Goal: Use online tool/utility: Use online tool/utility

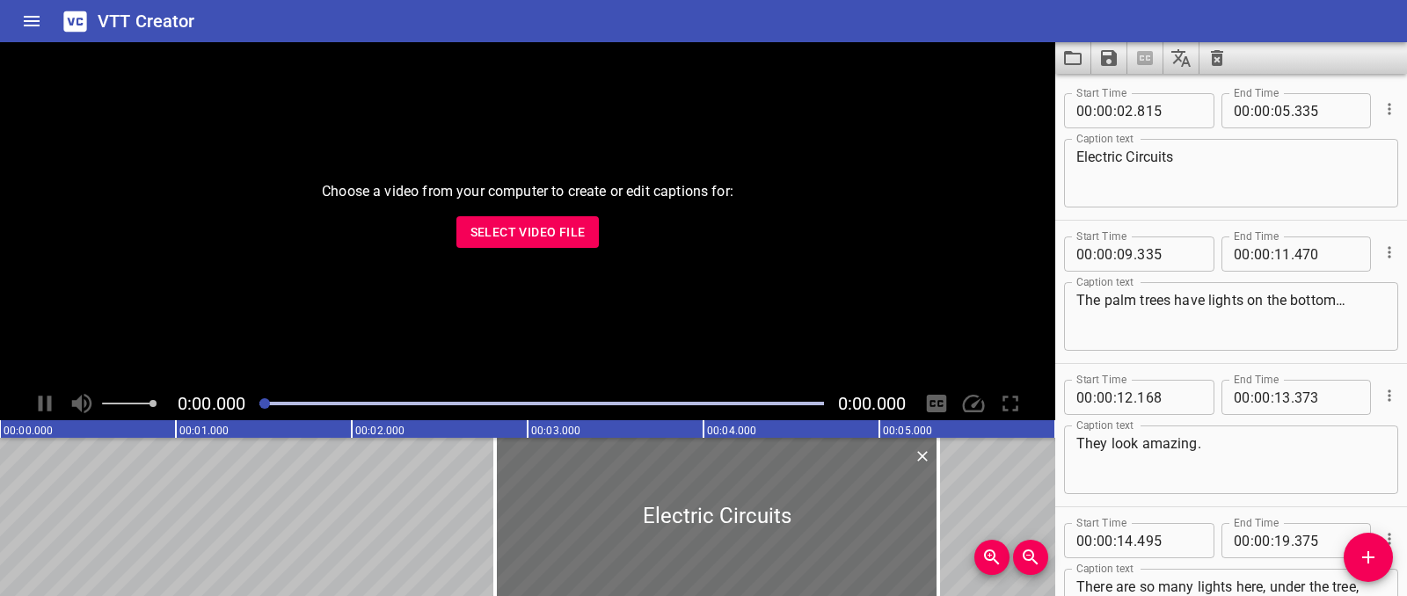
scroll to position [1137, 0]
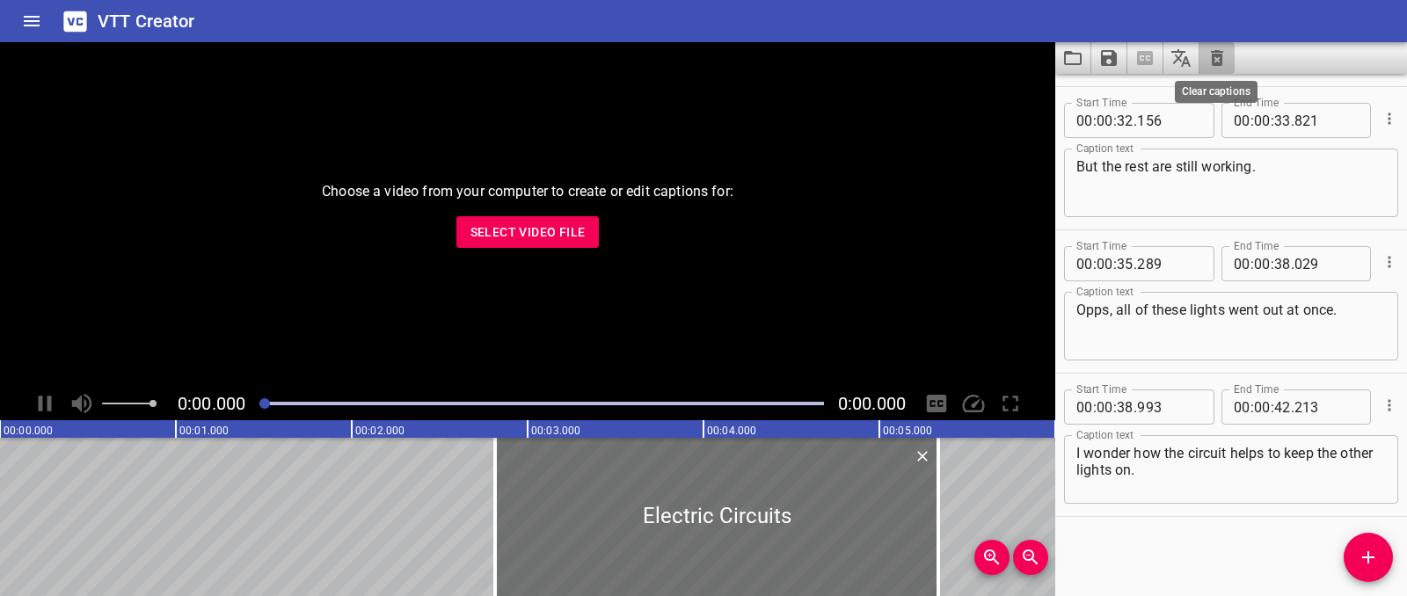
click at [1224, 66] on icon "Clear captions" at bounding box center [1216, 57] width 21 height 21
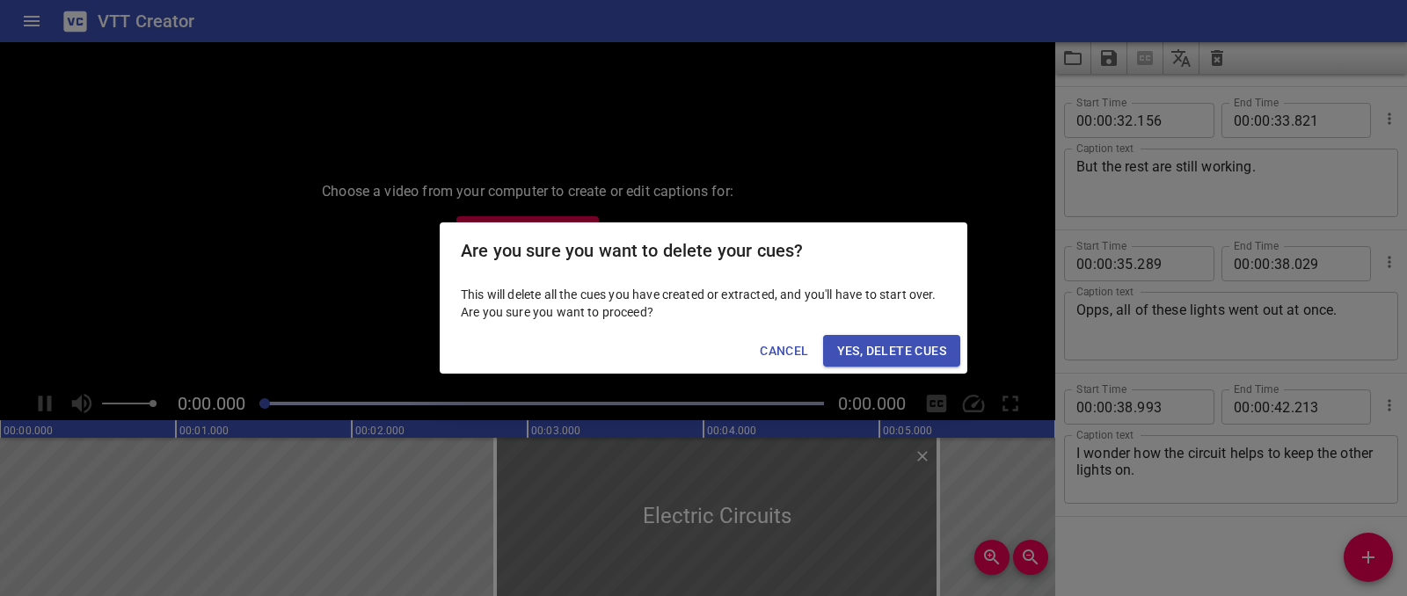
click at [942, 345] on span "Yes, Delete Cues" at bounding box center [891, 351] width 109 height 22
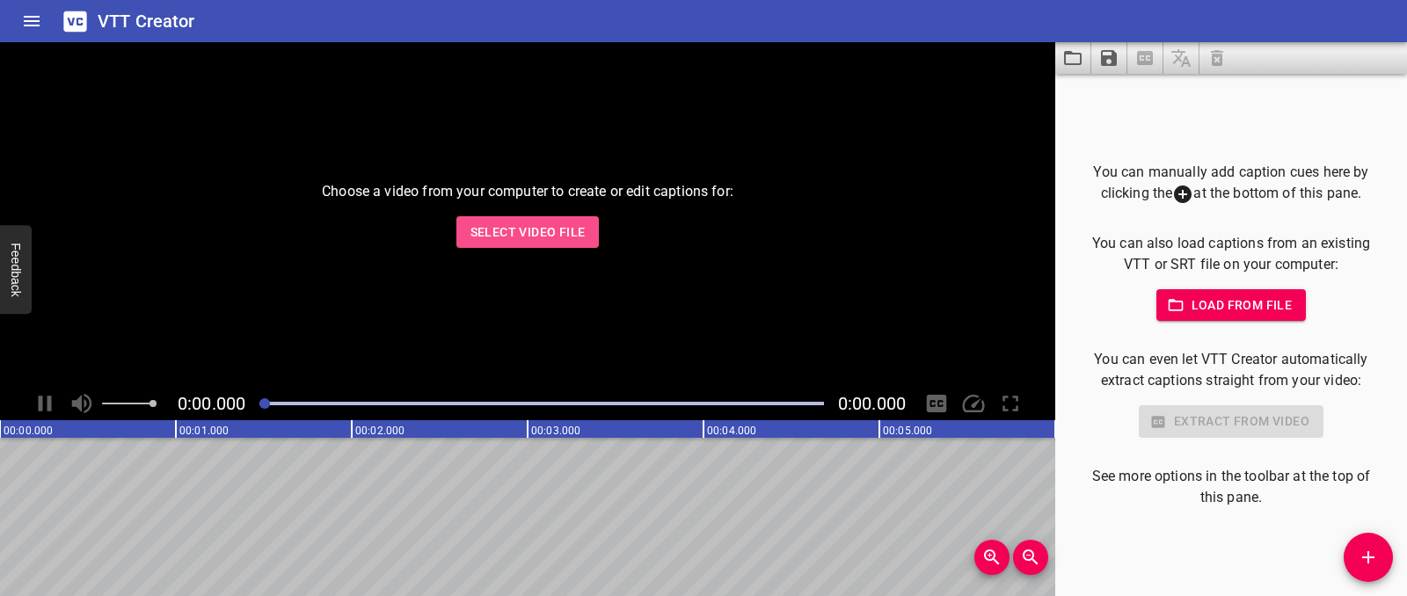
click at [561, 227] on span "Select Video File" at bounding box center [527, 233] width 115 height 22
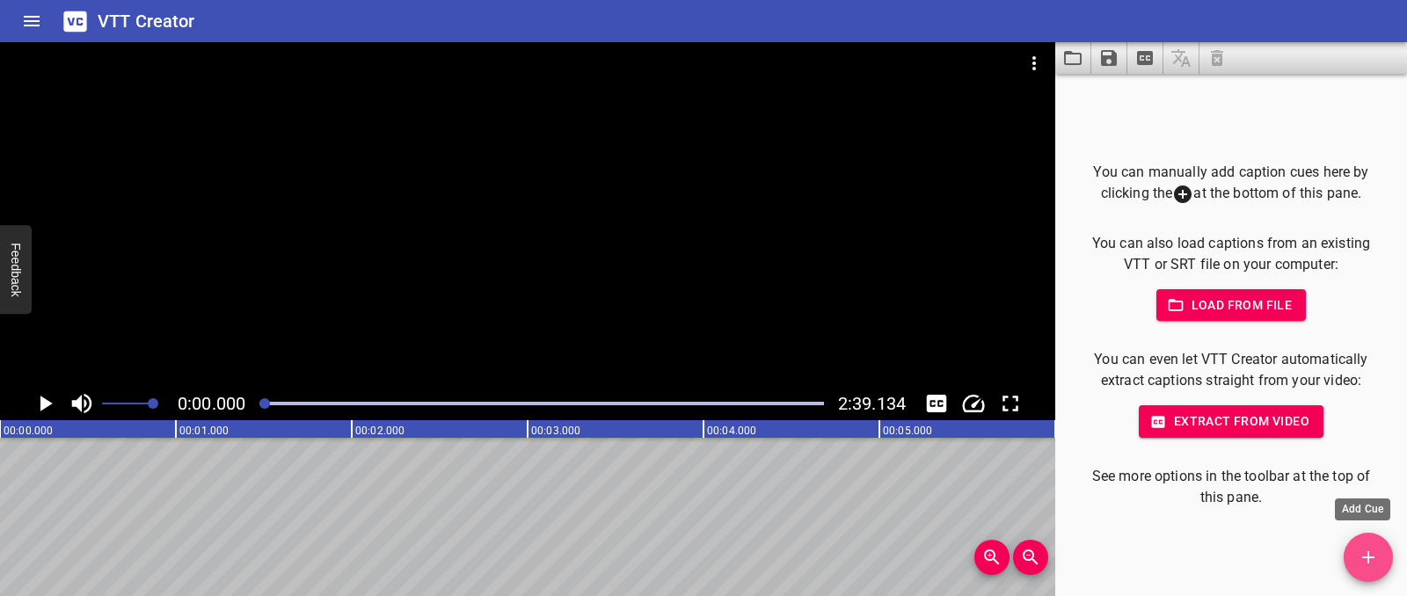
click at [1363, 547] on icon "Add Cue" at bounding box center [1368, 557] width 21 height 21
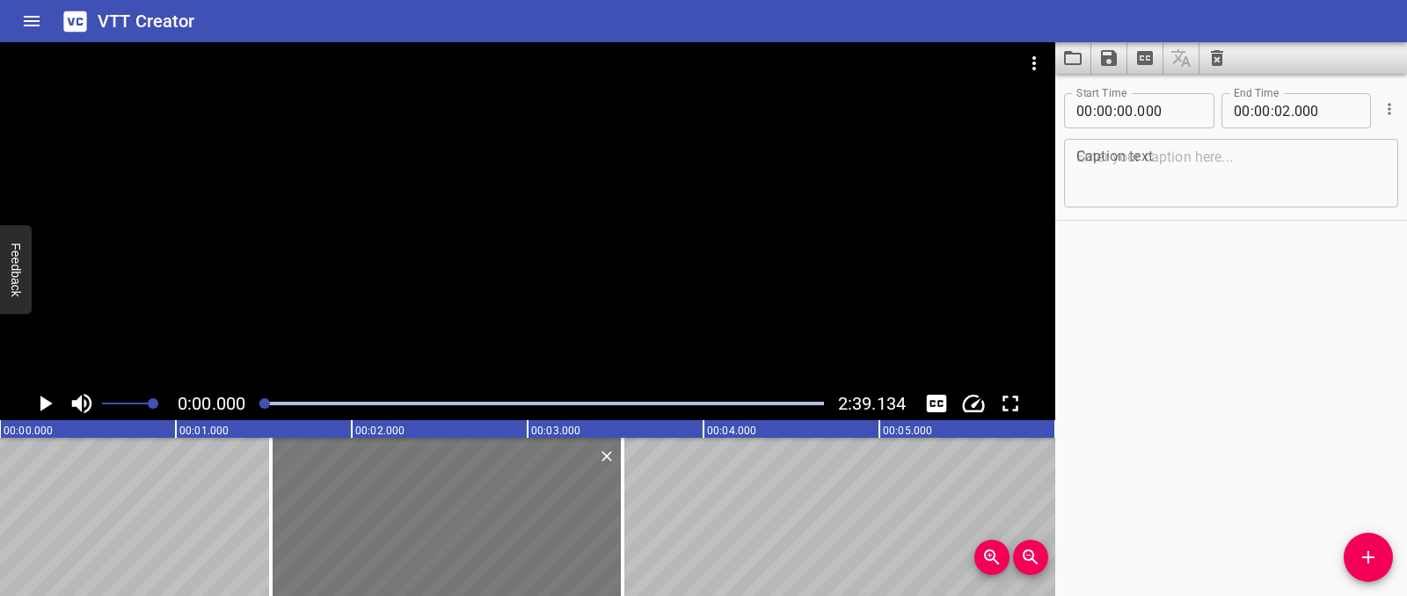
drag, startPoint x: 261, startPoint y: 470, endPoint x: 532, endPoint y: 484, distance: 271.2
click at [532, 484] on div at bounding box center [447, 517] width 352 height 158
type input "01"
type input "540"
type input "03"
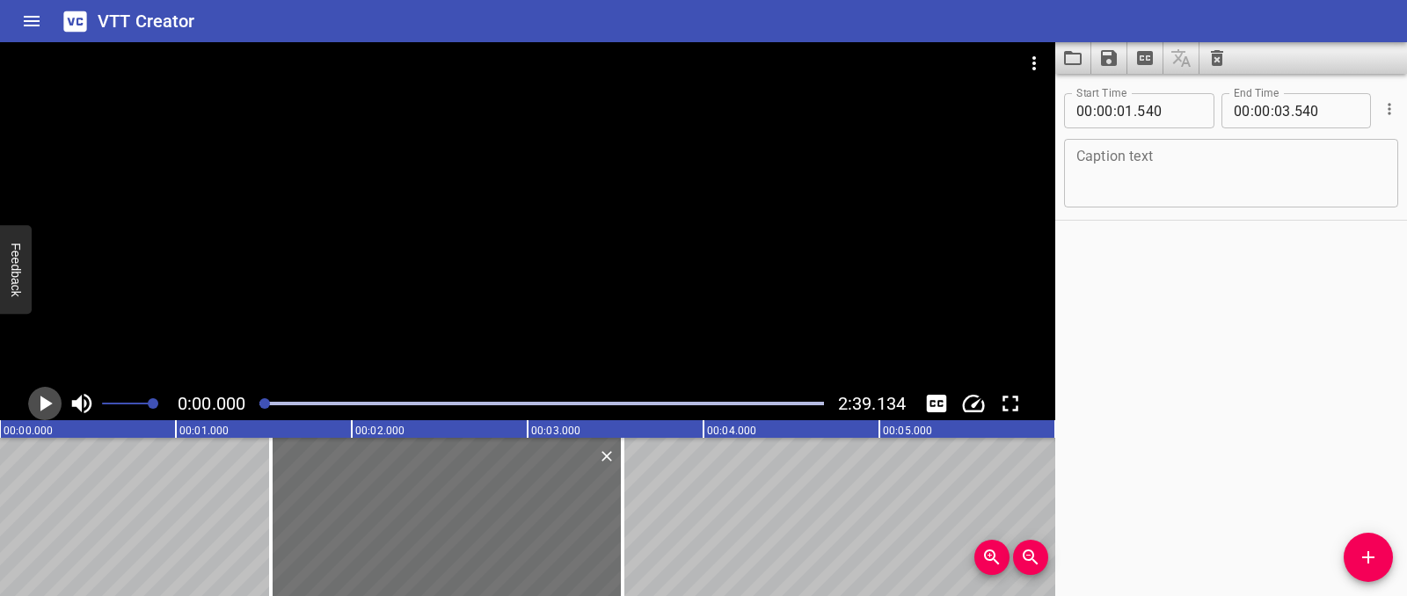
click at [45, 411] on icon "Play/Pause" at bounding box center [45, 403] width 26 height 26
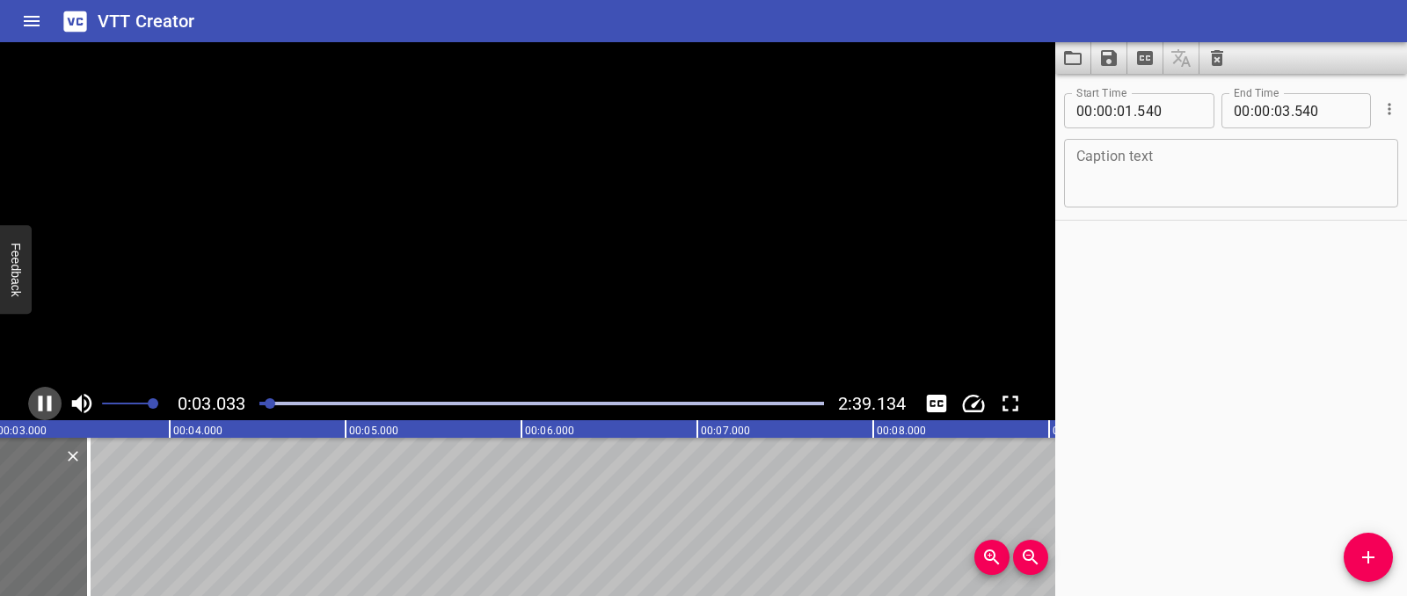
click at [45, 411] on icon "Play/Pause" at bounding box center [45, 403] width 26 height 26
drag, startPoint x: 45, startPoint y: 477, endPoint x: 82, endPoint y: 483, distance: 37.3
click at [82, 483] on div at bounding box center [79, 517] width 18 height 158
type input "750"
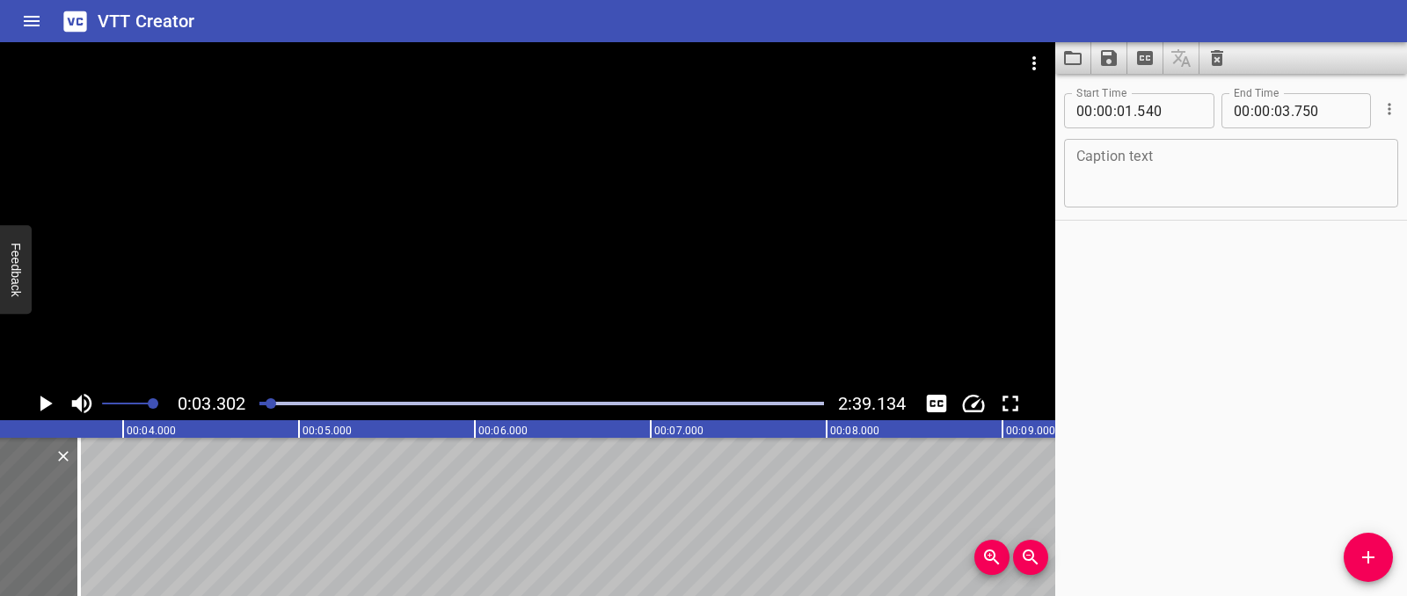
click at [1117, 184] on textarea at bounding box center [1231, 174] width 310 height 50
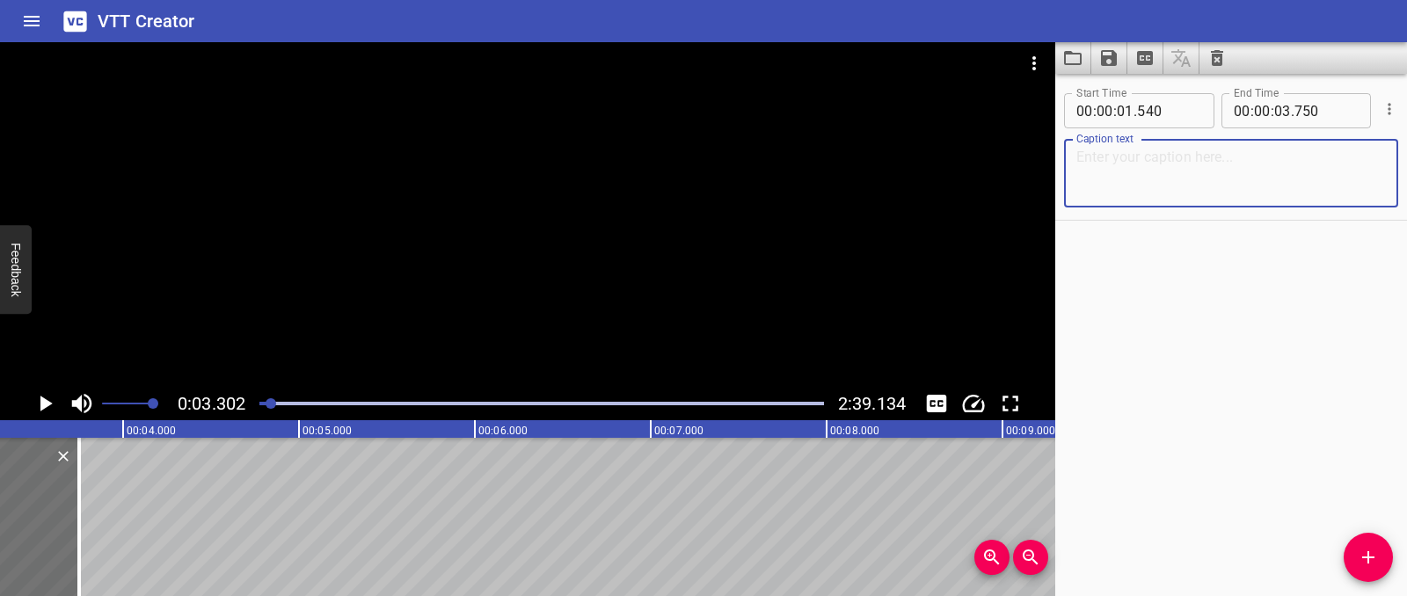
paste textarea "Thermal Energy Transfers"
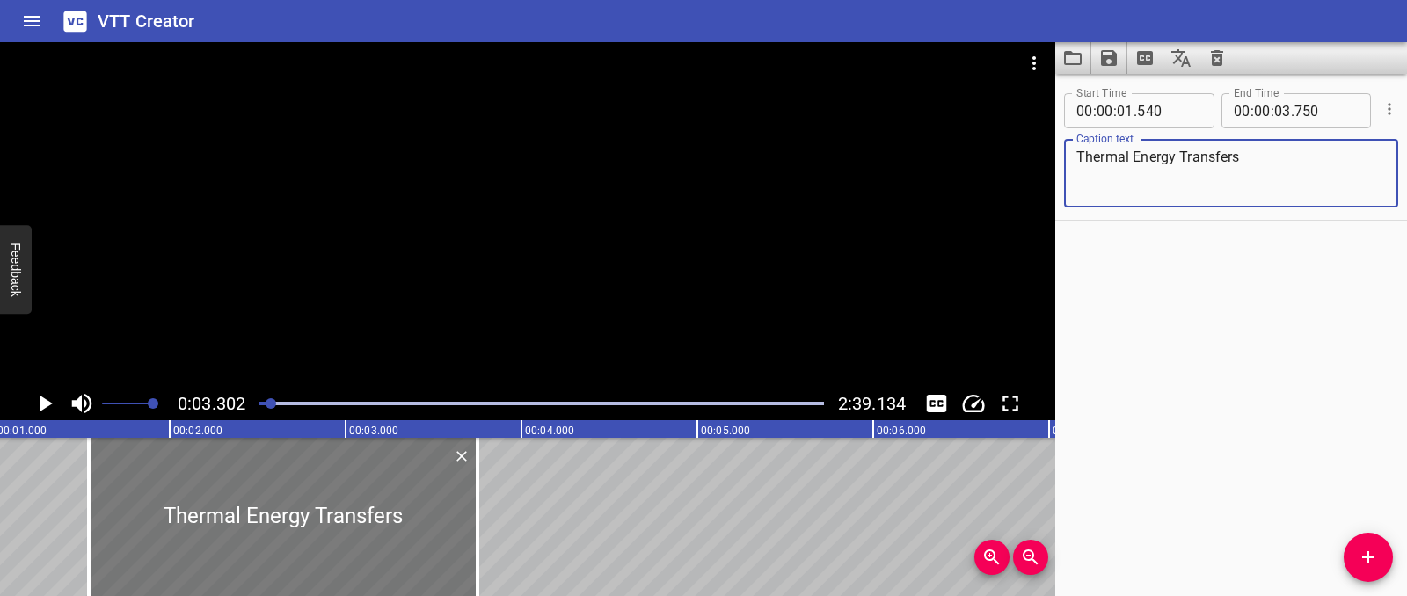
scroll to position [0, 208]
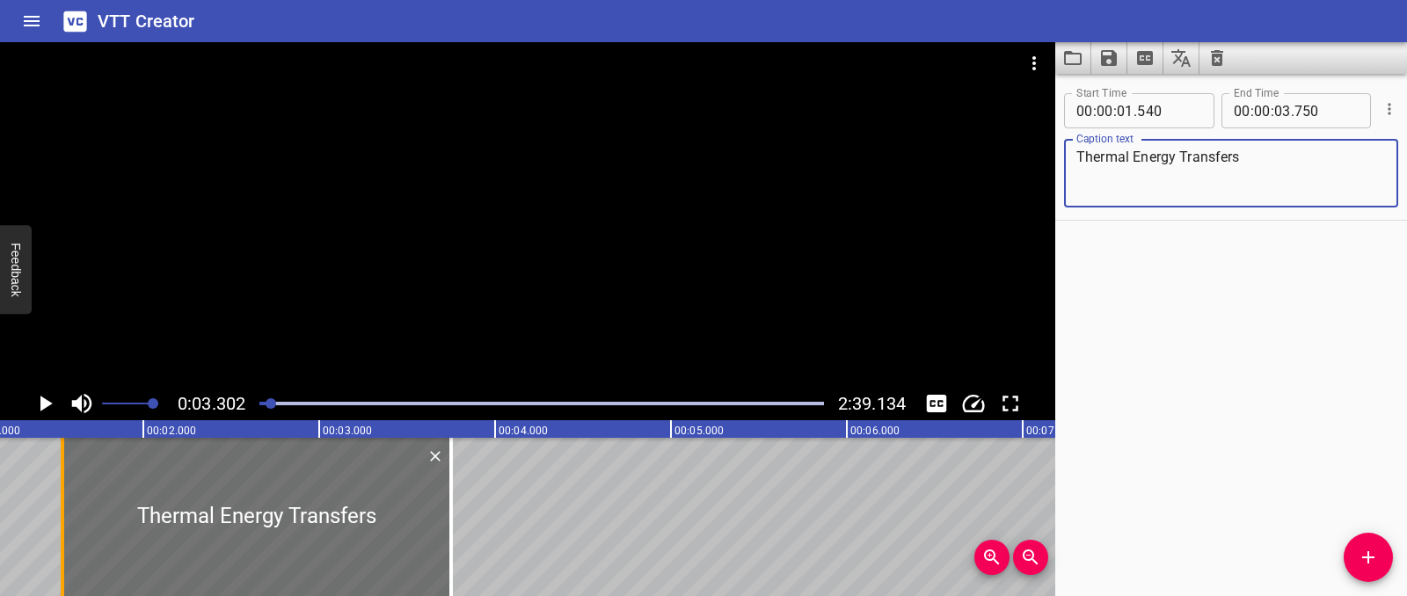
type textarea "Thermal Energy Transfers"
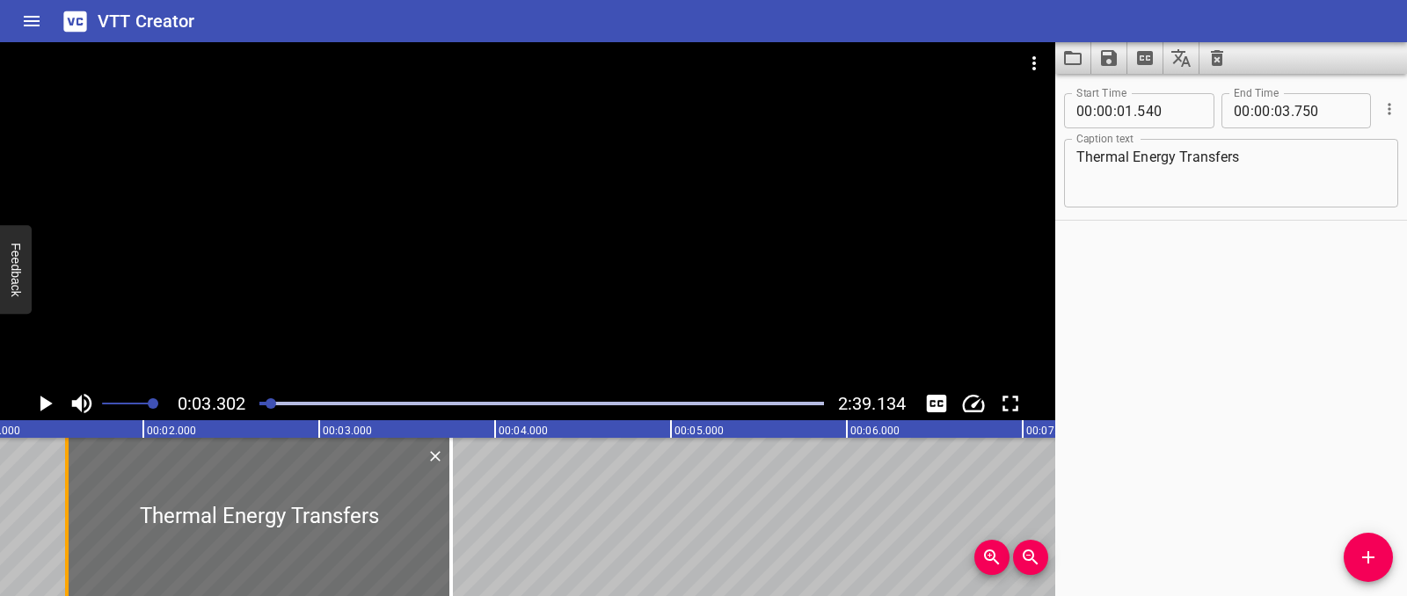
click at [74, 523] on div at bounding box center [67, 517] width 18 height 158
type input "565"
click at [456, 511] on div at bounding box center [455, 517] width 18 height 158
type input "770"
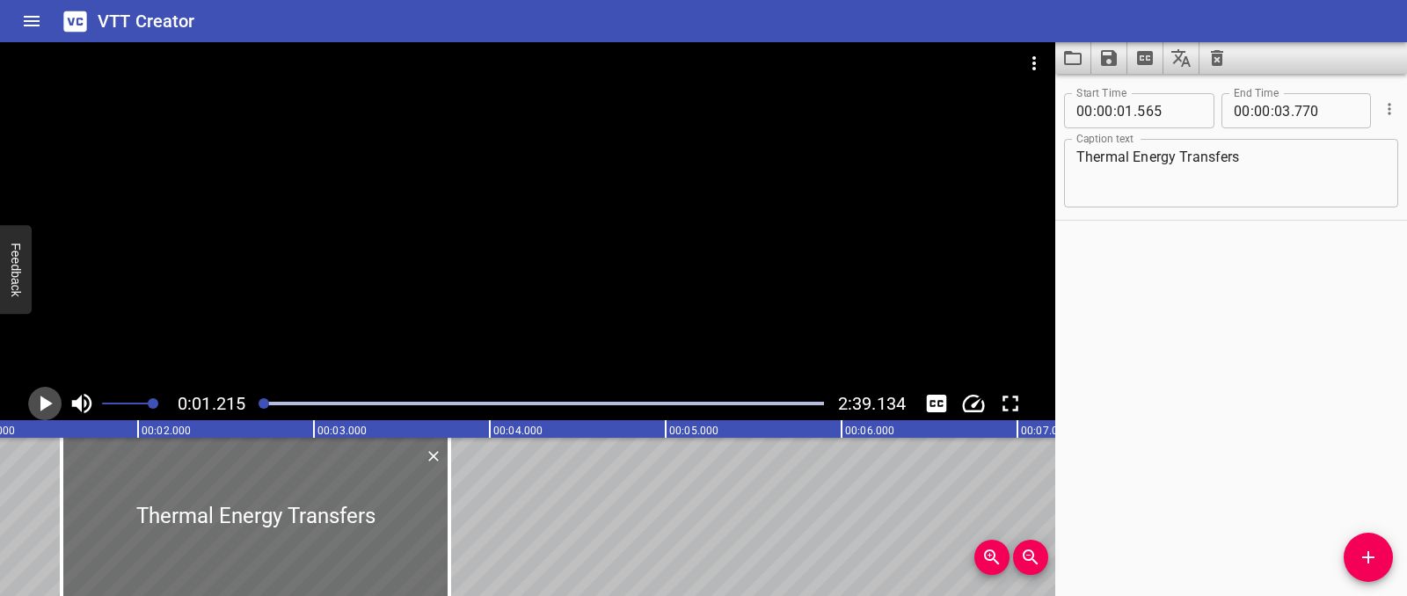
click at [42, 403] on icon "Play/Pause" at bounding box center [46, 404] width 12 height 16
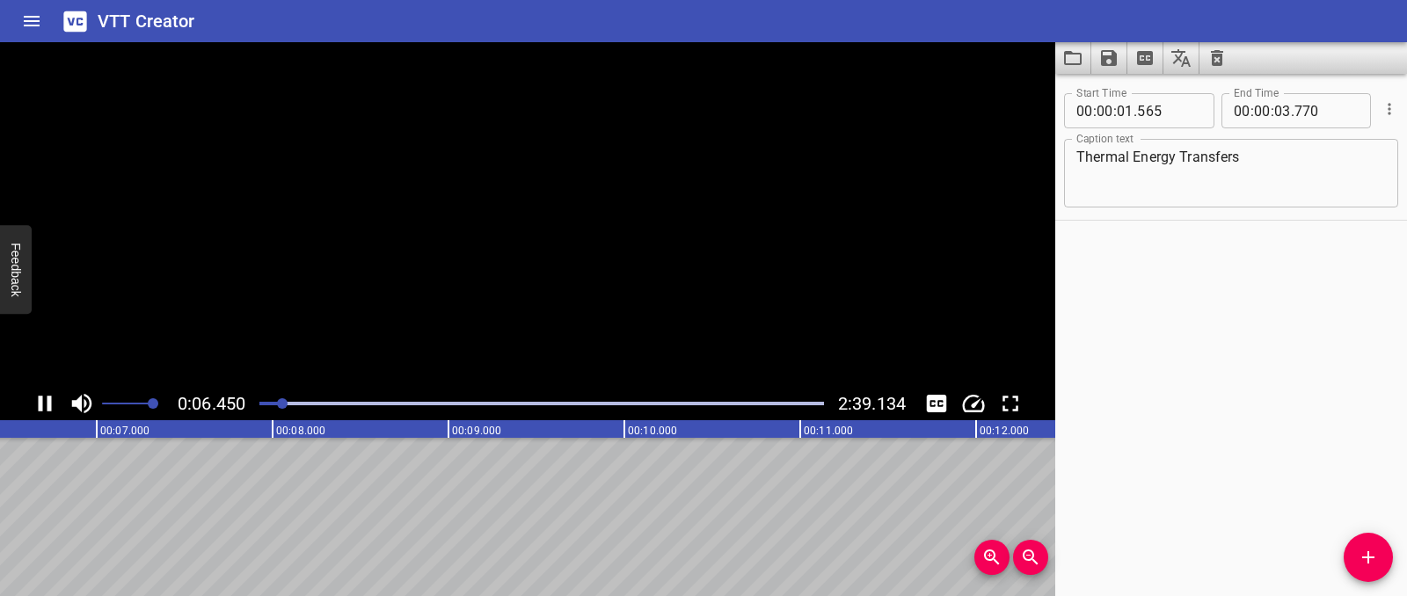
click at [42, 403] on icon "Play/Pause" at bounding box center [45, 404] width 13 height 16
click at [1365, 554] on icon "Add Cue" at bounding box center [1368, 557] width 21 height 21
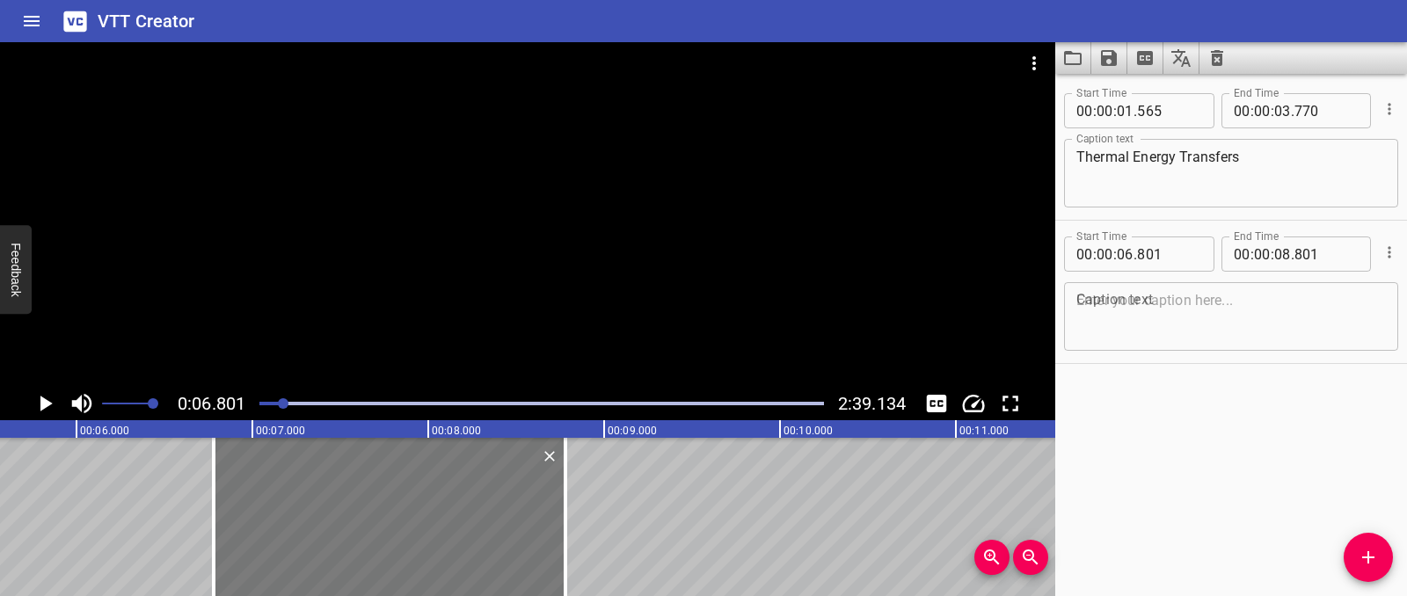
drag, startPoint x: 339, startPoint y: 524, endPoint x: 322, endPoint y: 470, distance: 56.2
click at [332, 521] on div at bounding box center [390, 517] width 352 height 158
type input "761"
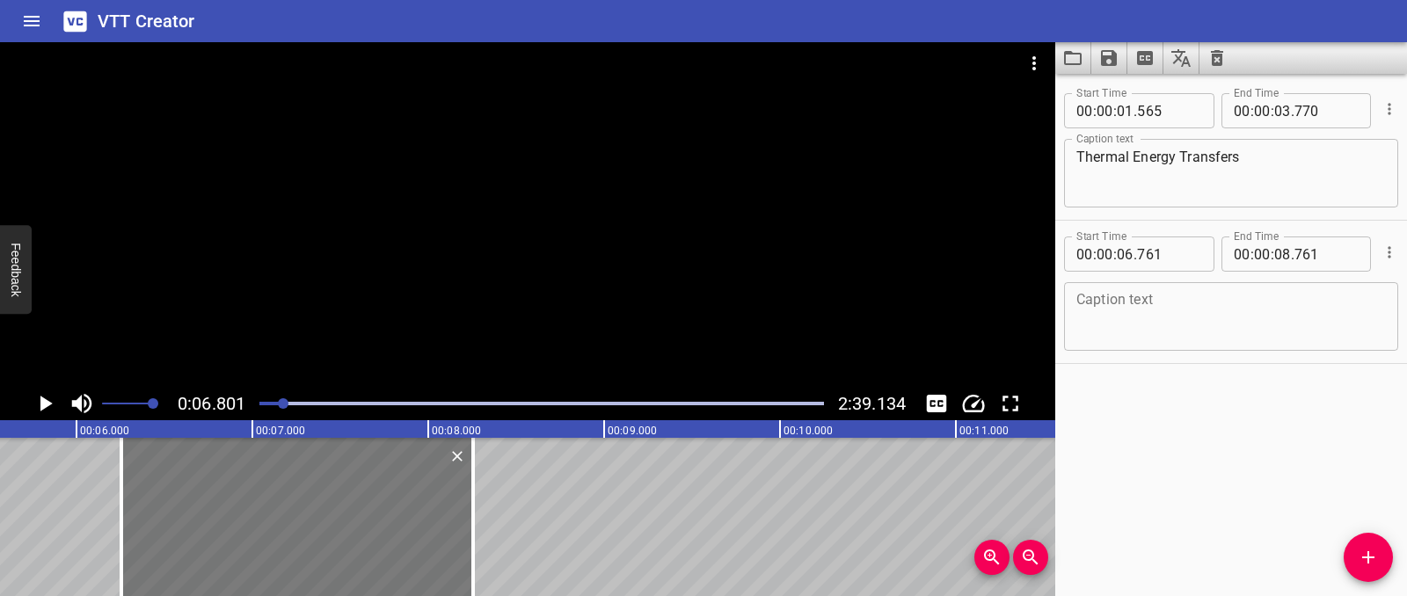
drag, startPoint x: 346, startPoint y: 531, endPoint x: 258, endPoint y: 528, distance: 88.9
click at [258, 528] on div at bounding box center [297, 517] width 352 height 158
type input "256"
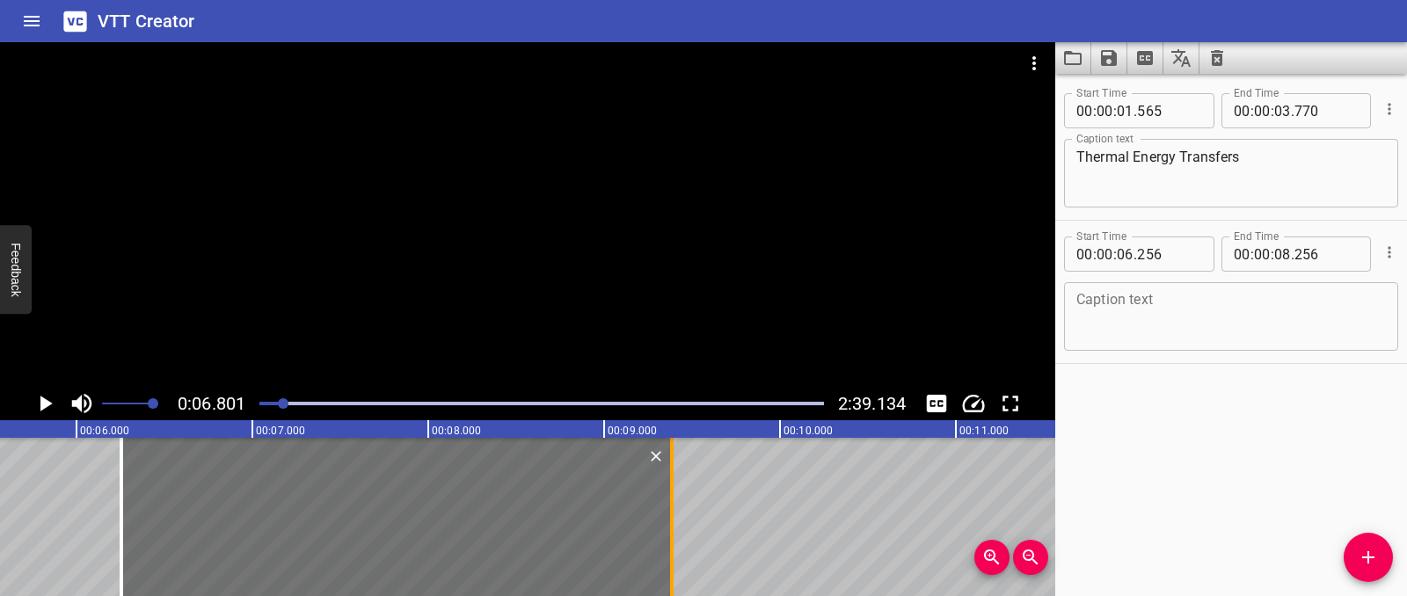
drag, startPoint x: 470, startPoint y: 509, endPoint x: 670, endPoint y: 505, distance: 200.5
click at [668, 505] on div at bounding box center [672, 517] width 18 height 158
type input "09"
type input "386"
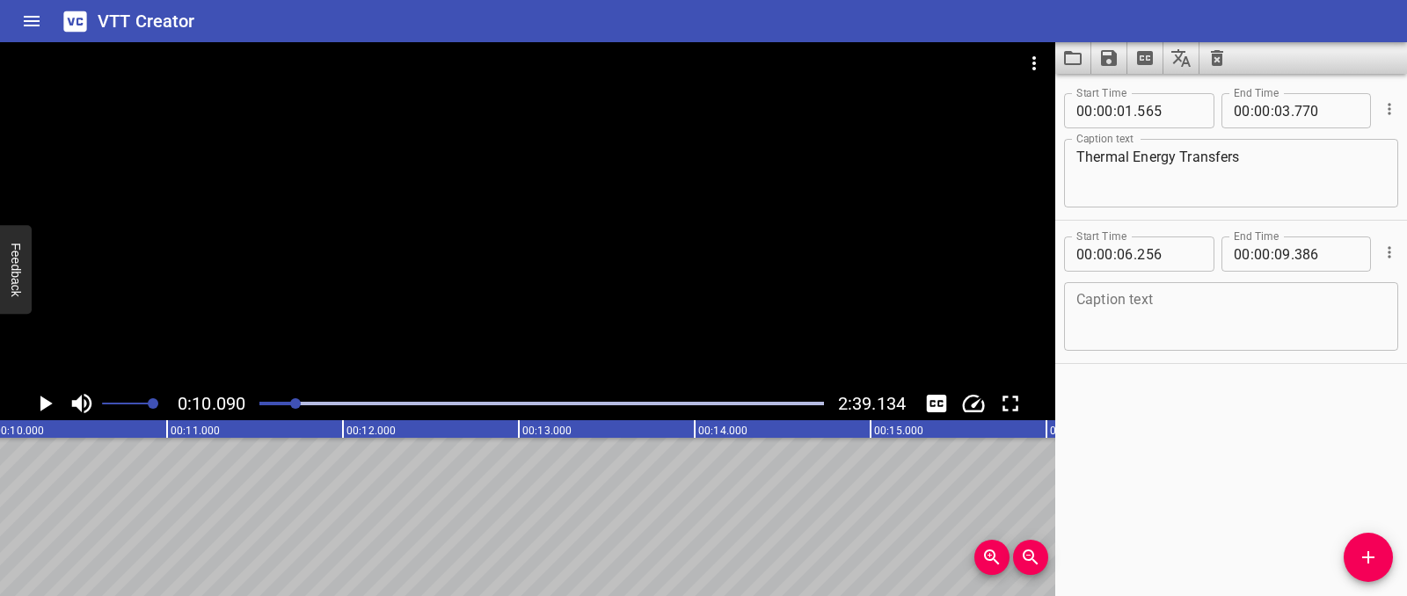
scroll to position [0, 1774]
click at [50, 412] on icon "Play/Pause" at bounding box center [45, 403] width 26 height 26
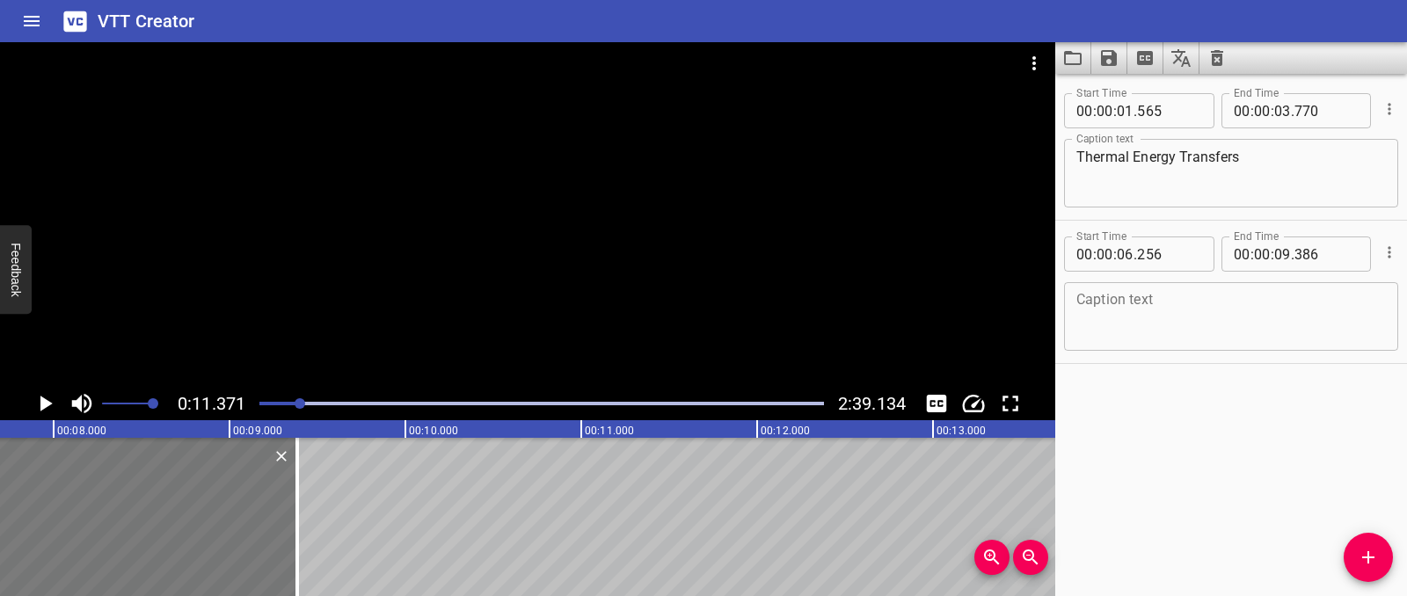
click at [198, 527] on div at bounding box center [22, 517] width 550 height 158
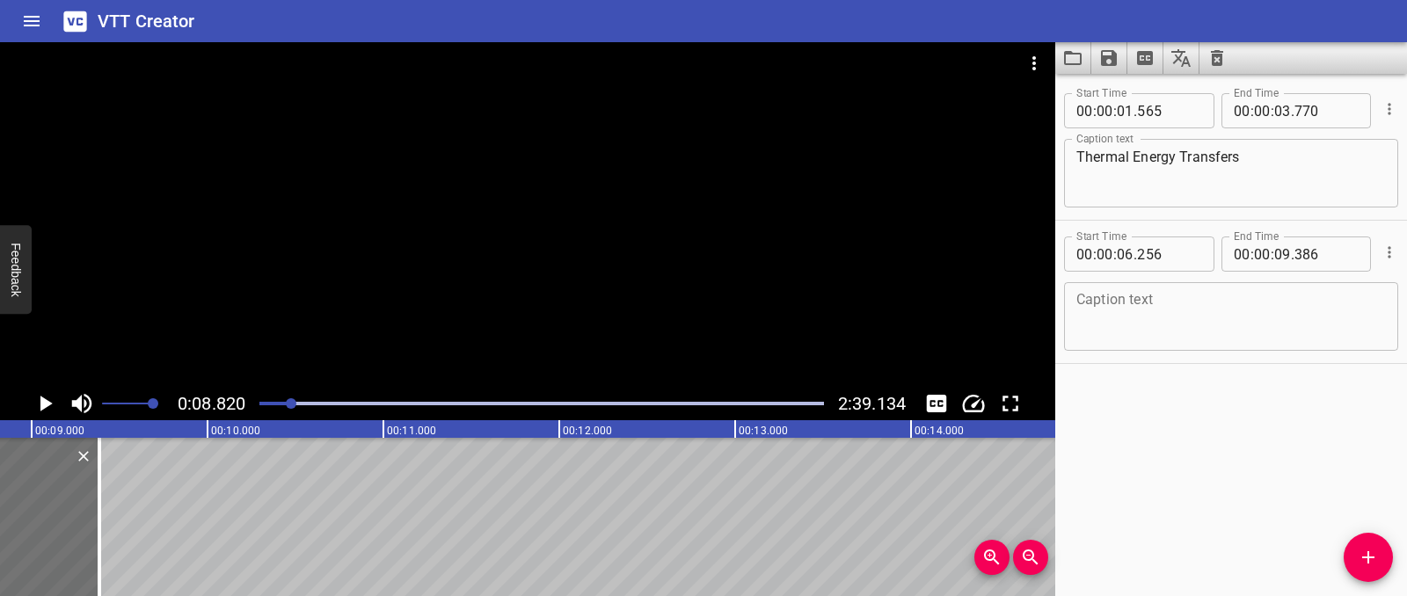
click at [54, 412] on icon "Play/Pause" at bounding box center [45, 403] width 26 height 26
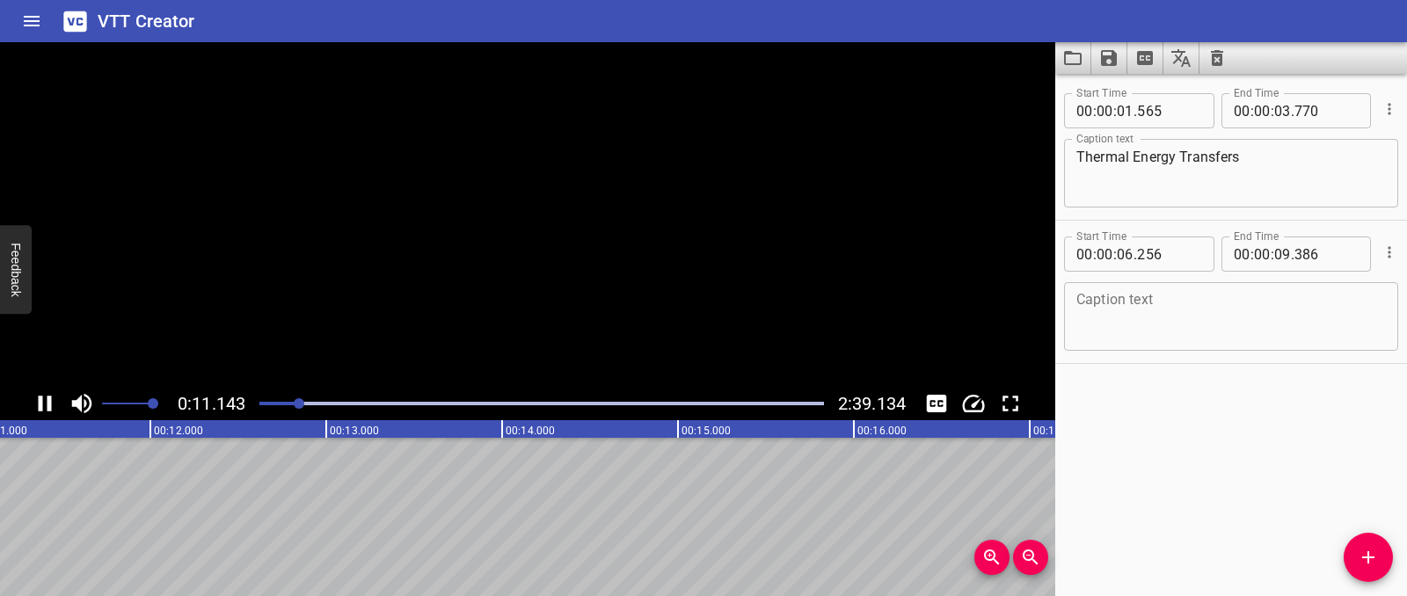
click at [54, 412] on icon "Play/Pause" at bounding box center [45, 403] width 26 height 26
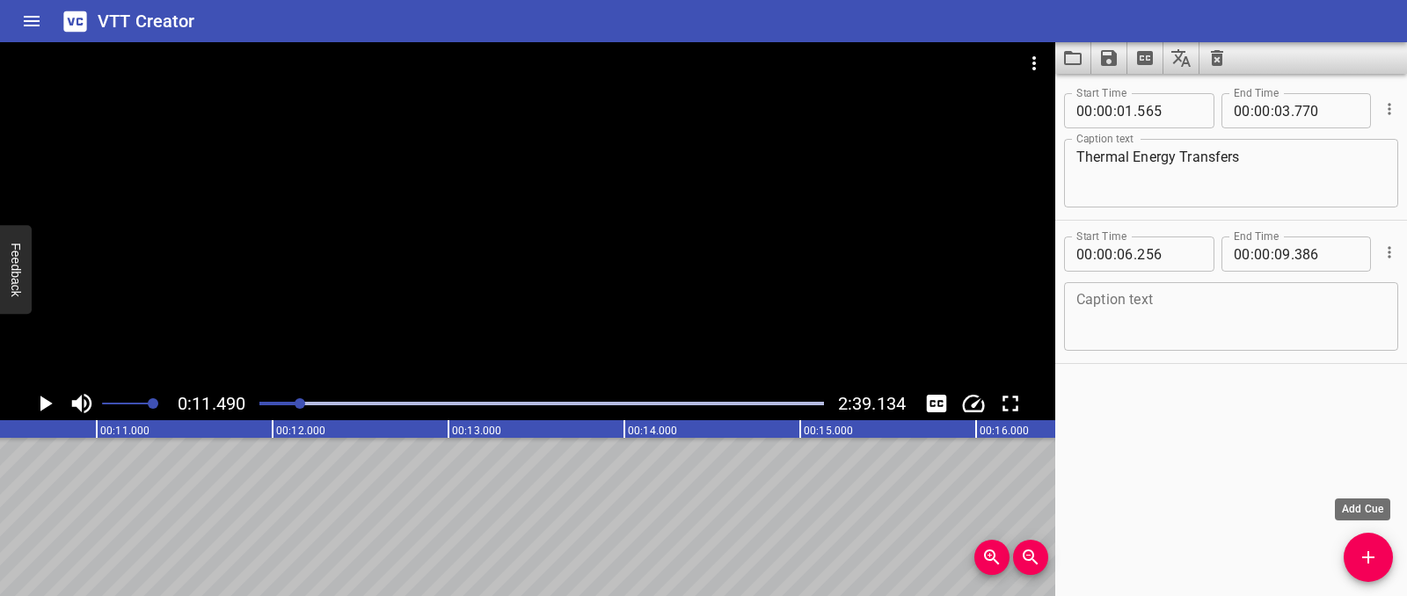
drag, startPoint x: 1364, startPoint y: 545, endPoint x: 1263, endPoint y: 547, distance: 101.1
click at [1364, 545] on button "Add Cue" at bounding box center [1368, 557] width 49 height 49
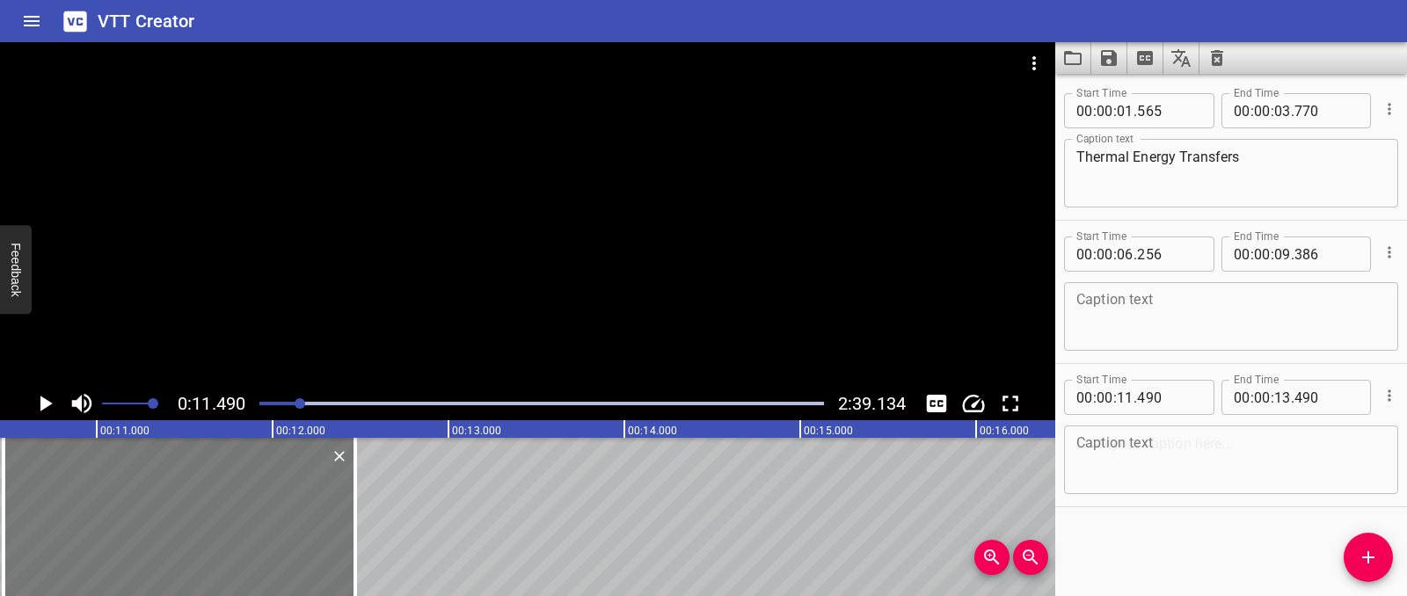
drag, startPoint x: 244, startPoint y: 533, endPoint x: 64, endPoint y: 516, distance: 180.2
click at [64, 516] on div at bounding box center [180, 517] width 352 height 158
type input "10"
type input "470"
type input "12"
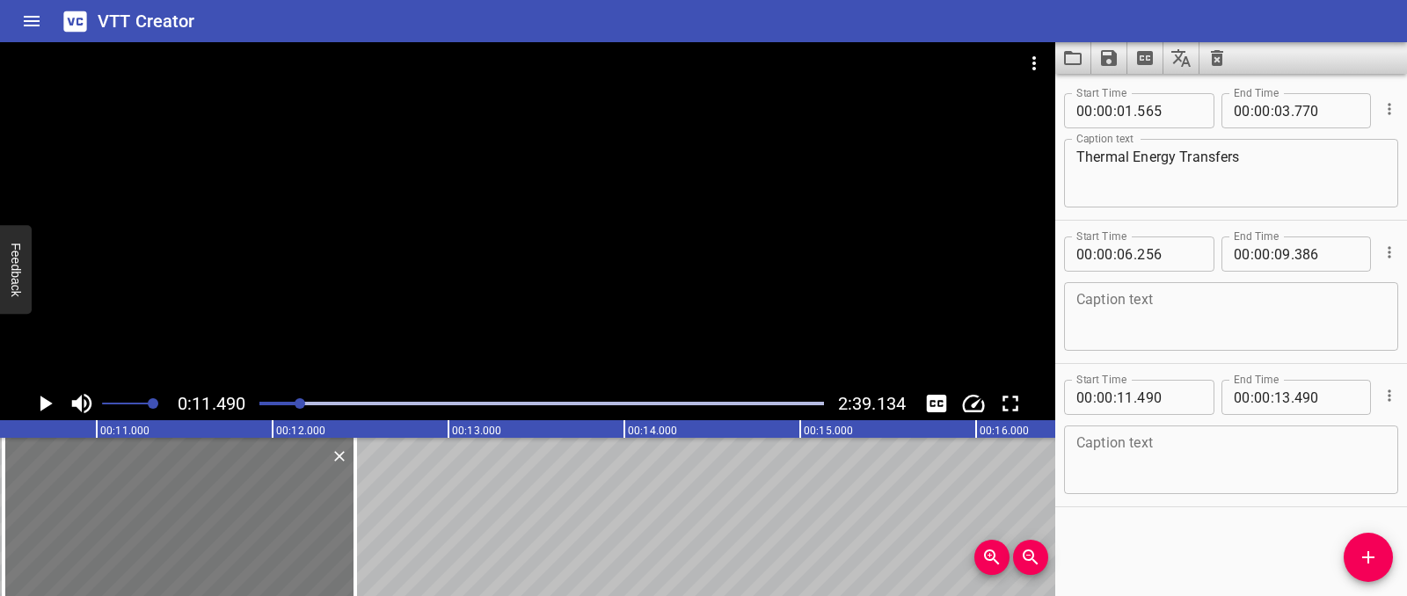
type input "470"
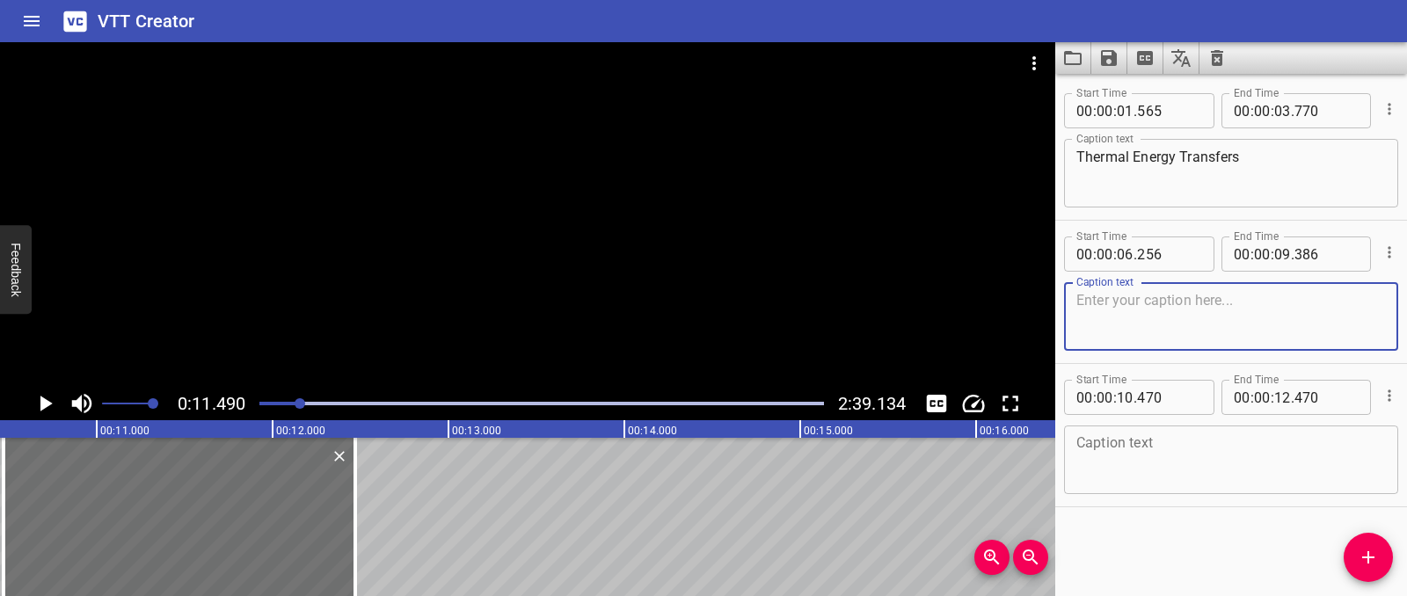
click at [1130, 312] on textarea at bounding box center [1231, 317] width 310 height 50
click at [1381, 399] on icon "Cue Options" at bounding box center [1390, 396] width 18 height 18
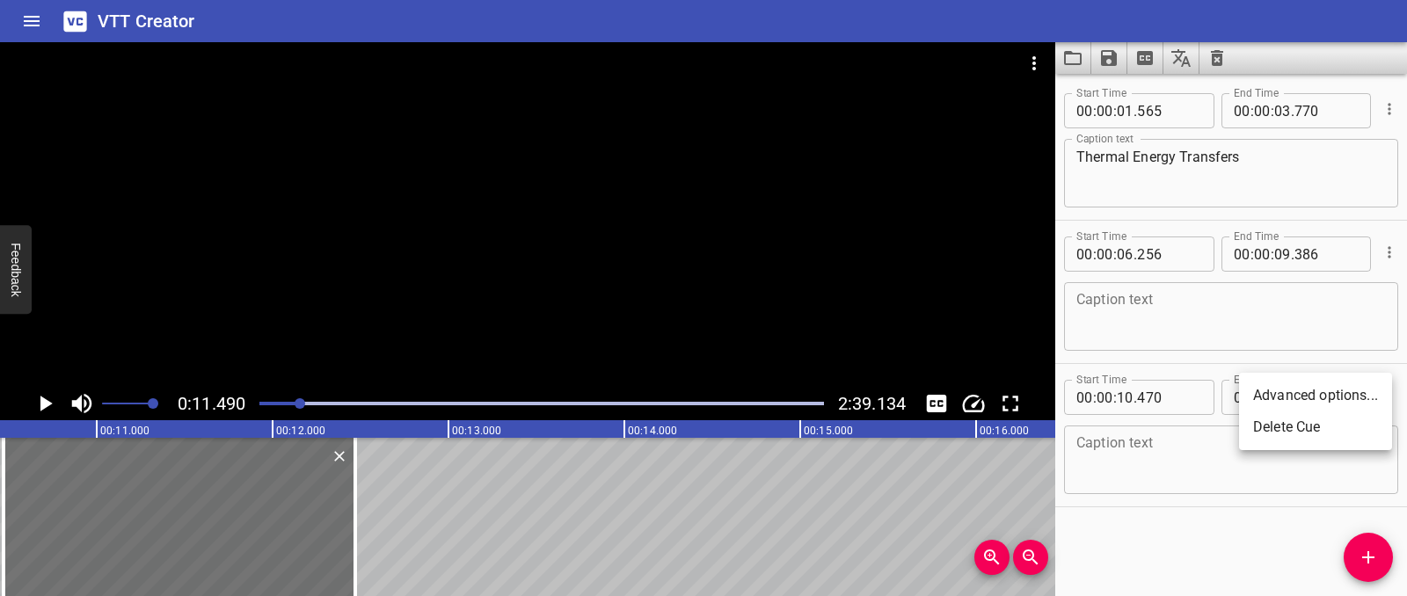
click at [1271, 434] on li "Delete Cue" at bounding box center [1315, 428] width 153 height 32
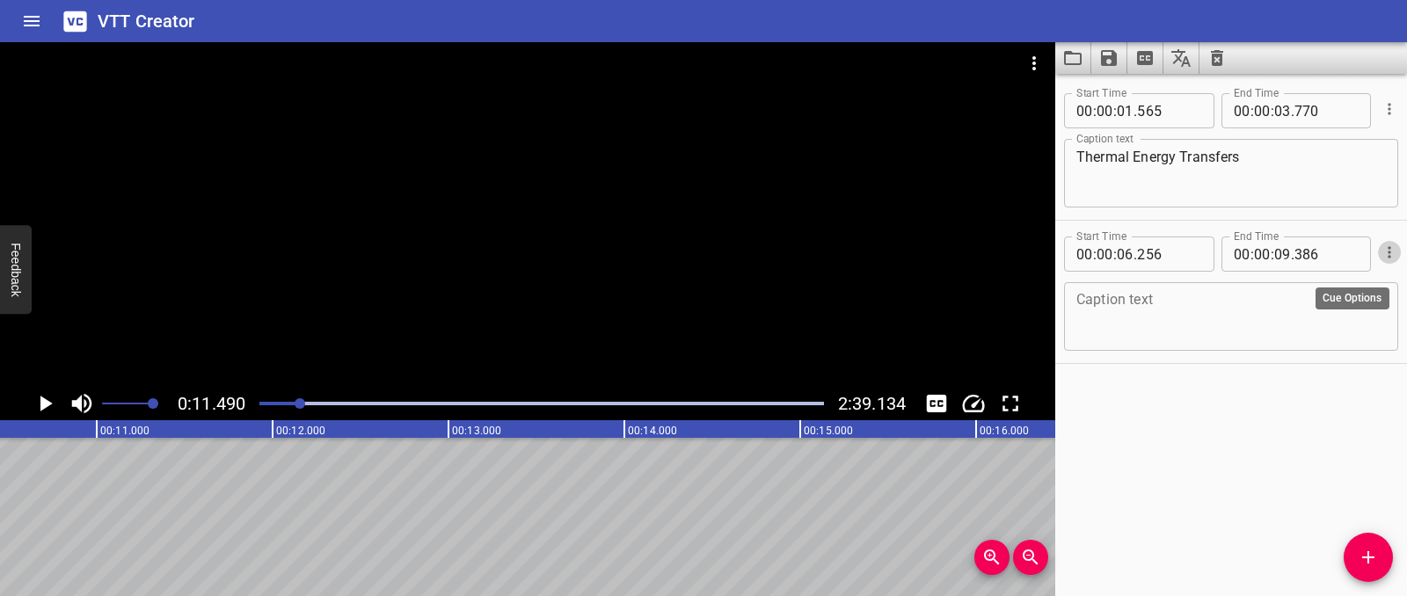
click at [1386, 251] on button "Cue Options" at bounding box center [1389, 252] width 23 height 23
click at [1325, 283] on li "Delete Cue" at bounding box center [1315, 284] width 153 height 32
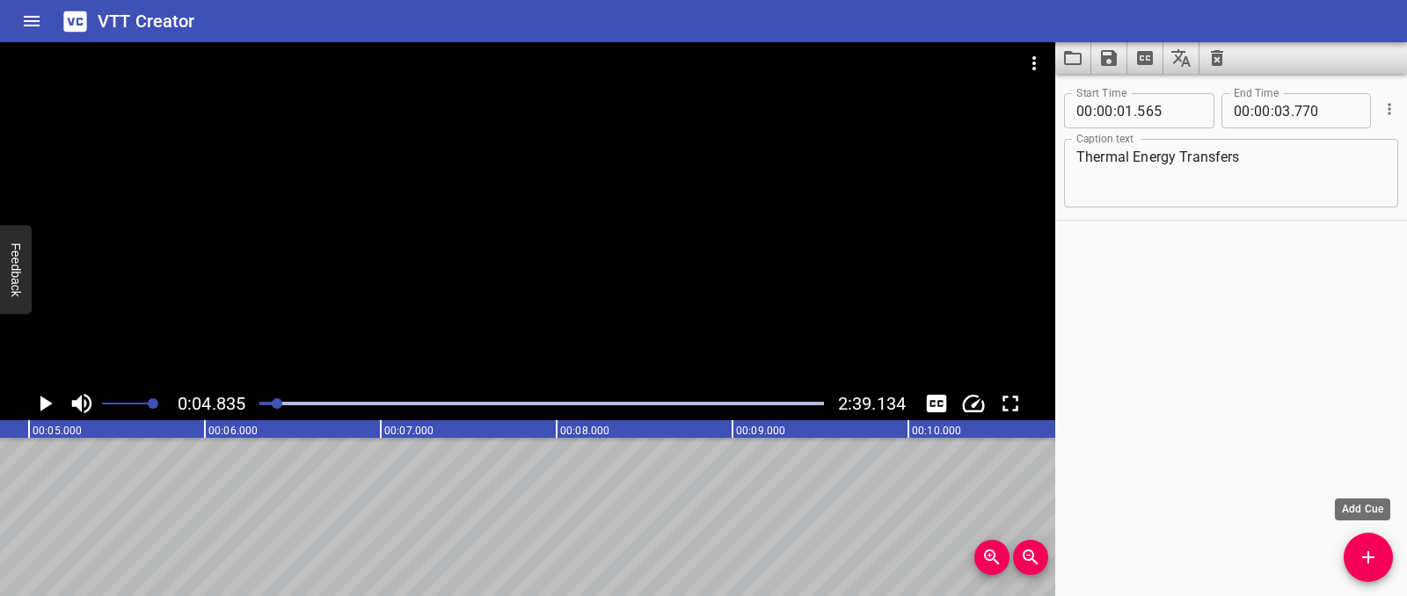
click at [1378, 560] on icon "Add Cue" at bounding box center [1368, 557] width 21 height 21
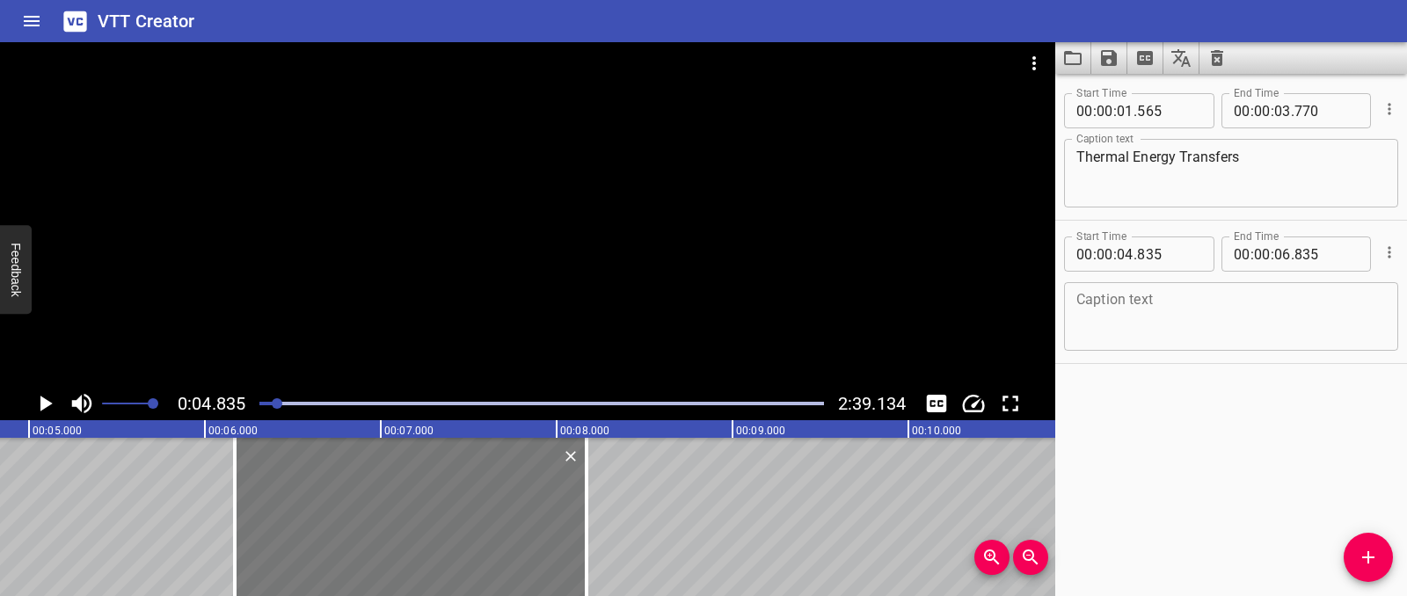
drag, startPoint x: 256, startPoint y: 521, endPoint x: 486, endPoint y: 506, distance: 230.9
click at [490, 505] on div at bounding box center [411, 517] width 352 height 158
type input "06"
type input "175"
type input "08"
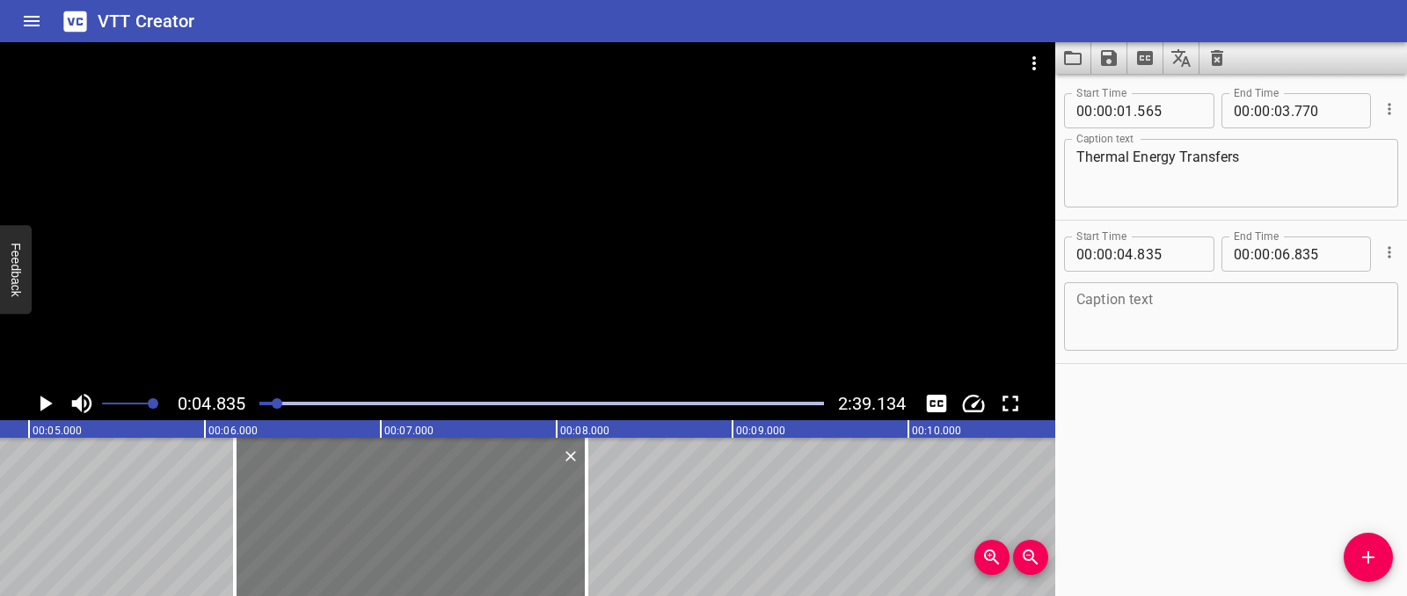
type input "175"
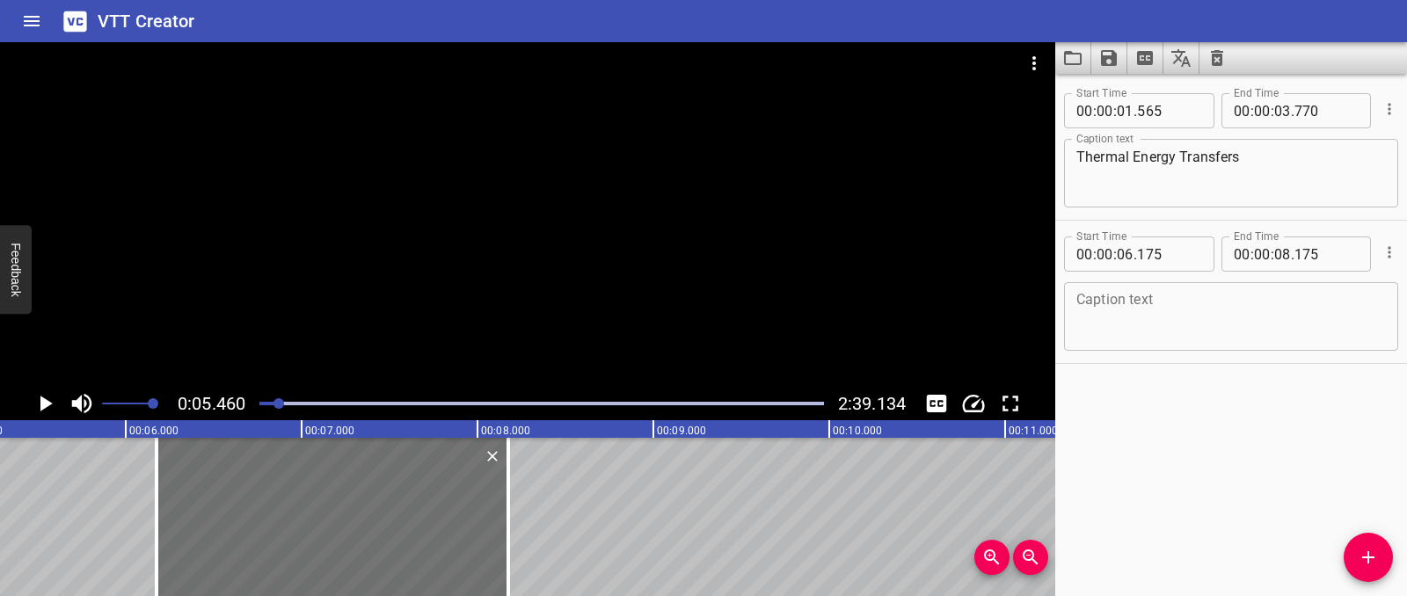
scroll to position [0, 960]
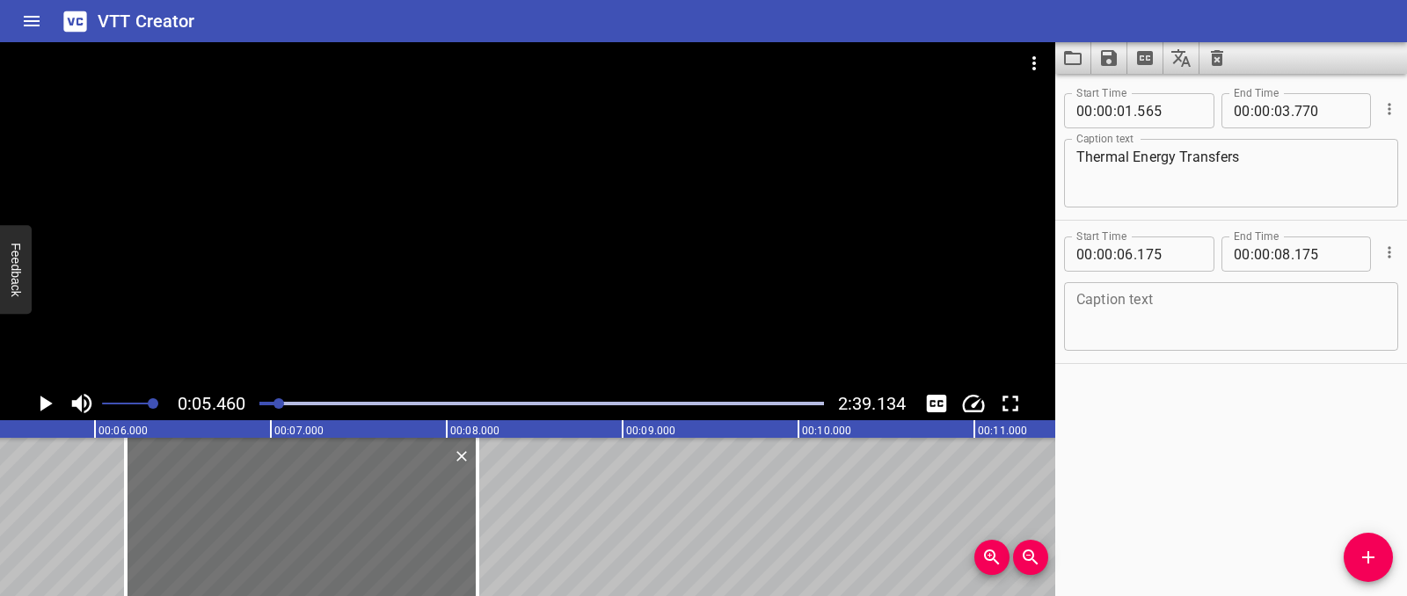
click at [35, 401] on icon "Play/Pause" at bounding box center [45, 403] width 26 height 26
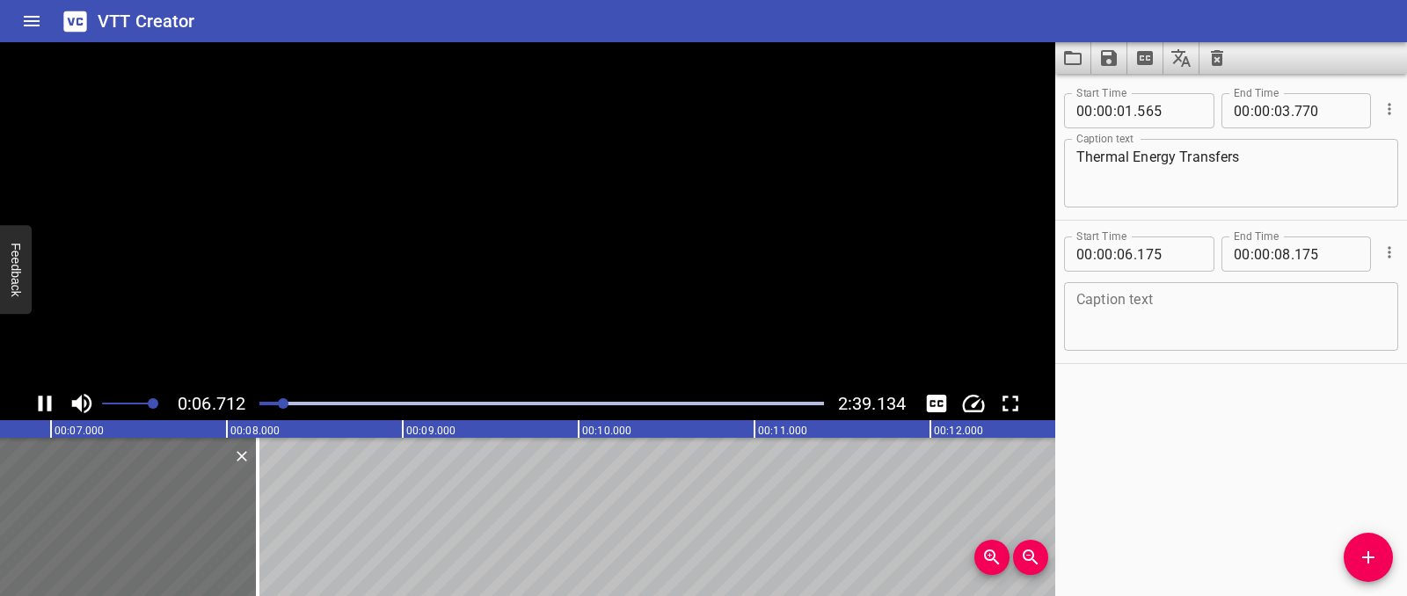
click at [35, 392] on icon "Play/Pause" at bounding box center [45, 403] width 26 height 26
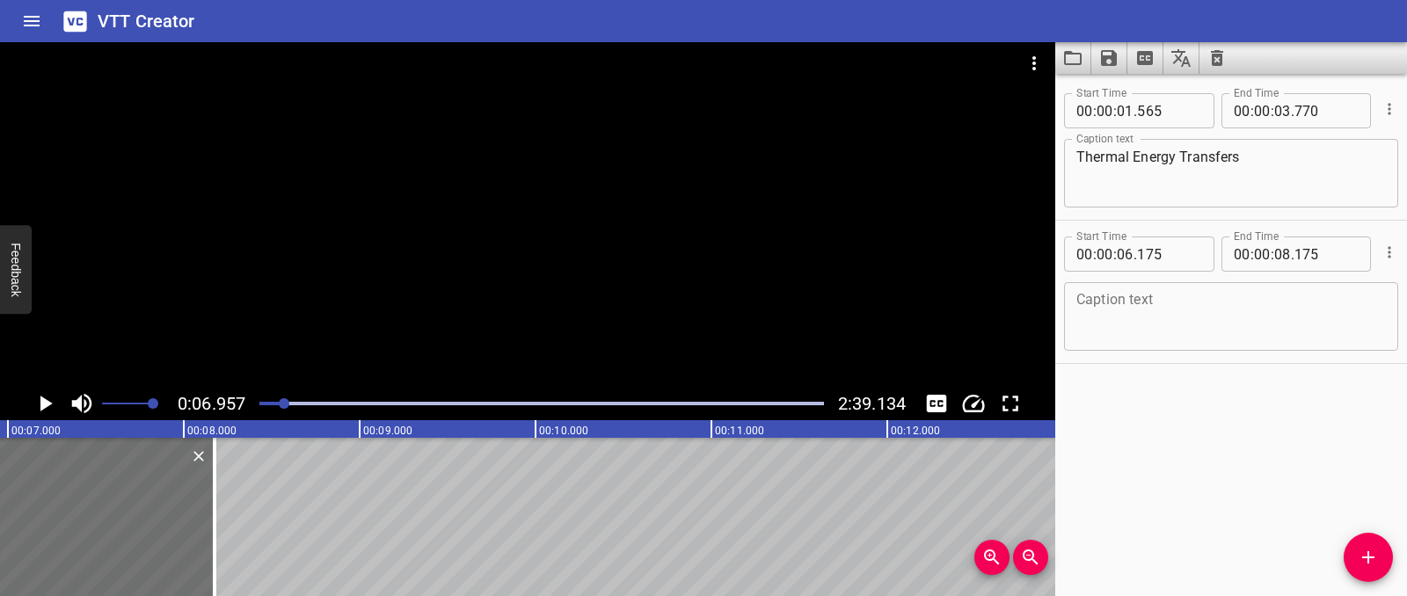
click at [1142, 295] on textarea at bounding box center [1231, 317] width 310 height 50
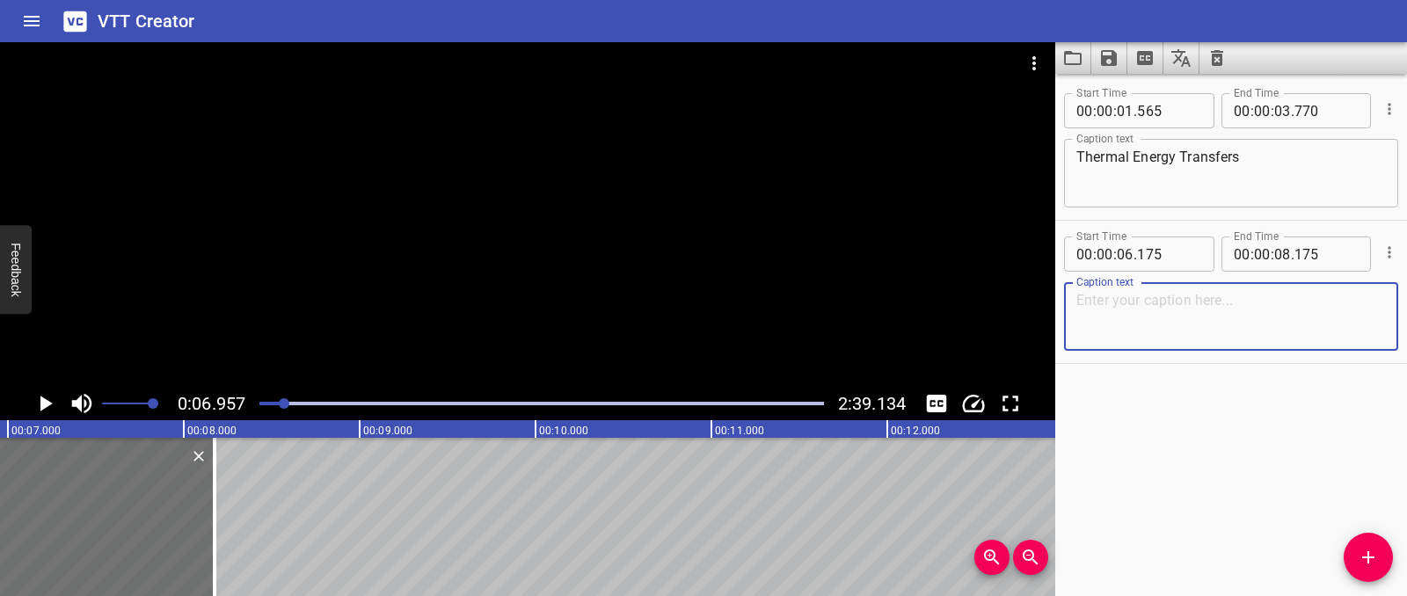
paste textarea "Why does ice cream melt faster outside?"
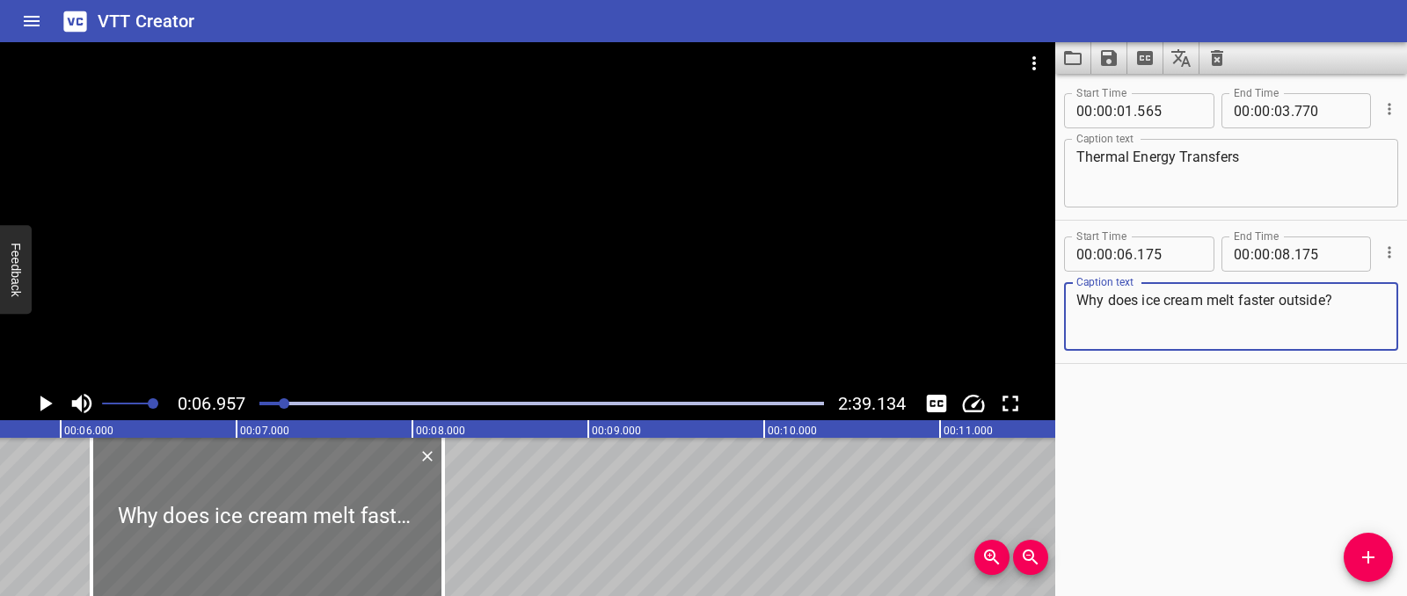
scroll to position [0, 1047]
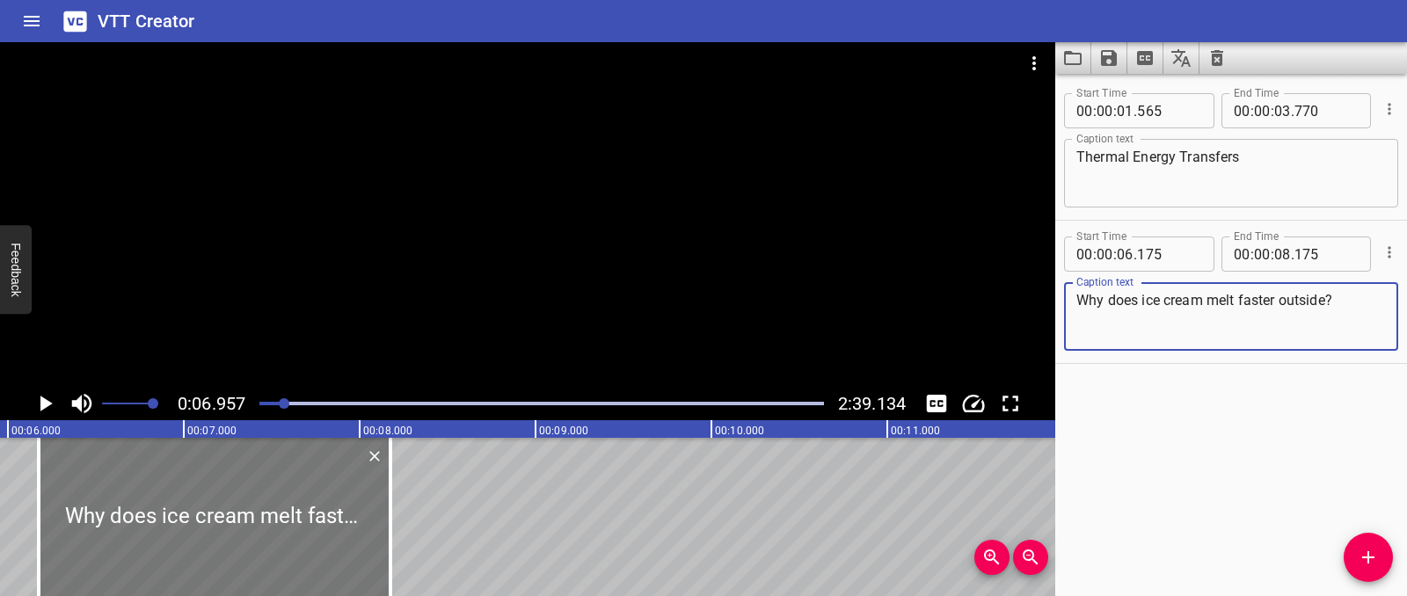
type textarea "Why does ice cream melt faster outside?"
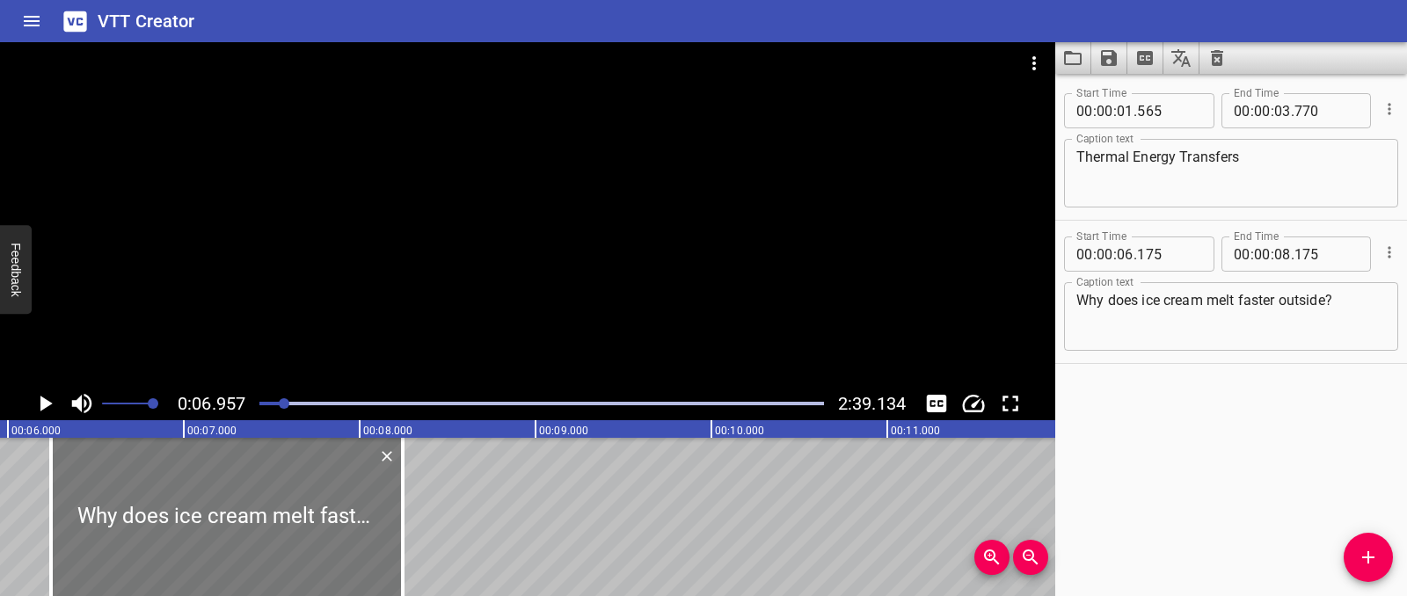
drag, startPoint x: 200, startPoint y: 533, endPoint x: 212, endPoint y: 531, distance: 12.4
click at [212, 531] on div at bounding box center [227, 517] width 352 height 158
type input "245"
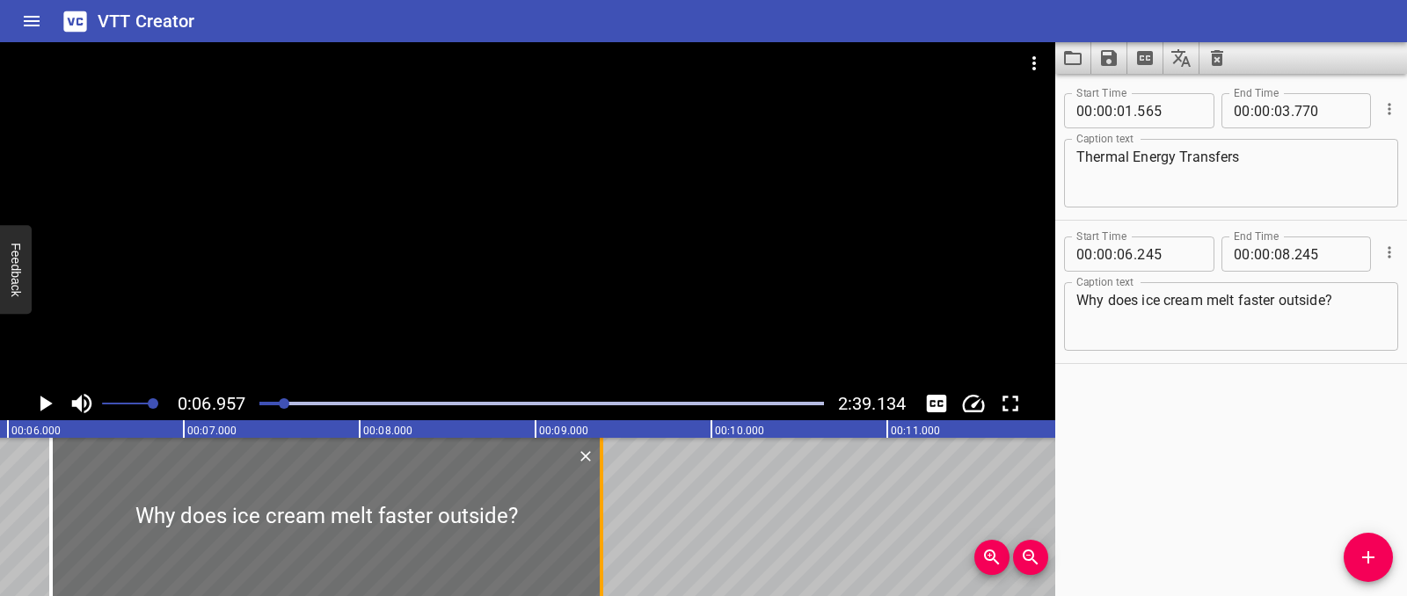
drag, startPoint x: 400, startPoint y: 507, endPoint x: 599, endPoint y: 509, distance: 198.7
click at [600, 509] on div at bounding box center [602, 517] width 4 height 158
type input "09"
type input "375"
click at [38, 397] on icon "Play/Pause" at bounding box center [45, 403] width 26 height 26
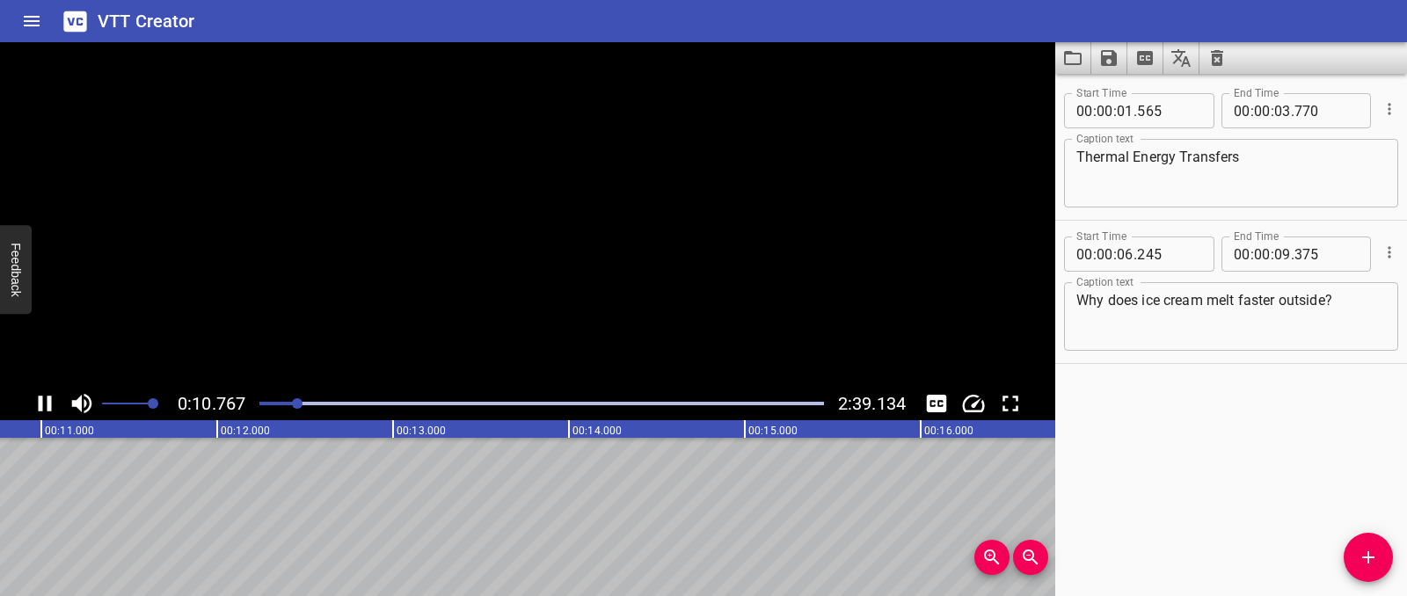
click at [39, 397] on icon "Play/Pause" at bounding box center [45, 404] width 13 height 16
click at [1359, 563] on icon "Add Cue" at bounding box center [1368, 557] width 21 height 21
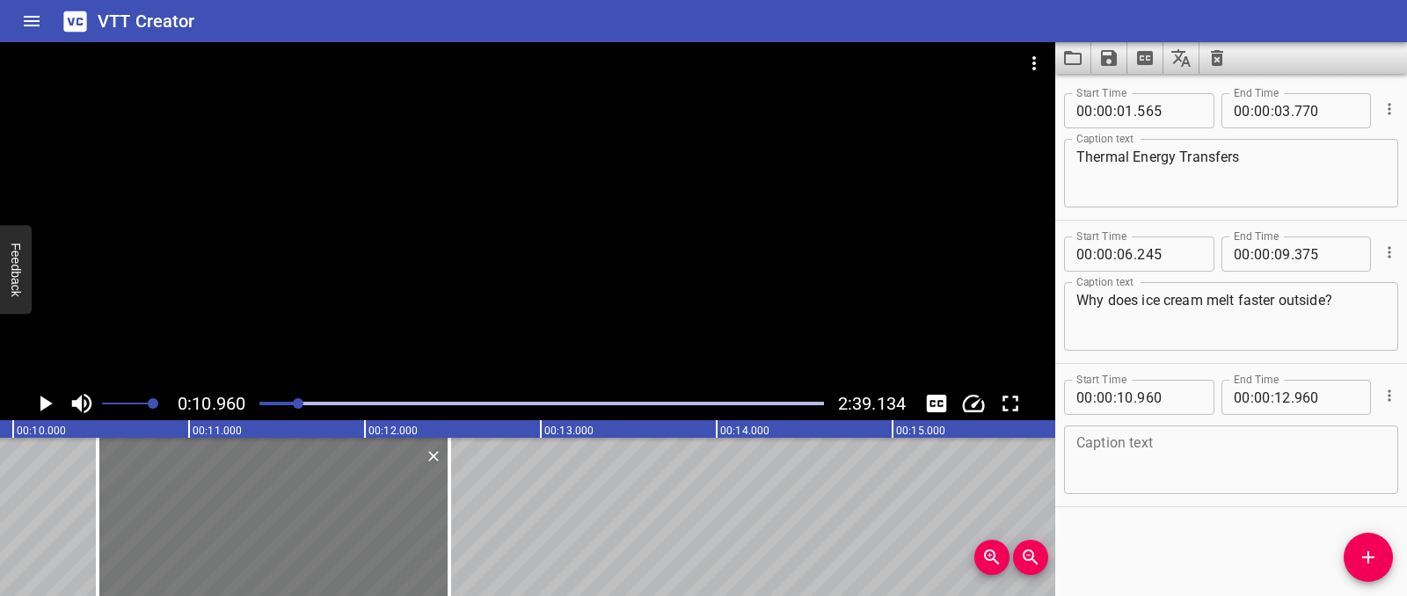
drag, startPoint x: 341, startPoint y: 485, endPoint x: 383, endPoint y: 481, distance: 42.4
click at [257, 489] on div at bounding box center [274, 517] width 352 height 158
type input "480"
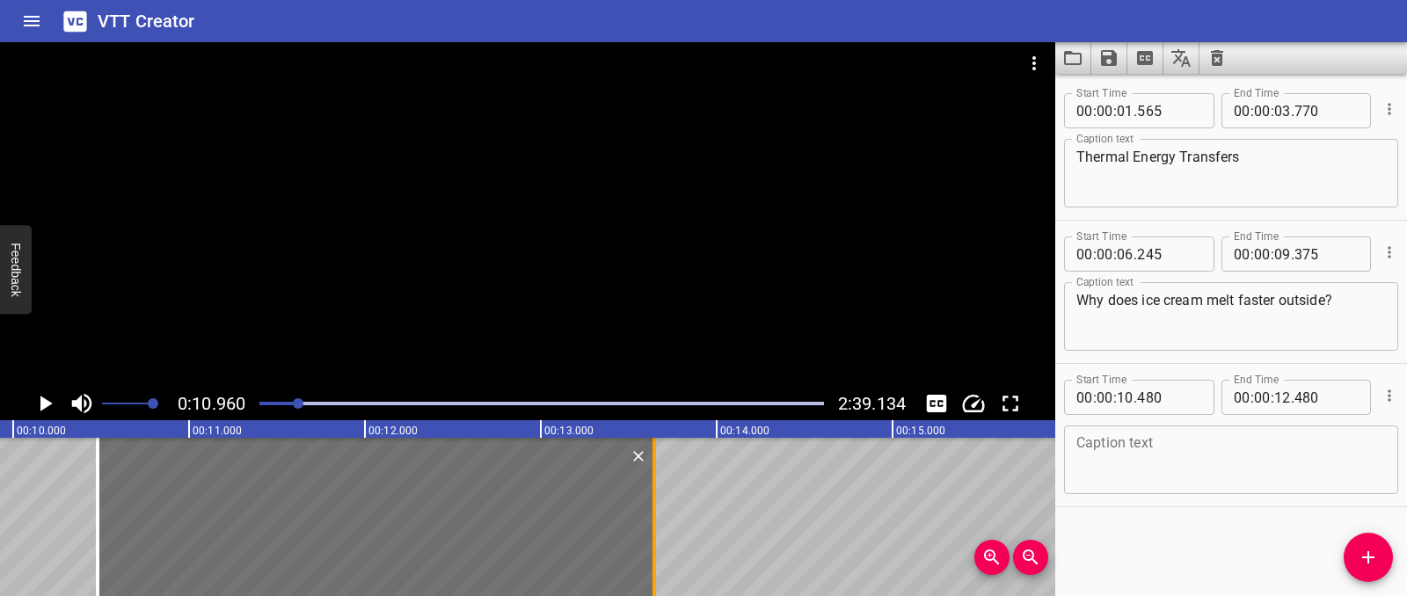
drag, startPoint x: 451, startPoint y: 492, endPoint x: 656, endPoint y: 492, distance: 204.9
click at [656, 492] on div at bounding box center [654, 517] width 18 height 158
type input "13"
type input "645"
click at [510, 505] on div at bounding box center [369, 517] width 557 height 158
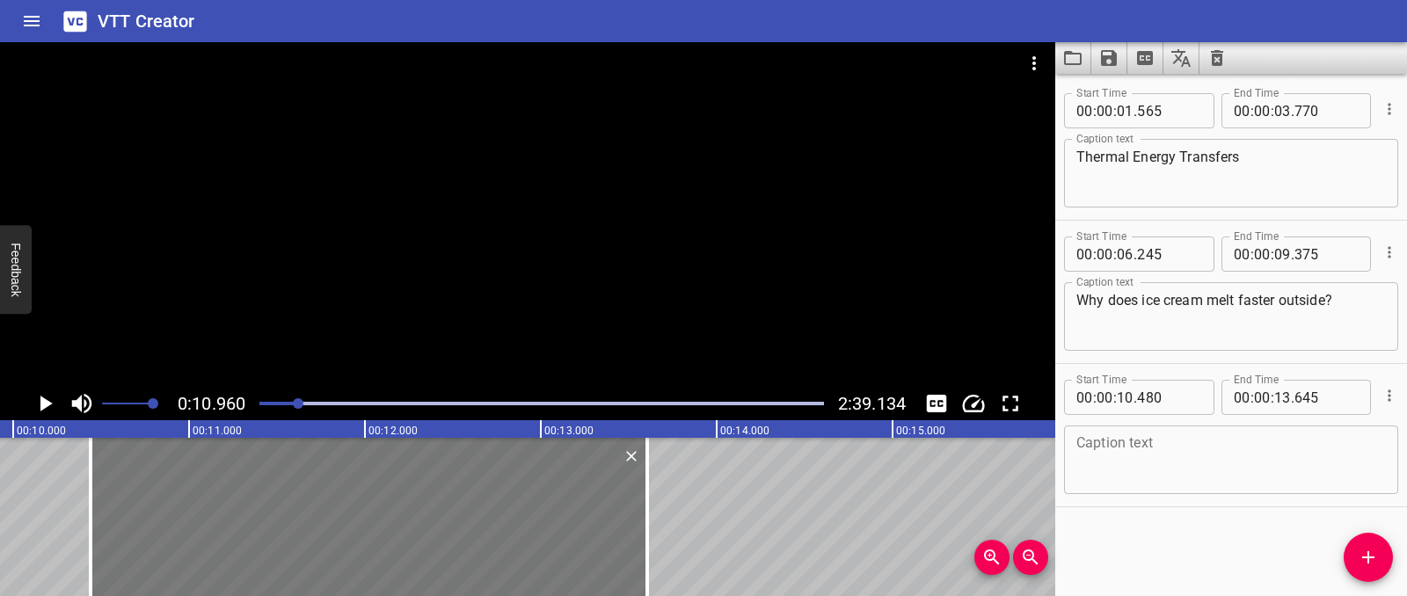
type input "440"
click at [651, 514] on div at bounding box center [654, 517] width 18 height 158
type input "645"
click at [98, 489] on div at bounding box center [95, 517] width 18 height 158
type input "465"
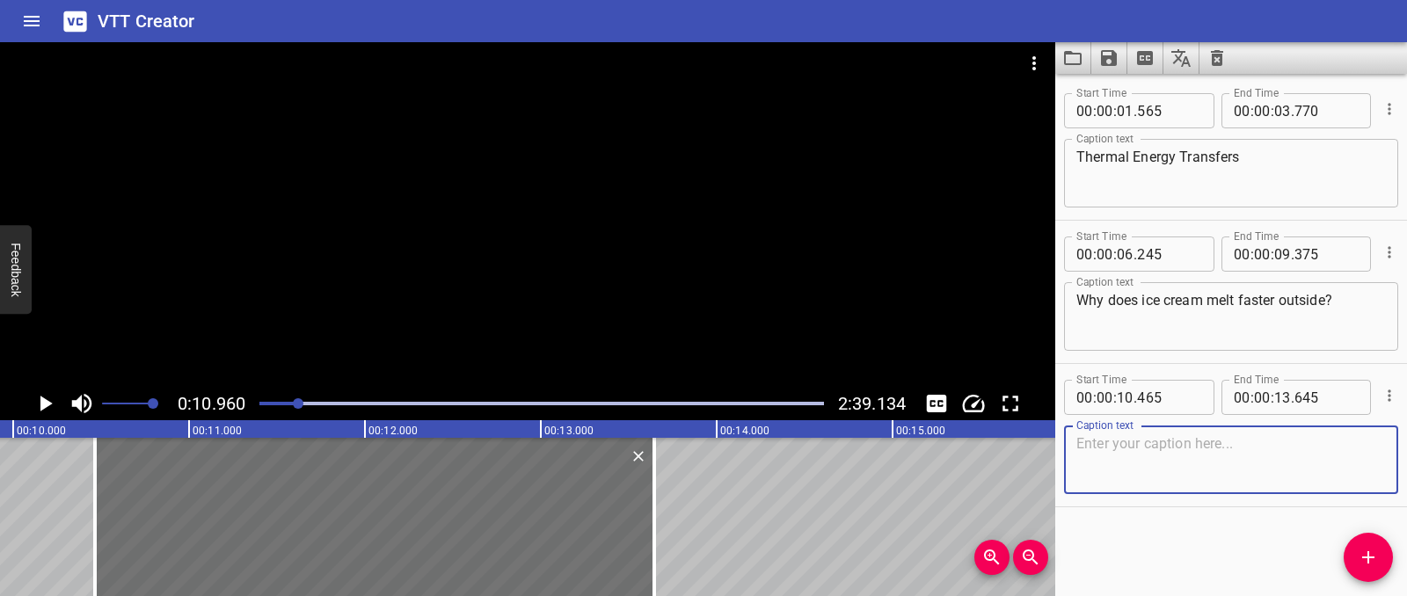
click at [1124, 436] on textarea at bounding box center [1231, 460] width 310 height 50
paste textarea "How does an air conditioner cool the whole room?"
type textarea "How does an air conditioner cool the whole room?"
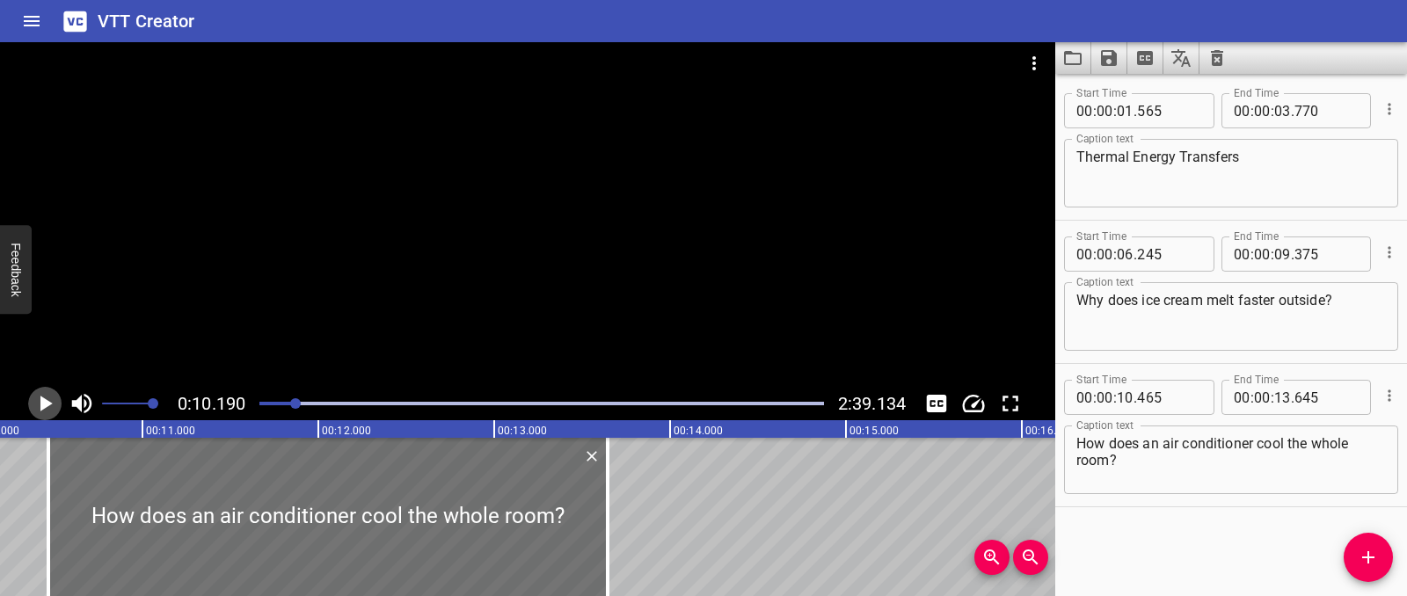
click at [47, 399] on icon "Play/Pause" at bounding box center [45, 403] width 26 height 26
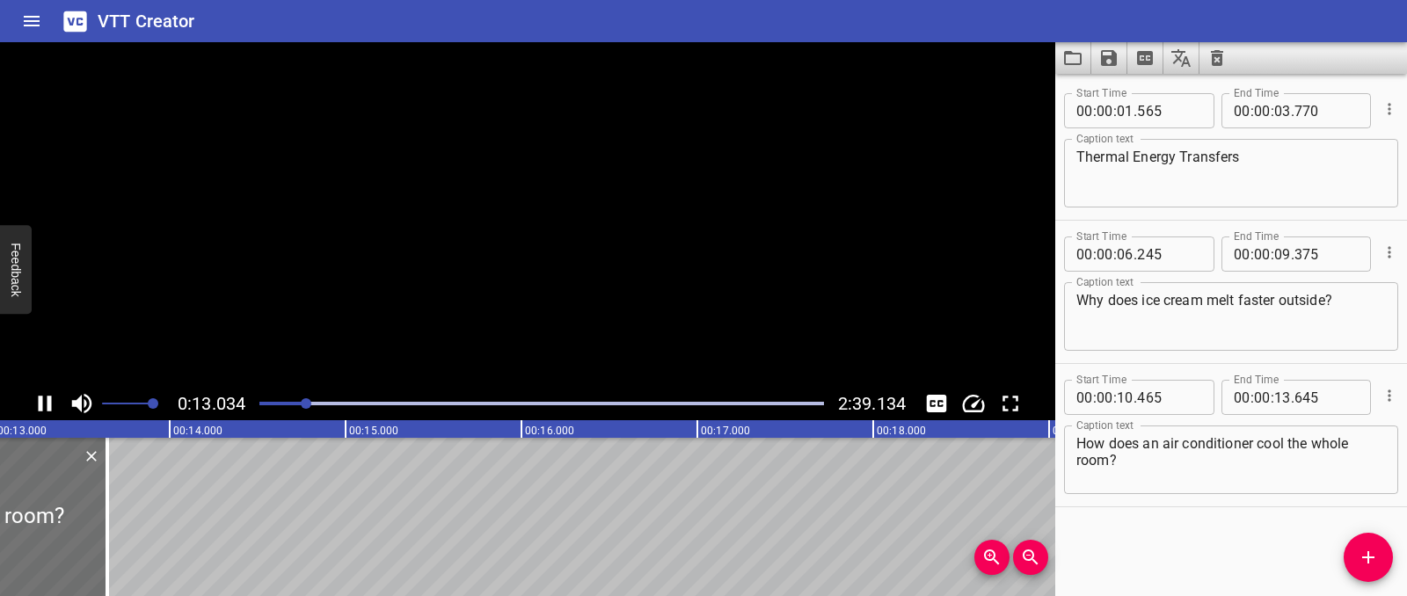
click at [47, 399] on icon "Play/Pause" at bounding box center [45, 404] width 13 height 16
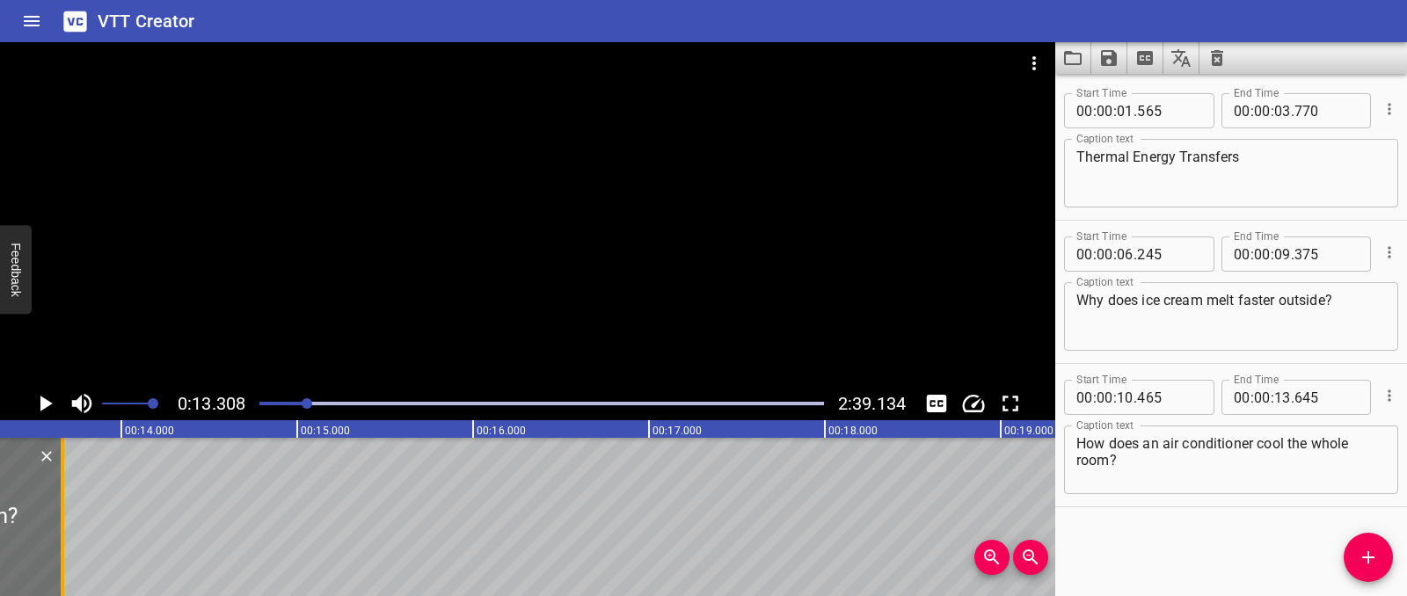
click at [61, 503] on div at bounding box center [63, 517] width 4 height 158
type input "665"
click at [53, 399] on icon "Play/Pause" at bounding box center [45, 403] width 26 height 26
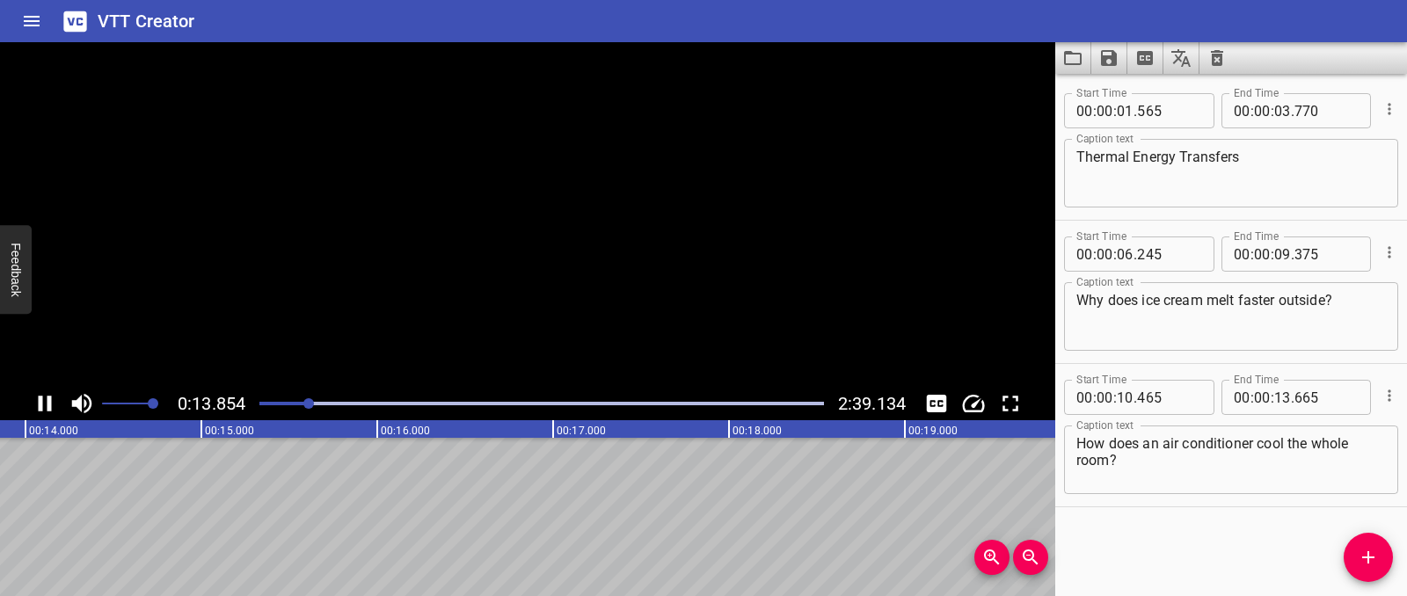
click at [53, 399] on icon "Play/Pause" at bounding box center [45, 403] width 26 height 26
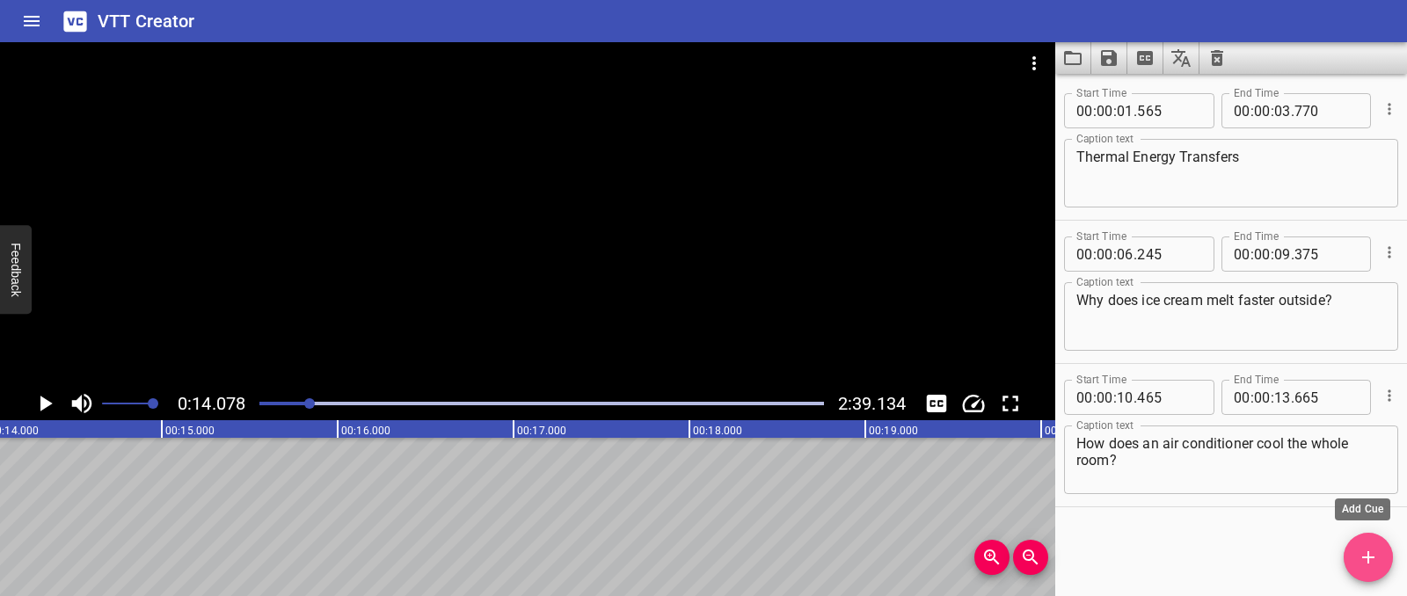
click at [1353, 565] on span "Add Cue" at bounding box center [1368, 557] width 49 height 21
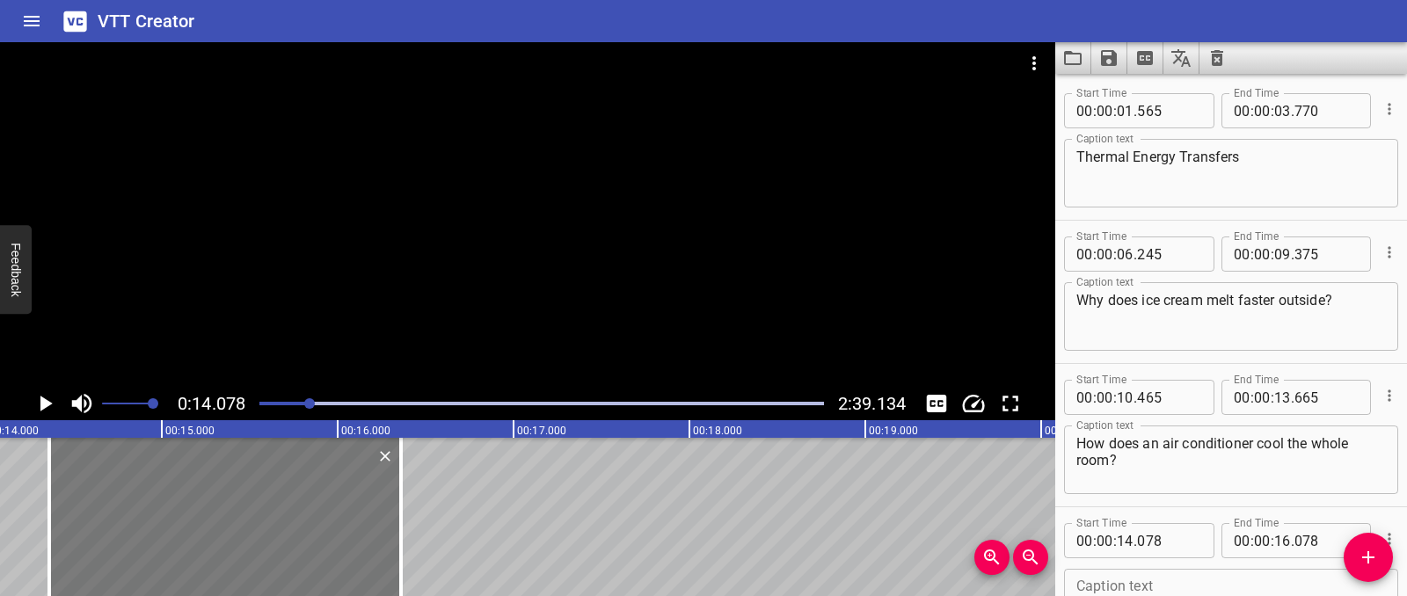
drag, startPoint x: 243, startPoint y: 515, endPoint x: 292, endPoint y: 514, distance: 49.3
click at [292, 514] on div at bounding box center [225, 517] width 352 height 158
type input "358"
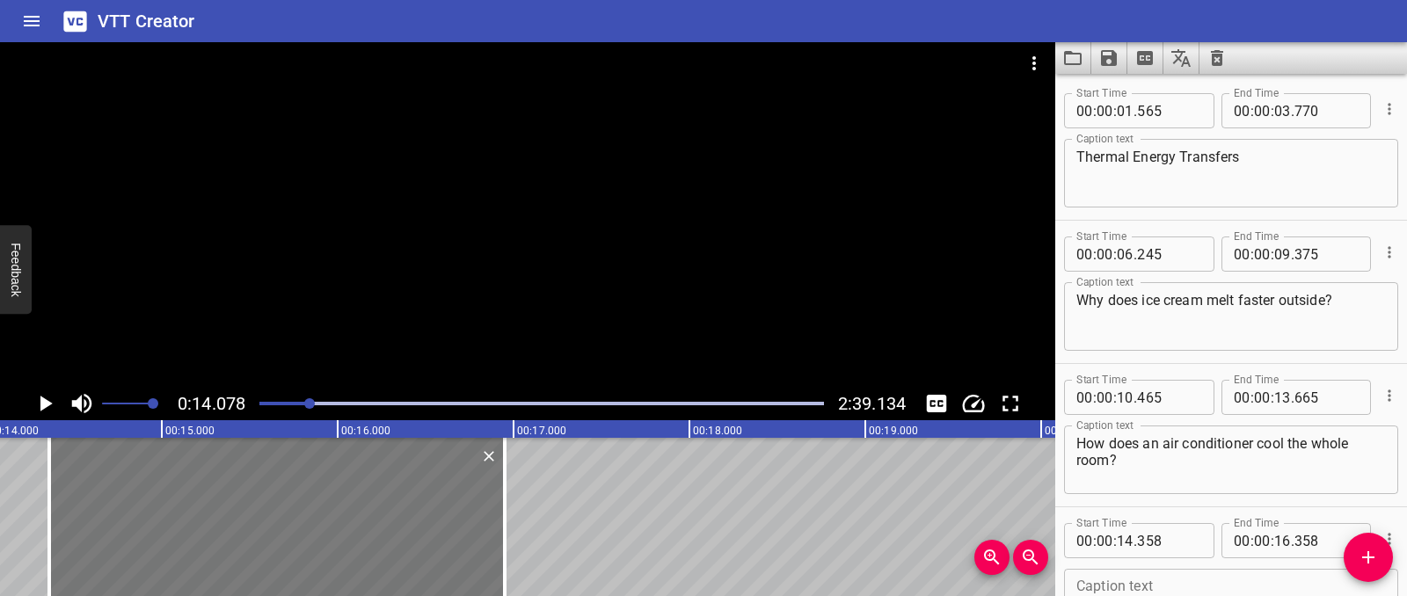
drag, startPoint x: 396, startPoint y: 520, endPoint x: 433, endPoint y: 517, distance: 37.0
click at [501, 516] on div at bounding box center [505, 517] width 18 height 158
type input "958"
click at [39, 479] on div at bounding box center [46, 517] width 18 height 158
type input "328"
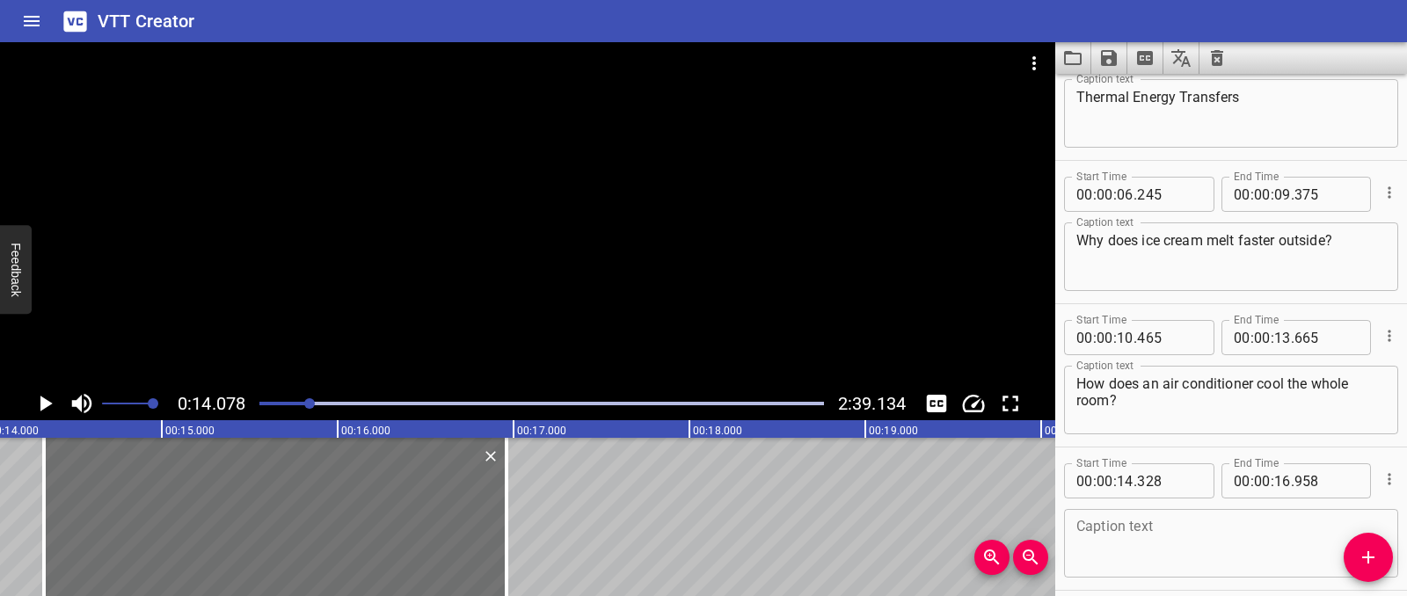
scroll to position [134, 0]
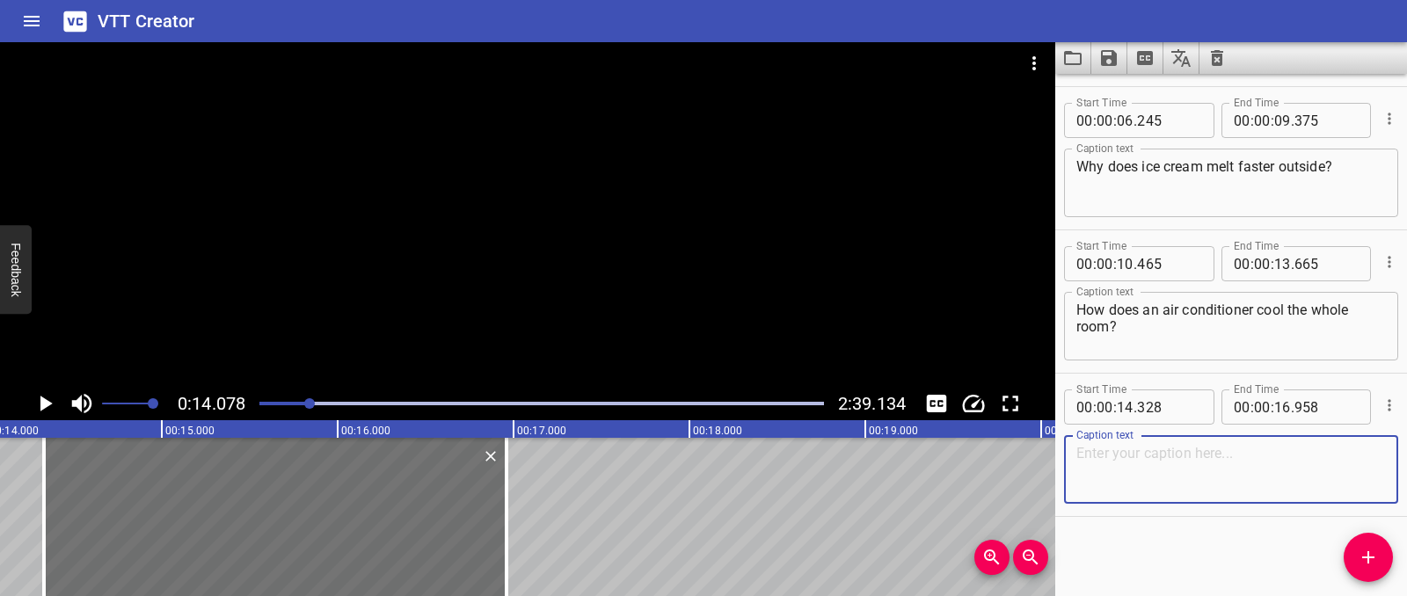
click at [1111, 470] on textarea at bounding box center [1231, 470] width 310 height 50
paste textarea "Why does metal get hot in the sun?"
type textarea "Why does metal get hot in the sun?"
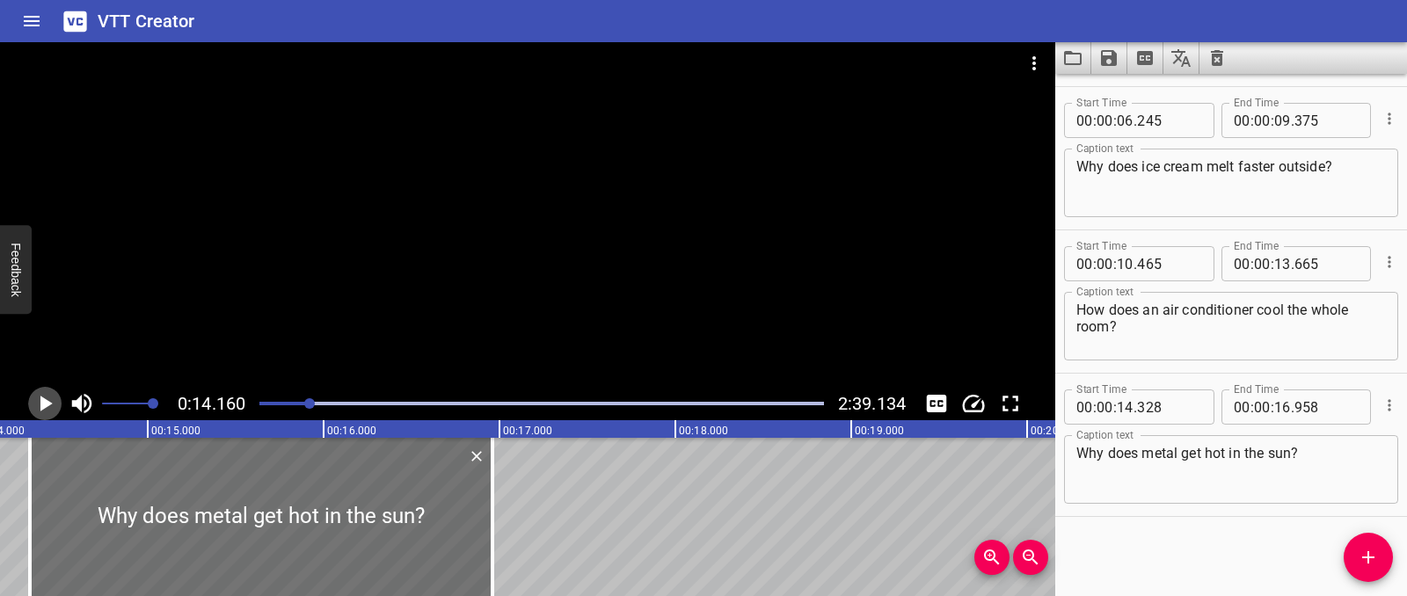
click at [56, 403] on icon "Play/Pause" at bounding box center [45, 403] width 26 height 26
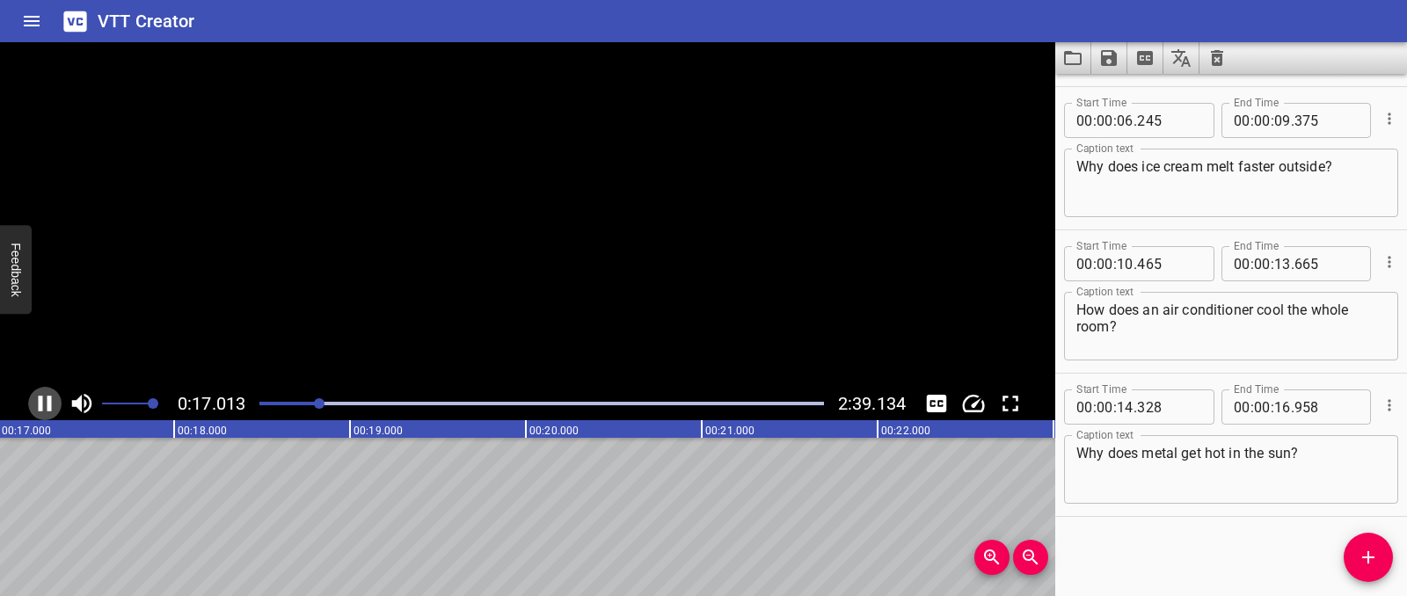
click at [56, 403] on icon "Play/Pause" at bounding box center [45, 403] width 26 height 26
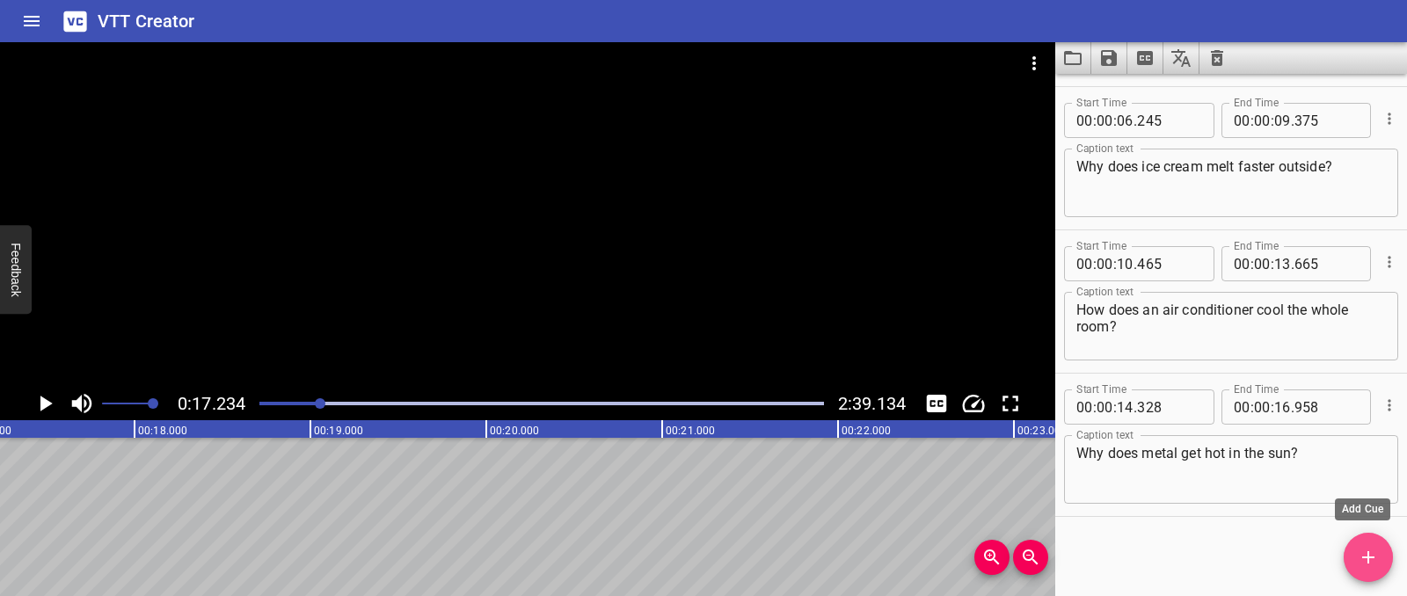
click at [1381, 572] on button "Add Cue" at bounding box center [1368, 557] width 49 height 49
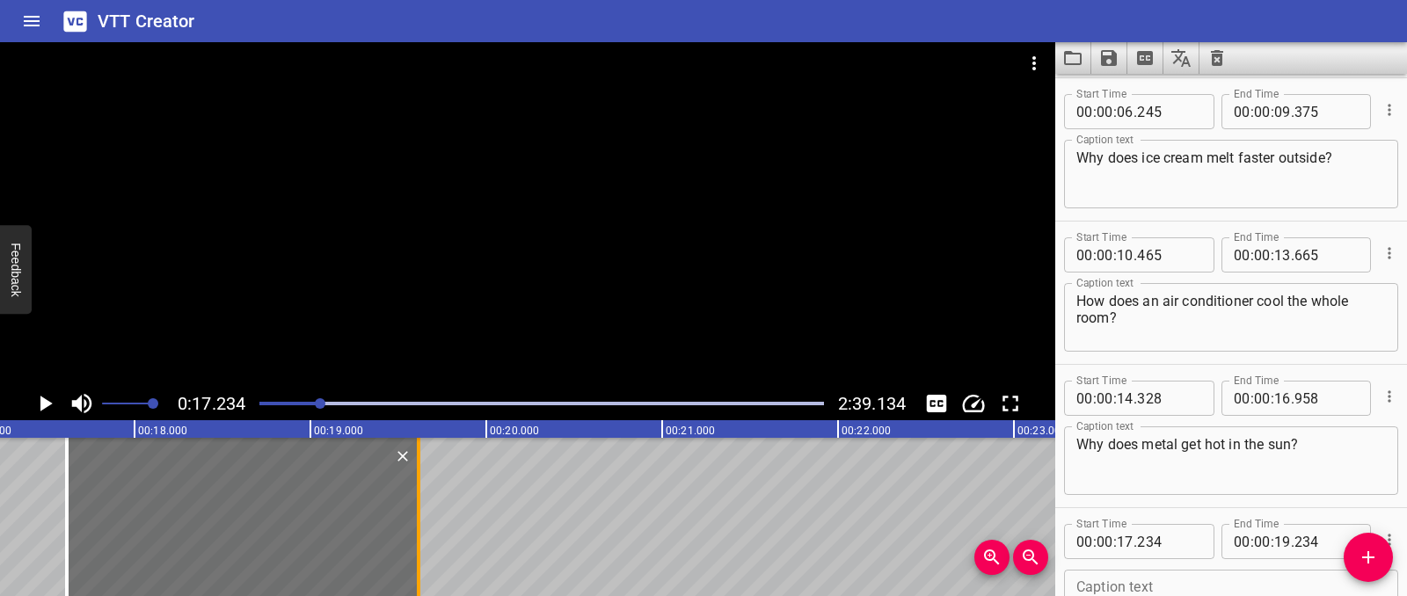
drag, startPoint x: 259, startPoint y: 528, endPoint x: 411, endPoint y: 525, distance: 152.1
click at [325, 519] on div at bounding box center [243, 517] width 352 height 158
type input "614"
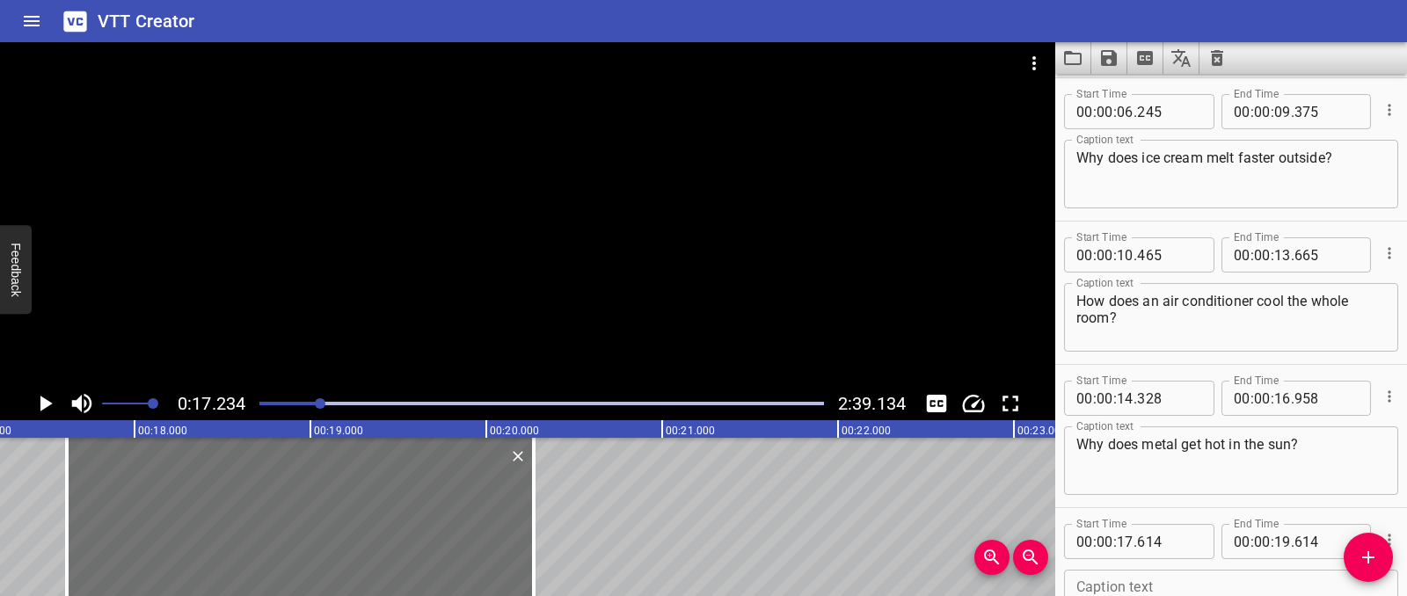
drag, startPoint x: 418, startPoint y: 519, endPoint x: 554, endPoint y: 385, distance: 190.9
click at [534, 516] on div at bounding box center [534, 517] width 4 height 158
type input "20"
type input "274"
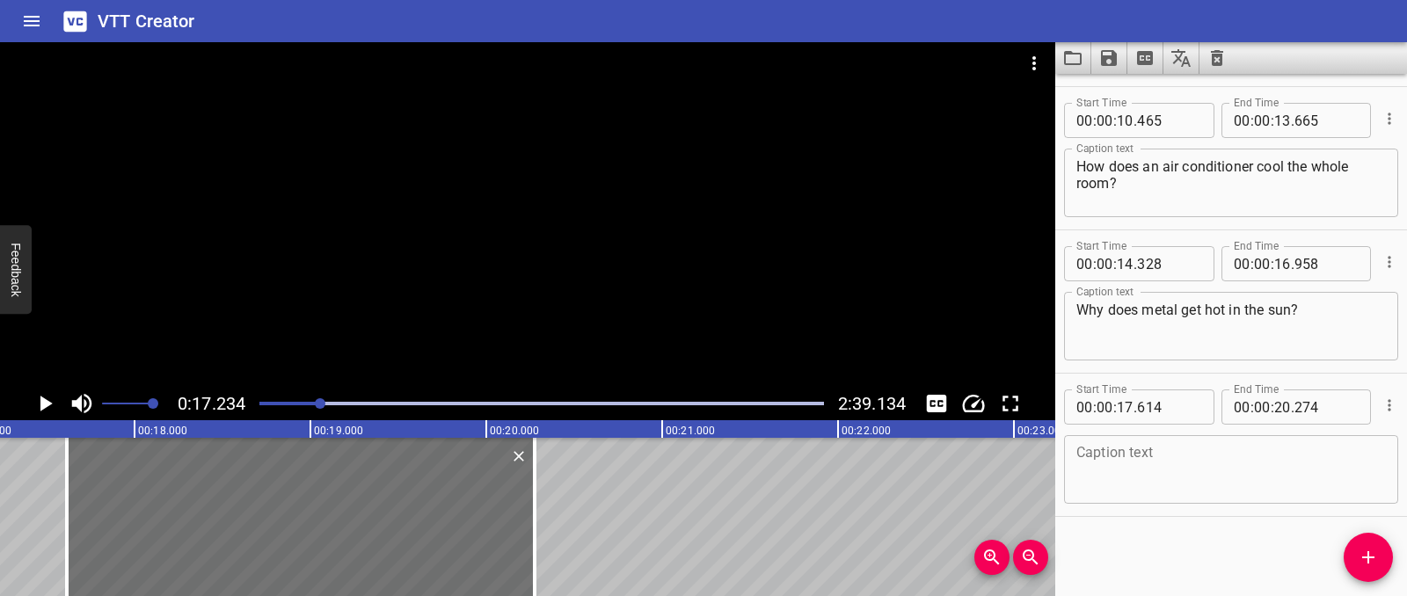
click at [1111, 476] on textarea at bounding box center [1231, 470] width 310 height 50
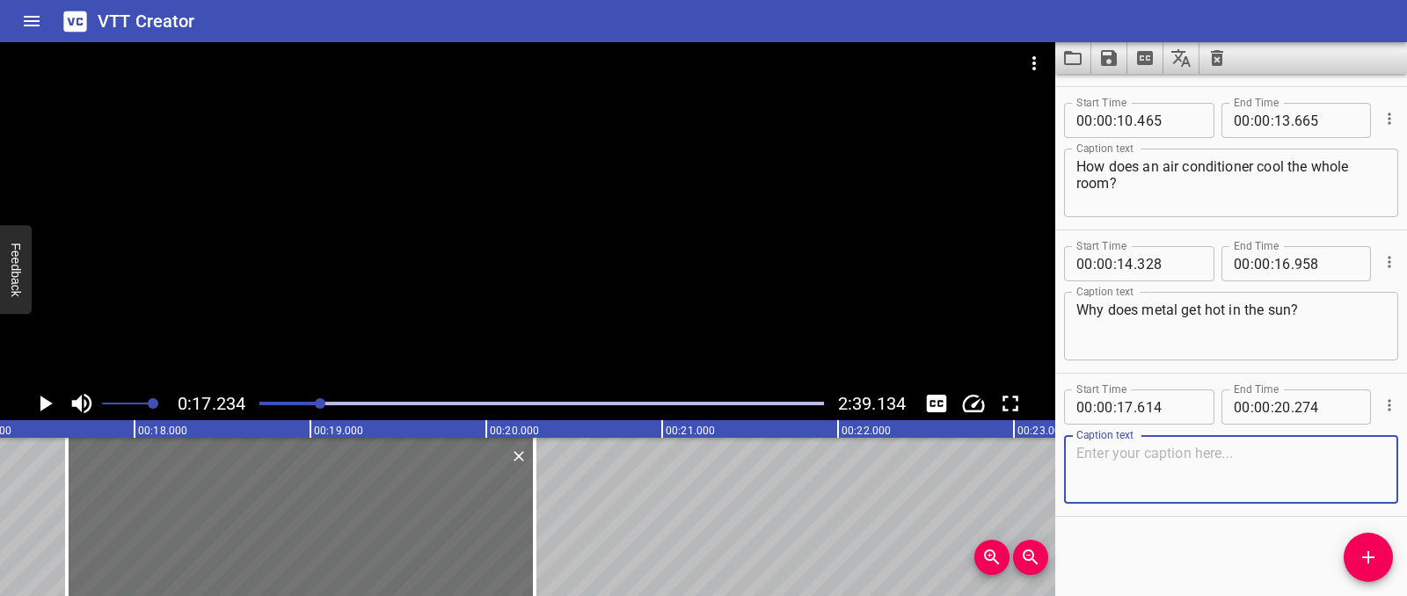
paste textarea "Behind it all is thermal energy, always on the move in three different ways"
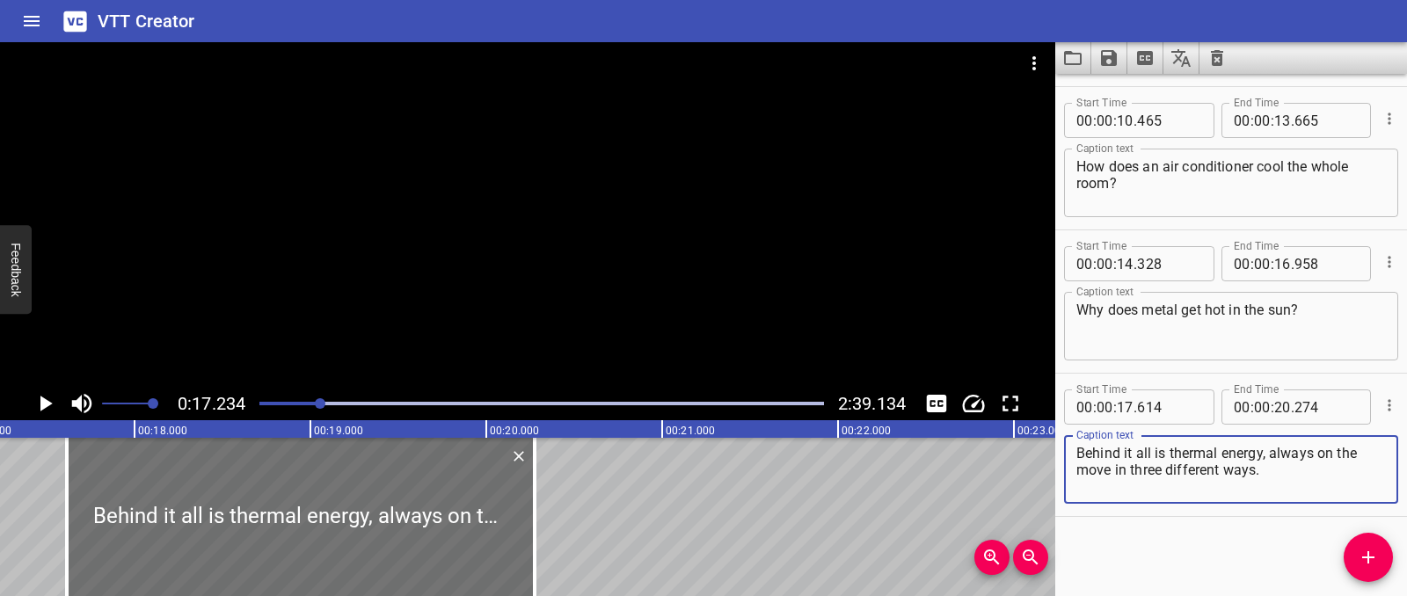
type textarea "Behind it all is thermal energy, always on the move in three different ways."
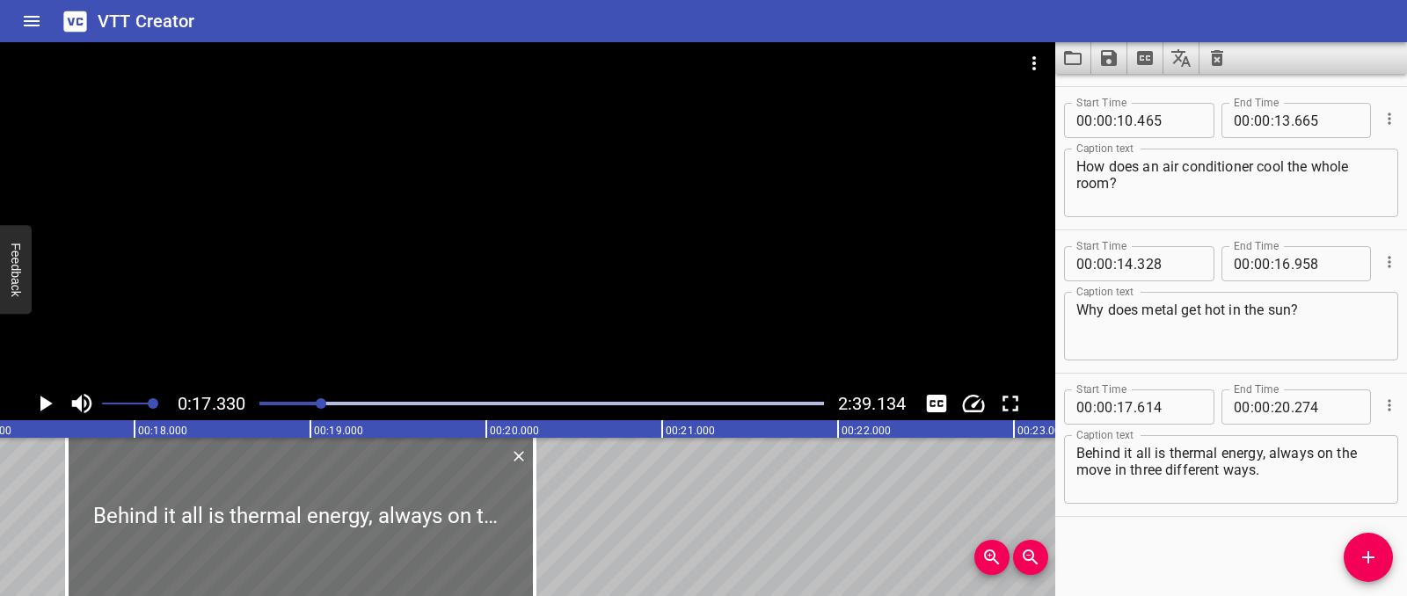
scroll to position [0, 3048]
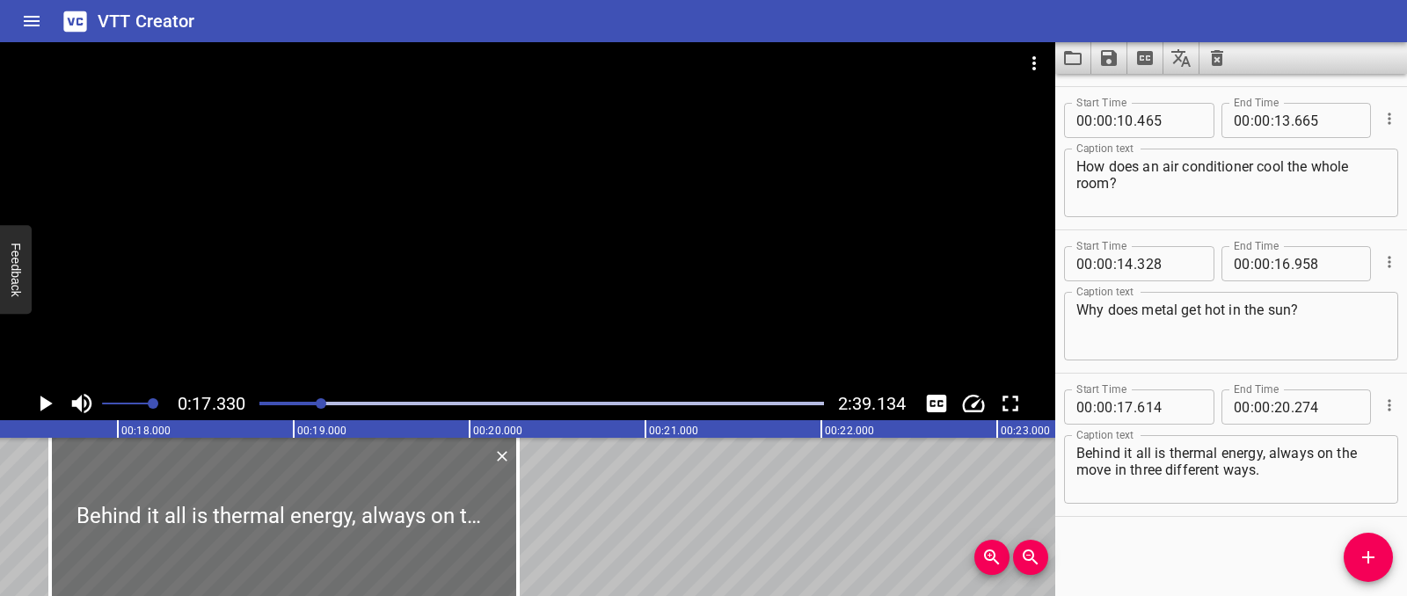
click at [32, 413] on icon "Play/Pause" at bounding box center [45, 403] width 26 height 26
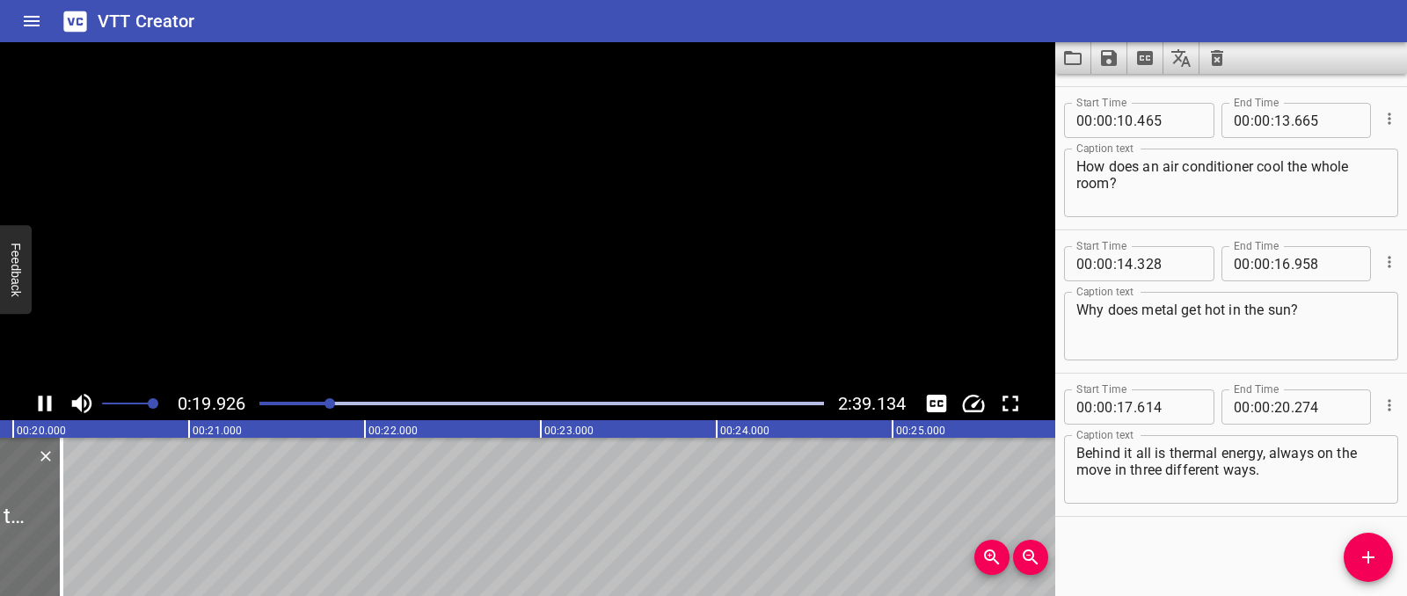
click at [32, 413] on icon "Play/Pause" at bounding box center [45, 403] width 26 height 26
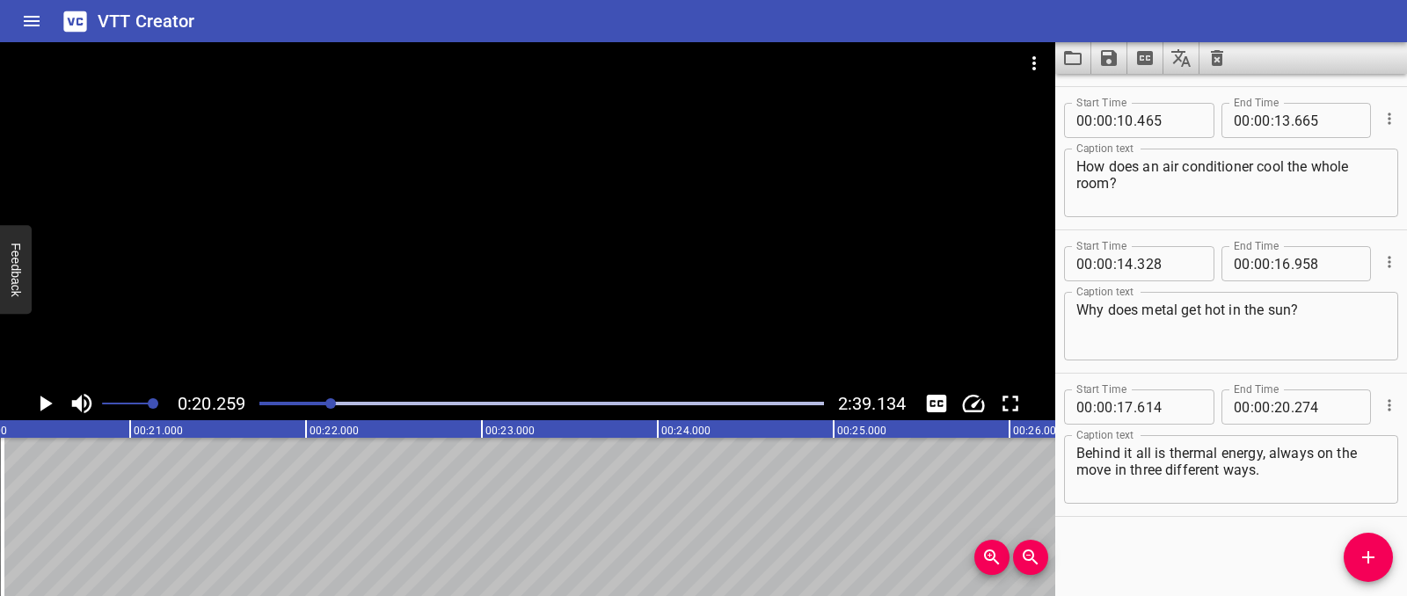
scroll to position [0, 3470]
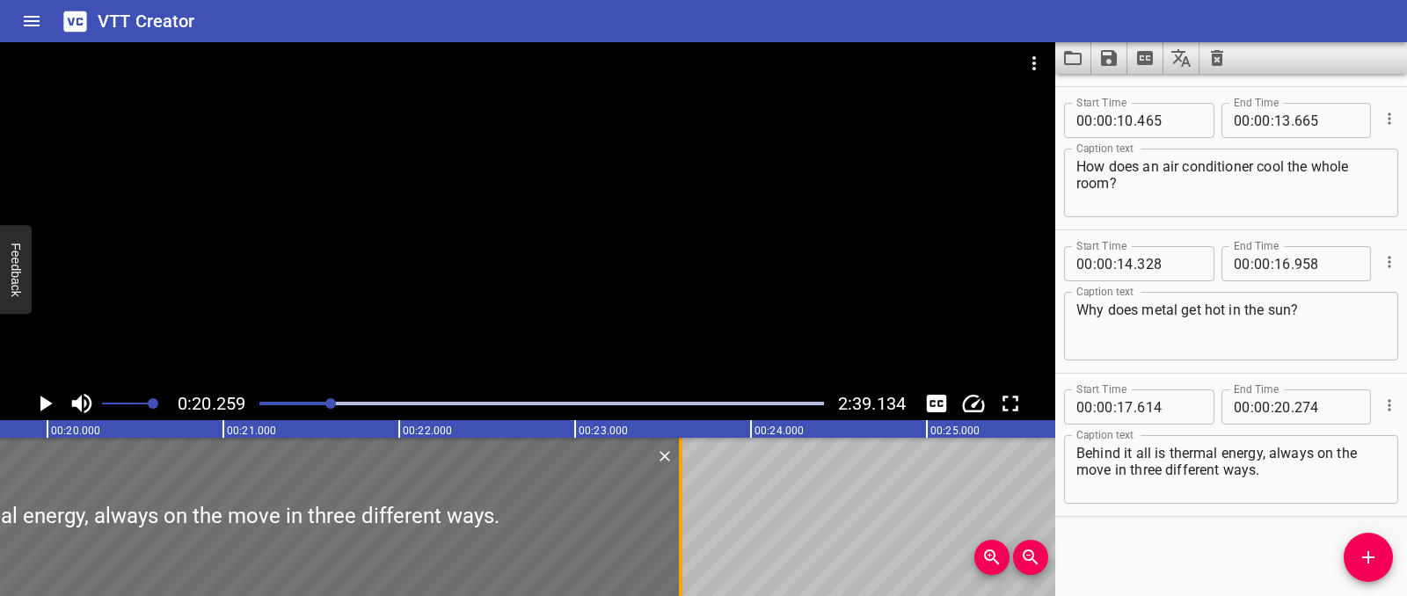
drag, startPoint x: 98, startPoint y: 535, endPoint x: 682, endPoint y: 537, distance: 584.8
click at [682, 537] on div at bounding box center [681, 517] width 18 height 158
type input "23"
type input "599"
click at [44, 407] on icon "Play/Pause" at bounding box center [46, 404] width 12 height 16
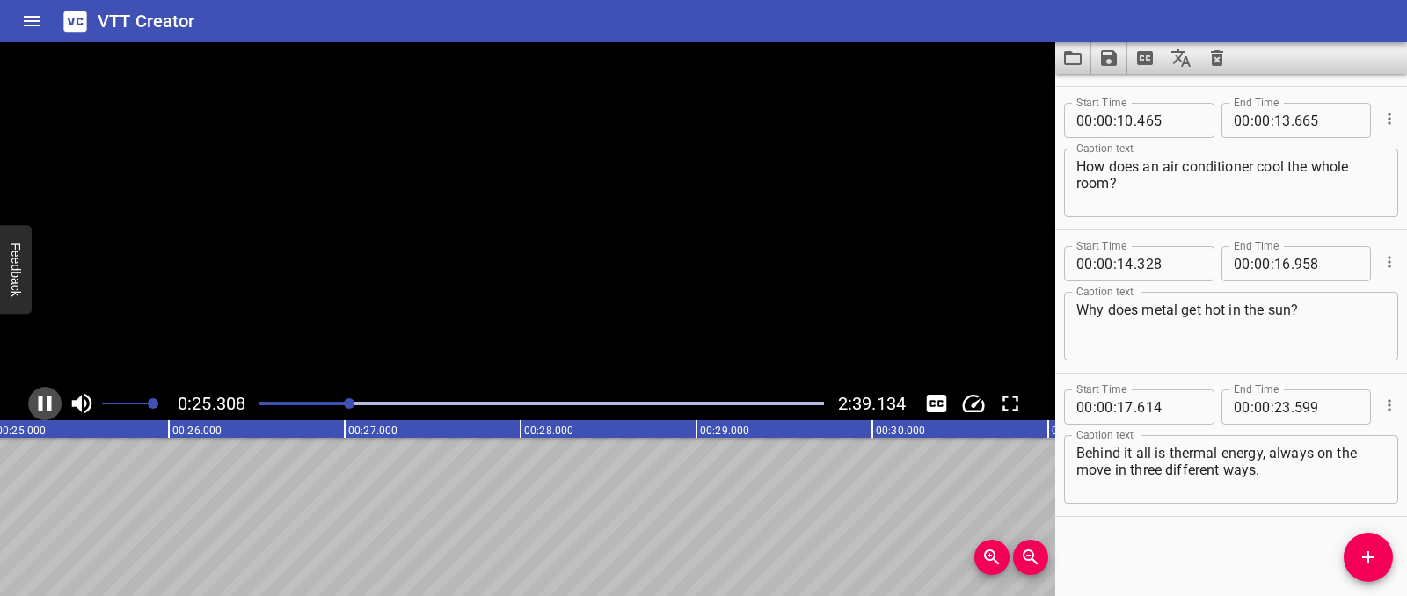
click at [44, 407] on icon "Play/Pause" at bounding box center [45, 403] width 26 height 26
drag, startPoint x: 1384, startPoint y: 562, endPoint x: 1340, endPoint y: 561, distance: 44.0
click at [1384, 562] on span "Add Cue" at bounding box center [1368, 557] width 49 height 21
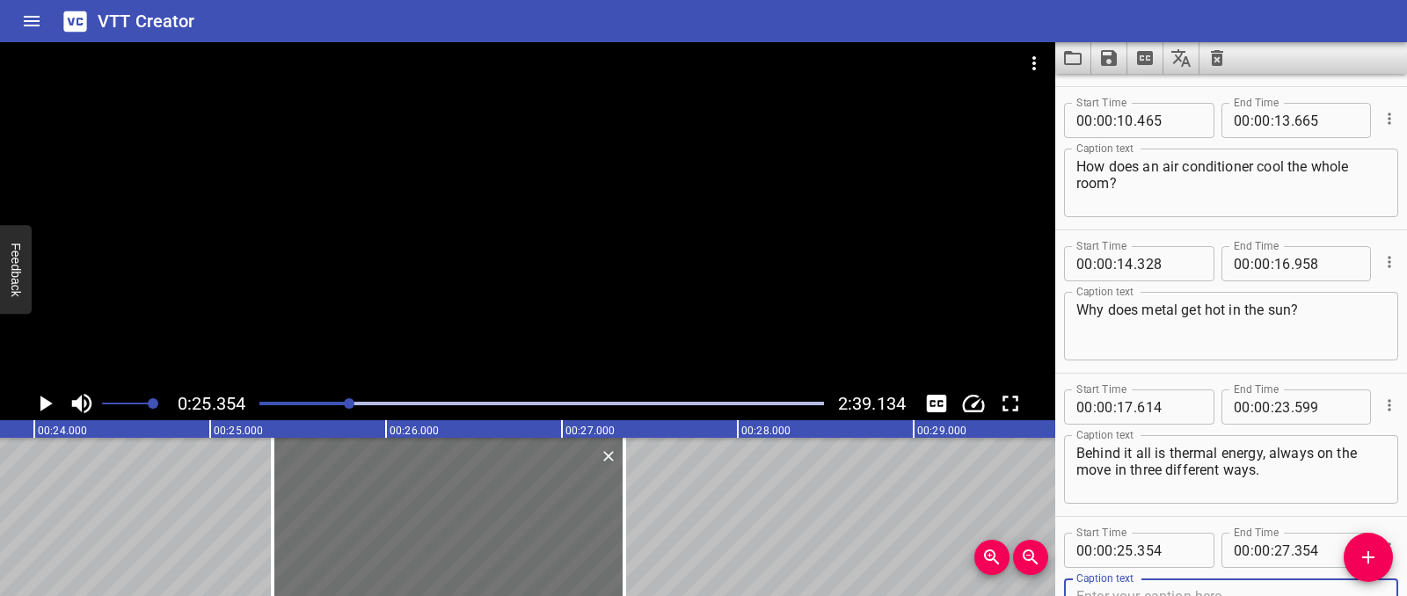
scroll to position [286, 0]
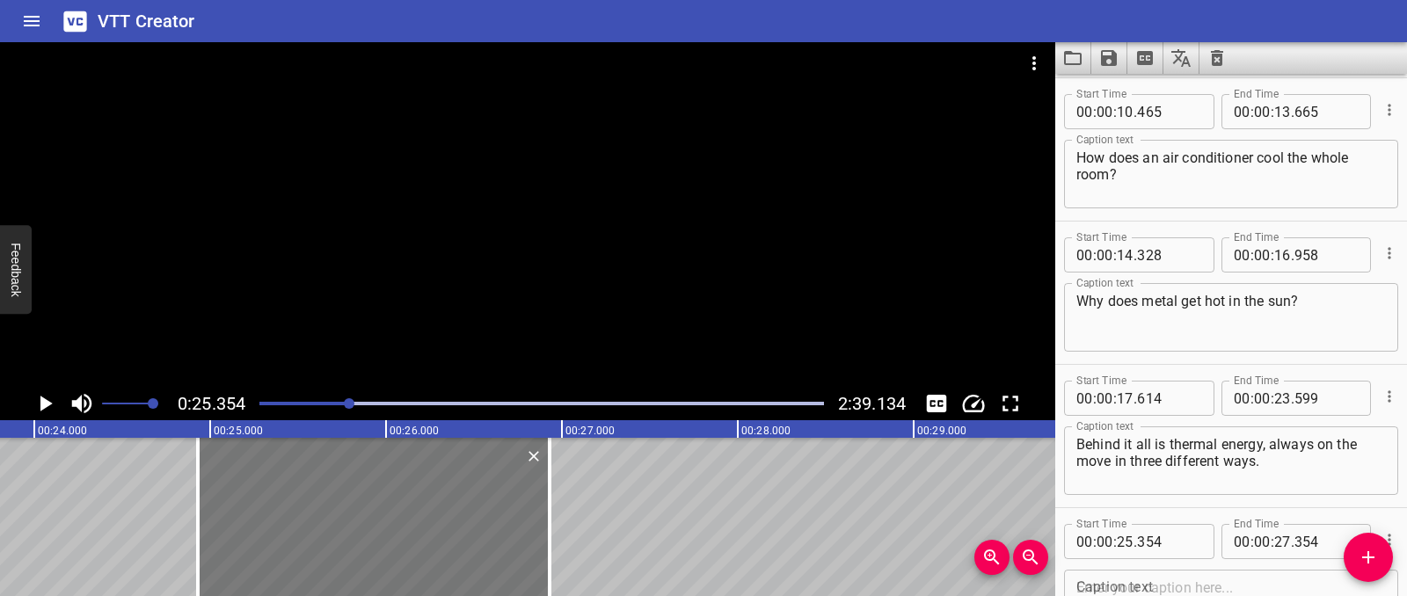
drag, startPoint x: 492, startPoint y: 524, endPoint x: 417, endPoint y: 521, distance: 74.8
click at [417, 521] on div at bounding box center [374, 517] width 352 height 158
type input "24"
type input "929"
type input "26"
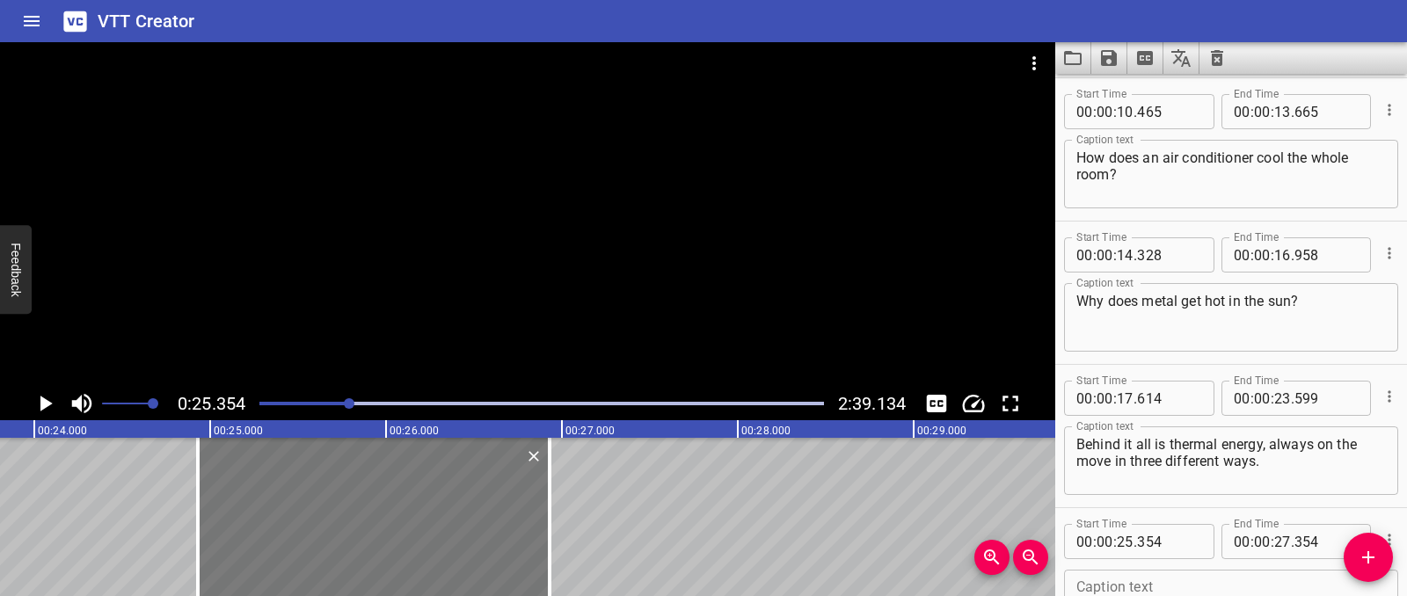
type input "929"
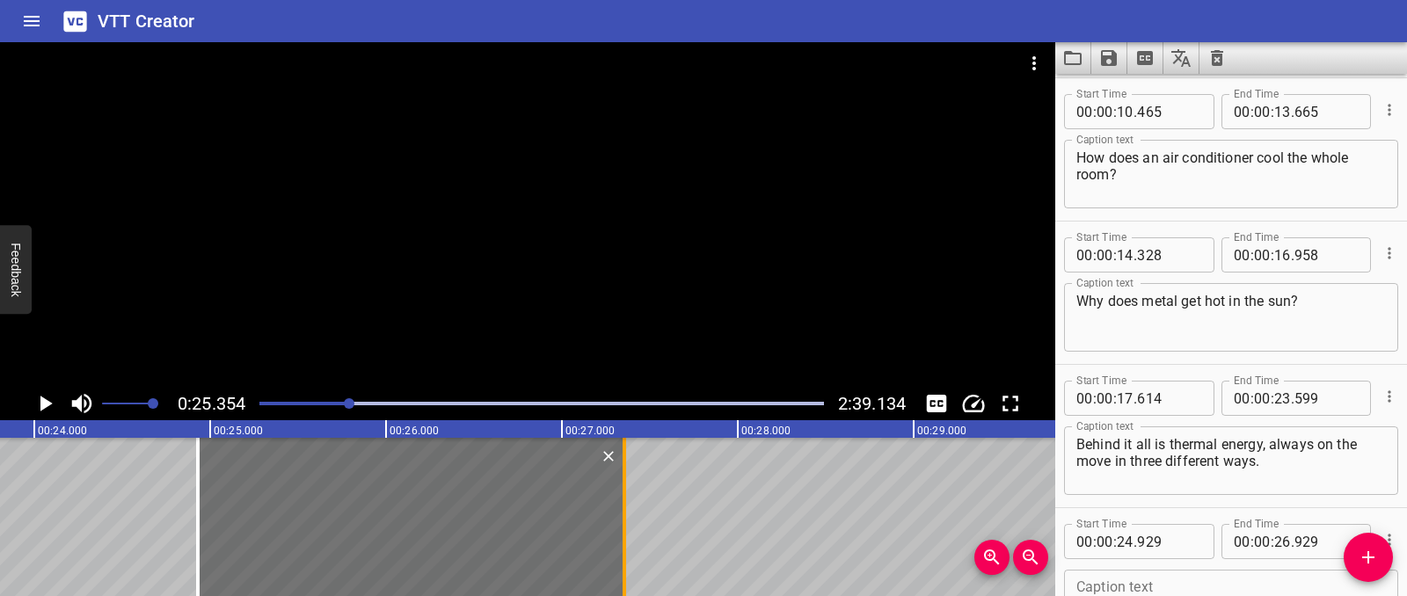
drag, startPoint x: 543, startPoint y: 520, endPoint x: 617, endPoint y: 515, distance: 74.9
click at [617, 515] on div at bounding box center [625, 517] width 18 height 158
type input "27"
type input "354"
click at [399, 514] on div at bounding box center [403, 517] width 426 height 158
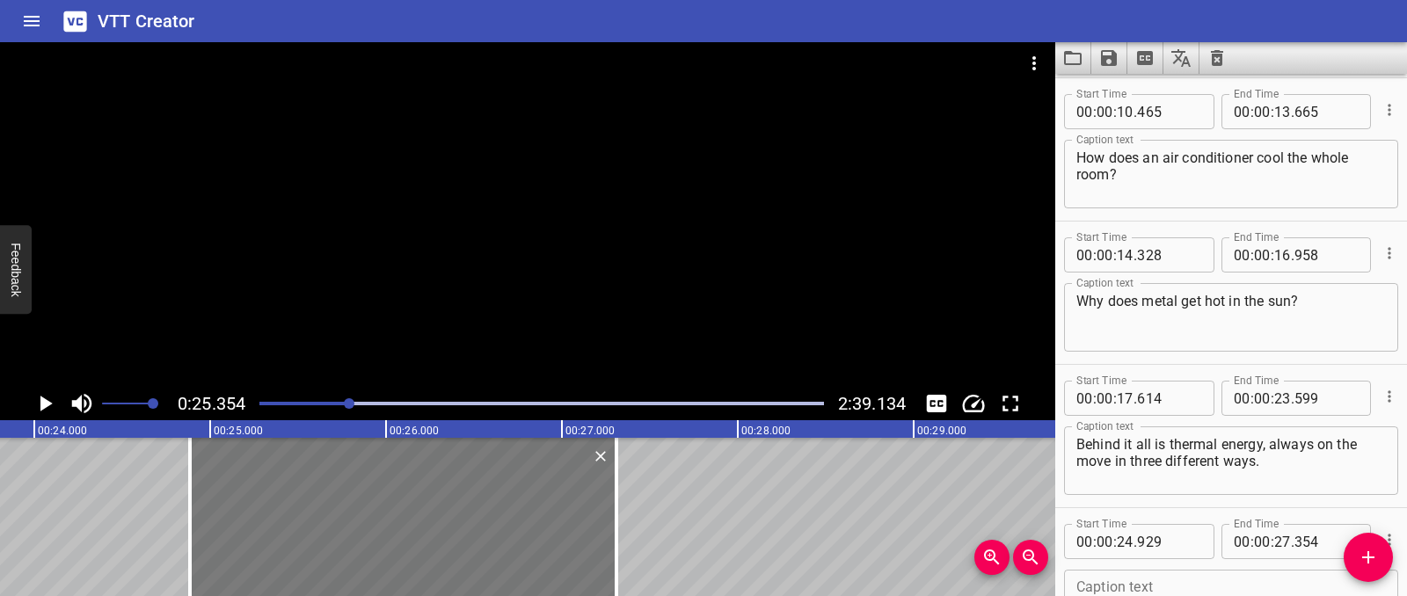
type input "884"
type input "309"
click at [551, 516] on div at bounding box center [407, 517] width 426 height 158
type input "909"
type input "334"
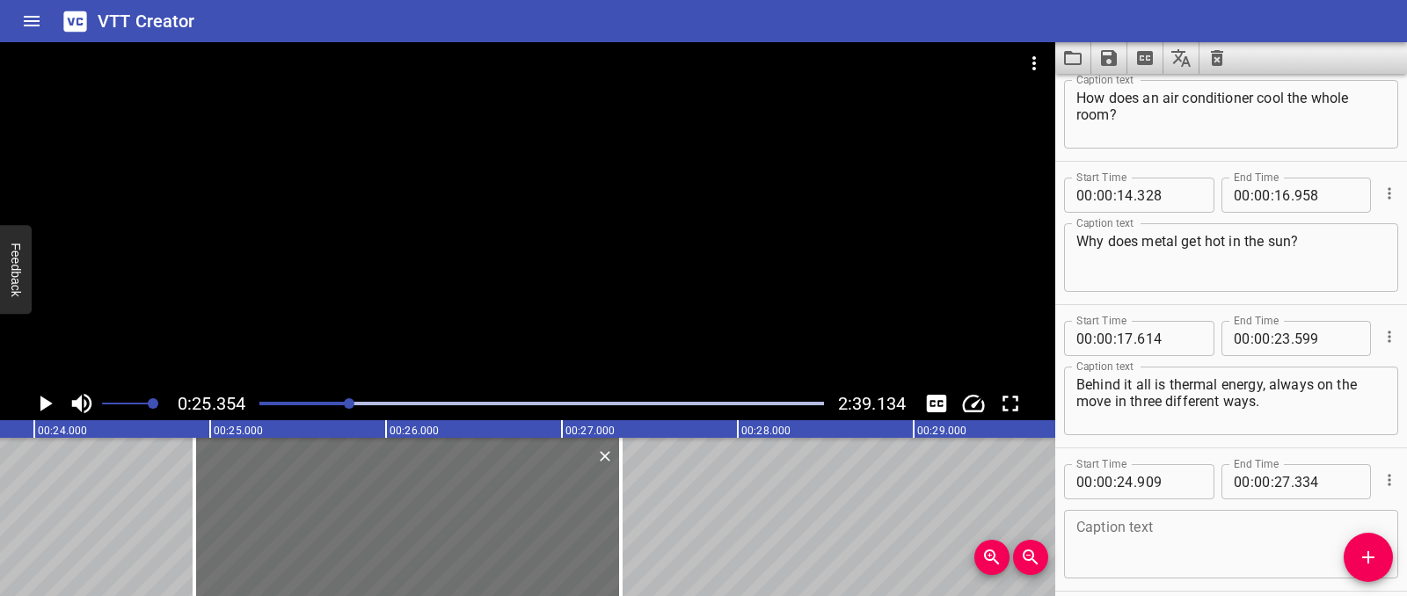
scroll to position [420, 0]
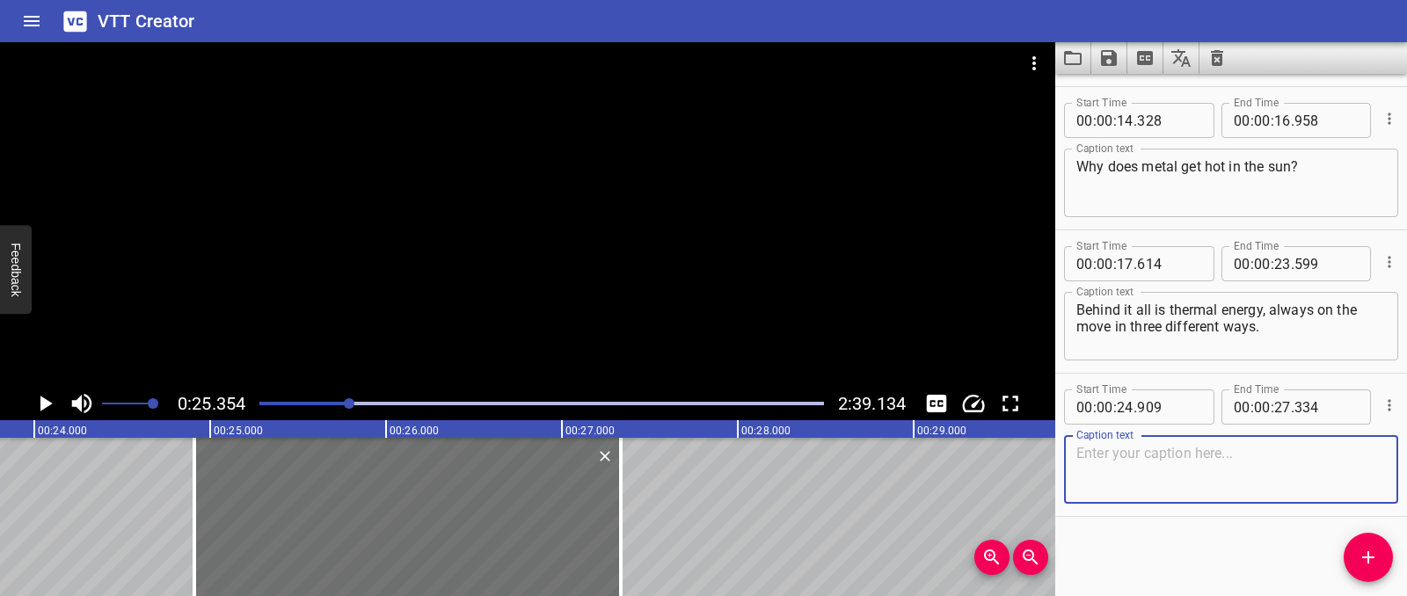
click at [1111, 455] on textarea at bounding box center [1231, 470] width 310 height 50
paste textarea "The first is…conduction!"
type textarea "The first is…conduction!"
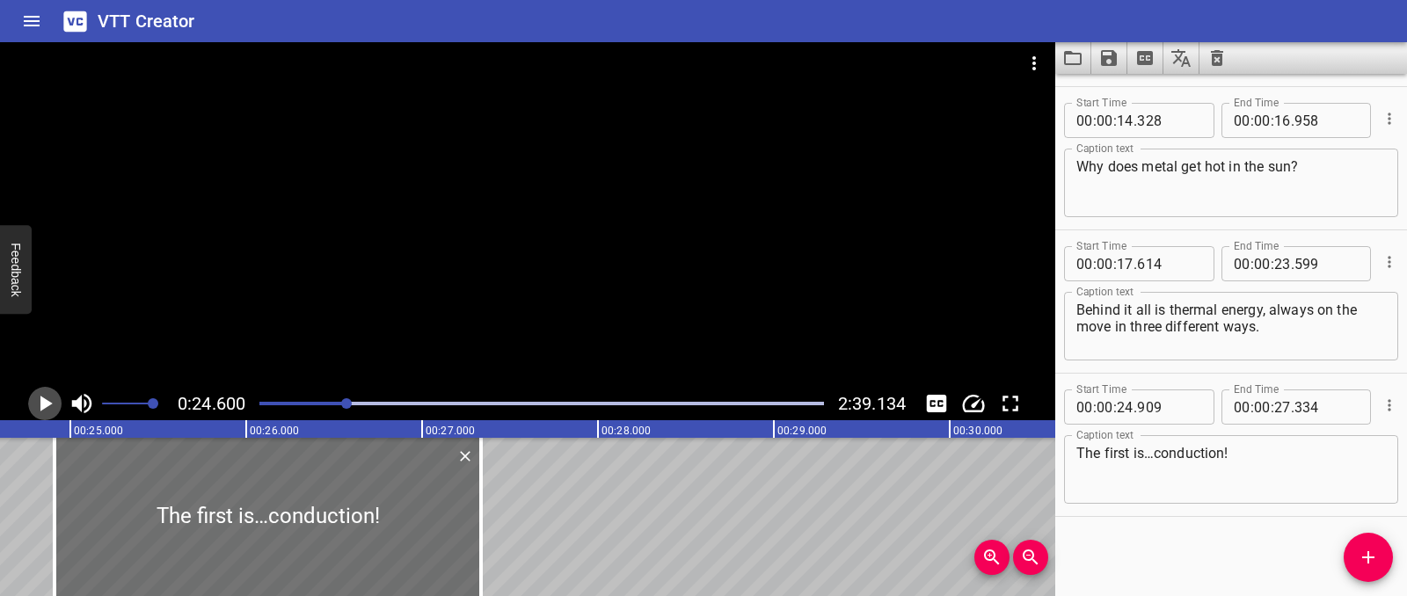
click at [43, 400] on icon "Play/Pause" at bounding box center [46, 404] width 12 height 16
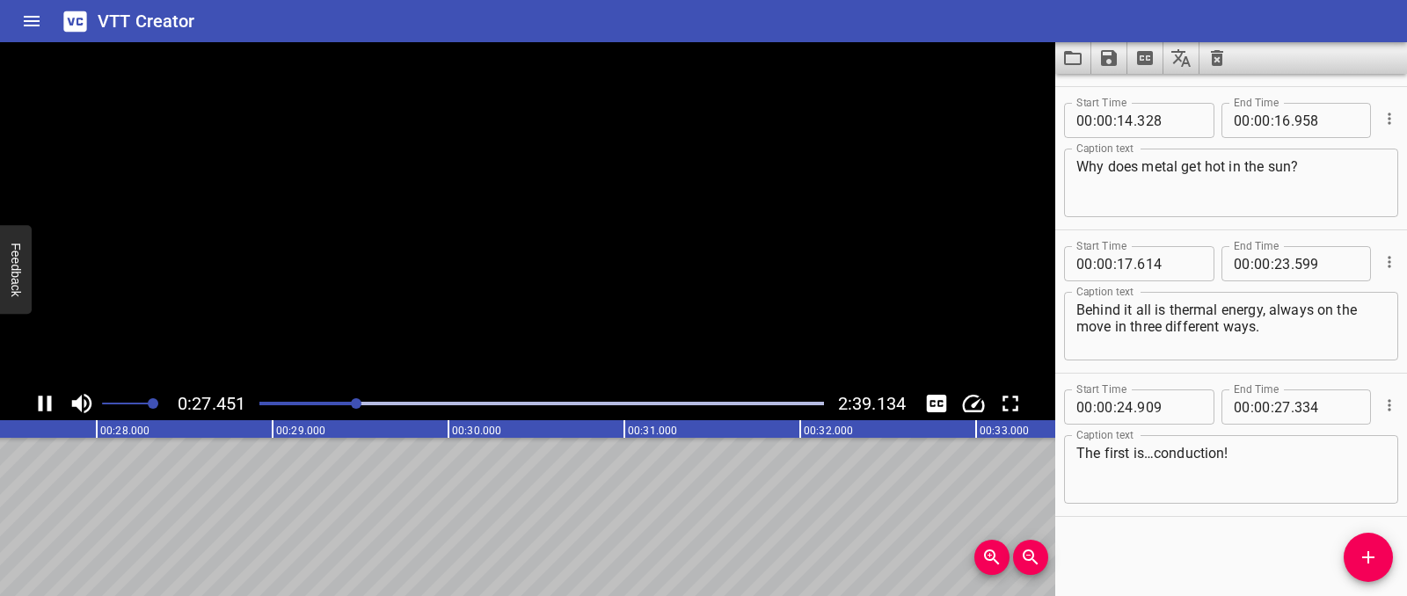
click at [43, 400] on icon "Play/Pause" at bounding box center [45, 403] width 26 height 26
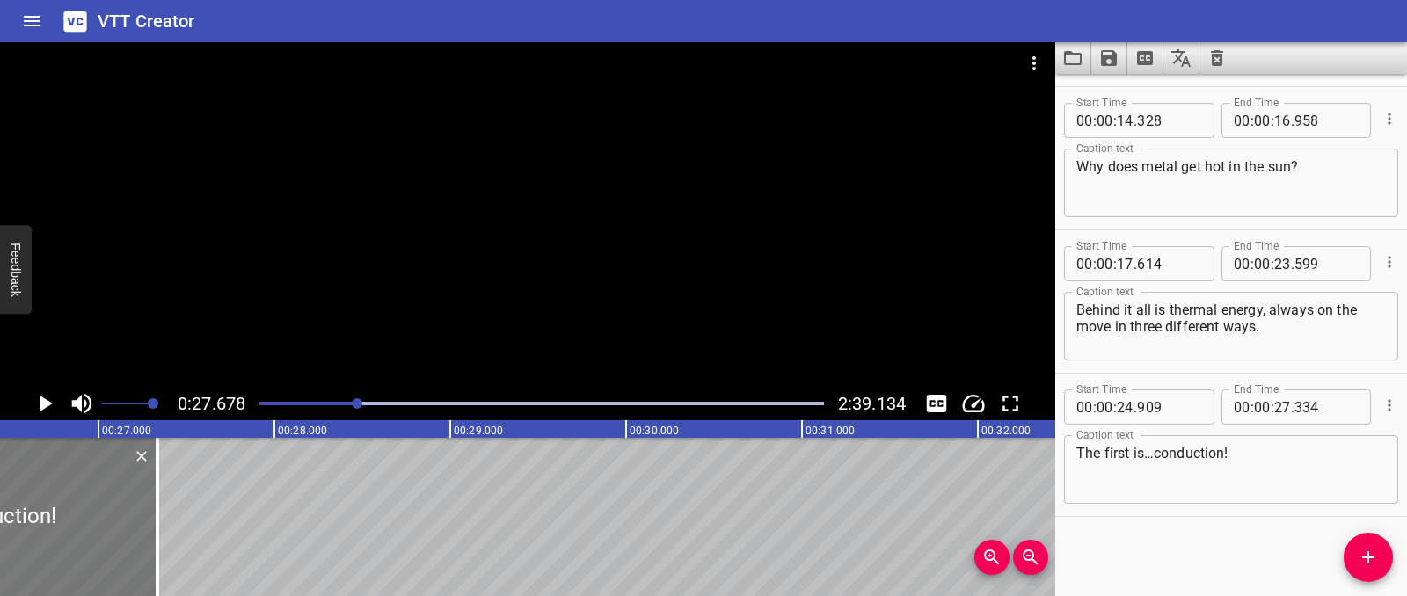
scroll to position [0, 4623]
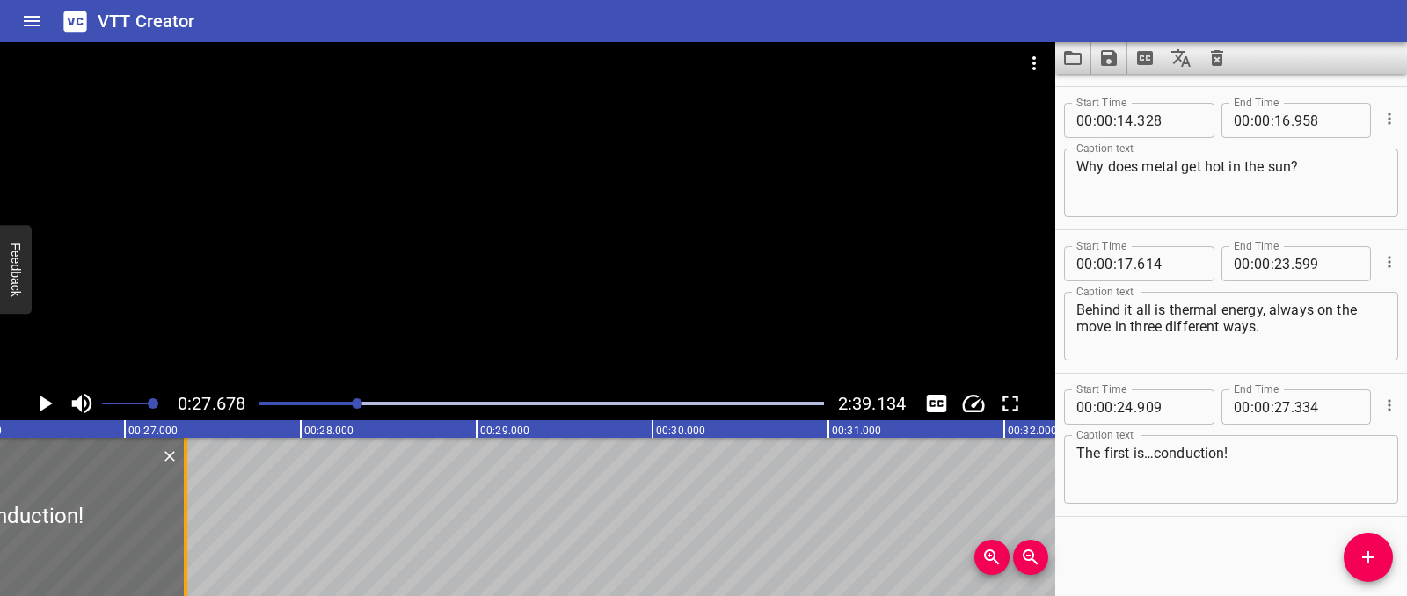
click at [190, 519] on div at bounding box center [186, 517] width 18 height 158
type input "344"
click at [1374, 563] on icon "Add Cue" at bounding box center [1368, 557] width 21 height 21
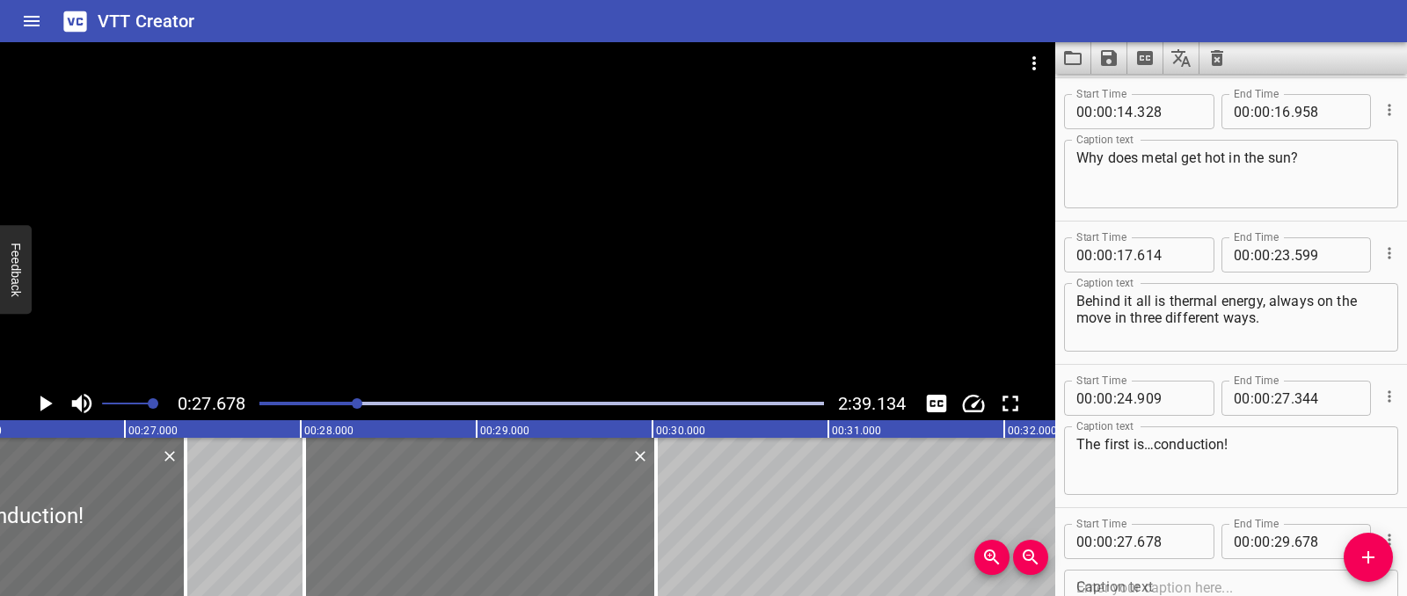
drag, startPoint x: 425, startPoint y: 476, endPoint x: 483, endPoint y: 479, distance: 58.1
click at [483, 479] on div at bounding box center [480, 517] width 352 height 158
type input "28"
type input "008"
type input "30"
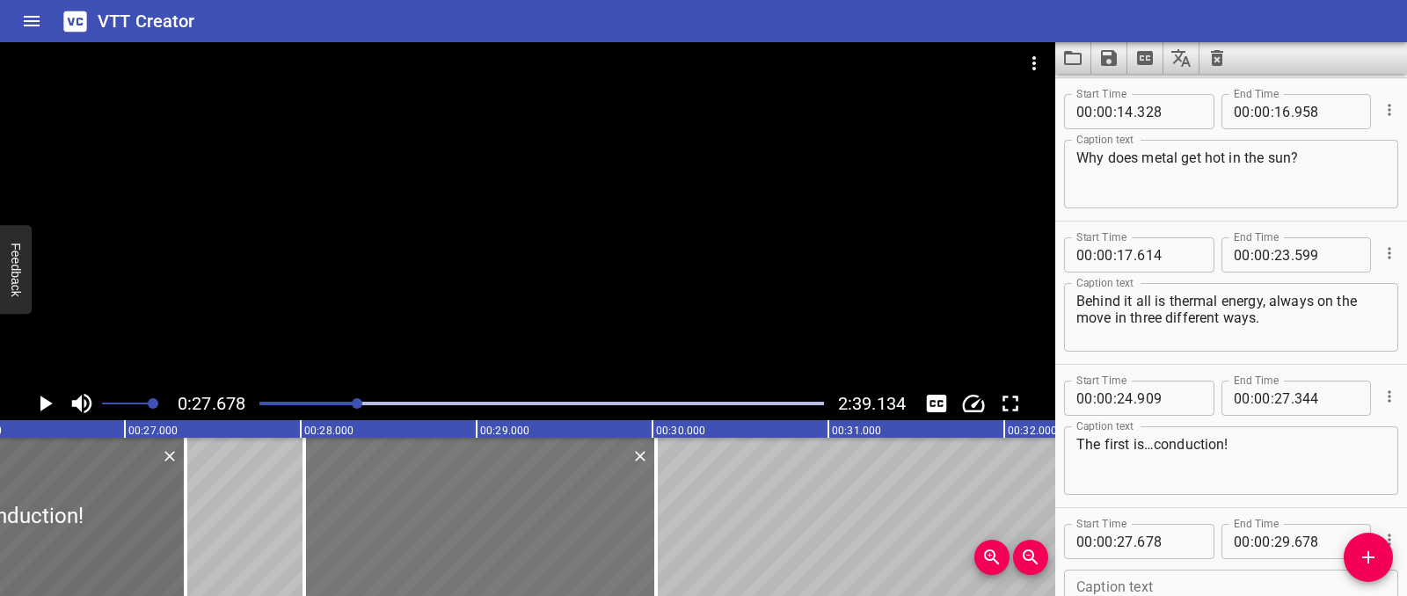
type input "008"
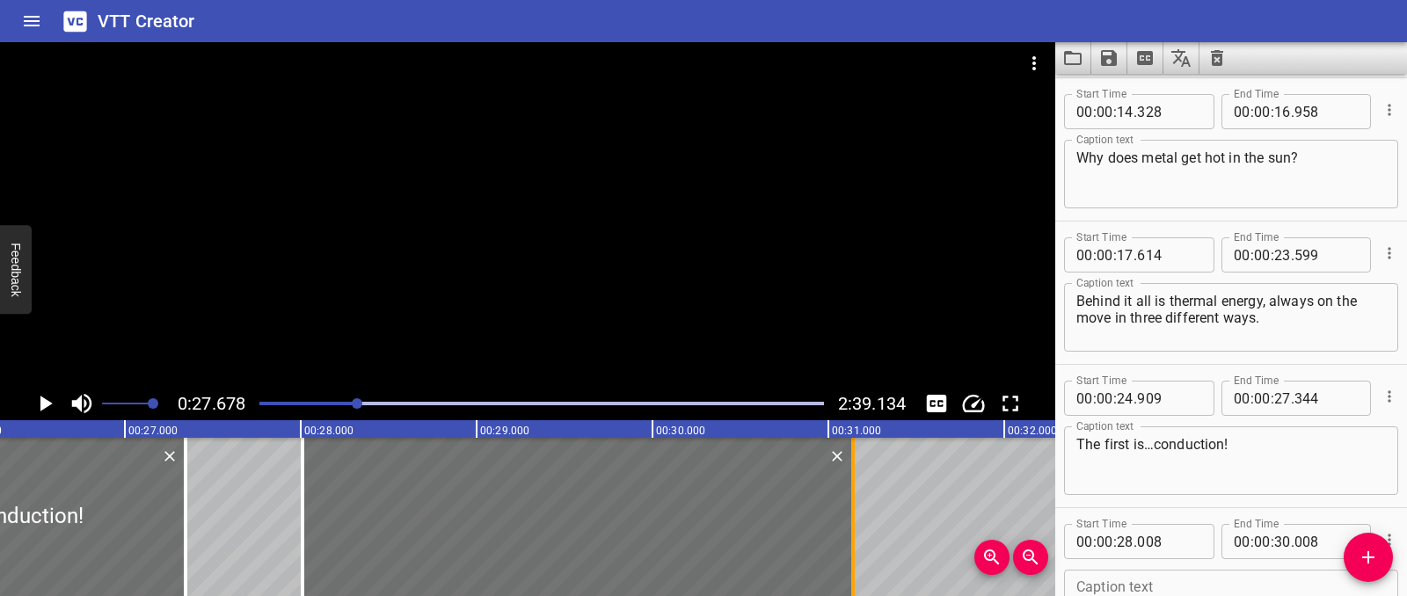
drag, startPoint x: 645, startPoint y: 490, endPoint x: 843, endPoint y: 491, distance: 198.7
click at [844, 491] on div at bounding box center [853, 517] width 18 height 158
type input "31"
type input "138"
click at [665, 486] on div at bounding box center [574, 517] width 550 height 158
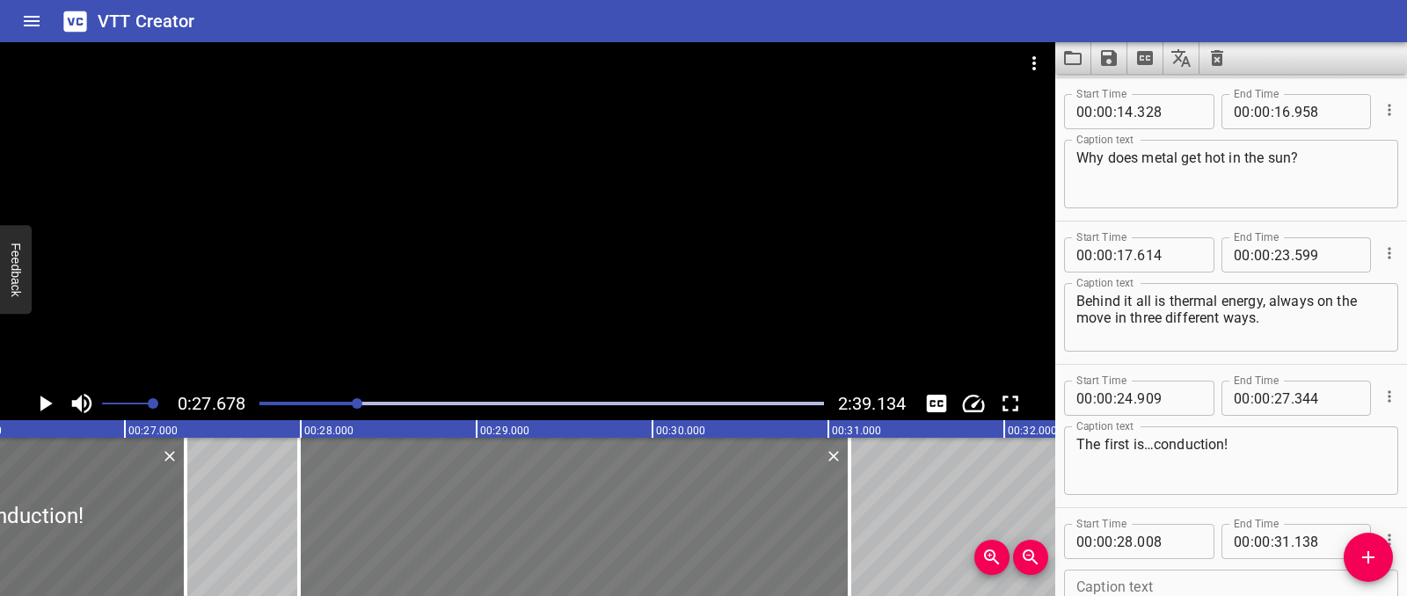
type input "27"
type input "988"
type input "118"
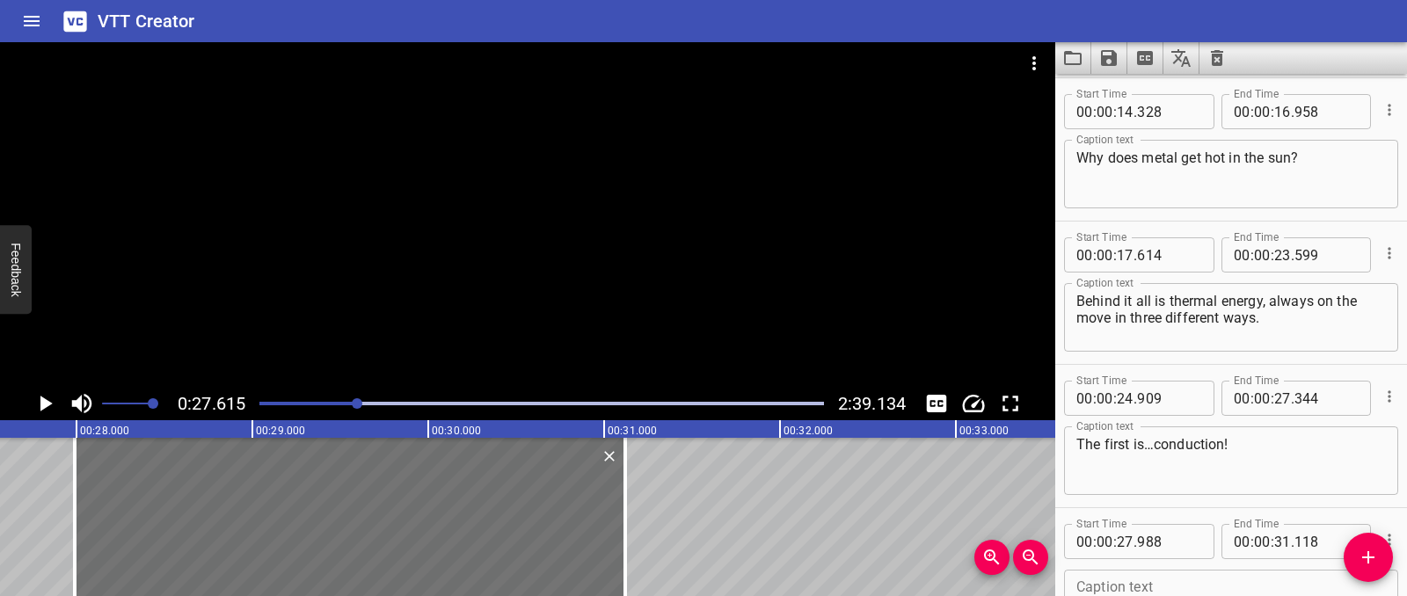
scroll to position [0, 4856]
click at [54, 412] on icon "Play/Pause" at bounding box center [45, 403] width 26 height 26
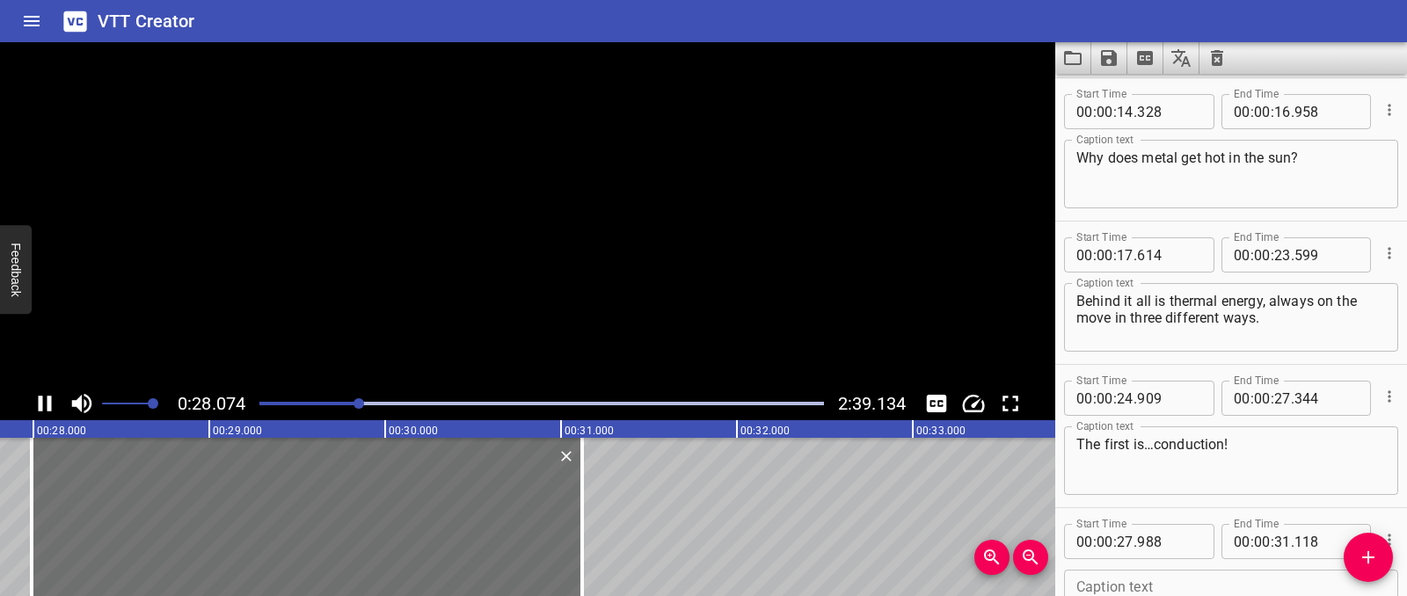
scroll to position [564, 0]
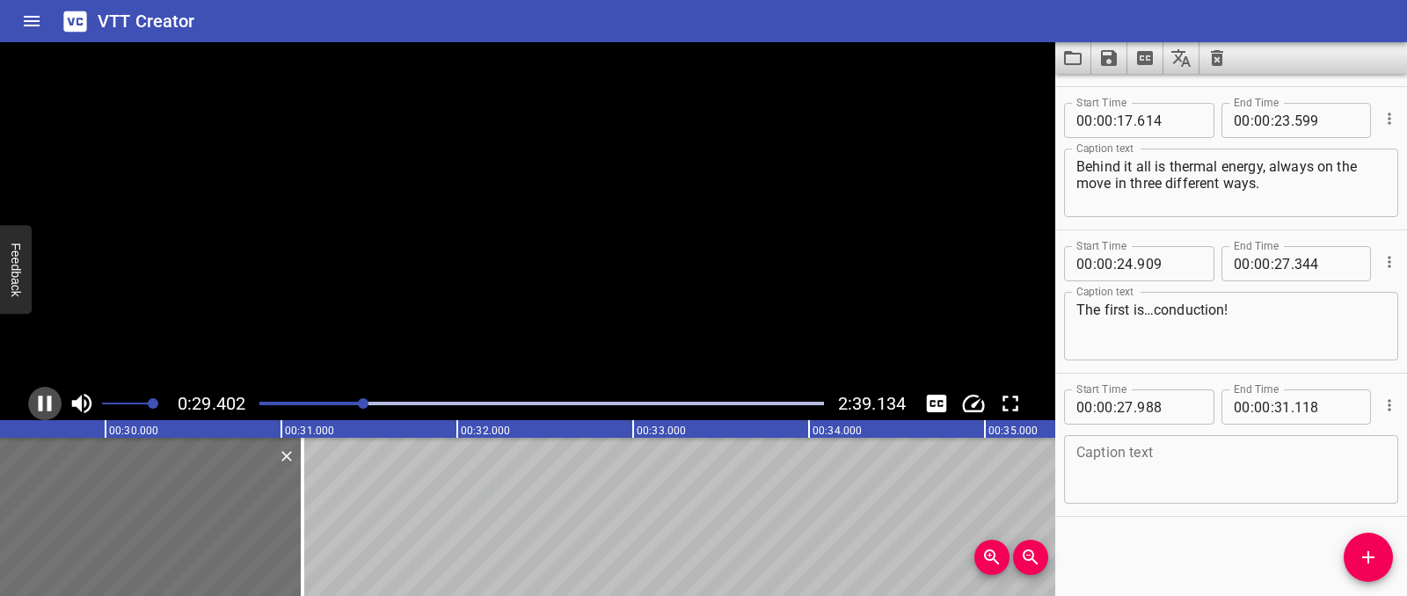
click at [54, 412] on icon "Play/Pause" at bounding box center [45, 403] width 26 height 26
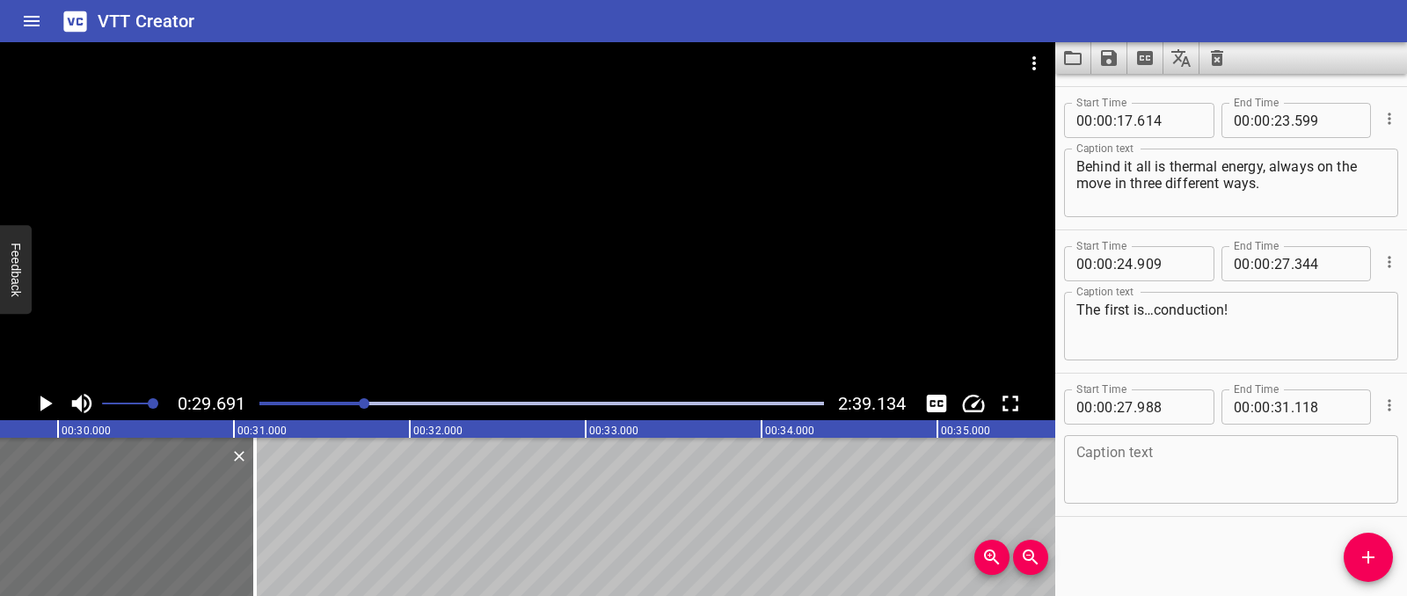
scroll to position [0, 5221]
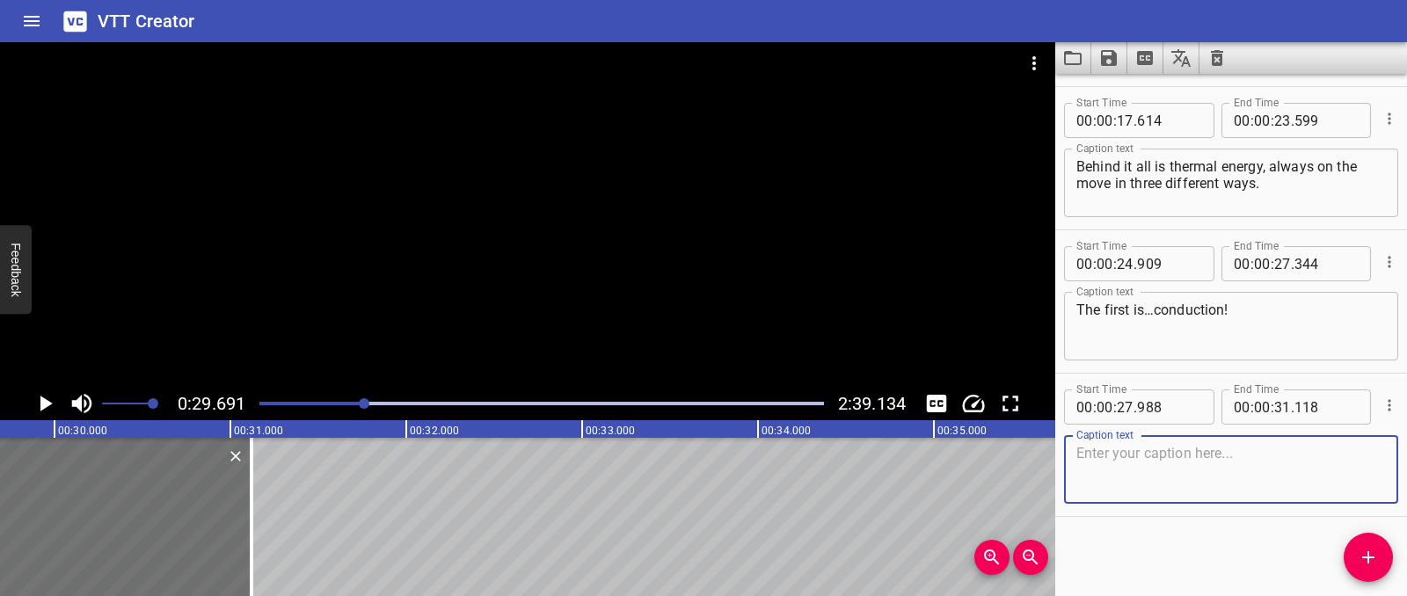
click at [1117, 456] on textarea at bounding box center [1231, 470] width 310 height 50
paste textarea "Have you ever touched a metal spoon left in hot soup?"
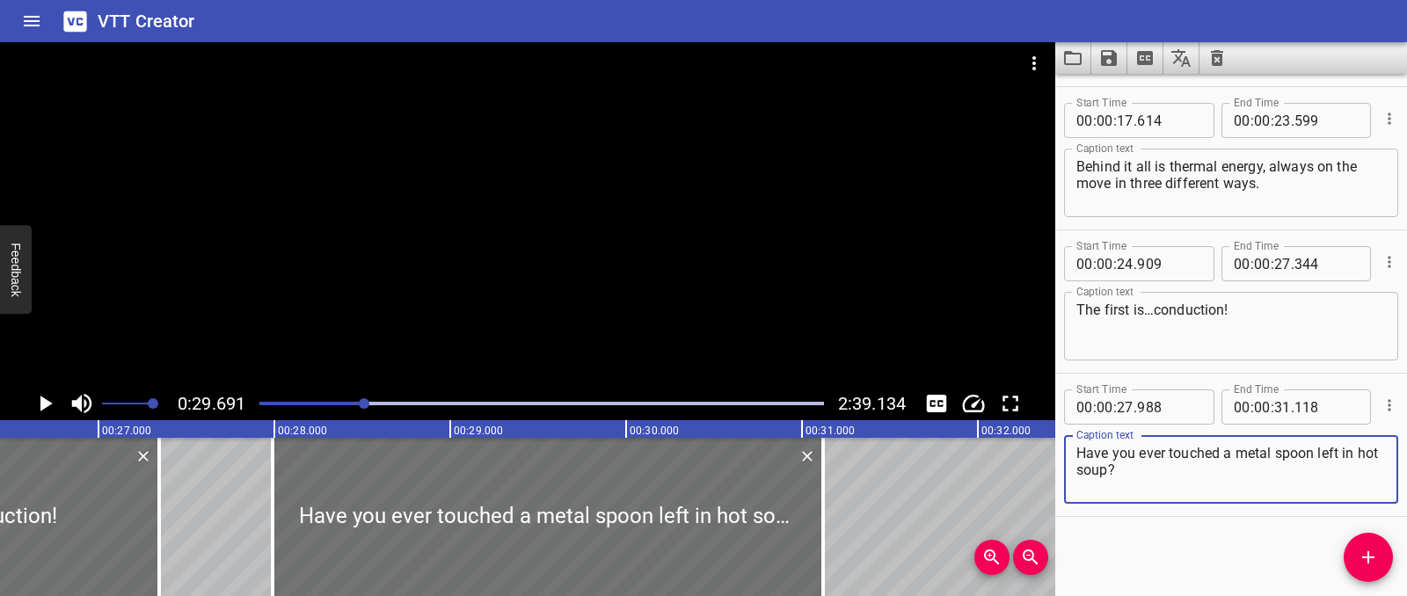
type textarea "Have you ever touched a metal spoon left in hot soup?"
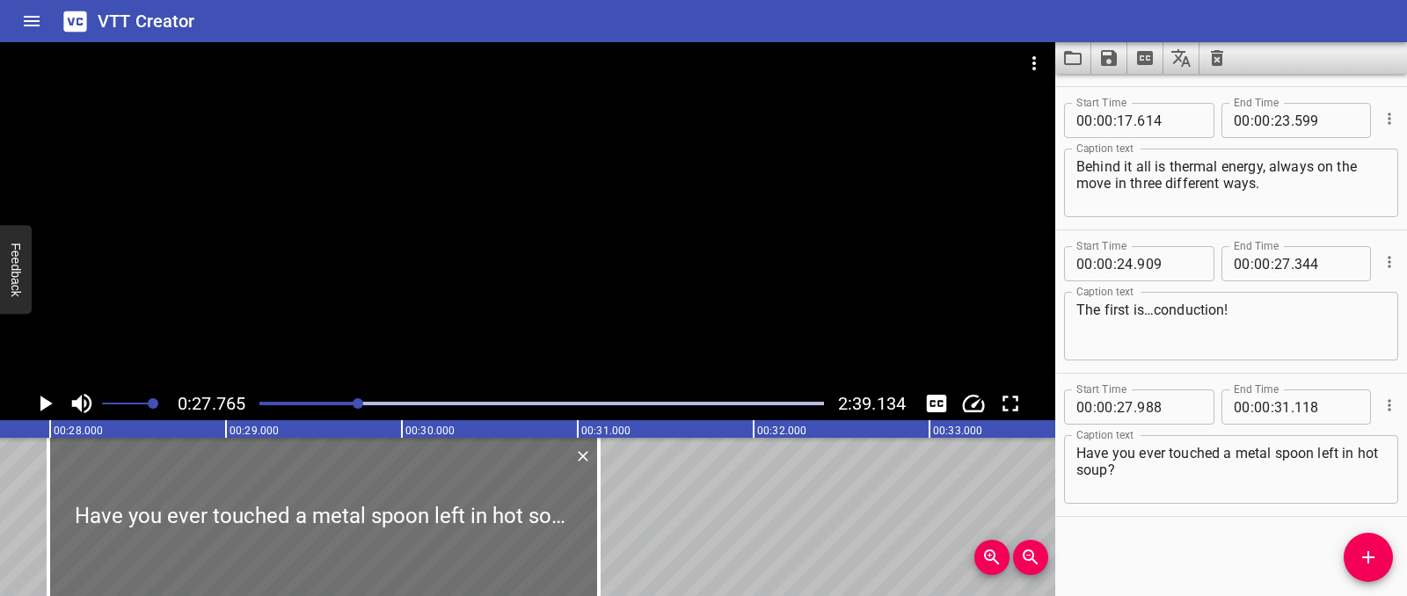
scroll to position [0, 4883]
click at [36, 404] on icon "Play/Pause" at bounding box center [45, 403] width 26 height 26
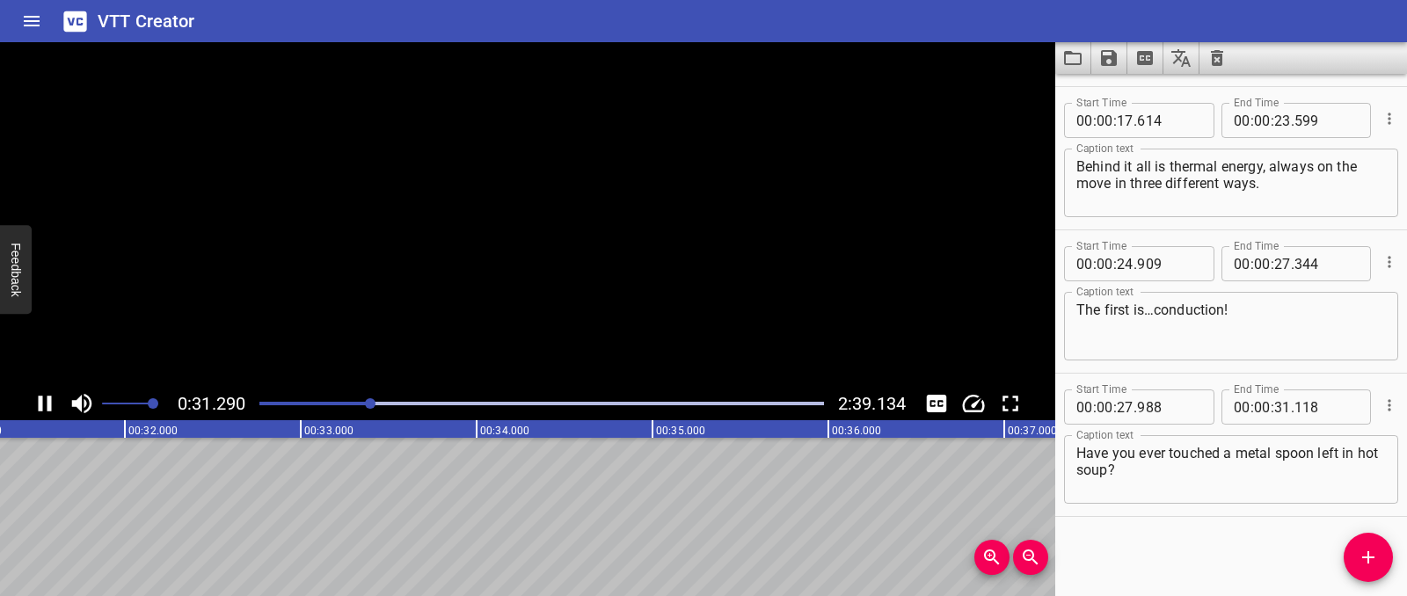
click at [36, 404] on icon "Play/Pause" at bounding box center [45, 403] width 26 height 26
click at [1387, 556] on span "Add Cue" at bounding box center [1368, 557] width 49 height 21
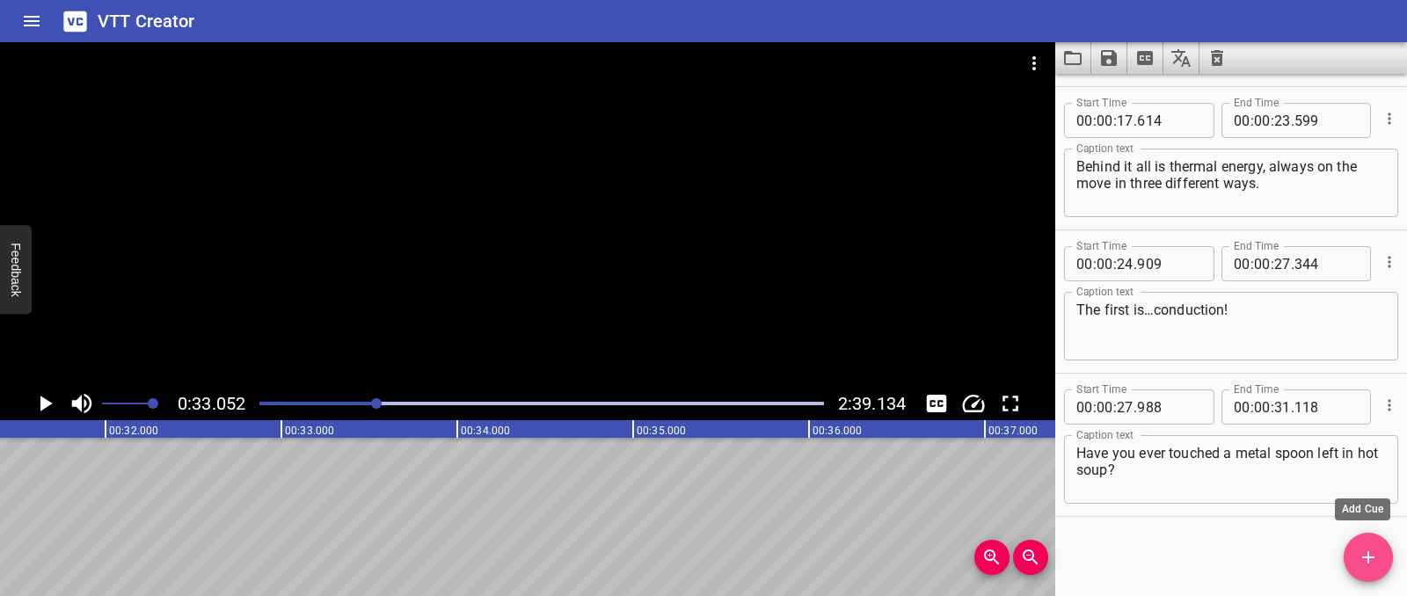
scroll to position [572, 0]
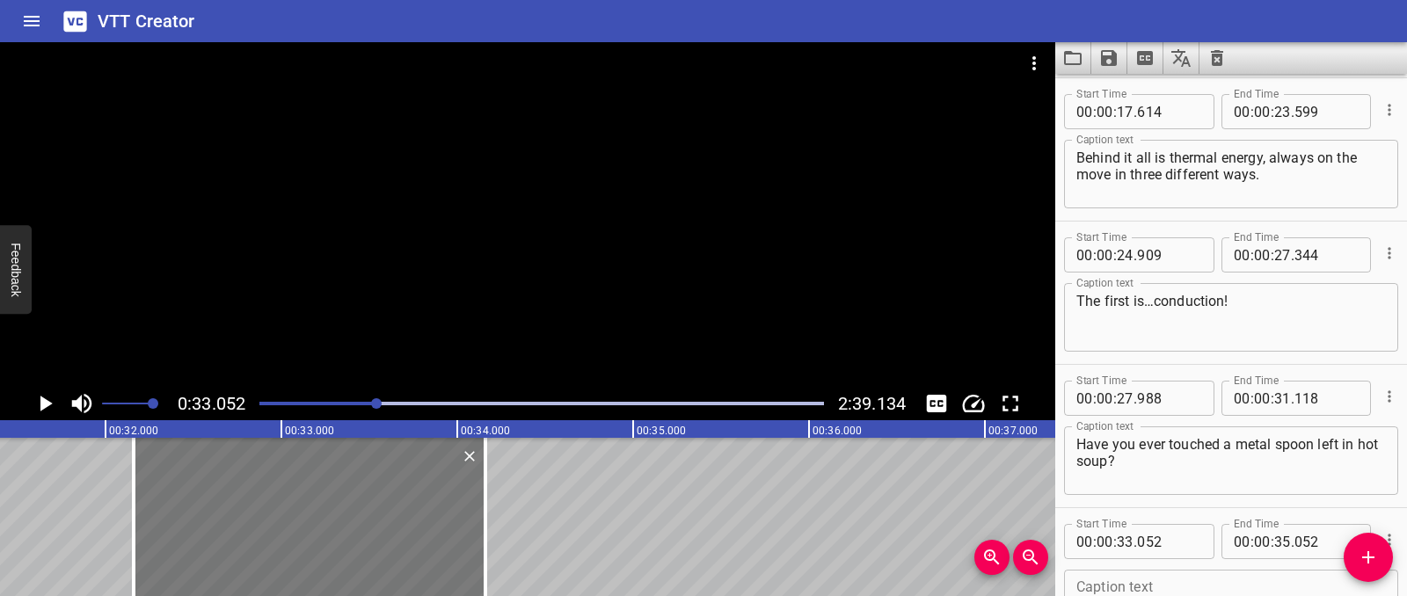
drag, startPoint x: 380, startPoint y: 527, endPoint x: 222, endPoint y: 526, distance: 157.4
click at [222, 526] on div at bounding box center [310, 517] width 352 height 158
type input "32"
type input "157"
type input "34"
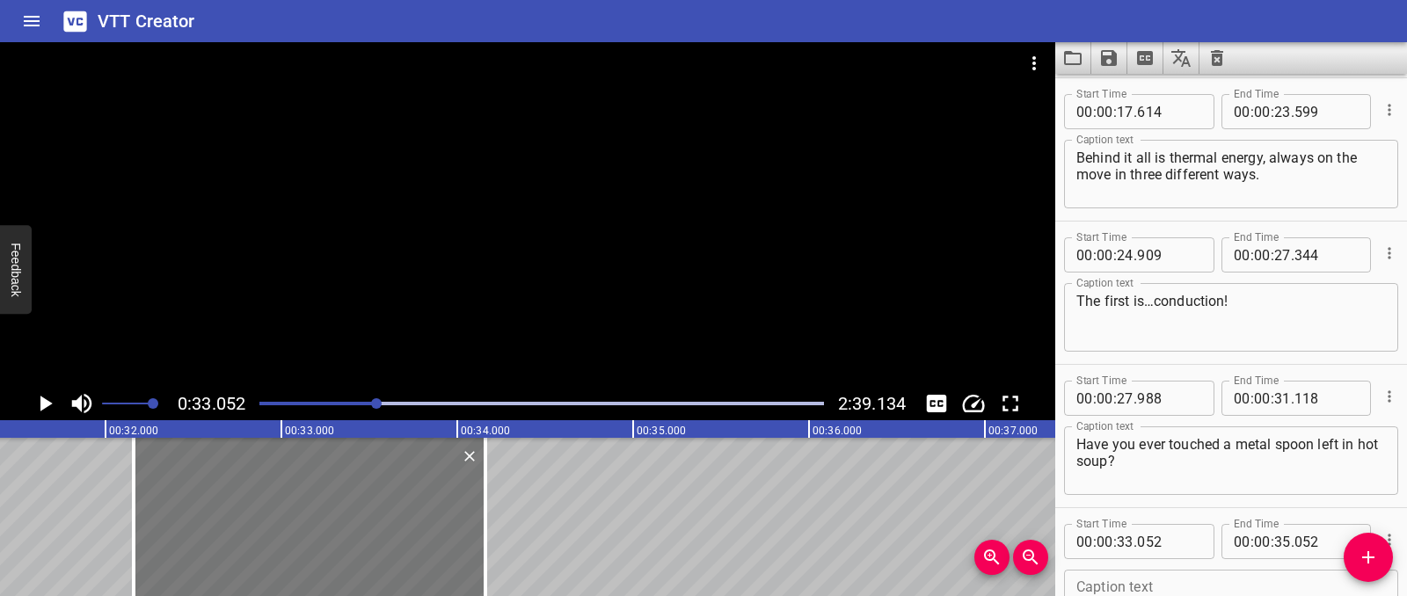
type input "157"
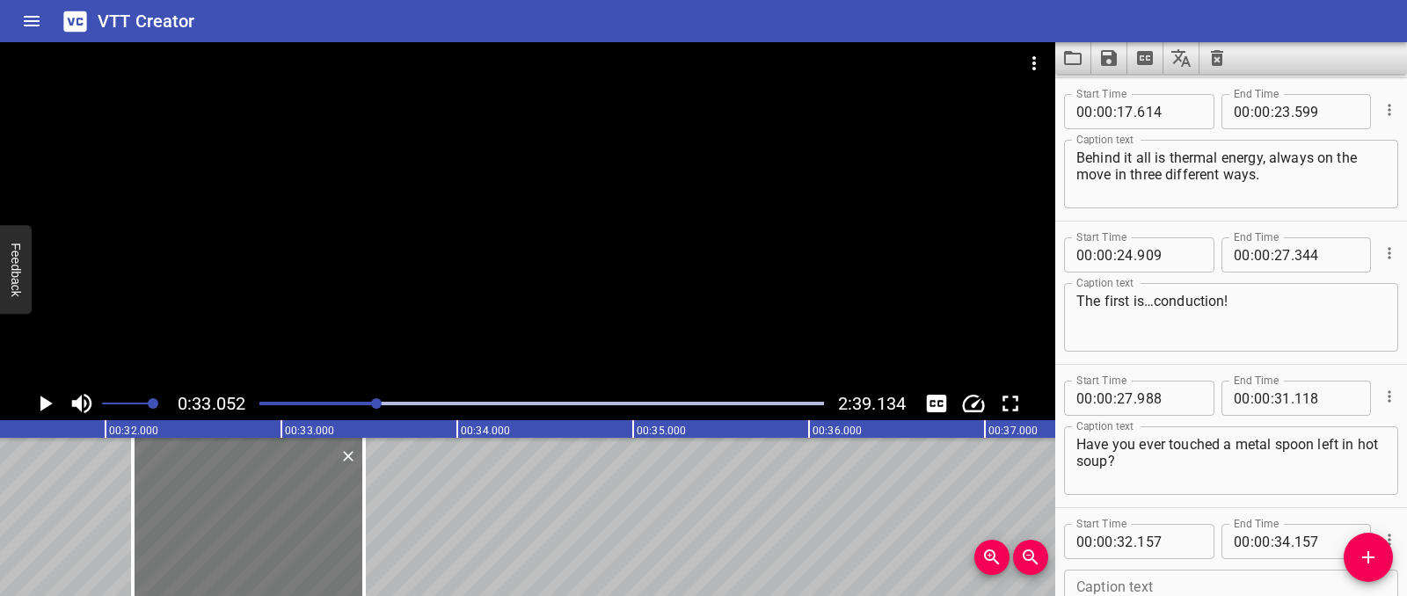
drag, startPoint x: 477, startPoint y: 514, endPoint x: 347, endPoint y: 517, distance: 129.3
click at [356, 514] on div at bounding box center [364, 517] width 18 height 158
type input "33"
type input "472"
click at [313, 525] on div at bounding box center [246, 517] width 231 height 158
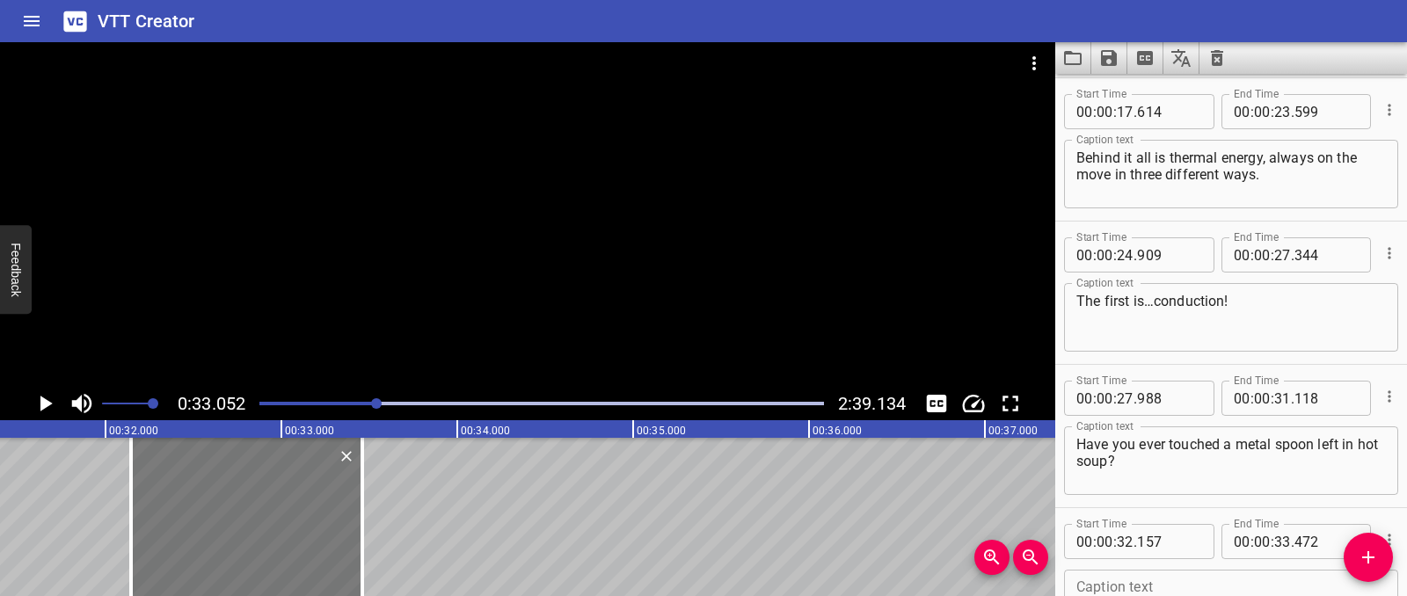
type input "147"
type input "462"
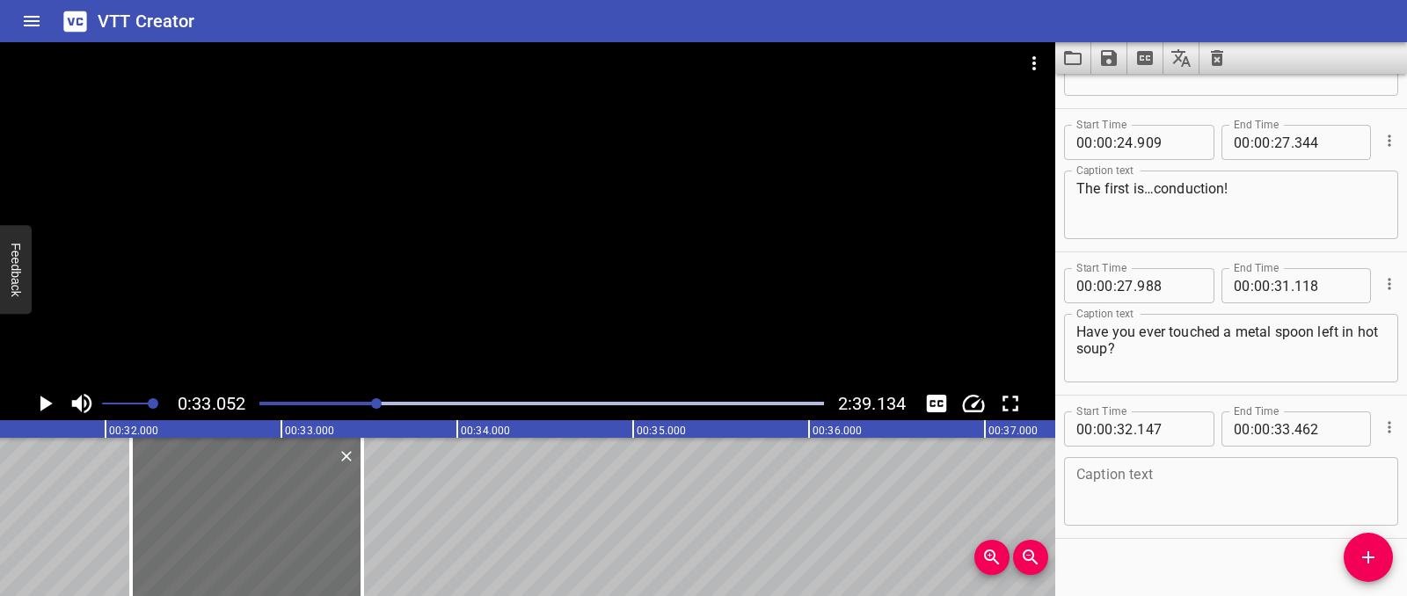
scroll to position [707, 0]
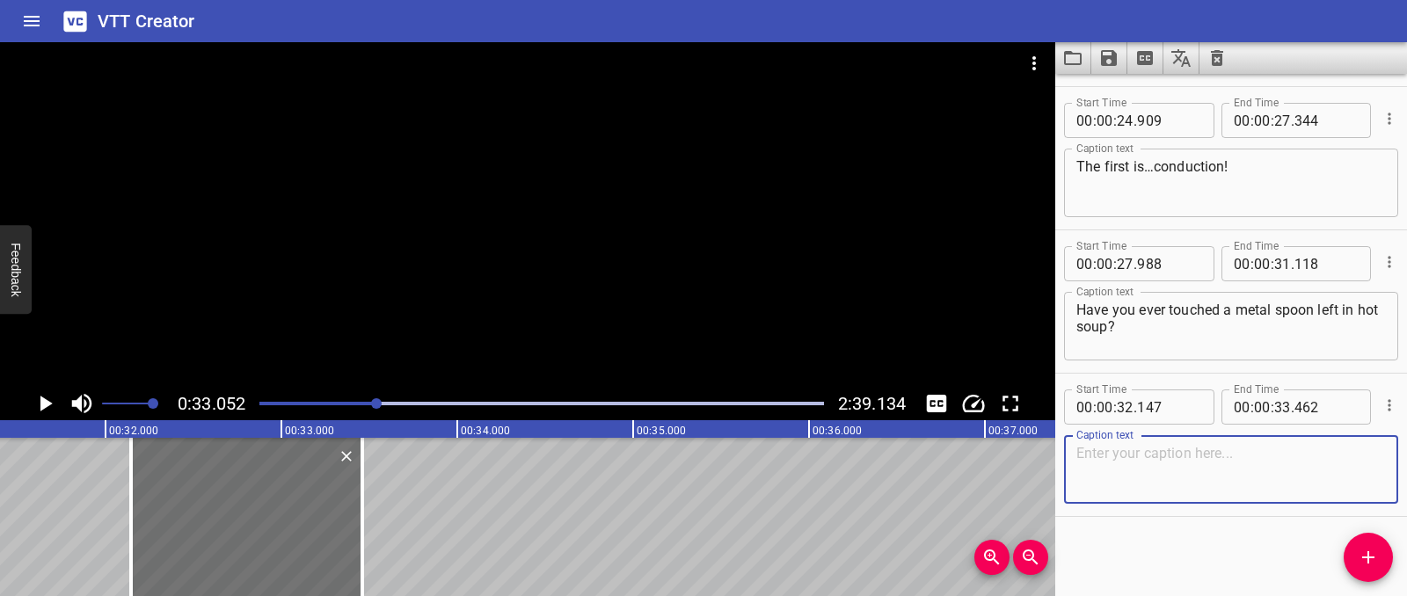
click at [1108, 459] on textarea at bounding box center [1231, 470] width 310 height 50
paste textarea "That’s conduction…"
type textarea "That’s conduction…"
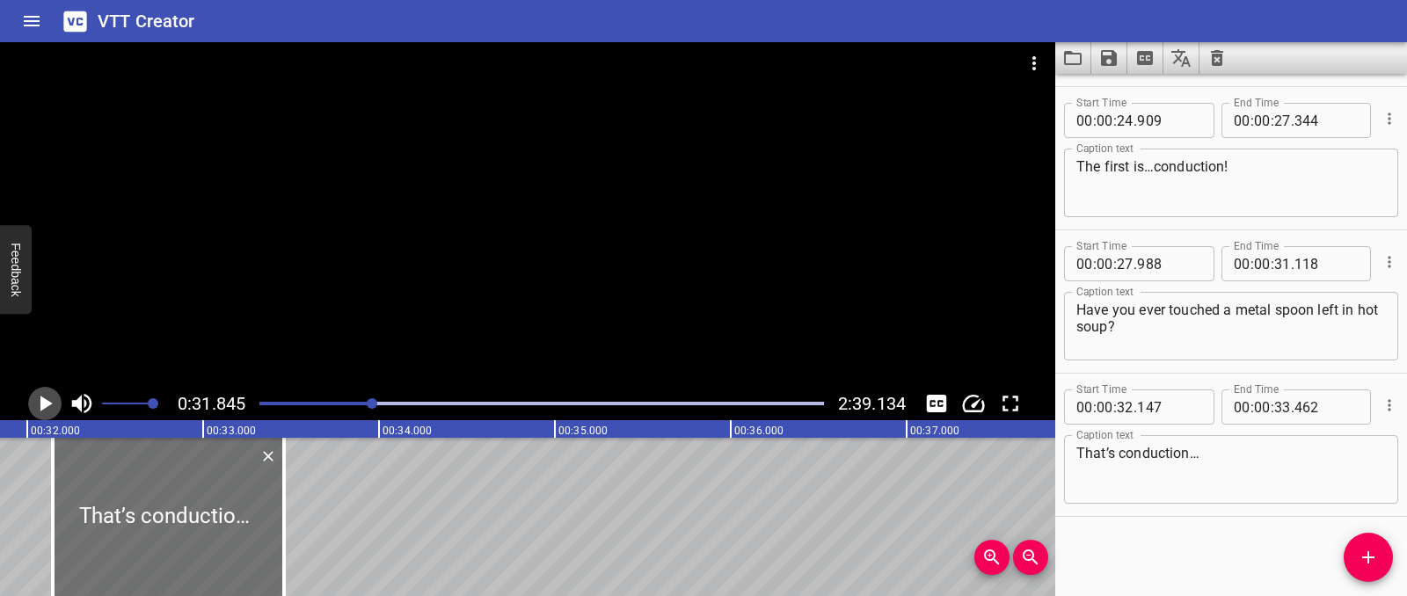
click at [56, 397] on icon "Play/Pause" at bounding box center [45, 403] width 26 height 26
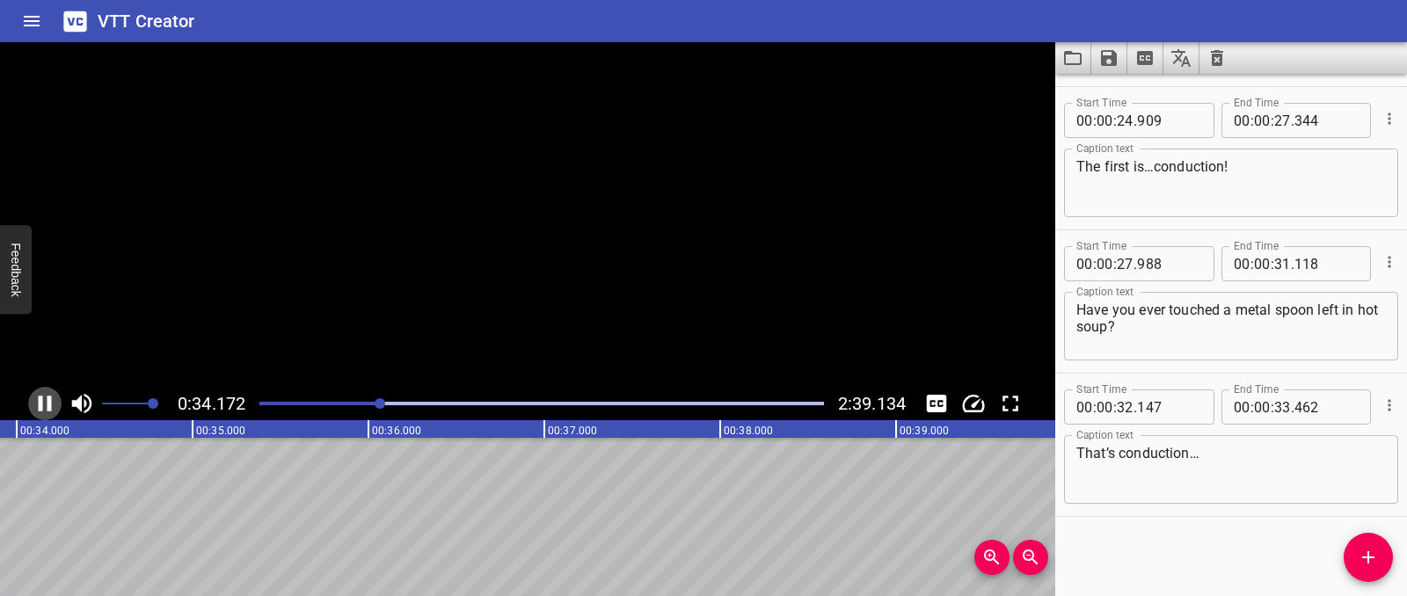
scroll to position [0, 6029]
click at [56, 397] on icon "Play/Pause" at bounding box center [45, 403] width 26 height 26
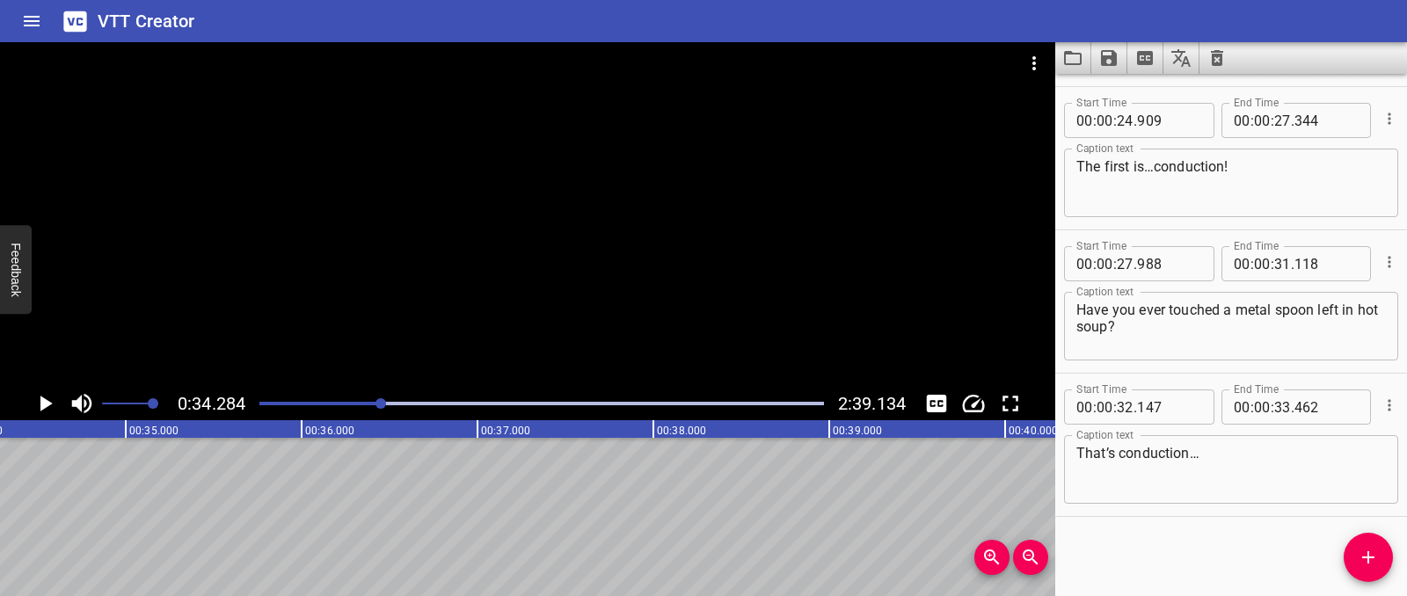
scroll to position [0, 5964]
click at [1358, 562] on icon "Add Cue" at bounding box center [1368, 557] width 21 height 21
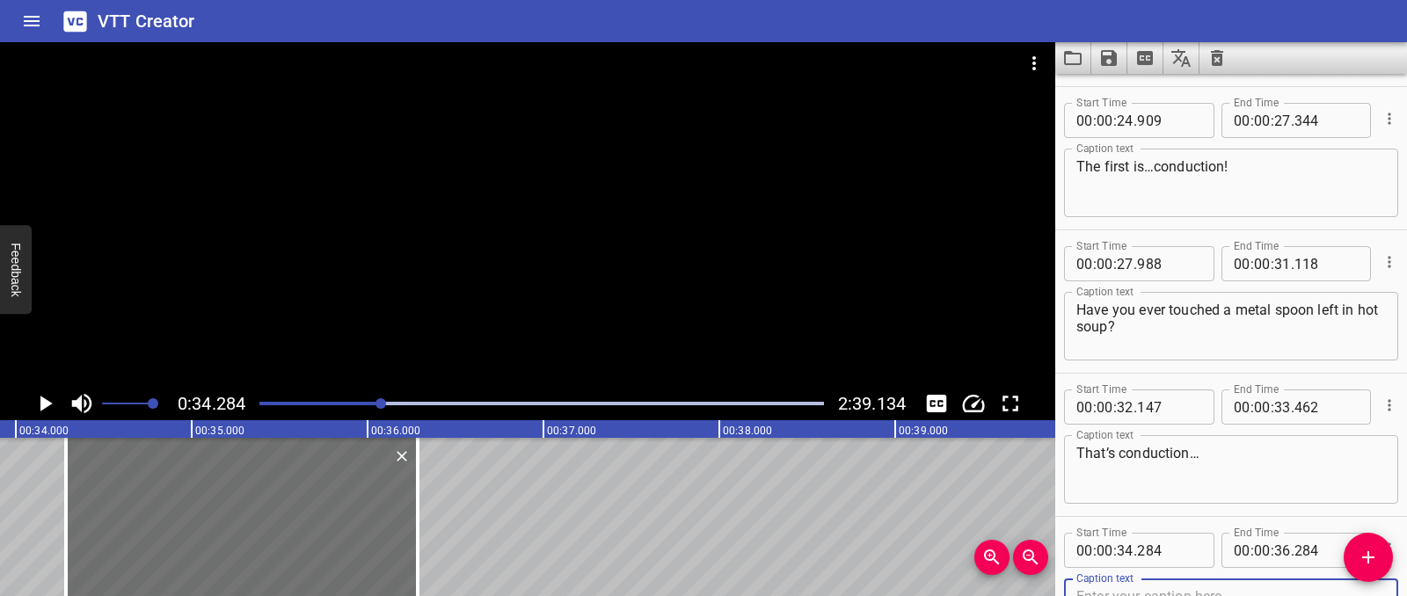
scroll to position [716, 0]
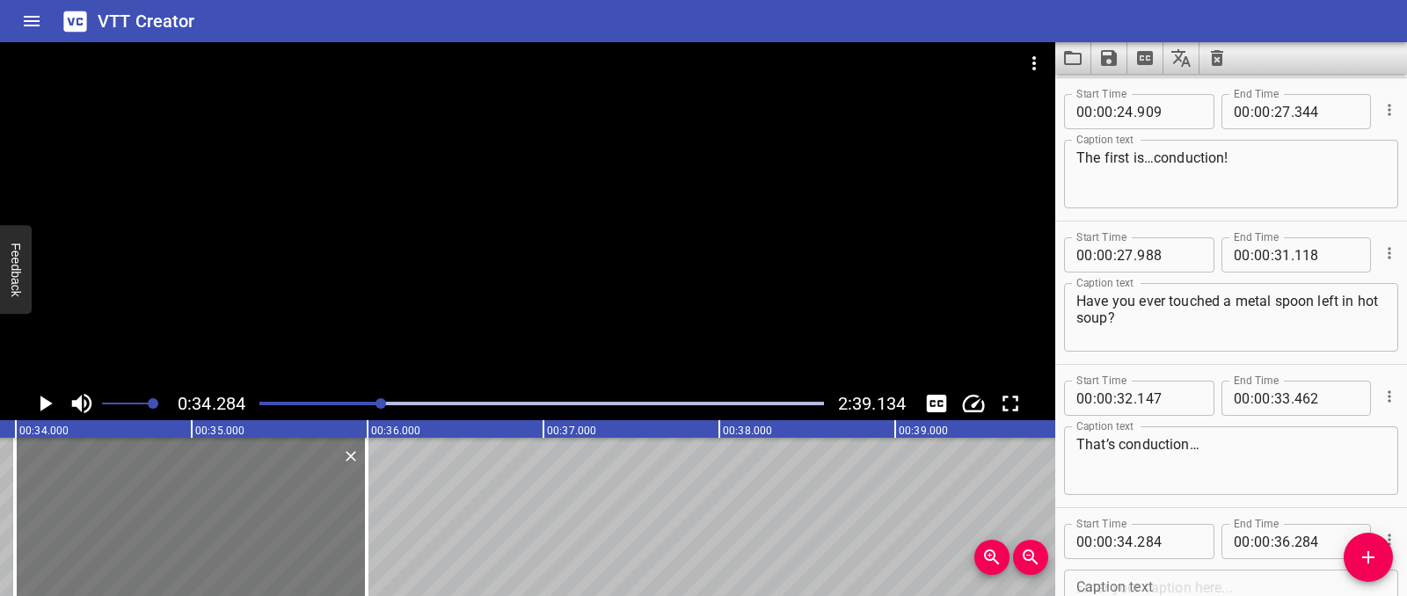
drag, startPoint x: 302, startPoint y: 533, endPoint x: 291, endPoint y: 532, distance: 11.5
click at [291, 532] on div at bounding box center [191, 517] width 352 height 158
type input "33"
type input "994"
type input "35"
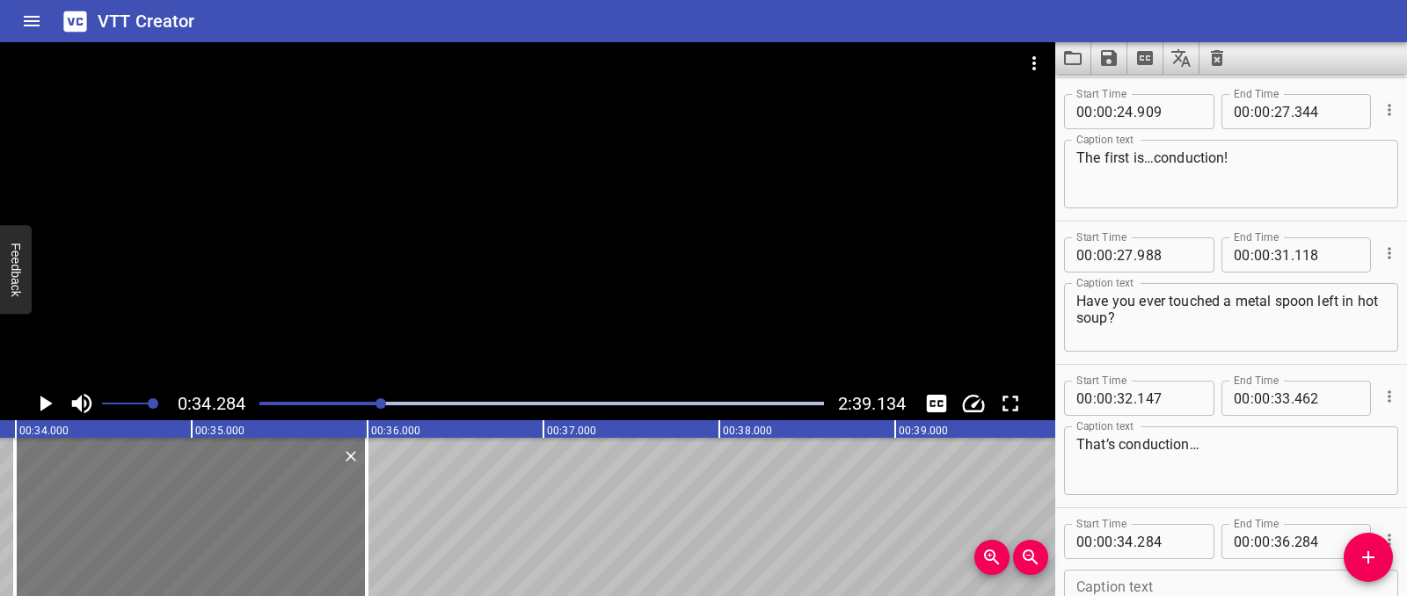
type input "994"
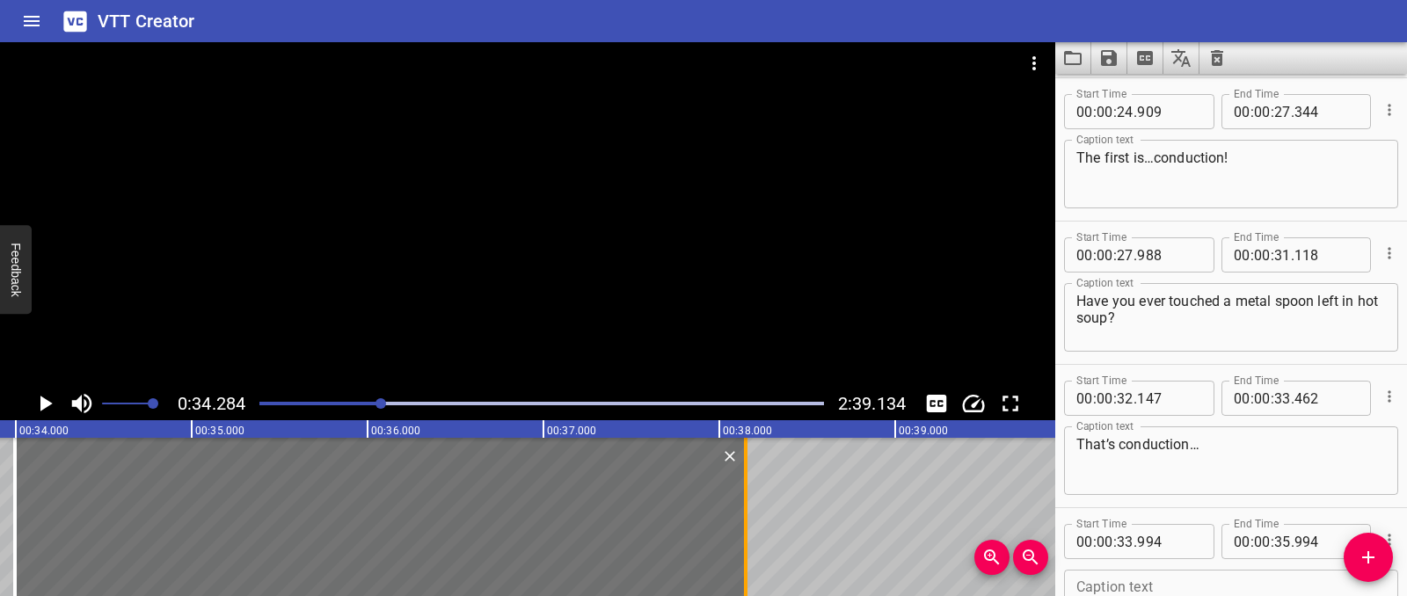
drag, startPoint x: 367, startPoint y: 524, endPoint x: 746, endPoint y: 528, distance: 379.0
click at [746, 528] on div at bounding box center [746, 517] width 4 height 158
type input "38"
type input "149"
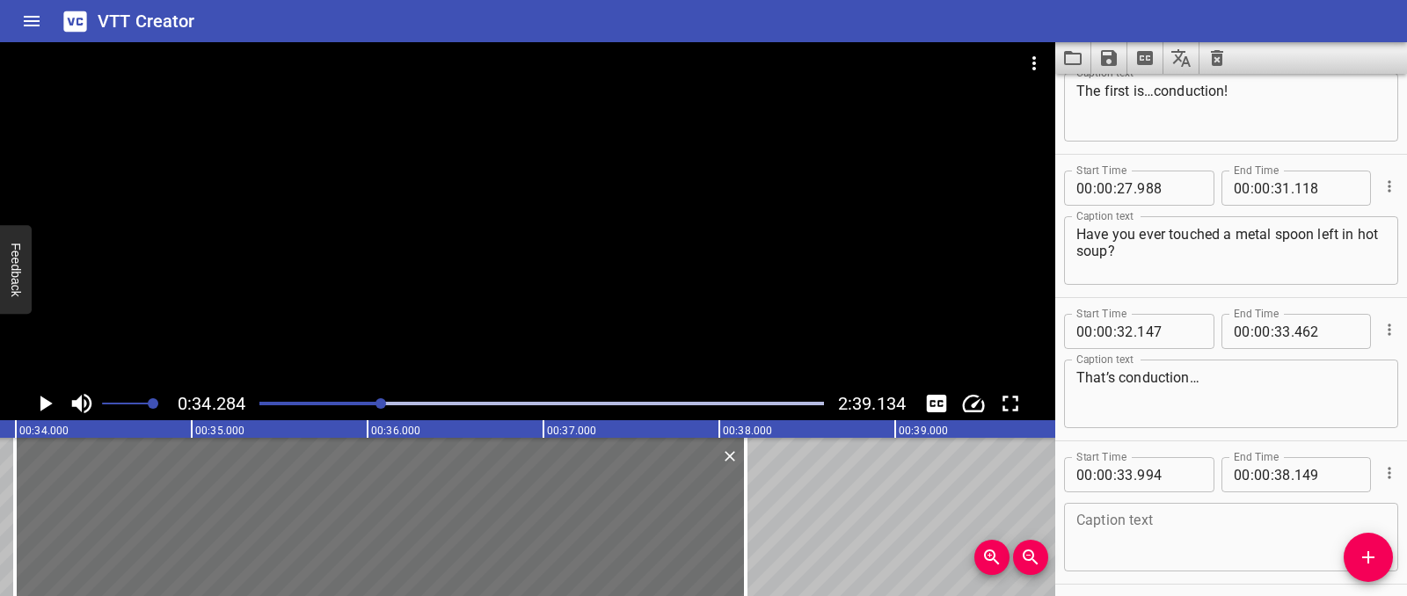
scroll to position [850, 0]
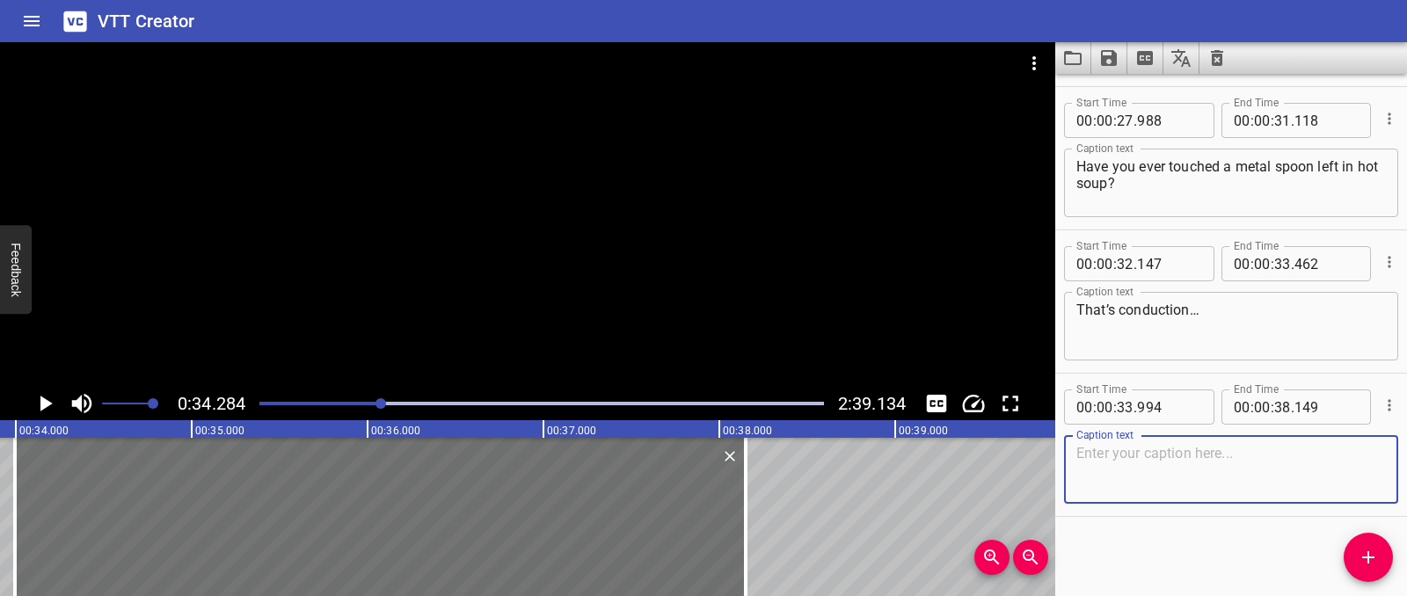
click at [1159, 455] on textarea at bounding box center [1231, 470] width 310 height 50
paste textarea "the transfer of thermal energy between objects that are touching… or even withi…"
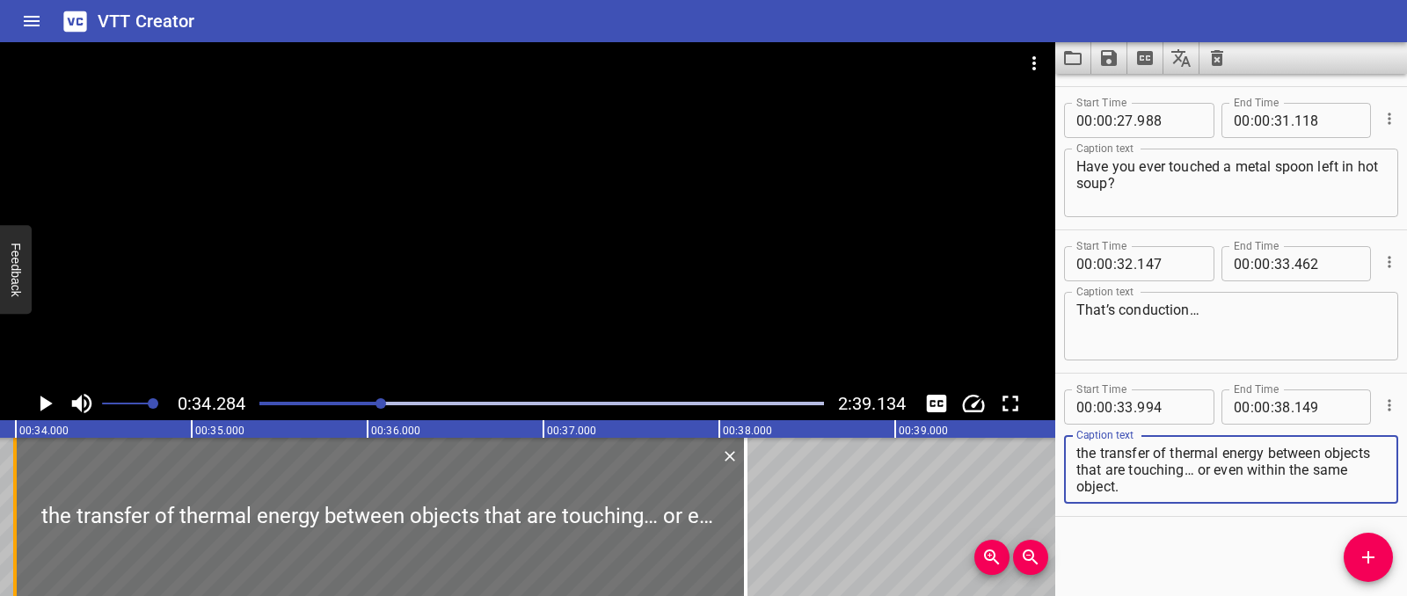
type textarea "the transfer of thermal energy between objects that are touching… or even withi…"
click at [11, 475] on div at bounding box center [15, 517] width 18 height 158
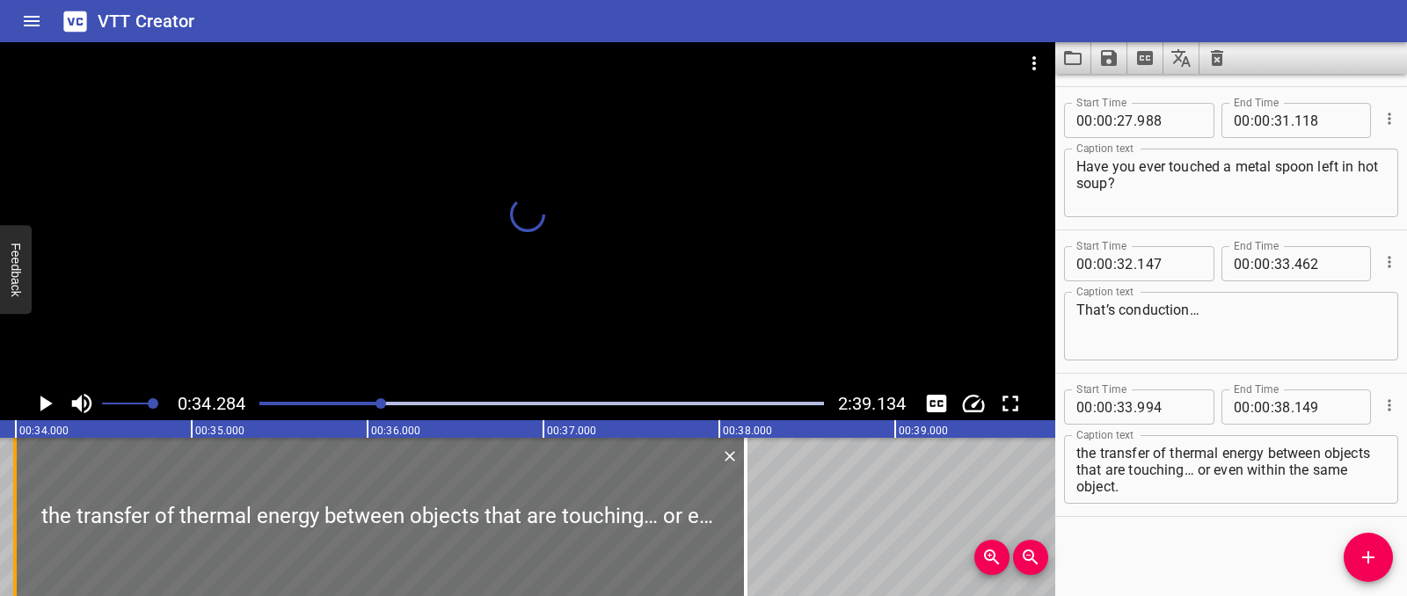
scroll to position [0, 5975]
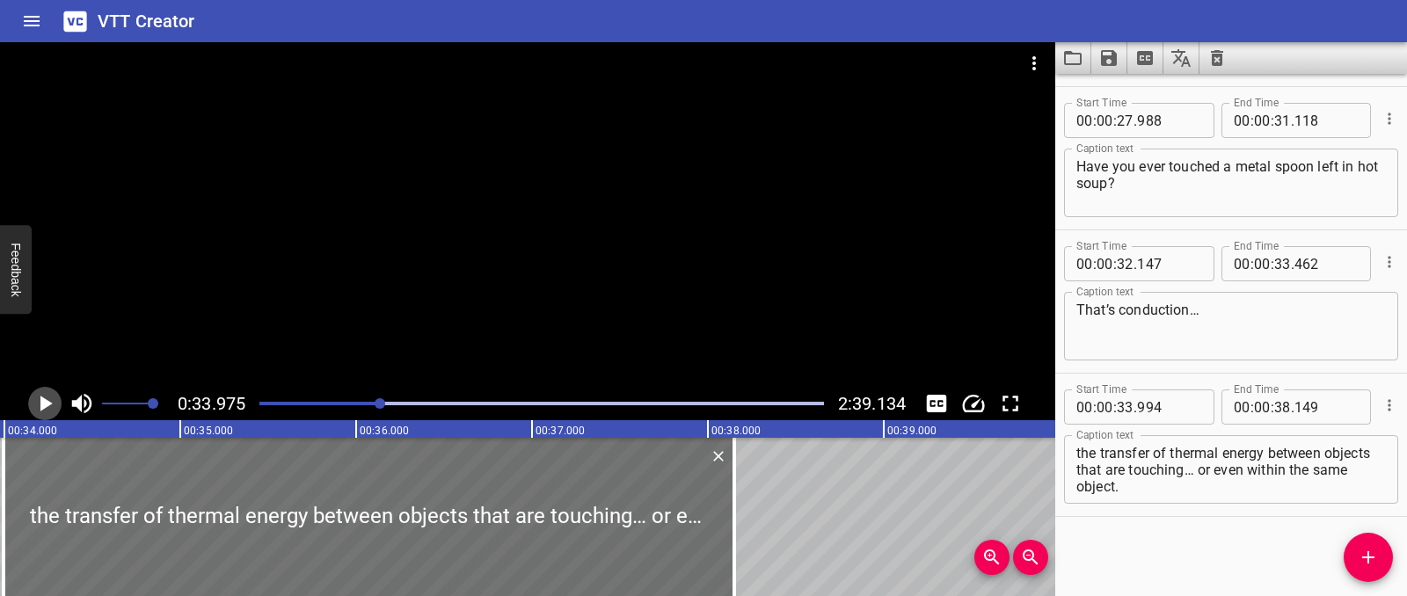
click at [37, 411] on icon "Play/Pause" at bounding box center [45, 403] width 26 height 26
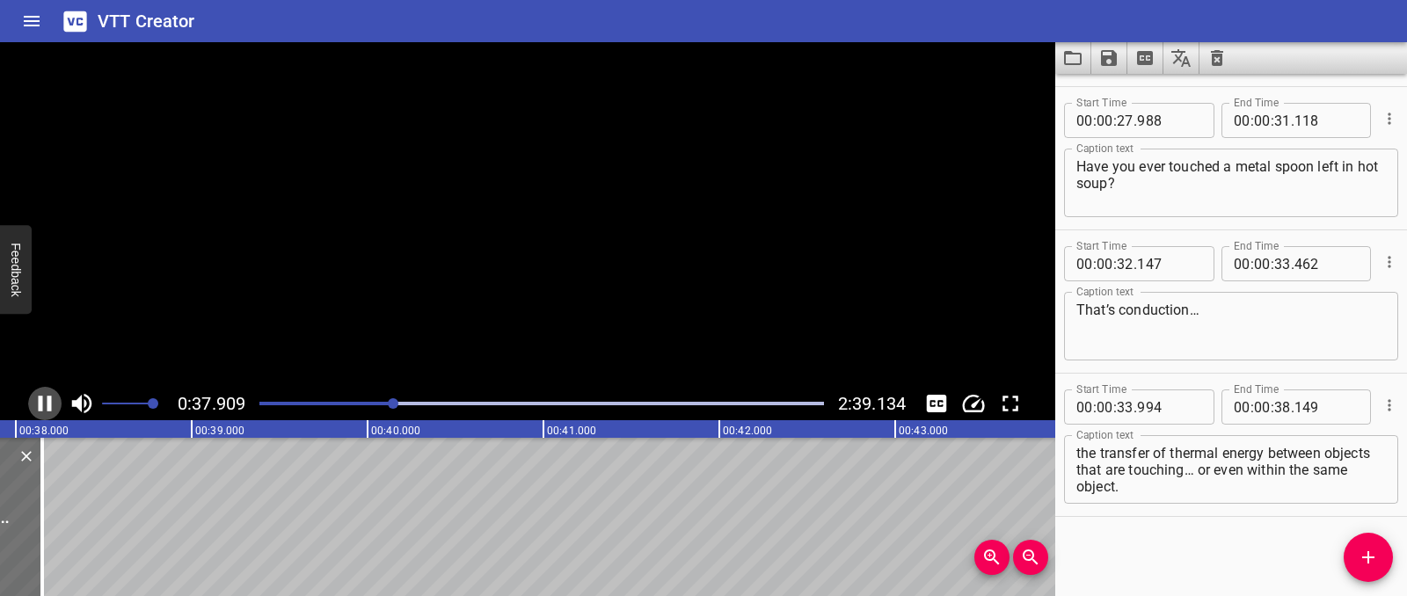
click at [37, 411] on icon "Play/Pause" at bounding box center [45, 403] width 26 height 26
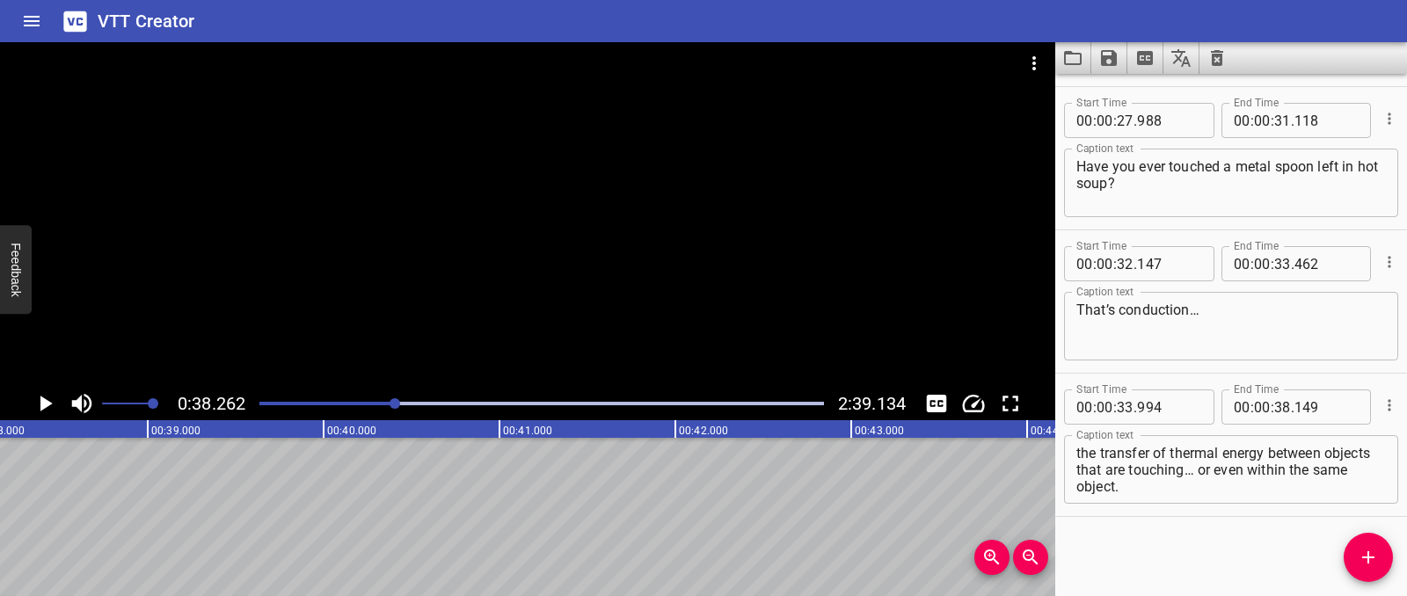
scroll to position [0, 6729]
click at [1350, 562] on span "Add Cue" at bounding box center [1368, 557] width 49 height 21
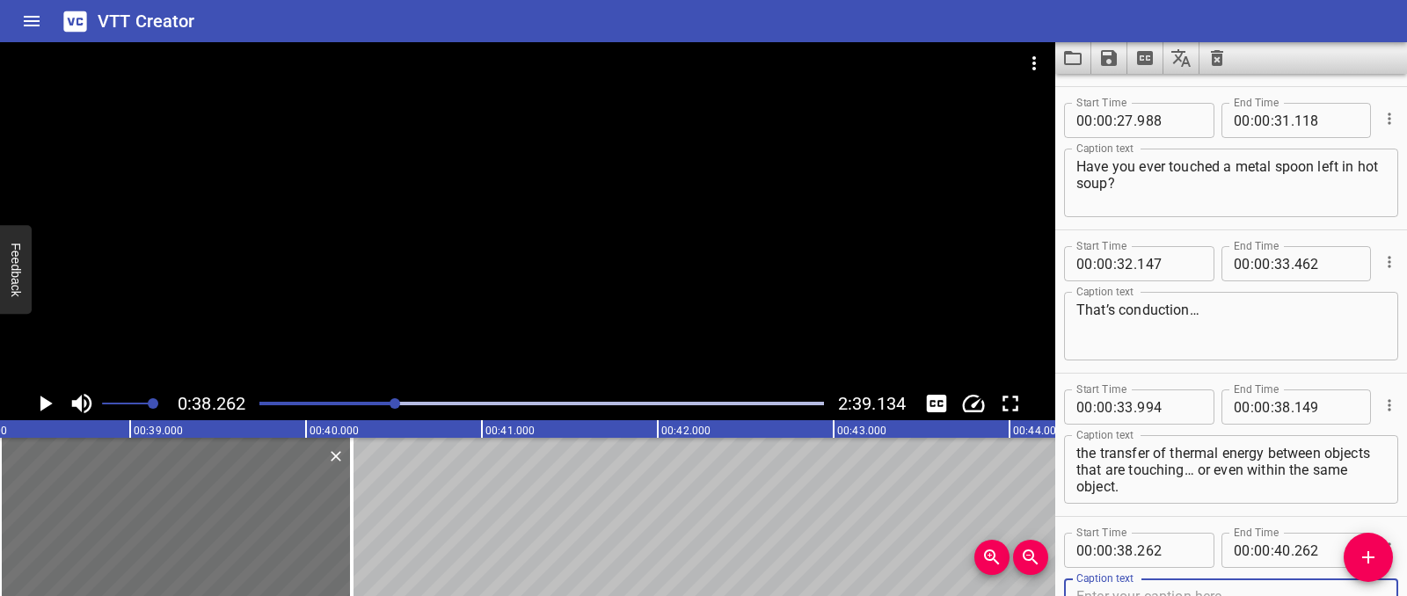
scroll to position [859, 0]
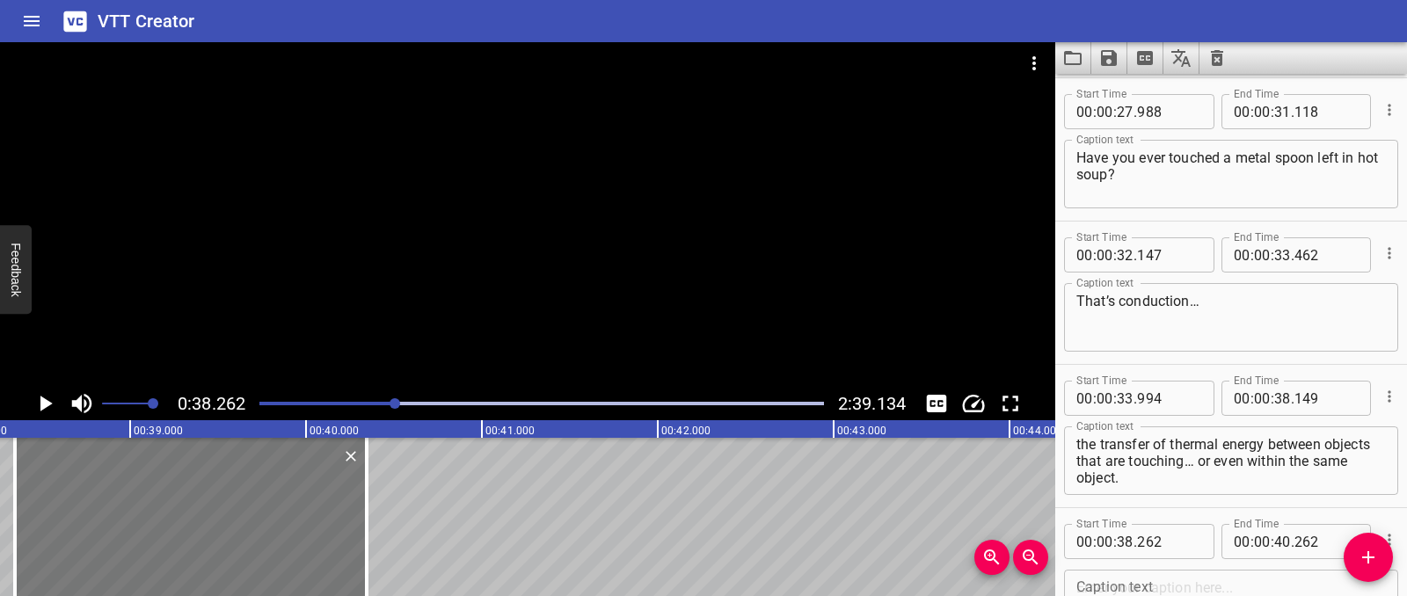
drag, startPoint x: 302, startPoint y: 516, endPoint x: 343, endPoint y: 514, distance: 40.5
click at [317, 514] on div at bounding box center [191, 517] width 352 height 158
type input "342"
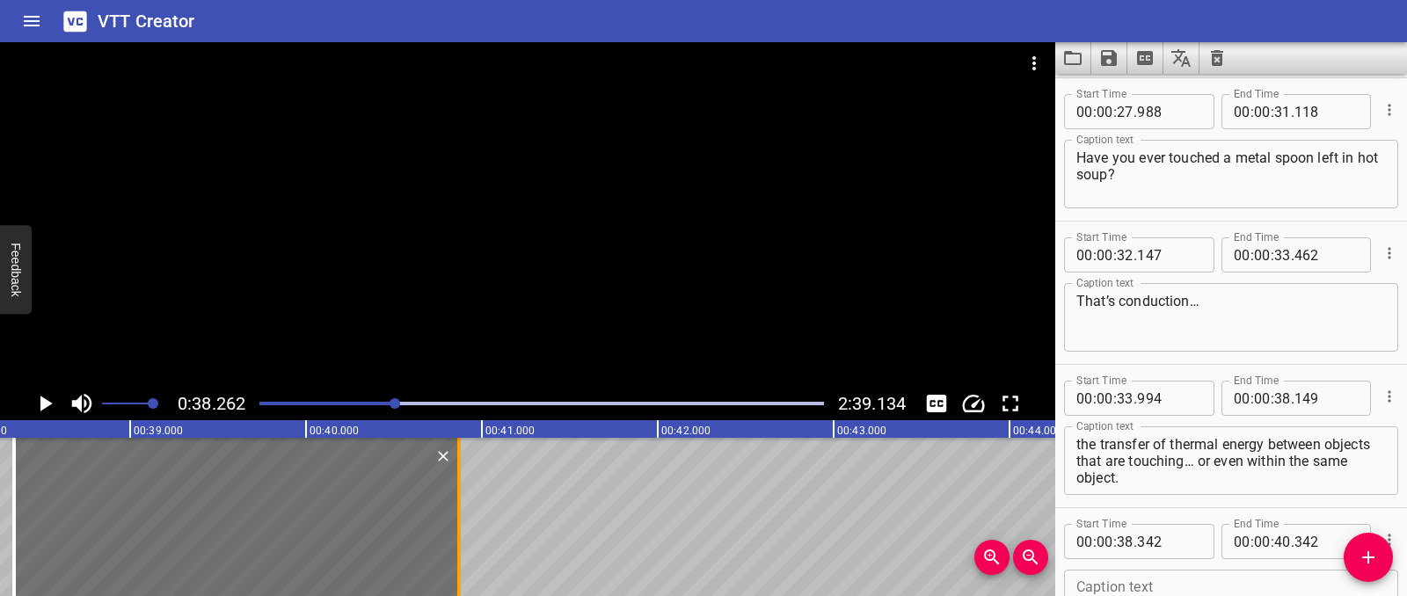
drag, startPoint x: 367, startPoint y: 515, endPoint x: 460, endPoint y: 520, distance: 93.3
click at [460, 520] on div at bounding box center [459, 517] width 4 height 158
type input "872"
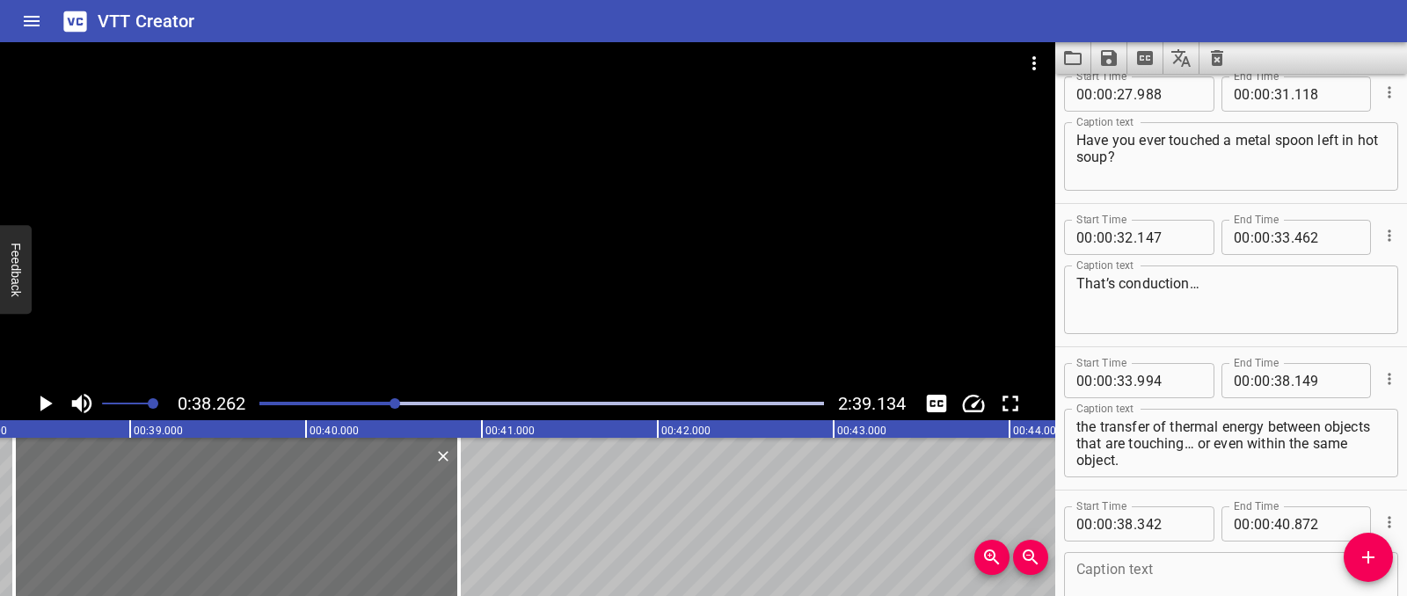
scroll to position [878, 0]
drag, startPoint x: 1251, startPoint y: 446, endPoint x: 1252, endPoint y: 459, distance: 13.2
click at [1252, 459] on textarea "the transfer of thermal energy between objects that are touching… or even withi…" at bounding box center [1231, 443] width 310 height 50
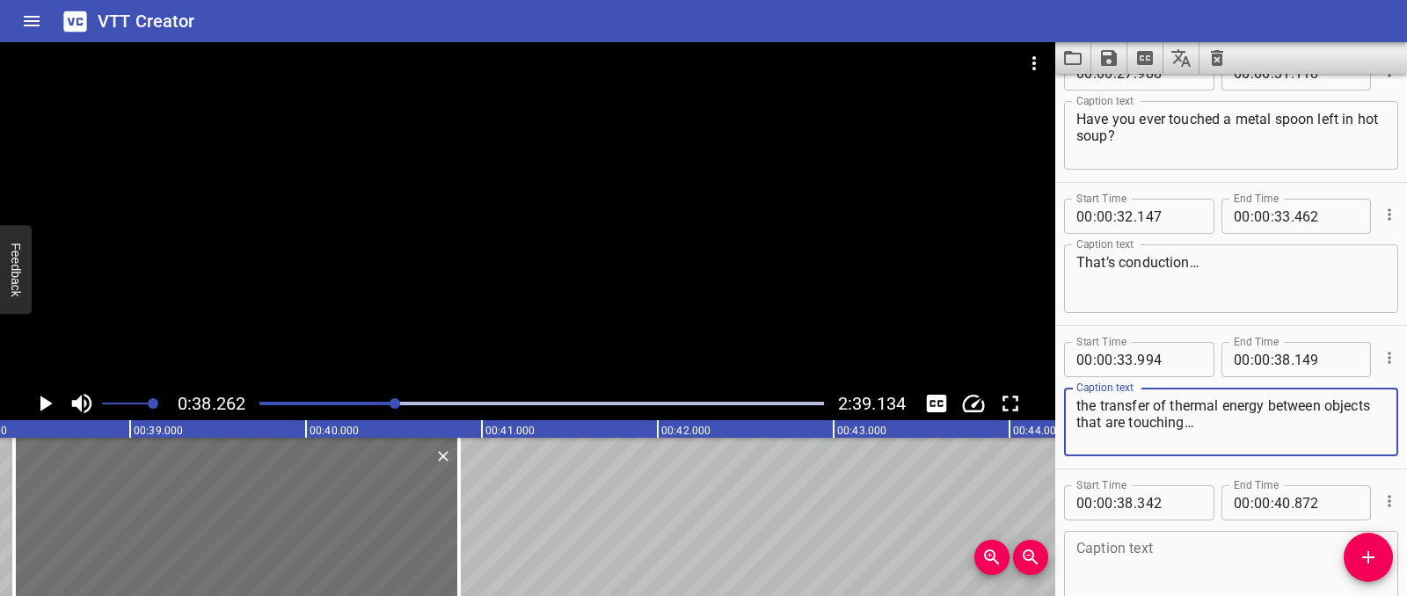
scroll to position [907, 0]
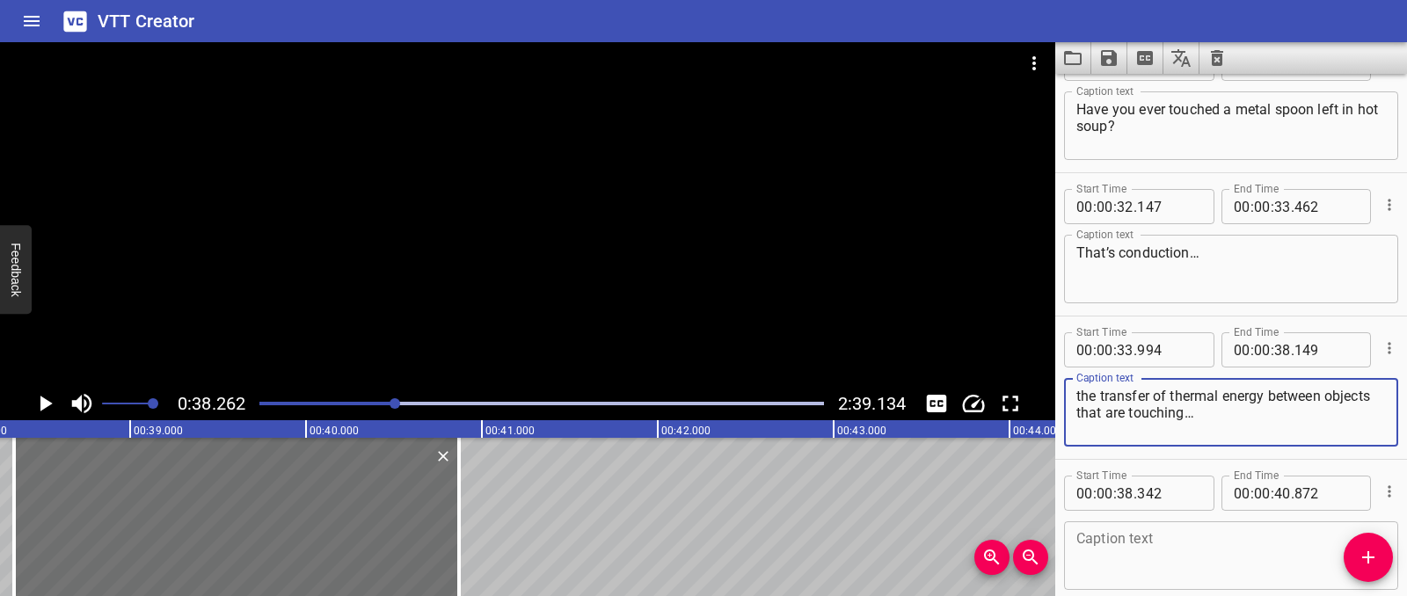
type textarea "the transfer of thermal energy between objects that are touching…"
click at [1123, 555] on textarea at bounding box center [1231, 556] width 310 height 50
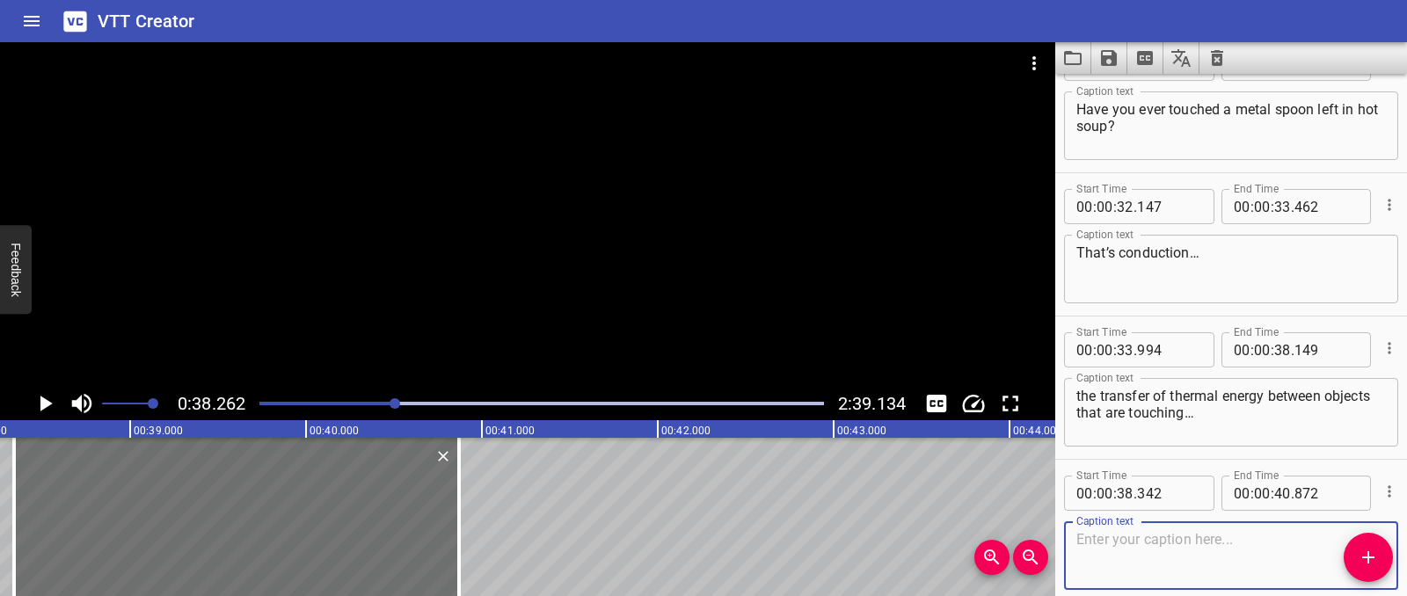
paste textarea "or even within the same object."
type textarea "or even within the same object."
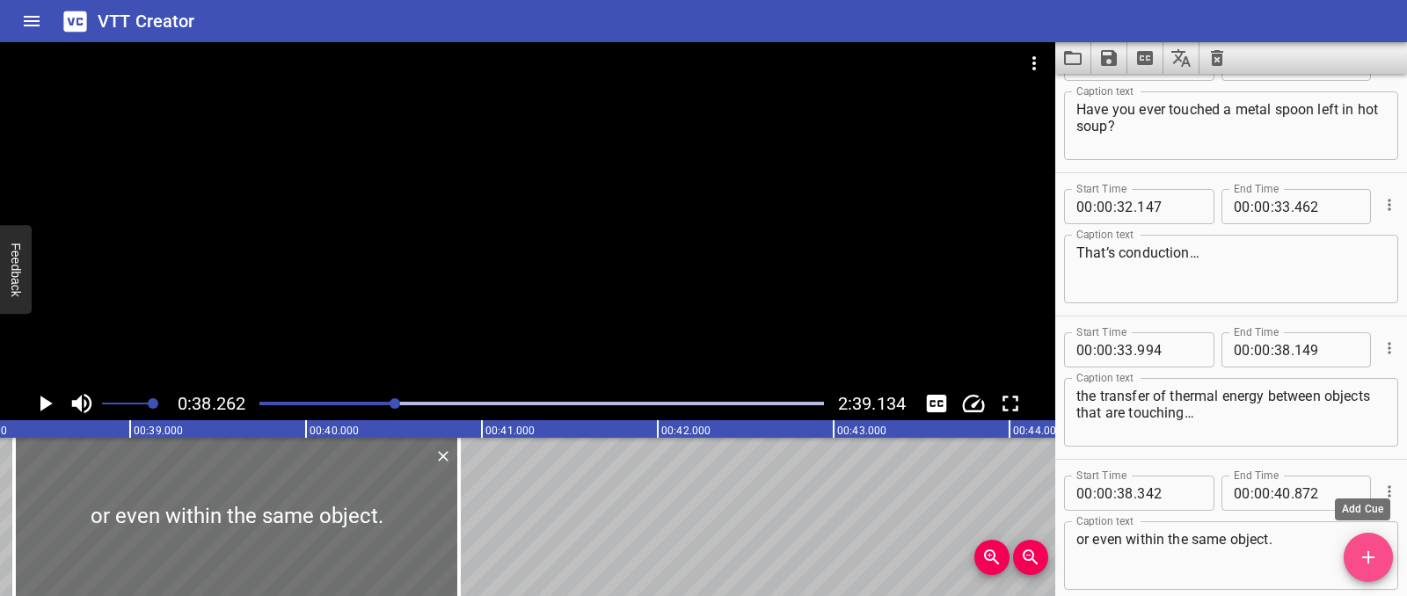
click at [1384, 550] on span "Add Cue" at bounding box center [1368, 557] width 49 height 21
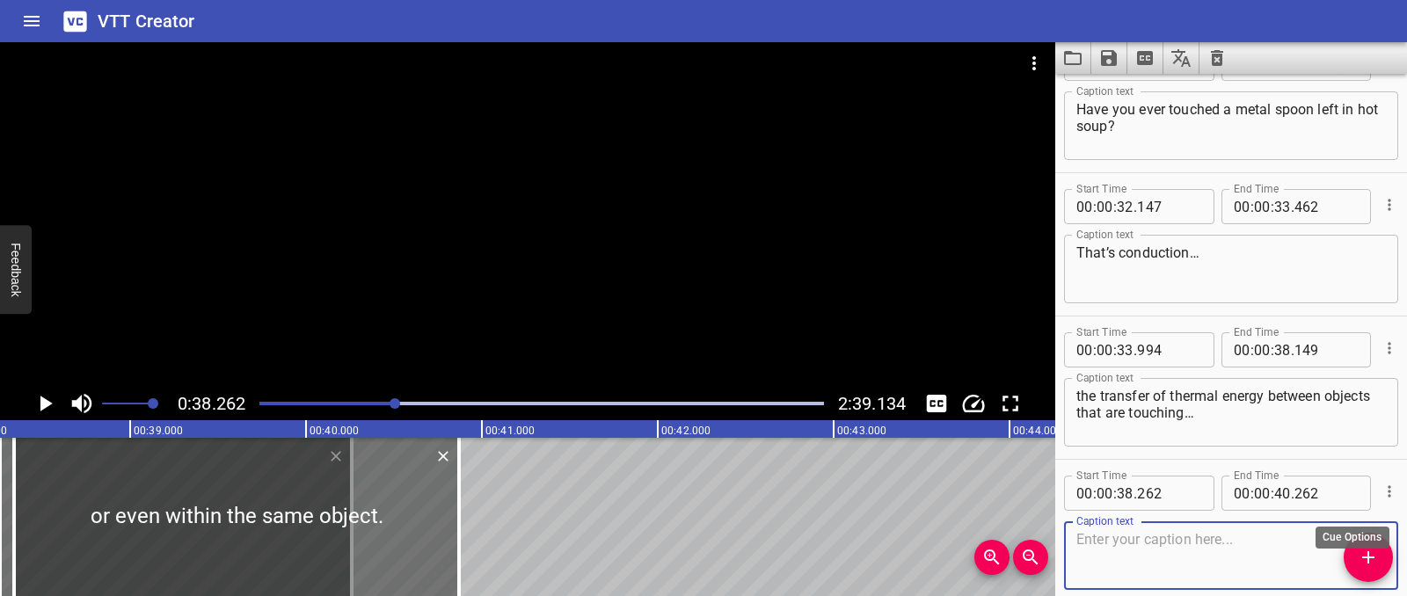
click at [1381, 488] on icon "Cue Options" at bounding box center [1390, 492] width 18 height 18
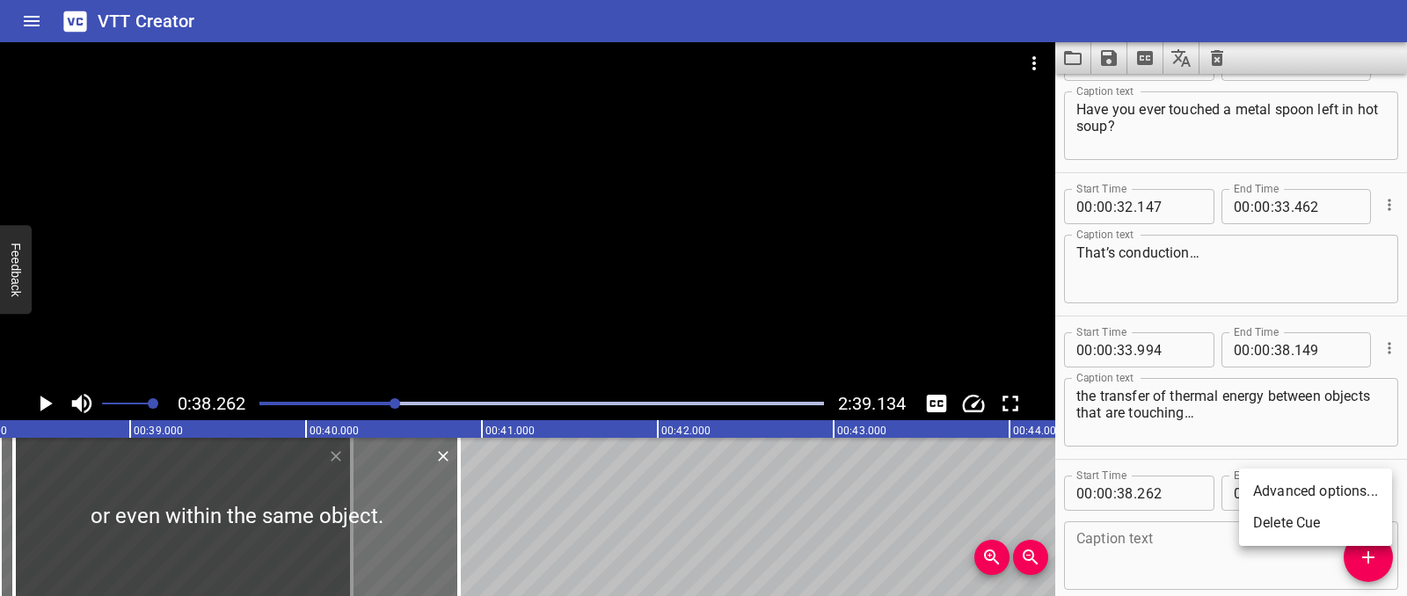
click at [1311, 518] on li "Delete Cue" at bounding box center [1315, 523] width 153 height 32
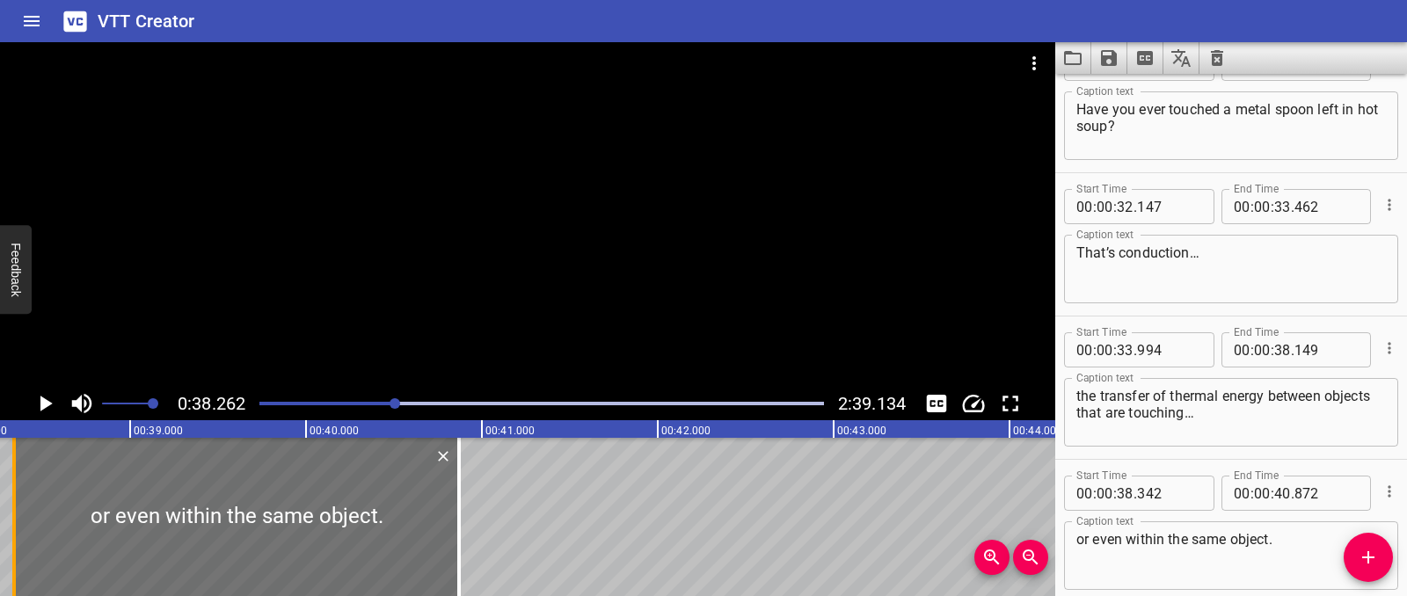
click at [5, 468] on div at bounding box center [14, 517] width 18 height 158
click at [49, 406] on icon "Play/Pause" at bounding box center [45, 403] width 26 height 26
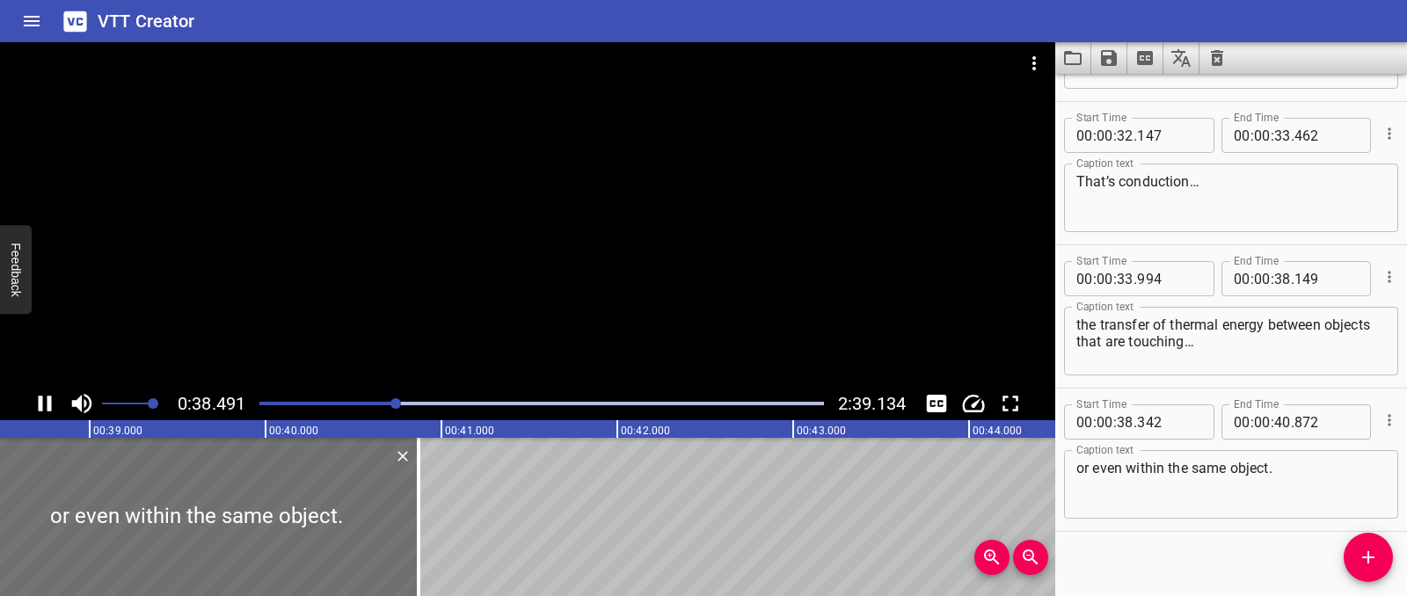
scroll to position [994, 0]
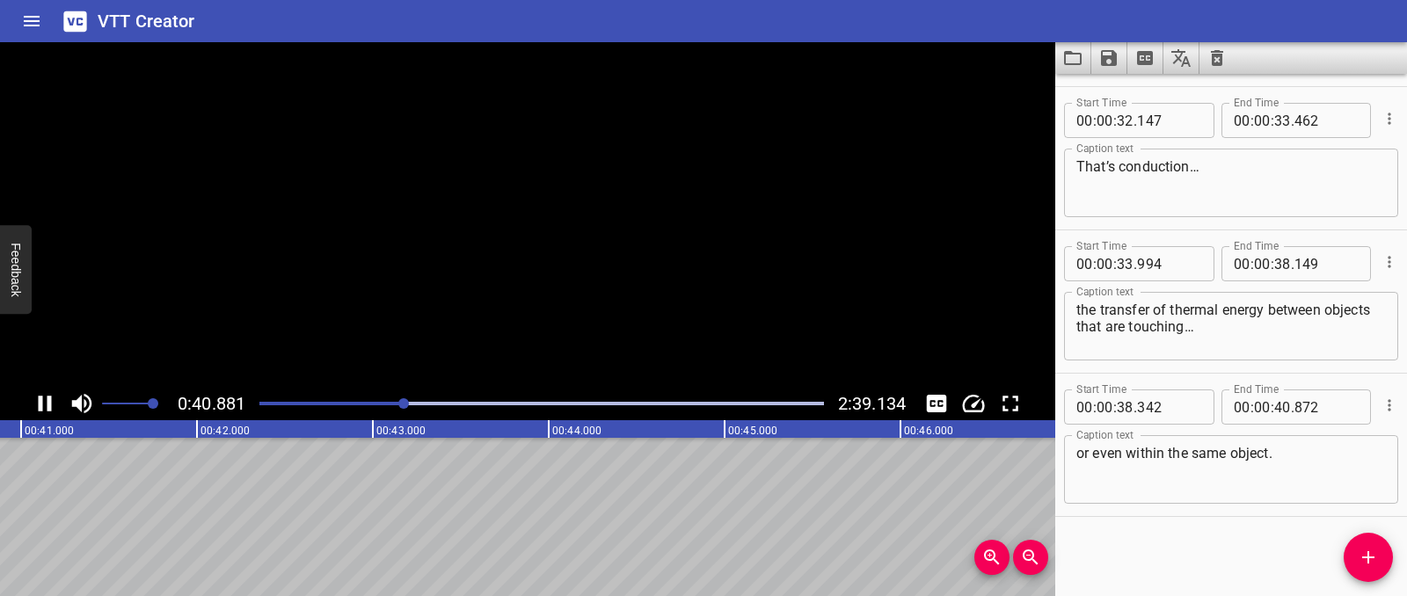
click at [49, 406] on icon "Play/Pause" at bounding box center [45, 404] width 13 height 16
click at [1353, 552] on span "Add Cue" at bounding box center [1368, 557] width 49 height 21
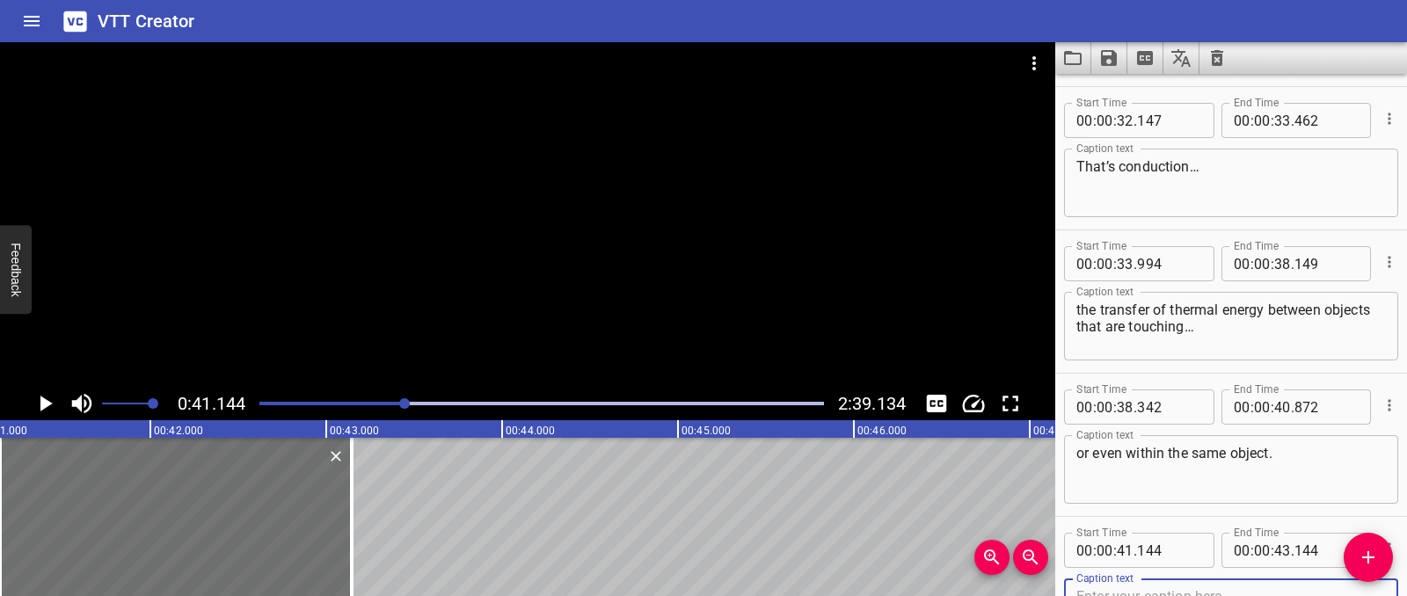
scroll to position [1002, 0]
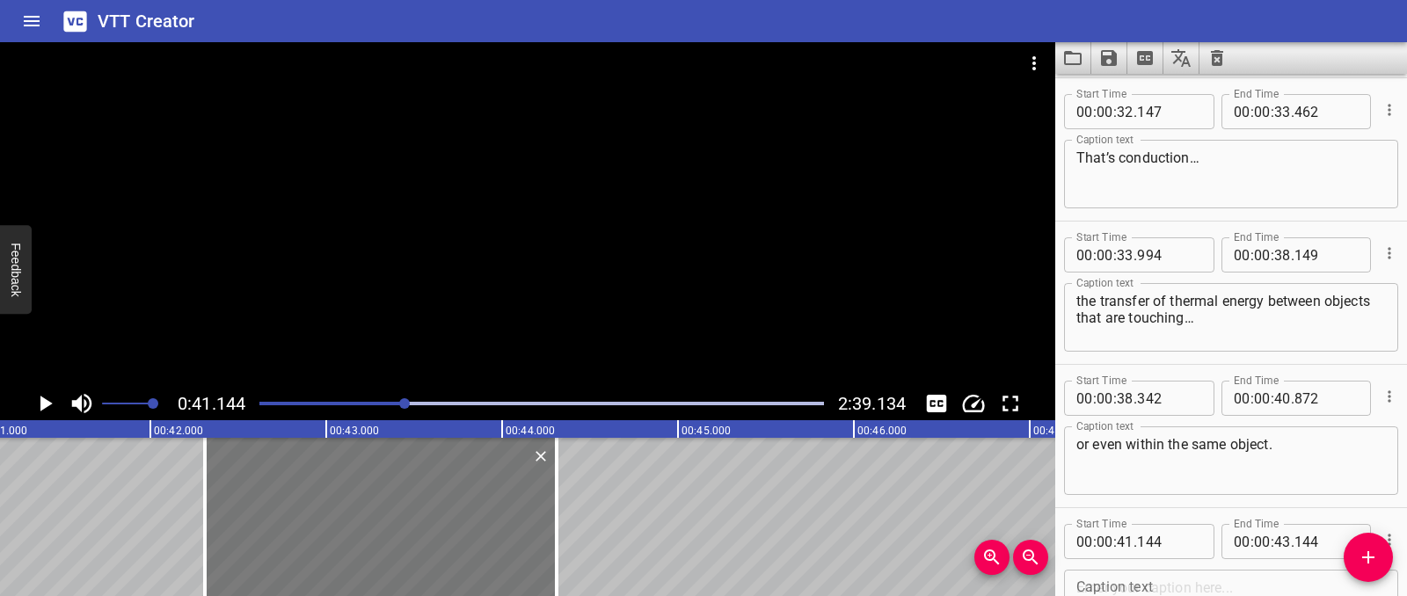
drag, startPoint x: 153, startPoint y: 501, endPoint x: 393, endPoint y: 508, distance: 240.2
click at [357, 507] on div at bounding box center [381, 517] width 352 height 158
type input "42"
type input "304"
type input "44"
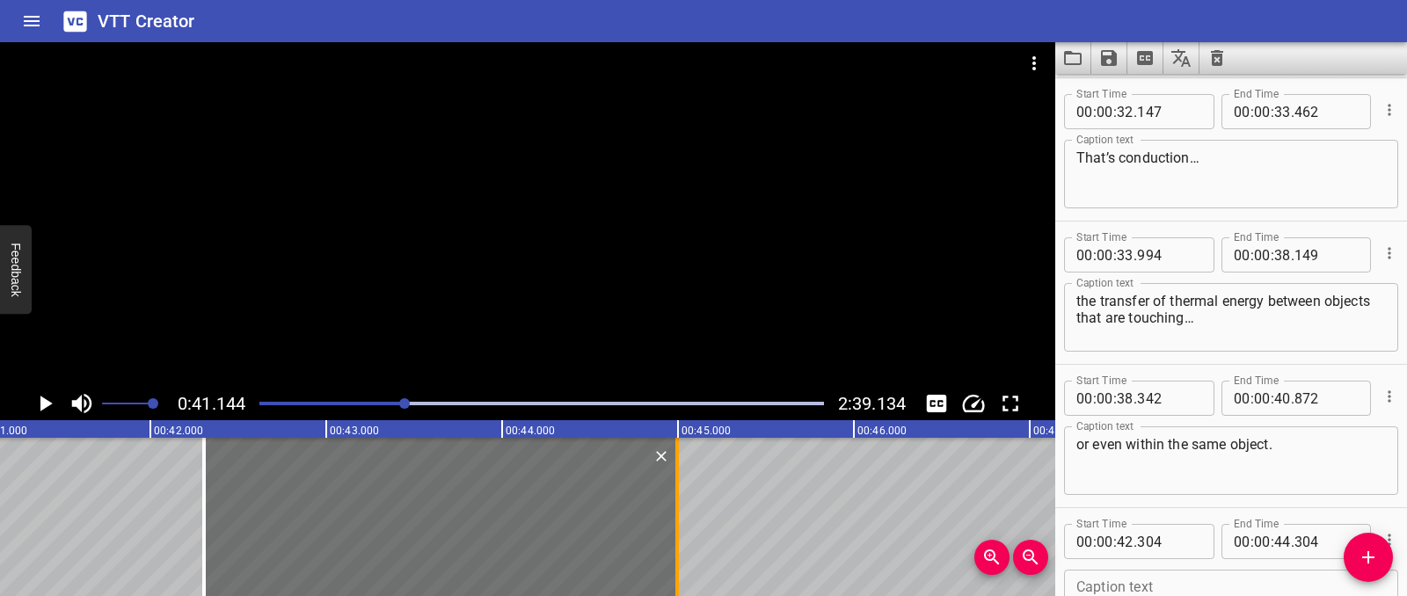
drag, startPoint x: 558, startPoint y: 508, endPoint x: 680, endPoint y: 514, distance: 121.5
click at [680, 514] on div at bounding box center [677, 517] width 18 height 158
type input "994"
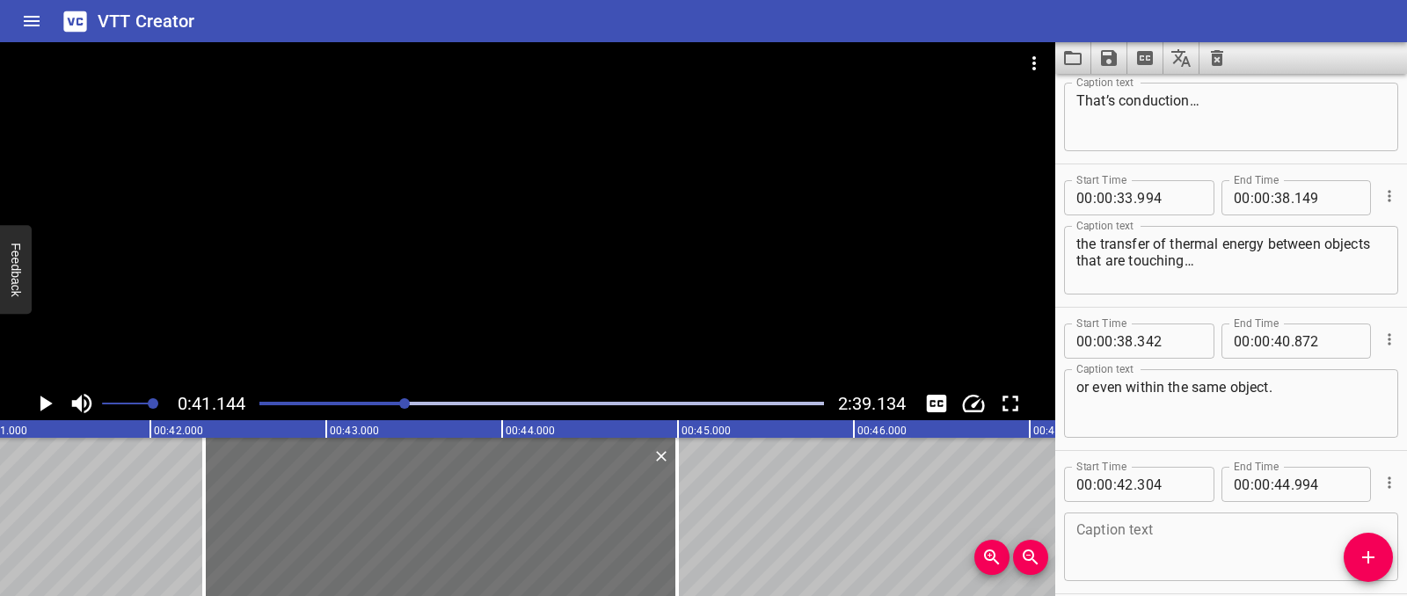
scroll to position [1137, 0]
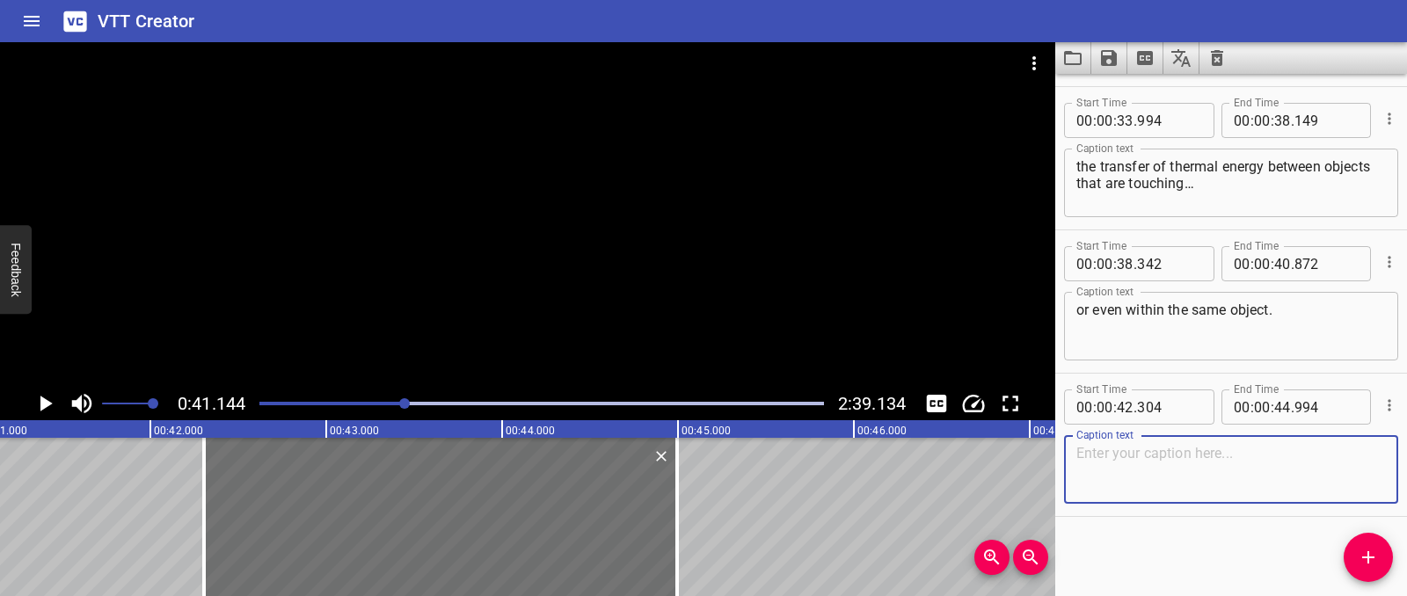
click at [1140, 489] on textarea at bounding box center [1231, 470] width 310 height 50
paste textarea "The spoon itself doesn’t dance around…but its particles do!"
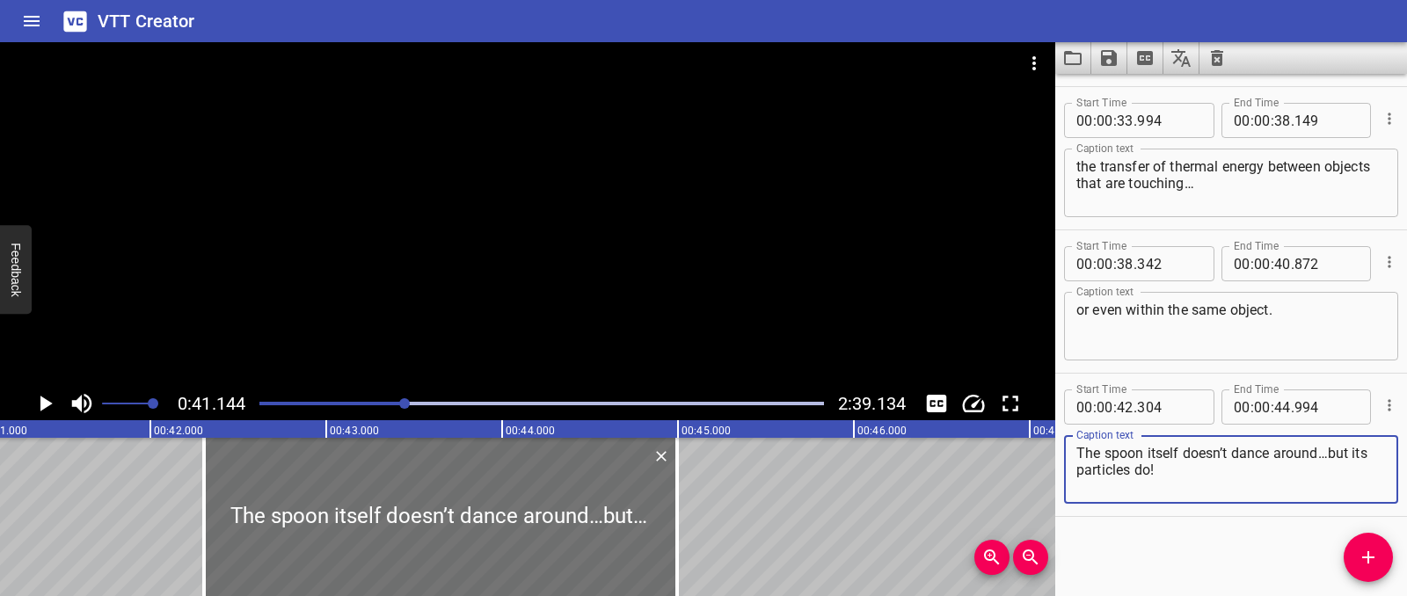
type textarea "The spoon itself doesn’t dance around…but its particles do!"
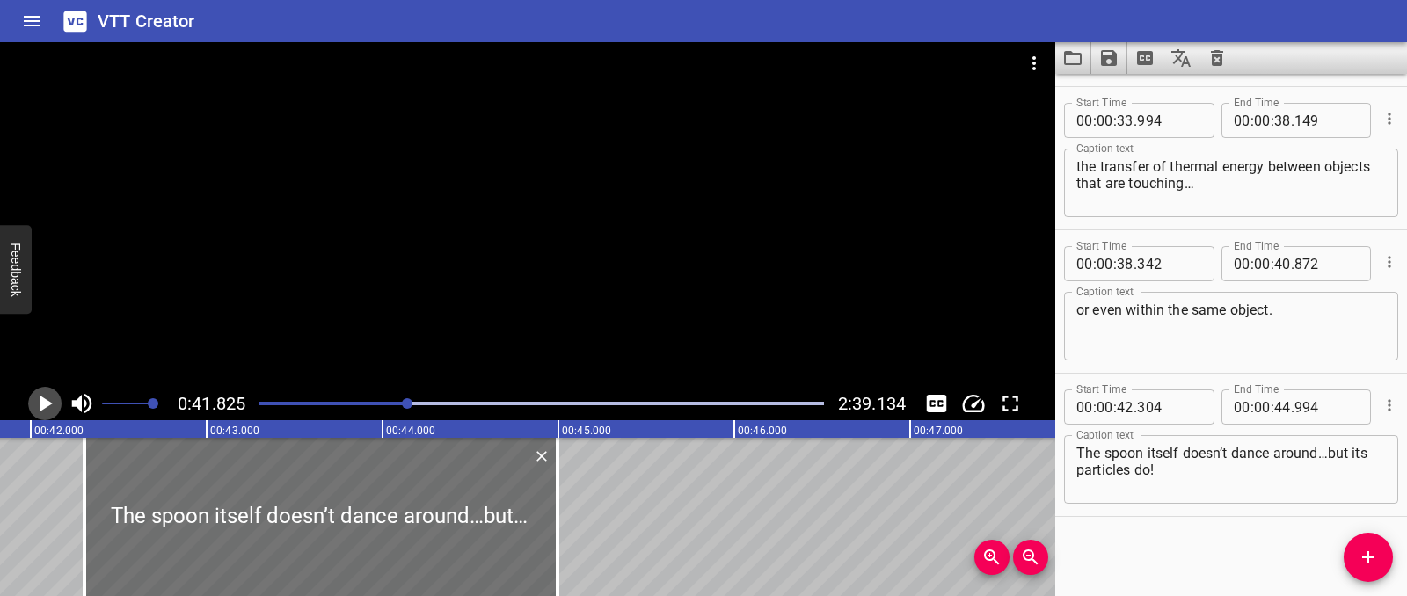
click at [50, 404] on icon "Play/Pause" at bounding box center [46, 404] width 12 height 16
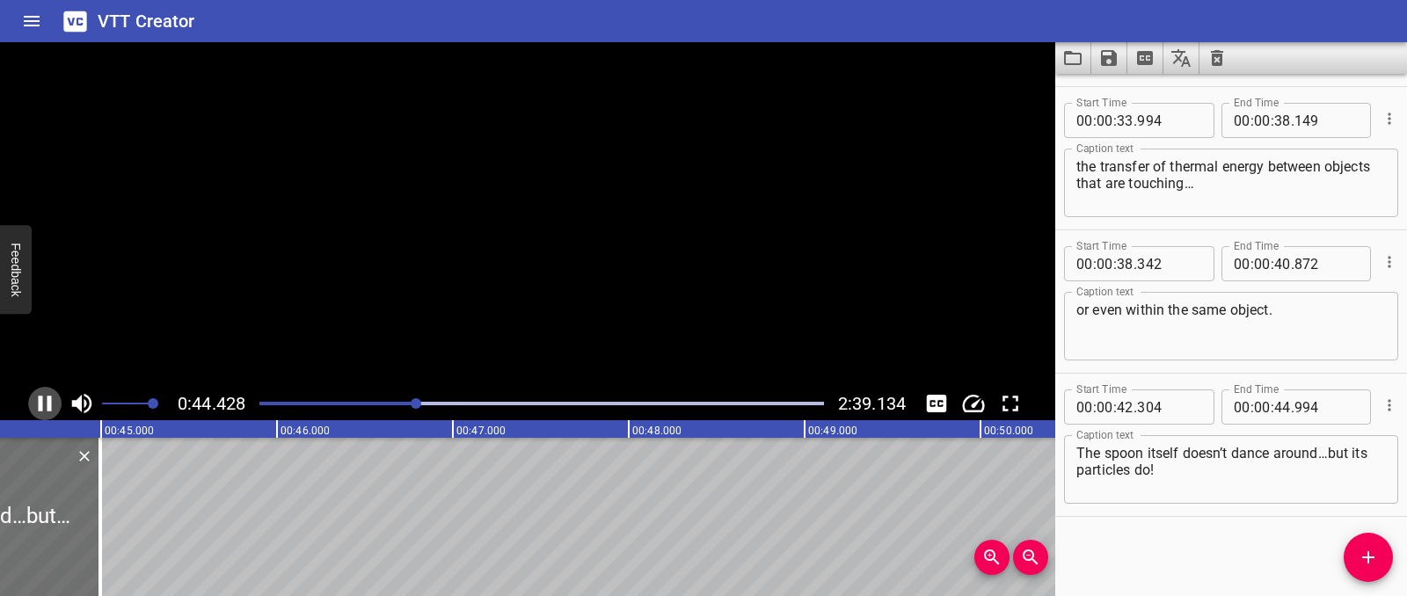
click at [50, 404] on icon "Play/Pause" at bounding box center [45, 404] width 13 height 16
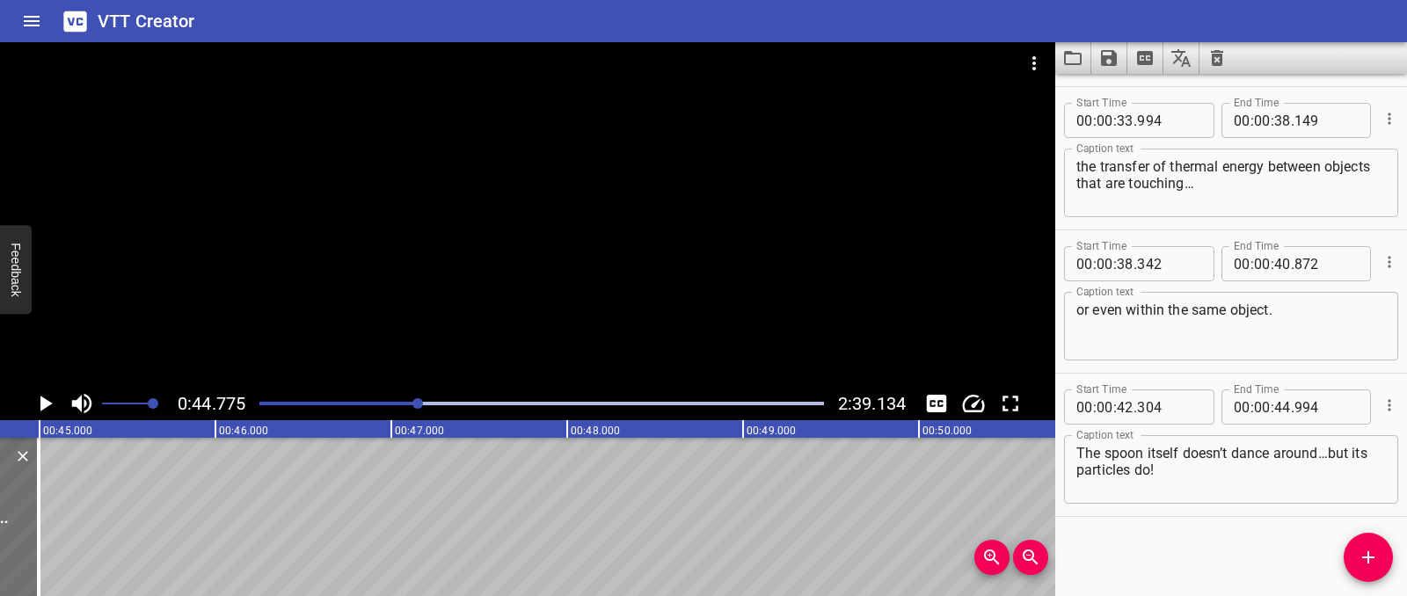
scroll to position [0, 7600]
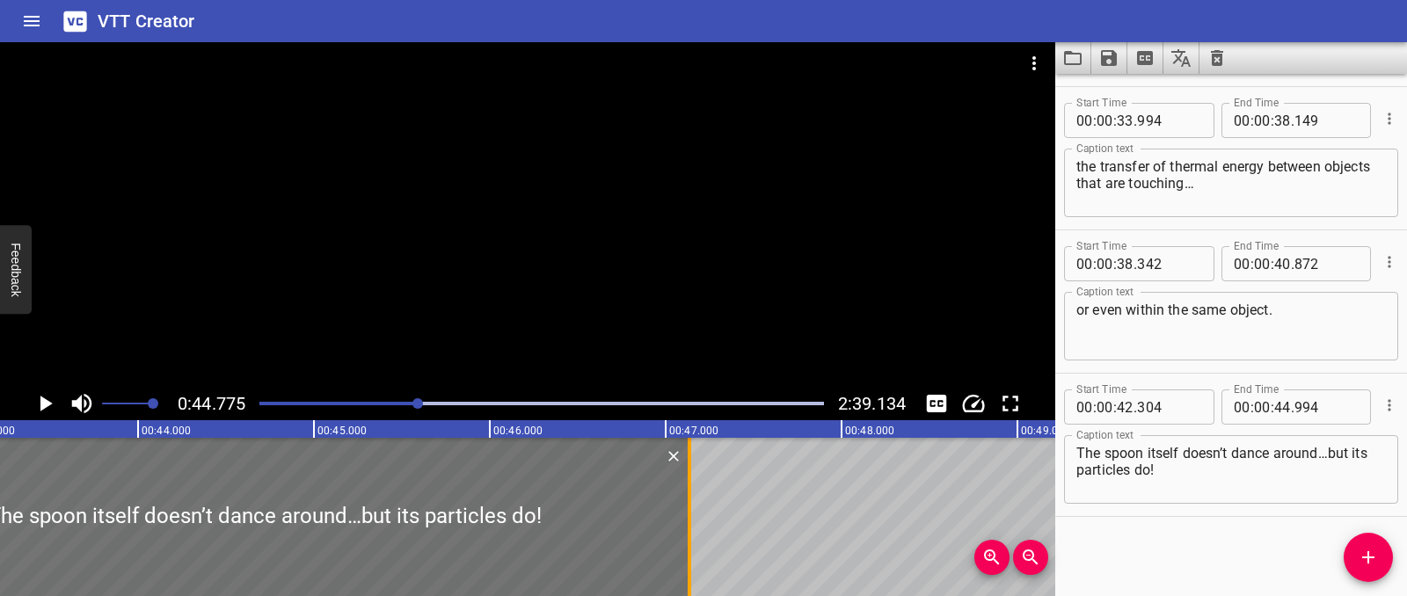
drag, startPoint x: 315, startPoint y: 513, endPoint x: 691, endPoint y: 521, distance: 376.5
click at [691, 521] on div at bounding box center [690, 517] width 18 height 158
type input "47"
type input "134"
click at [46, 407] on icon "Play/Pause" at bounding box center [46, 404] width 12 height 16
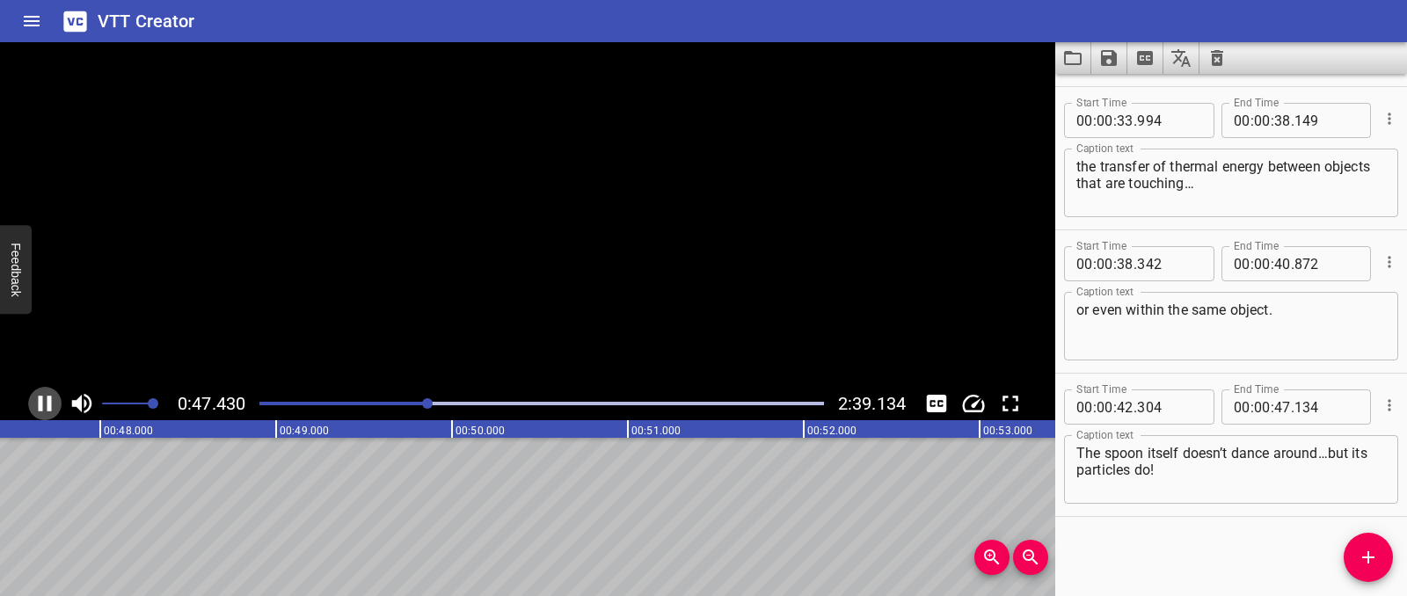
click at [46, 407] on icon "Play/Pause" at bounding box center [45, 403] width 26 height 26
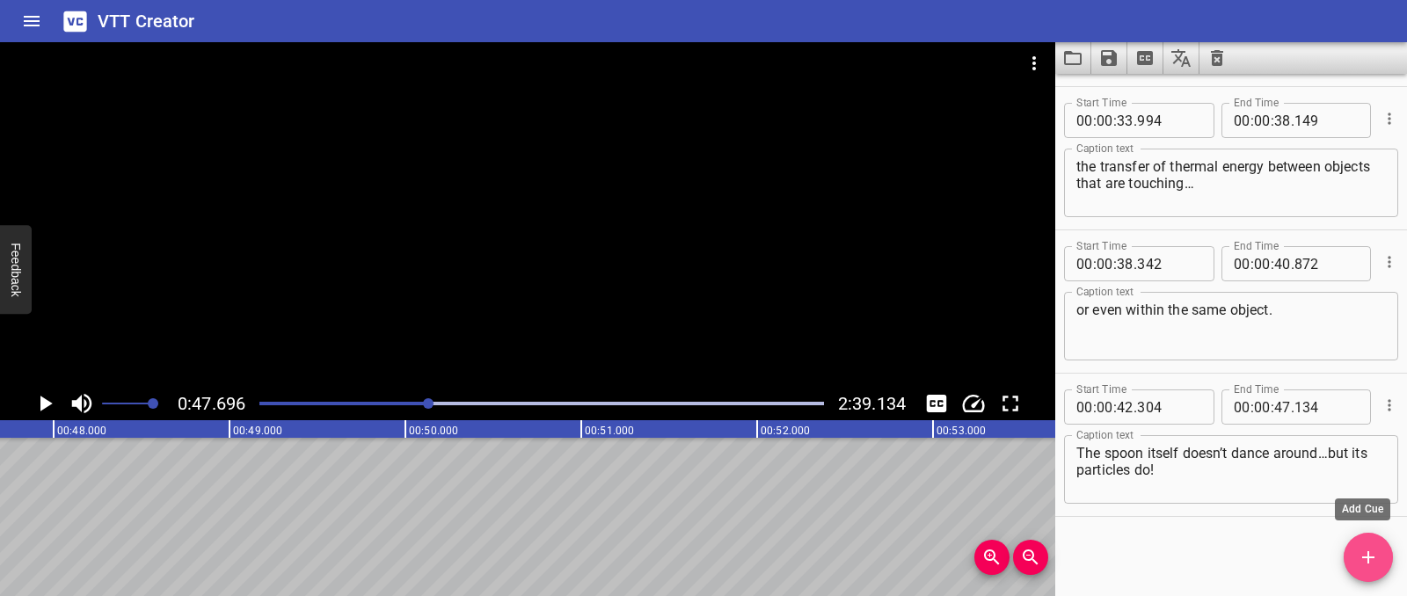
click at [1373, 562] on icon "Add Cue" at bounding box center [1368, 557] width 21 height 21
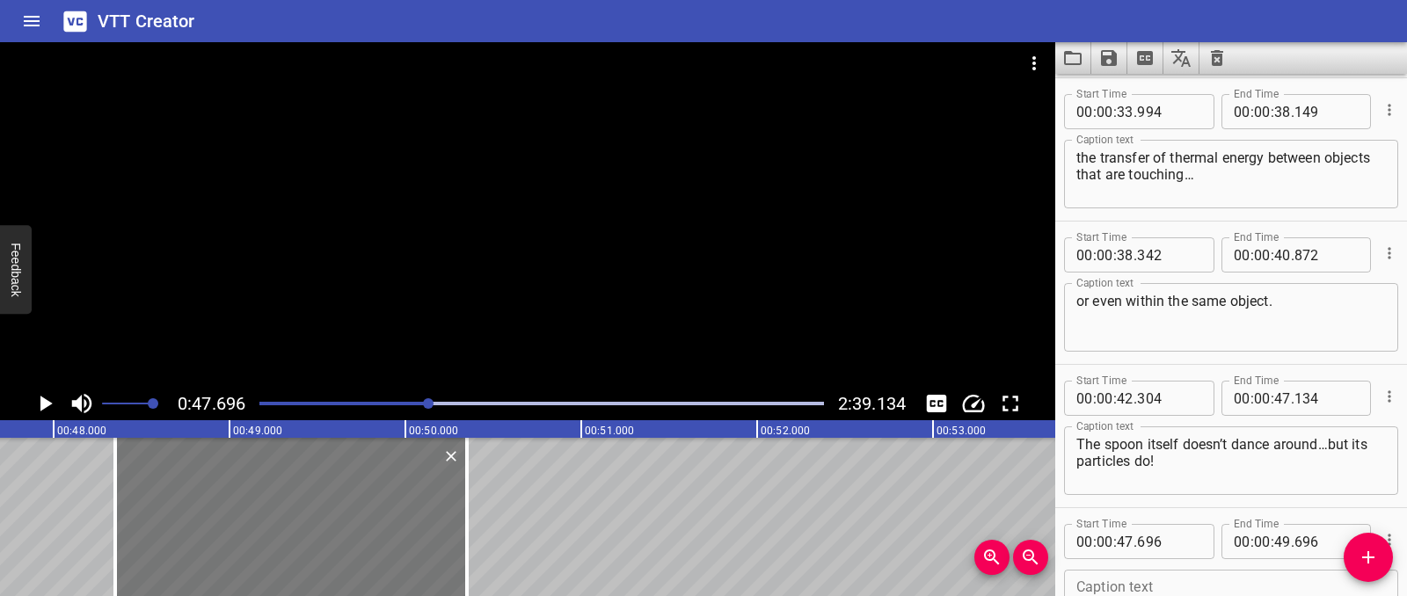
drag, startPoint x: 208, startPoint y: 509, endPoint x: 323, endPoint y: 514, distance: 115.3
click at [323, 514] on div at bounding box center [291, 517] width 352 height 158
type input "48"
type input "351"
type input "50"
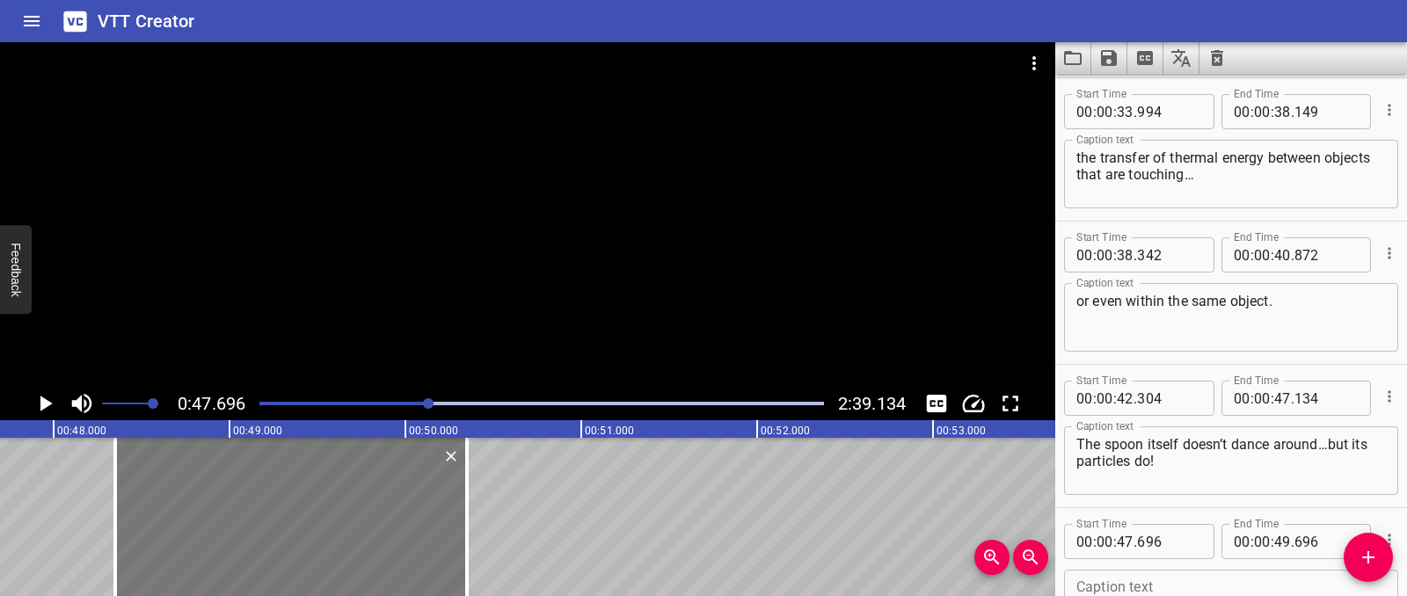
type input "351"
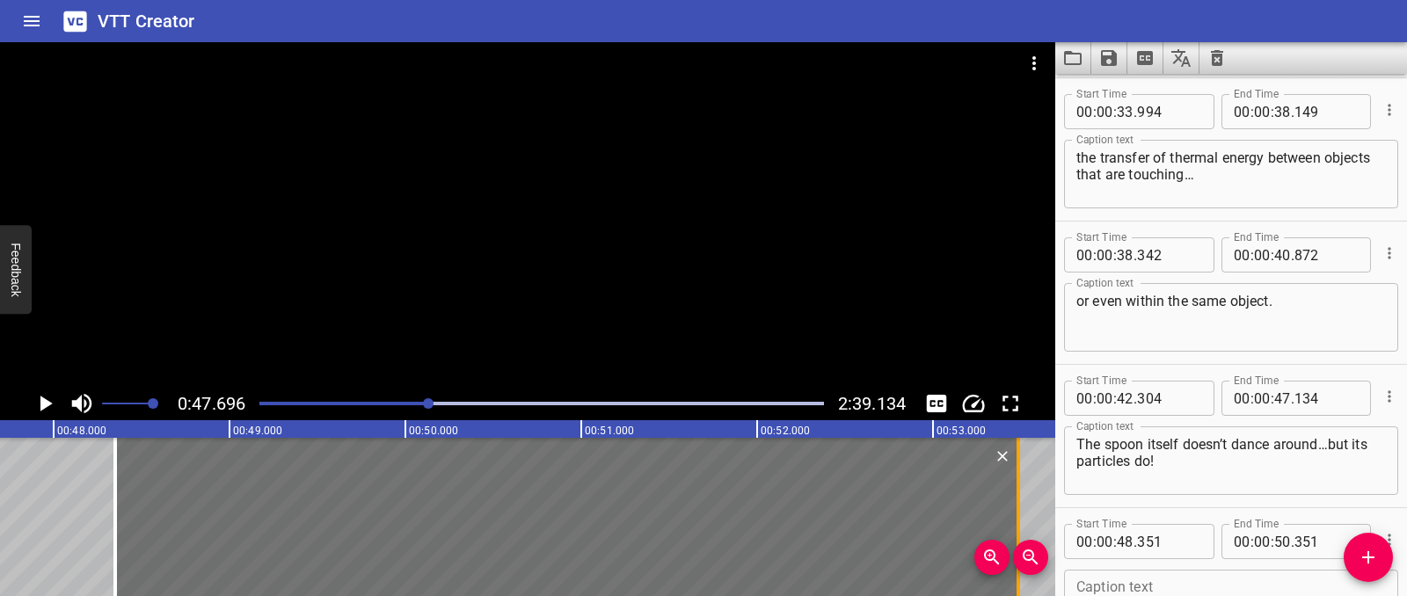
drag, startPoint x: 483, startPoint y: 514, endPoint x: 1017, endPoint y: 517, distance: 534.6
click at [1017, 517] on div at bounding box center [1018, 517] width 18 height 158
type input "53"
type input "511"
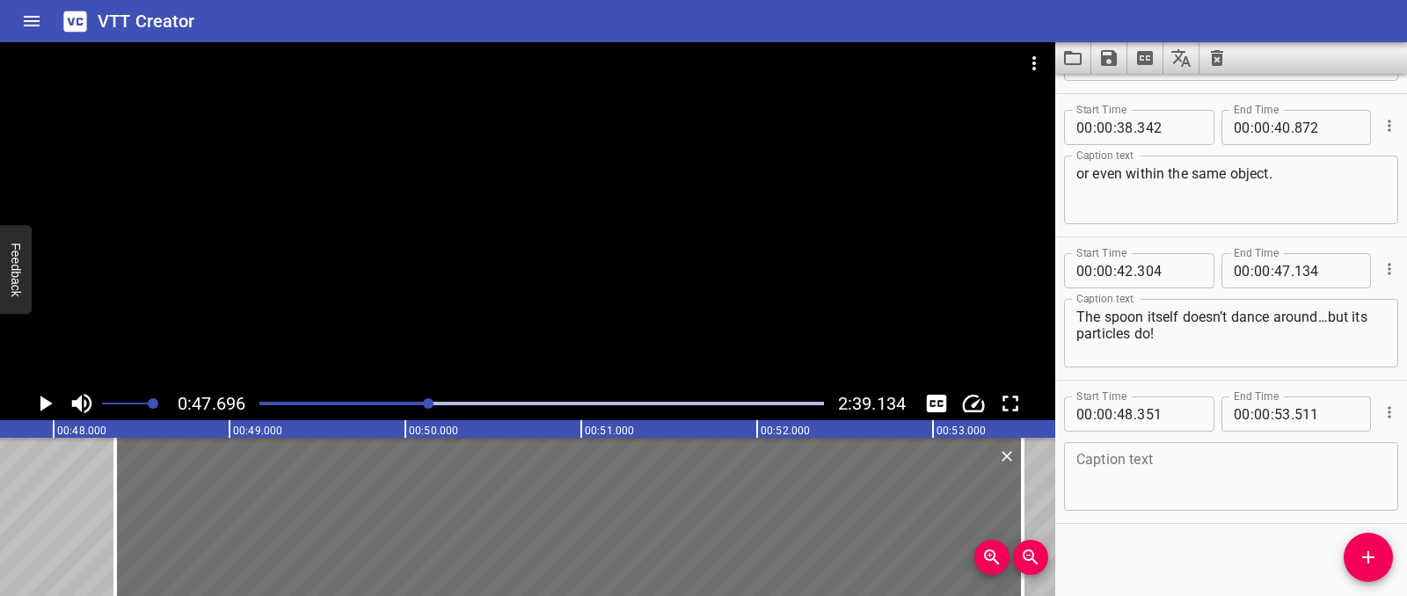
scroll to position [1280, 0]
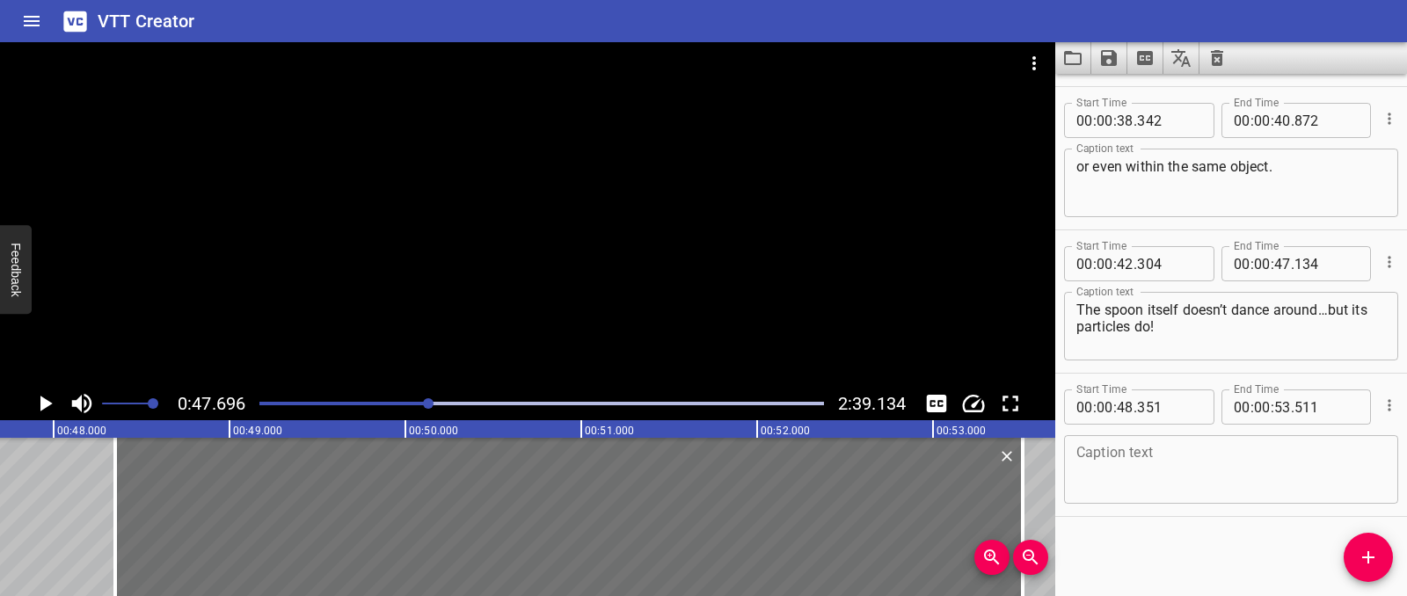
click at [1097, 433] on div "Caption text Caption text" at bounding box center [1231, 467] width 334 height 79
click at [1096, 443] on div "Caption text" at bounding box center [1231, 469] width 334 height 69
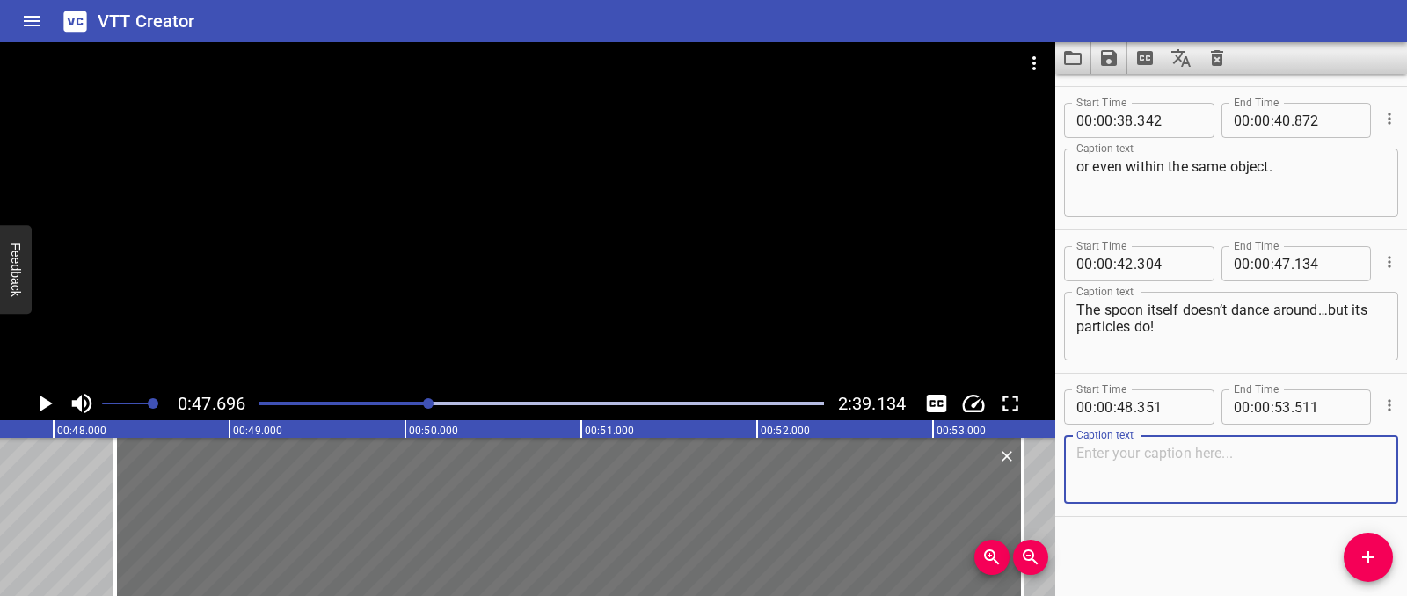
paste textarea "They vibrate and pass energy from the hot end to the cooler handle end"
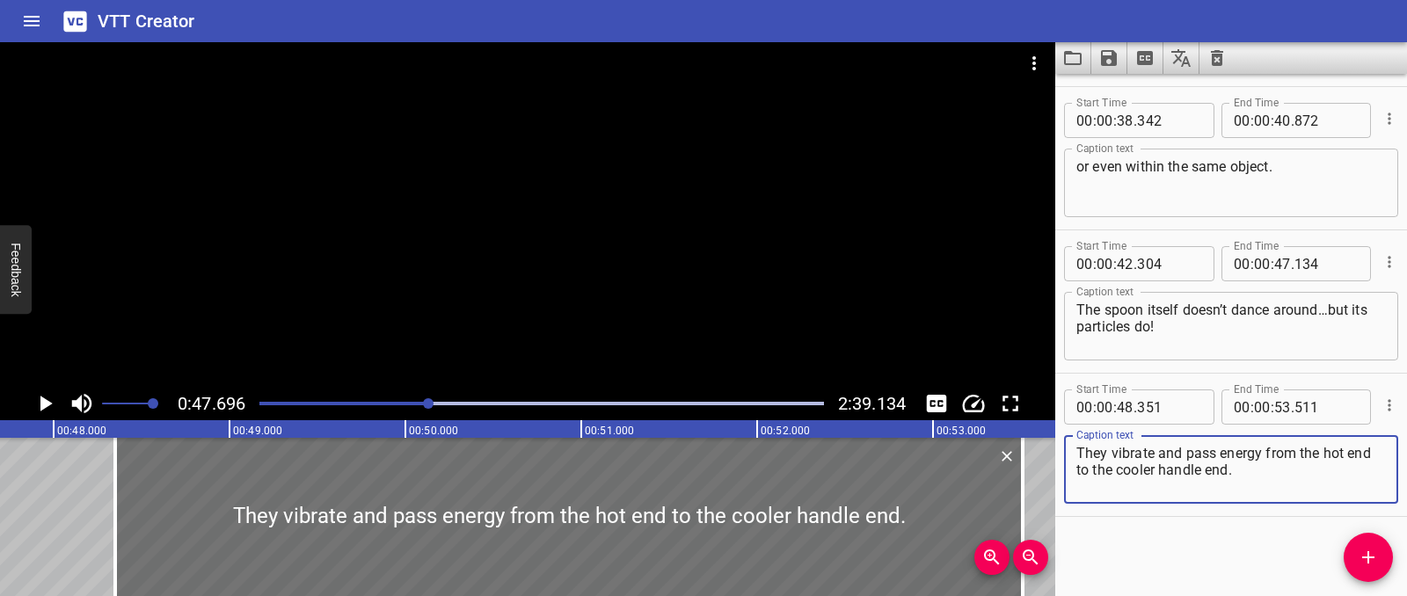
type textarea "They vibrate and pass energy from the hot end to the cooler handle end."
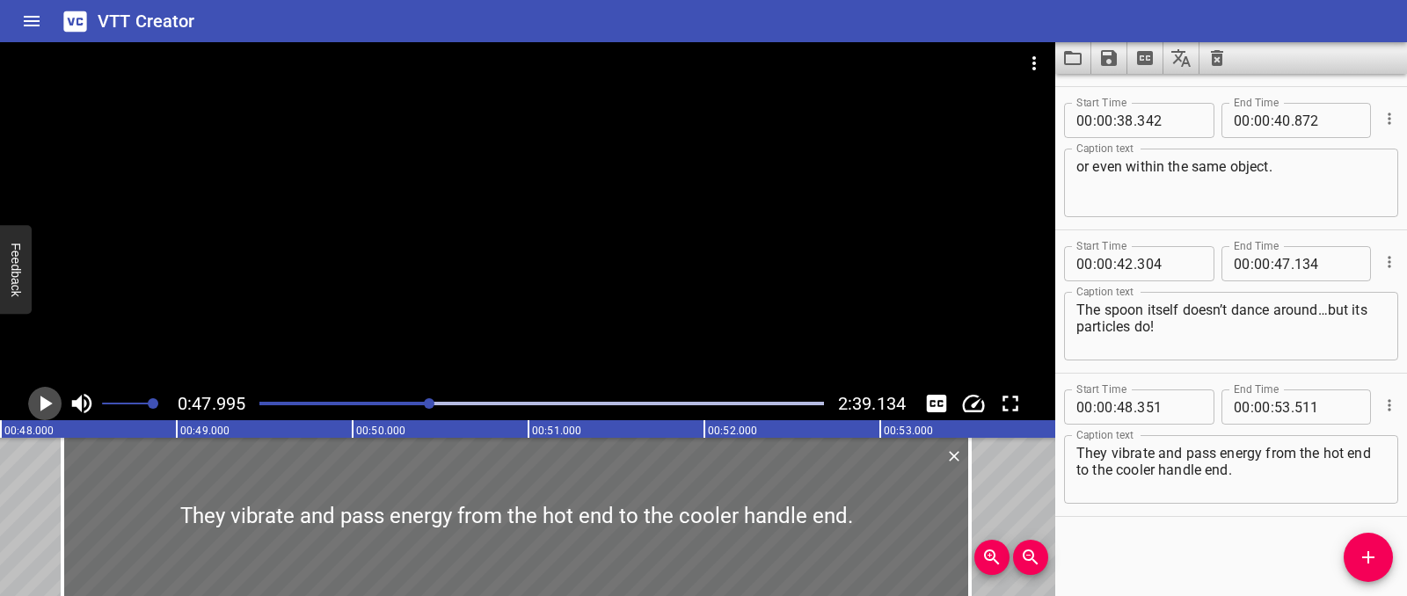
click at [51, 411] on icon "Play/Pause" at bounding box center [45, 403] width 26 height 26
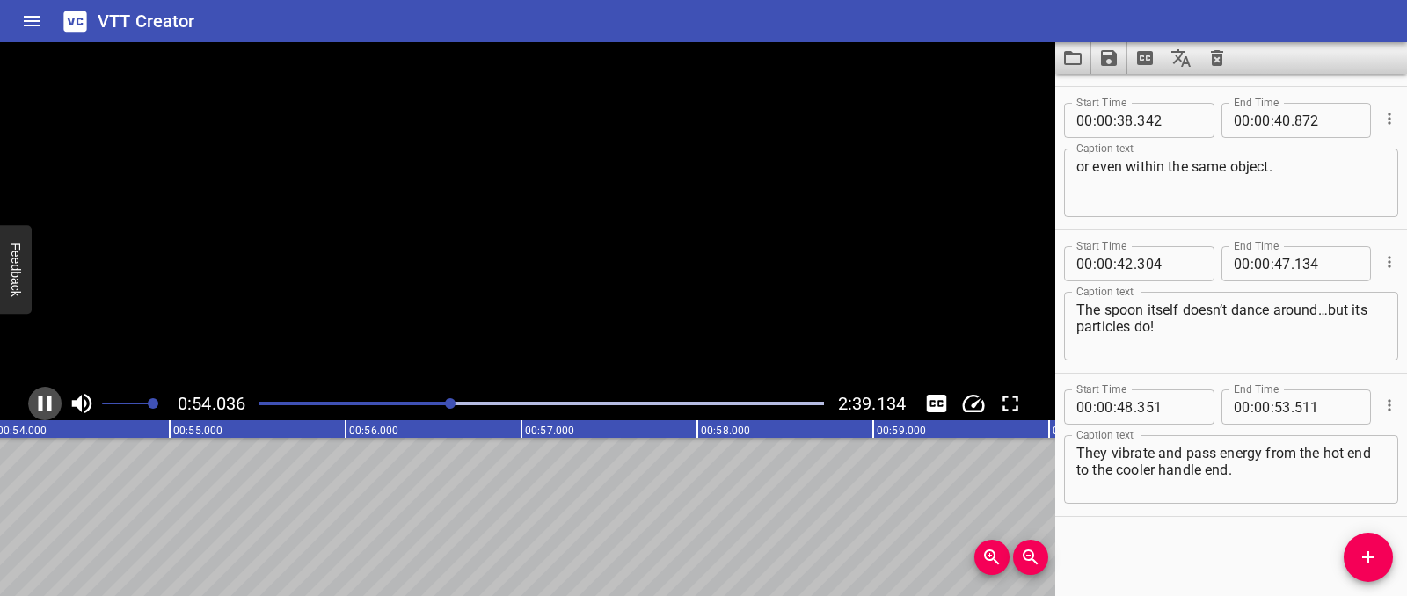
click at [51, 411] on icon "Play/Pause" at bounding box center [45, 404] width 13 height 16
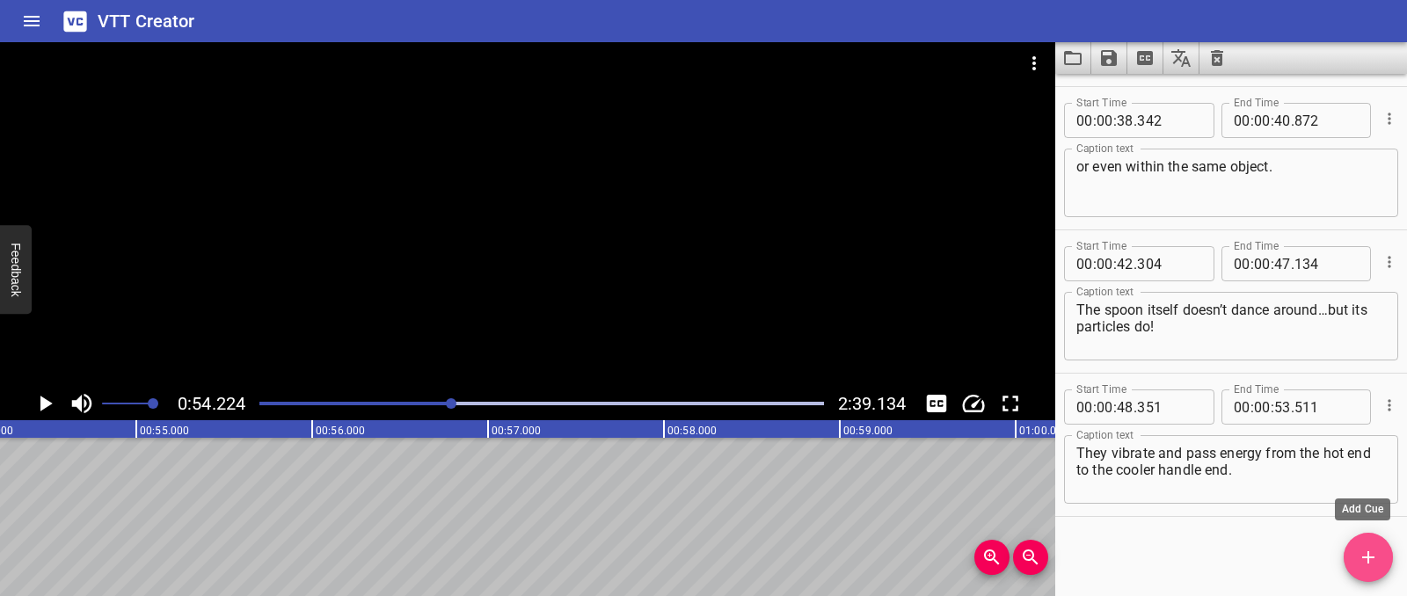
click at [1368, 561] on icon "Add Cue" at bounding box center [1368, 557] width 12 height 12
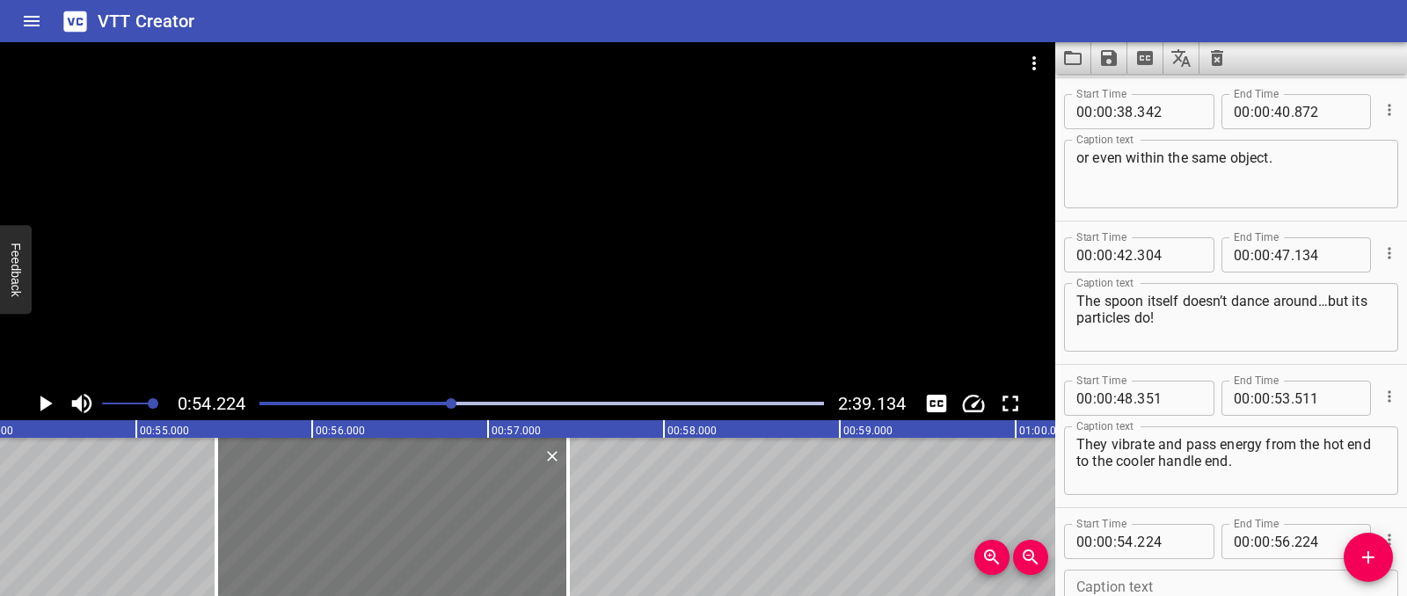
drag, startPoint x: 244, startPoint y: 516, endPoint x: 461, endPoint y: 521, distance: 216.4
click at [461, 521] on div at bounding box center [392, 517] width 352 height 158
type input "55"
type input "454"
type input "57"
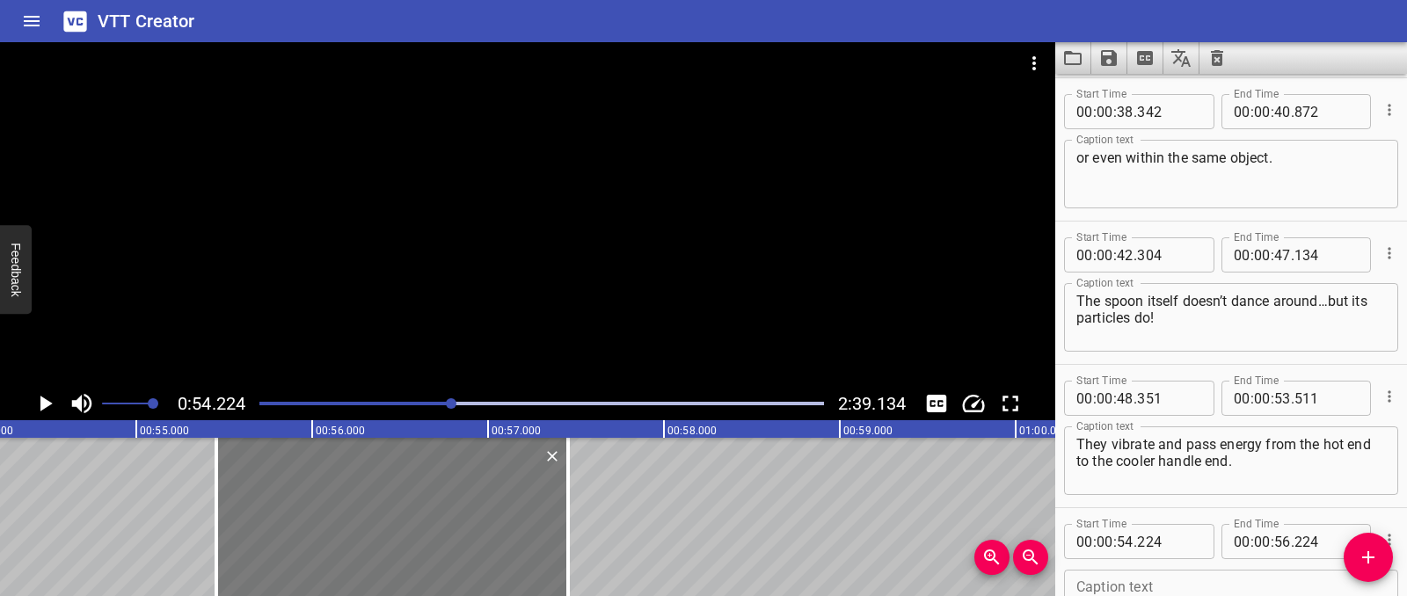
type input "454"
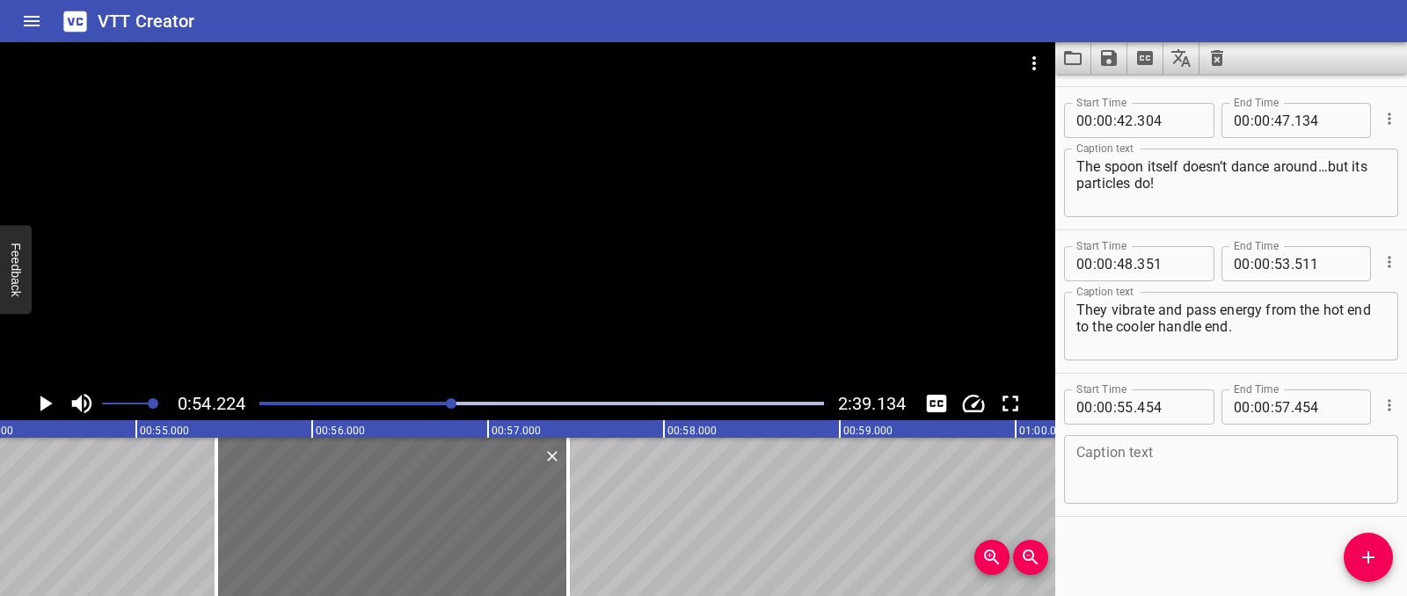
click at [1107, 460] on textarea at bounding box center [1231, 470] width 310 height 50
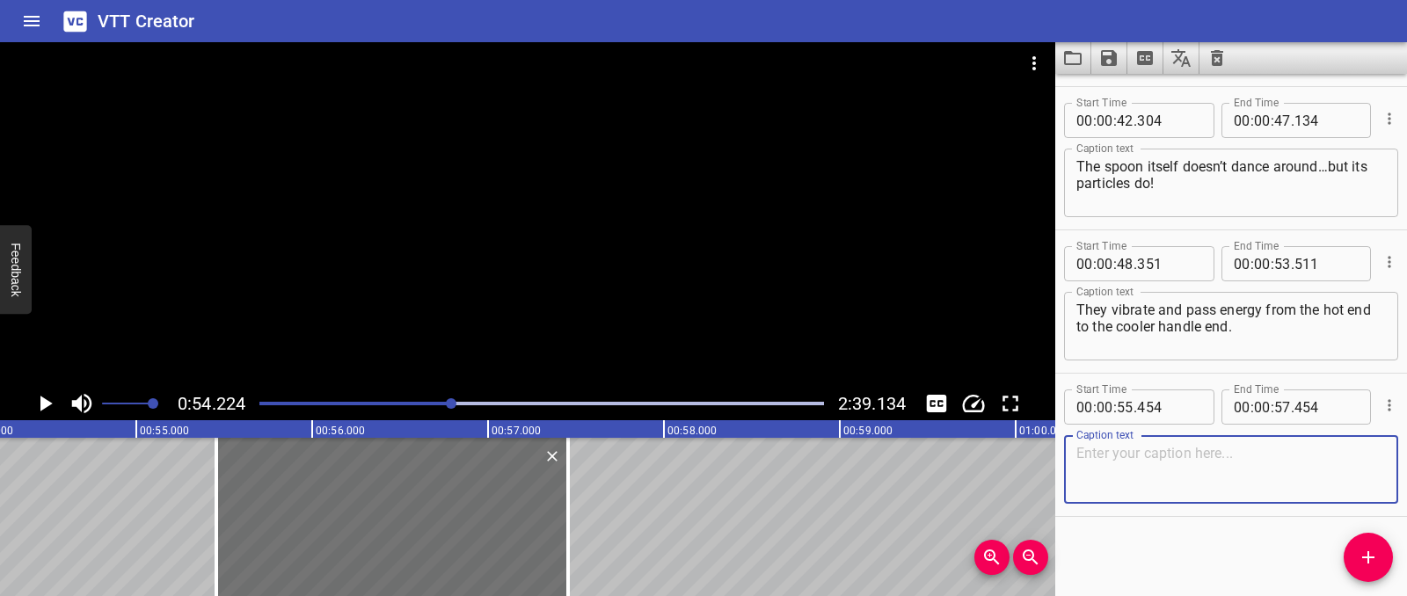
paste textarea "Materials that transfer heat very easily are called conductors, like the metal …"
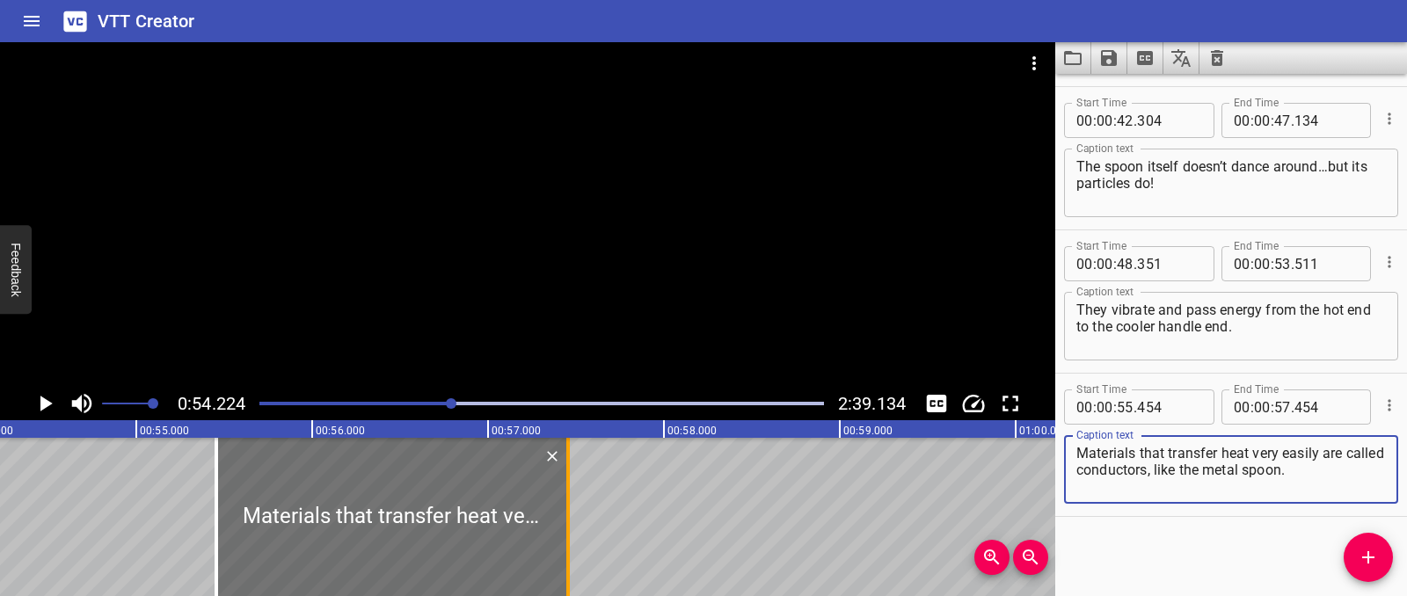
type textarea "Materials that transfer heat very easily are called conductors, like the metal …"
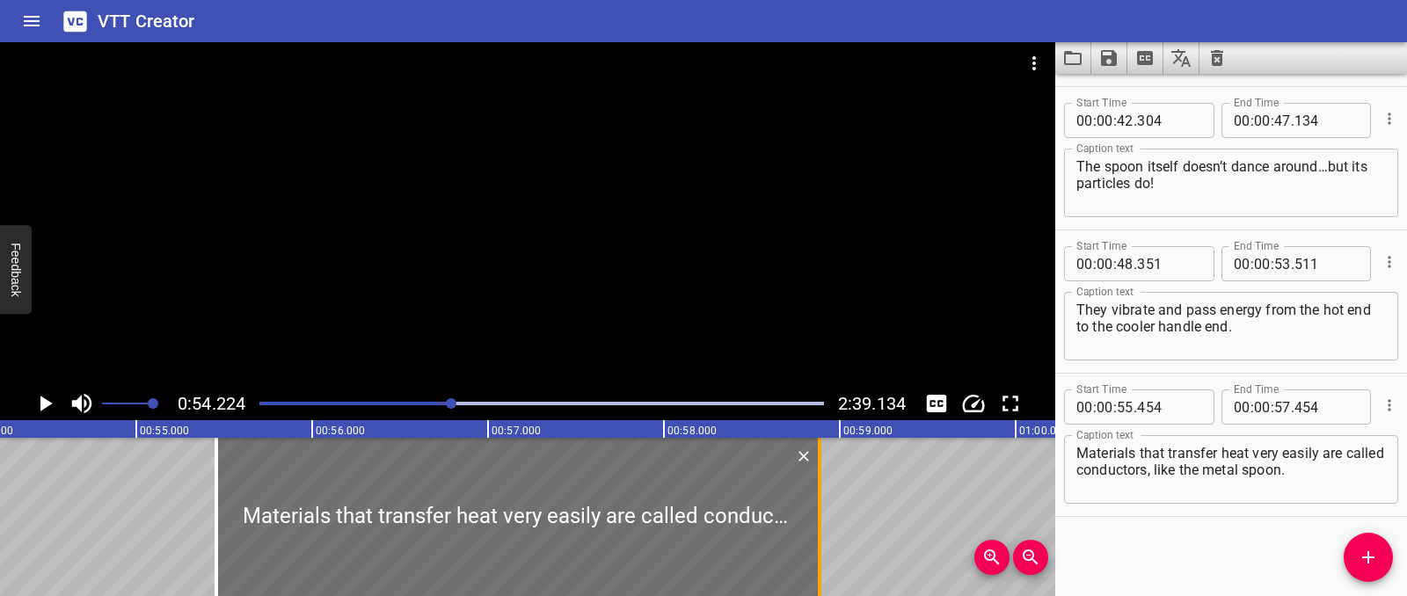
drag, startPoint x: 569, startPoint y: 528, endPoint x: 820, endPoint y: 519, distance: 251.6
click at [820, 519] on div at bounding box center [820, 517] width 4 height 158
type input "58"
type input "884"
click at [43, 413] on icon "Play/Pause" at bounding box center [45, 403] width 26 height 26
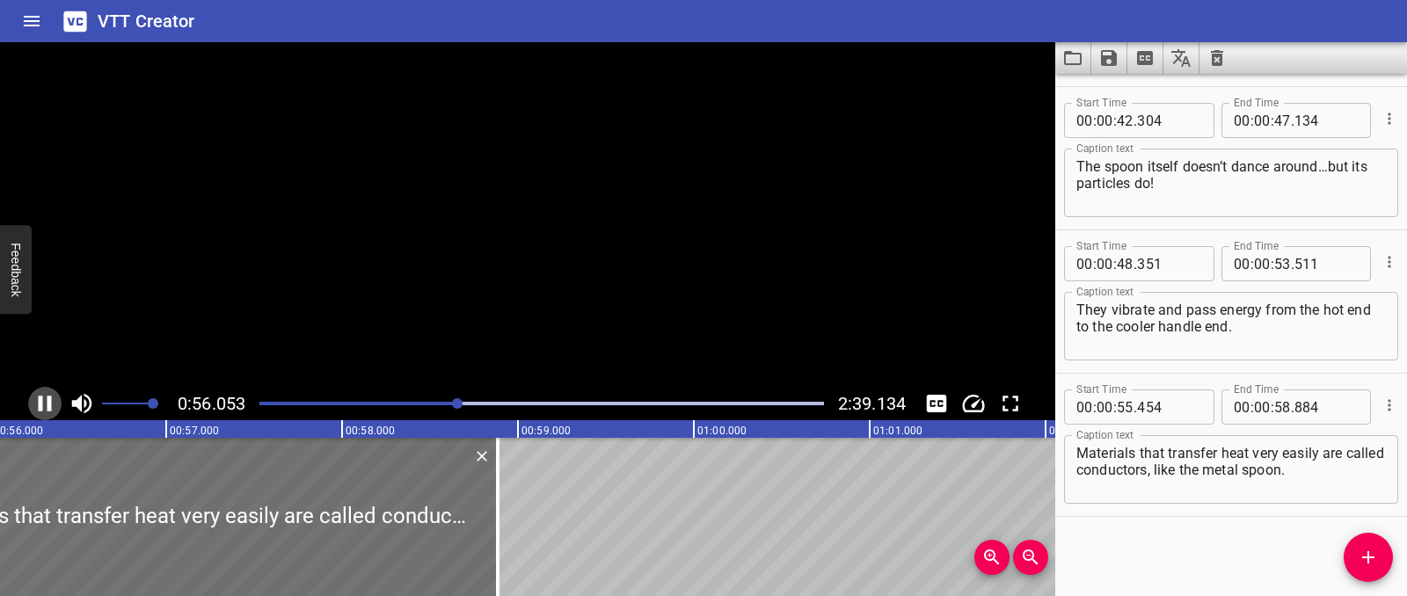
click at [43, 413] on icon "Play/Pause" at bounding box center [45, 403] width 26 height 26
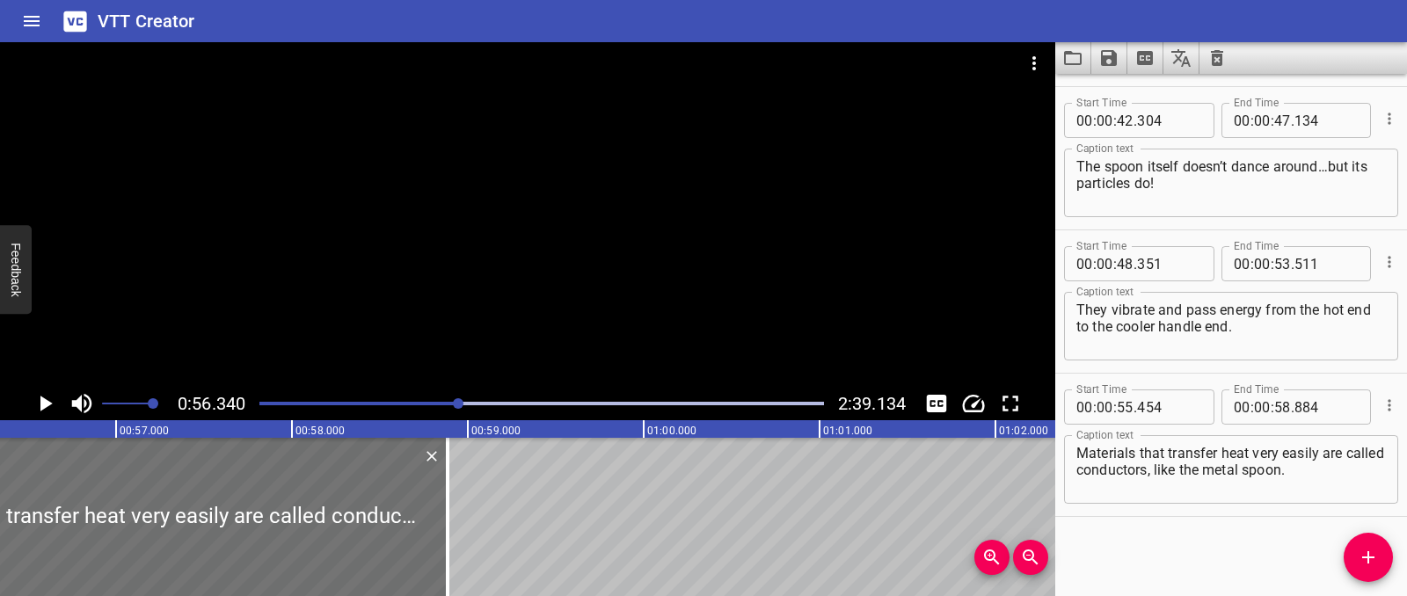
scroll to position [0, 9518]
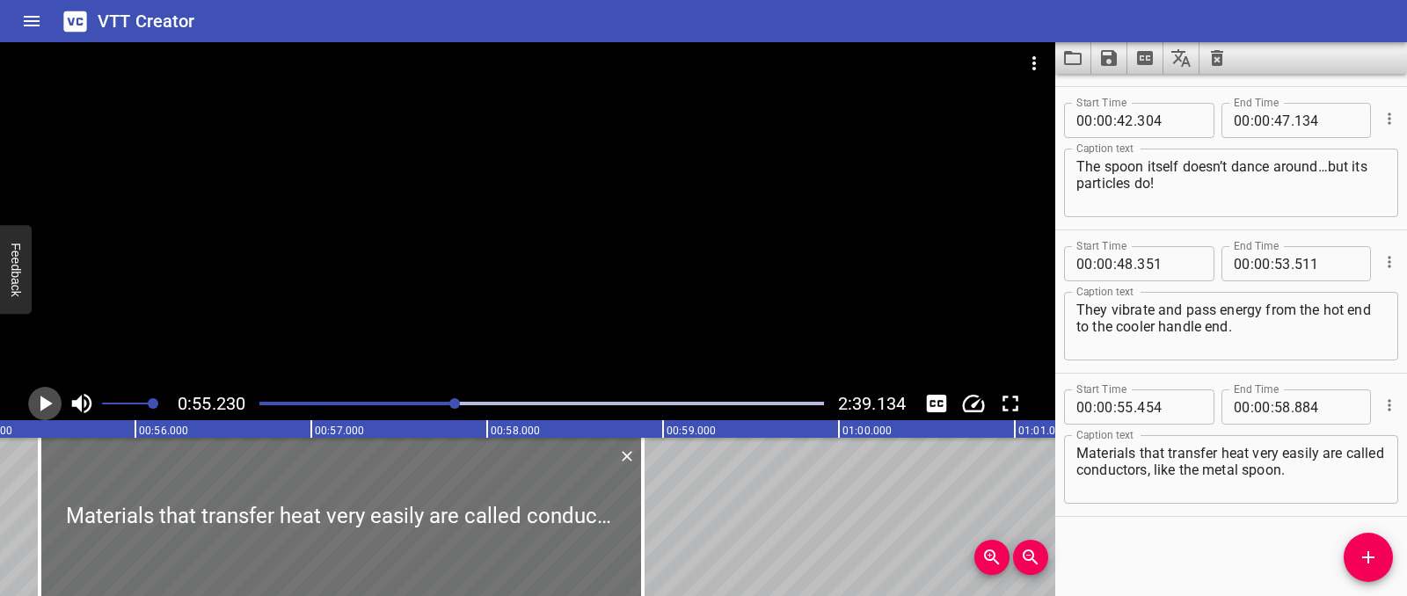
click at [38, 400] on icon "Play/Pause" at bounding box center [45, 403] width 26 height 26
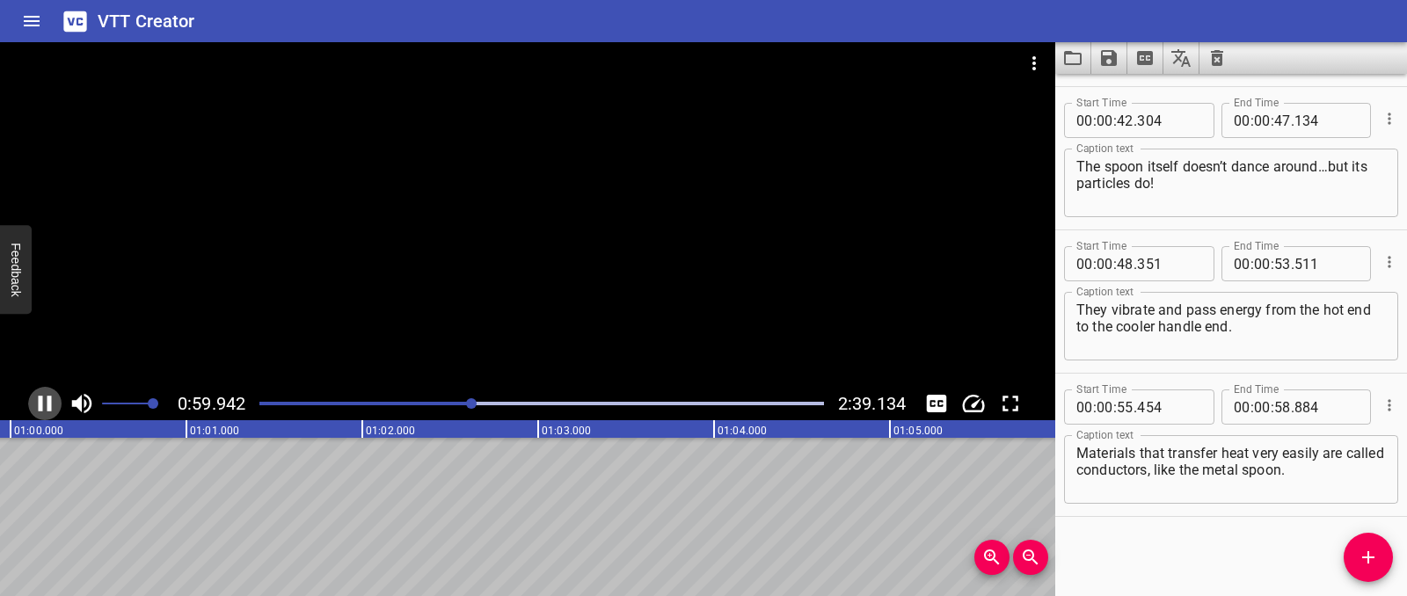
click at [55, 395] on icon "Play/Pause" at bounding box center [45, 403] width 26 height 26
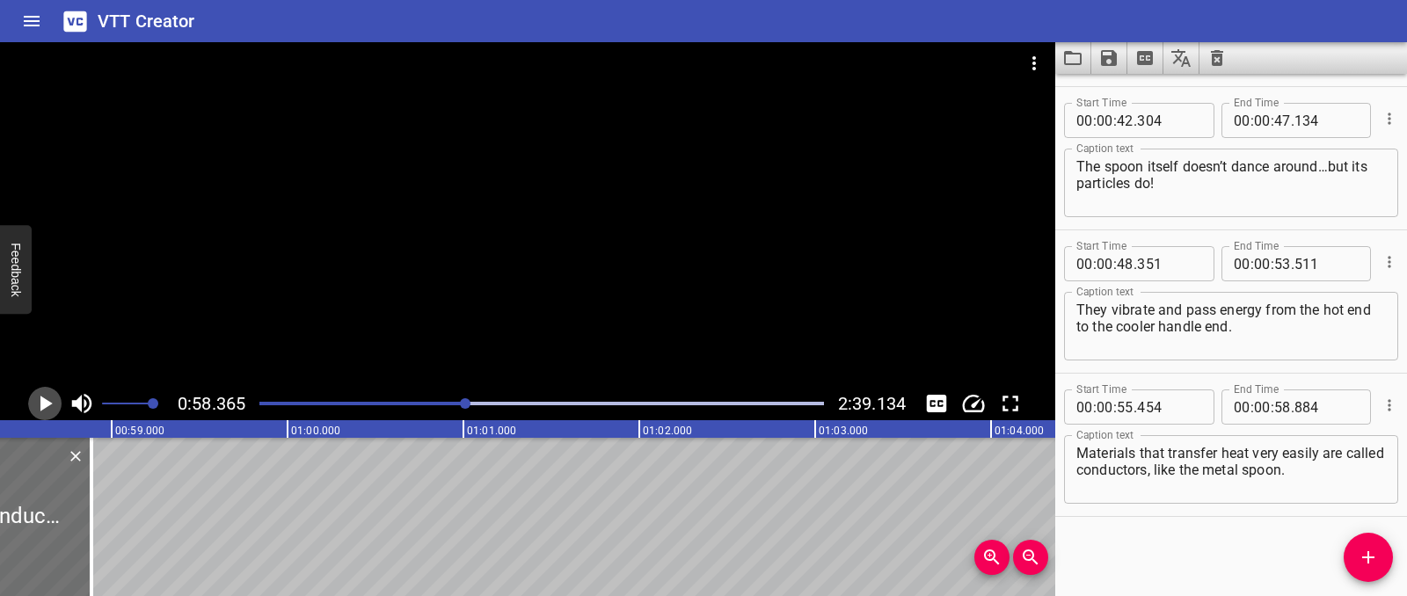
click at [38, 412] on icon "Play/Pause" at bounding box center [45, 403] width 26 height 26
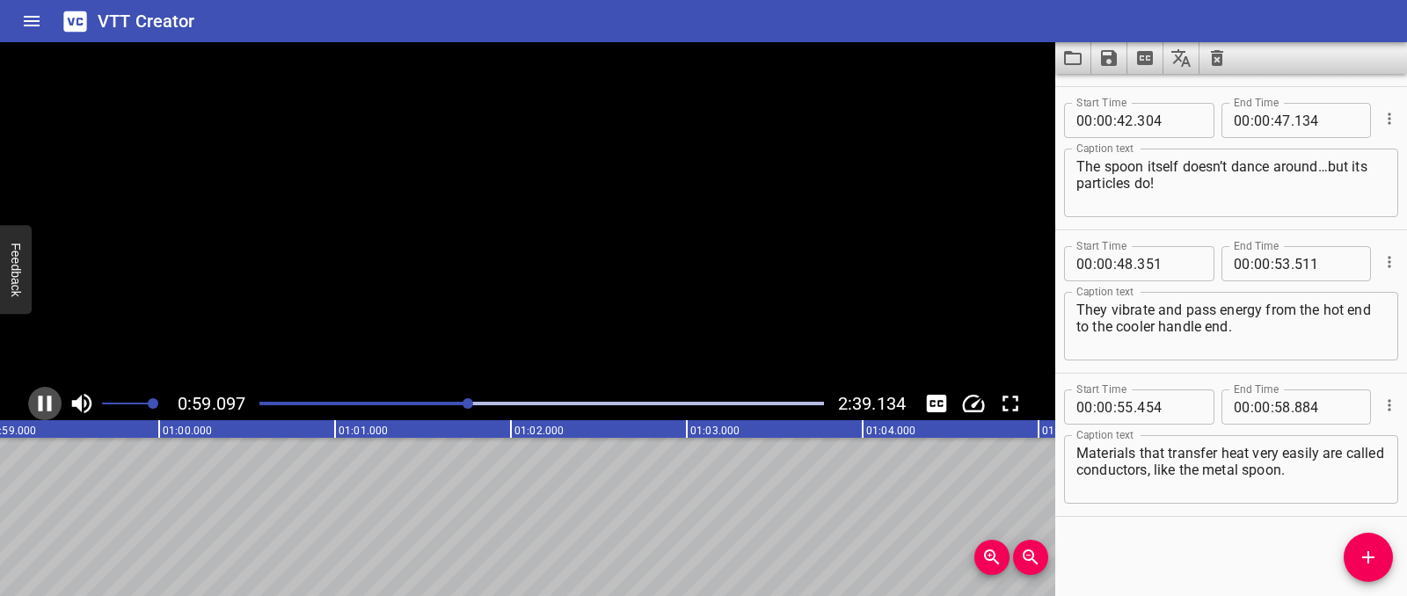
click at [38, 412] on icon "Play/Pause" at bounding box center [45, 403] width 26 height 26
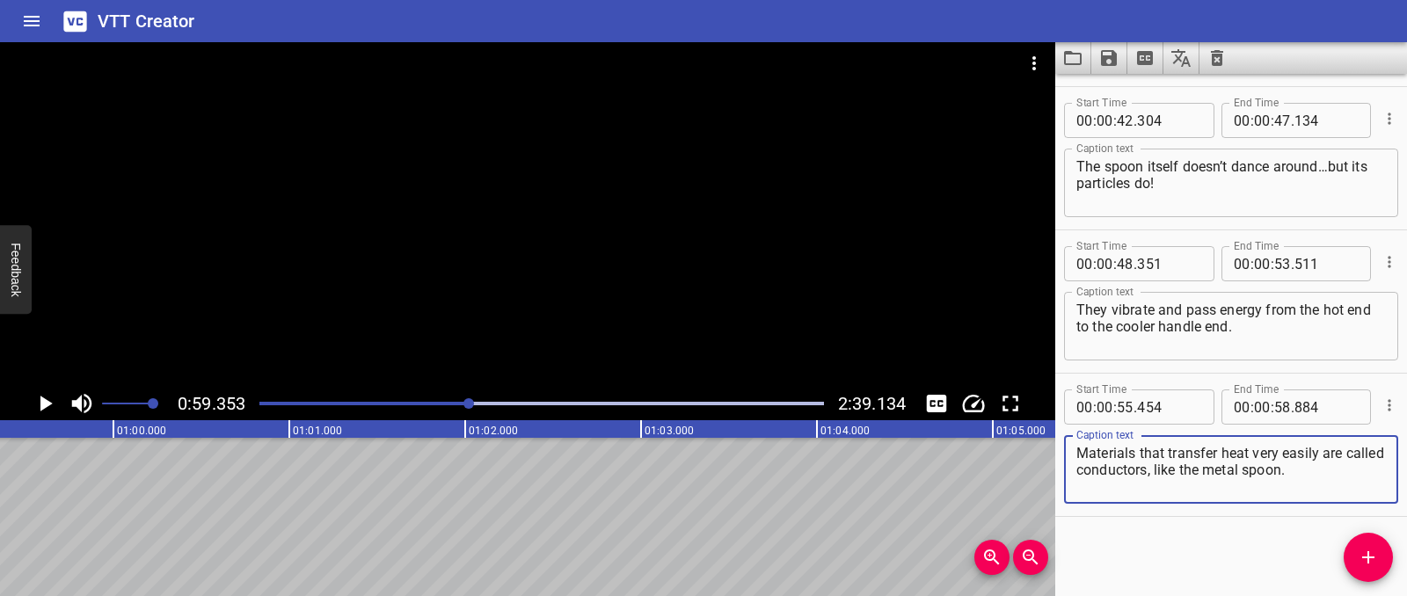
drag, startPoint x: 1198, startPoint y: 468, endPoint x: 1350, endPoint y: 469, distance: 152.1
click at [1350, 469] on textarea "Materials that transfer heat very easily are called conductors, like the metal …" at bounding box center [1231, 470] width 310 height 50
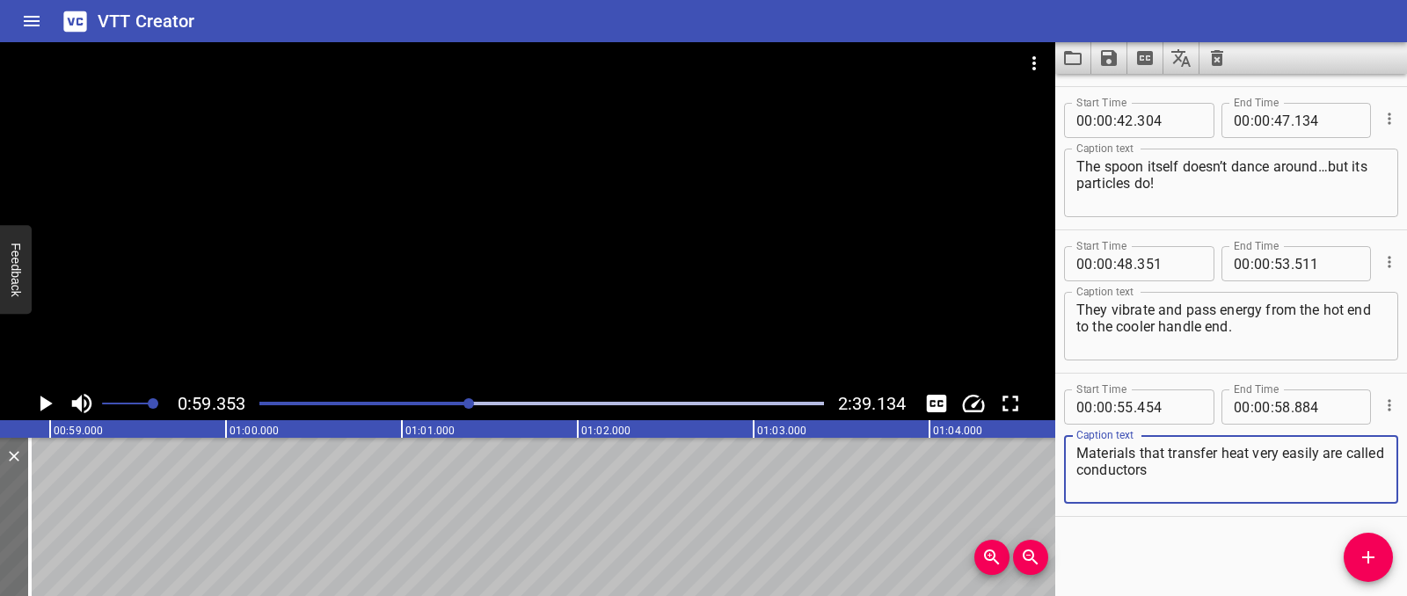
scroll to position [0, 10273]
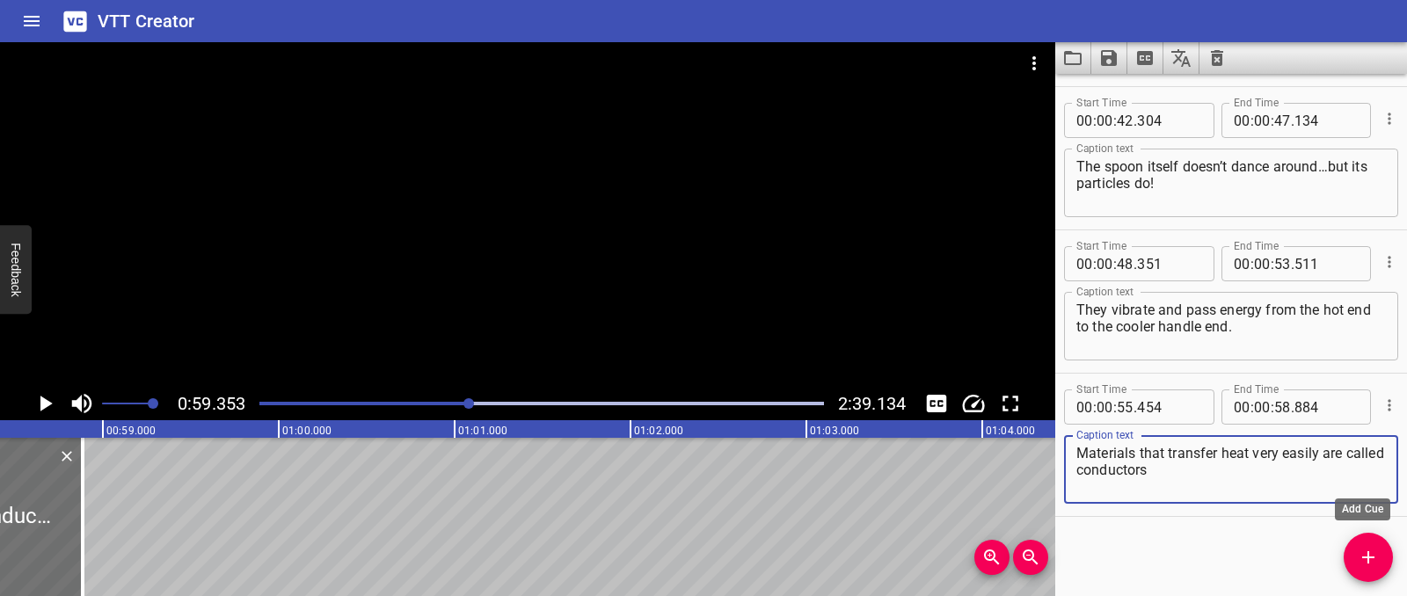
type textarea "Materials that transfer heat very easily are called conductors"
click at [1358, 560] on icon "Add Cue" at bounding box center [1368, 557] width 21 height 21
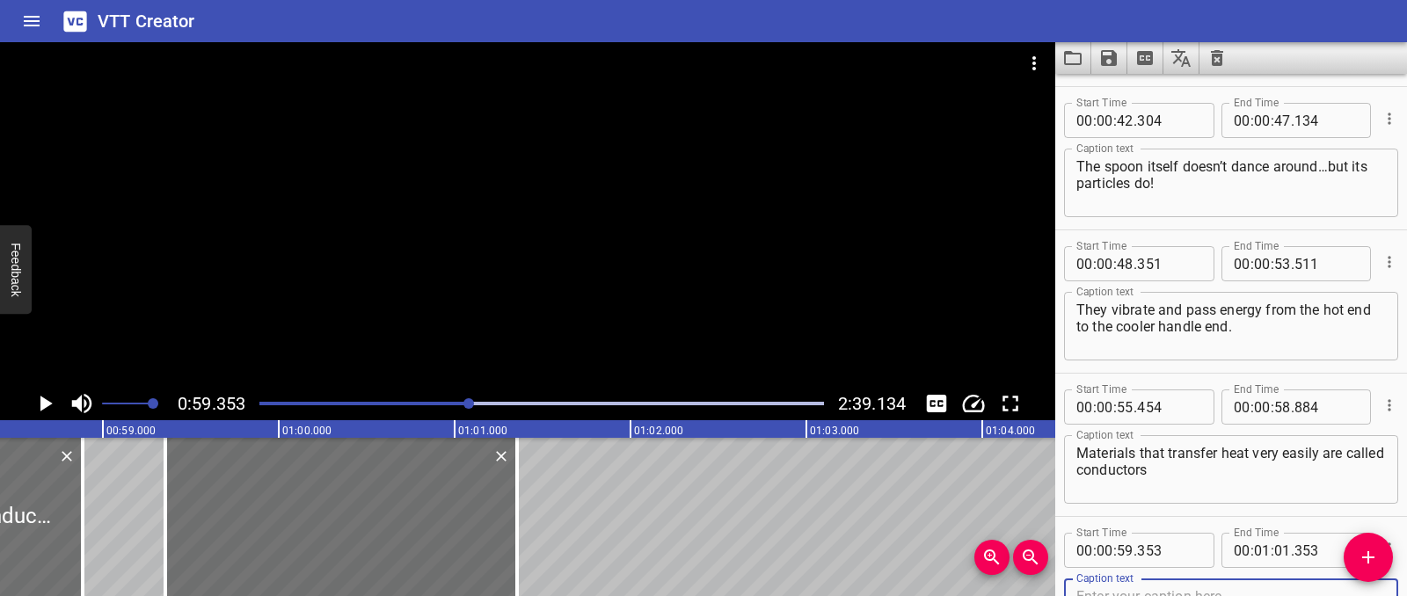
scroll to position [1432, 0]
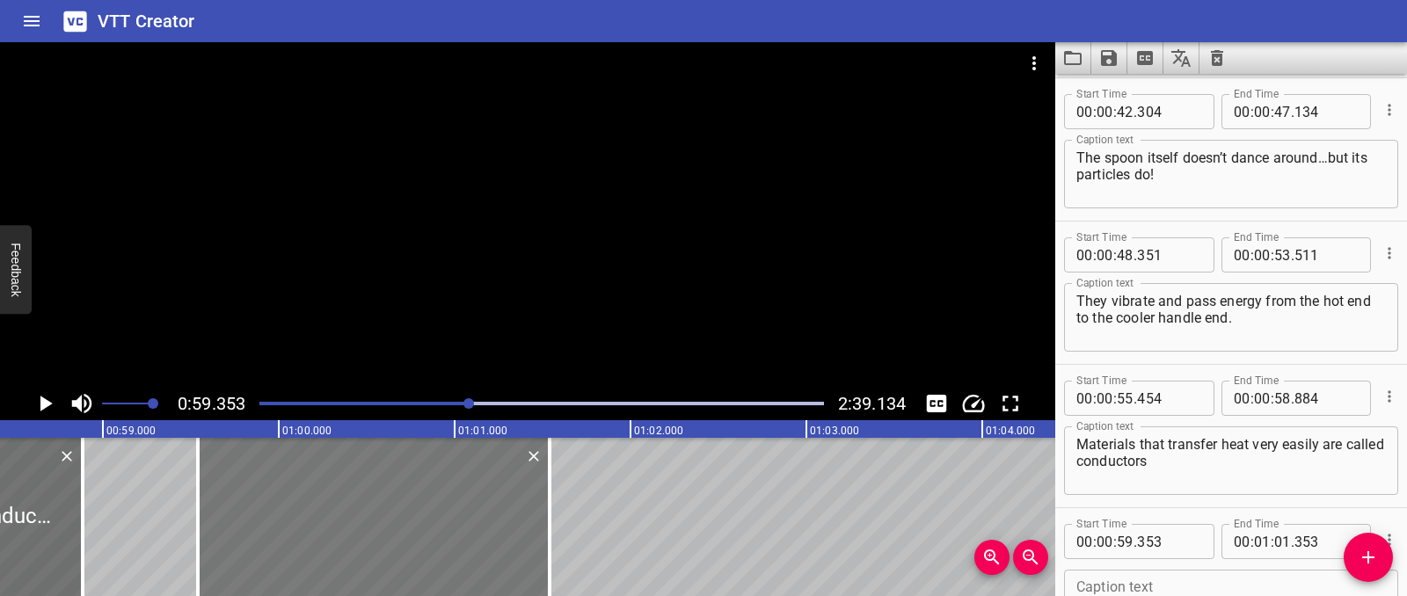
drag, startPoint x: 251, startPoint y: 521, endPoint x: 283, endPoint y: 524, distance: 32.6
click at [283, 524] on div at bounding box center [374, 517] width 352 height 158
type input "538"
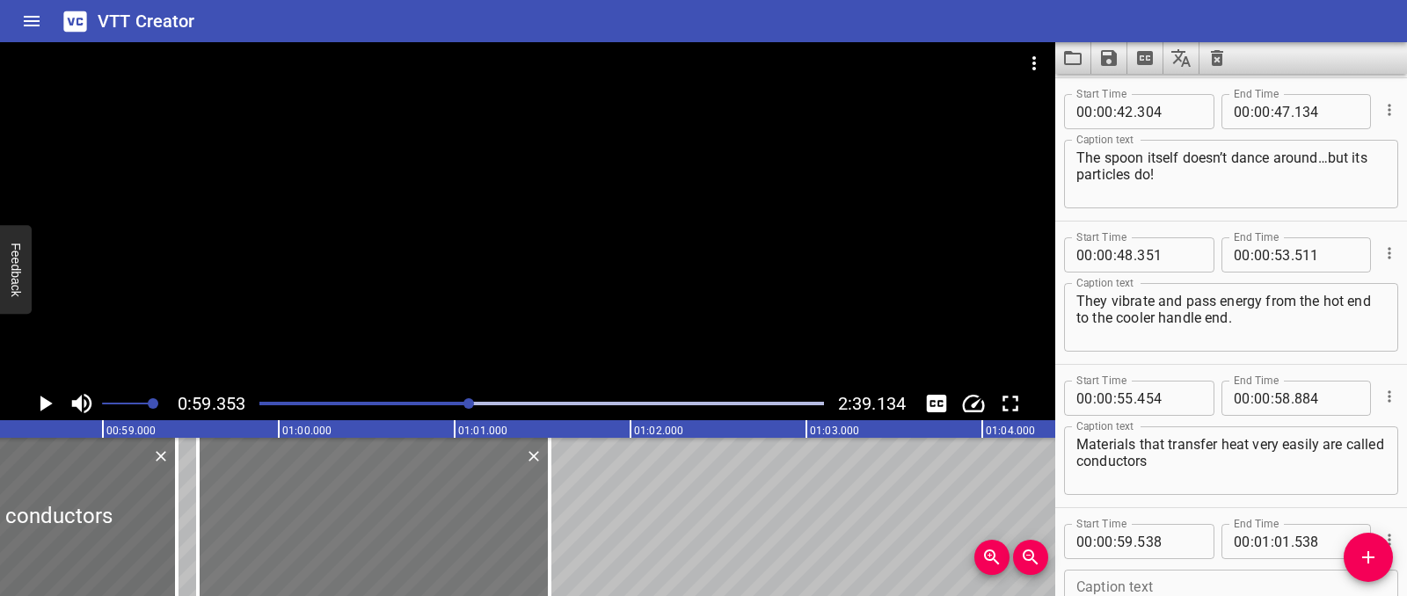
drag, startPoint x: 77, startPoint y: 514, endPoint x: 514, endPoint y: 515, distance: 437.0
click at [171, 515] on div at bounding box center [177, 517] width 18 height 158
type input "59"
type input "419"
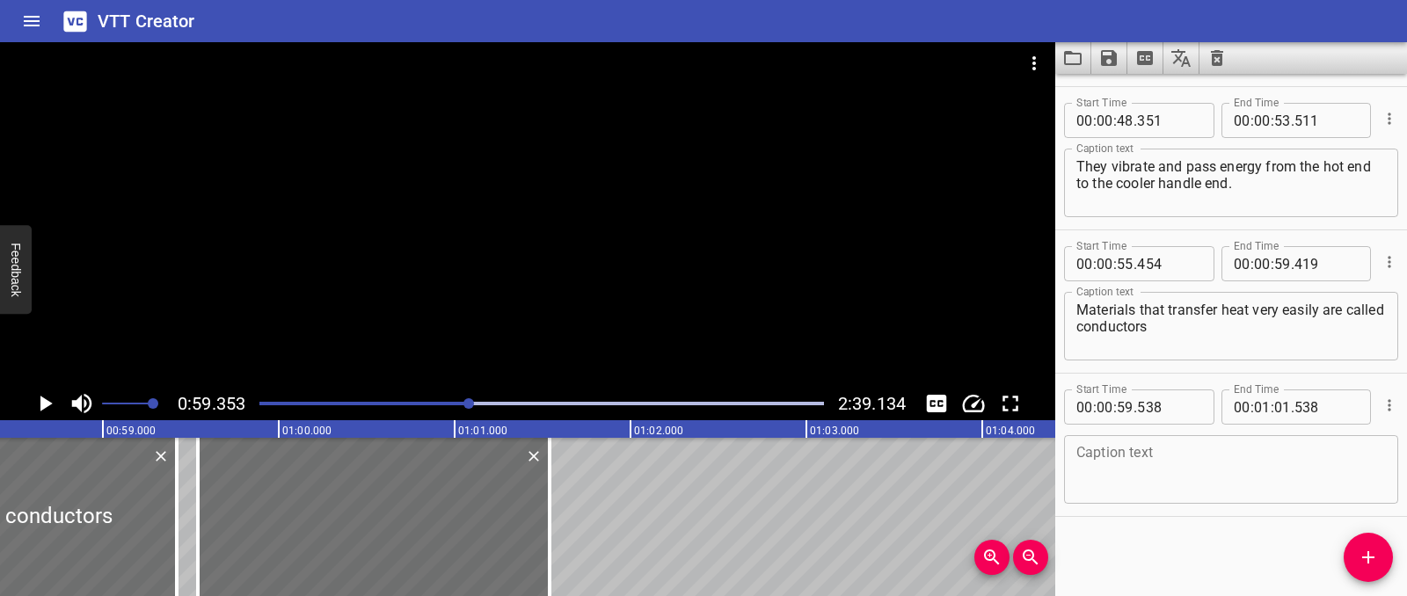
click at [1129, 479] on textarea at bounding box center [1231, 470] width 310 height 50
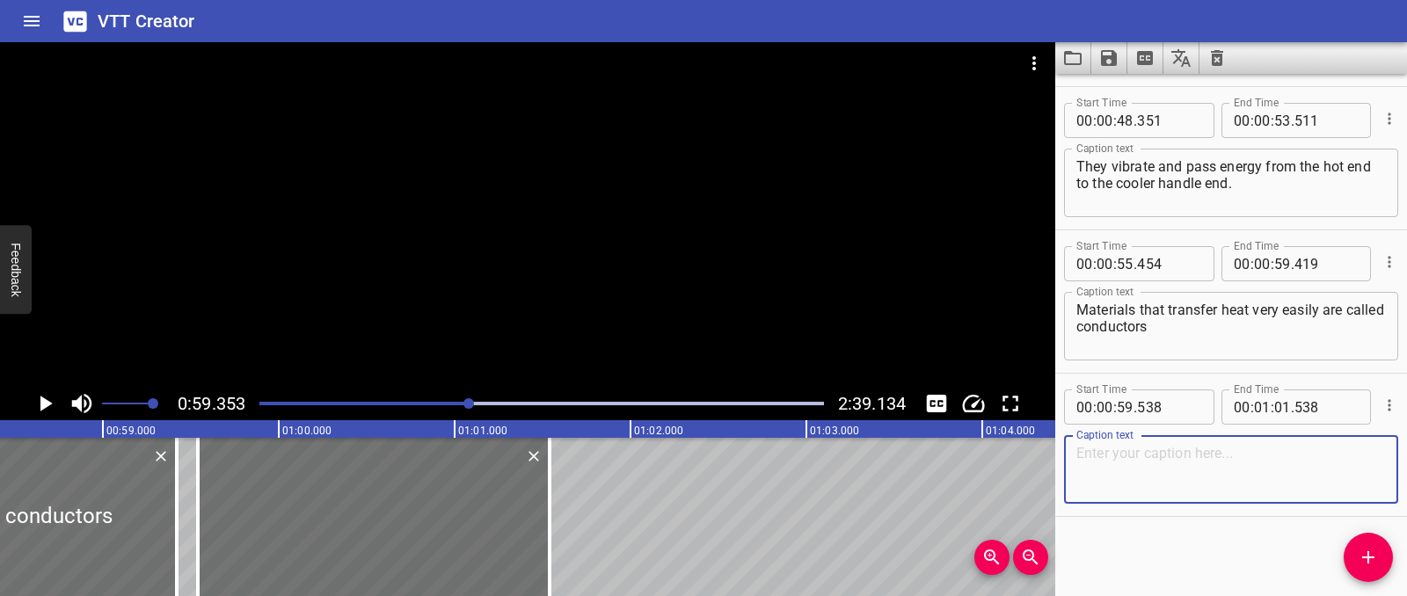
paste textarea "like the metal spoon."
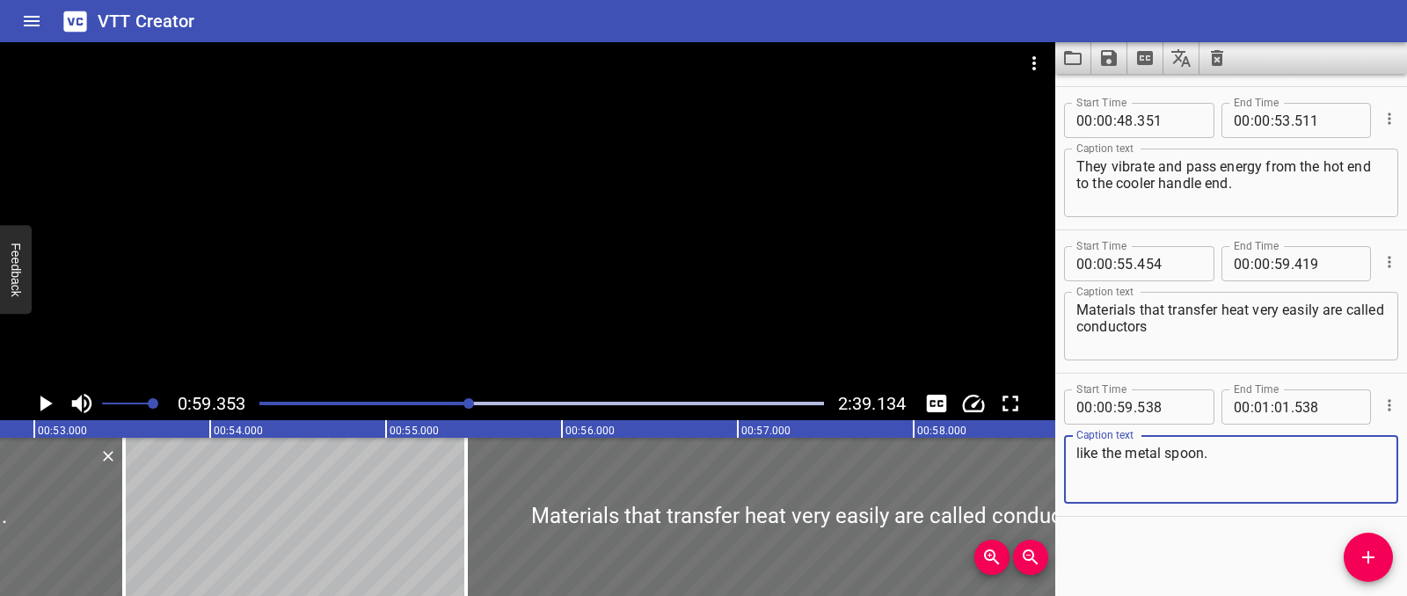
type textarea "like the metal spoon."
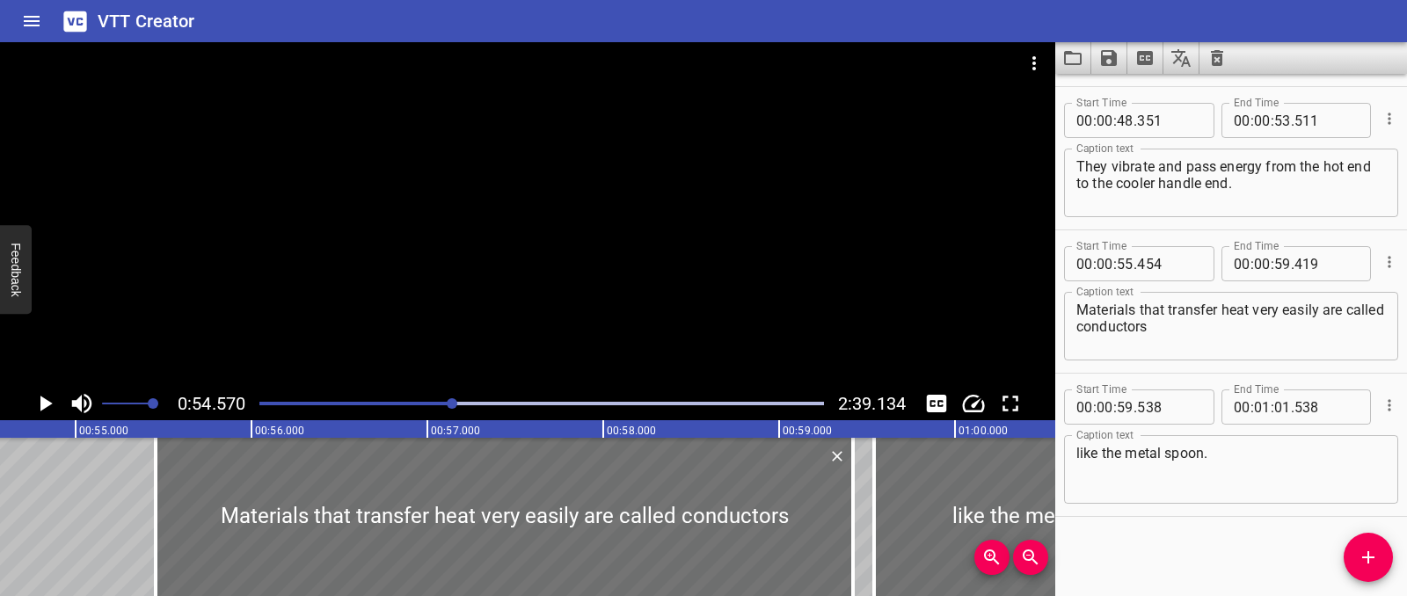
click at [51, 408] on icon "Play/Pause" at bounding box center [45, 403] width 26 height 26
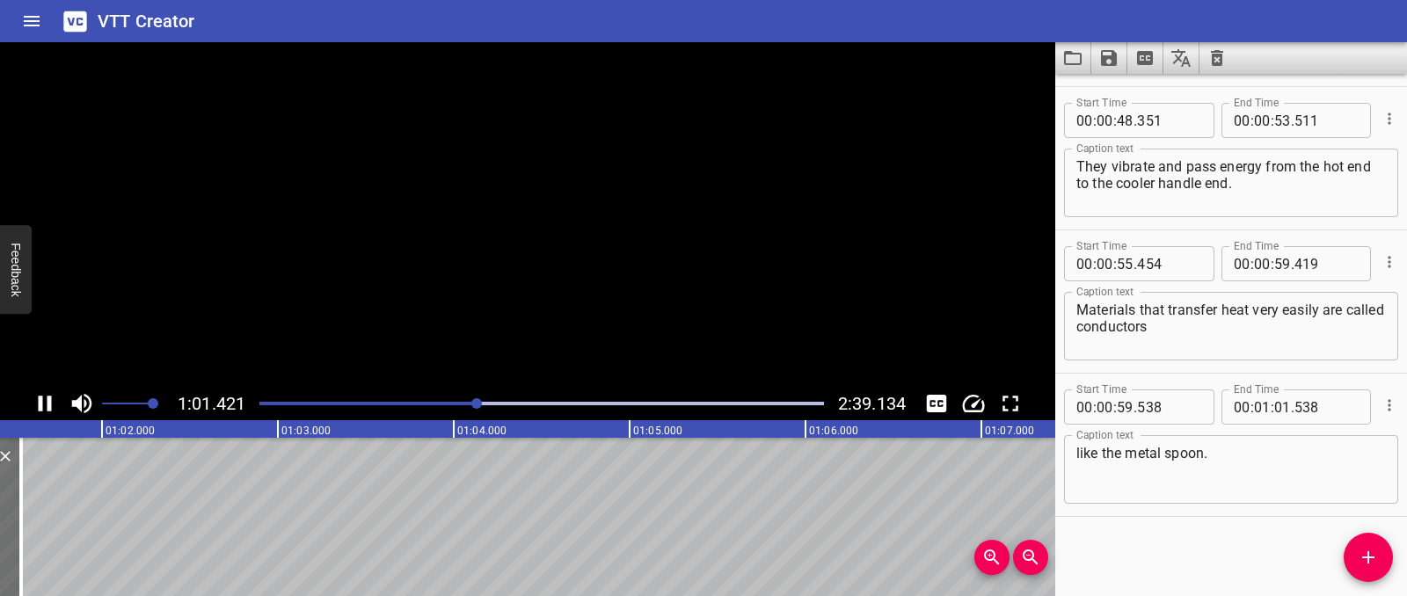
click at [51, 408] on icon "Play/Pause" at bounding box center [45, 403] width 26 height 26
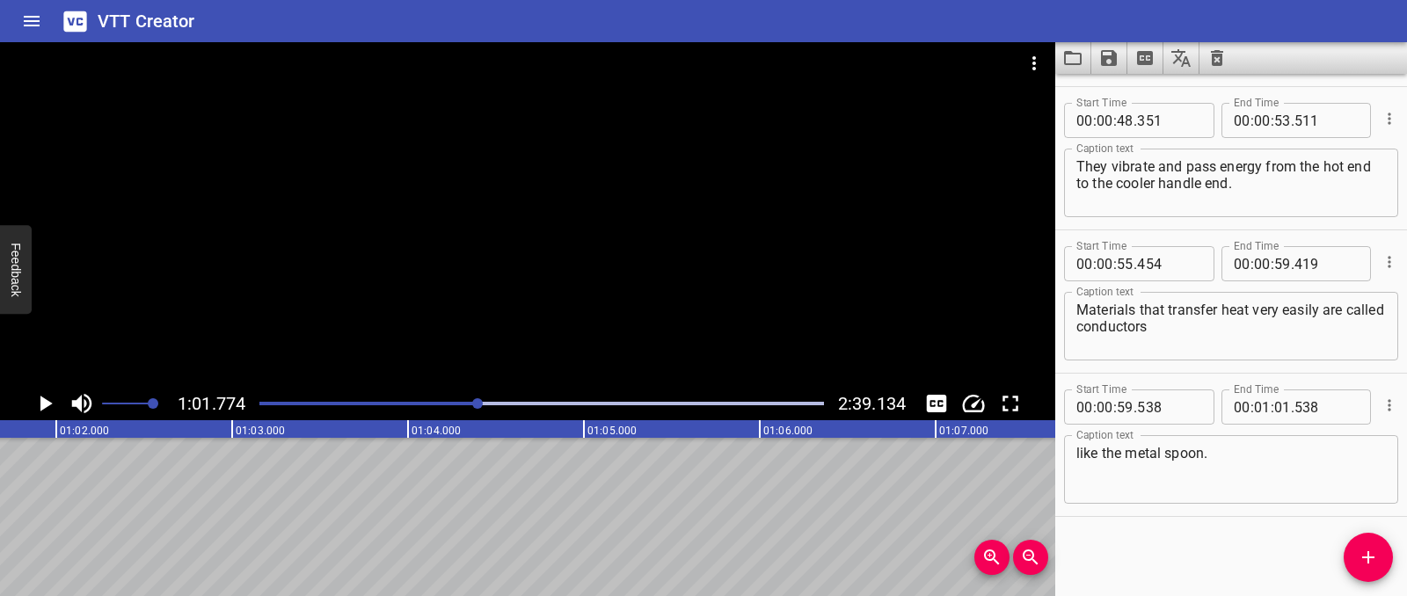
scroll to position [0, 10864]
click at [1380, 563] on span "Add Cue" at bounding box center [1368, 557] width 49 height 21
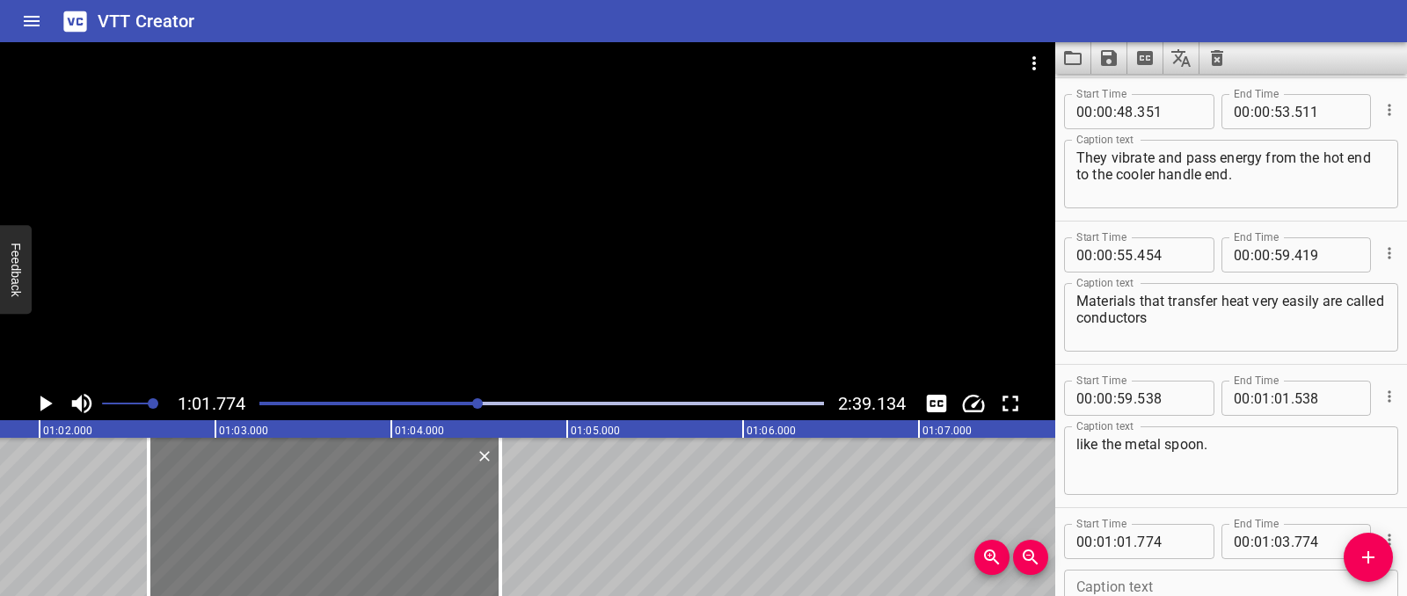
drag, startPoint x: 255, startPoint y: 528, endPoint x: 368, endPoint y: 526, distance: 112.6
click at [368, 526] on div at bounding box center [325, 517] width 352 height 158
type input "02"
type input "624"
type input "04"
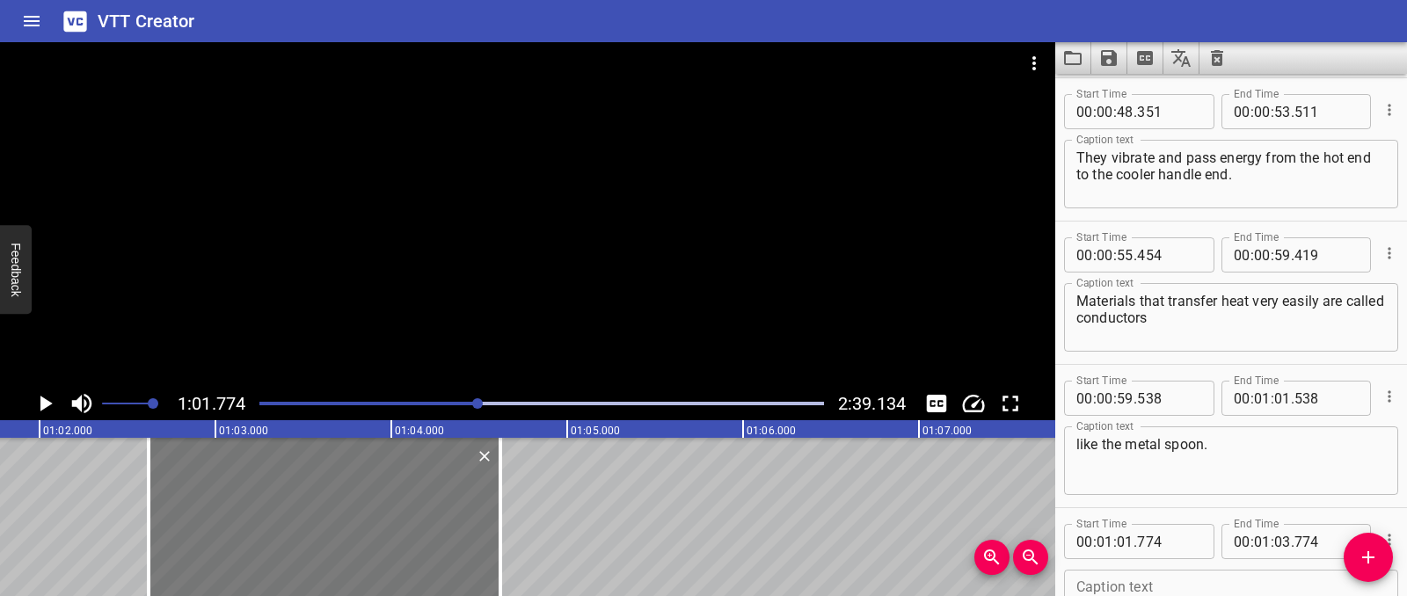
type input "624"
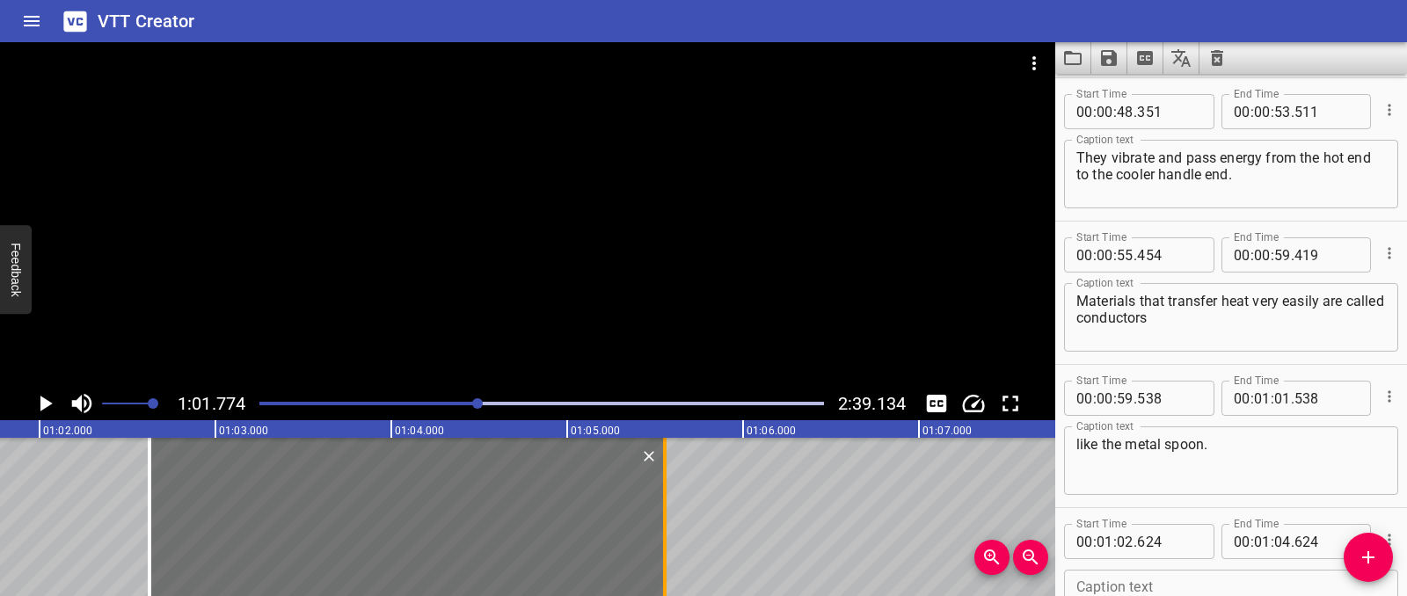
drag, startPoint x: 500, startPoint y: 521, endPoint x: 663, endPoint y: 512, distance: 162.9
click at [663, 512] on div at bounding box center [665, 517] width 4 height 158
type input "05"
type input "549"
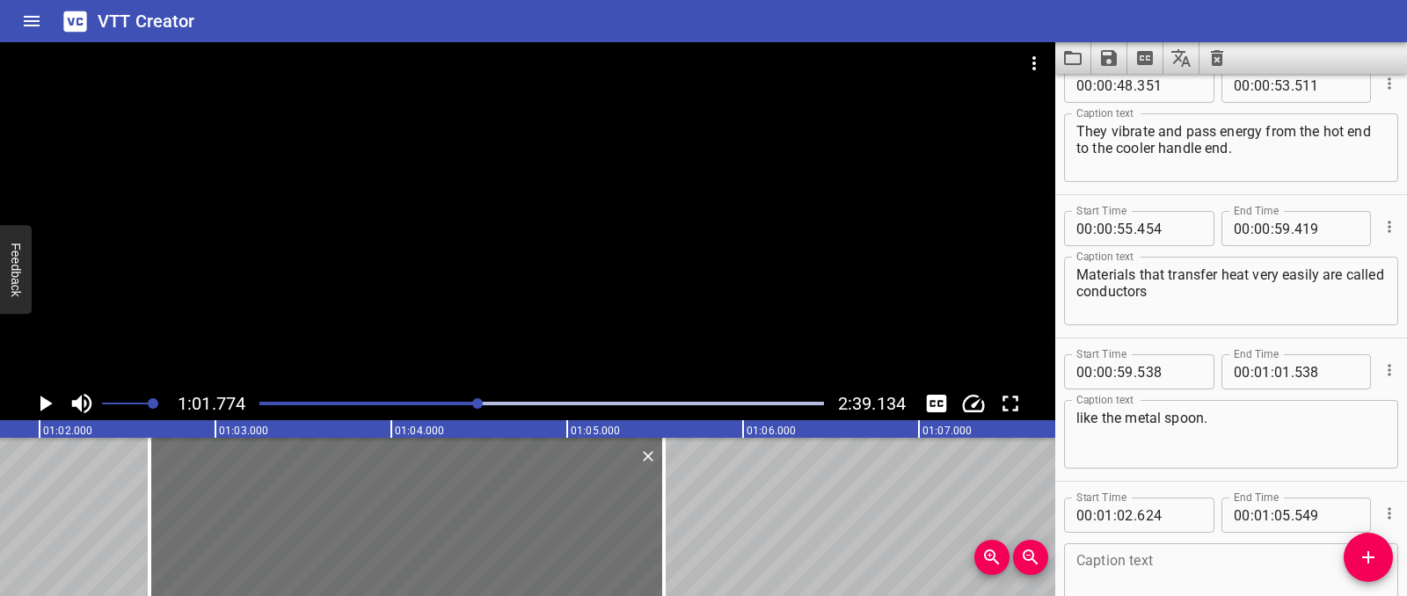
scroll to position [1710, 0]
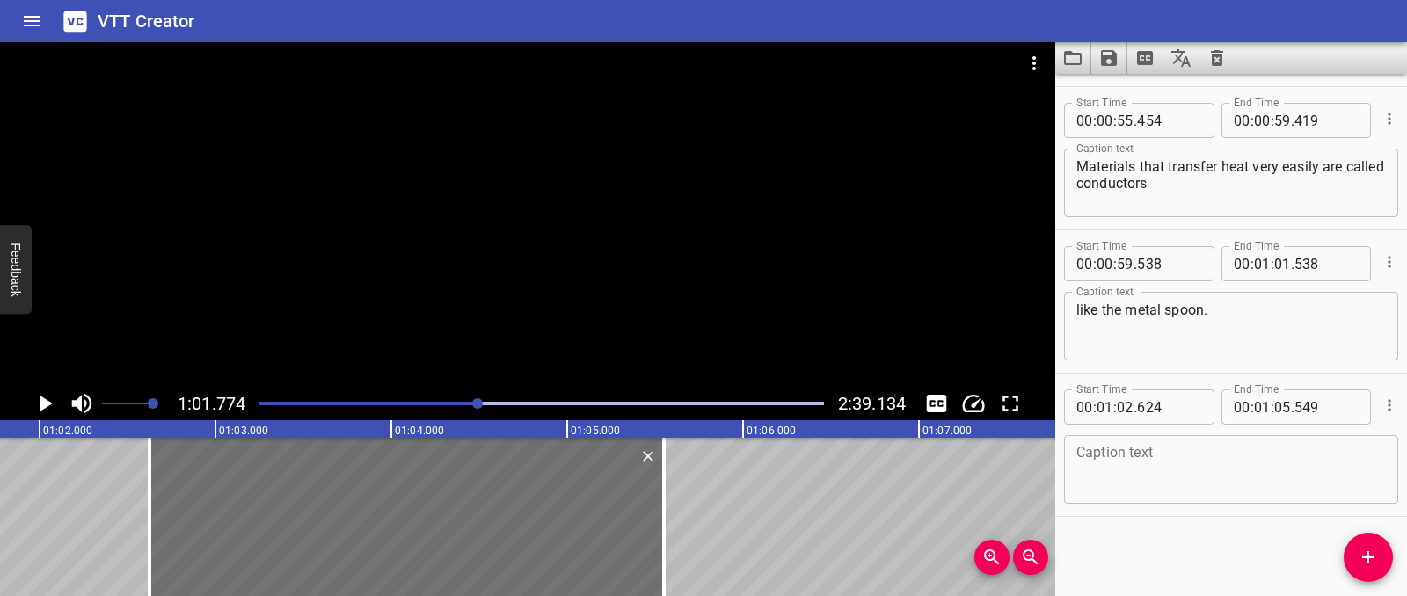
click at [1114, 473] on textarea at bounding box center [1231, 470] width 310 height 50
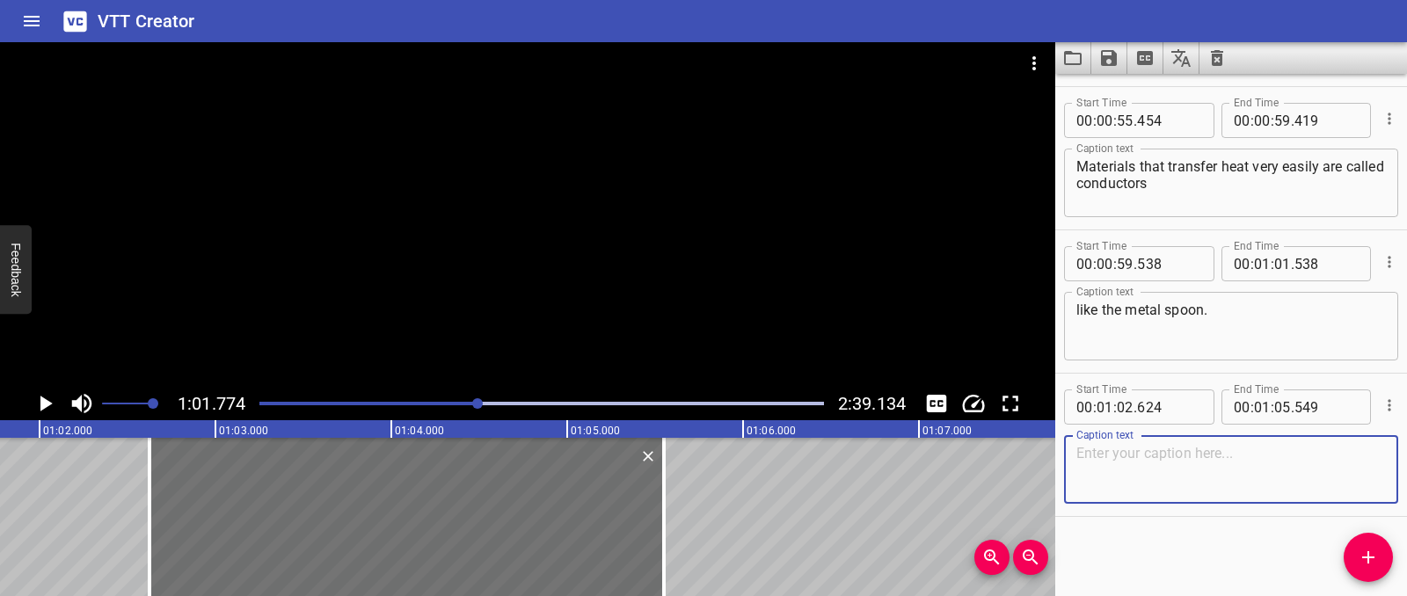
paste textarea "Other materials do not transfer heat well."
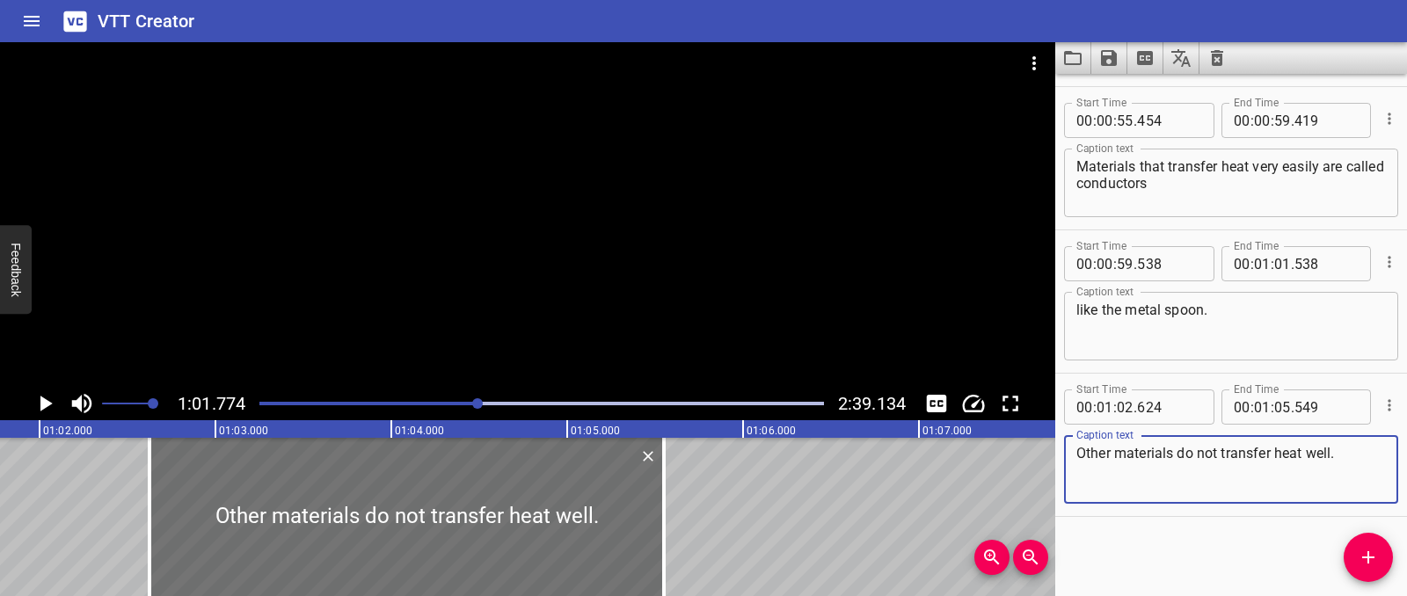
type textarea "Other materials do not transfer heat well."
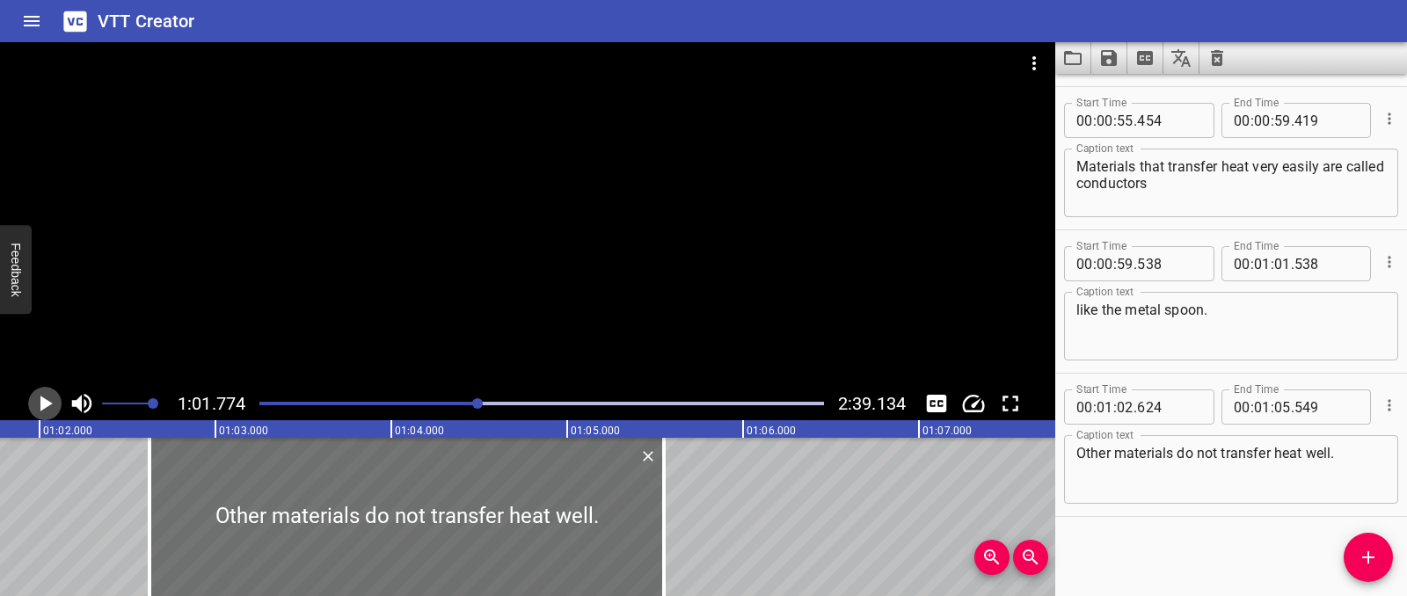
click at [35, 400] on icon "Play/Pause" at bounding box center [45, 403] width 26 height 26
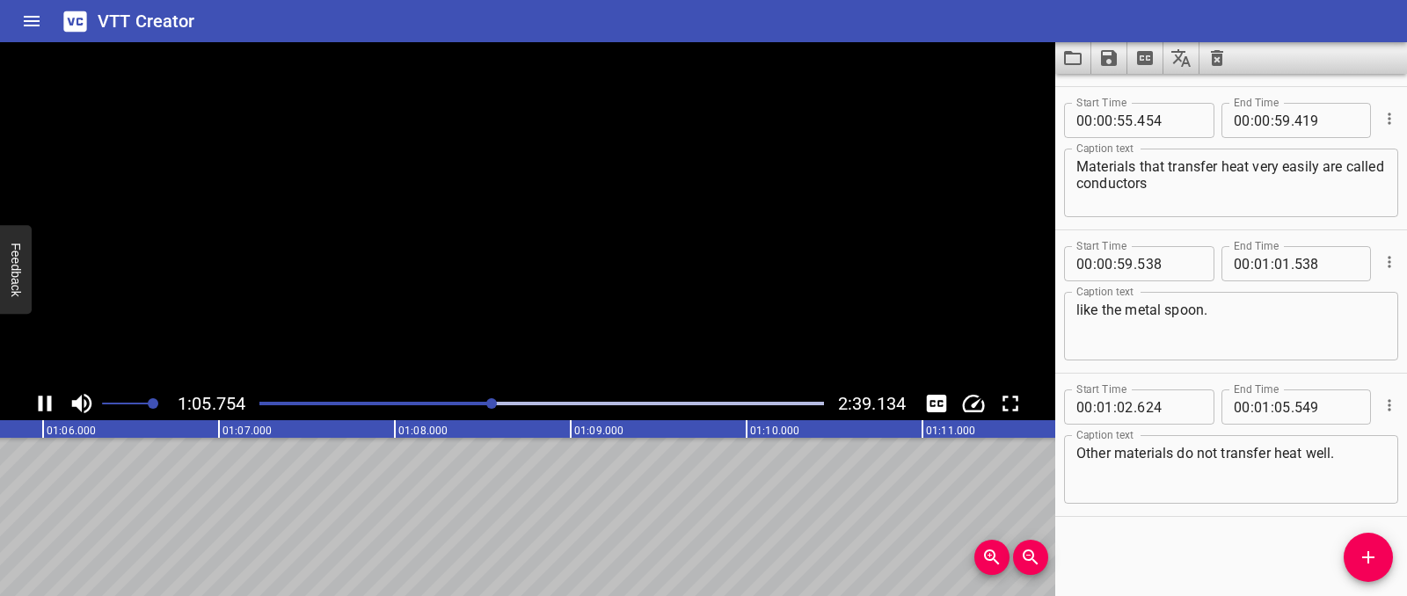
click at [35, 400] on icon "Play/Pause" at bounding box center [45, 403] width 26 height 26
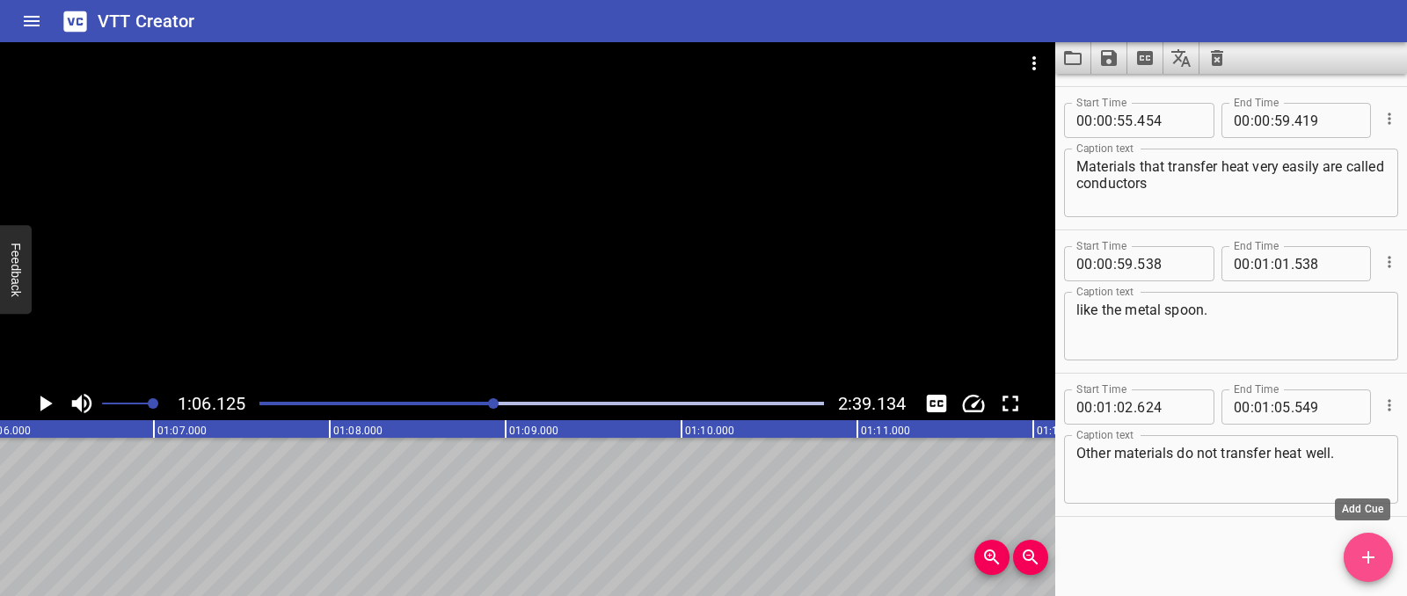
click at [1361, 565] on icon "Add Cue" at bounding box center [1368, 557] width 21 height 21
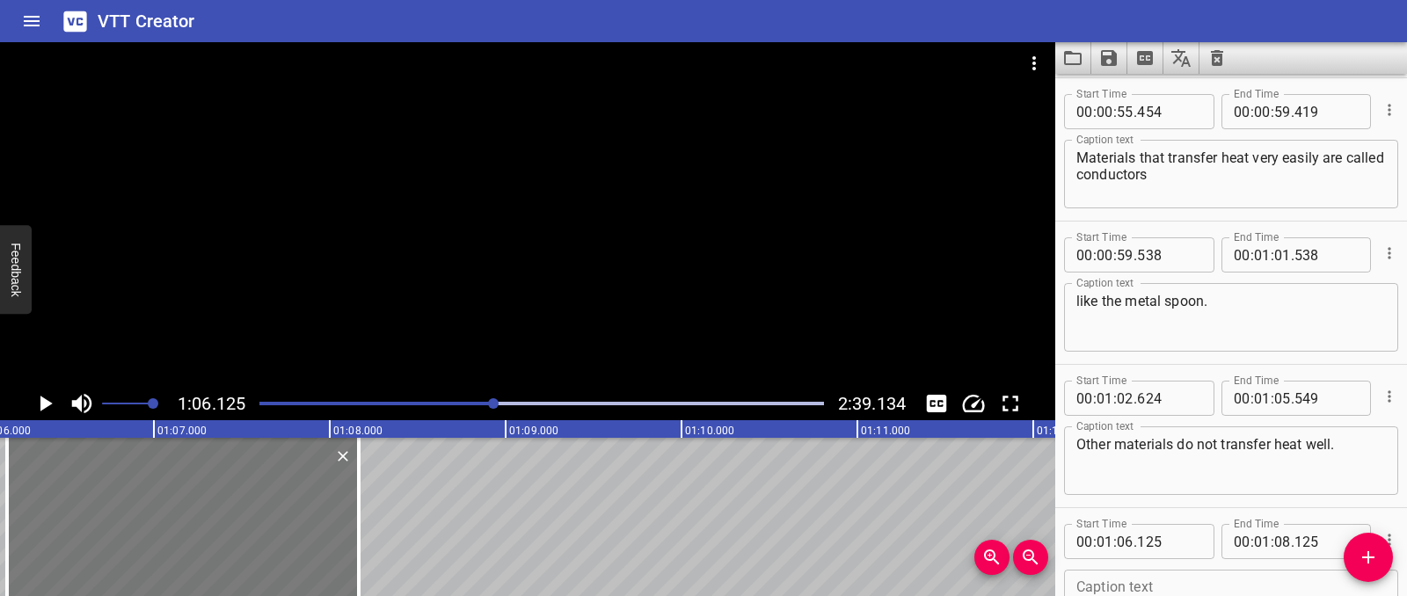
click at [128, 521] on div at bounding box center [183, 517] width 352 height 158
type input "160"
drag, startPoint x: 352, startPoint y: 517, endPoint x: 321, endPoint y: 517, distance: 30.8
click at [321, 517] on div at bounding box center [328, 517] width 18 height 158
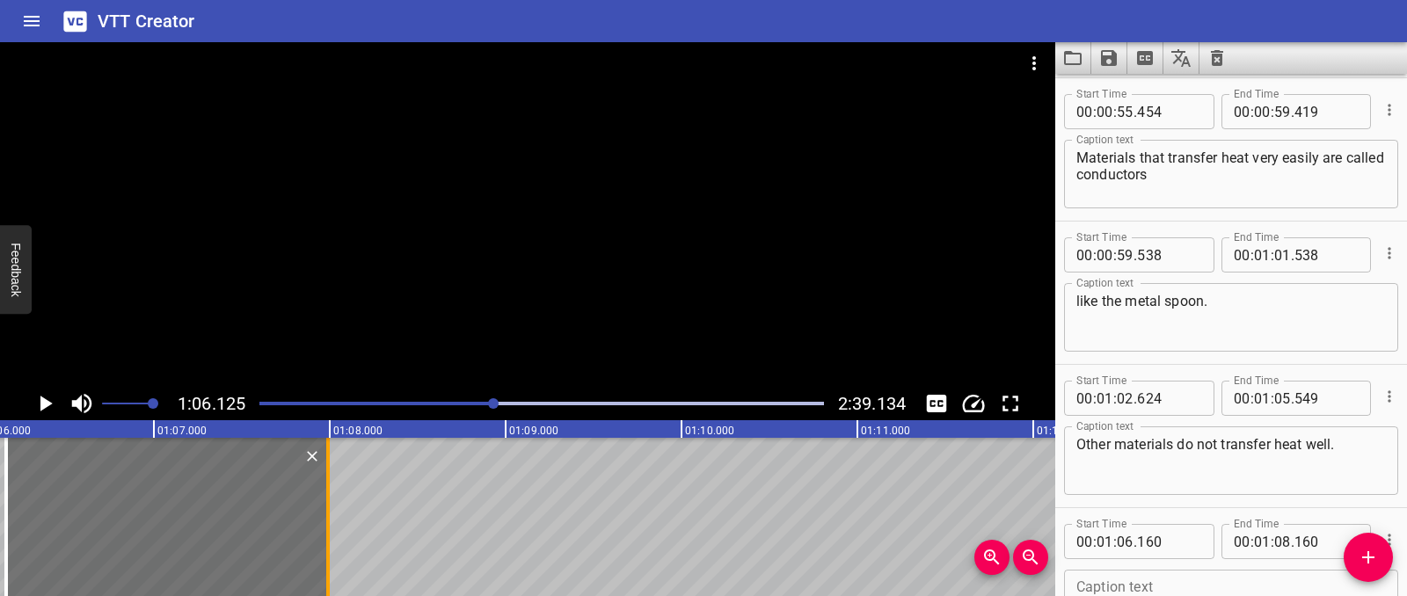
type input "07"
type input "985"
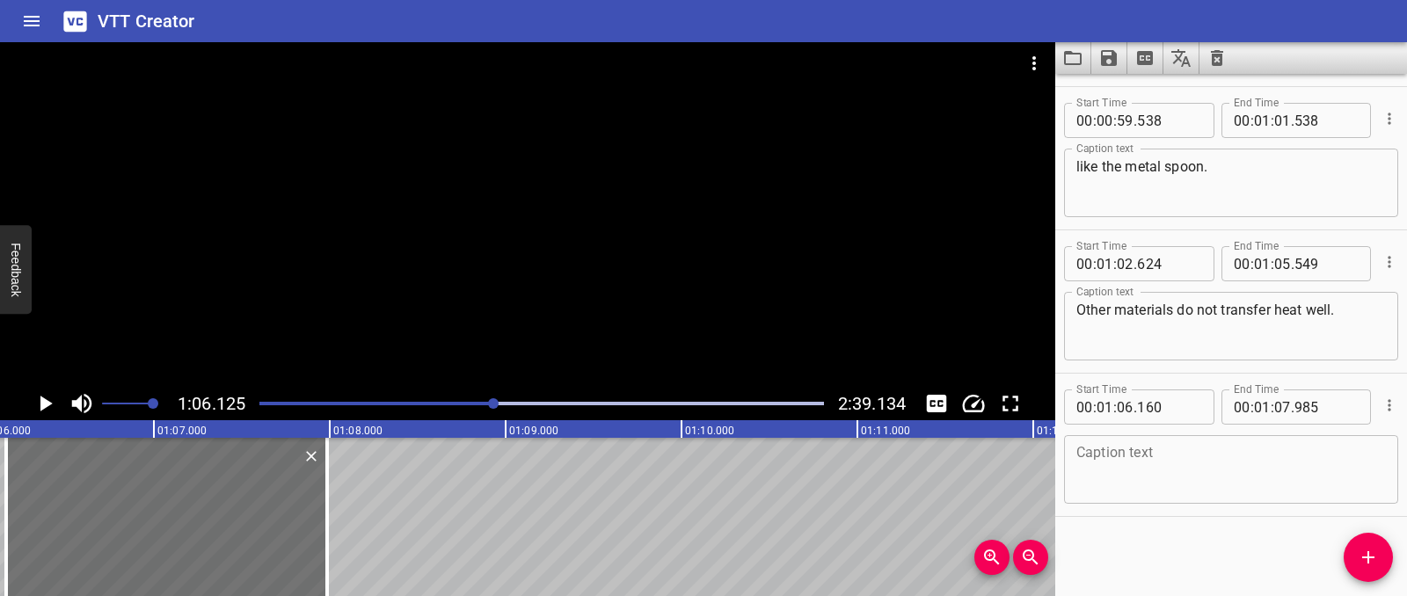
click at [1130, 500] on div "Caption text" at bounding box center [1231, 469] width 334 height 69
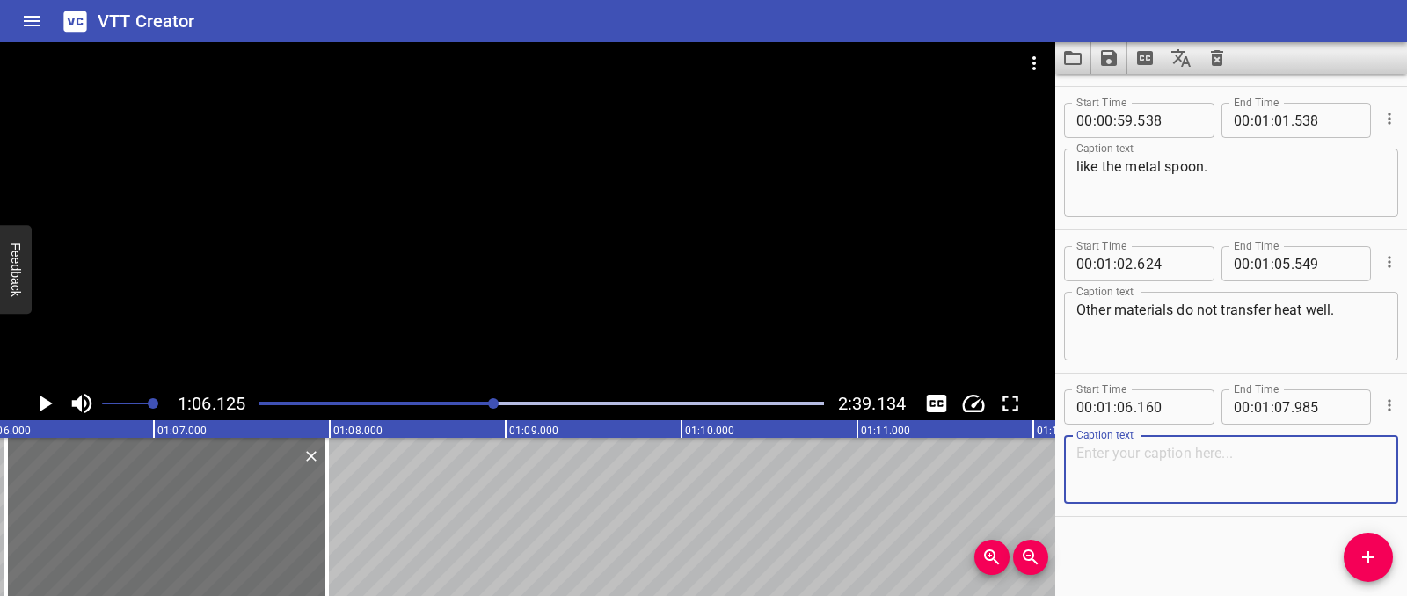
paste textarea "These are called insulators, like wood, plastic, or cloth."
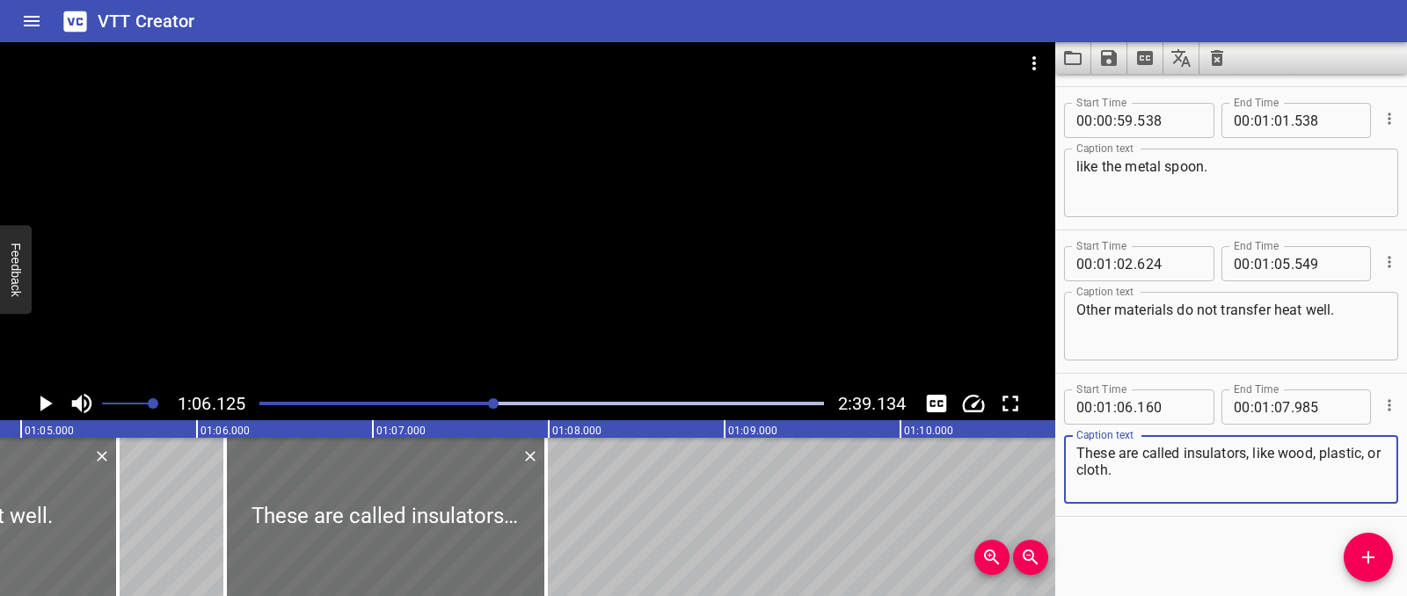
scroll to position [0, 11331]
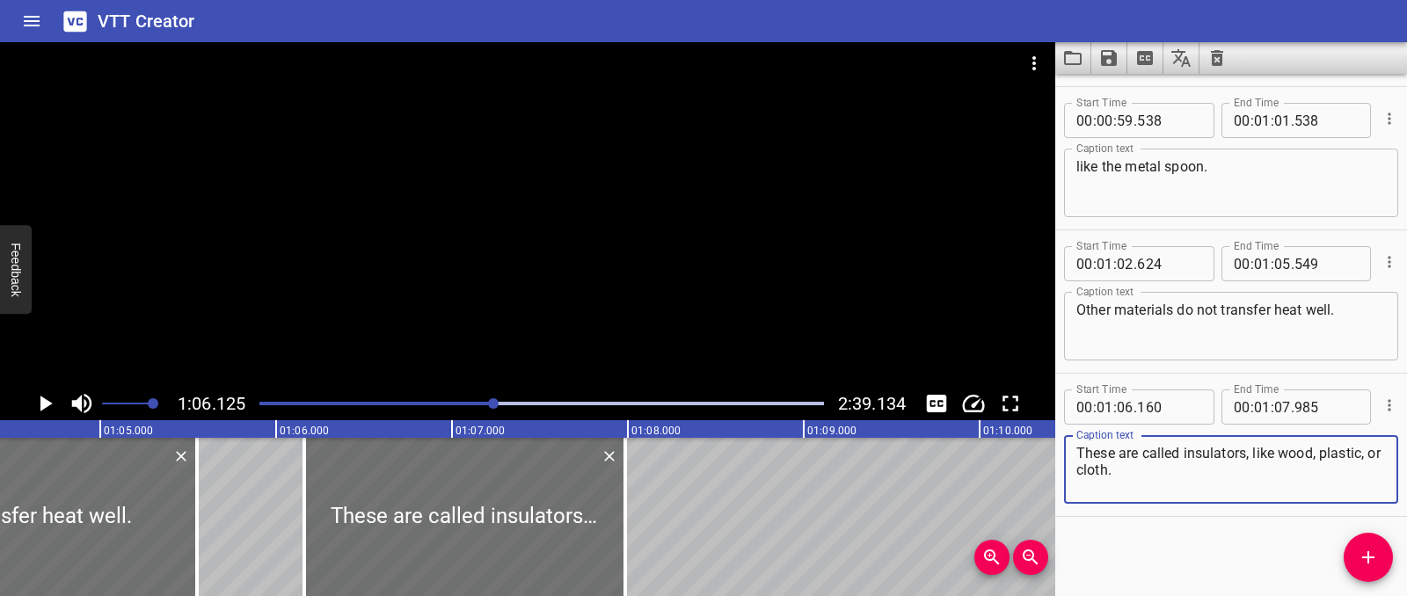
type textarea "These are called insulators, like wood, plastic, or cloth."
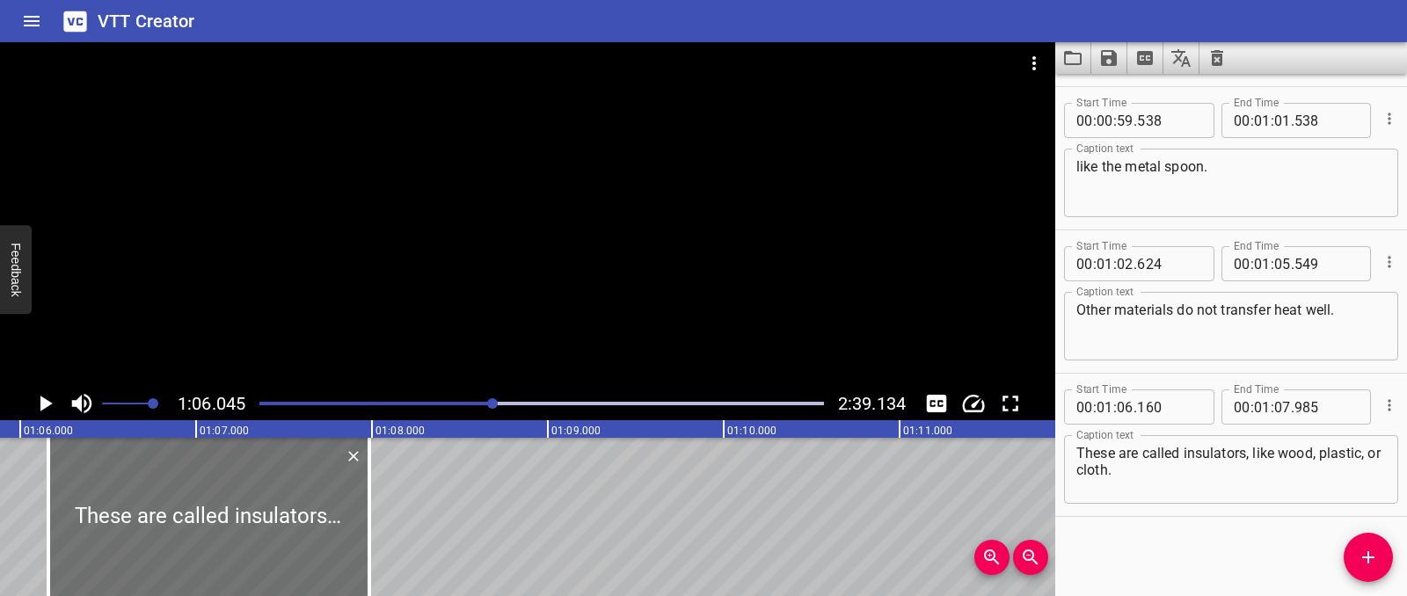
scroll to position [0, 11615]
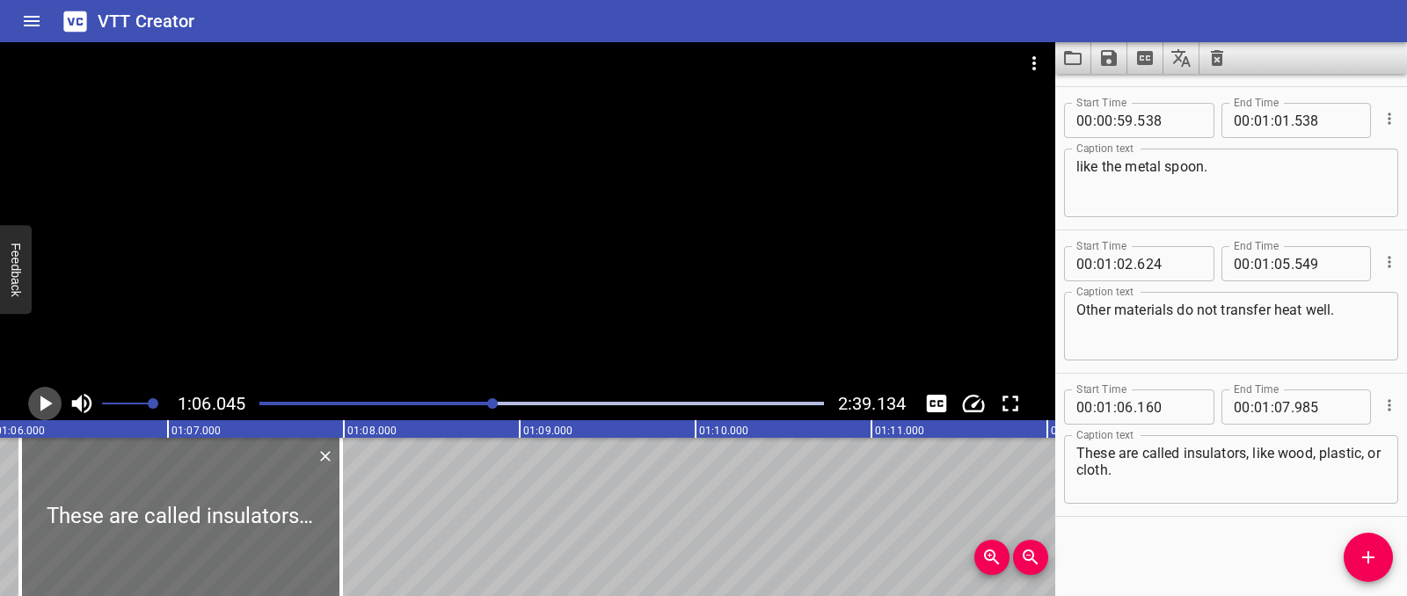
click at [40, 407] on icon "Play/Pause" at bounding box center [46, 404] width 12 height 16
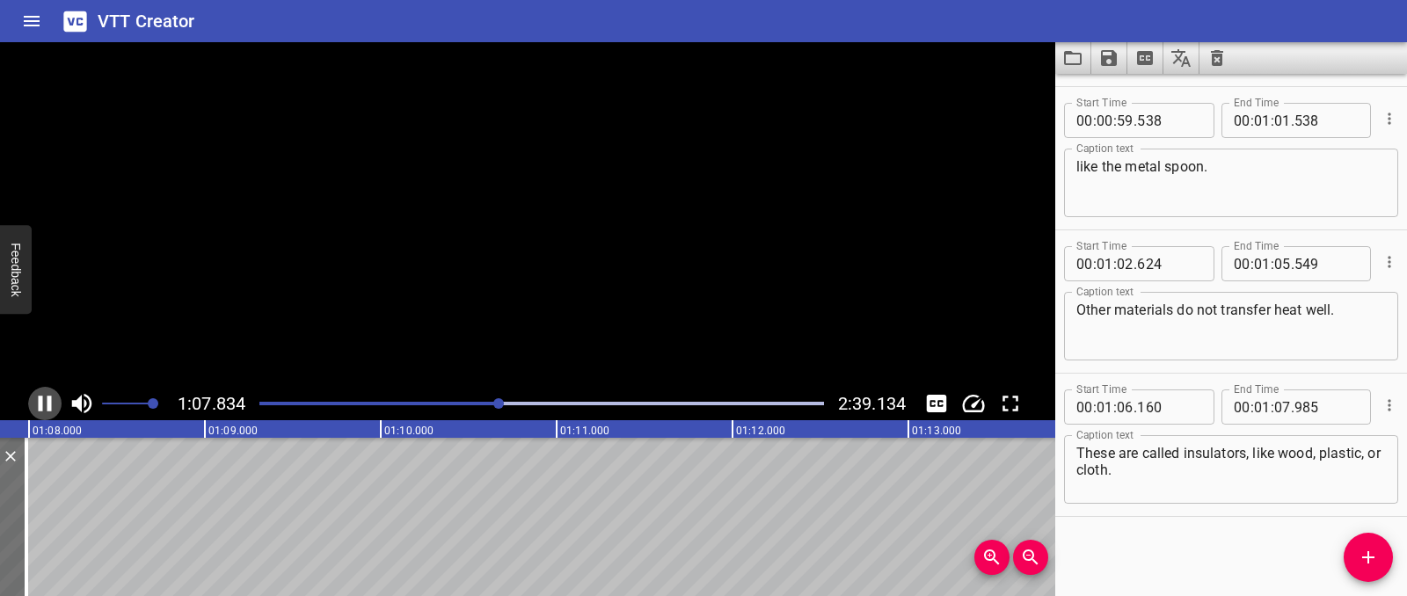
click at [40, 407] on icon "Play/Pause" at bounding box center [45, 404] width 13 height 16
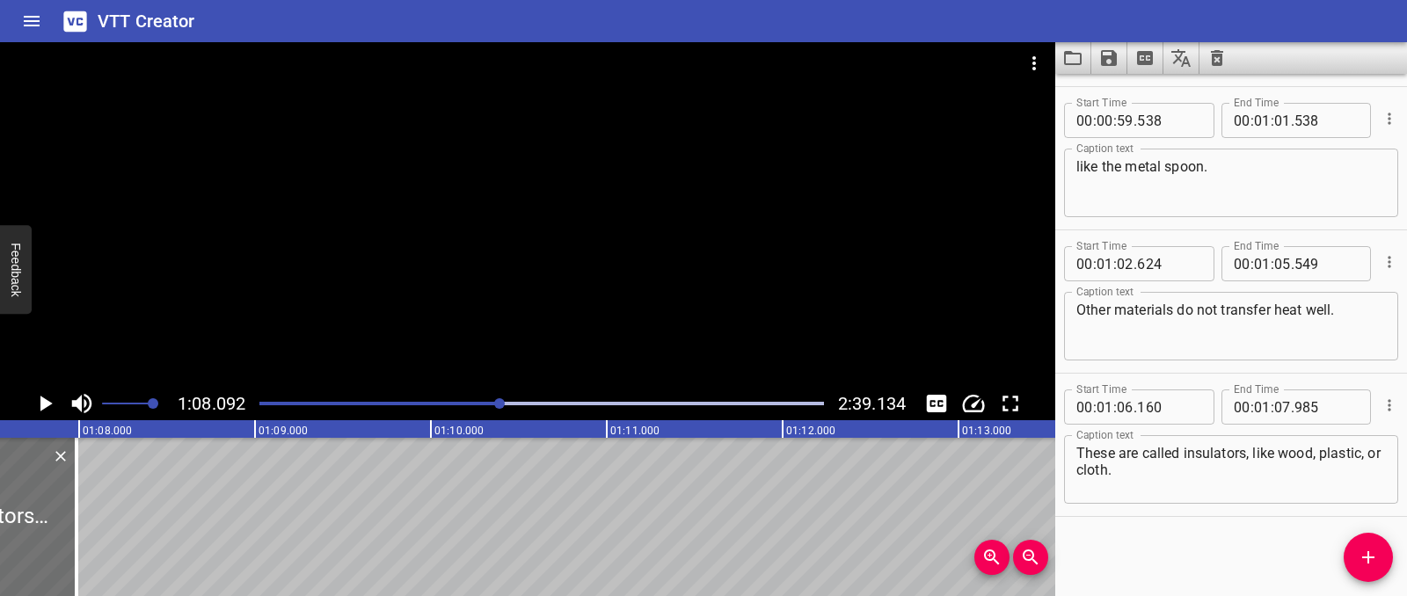
scroll to position [0, 11748]
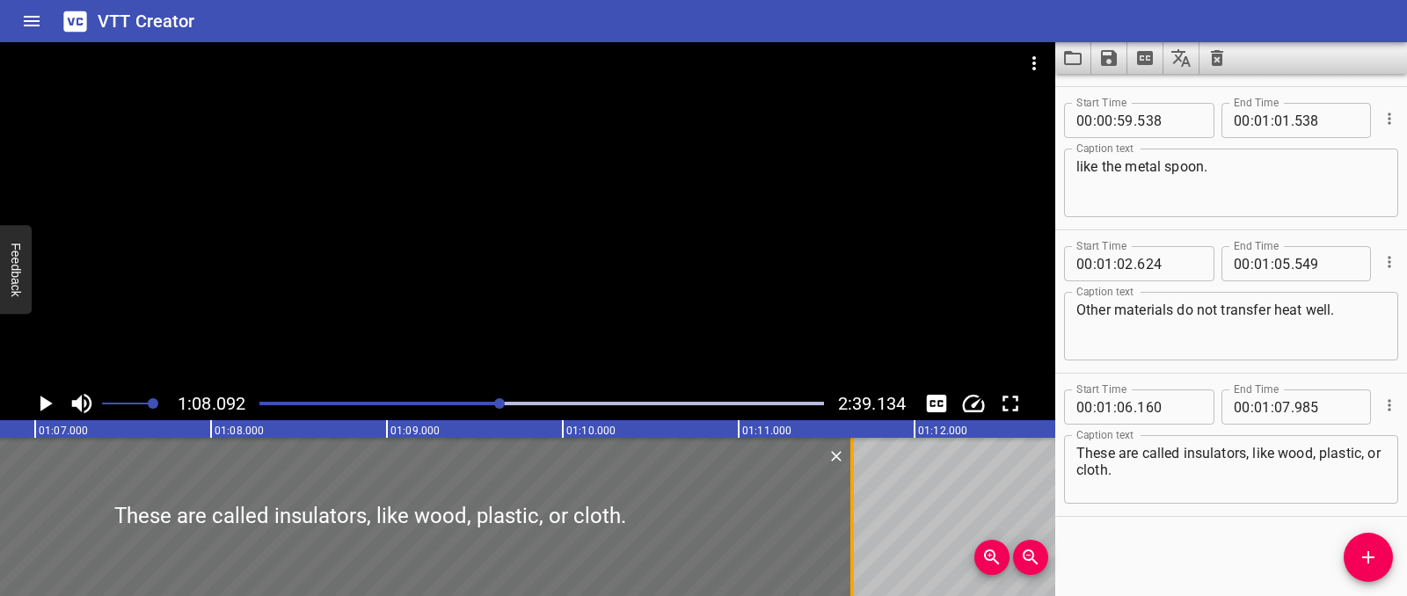
drag, startPoint x: 214, startPoint y: 500, endPoint x: 850, endPoint y: 506, distance: 636.7
click at [850, 506] on div at bounding box center [852, 517] width 18 height 158
type input "11"
click at [43, 405] on icon "Play/Pause" at bounding box center [46, 404] width 12 height 16
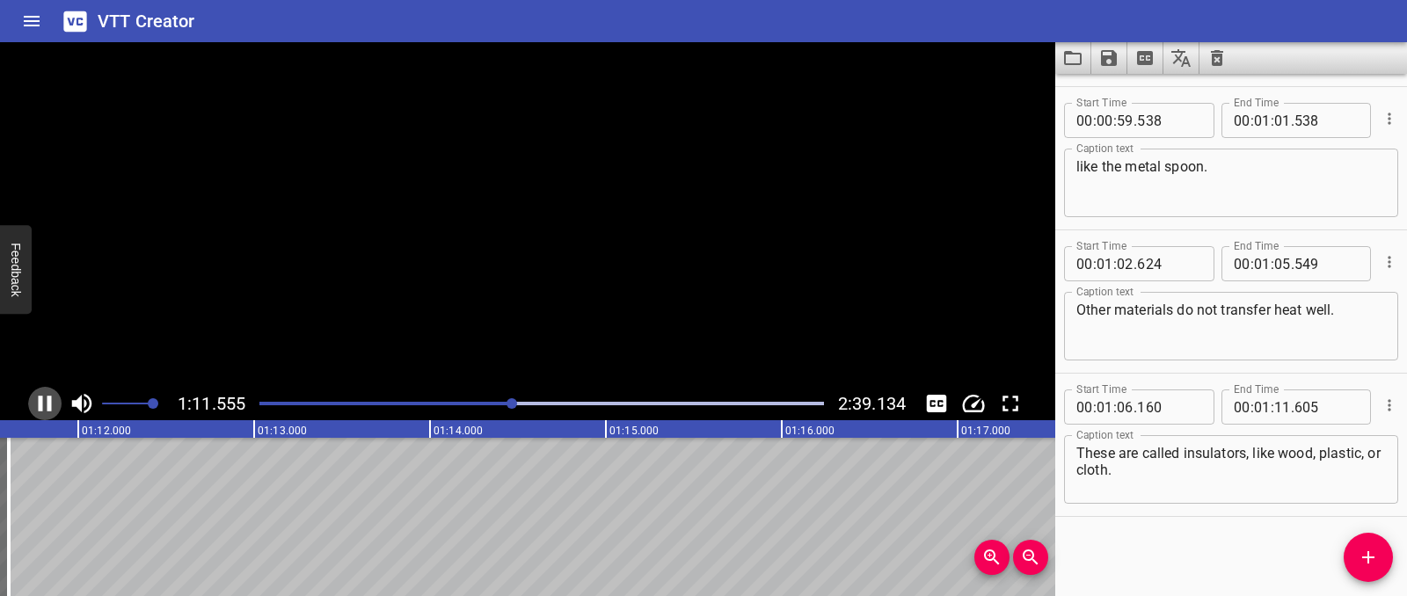
click at [43, 405] on icon "Play/Pause" at bounding box center [45, 403] width 26 height 26
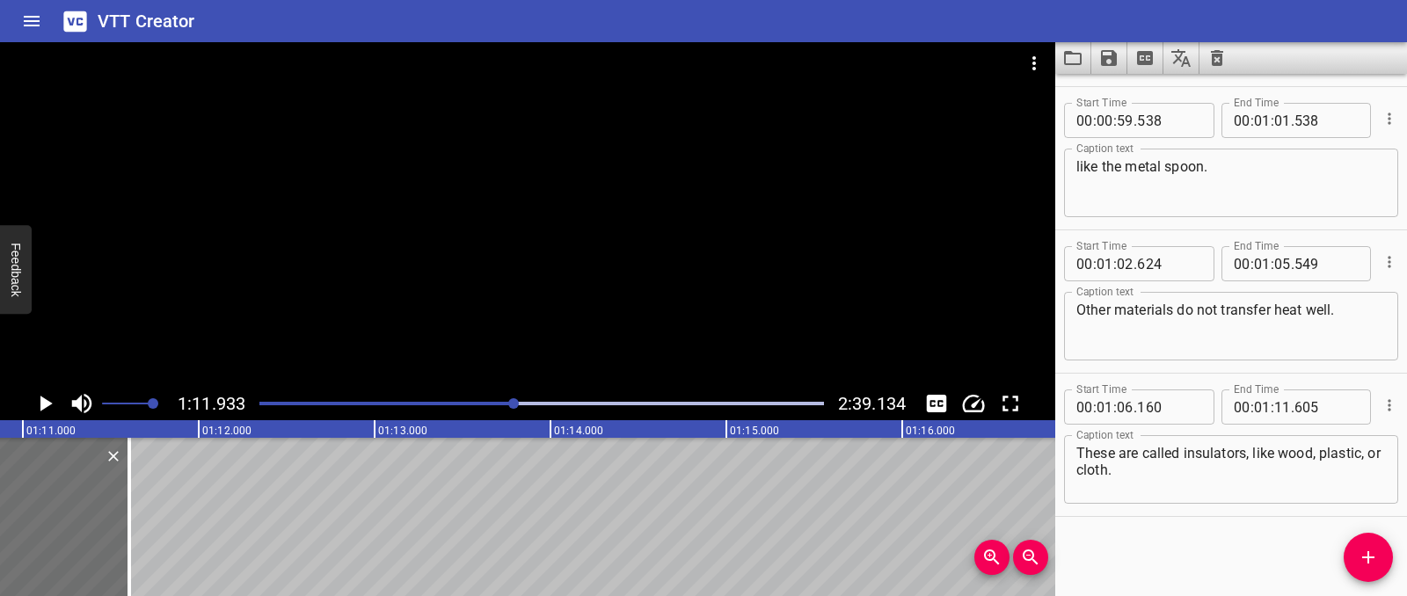
scroll to position [0, 12437]
drag, startPoint x: 154, startPoint y: 492, endPoint x: 129, endPoint y: 493, distance: 24.6
click at [129, 493] on div at bounding box center [131, 517] width 4 height 158
type input "465"
click at [1348, 549] on span "Add Cue" at bounding box center [1368, 557] width 49 height 21
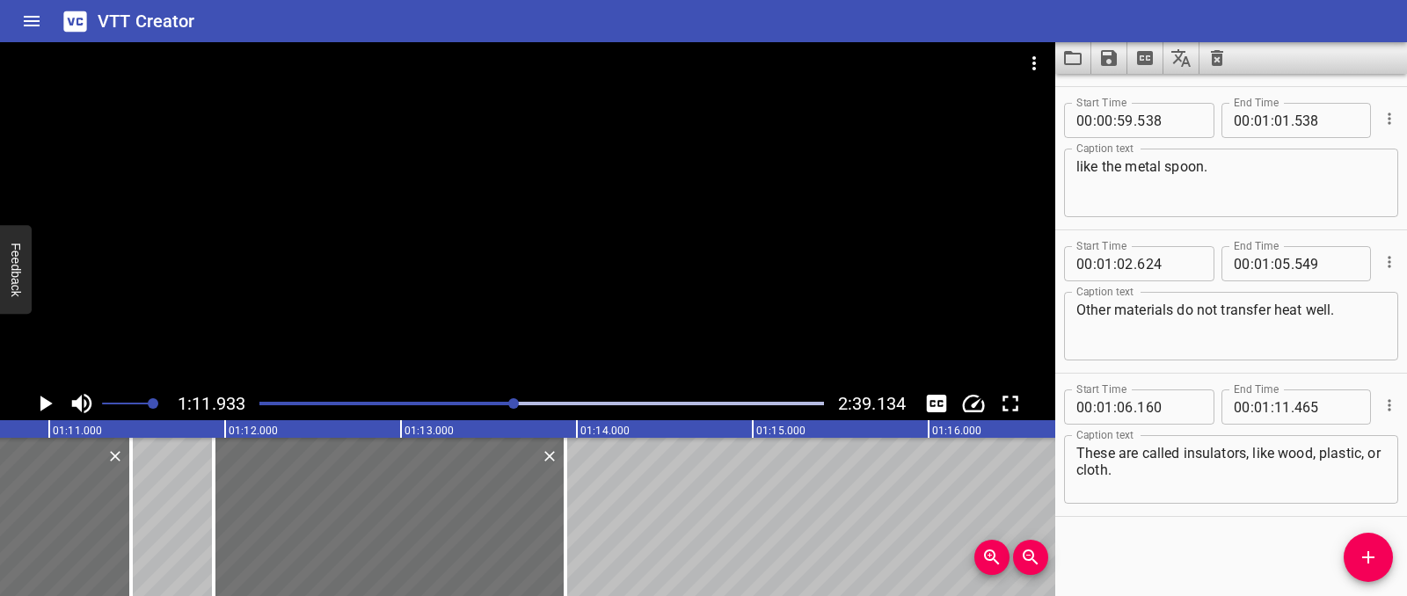
scroll to position [1862, 0]
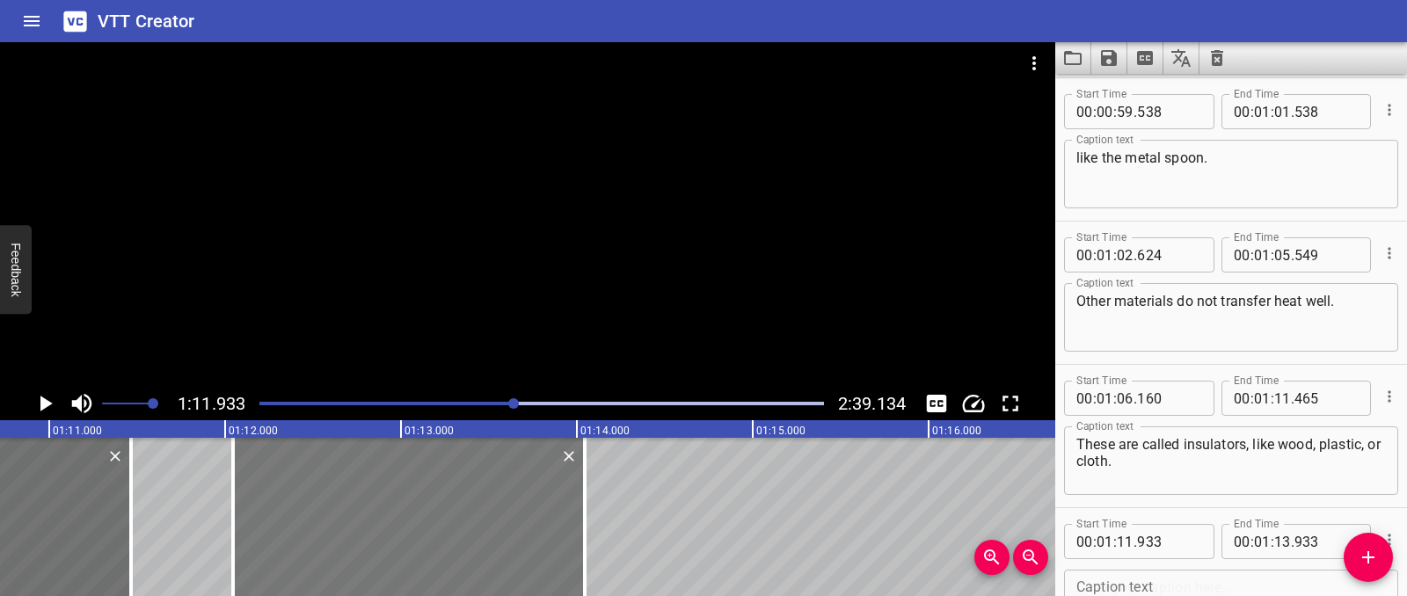
drag, startPoint x: 468, startPoint y: 528, endPoint x: 487, endPoint y: 529, distance: 19.4
click at [487, 529] on div at bounding box center [409, 517] width 352 height 158
type input "12"
type input "043"
type input "14"
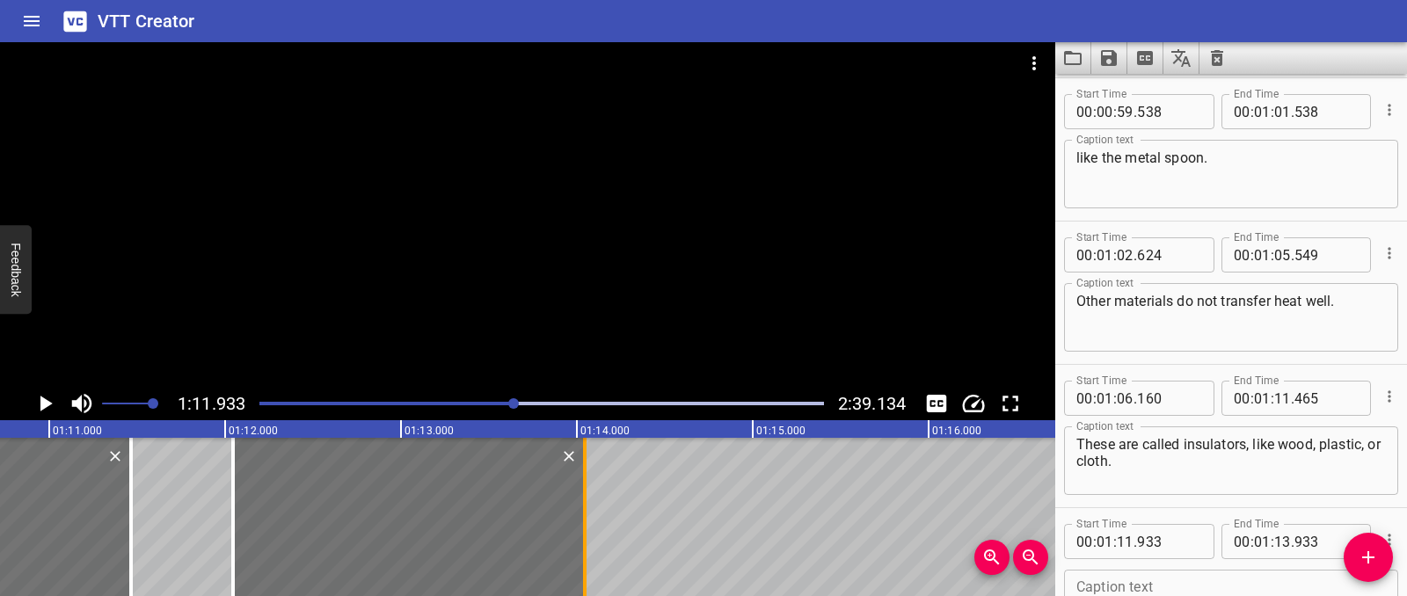
type input "043"
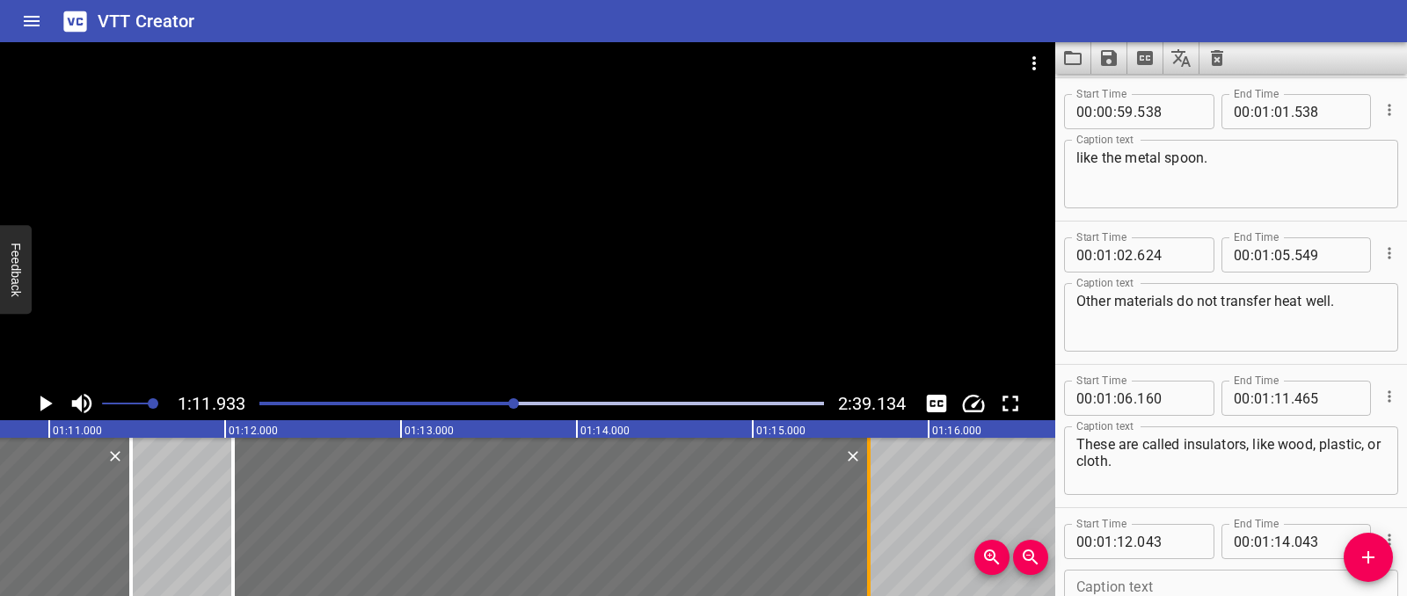
drag, startPoint x: 584, startPoint y: 514, endPoint x: 868, endPoint y: 515, distance: 284.0
click at [868, 515] on div at bounding box center [869, 517] width 4 height 158
type input "15"
type input "658"
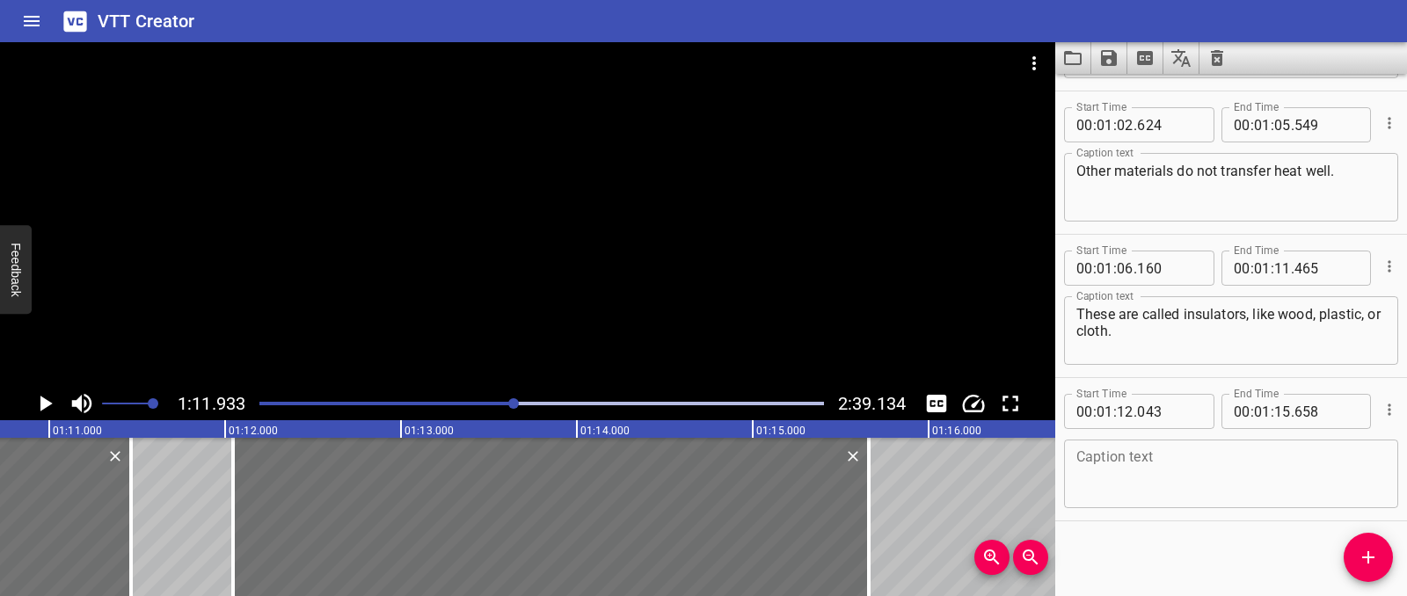
scroll to position [1997, 0]
click at [1095, 478] on textarea at bounding box center [1231, 470] width 310 height 50
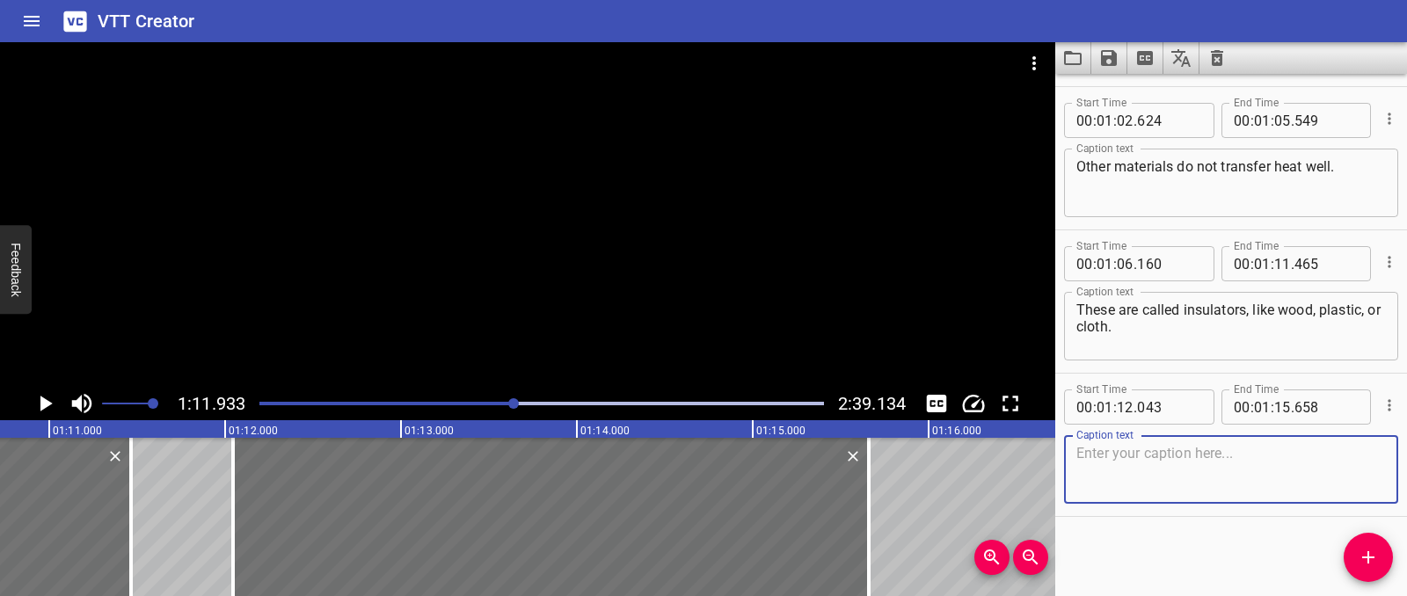
paste textarea "That’s why some spoons have a wooden or plastic handle…it allows us to hold the…"
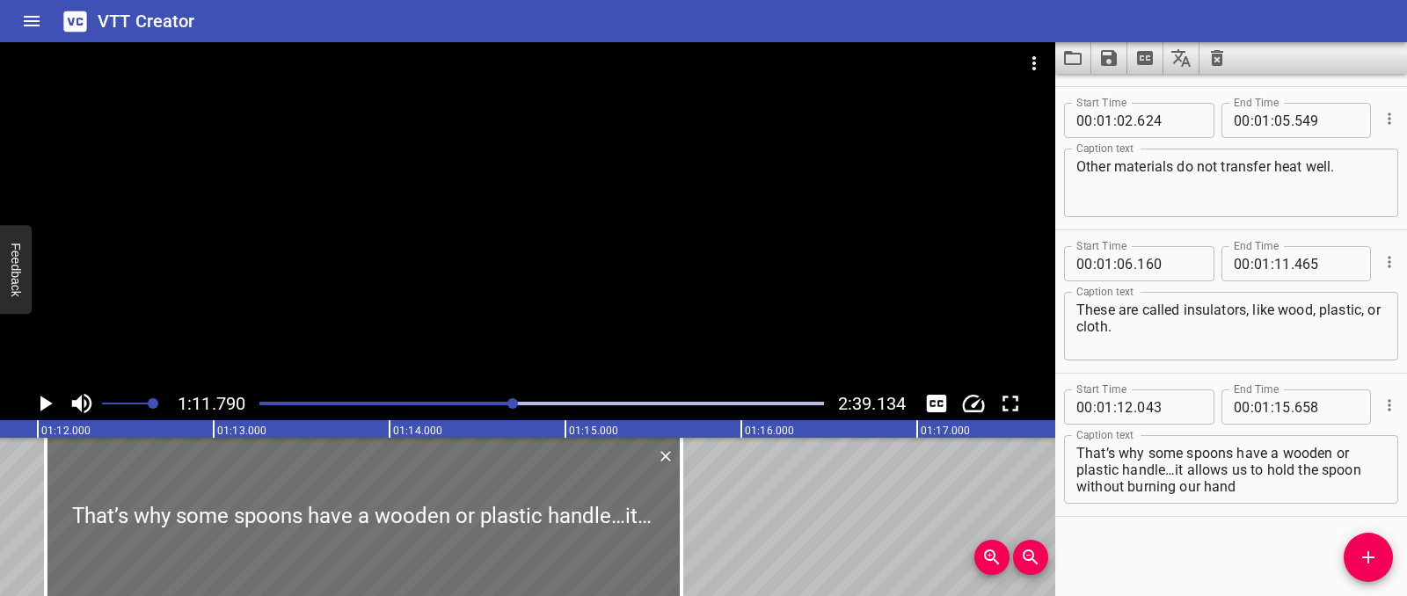
scroll to position [0, 12625]
click at [50, 402] on icon "Play/Pause" at bounding box center [46, 404] width 12 height 16
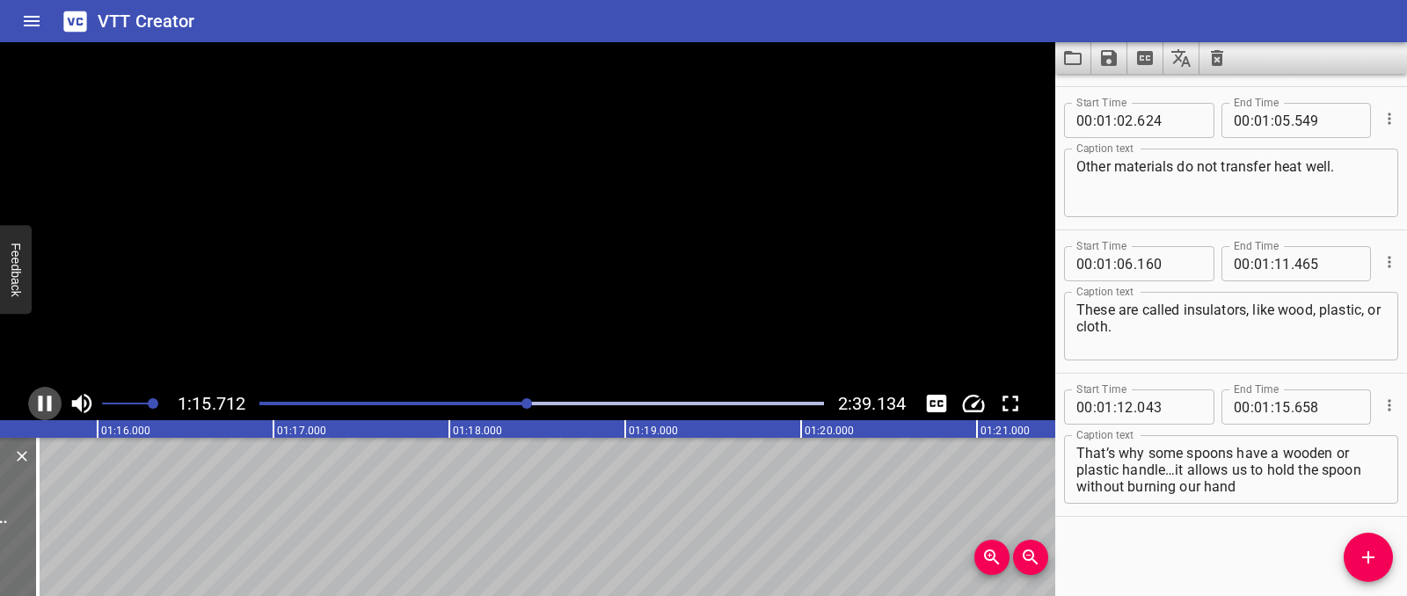
click at [50, 402] on icon "Play/Pause" at bounding box center [45, 404] width 13 height 16
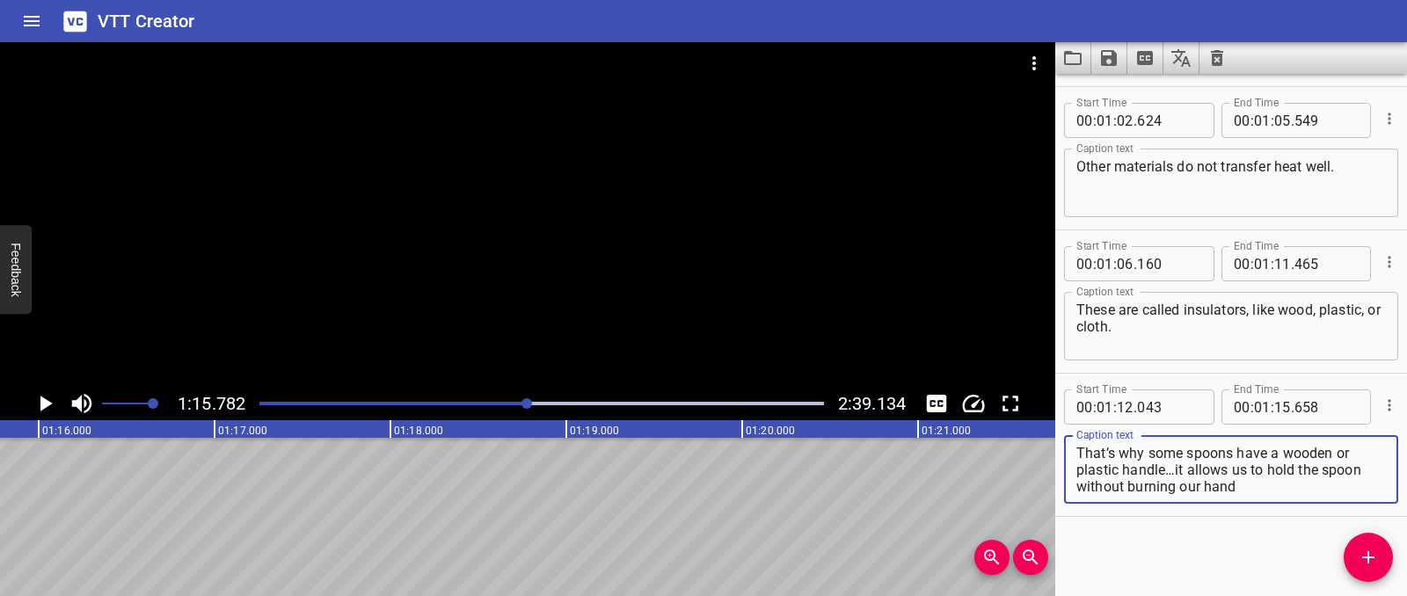
drag, startPoint x: 1176, startPoint y: 471, endPoint x: 1246, endPoint y: 485, distance: 71.7
click at [1246, 485] on textarea "That’s why some spoons have a wooden or plastic handle…it allows us to hold the…" at bounding box center [1231, 470] width 310 height 50
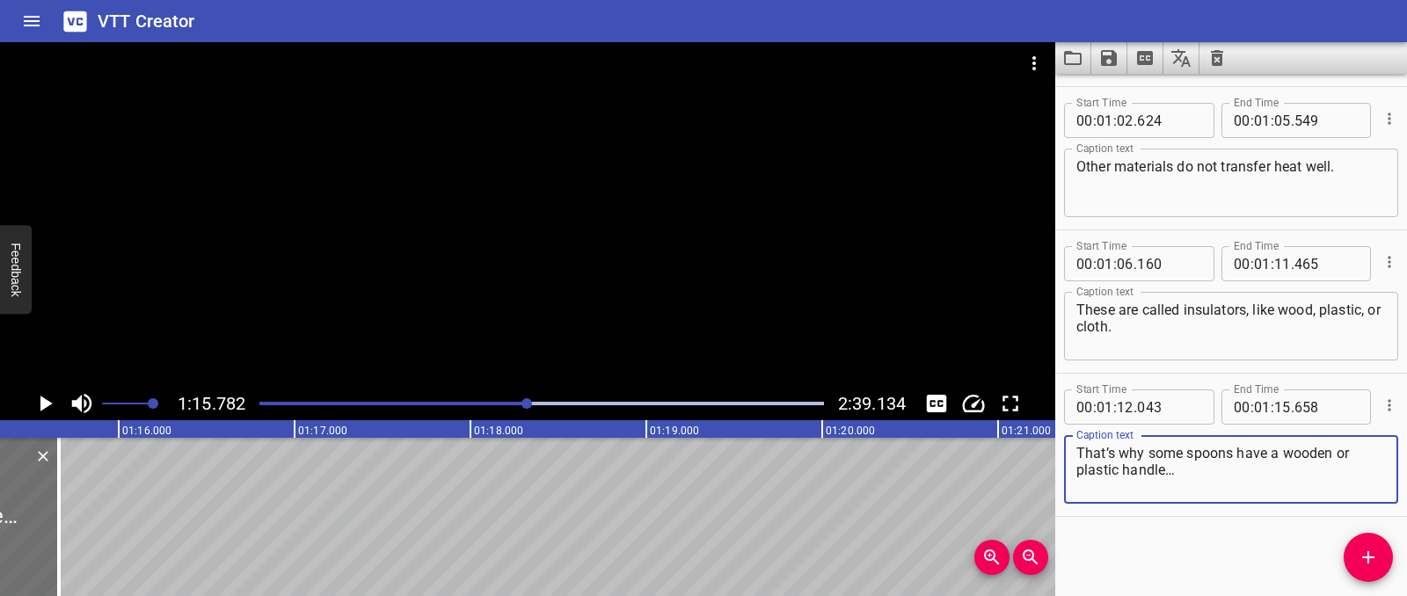
scroll to position [0, 13141]
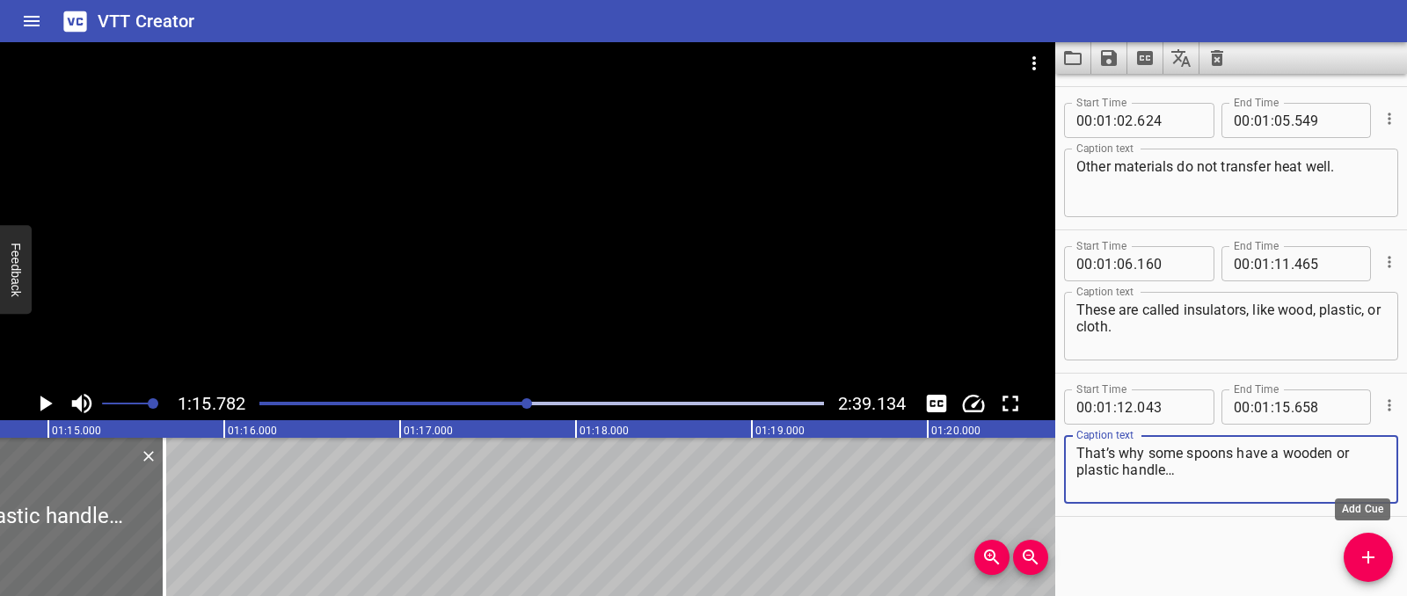
type textarea "That’s why some spoons have a wooden or plastic handle…"
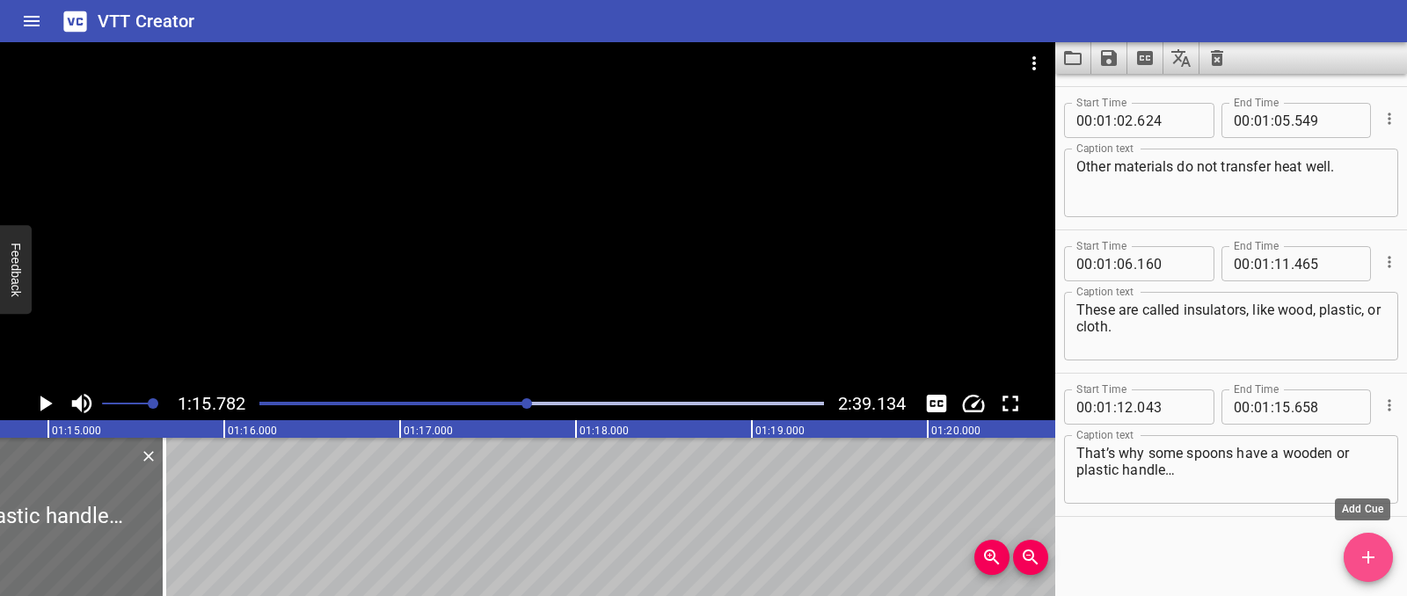
click at [1383, 562] on span "Add Cue" at bounding box center [1368, 557] width 49 height 21
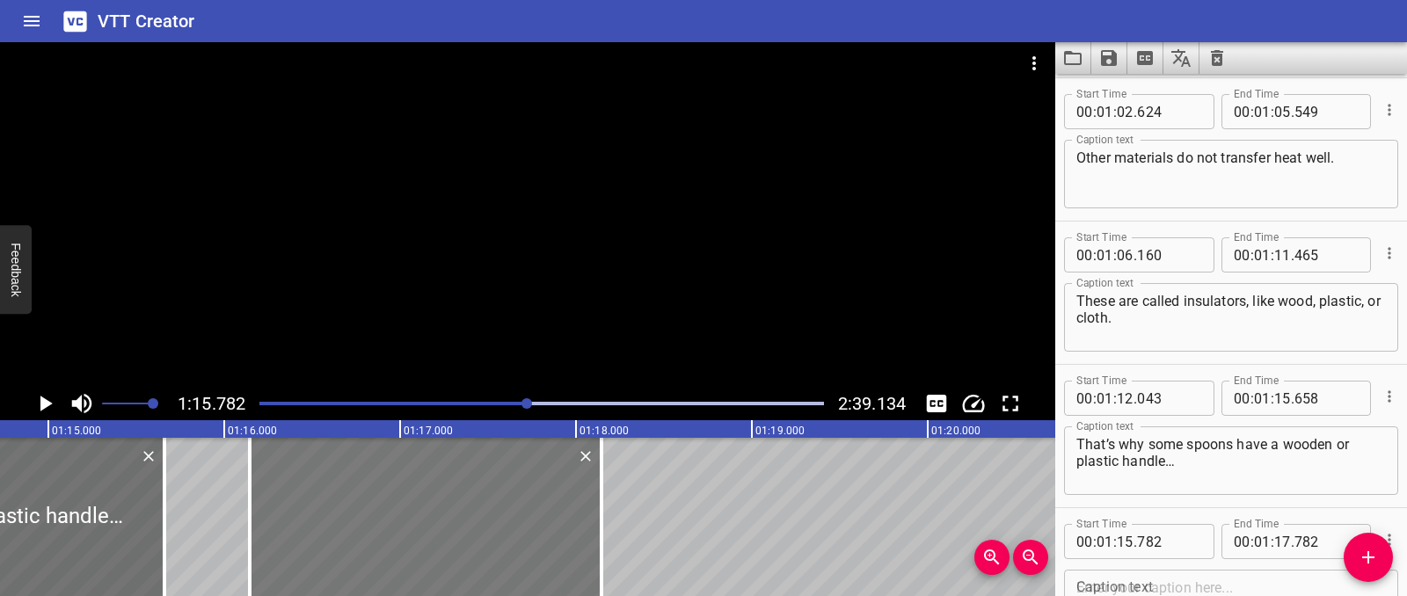
drag, startPoint x: 413, startPoint y: 538, endPoint x: 477, endPoint y: 536, distance: 64.2
click at [477, 536] on div at bounding box center [426, 517] width 352 height 158
type input "16"
type input "147"
type input "18"
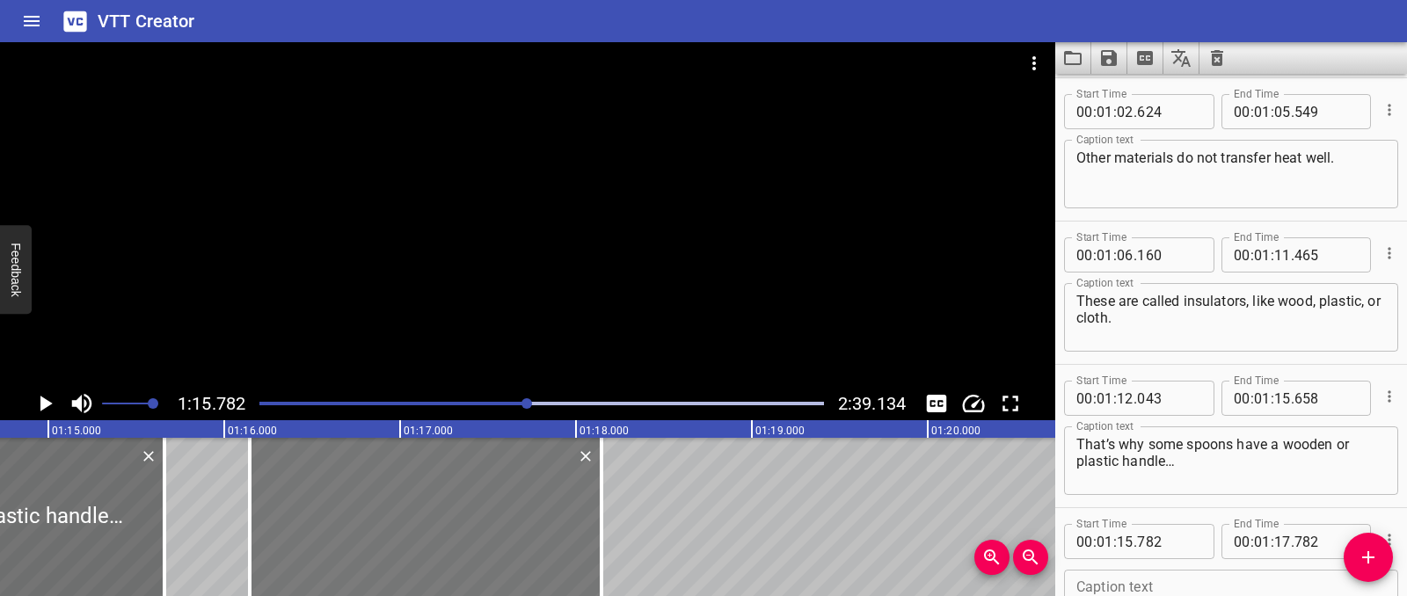
type input "147"
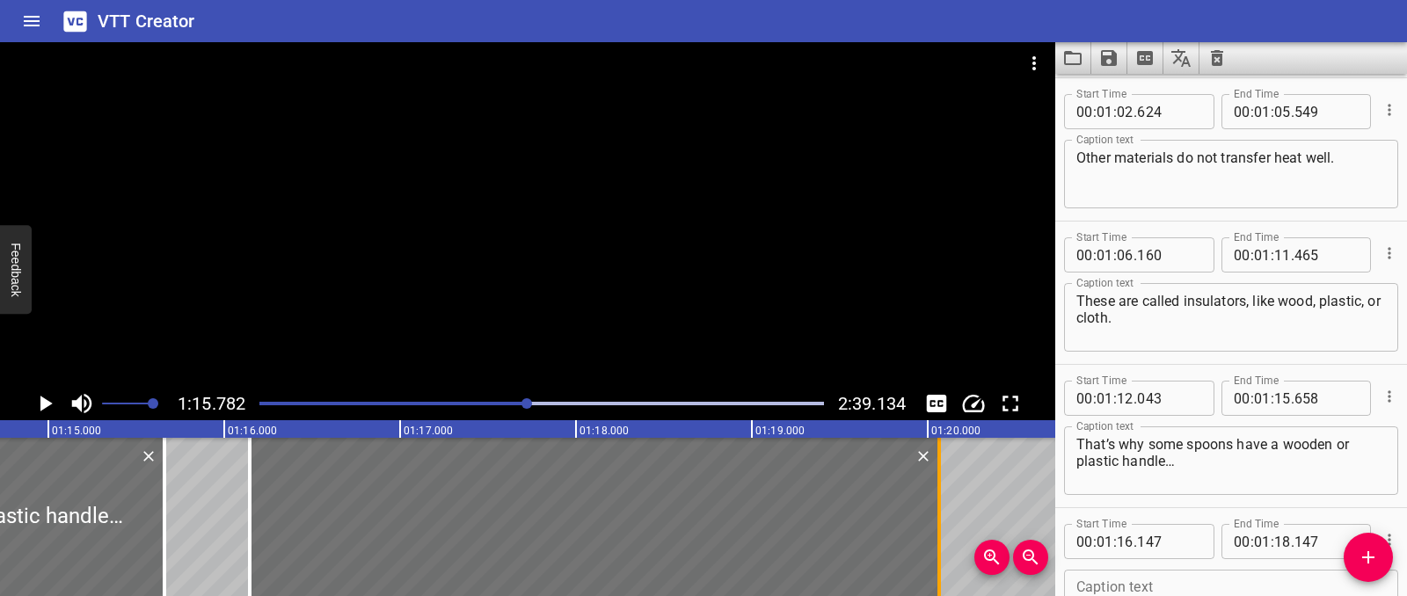
drag, startPoint x: 605, startPoint y: 520, endPoint x: 943, endPoint y: 508, distance: 337.9
click at [943, 508] on div at bounding box center [939, 517] width 18 height 158
type input "20"
type input "067"
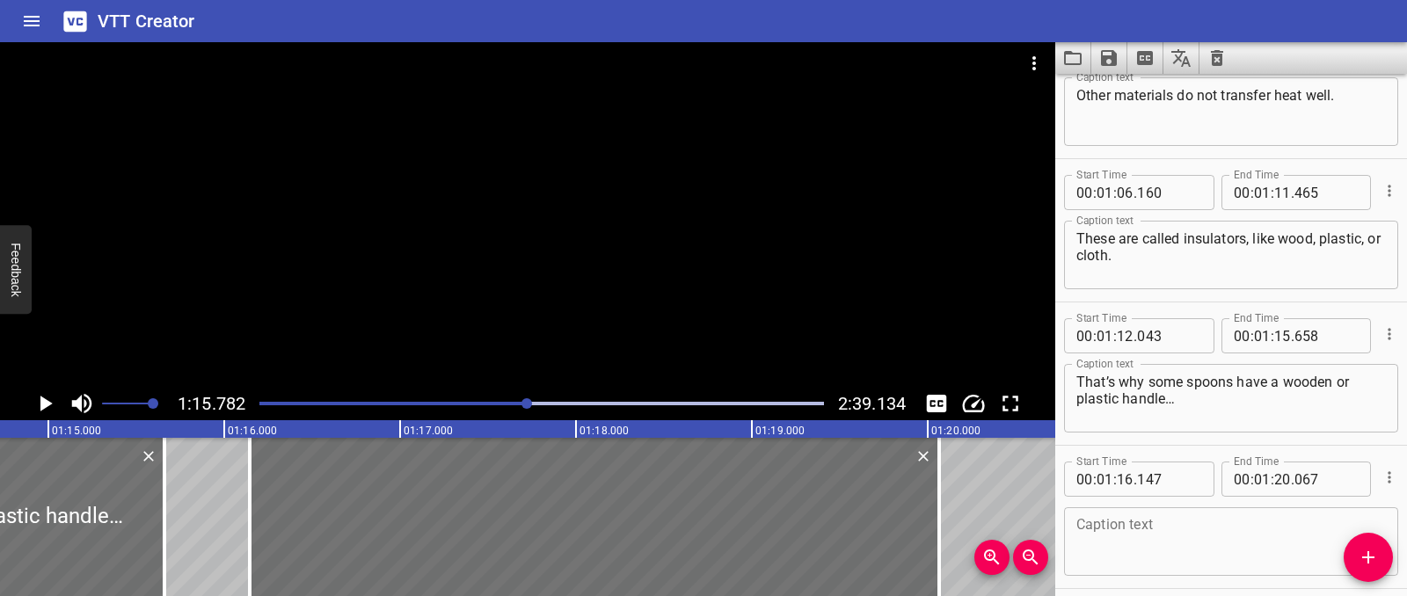
scroll to position [2140, 0]
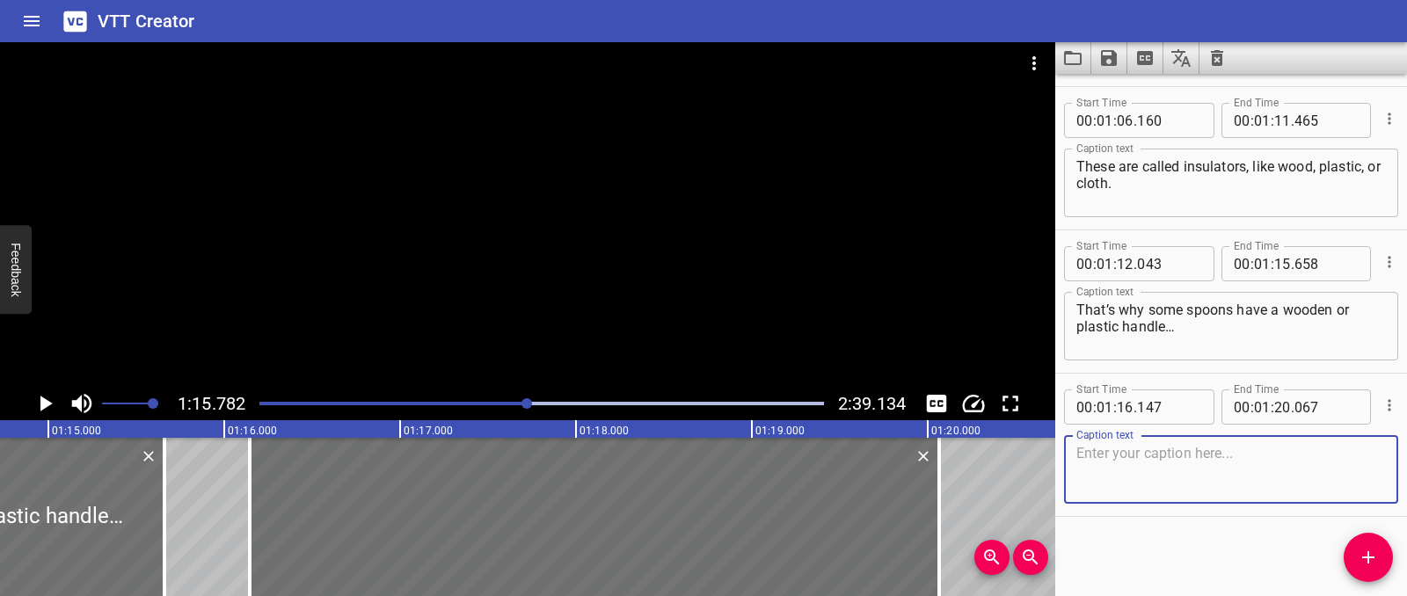
click at [1124, 454] on textarea at bounding box center [1231, 470] width 310 height 50
paste textarea "it allows us to hold the spoon without burning our hand"
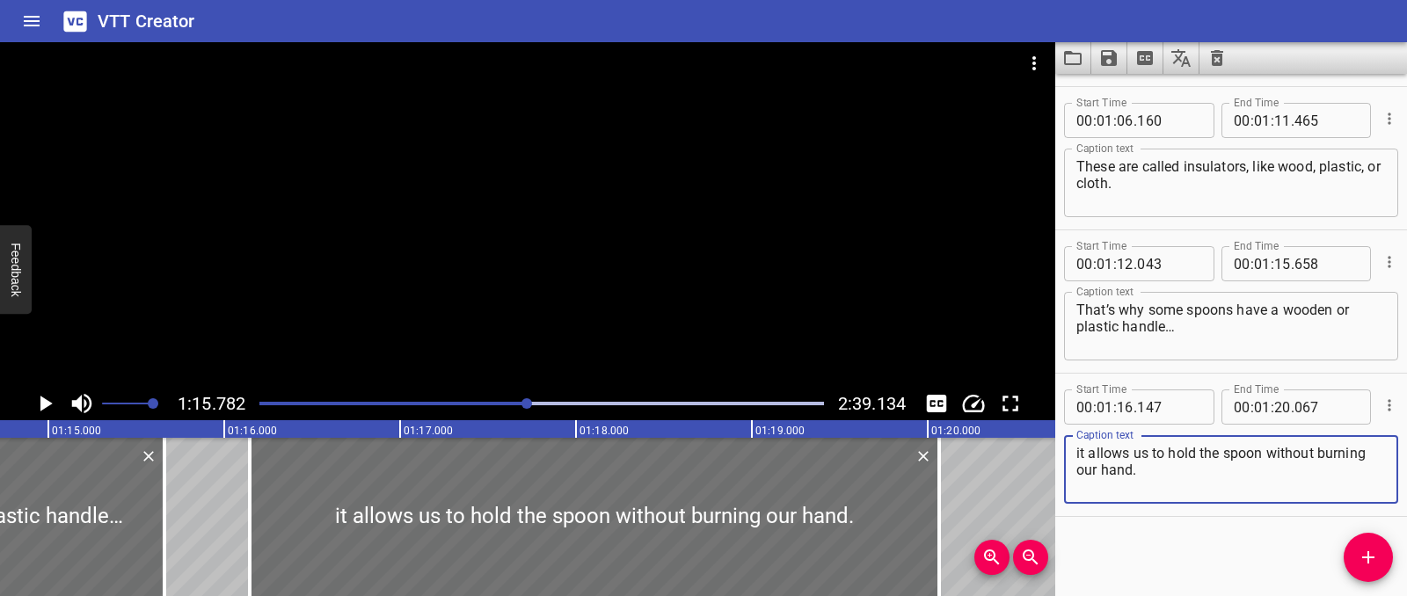
type textarea "it allows us to hold the spoon without burning our hand."
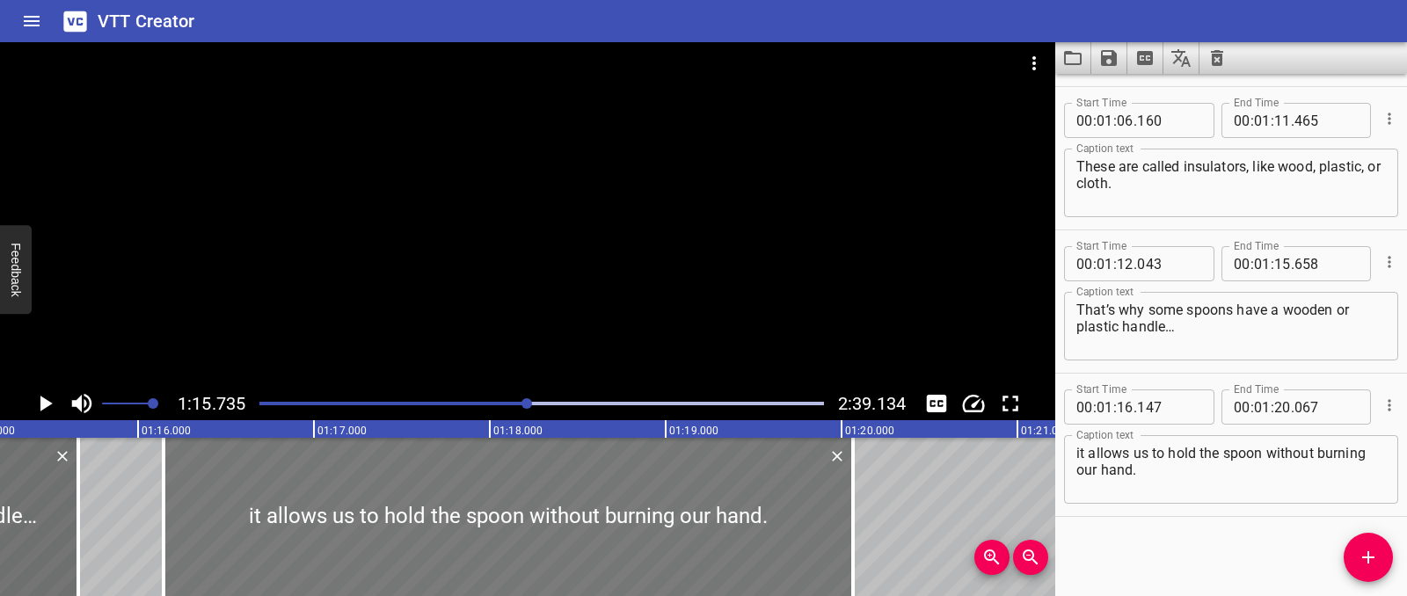
scroll to position [0, 13319]
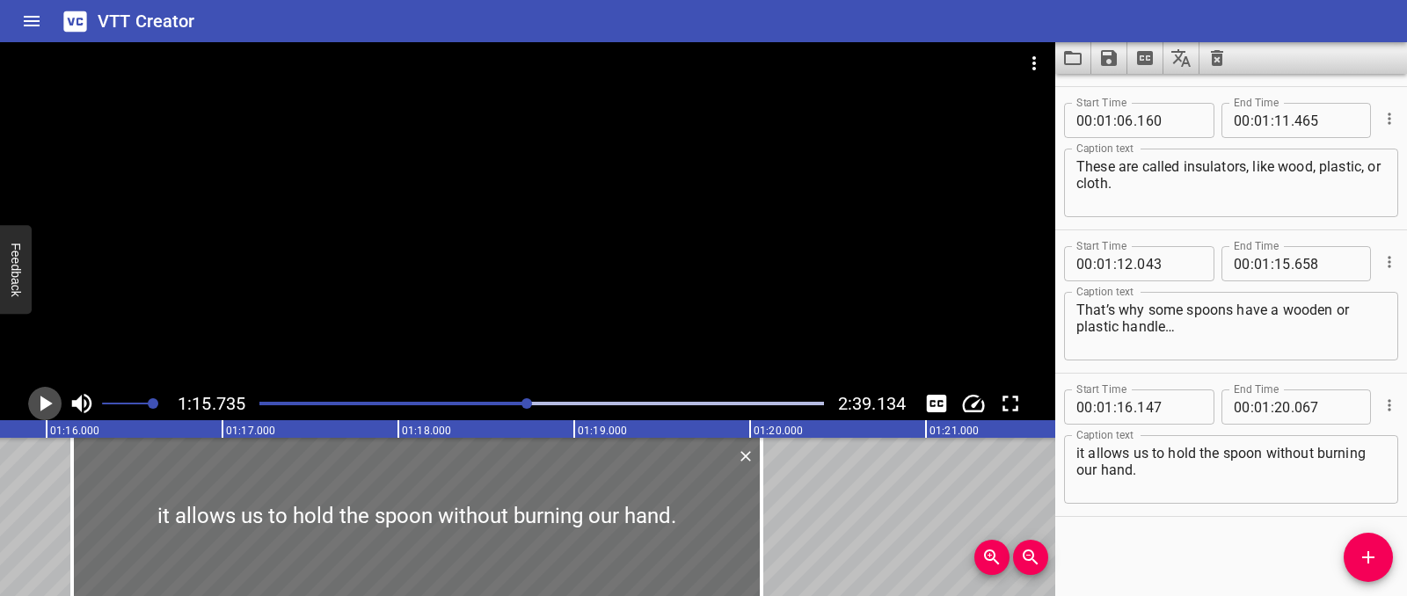
click at [50, 413] on icon "Play/Pause" at bounding box center [45, 403] width 26 height 26
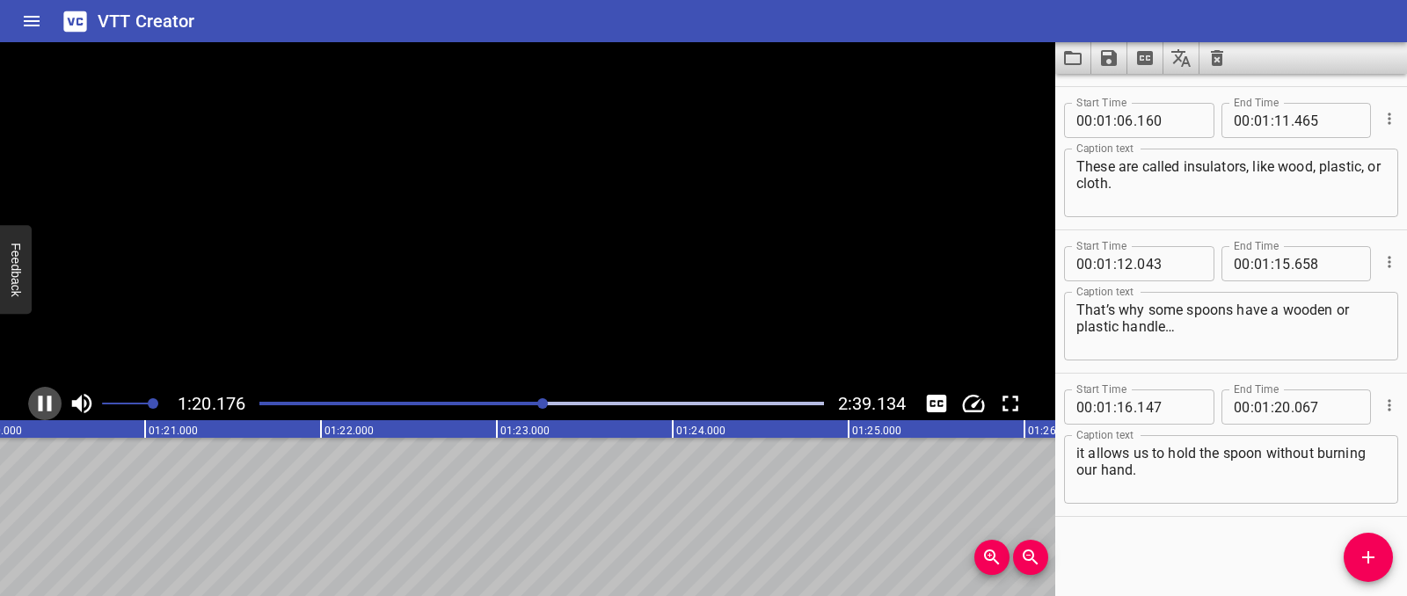
click at [50, 413] on icon "Play/Pause" at bounding box center [45, 403] width 26 height 26
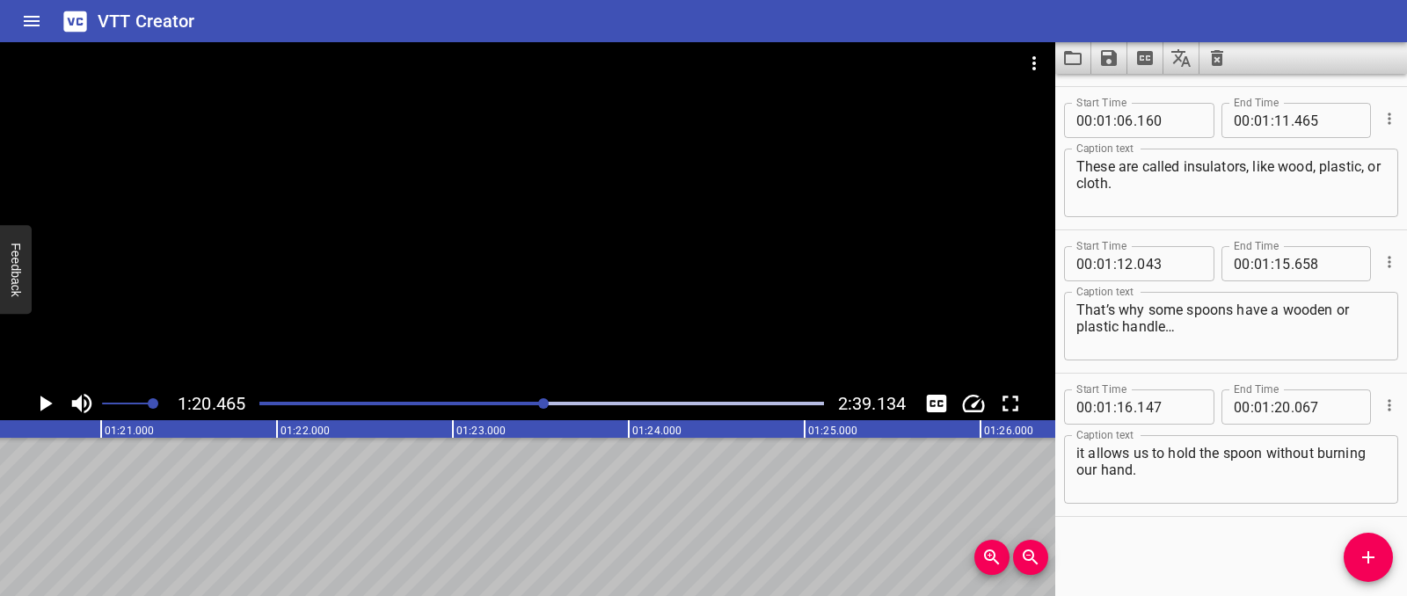
scroll to position [0, 14151]
click at [1359, 558] on icon "Add Cue" at bounding box center [1368, 557] width 21 height 21
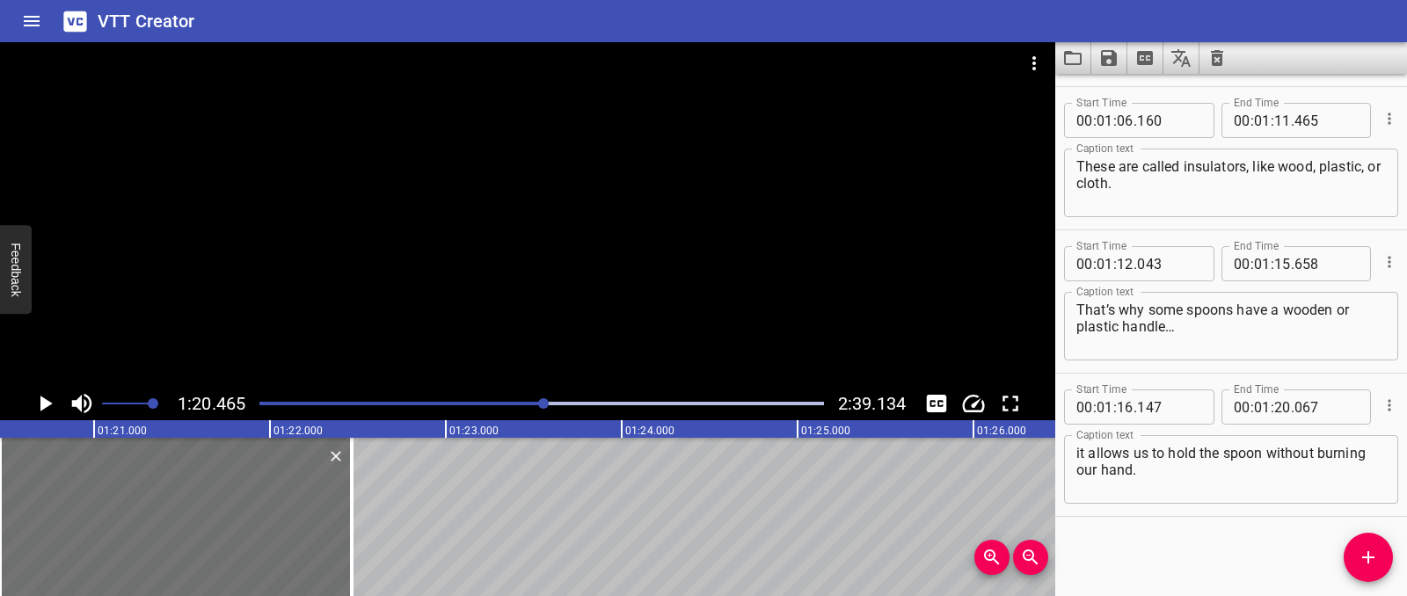
scroll to position [2149, 0]
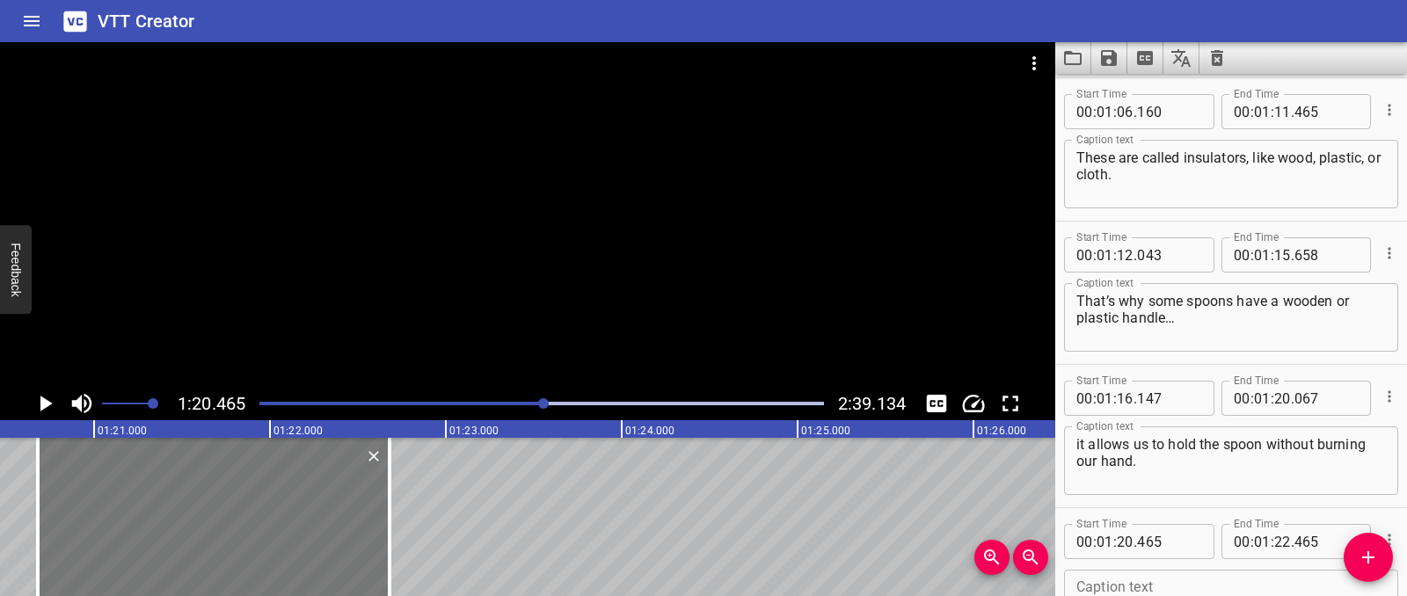
drag, startPoint x: 209, startPoint y: 517, endPoint x: 247, endPoint y: 511, distance: 38.3
click at [247, 511] on div at bounding box center [214, 517] width 352 height 158
type input "680"
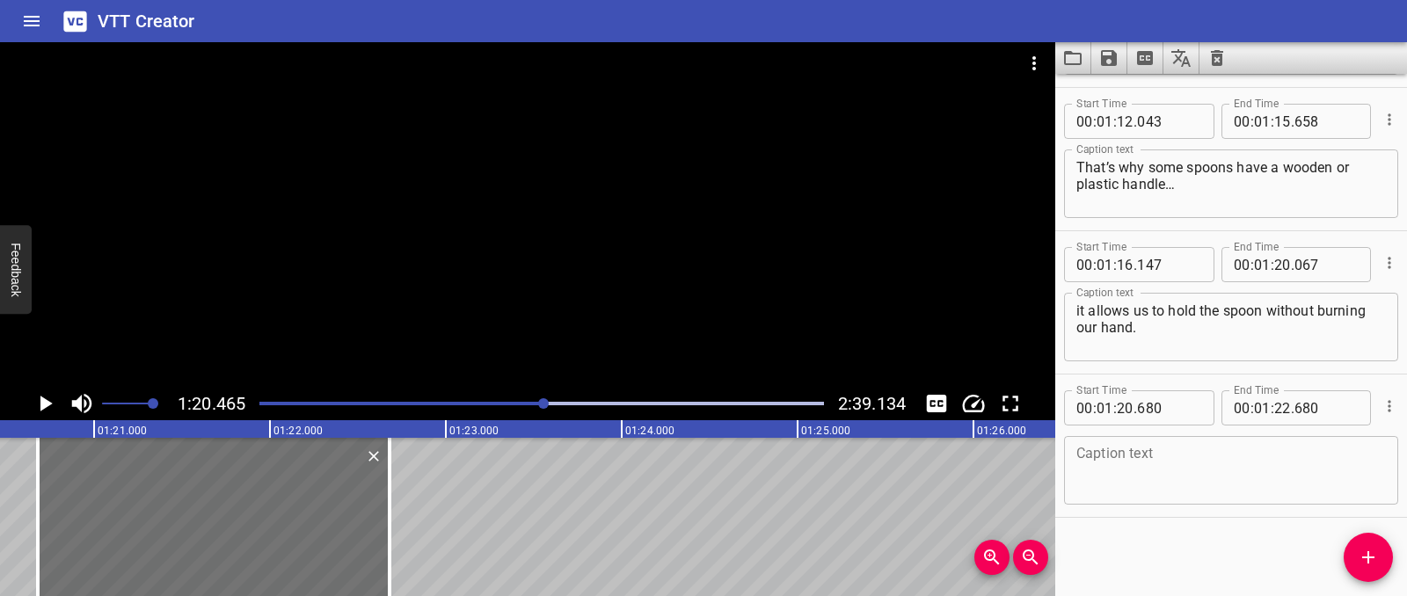
scroll to position [2284, 0]
click at [1117, 480] on textarea at bounding box center [1231, 470] width 310 height 50
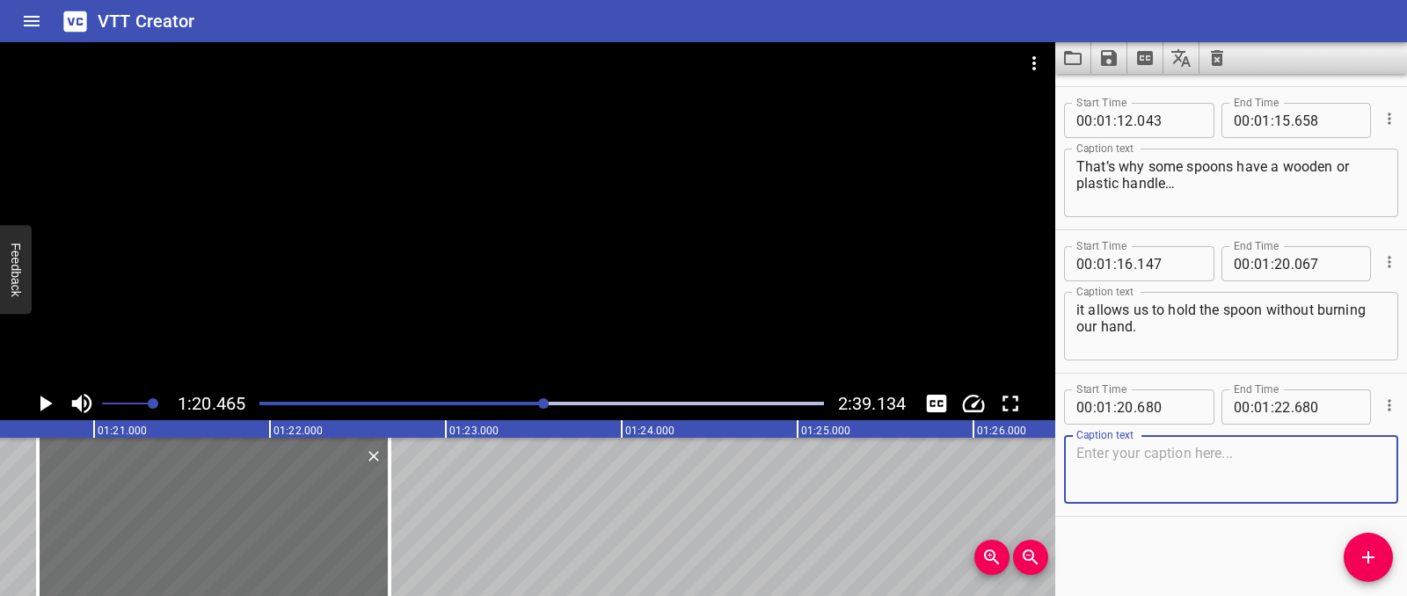
paste textarea "Second is convection…and this one’s all about movement!"
type textarea "Second is convection…and this one’s all about movement!"
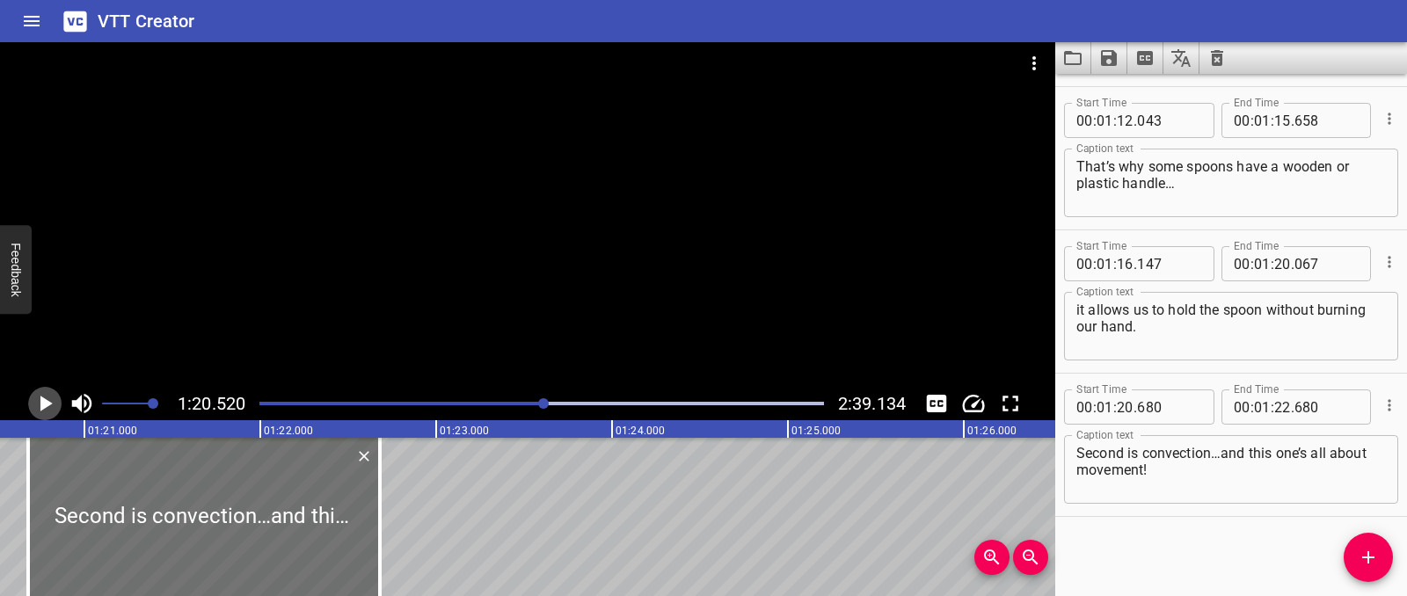
click at [37, 409] on icon "Play/Pause" at bounding box center [45, 403] width 26 height 26
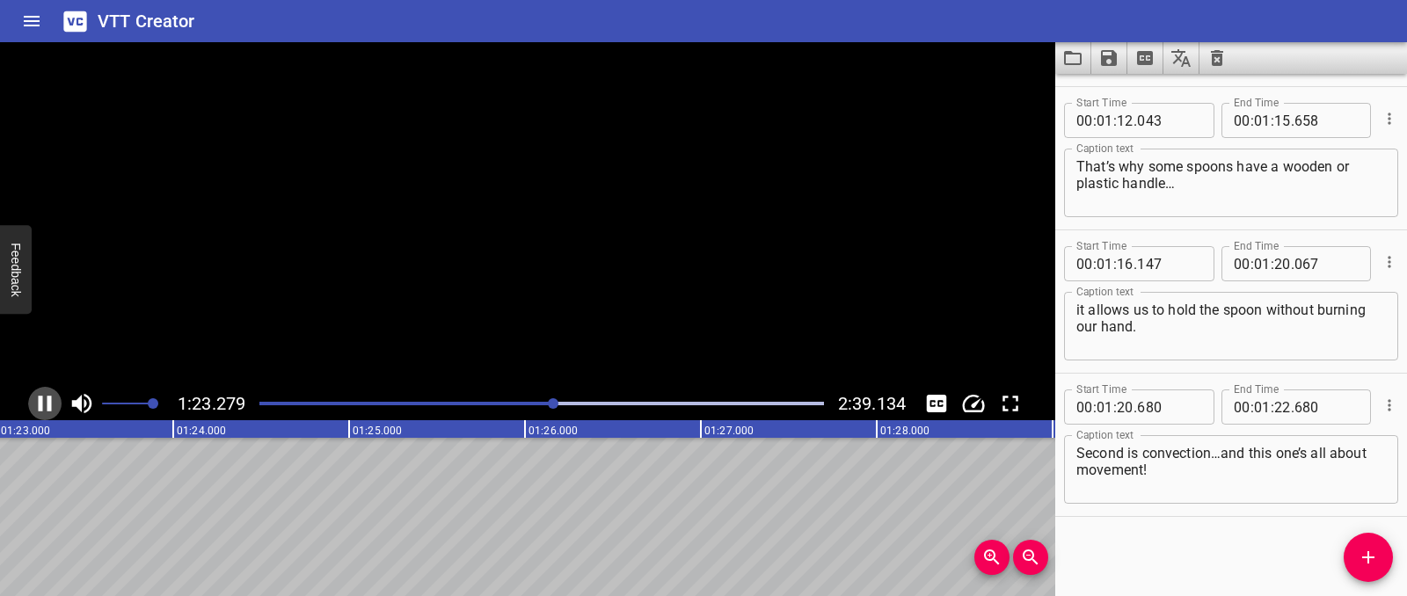
click at [37, 409] on icon "Play/Pause" at bounding box center [45, 403] width 26 height 26
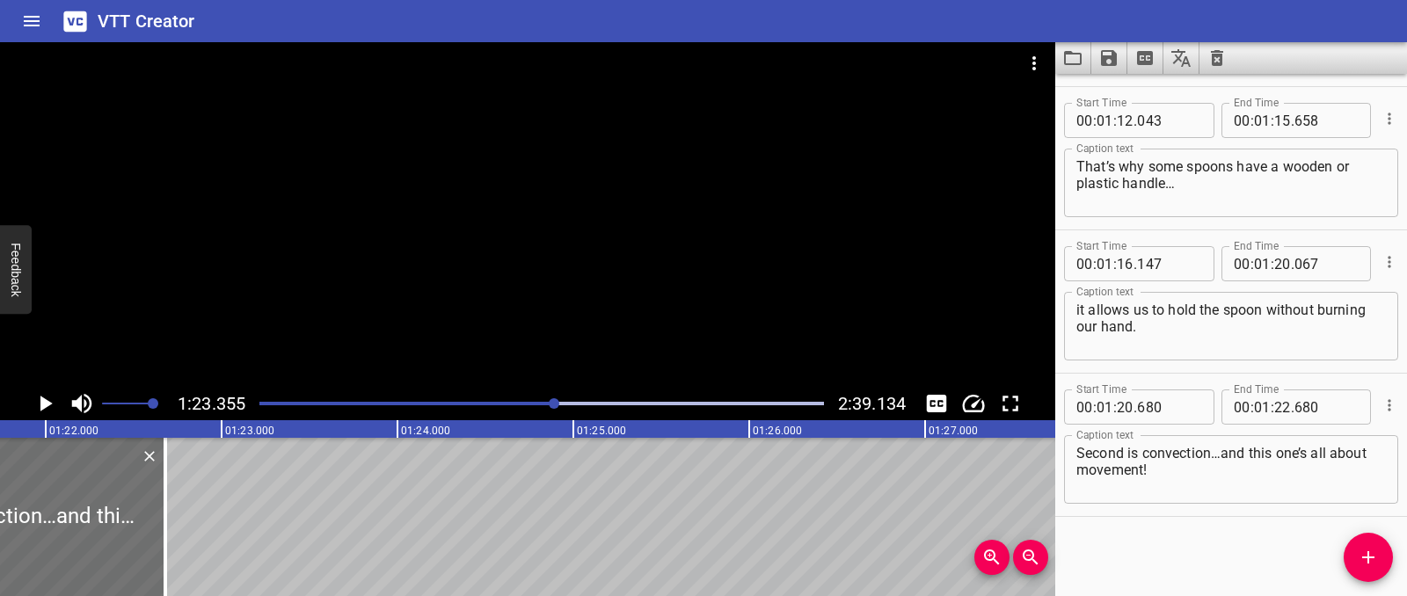
scroll to position [0, 14349]
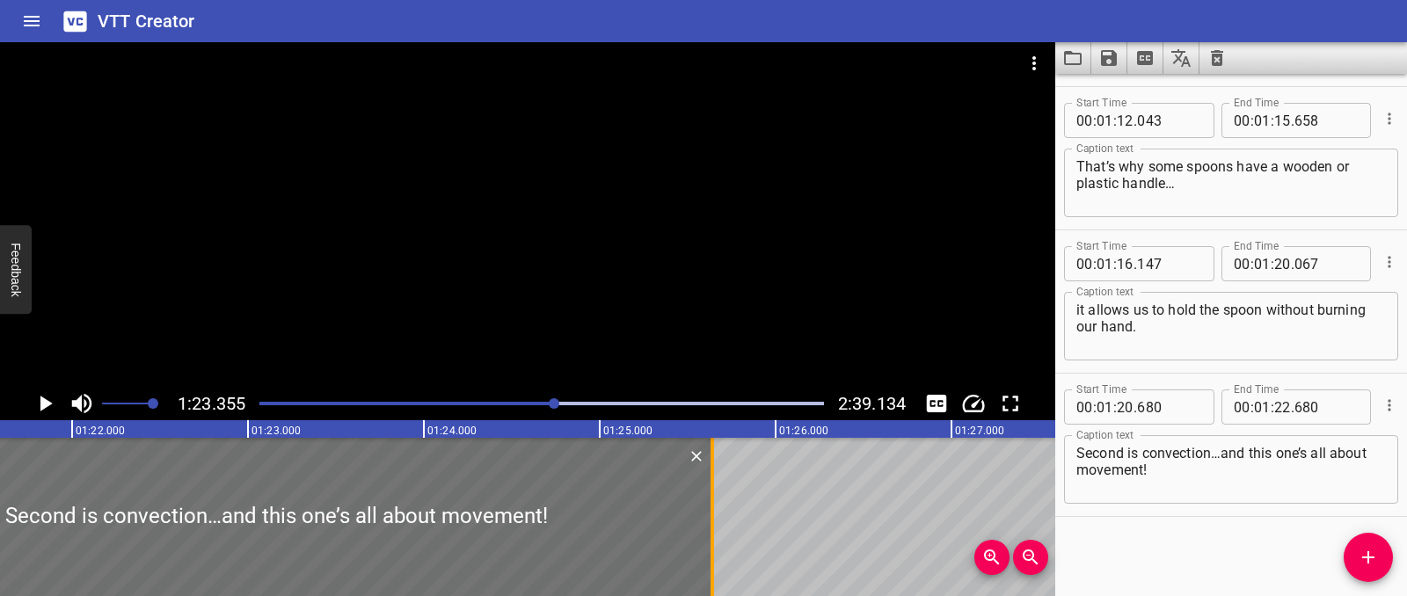
drag, startPoint x: 196, startPoint y: 525, endPoint x: 717, endPoint y: 531, distance: 520.6
click at [717, 531] on div at bounding box center [712, 517] width 18 height 158
type input "25"
type input "640"
click at [44, 399] on icon "Play/Pause" at bounding box center [46, 404] width 12 height 16
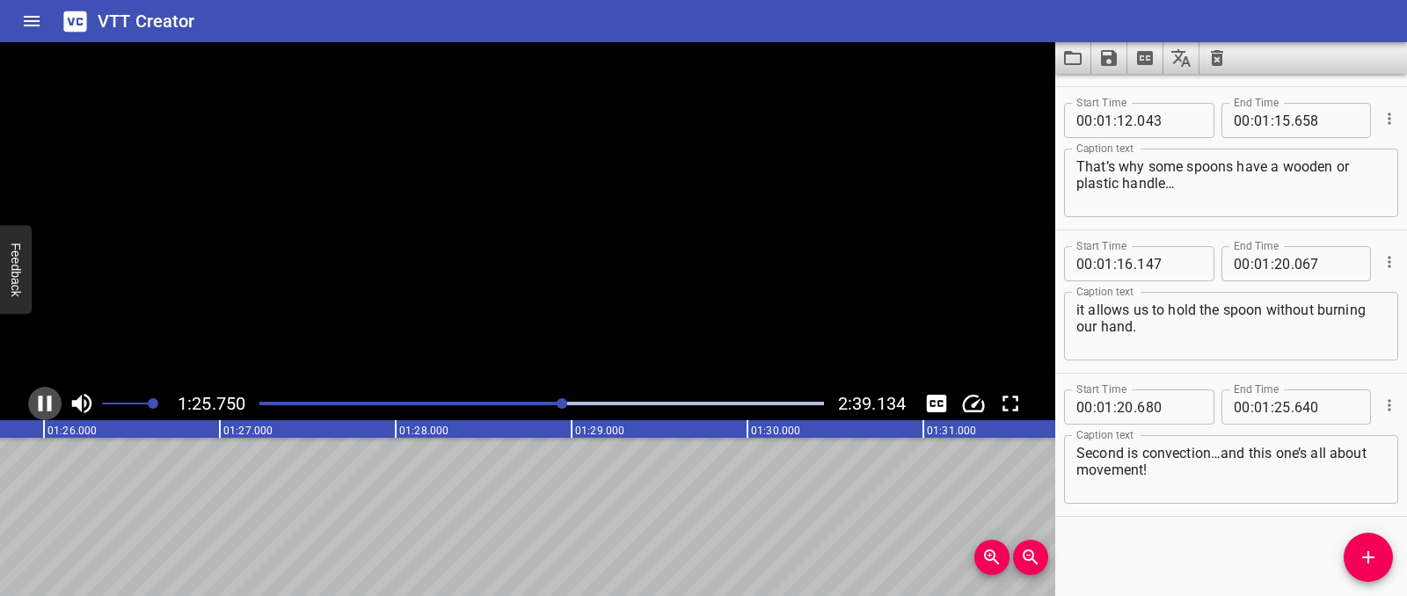
click at [44, 399] on icon "Play/Pause" at bounding box center [45, 403] width 26 height 26
click at [1364, 543] on button "Add Cue" at bounding box center [1368, 557] width 49 height 49
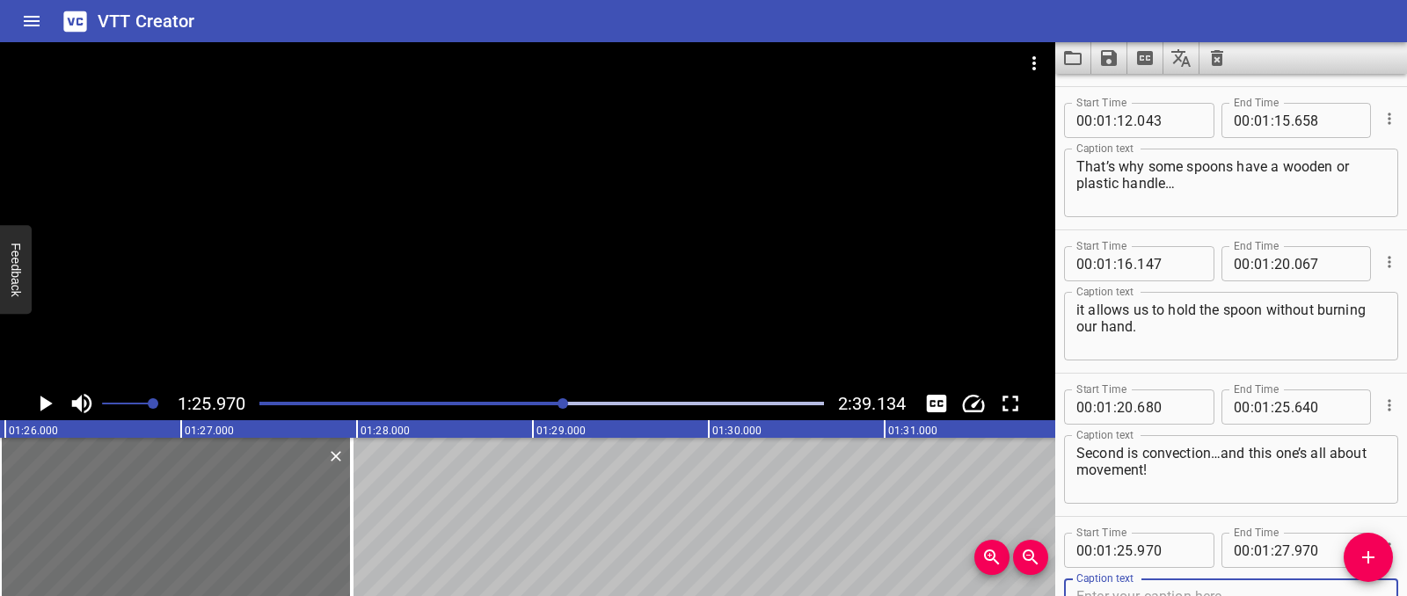
scroll to position [2292, 0]
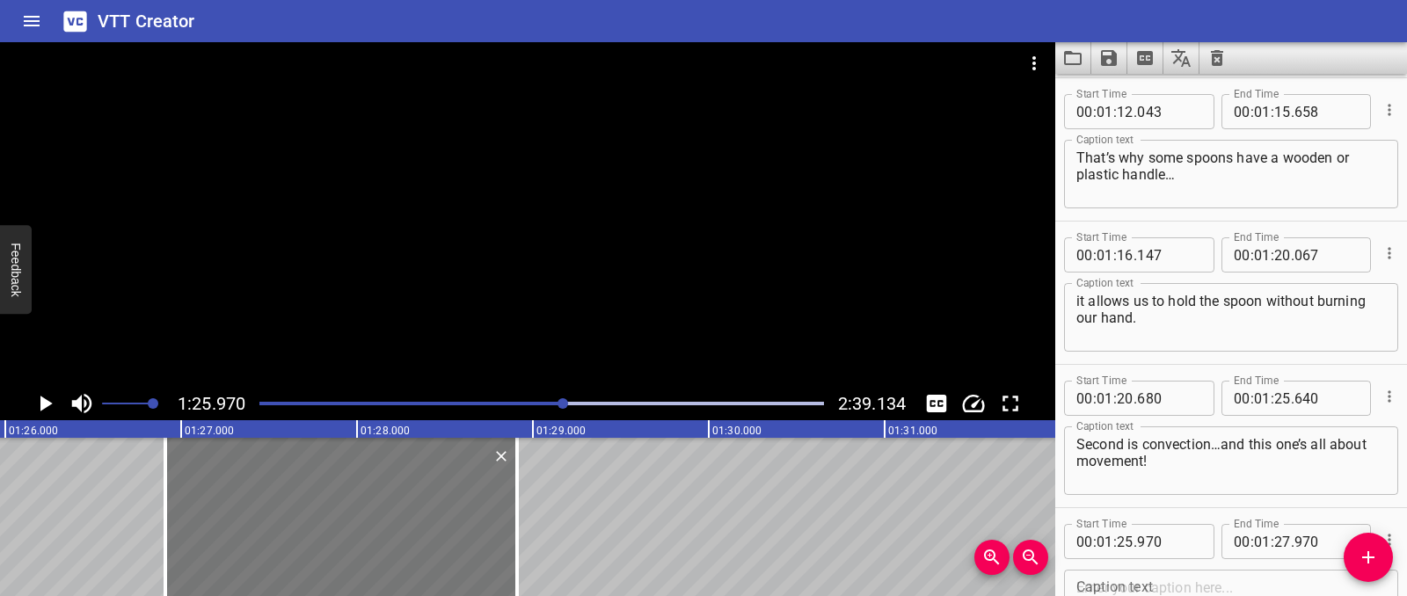
drag, startPoint x: 196, startPoint y: 469, endPoint x: 361, endPoint y: 464, distance: 165.4
click at [361, 464] on div at bounding box center [341, 517] width 352 height 158
type input "26"
type input "910"
type input "28"
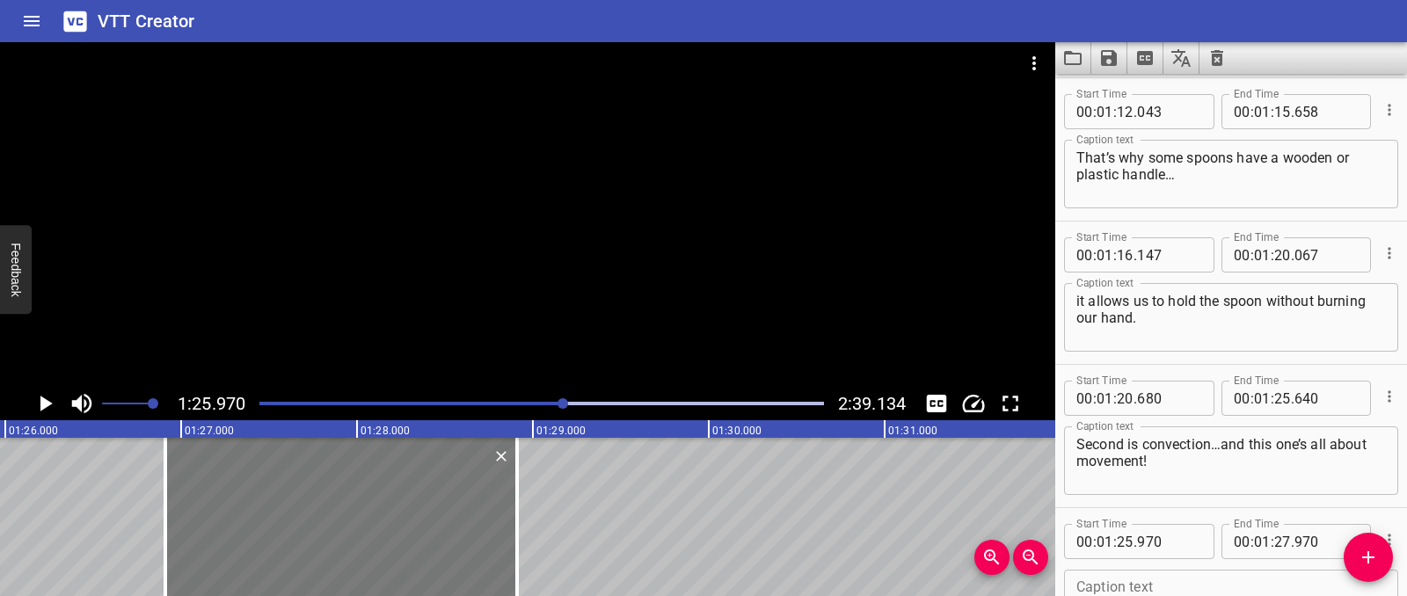
type input "910"
click at [42, 407] on icon "Play/Pause" at bounding box center [46, 404] width 12 height 16
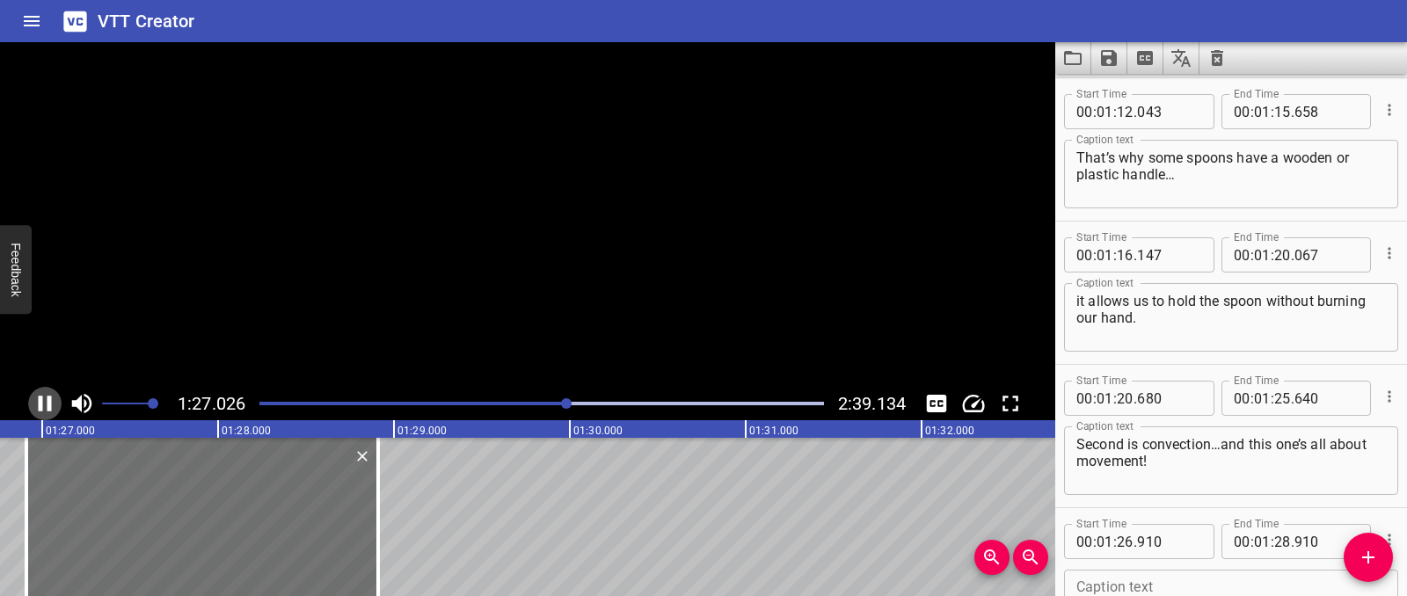
scroll to position [2427, 0]
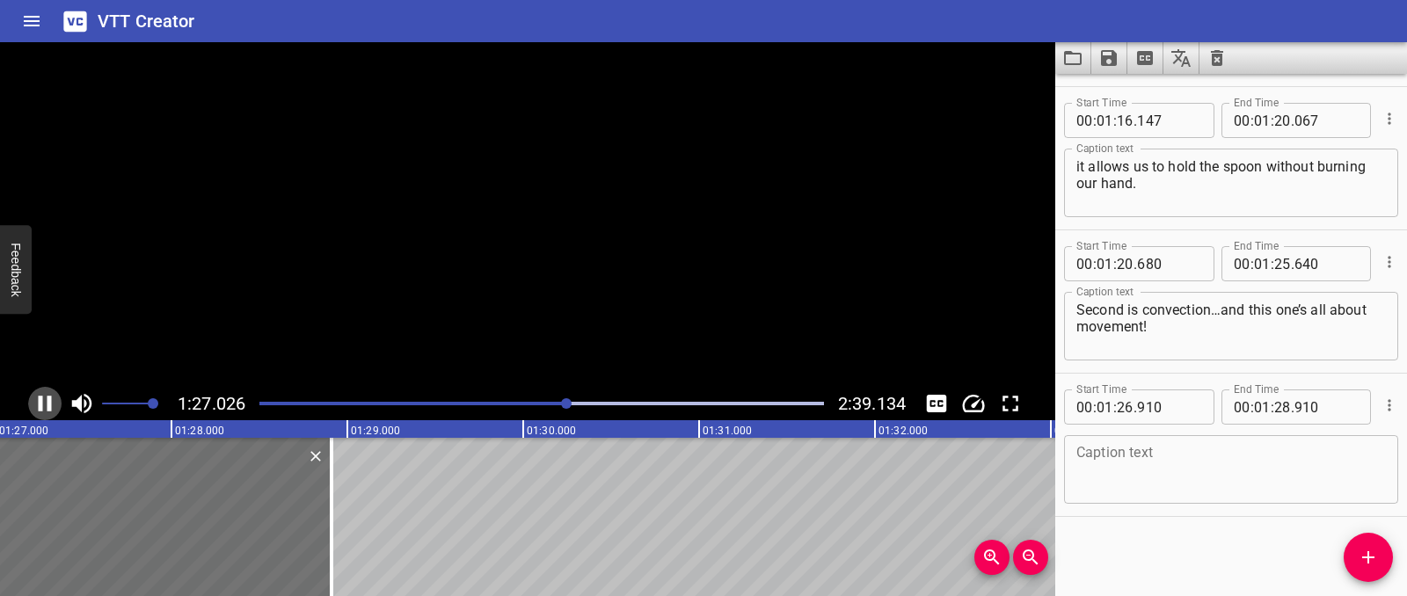
click at [42, 407] on icon "Play/Pause" at bounding box center [45, 403] width 26 height 26
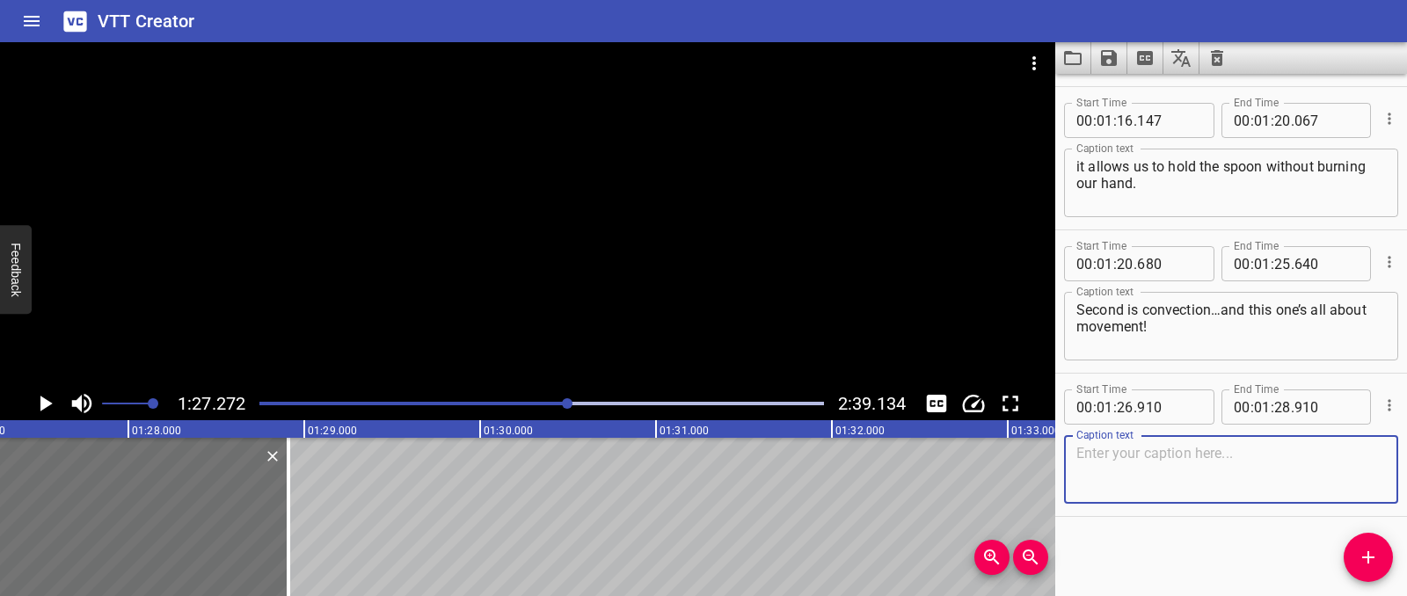
click at [1112, 462] on textarea at bounding box center [1231, 470] width 310 height 50
paste textarea "The warmer parts of a liquid rise, and the cooler parts sink, creating convecti…"
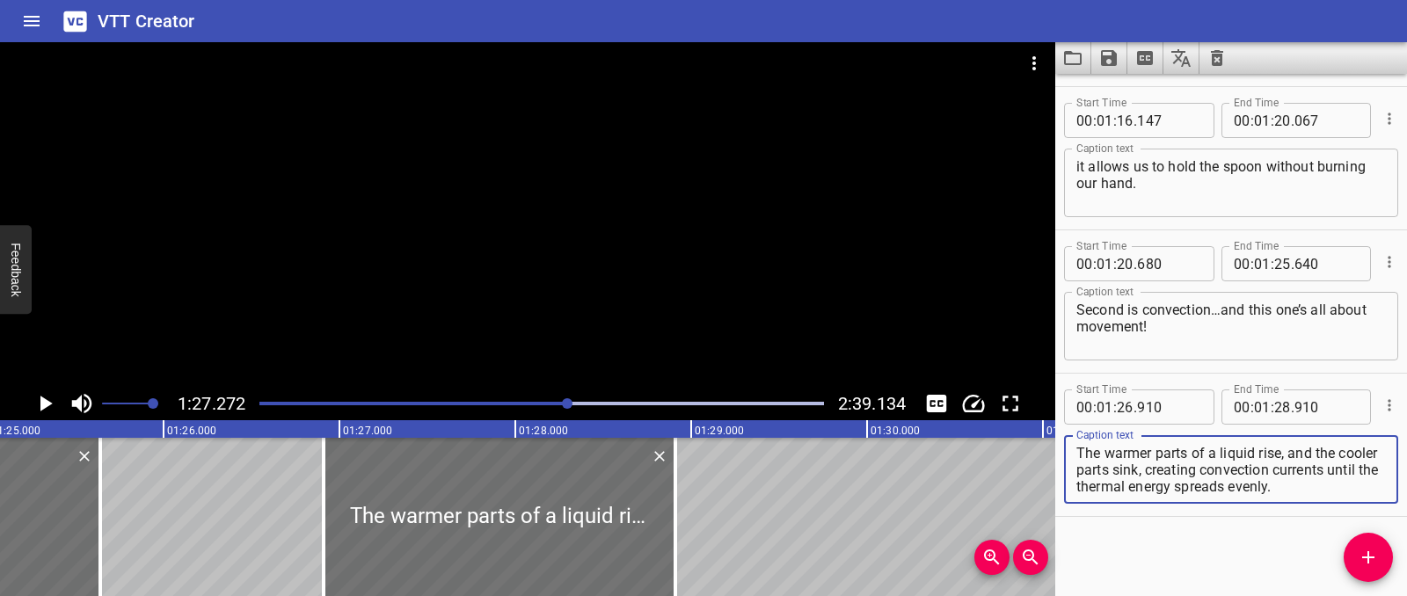
click at [276, 490] on div "Thermal Energy Transfers Why does ice cream melt faster outside? How does an ai…" at bounding box center [866, 517] width 31655 height 158
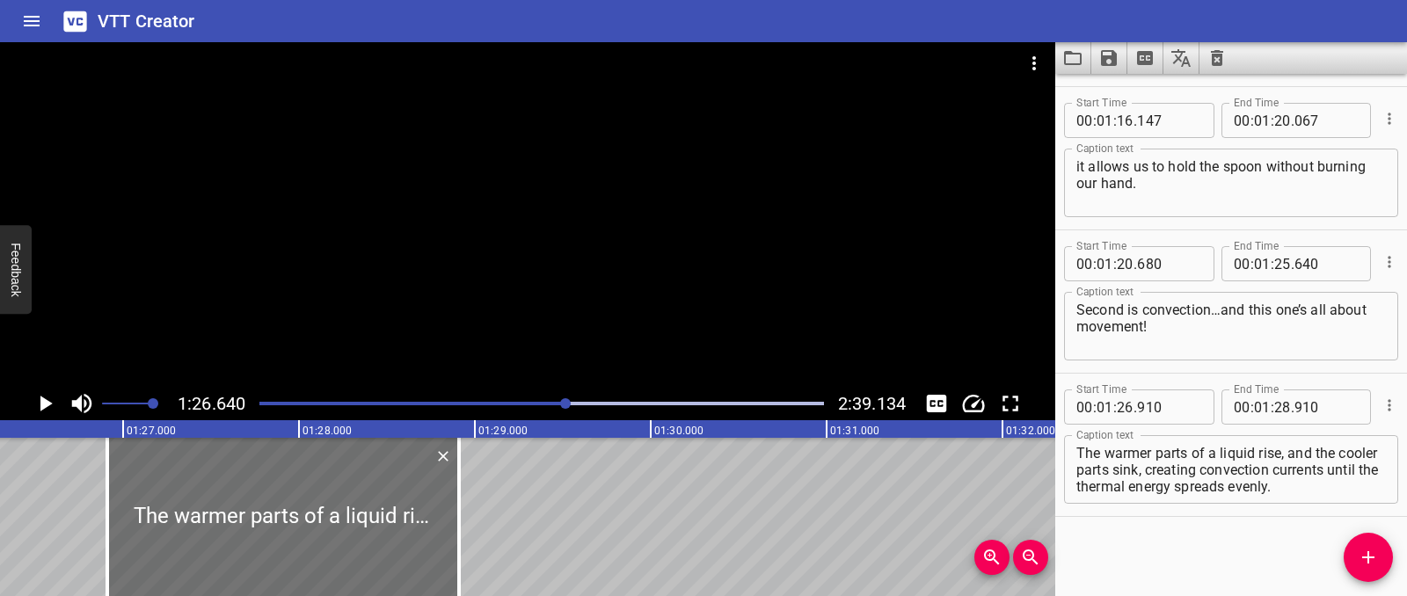
scroll to position [0, 15237]
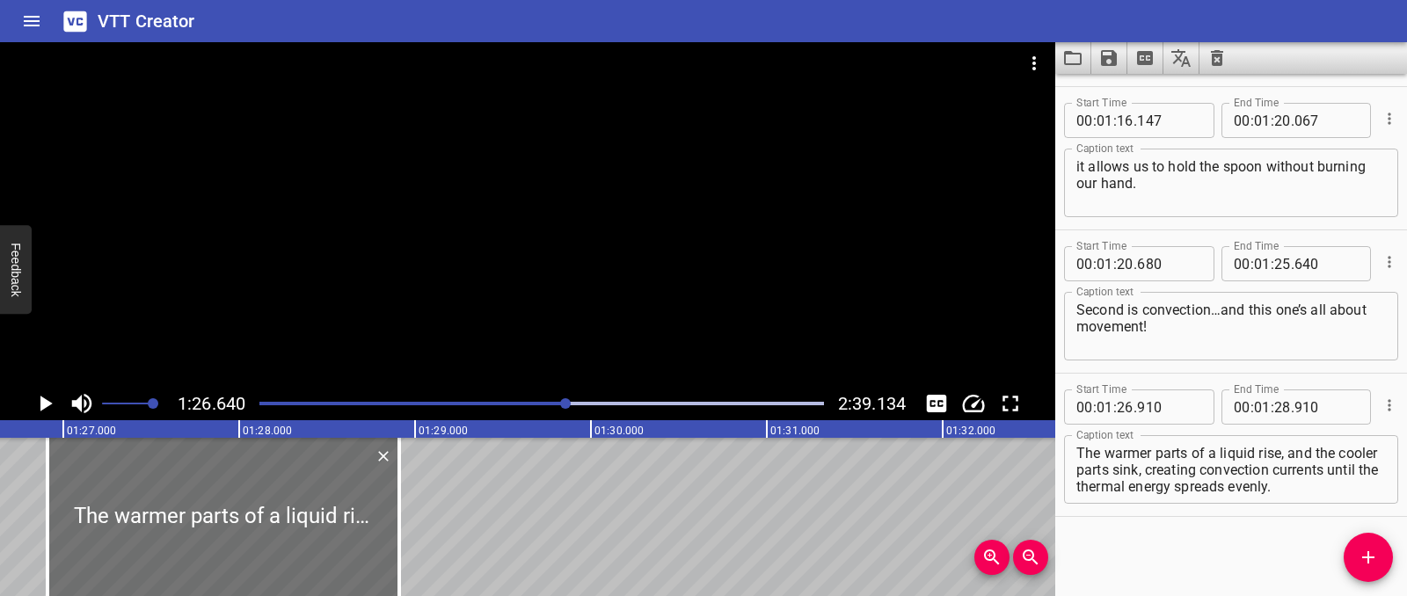
click at [47, 406] on icon "Play/Pause" at bounding box center [46, 404] width 12 height 16
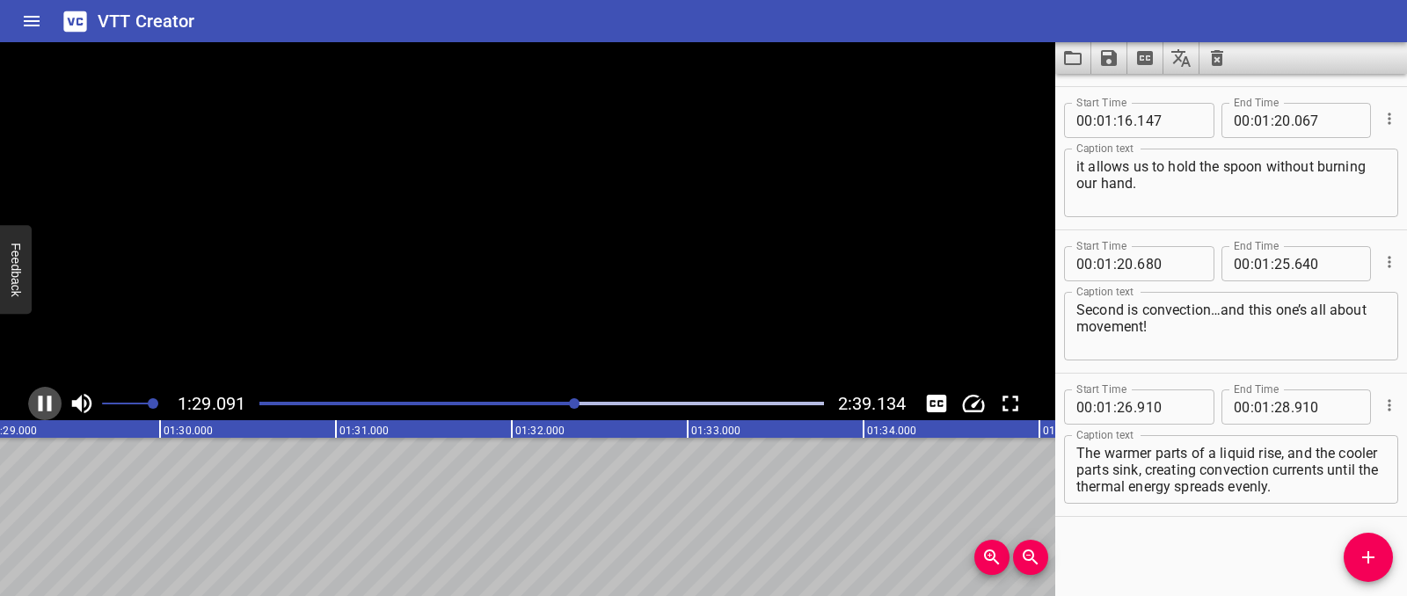
click at [47, 406] on icon "Play/Pause" at bounding box center [45, 403] width 26 height 26
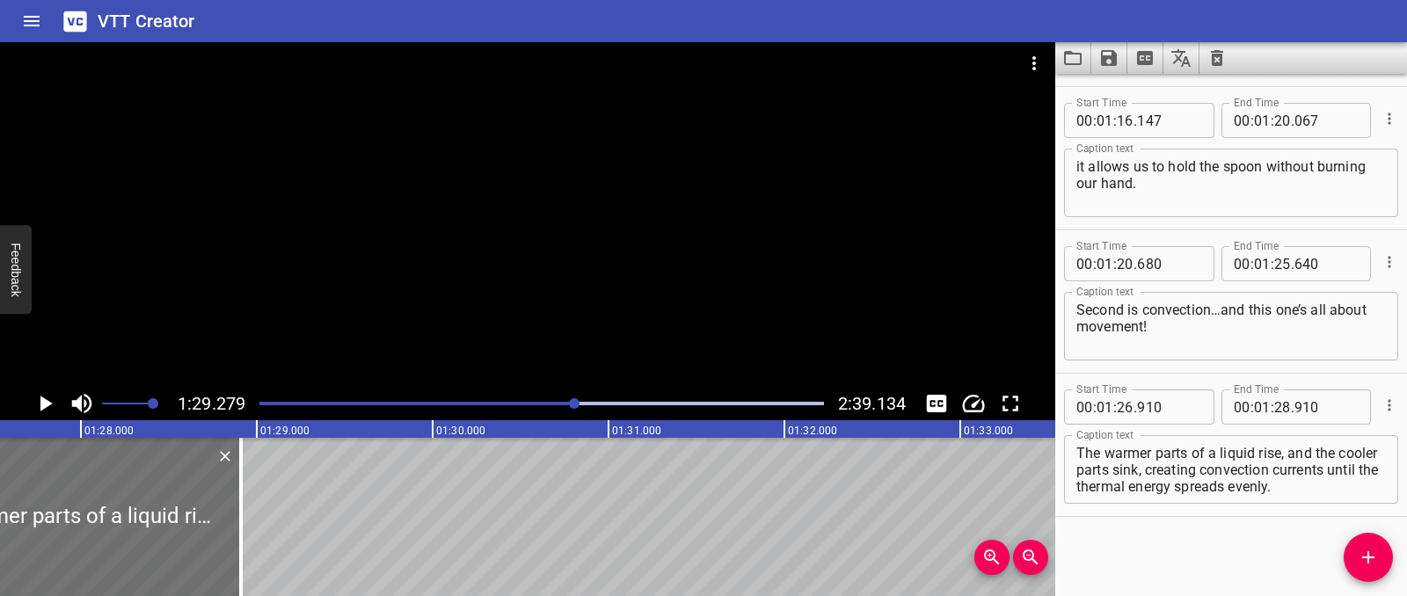
scroll to position [0, 15342]
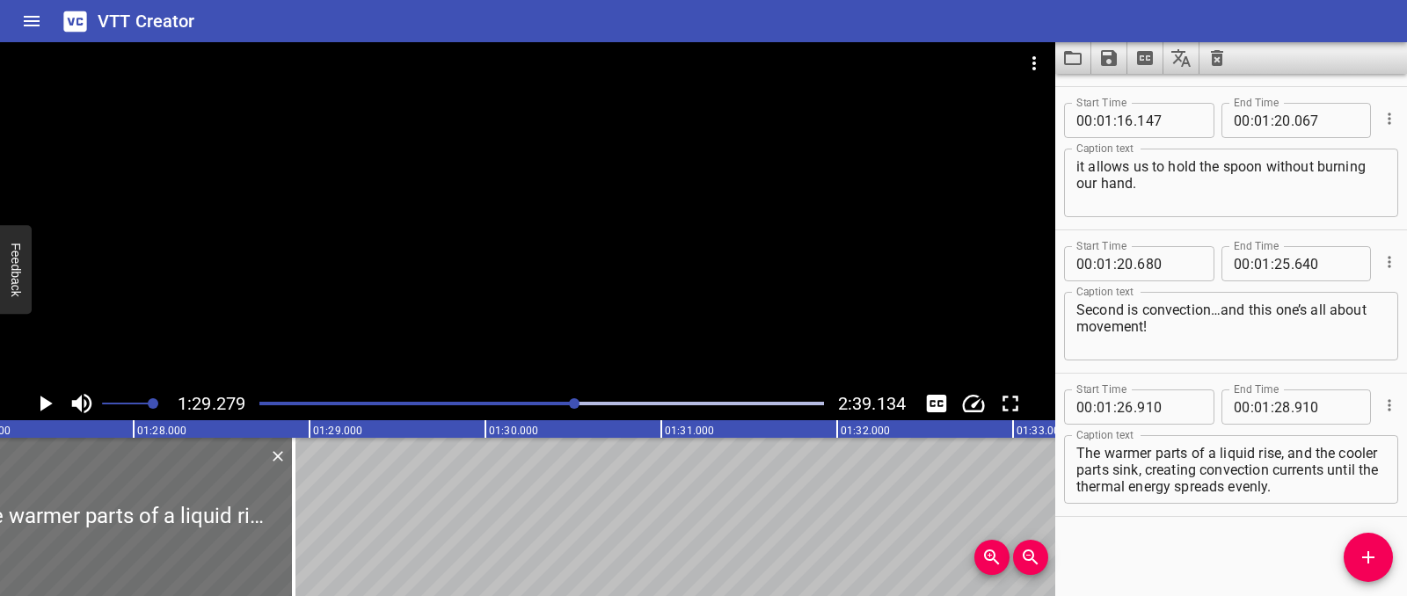
click at [58, 416] on div "1:29.279 2:39.134" at bounding box center [527, 403] width 1055 height 33
click at [56, 411] on icon "Play/Pause" at bounding box center [45, 403] width 26 height 26
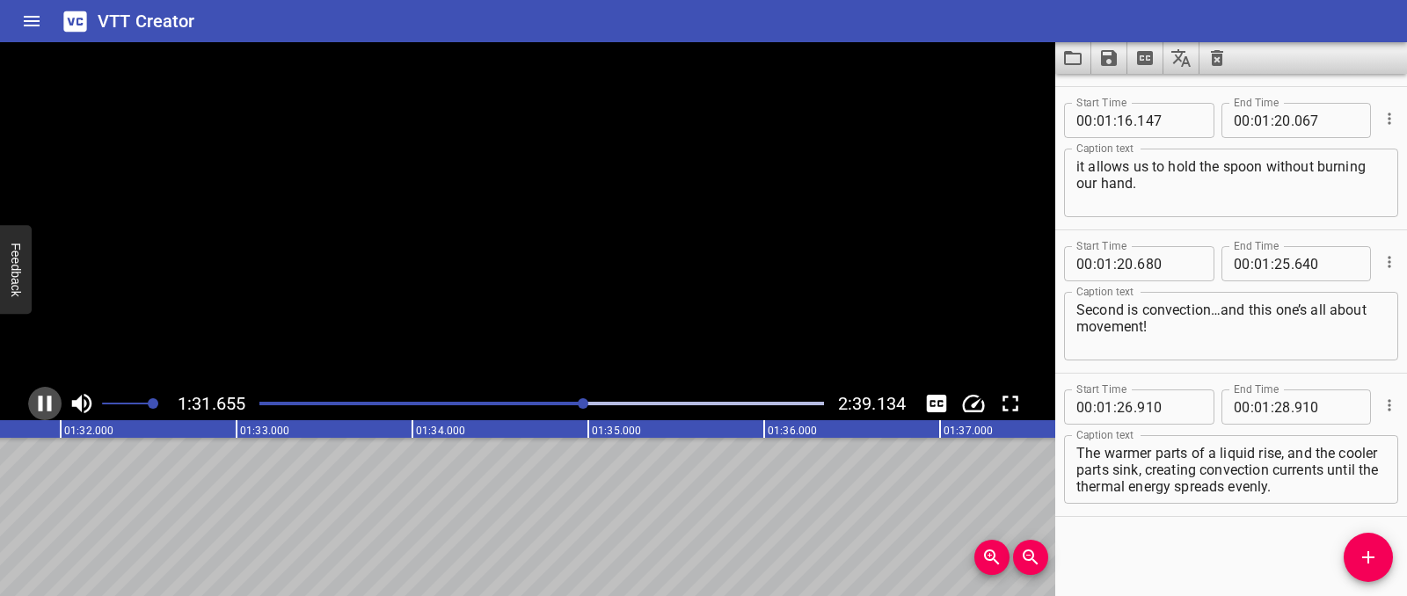
click at [56, 411] on icon "Play/Pause" at bounding box center [45, 403] width 26 height 26
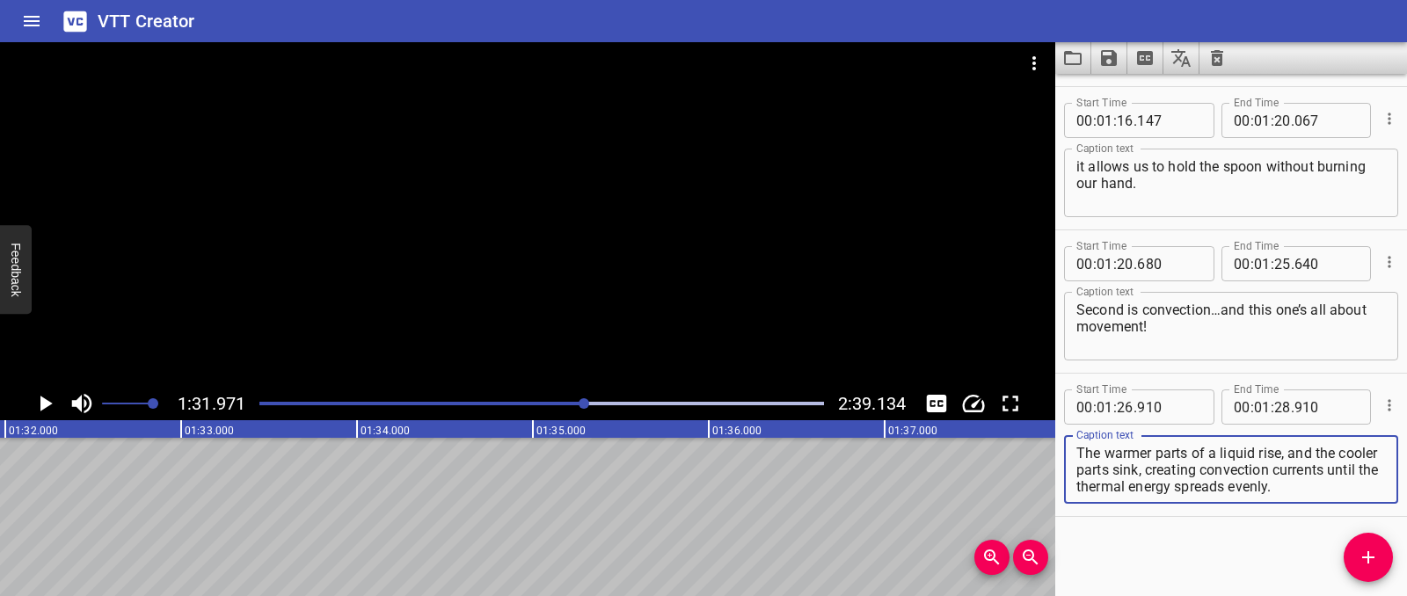
drag, startPoint x: 1191, startPoint y: 474, endPoint x: 1316, endPoint y: 501, distance: 128.7
click at [1316, 501] on div "The warmer parts of a liquid rise, and the cooler parts sink, creating convecti…" at bounding box center [1231, 469] width 334 height 69
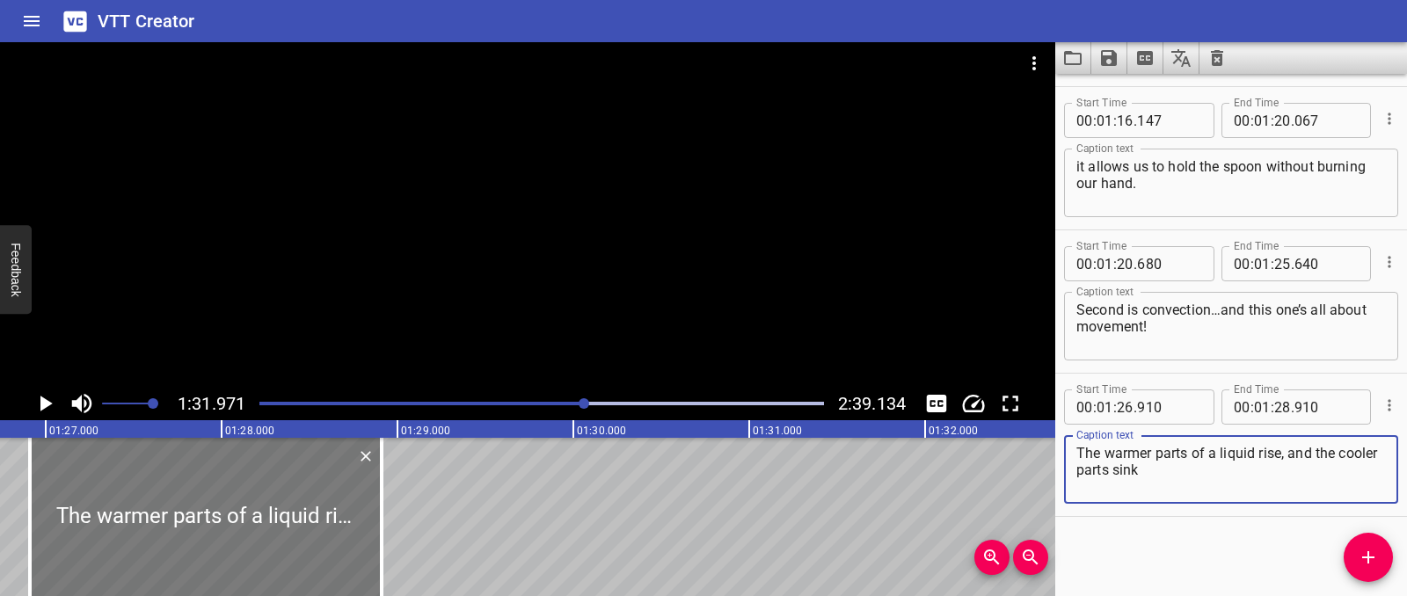
type textarea "The warmer parts of a liquid rise, and the cooler parts sink"
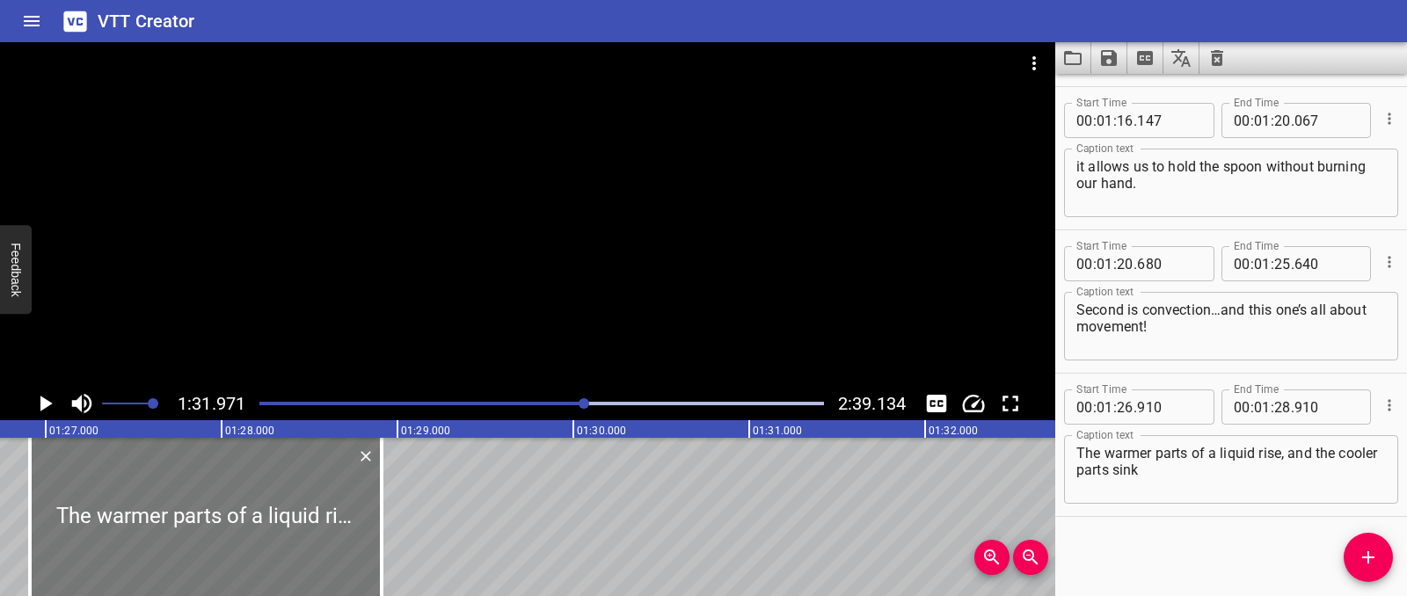
click at [169, 502] on div at bounding box center [206, 517] width 352 height 158
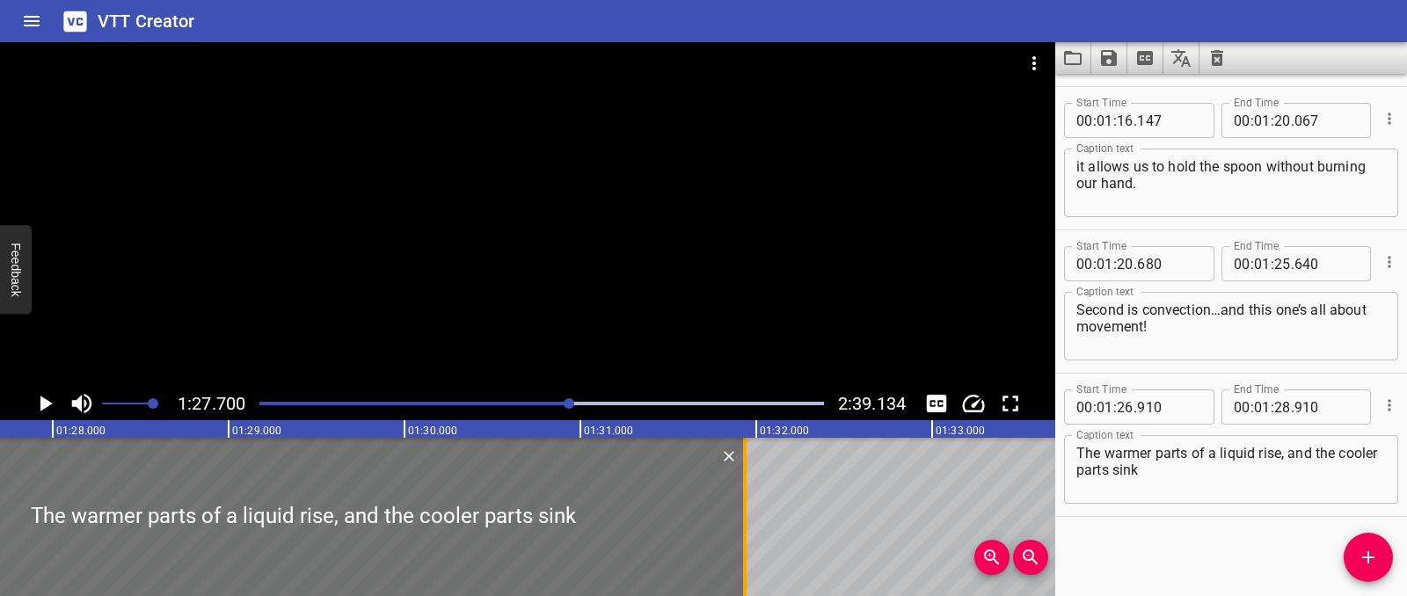
drag, startPoint x: 215, startPoint y: 514, endPoint x: 748, endPoint y: 512, distance: 532.9
click at [747, 512] on div at bounding box center [745, 517] width 4 height 158
type input "31"
type input "965"
click at [72, 481] on div at bounding box center [305, 517] width 889 height 158
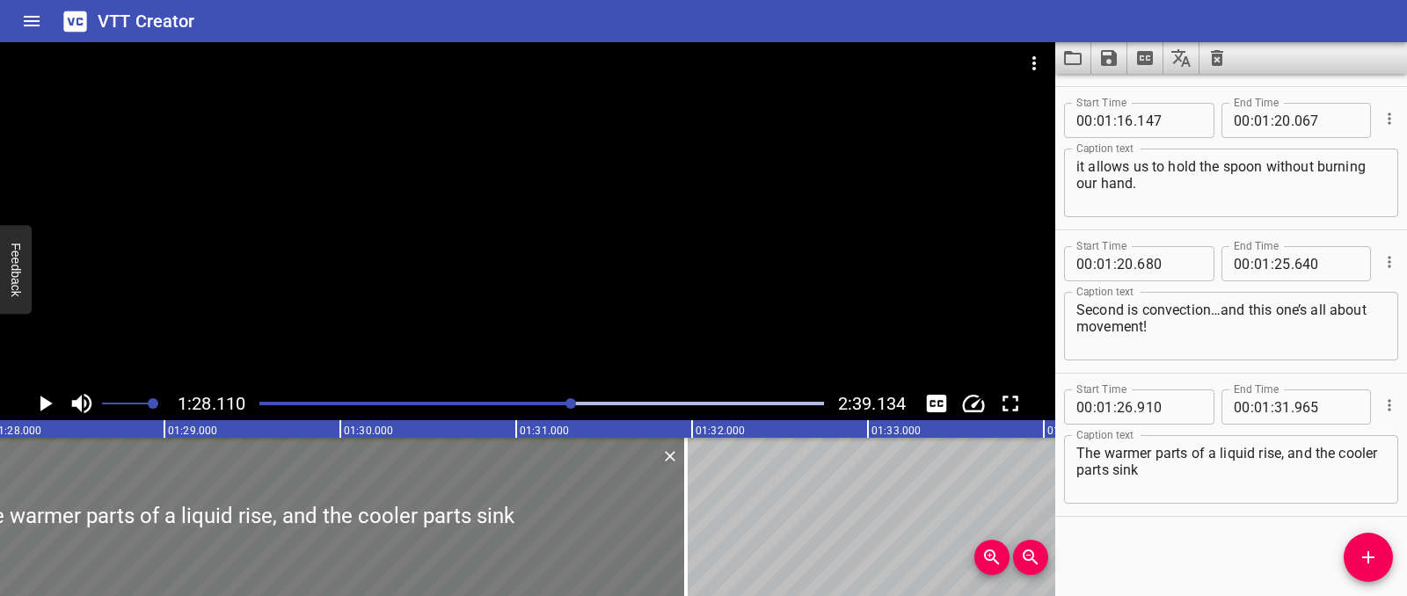
scroll to position [0, 15495]
click at [556, 404] on div "Play progress" at bounding box center [290, 404] width 565 height 4
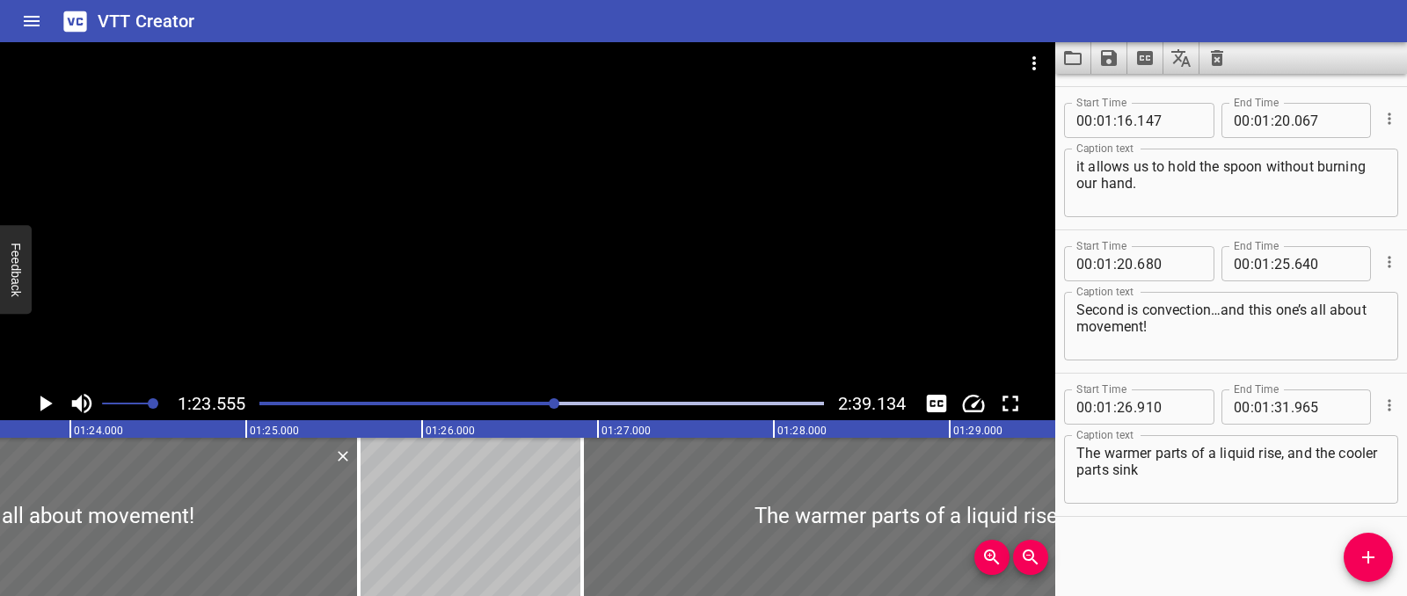
scroll to position [0, 14694]
click at [52, 407] on icon "Play/Pause" at bounding box center [45, 403] width 26 height 26
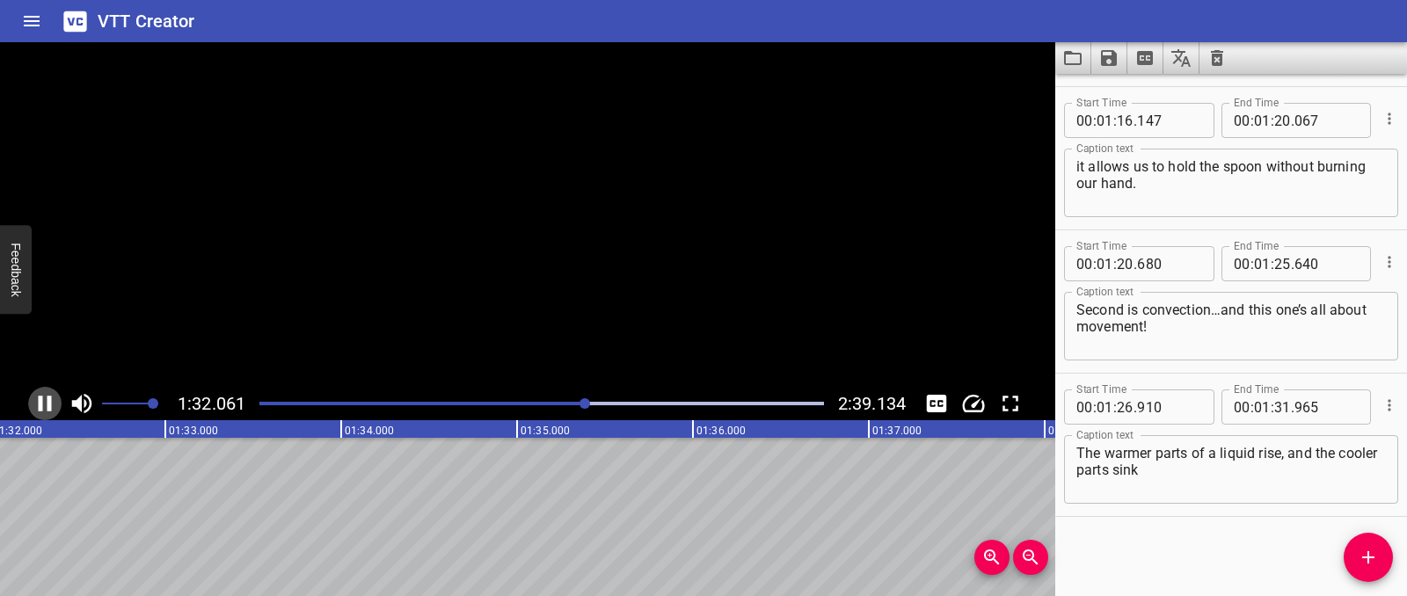
click at [51, 407] on icon "Play/Pause" at bounding box center [45, 404] width 13 height 16
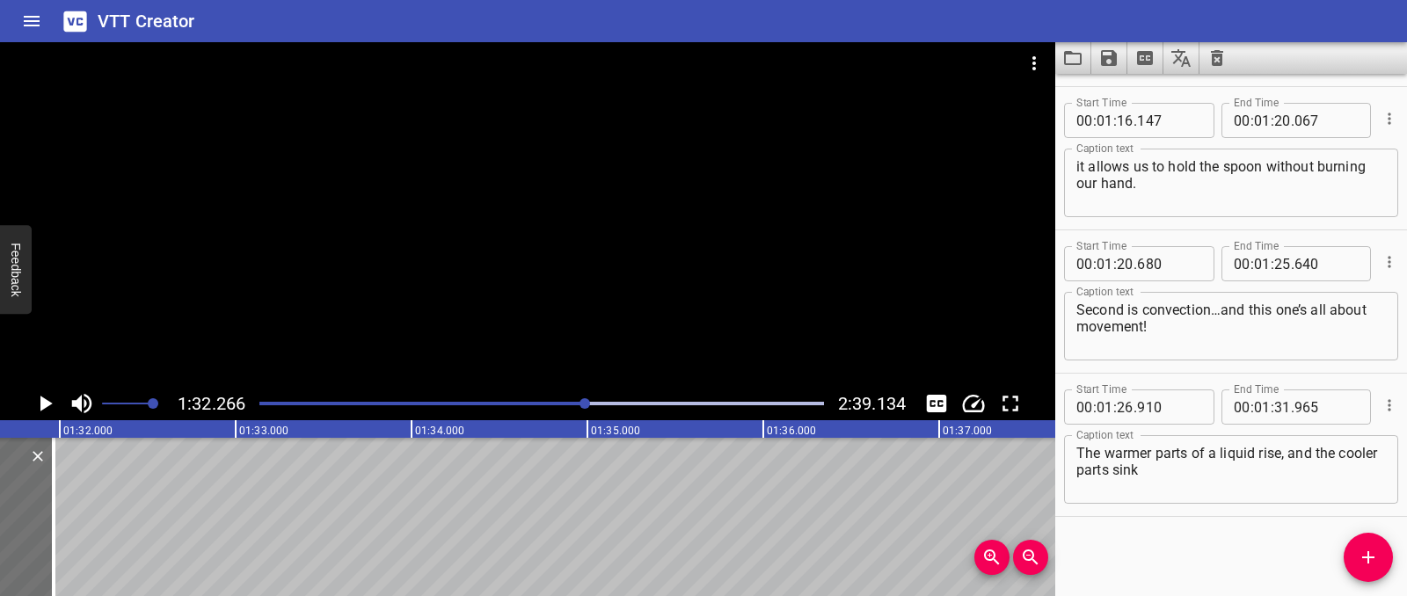
scroll to position [0, 16093]
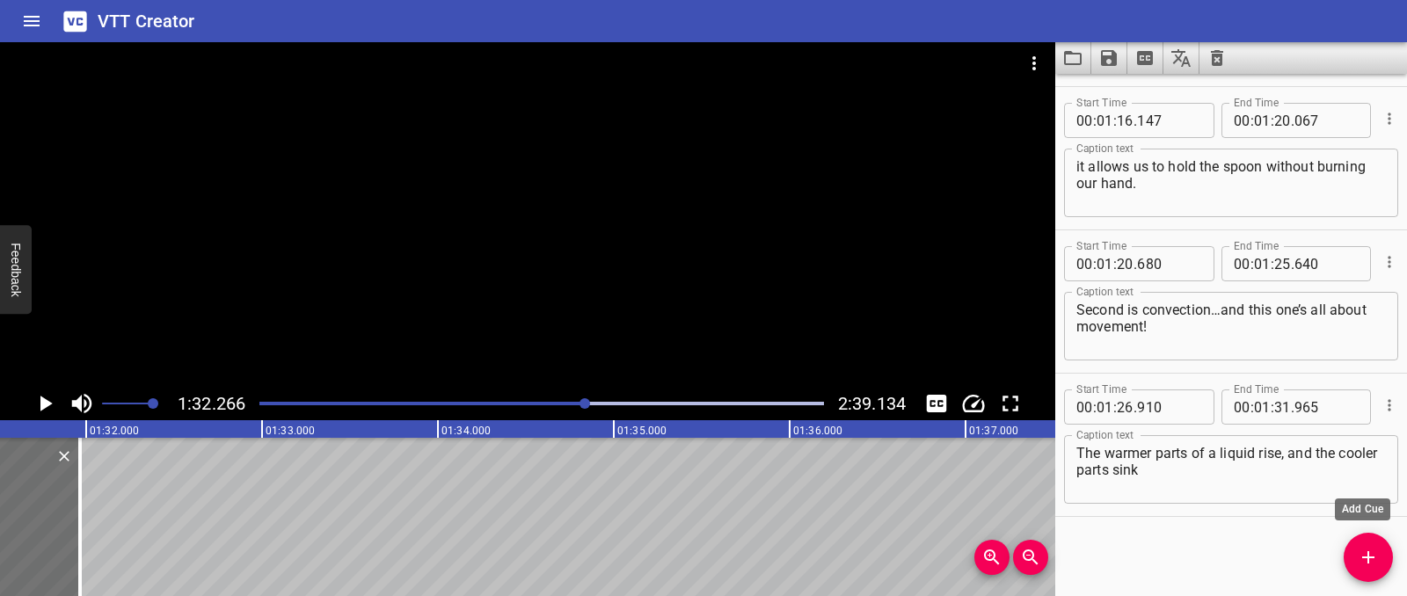
click at [1355, 565] on span "Add Cue" at bounding box center [1368, 557] width 49 height 21
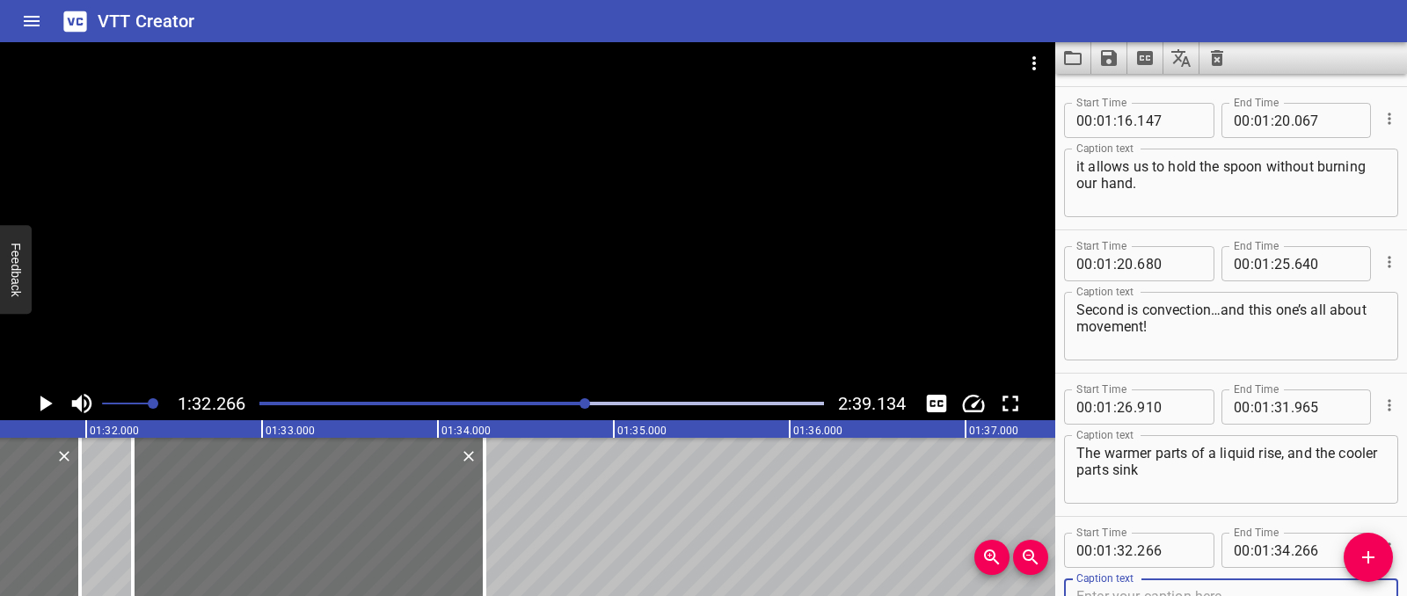
scroll to position [2436, 0]
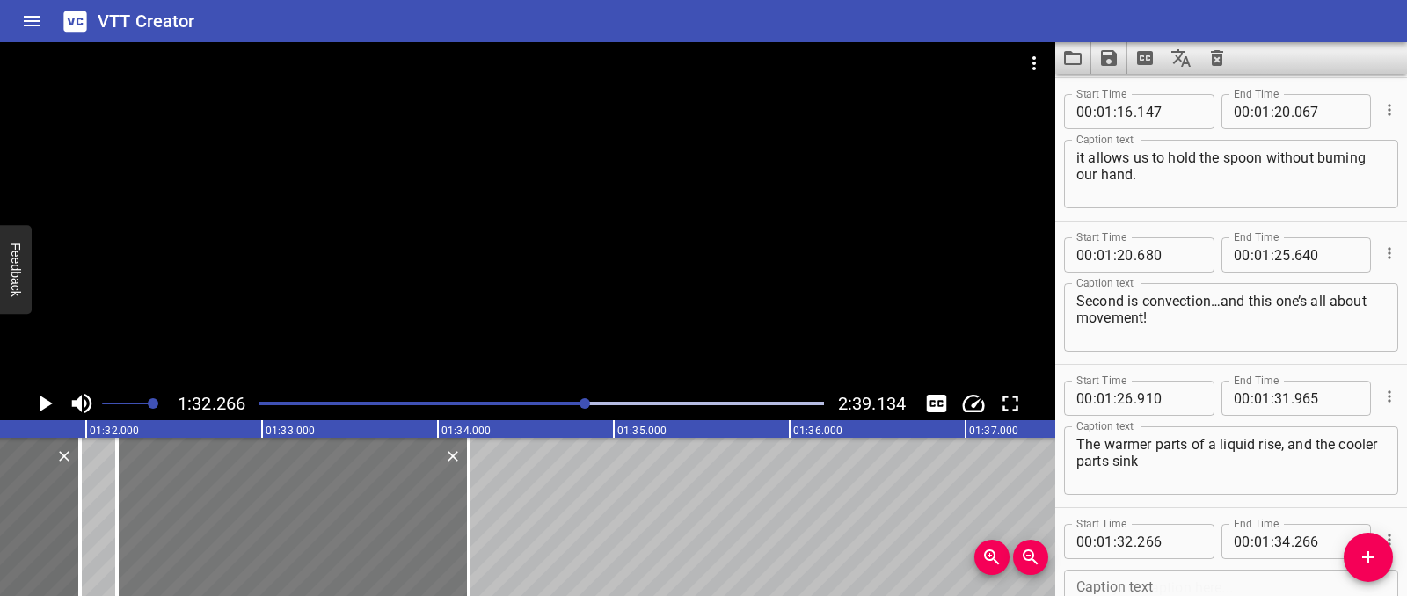
drag, startPoint x: 266, startPoint y: 554, endPoint x: 251, endPoint y: 552, distance: 15.9
click at [251, 552] on div at bounding box center [293, 517] width 352 height 158
type input "176"
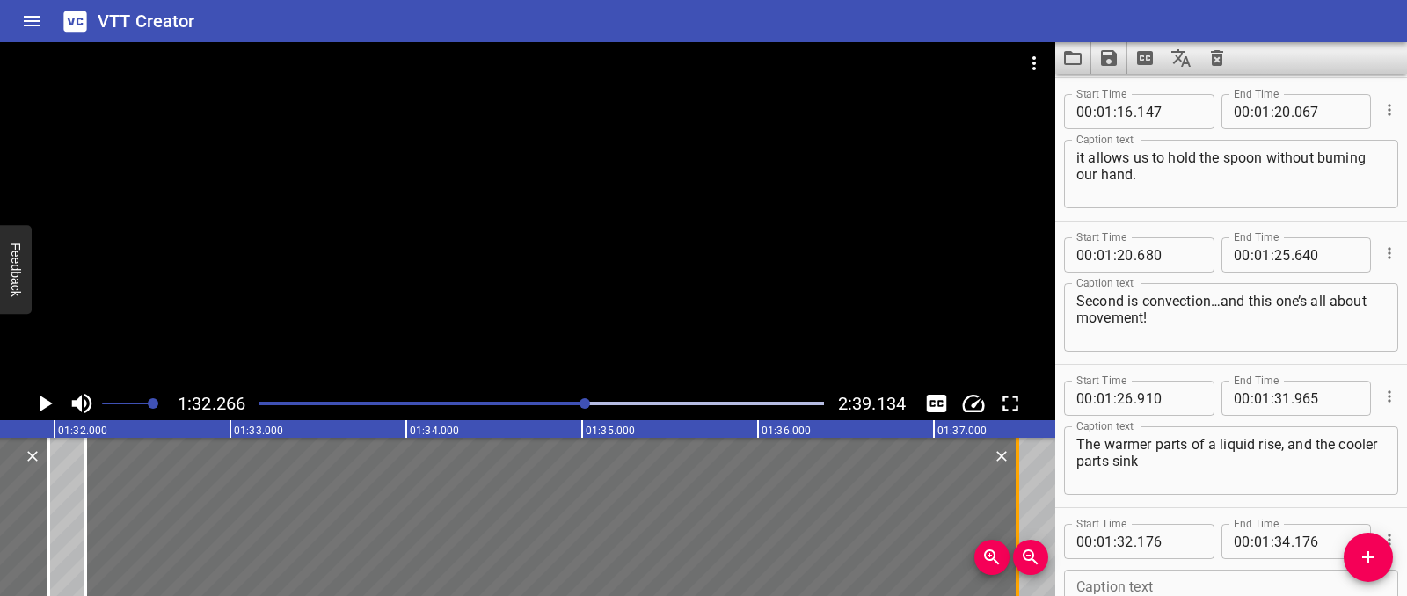
drag, startPoint x: 466, startPoint y: 539, endPoint x: 1038, endPoint y: 529, distance: 572.5
type input "37"
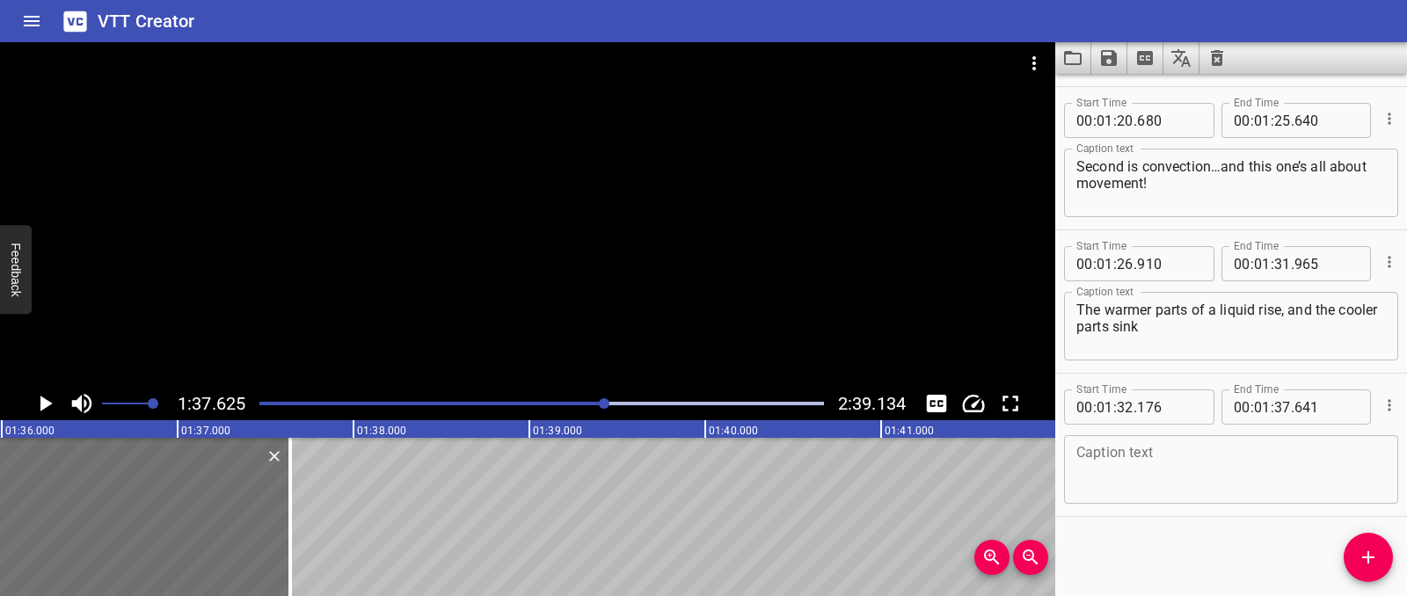
scroll to position [0, 16855]
drag, startPoint x: 310, startPoint y: 520, endPoint x: 273, endPoint y: 519, distance: 36.1
click at [273, 519] on div at bounding box center [281, 517] width 18 height 158
type input "436"
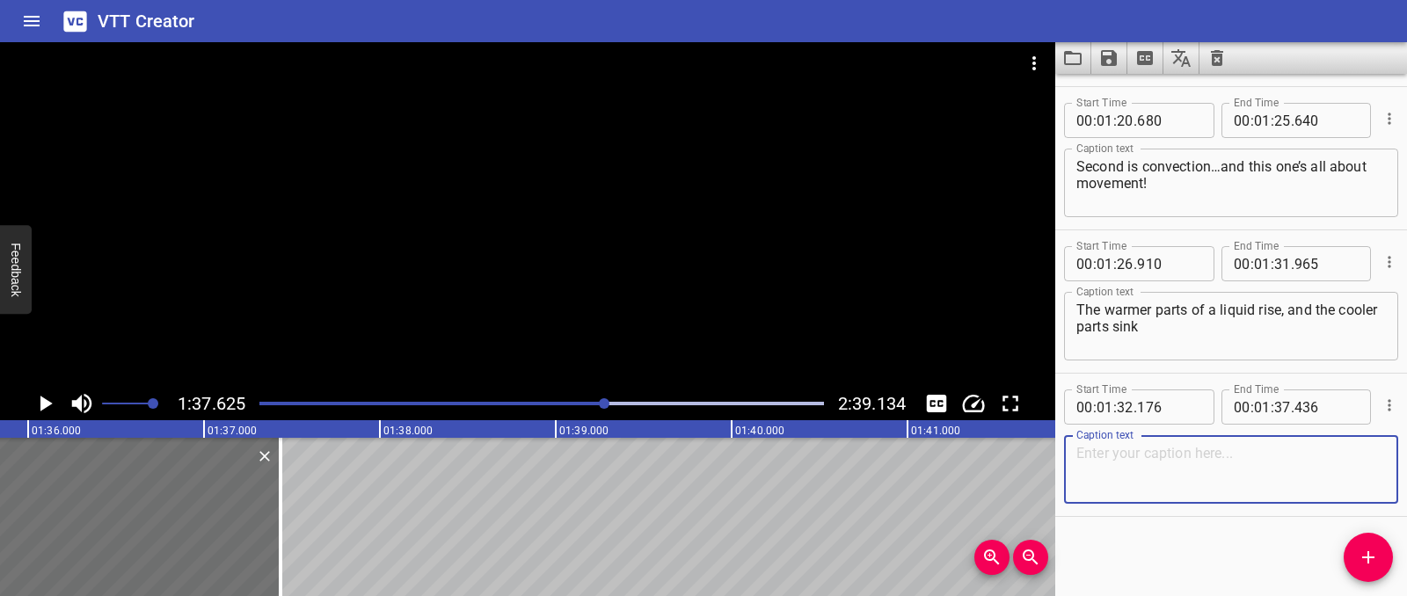
click at [1196, 475] on textarea at bounding box center [1231, 470] width 310 height 50
paste textarea "creating convection currents until the thermal energy spreads evenly."
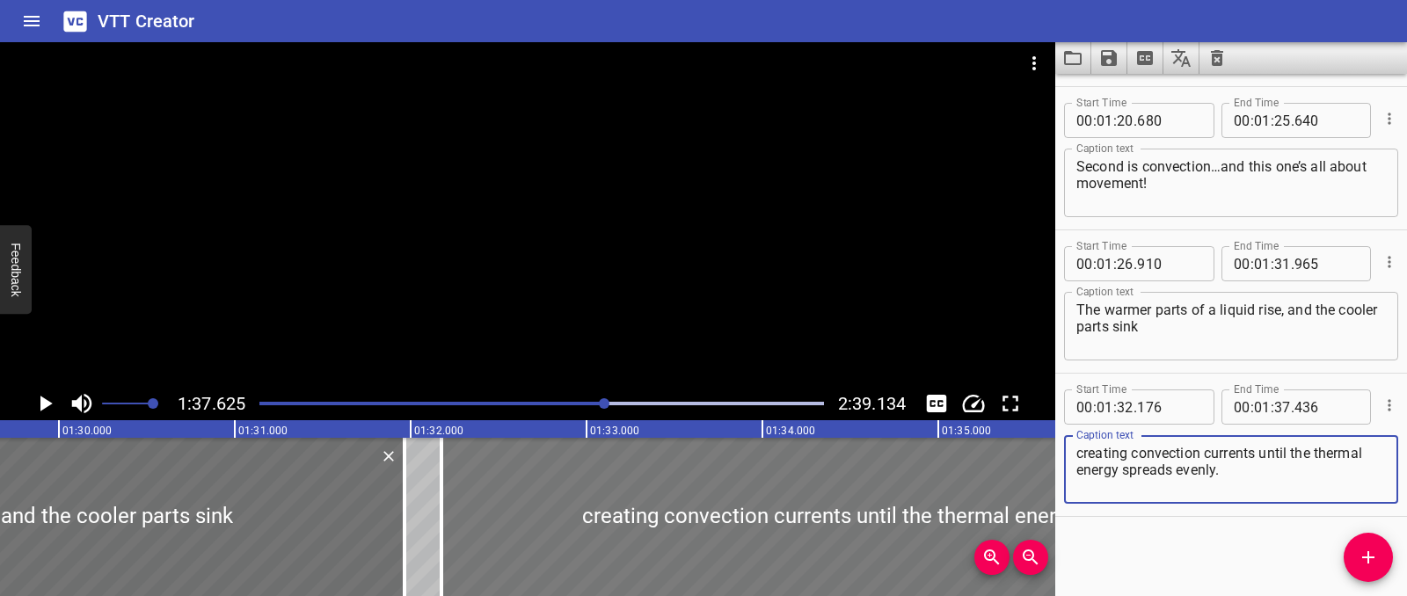
scroll to position [0, 15742]
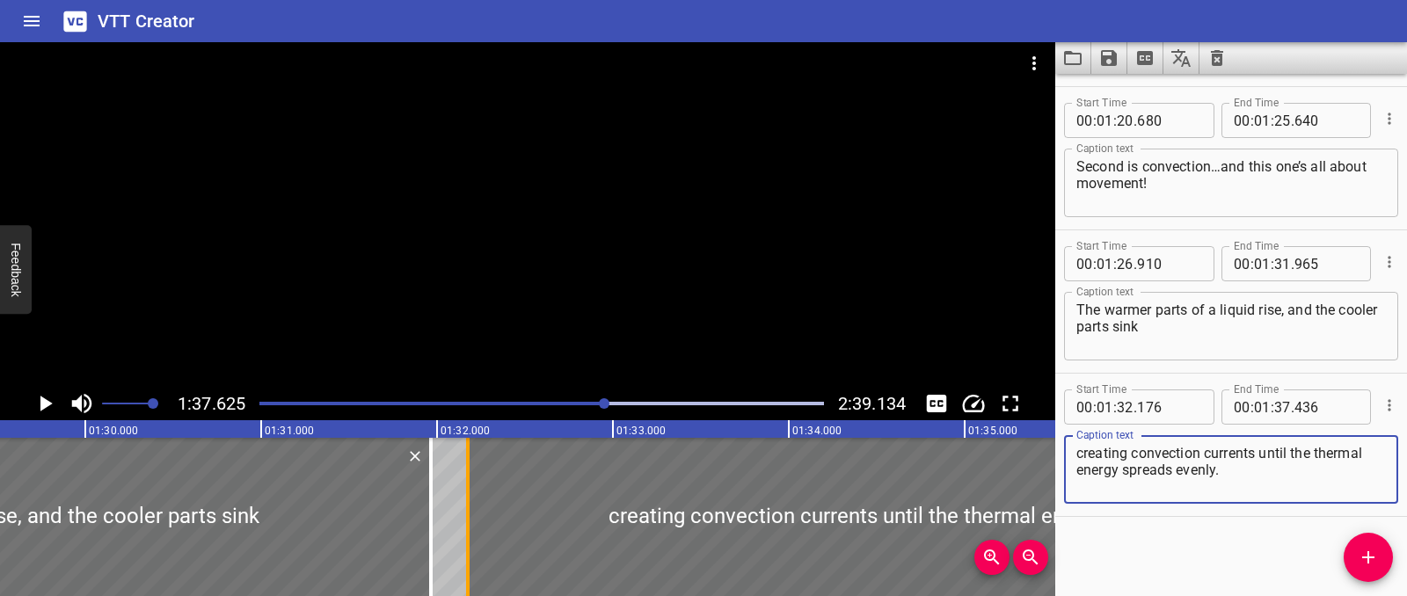
type textarea "creating convection currents until the thermal energy spreads evenly."
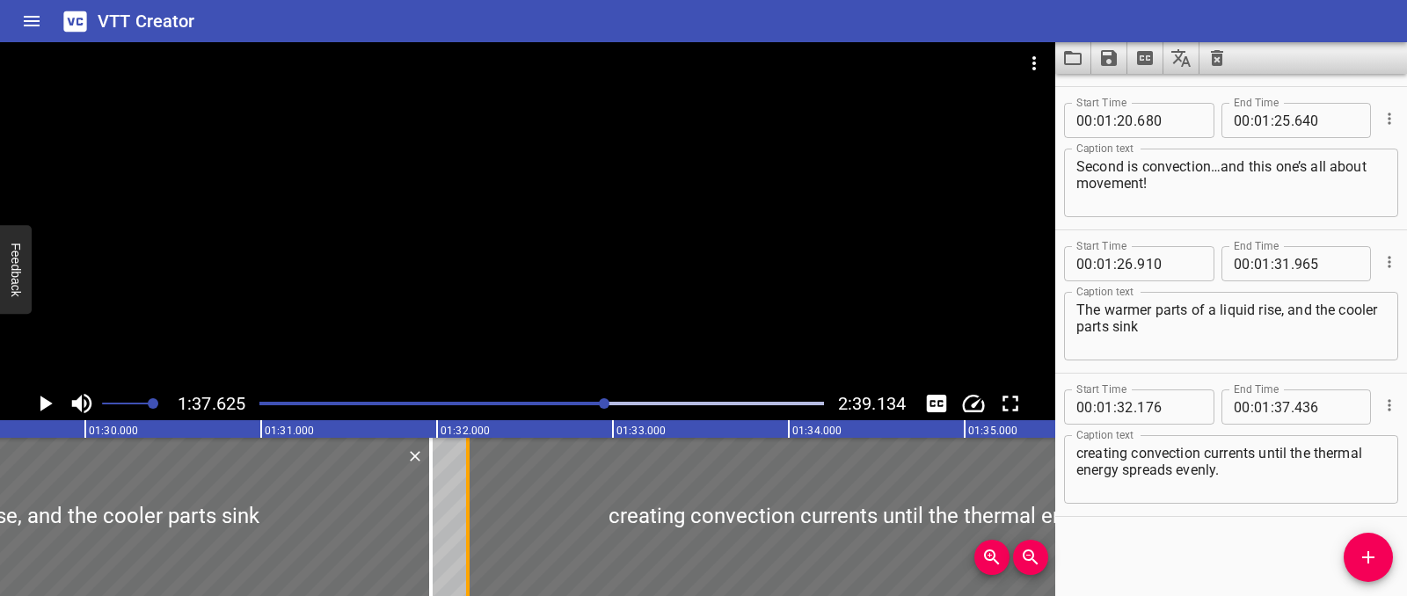
click at [459, 508] on div at bounding box center [468, 517] width 18 height 158
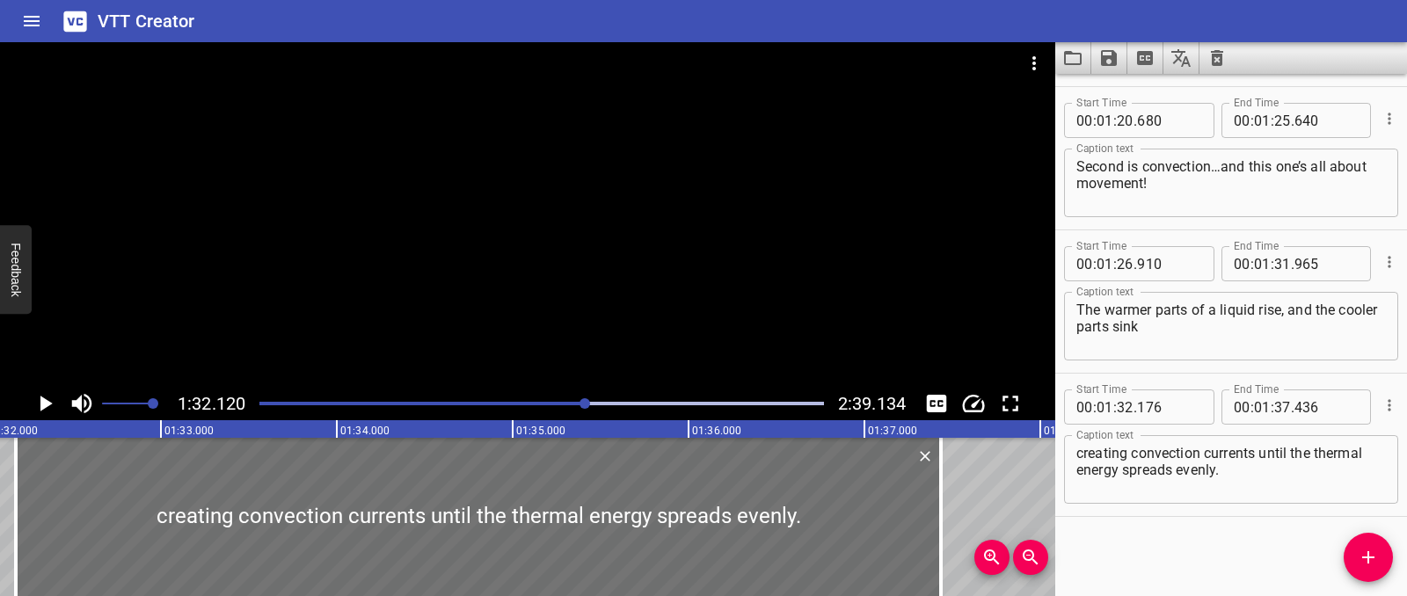
scroll to position [0, 16201]
click at [42, 414] on icon "Play/Pause" at bounding box center [45, 403] width 26 height 26
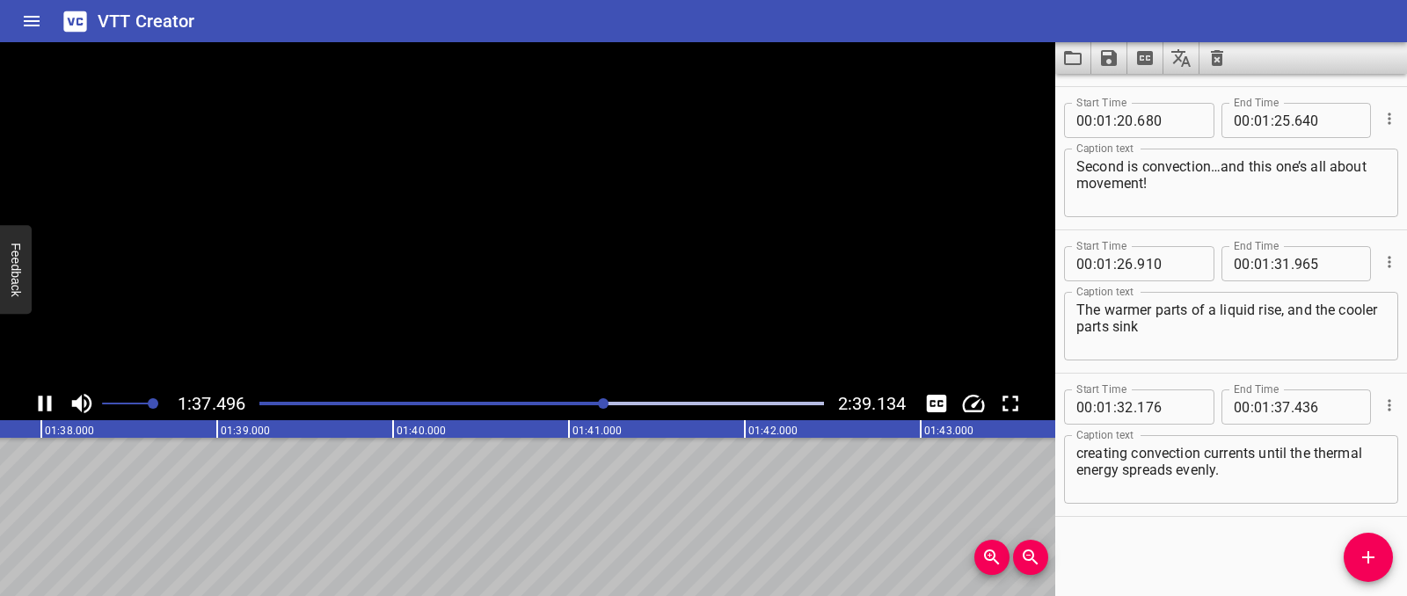
click at [42, 414] on icon "Play/Pause" at bounding box center [45, 403] width 26 height 26
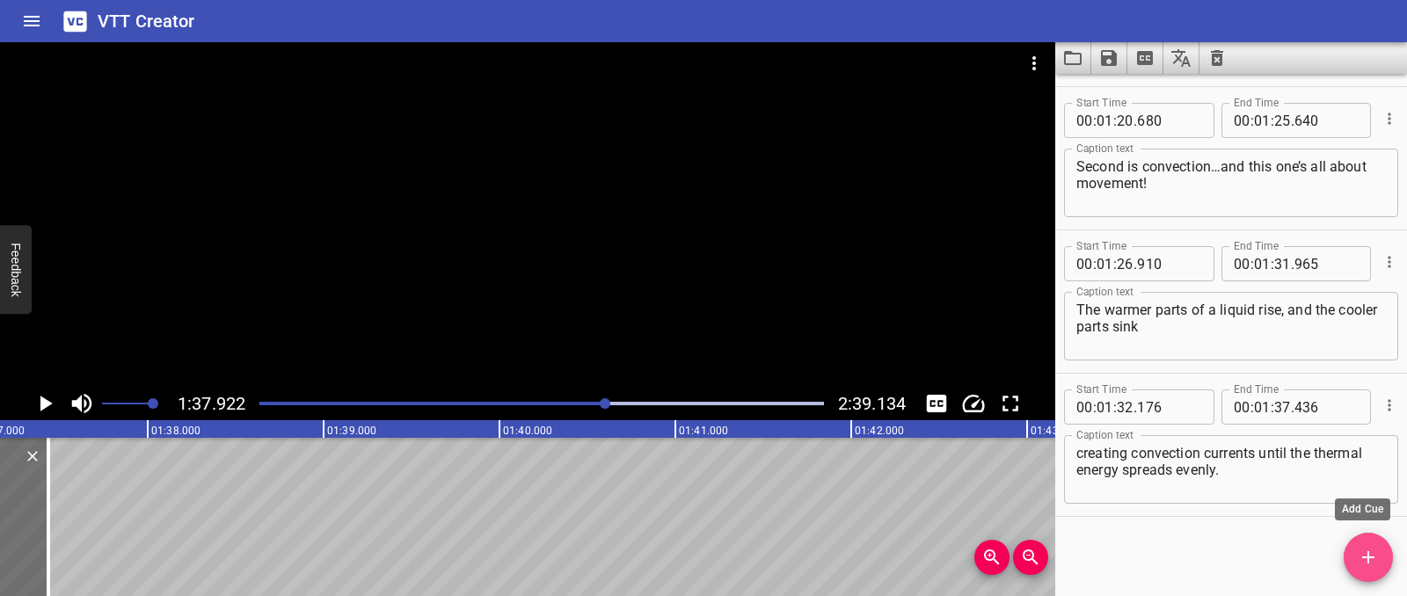
click at [1377, 565] on icon "Add Cue" at bounding box center [1368, 557] width 21 height 21
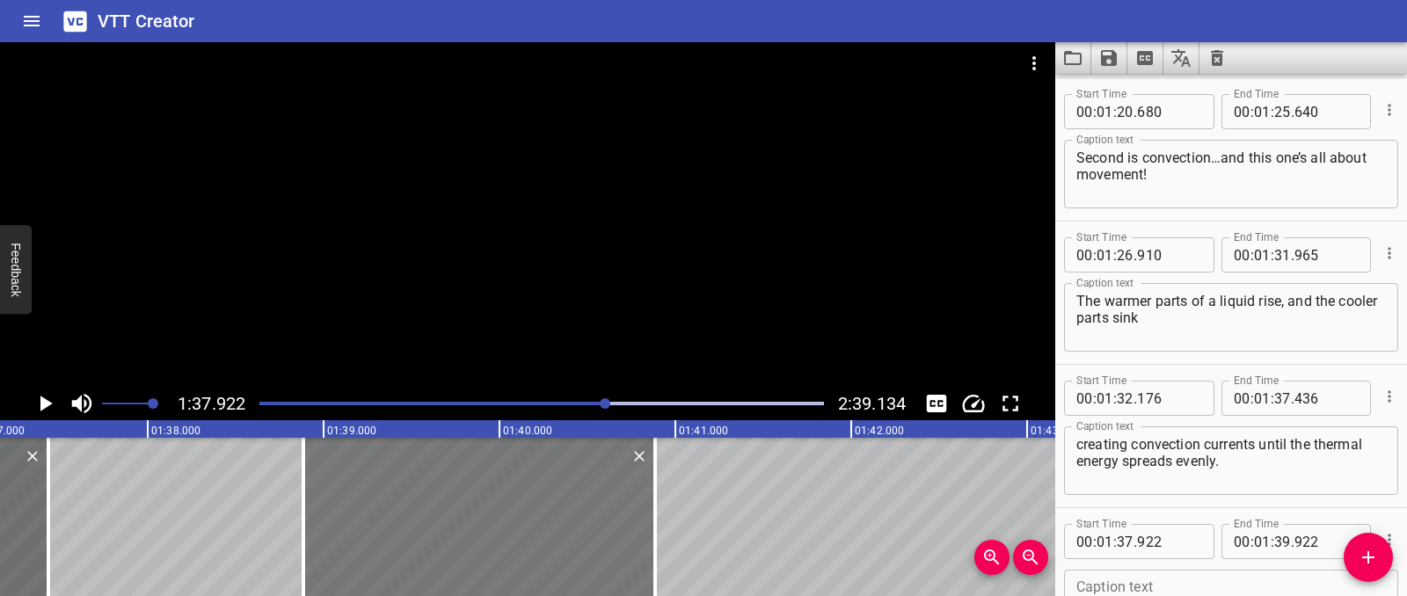
drag, startPoint x: 333, startPoint y: 532, endPoint x: 342, endPoint y: 511, distance: 22.9
click at [499, 542] on div at bounding box center [479, 517] width 352 height 158
type input "38"
type input "862"
type input "40"
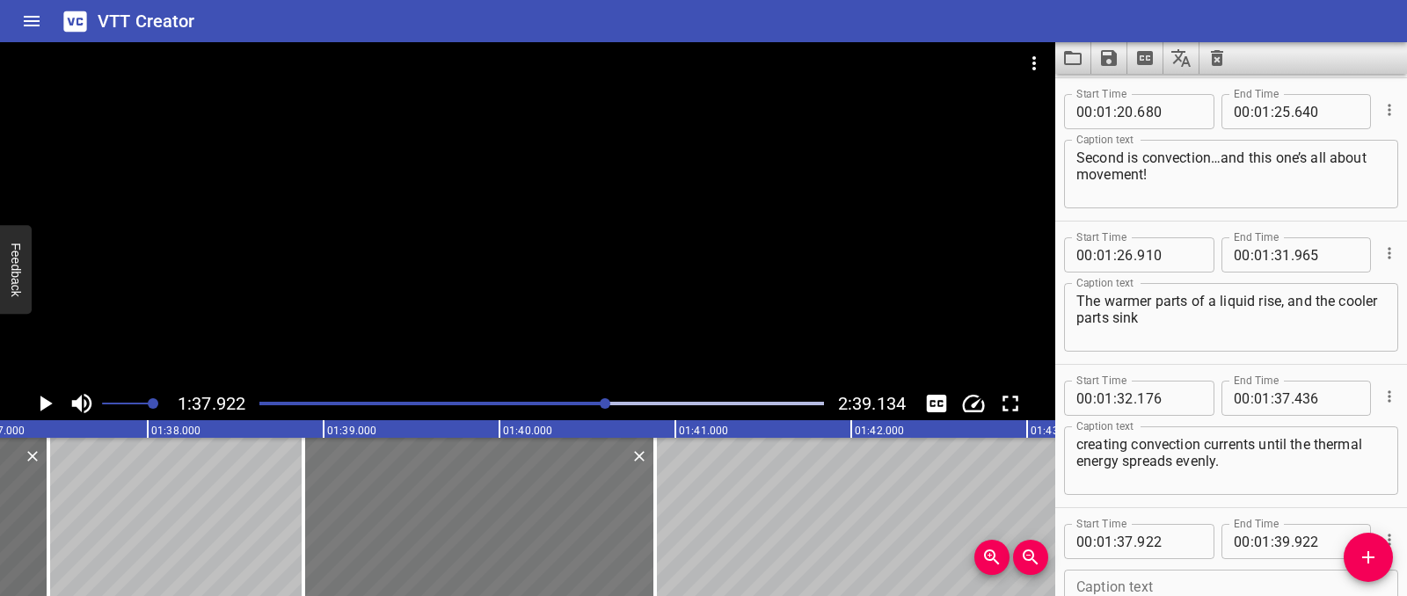
type input "862"
click at [39, 395] on icon "Play/Pause" at bounding box center [45, 403] width 26 height 26
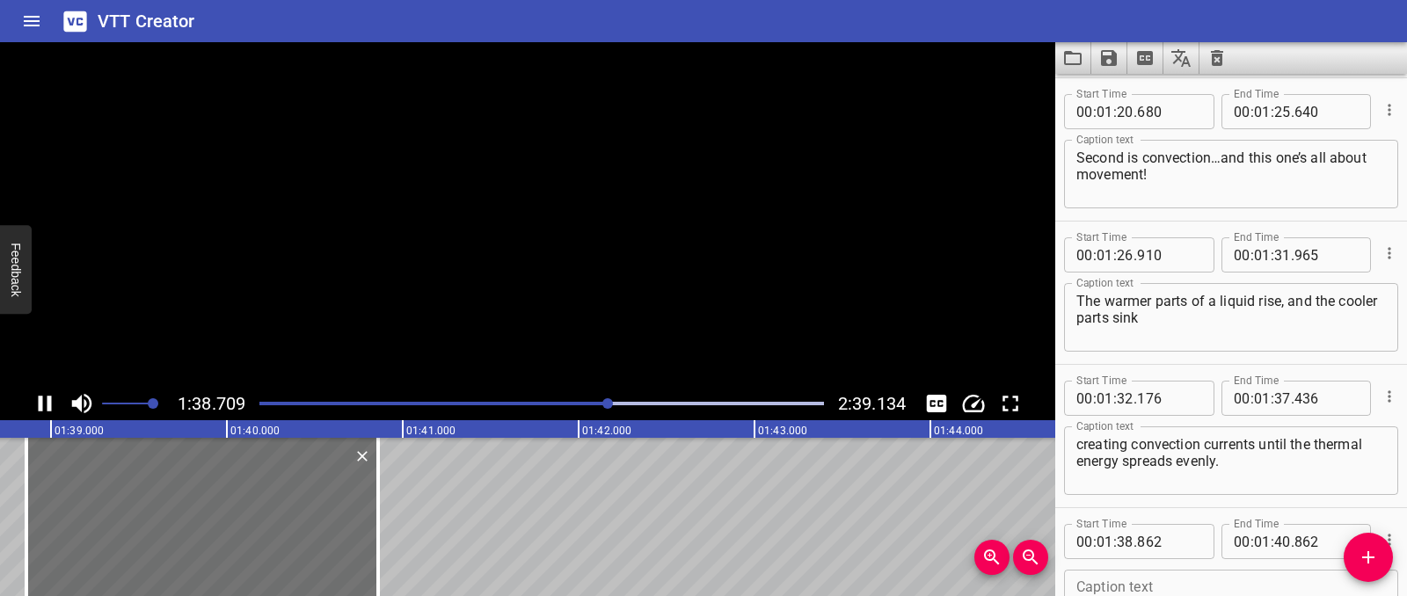
scroll to position [0, 17406]
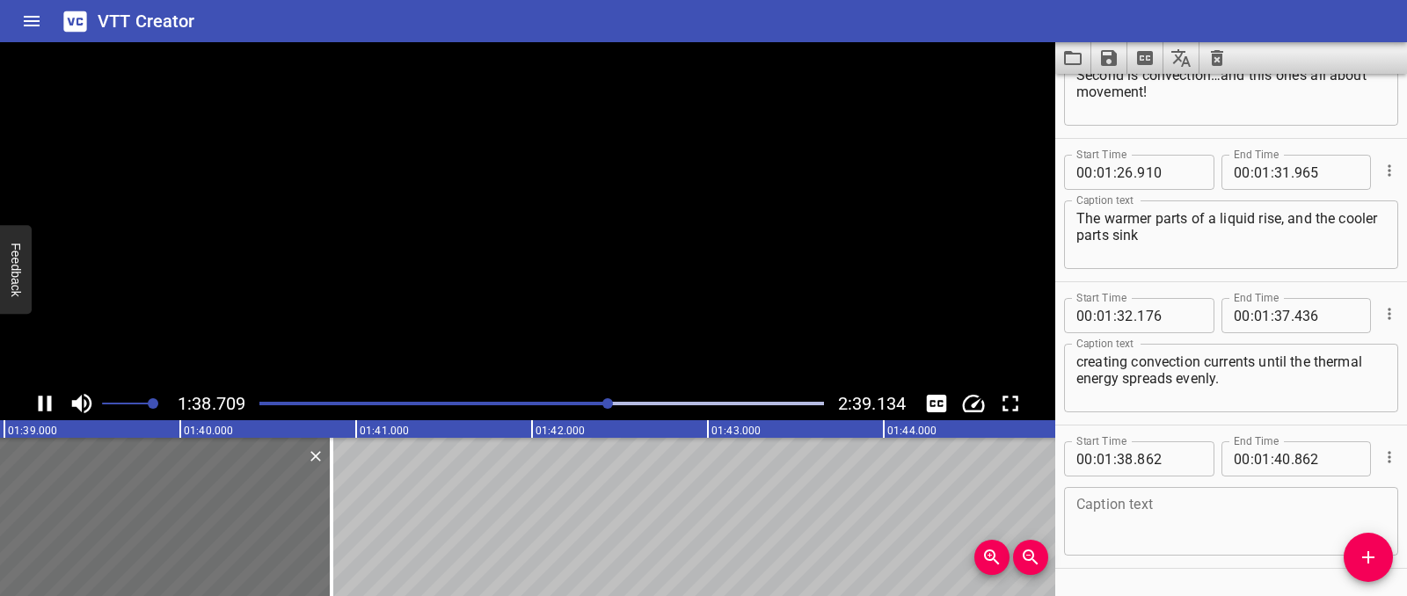
click at [39, 395] on icon "Play/Pause" at bounding box center [45, 403] width 26 height 26
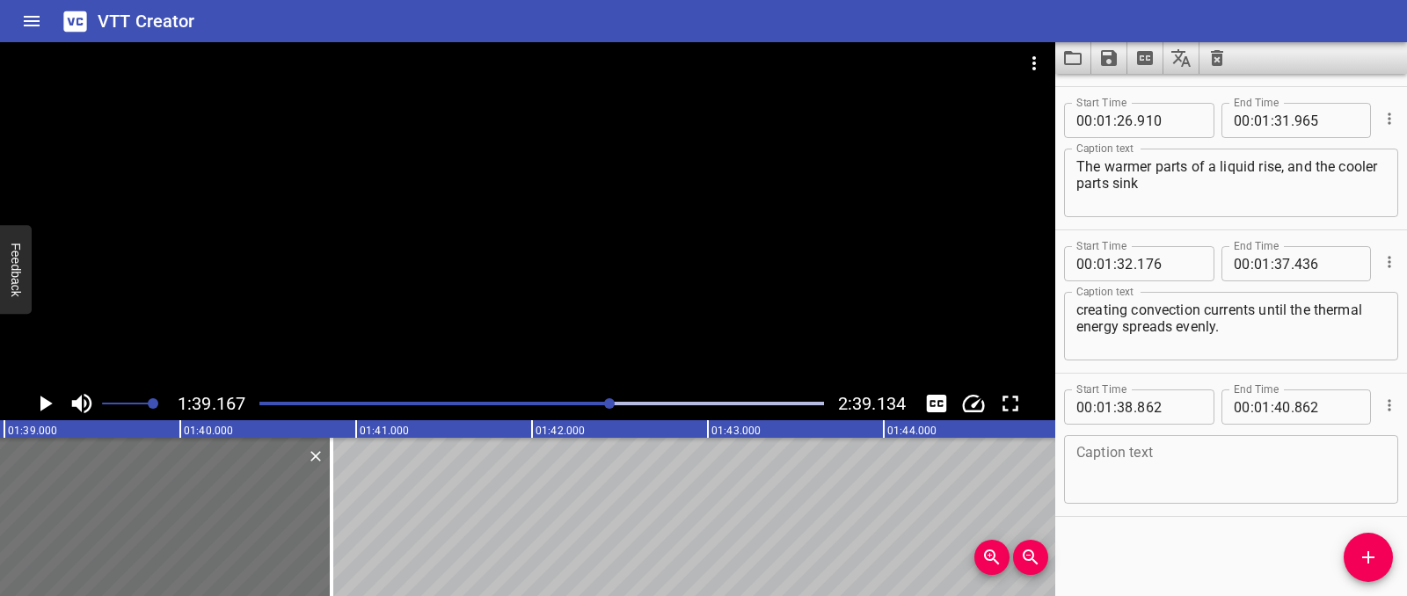
scroll to position [0, 17440]
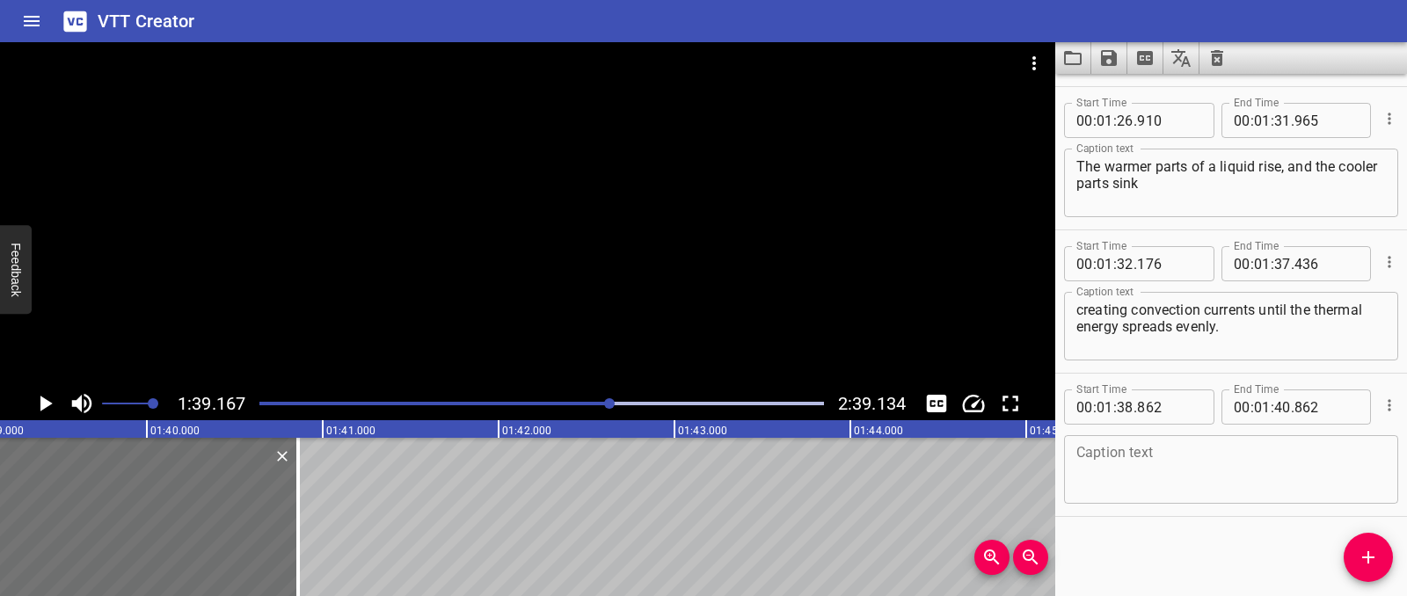
click at [1128, 455] on textarea at bounding box center [1231, 470] width 310 height 50
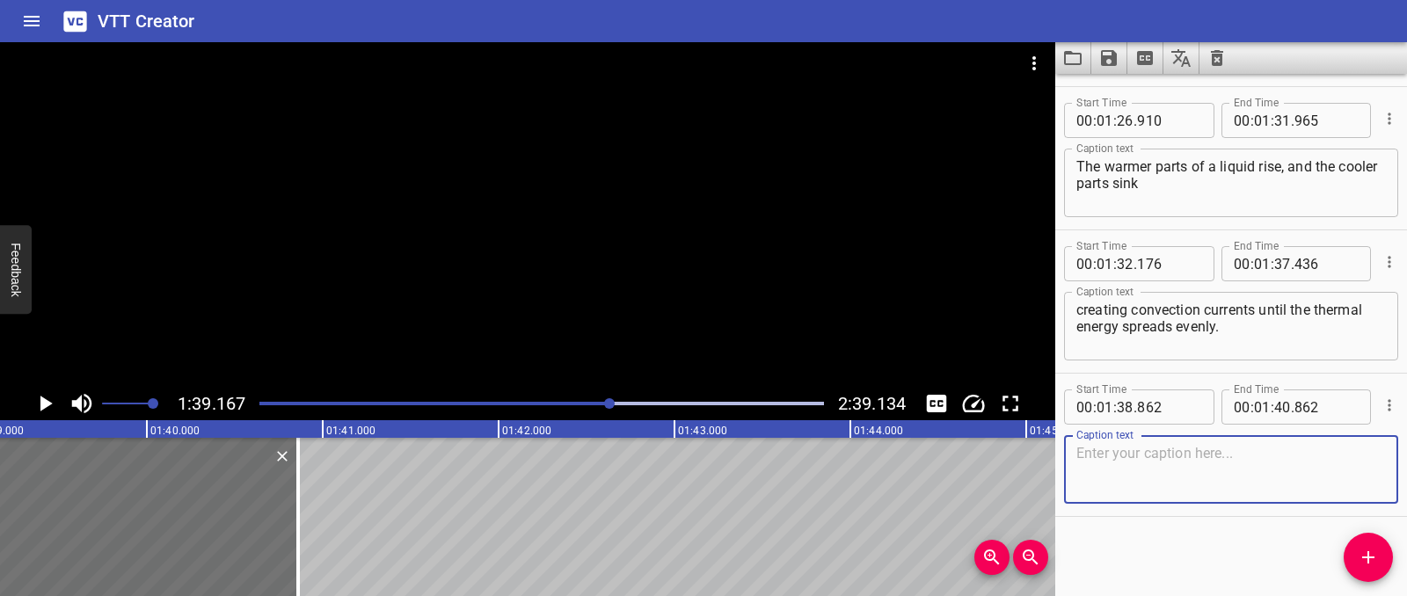
paste textarea "Convection also happens in gases like air."
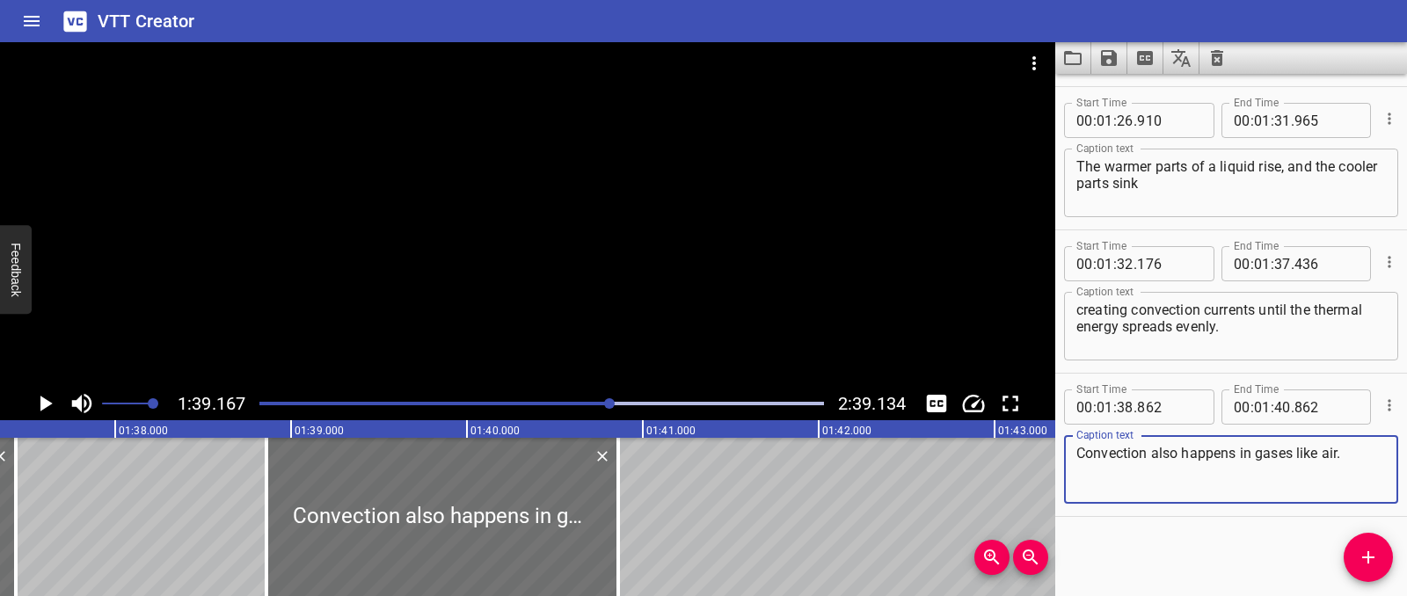
scroll to position [0, 17093]
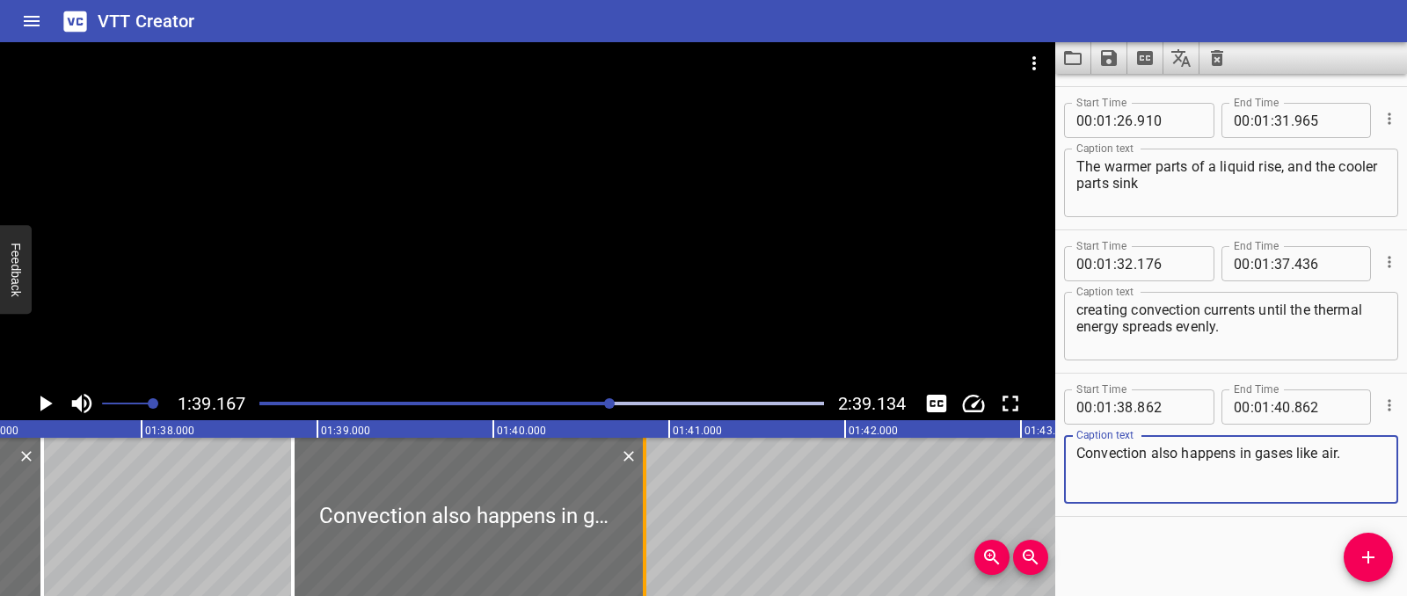
type textarea "Convection also happens in gases like air."
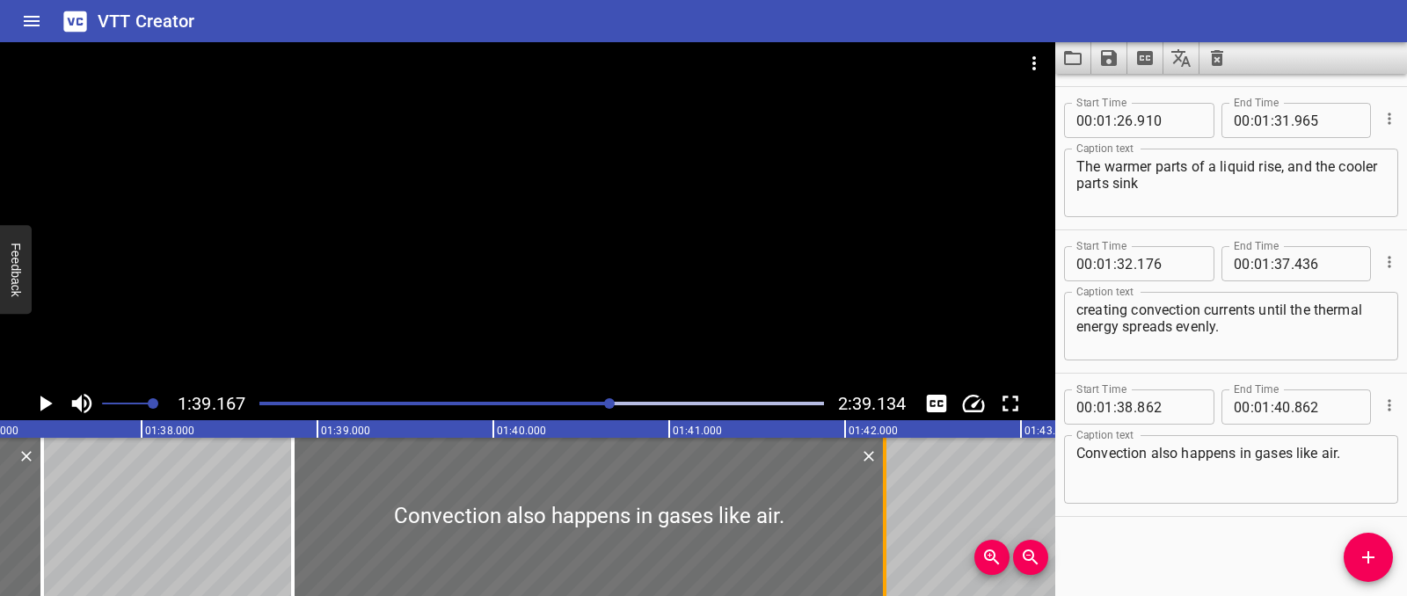
drag, startPoint x: 643, startPoint y: 532, endPoint x: 883, endPoint y: 522, distance: 240.2
click at [883, 522] on div at bounding box center [885, 517] width 4 height 158
type input "42"
type input "227"
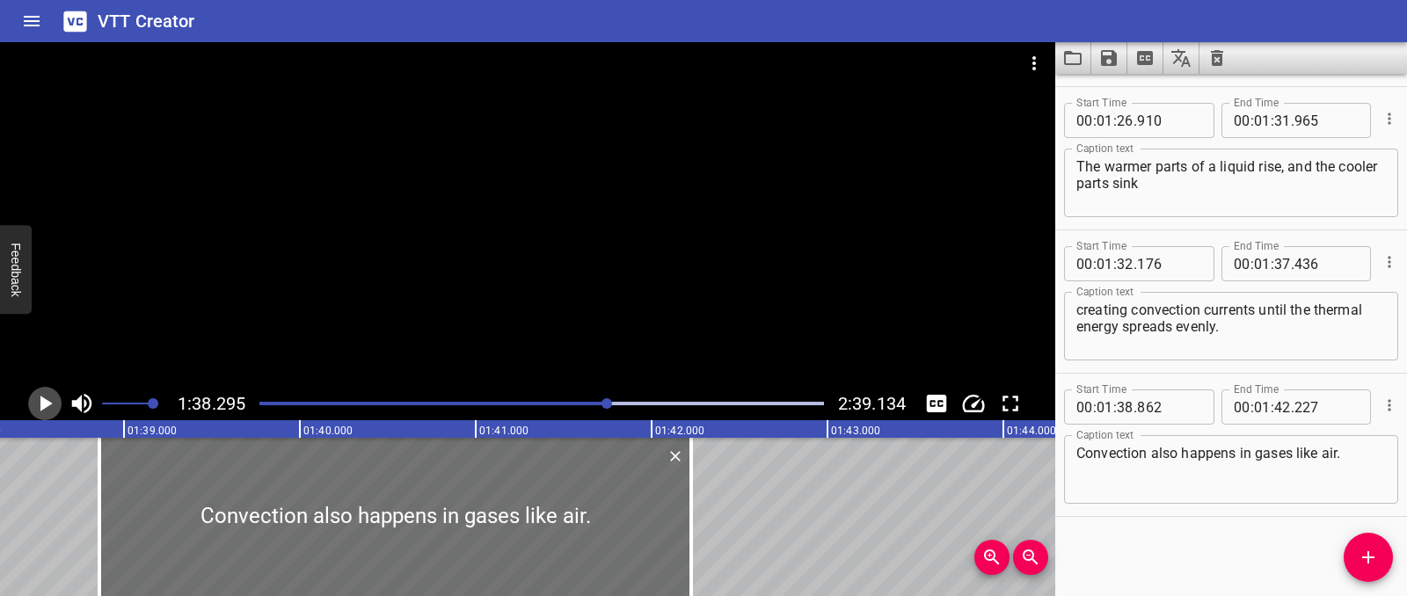
click at [53, 403] on icon "Play/Pause" at bounding box center [45, 403] width 26 height 26
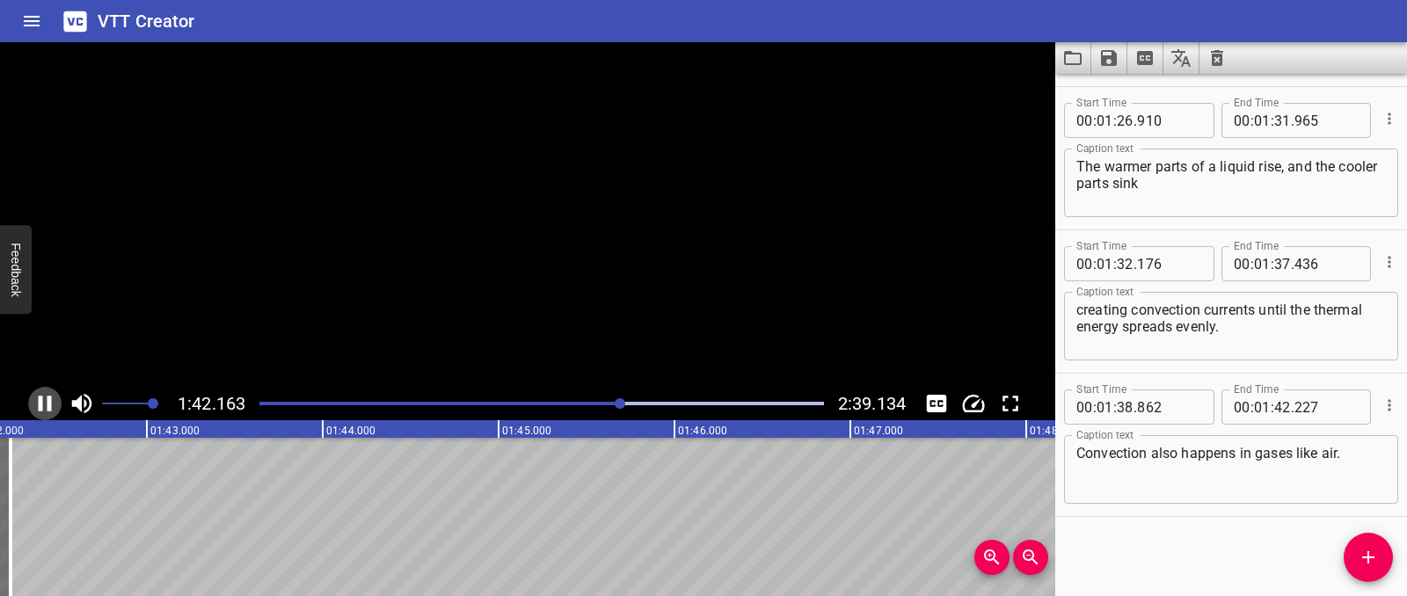
click at [53, 403] on icon "Play/Pause" at bounding box center [45, 403] width 26 height 26
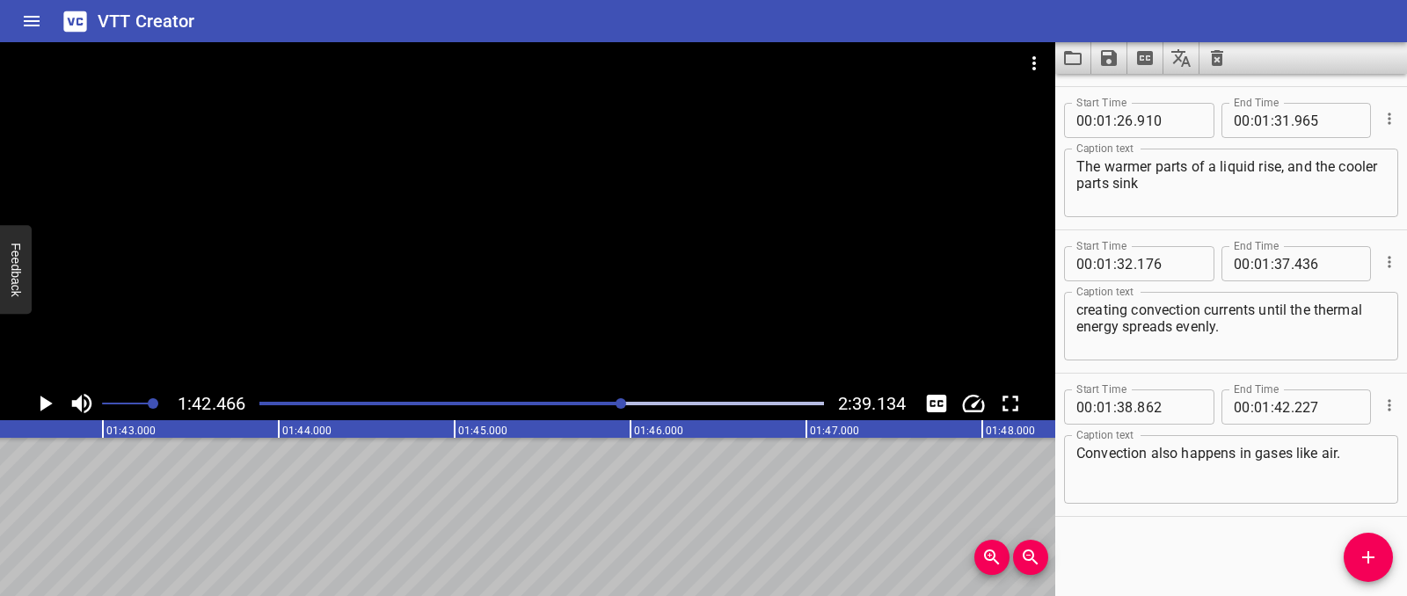
scroll to position [0, 18020]
click at [1372, 566] on icon "Add Cue" at bounding box center [1368, 557] width 21 height 21
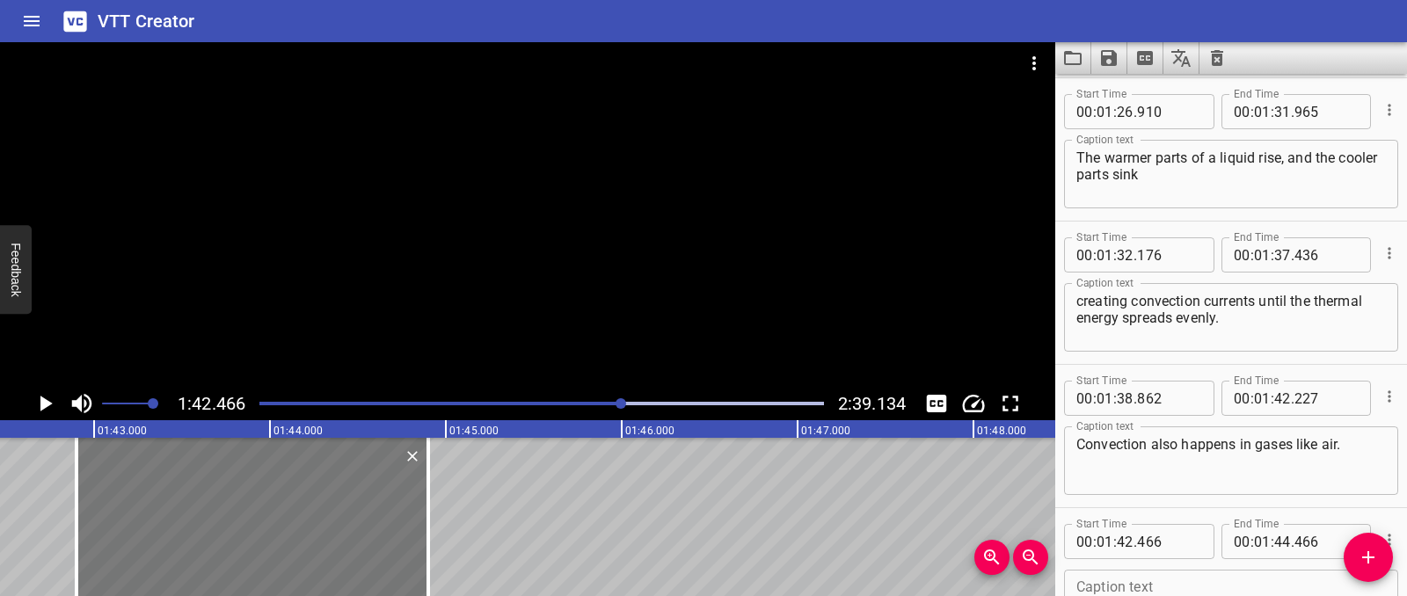
drag, startPoint x: 183, startPoint y: 499, endPoint x: 259, endPoint y: 509, distance: 77.2
click at [259, 509] on div at bounding box center [253, 517] width 352 height 158
type input "901"
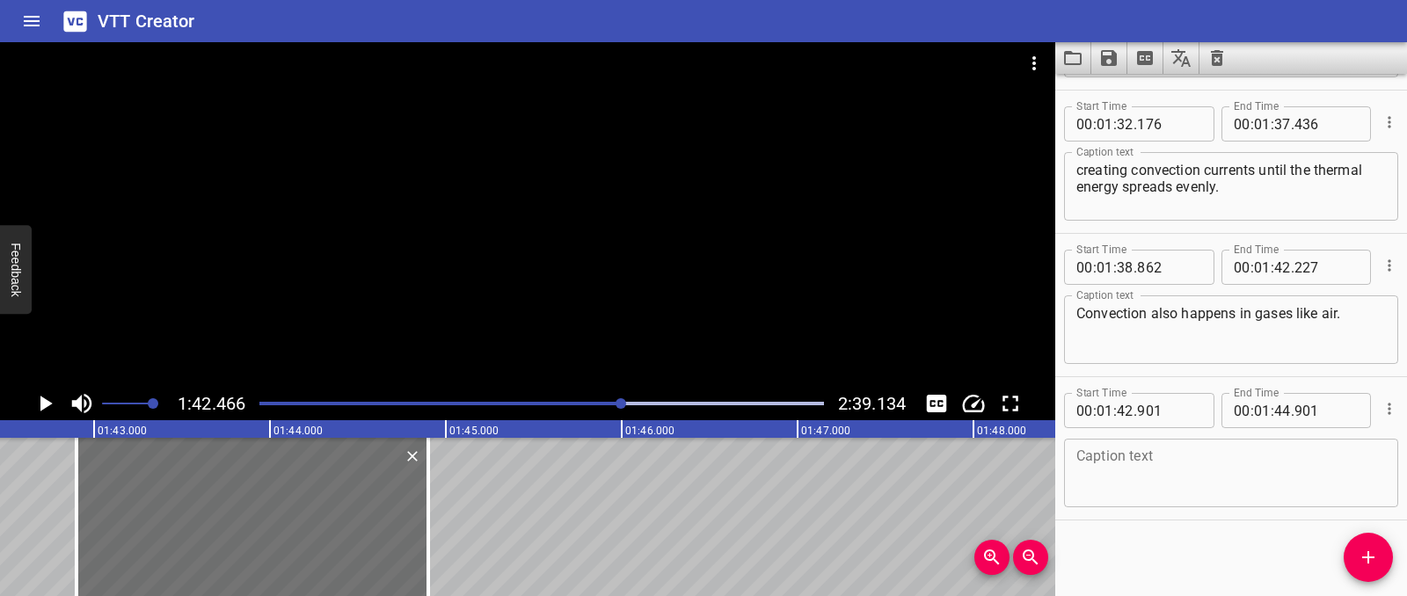
scroll to position [2857, 0]
click at [1126, 468] on textarea at bounding box center [1231, 470] width 310 height 50
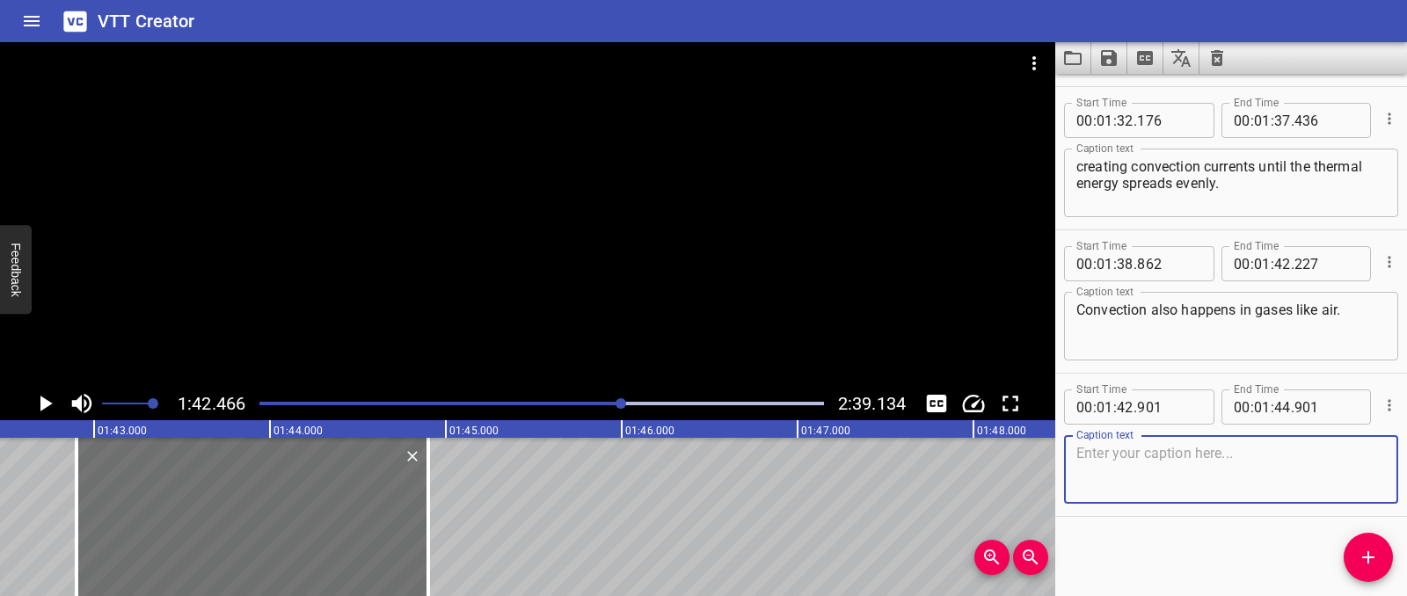
paste textarea "Think of a hot air balloon… When the fire heats the air inside, the hot air ris…"
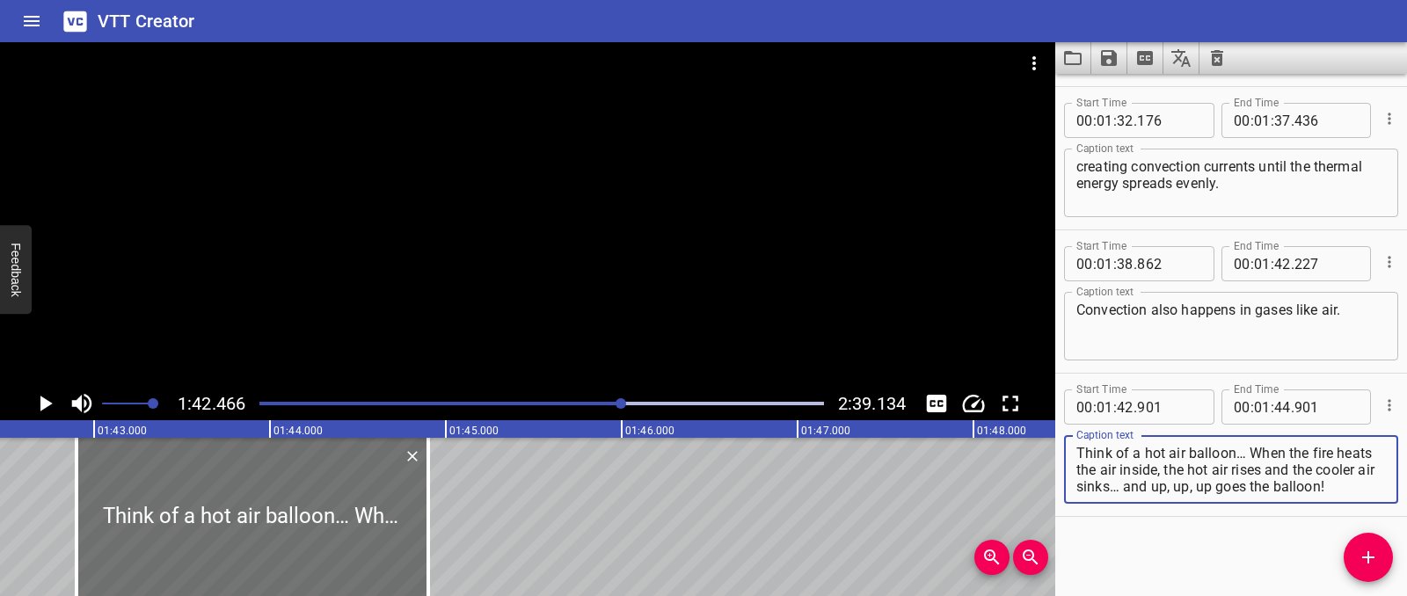
drag, startPoint x: 1250, startPoint y: 452, endPoint x: 1336, endPoint y: 501, distance: 98.5
click at [1336, 501] on div "Think of a hot air balloon… When the fire heats the air inside, the hot air ris…" at bounding box center [1231, 469] width 334 height 69
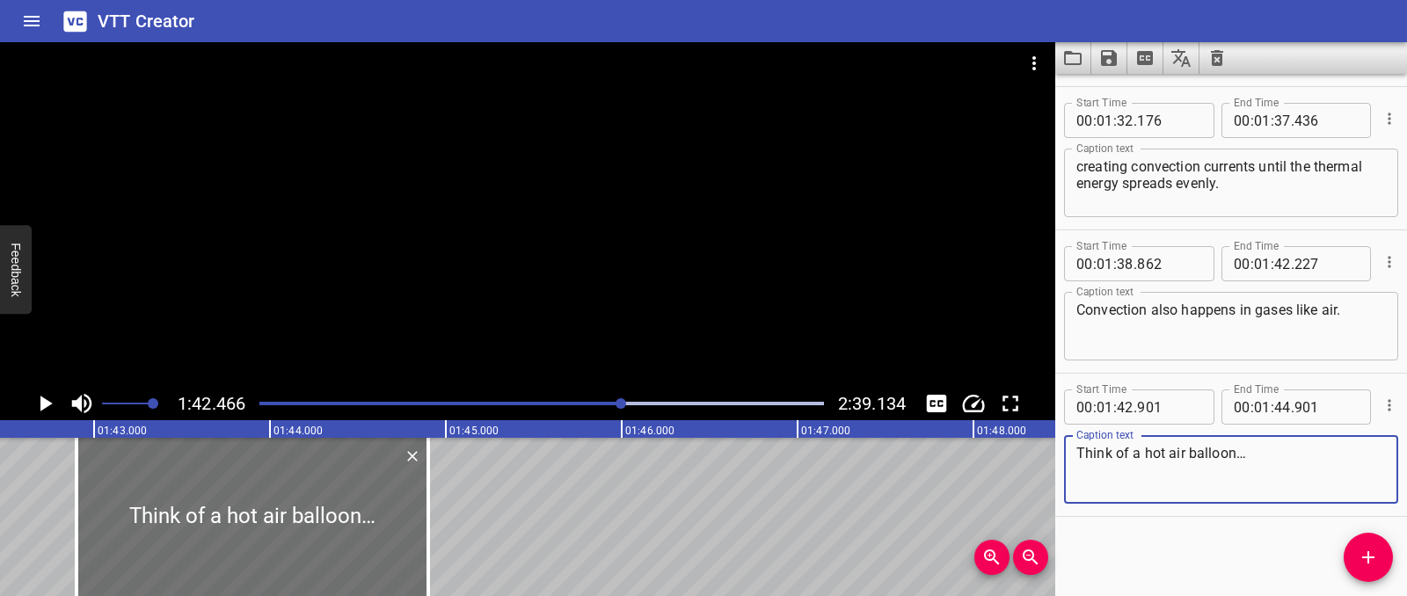
type textarea "Think of a hot air balloon…"
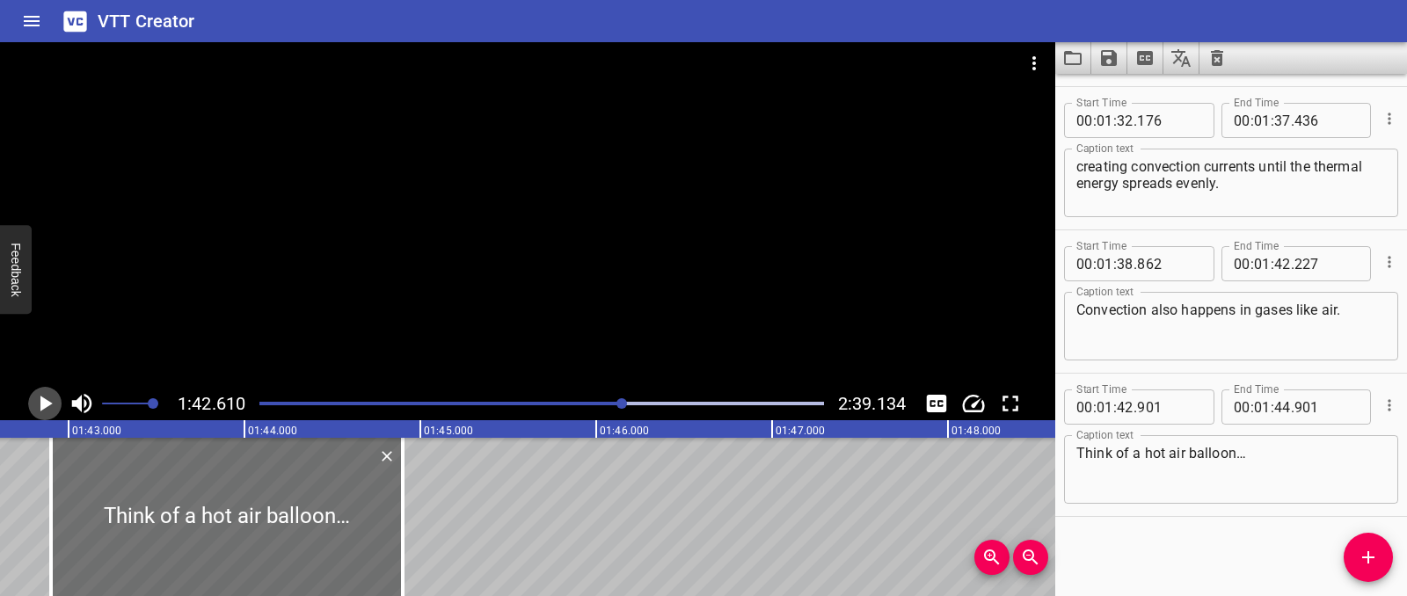
click at [43, 410] on icon "Play/Pause" at bounding box center [45, 403] width 26 height 26
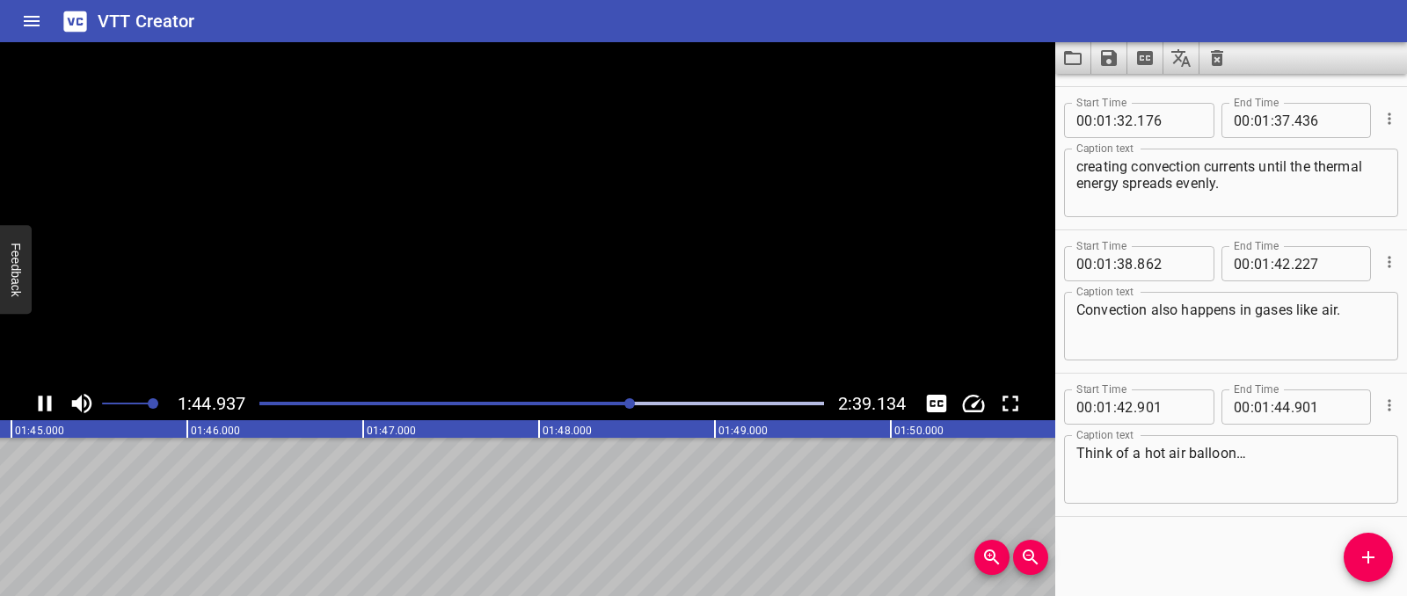
click at [43, 410] on icon "Play/Pause" at bounding box center [45, 403] width 26 height 26
click at [1376, 565] on icon "Add Cue" at bounding box center [1368, 557] width 21 height 21
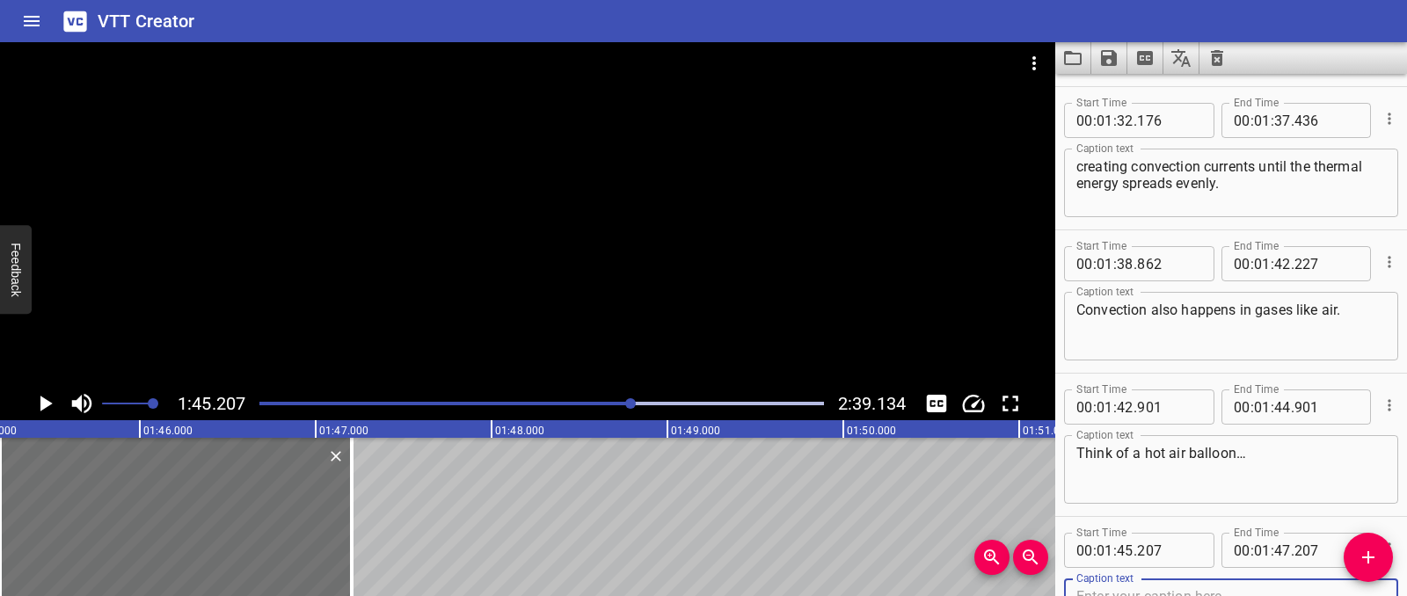
scroll to position [2866, 0]
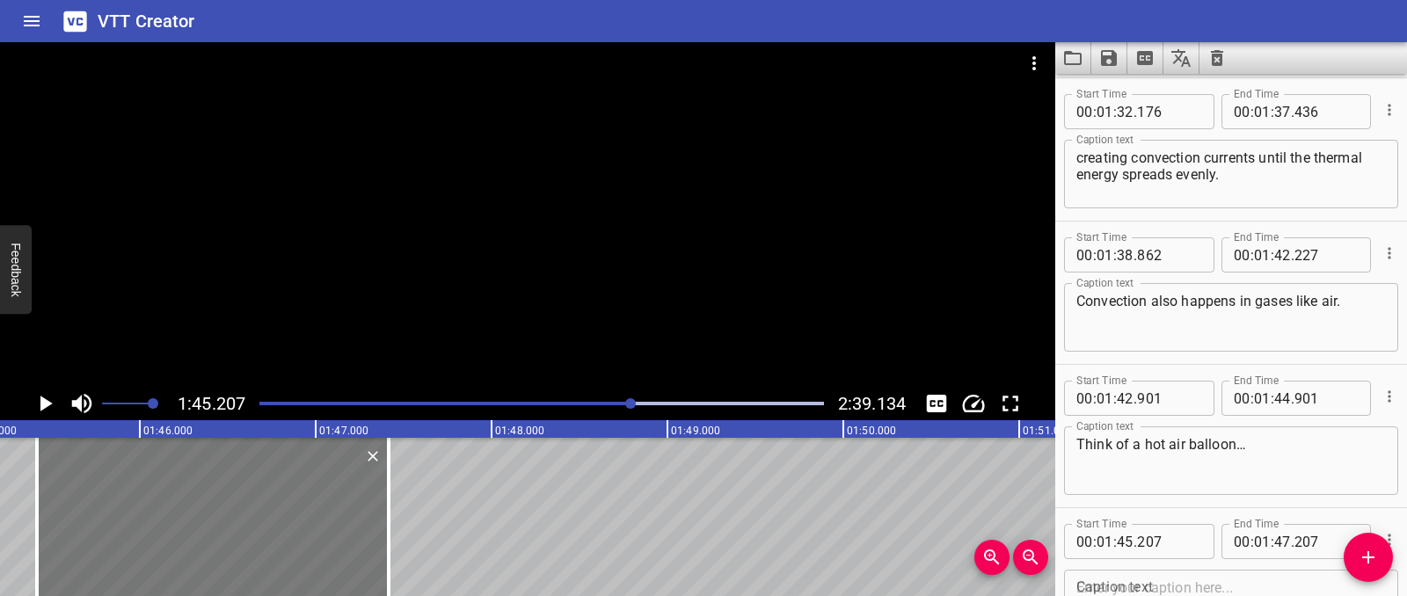
drag, startPoint x: 260, startPoint y: 503, endPoint x: 292, endPoint y: 504, distance: 31.7
click at [296, 502] on div at bounding box center [213, 517] width 352 height 158
type input "412"
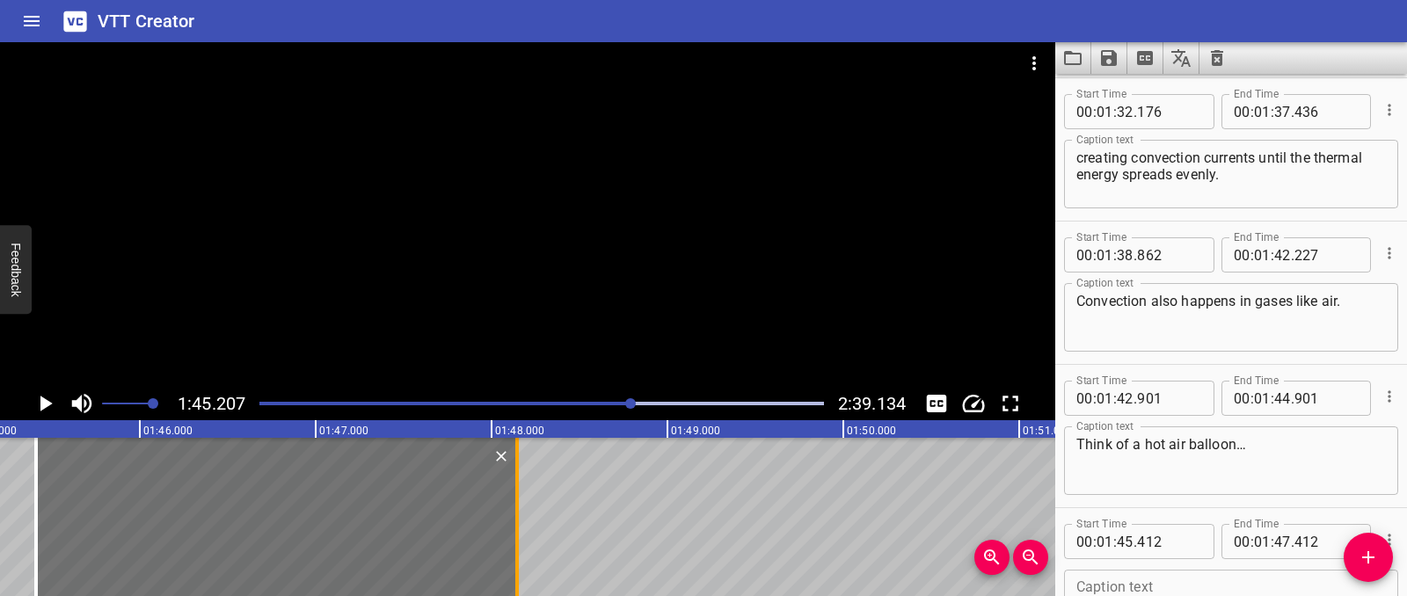
drag, startPoint x: 392, startPoint y: 502, endPoint x: 521, endPoint y: 502, distance: 128.4
click at [521, 502] on div at bounding box center [517, 517] width 18 height 158
type input "48"
type input "142"
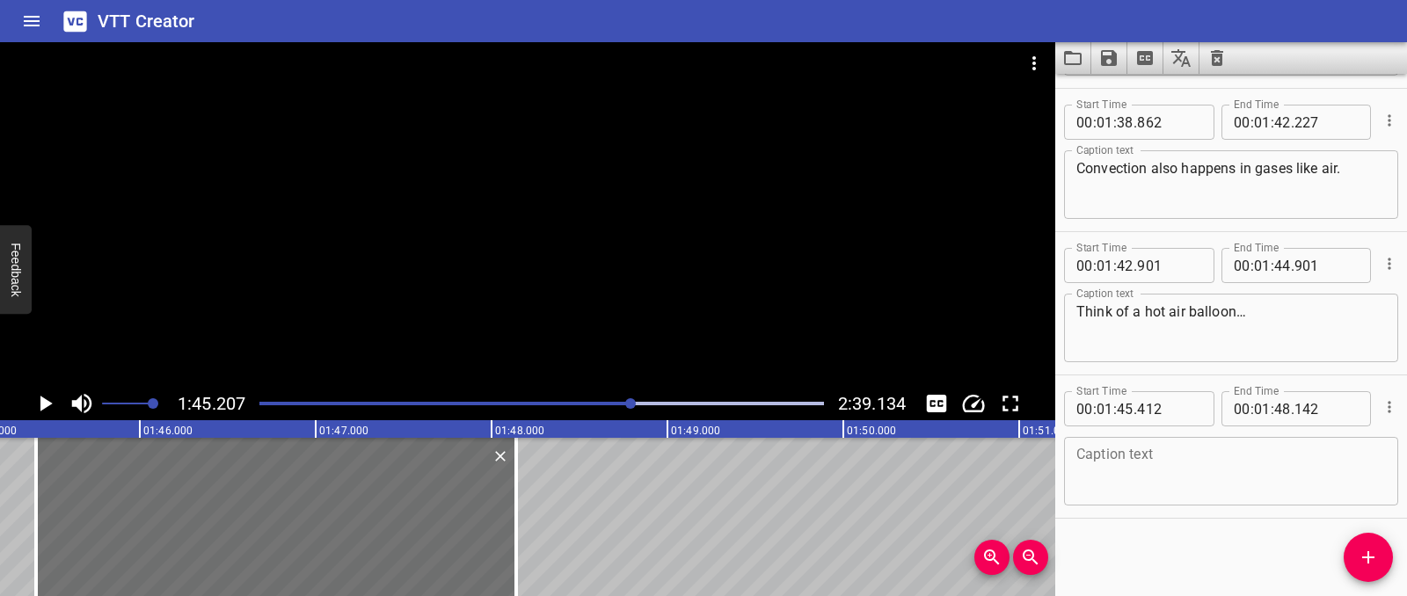
scroll to position [3000, 0]
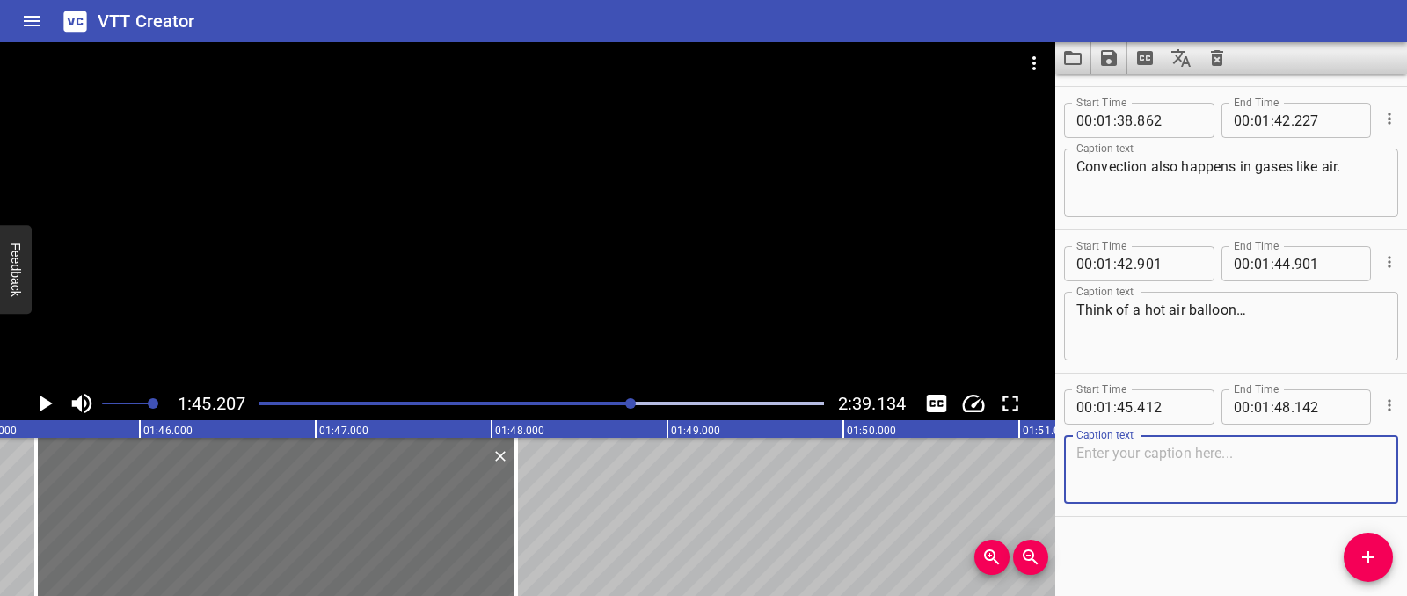
click at [1097, 462] on textarea at bounding box center [1231, 470] width 310 height 50
paste textarea "When the fire heats the air inside, the hot air rises and the cooler air sinks……"
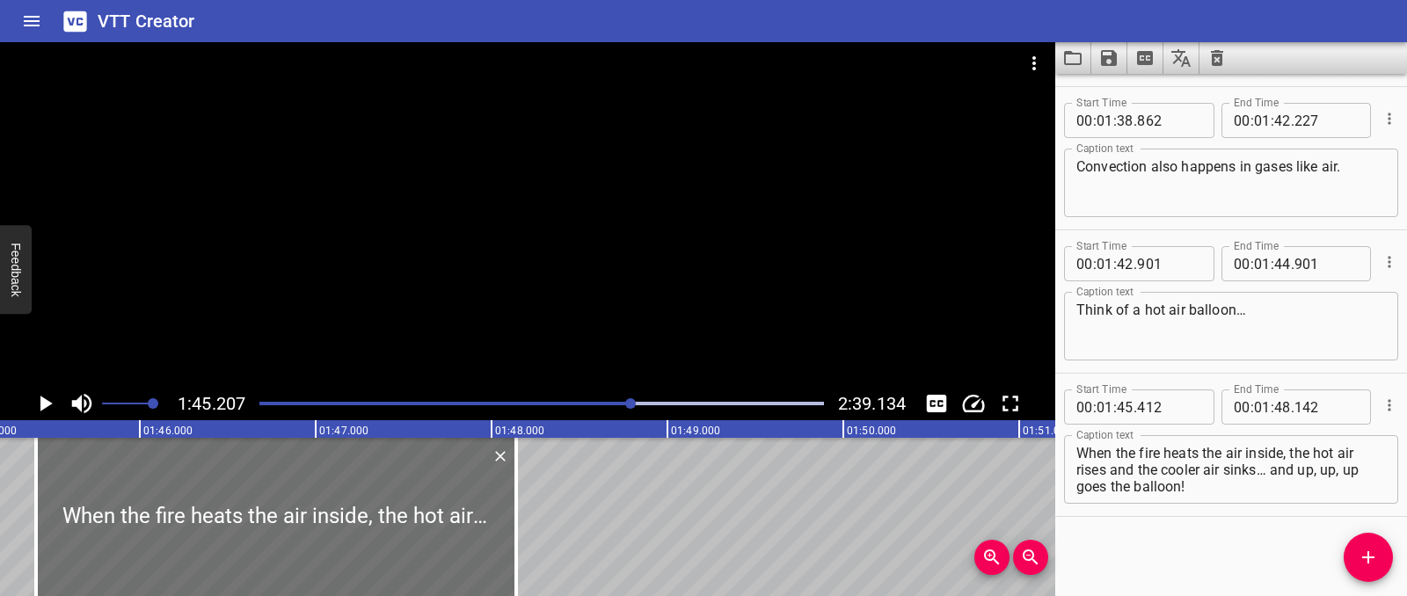
click at [36, 408] on icon "Play/Pause" at bounding box center [45, 403] width 26 height 26
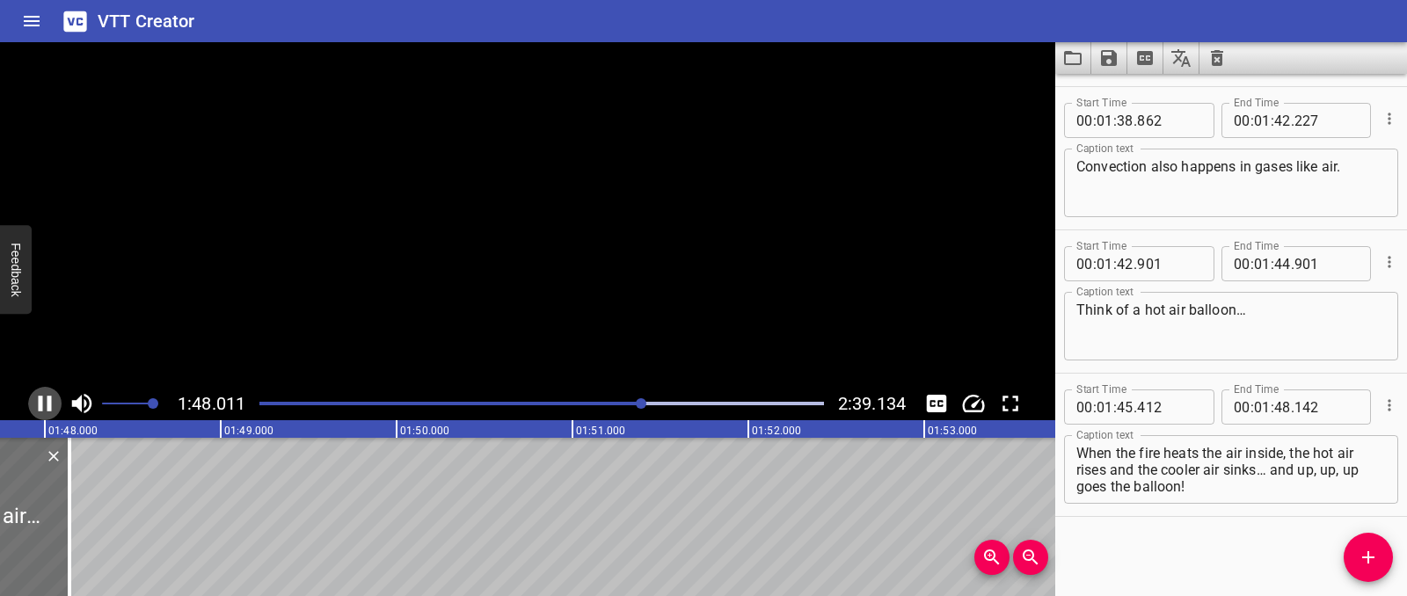
click at [36, 408] on icon "Play/Pause" at bounding box center [45, 403] width 26 height 26
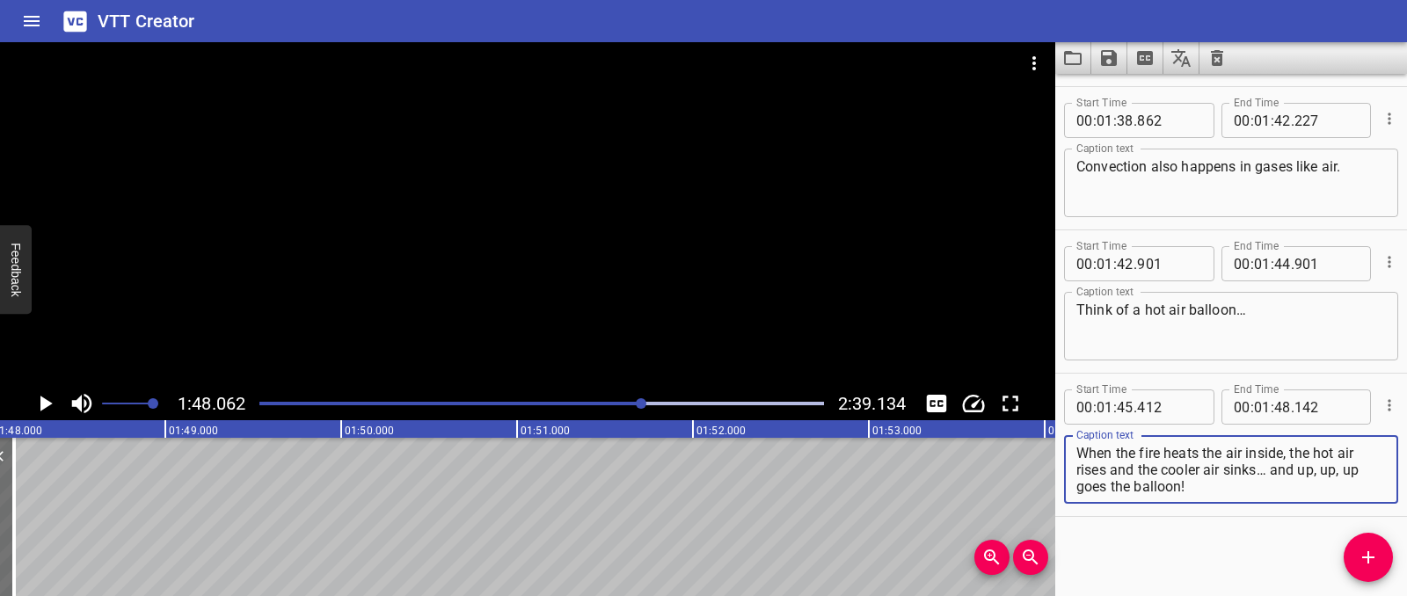
drag, startPoint x: 1292, startPoint y: 455, endPoint x: 1291, endPoint y: 480, distance: 24.6
click at [1291, 480] on textarea "When the fire heats the air inside, the hot air rises and the cooler air sinks……" at bounding box center [1231, 470] width 310 height 50
type textarea "When the fire heats the air inside"
click at [1381, 566] on span "Add Cue" at bounding box center [1368, 557] width 49 height 21
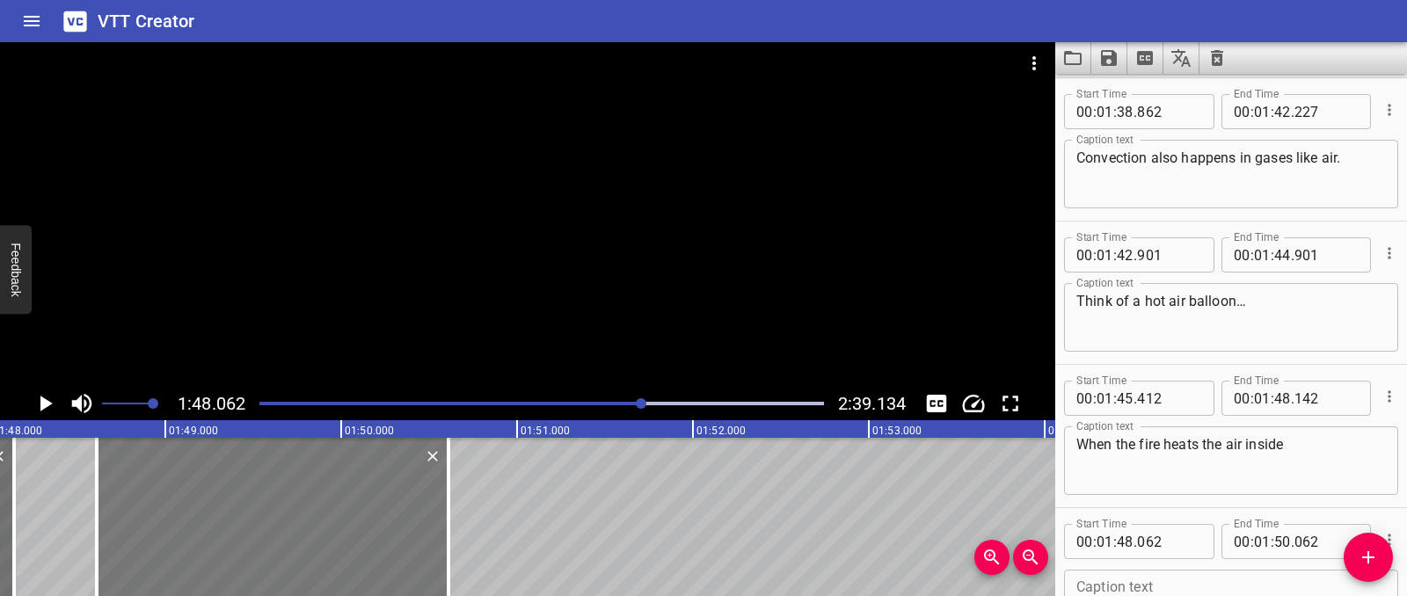
drag, startPoint x: 259, startPoint y: 516, endPoint x: 357, endPoint y: 514, distance: 97.6
click at [357, 514] on div at bounding box center [273, 517] width 352 height 158
type input "617"
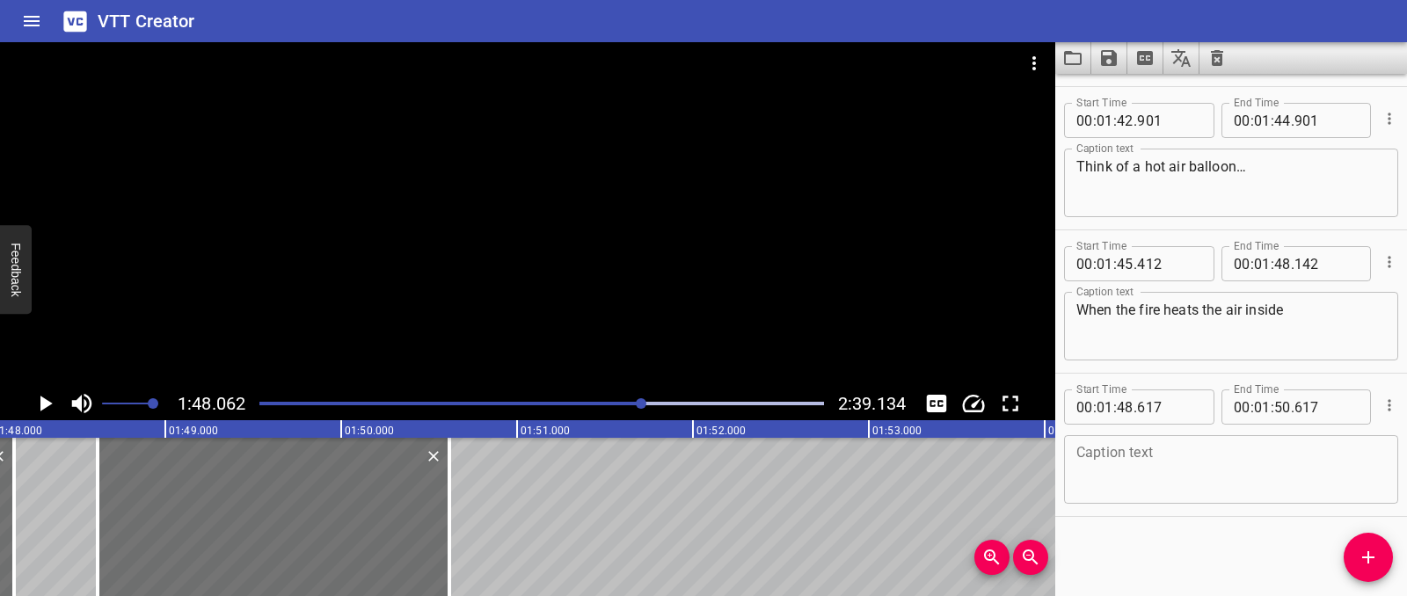
click at [1142, 461] on textarea at bounding box center [1231, 470] width 310 height 50
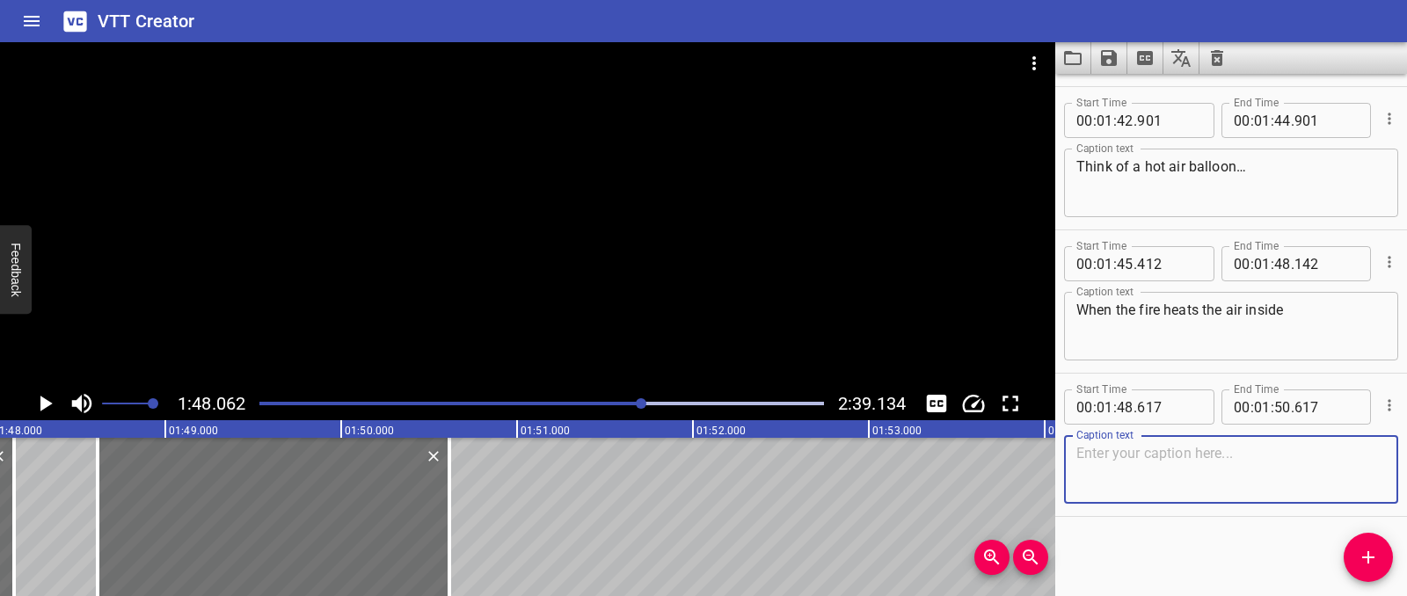
paste textarea "the hot air rises and the cooler air sinks… and up, up, up goes the balloon!"
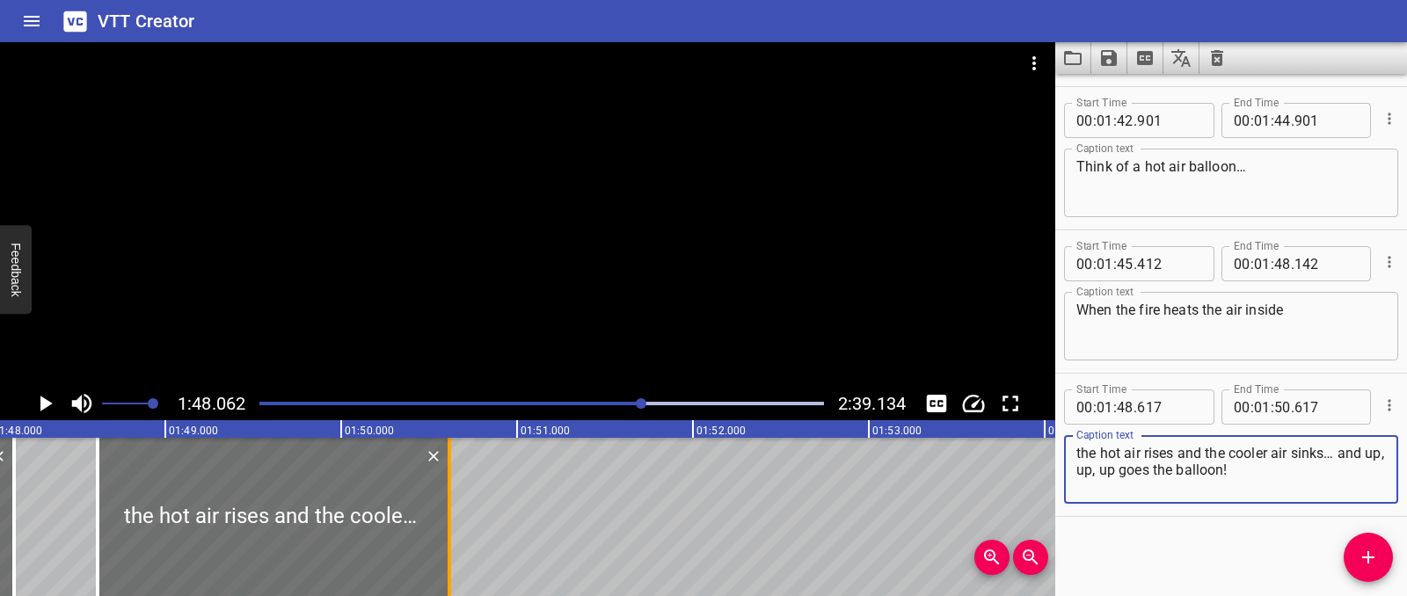
type textarea "the hot air rises and the cooler air sinks… and up, up, up goes the balloon!"
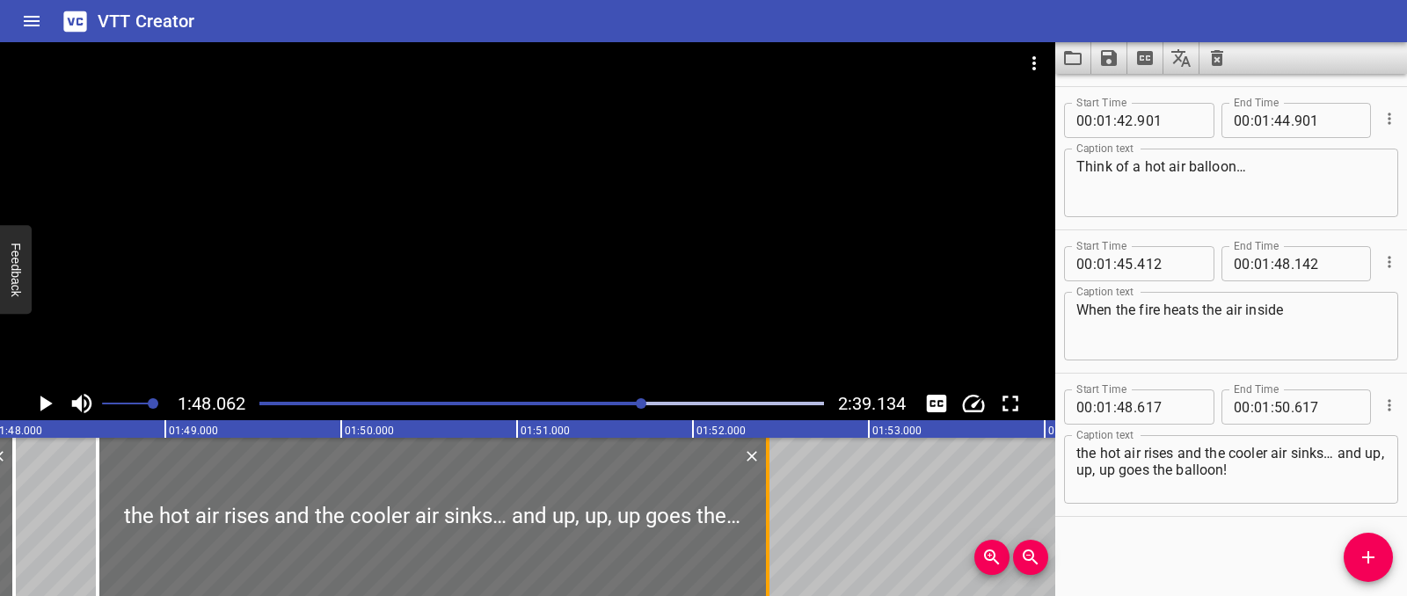
drag, startPoint x: 443, startPoint y: 513, endPoint x: 783, endPoint y: 521, distance: 340.4
click at [776, 521] on div at bounding box center [768, 517] width 18 height 158
type input "52"
type input "552"
click at [44, 406] on icon "Play/Pause" at bounding box center [46, 404] width 12 height 16
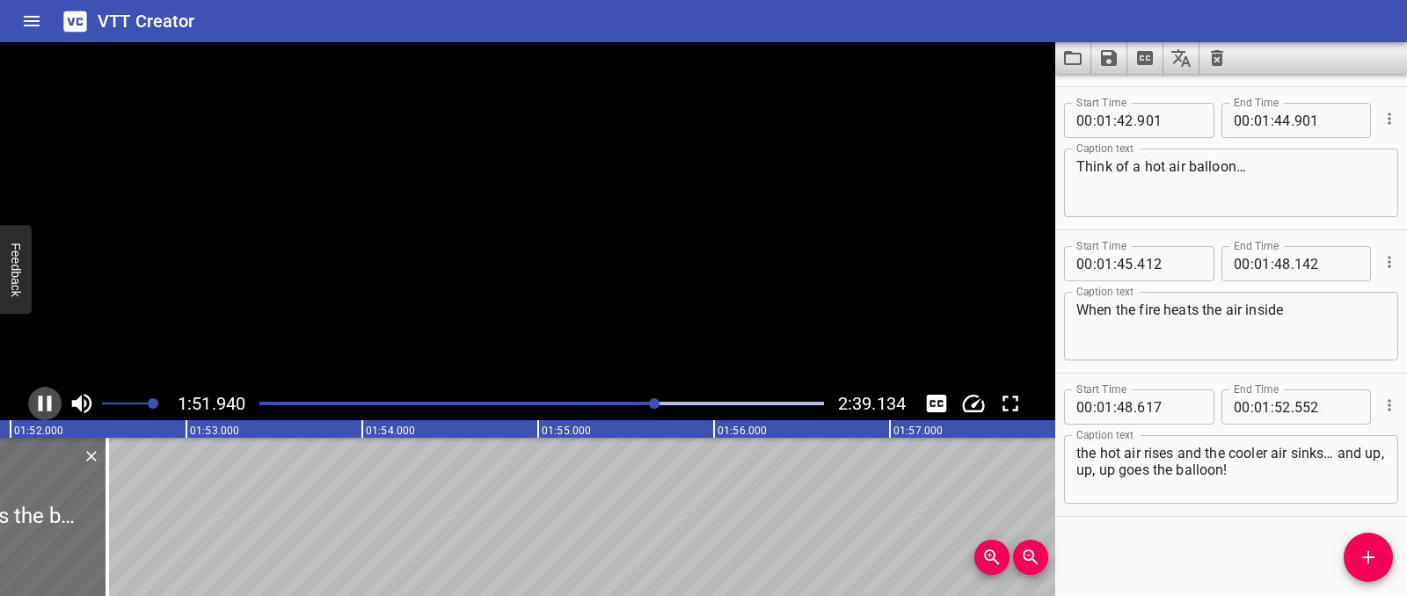
click at [44, 406] on icon "Play/Pause" at bounding box center [45, 403] width 26 height 26
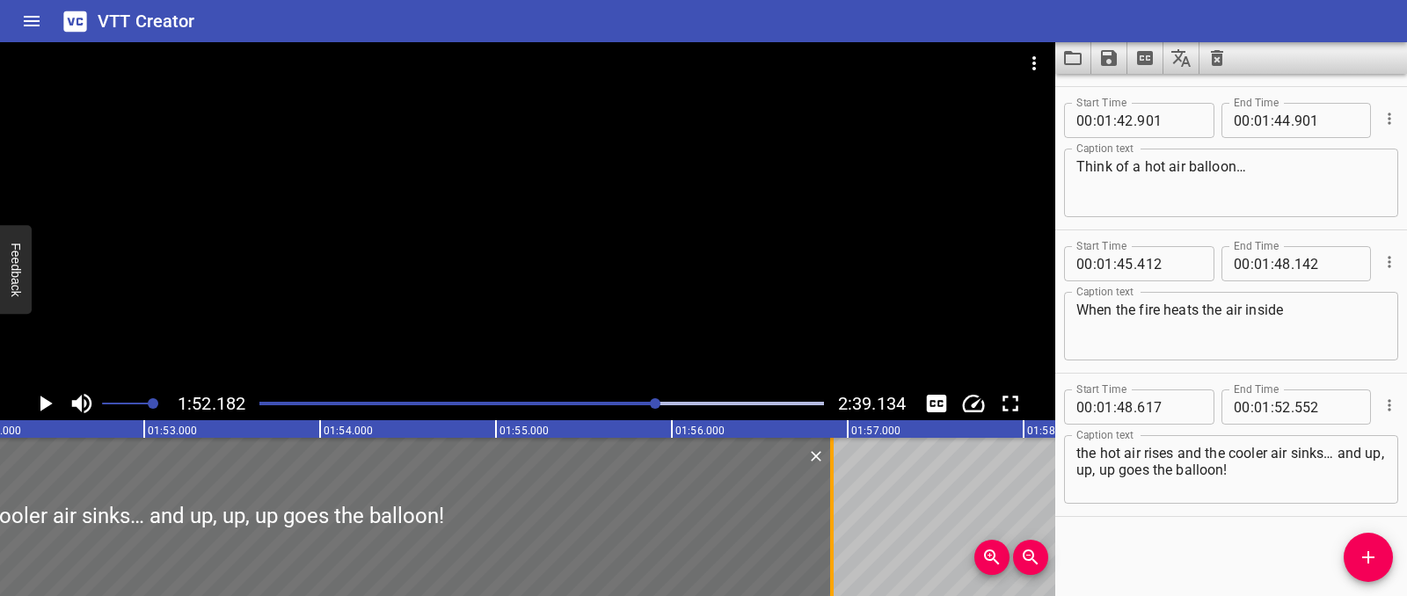
drag, startPoint x: 59, startPoint y: 493, endPoint x: 826, endPoint y: 514, distance: 767.0
click at [826, 514] on div at bounding box center [832, 517] width 18 height 158
type input "56"
click at [29, 403] on button "Play/Pause" at bounding box center [44, 403] width 33 height 33
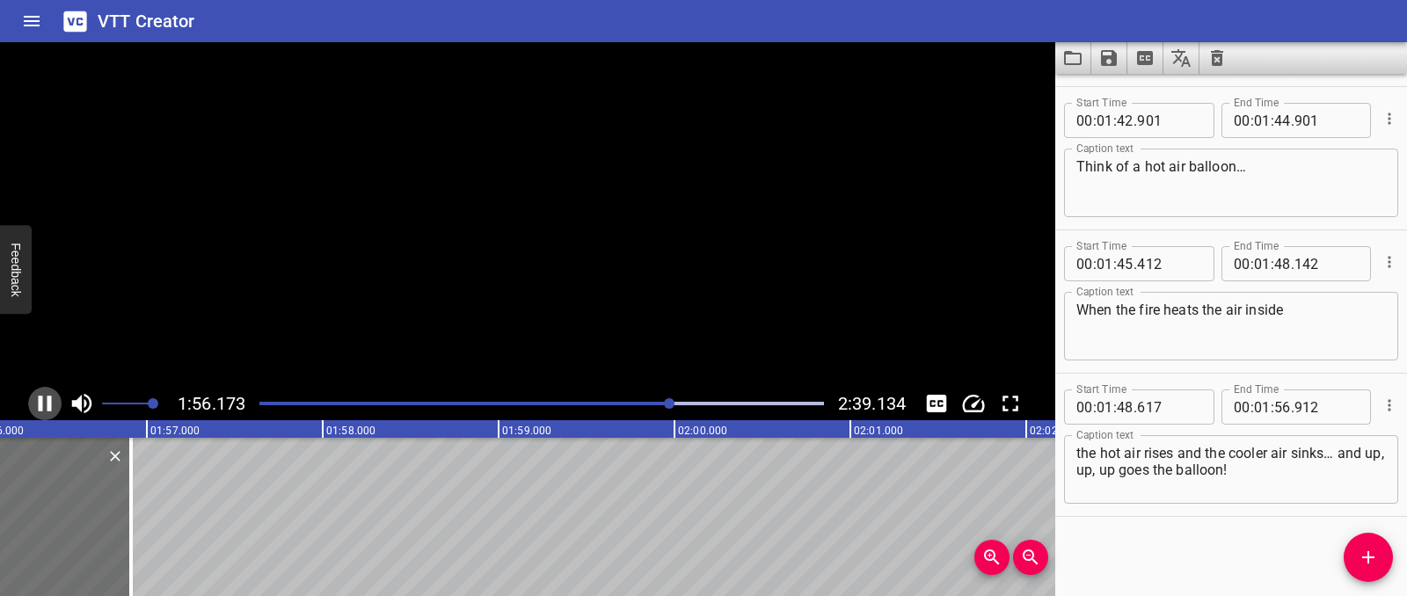
click at [29, 403] on button "Play/Pause" at bounding box center [44, 403] width 33 height 33
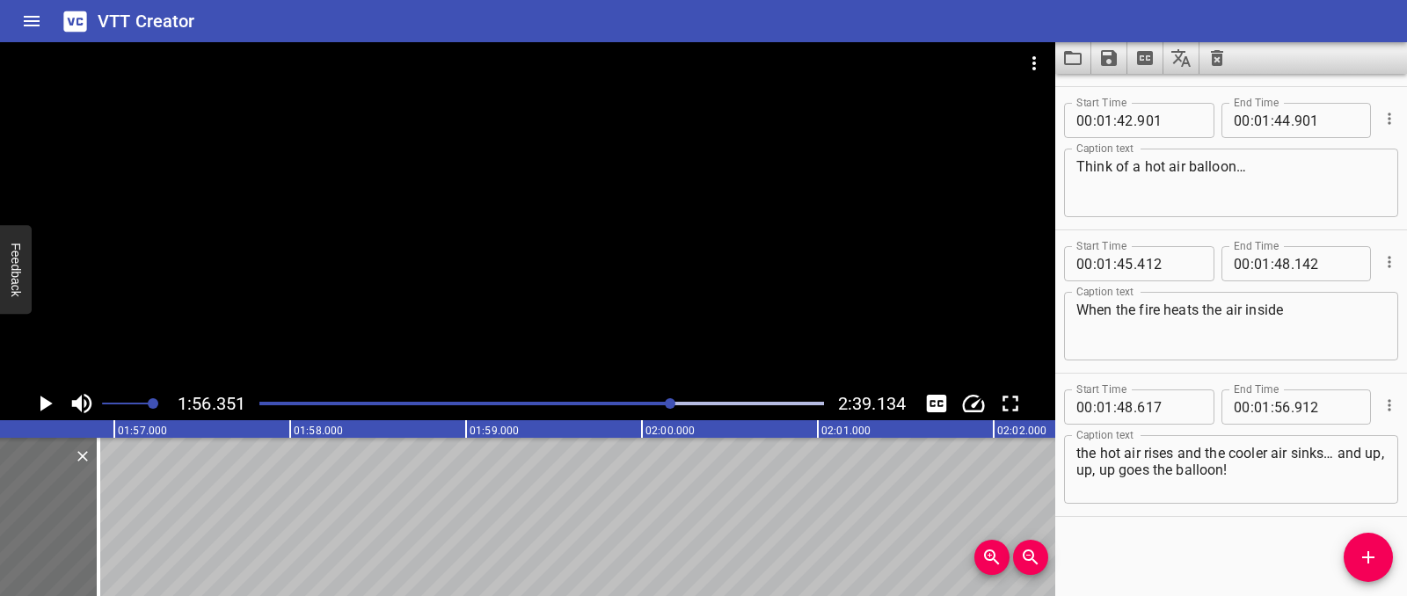
click at [33, 410] on icon "Play/Pause" at bounding box center [45, 403] width 26 height 26
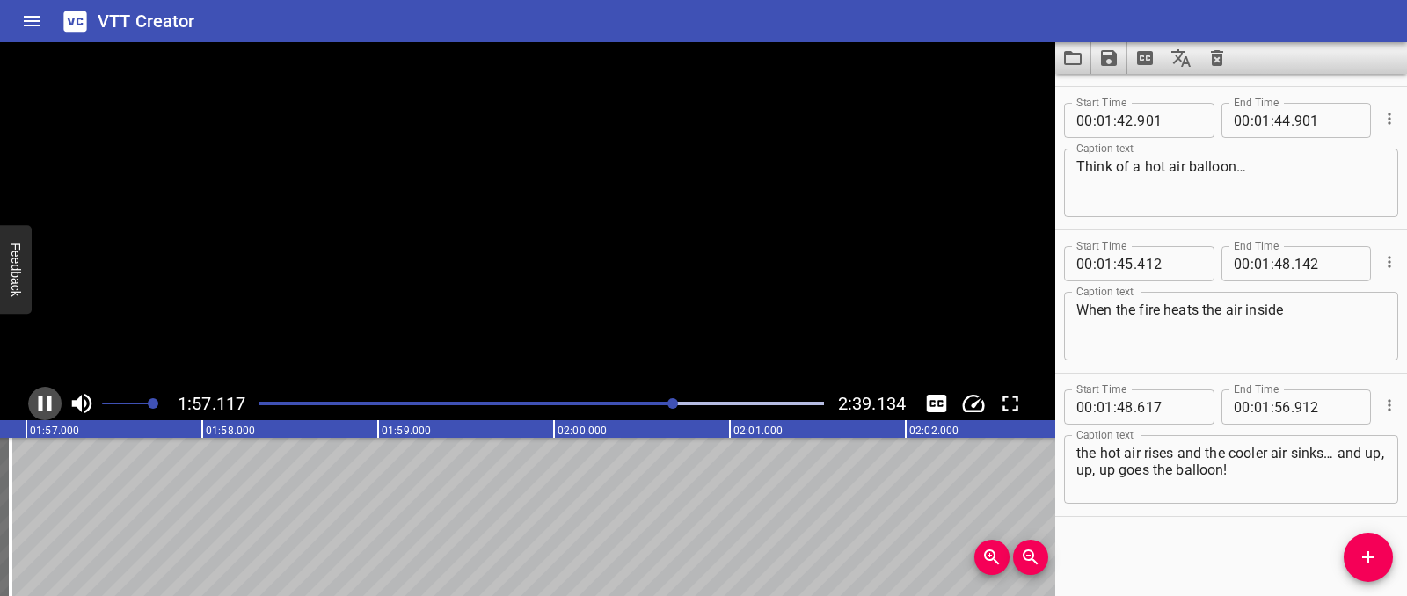
click at [33, 410] on icon "Play/Pause" at bounding box center [45, 403] width 26 height 26
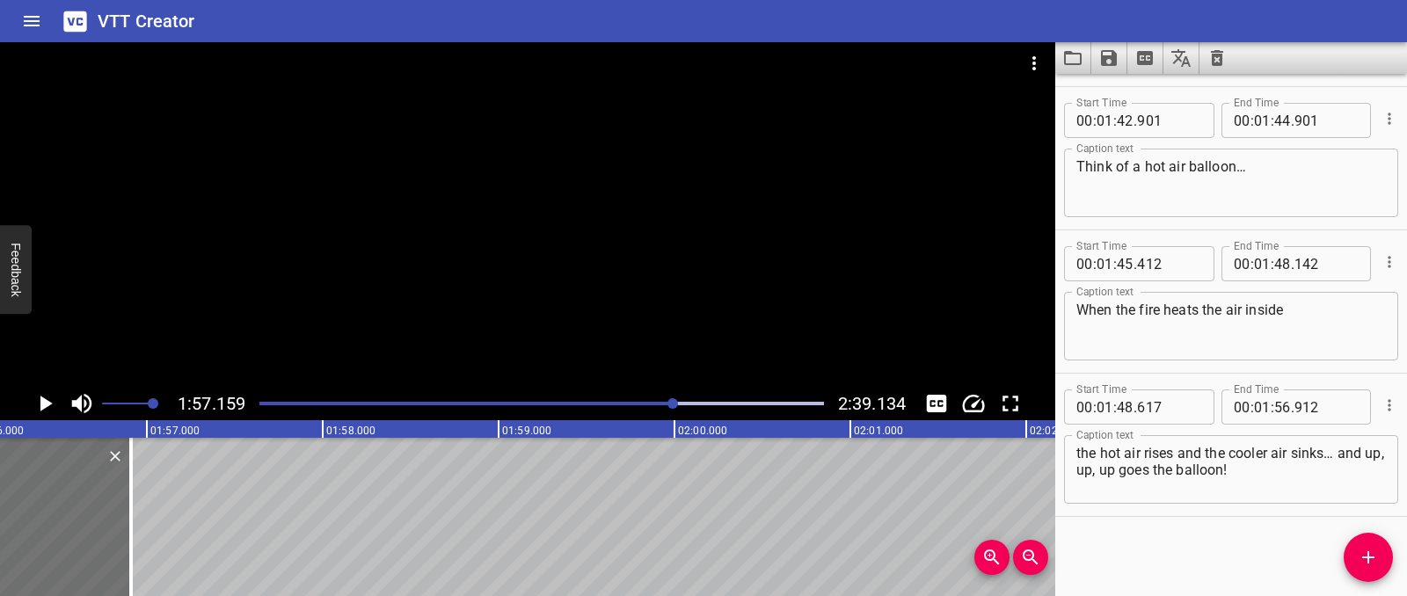
scroll to position [0, 20376]
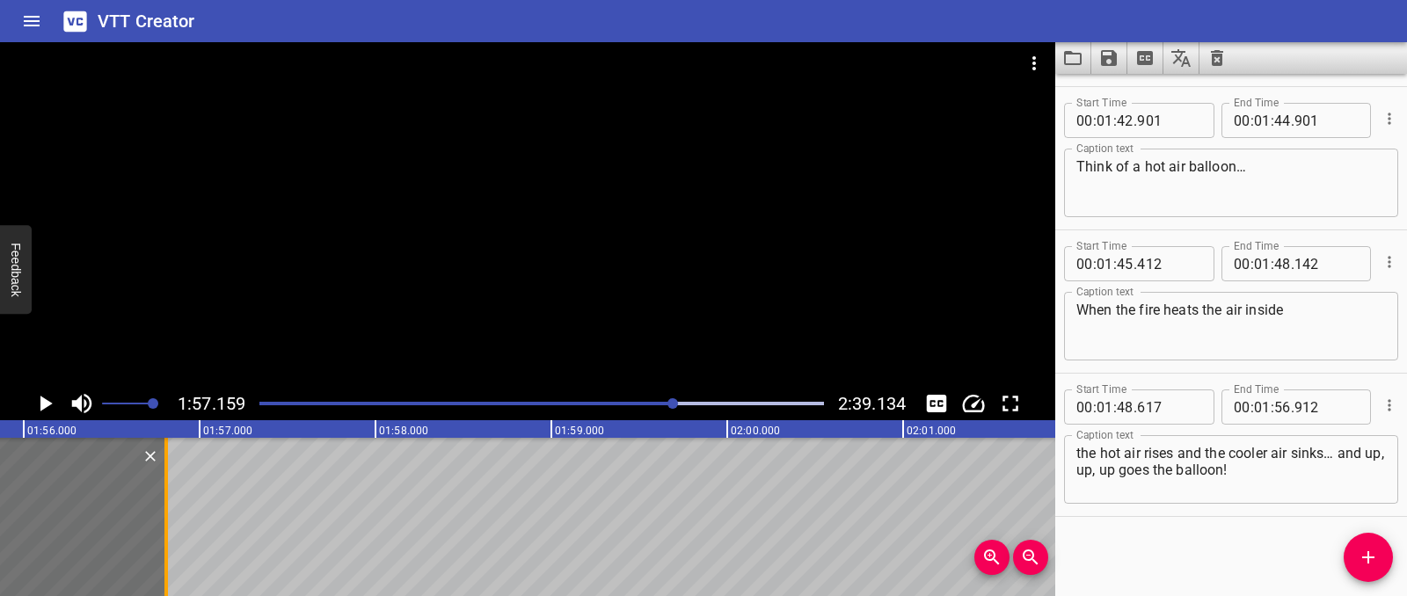
drag, startPoint x: 183, startPoint y: 501, endPoint x: 165, endPoint y: 501, distance: 17.6
click at [165, 501] on div at bounding box center [166, 517] width 4 height 158
type input "812"
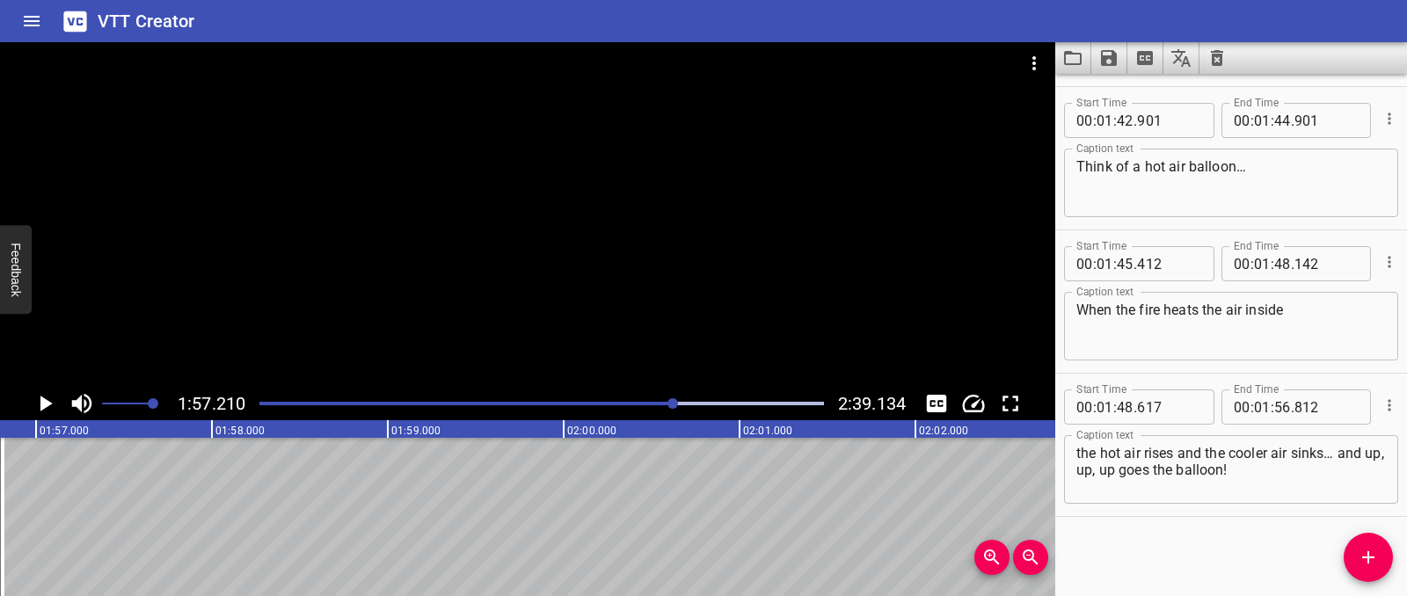
scroll to position [0, 20514]
click at [43, 406] on icon "Play/Pause" at bounding box center [46, 404] width 12 height 16
click at [43, 406] on icon "Play/Pause" at bounding box center [45, 403] width 26 height 26
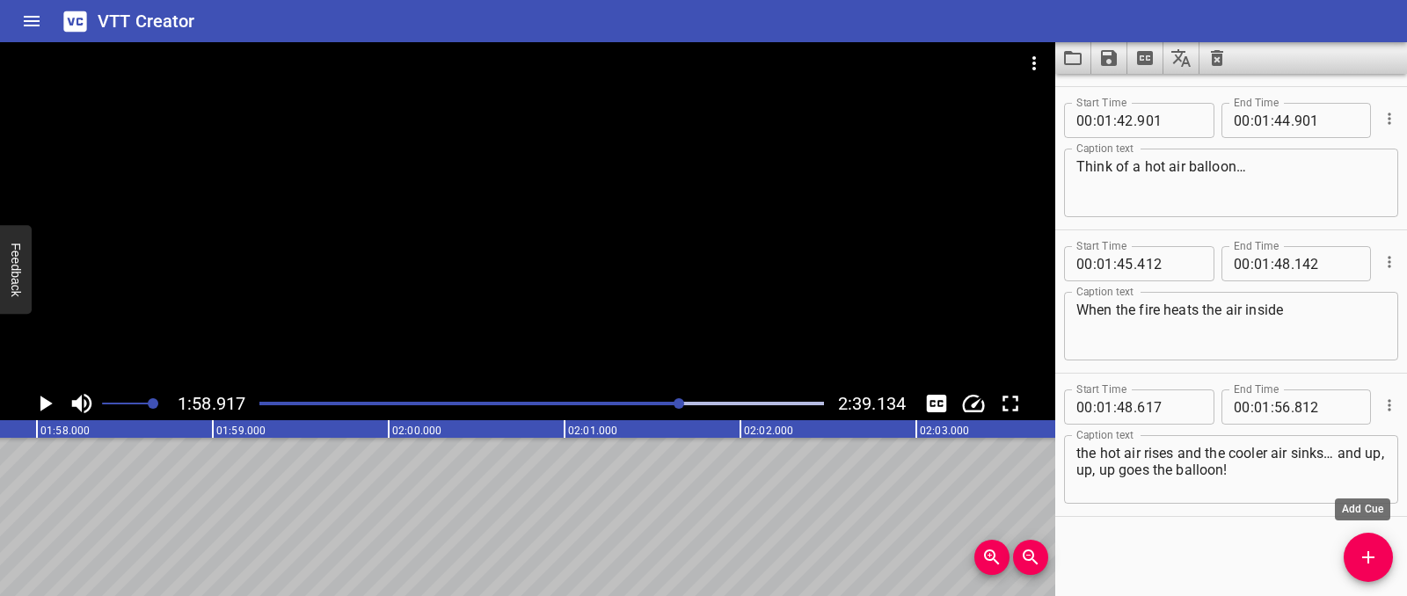
click at [1365, 541] on button "Add Cue" at bounding box center [1368, 557] width 49 height 49
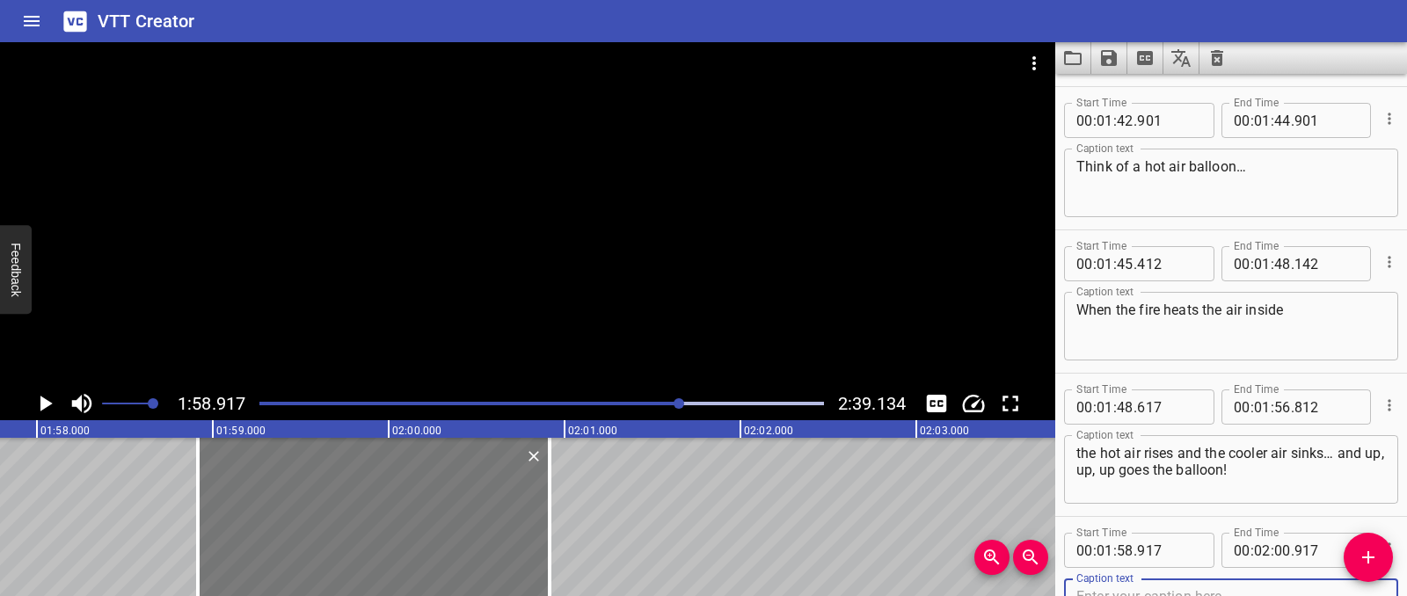
scroll to position [3152, 0]
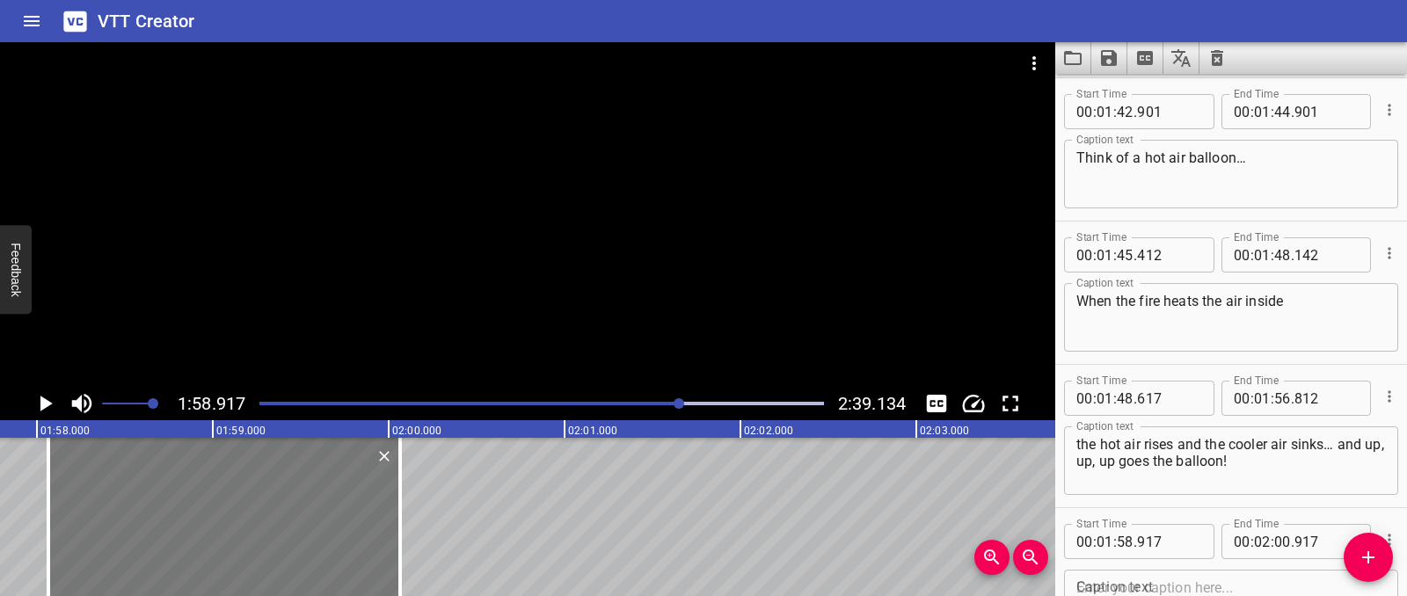
drag, startPoint x: 260, startPoint y: 494, endPoint x: 111, endPoint y: 485, distance: 149.8
click at [111, 485] on div at bounding box center [224, 517] width 352 height 158
type input "067"
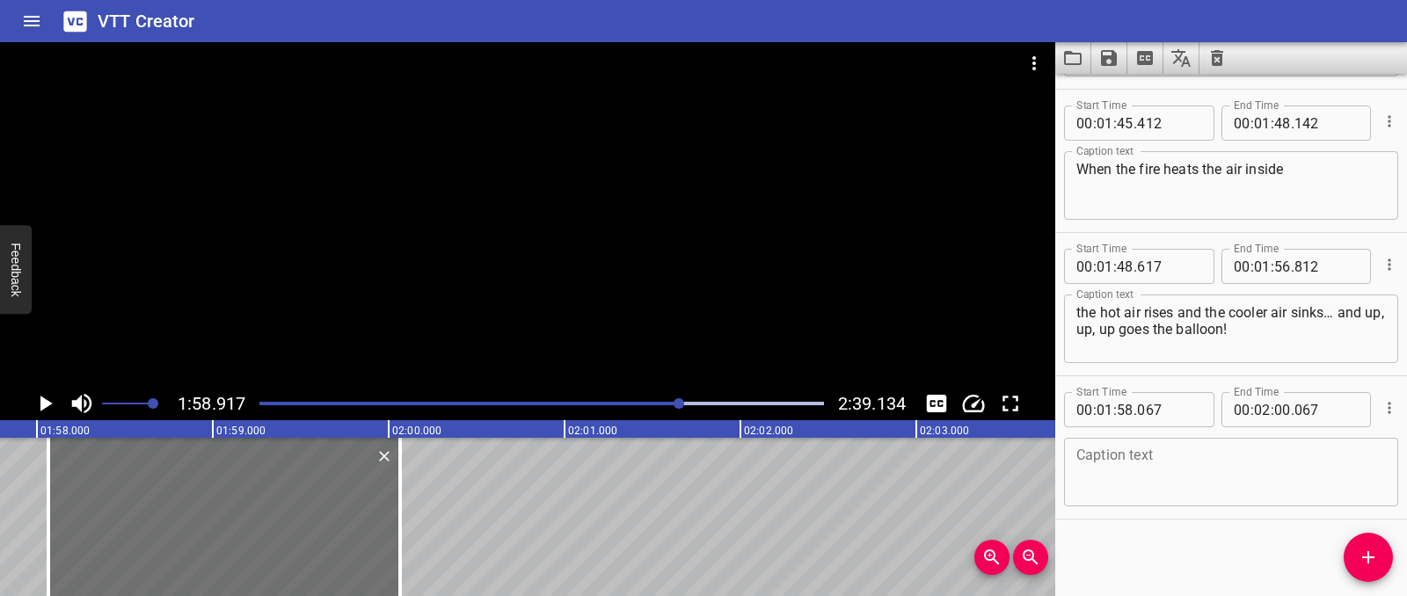
scroll to position [3287, 0]
click at [1120, 492] on textarea at bounding box center [1231, 470] width 310 height 50
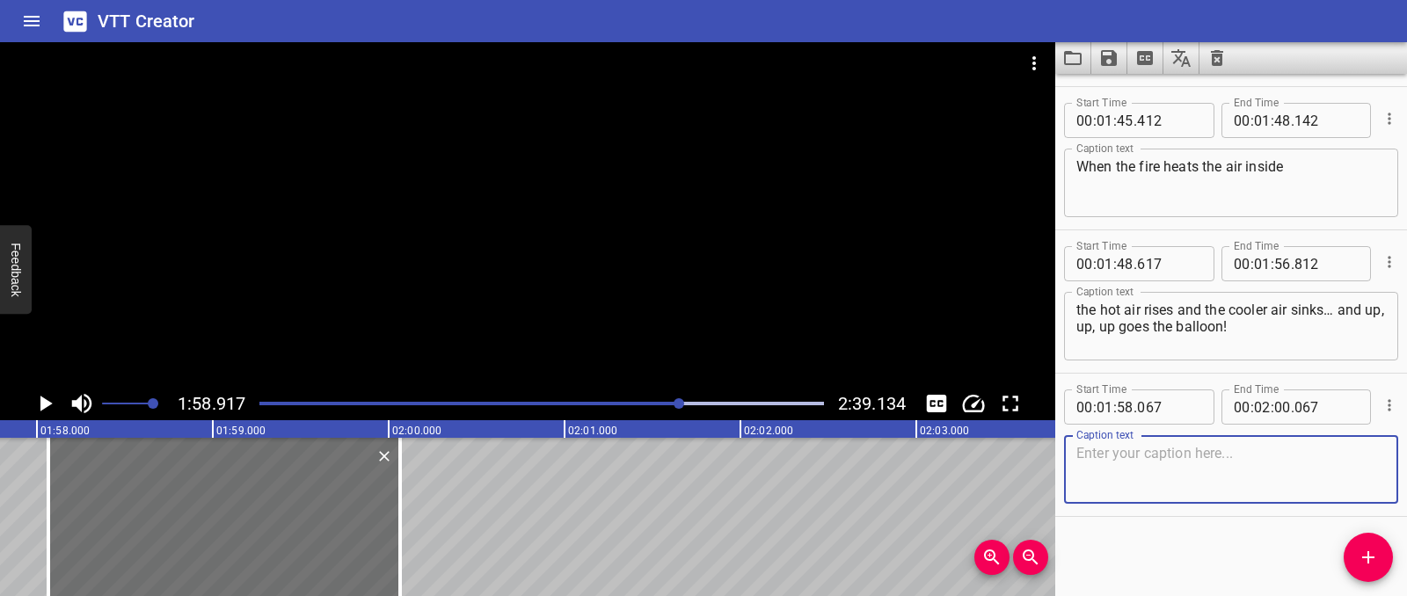
paste textarea "And lastly radiation…"
type textarea "And lastly radiation…"
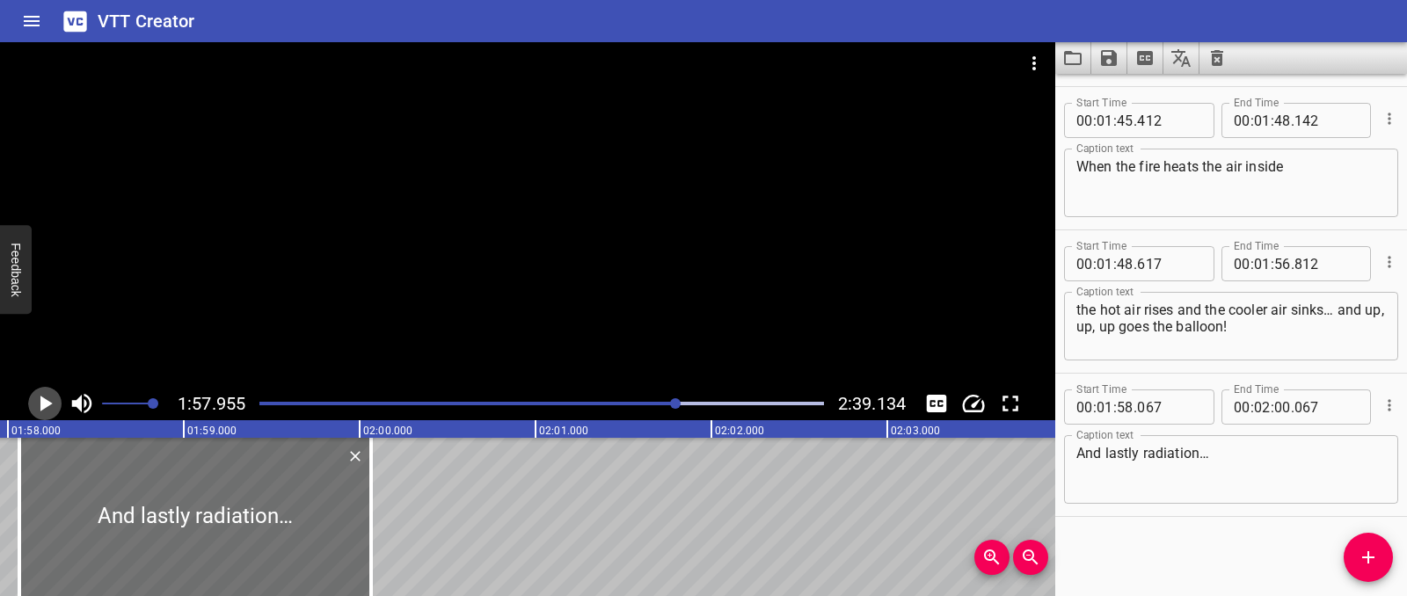
click at [38, 413] on icon "Play/Pause" at bounding box center [45, 403] width 26 height 26
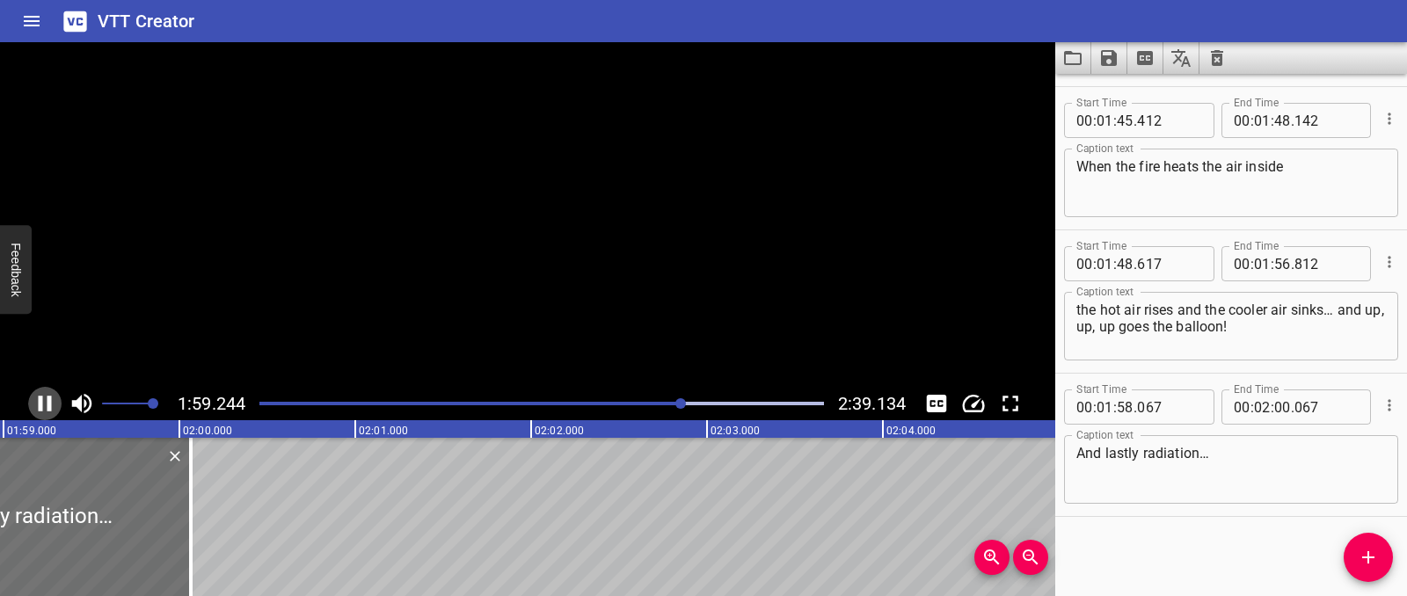
click at [38, 413] on icon "Play/Pause" at bounding box center [45, 403] width 26 height 26
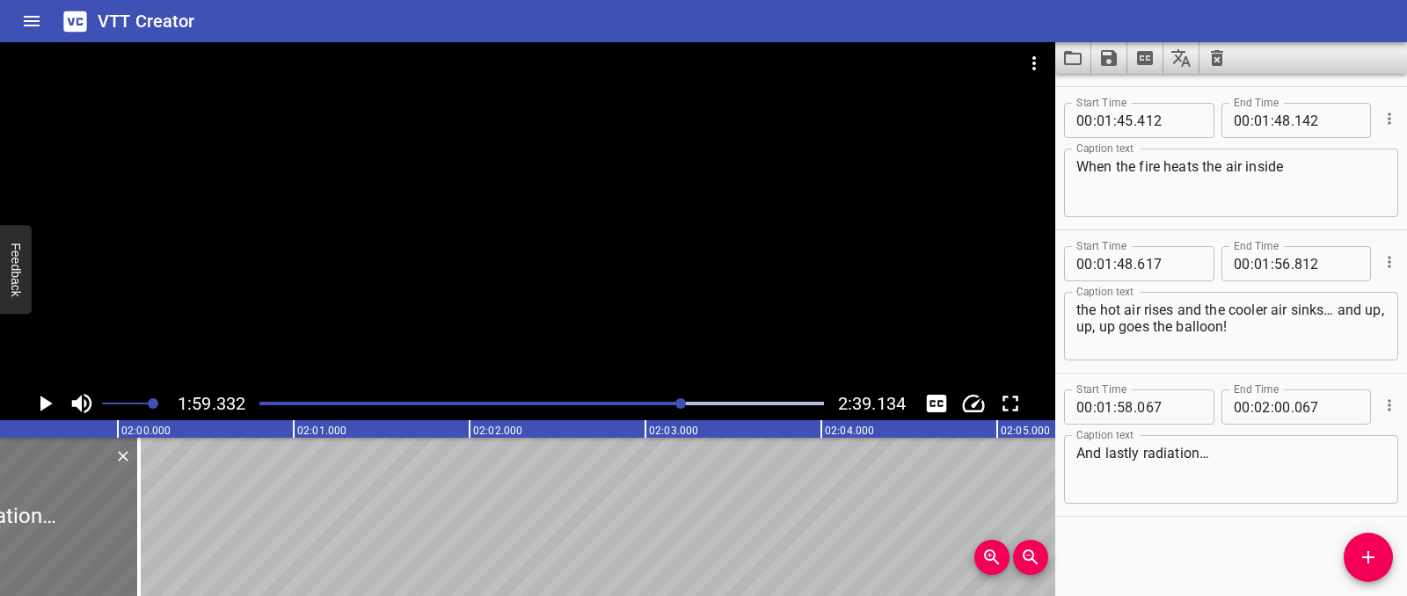
drag, startPoint x: 126, startPoint y: 505, endPoint x: 117, endPoint y: 491, distance: 16.6
click at [135, 504] on div at bounding box center [139, 517] width 18 height 158
type input "122"
click at [56, 409] on icon "Play/Pause" at bounding box center [45, 403] width 26 height 26
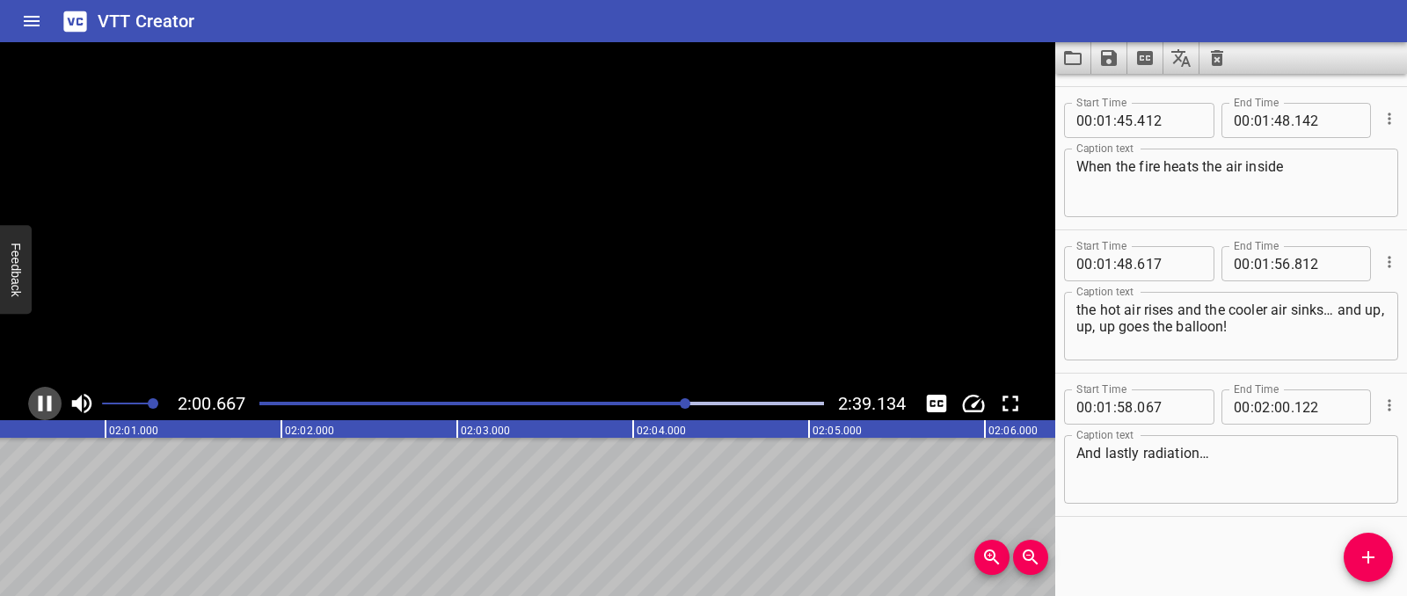
click at [56, 409] on icon "Play/Pause" at bounding box center [45, 403] width 26 height 26
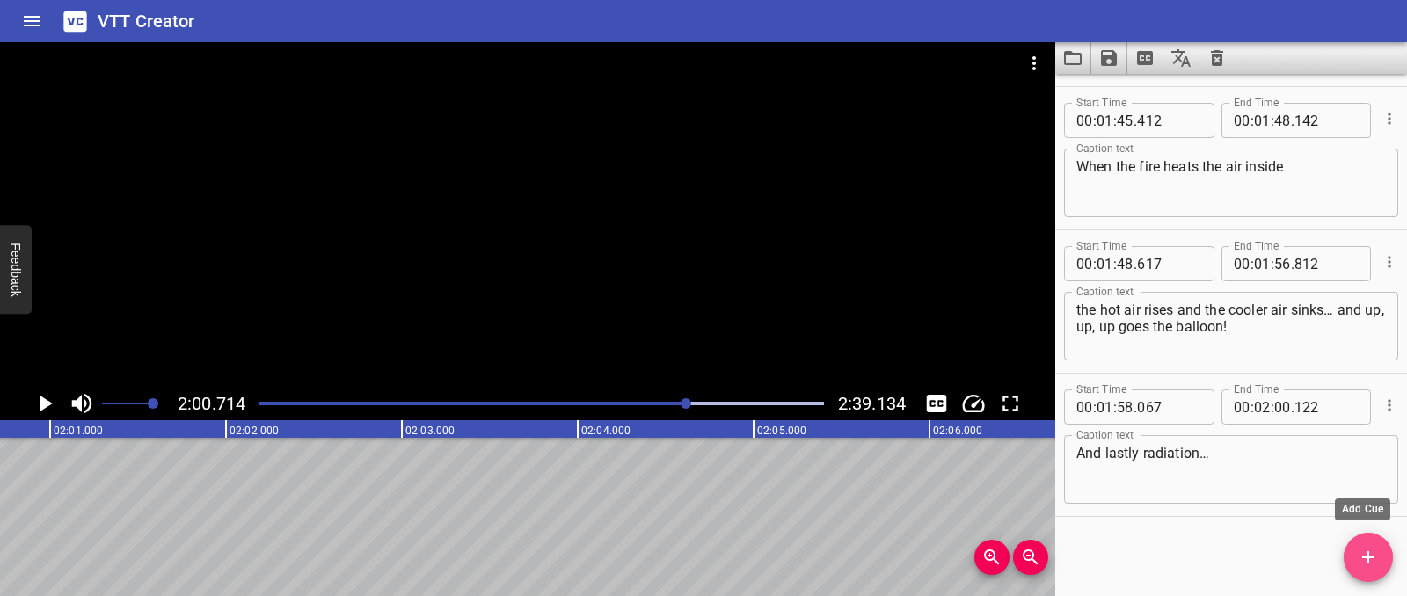
click at [1366, 581] on button "Add Cue" at bounding box center [1368, 557] width 49 height 49
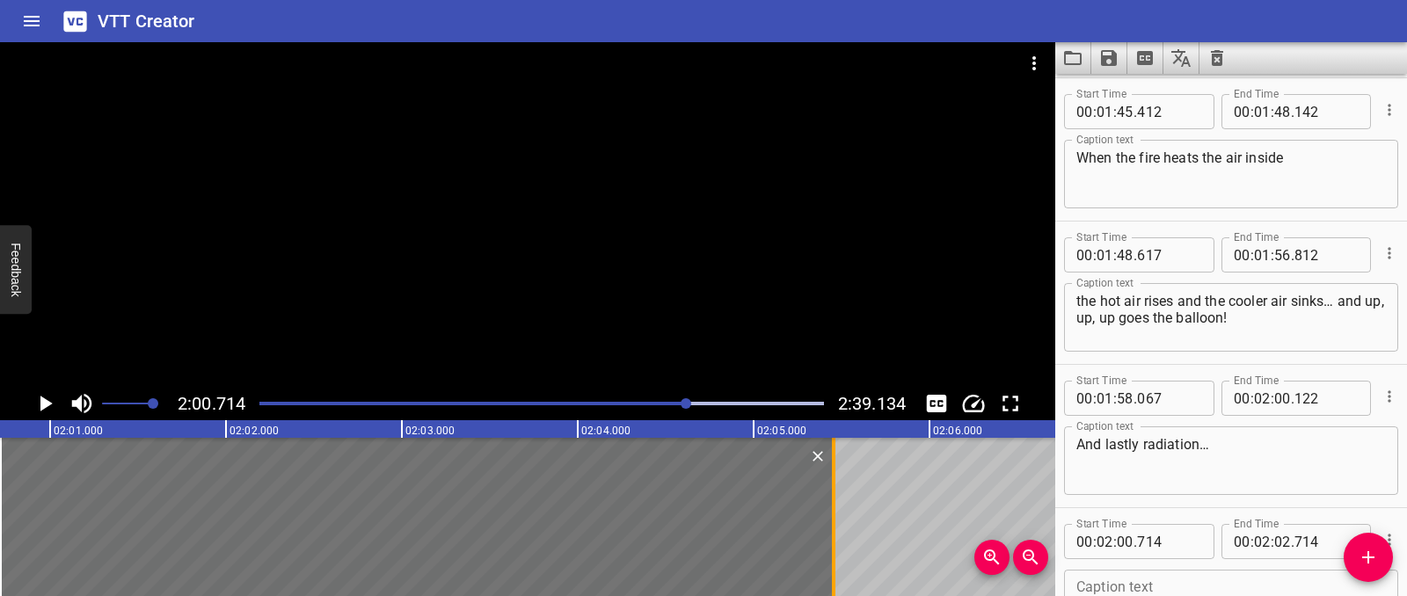
drag, startPoint x: 353, startPoint y: 555, endPoint x: 834, endPoint y: 535, distance: 482.3
click at [834, 535] on div at bounding box center [834, 517] width 4 height 158
type input "05"
type input "454"
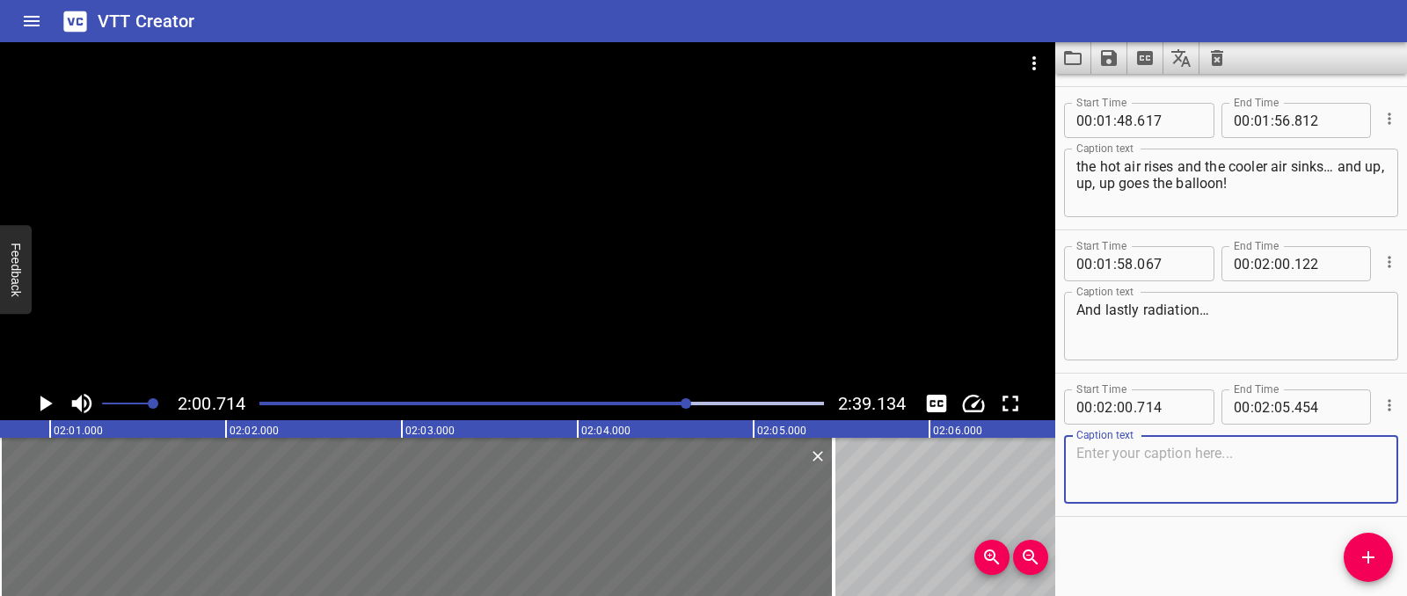
click at [1158, 445] on textarea at bounding box center [1231, 470] width 310 height 50
paste textarea "We feel the Sun’s warmth on our skin even though it’s really far away.."
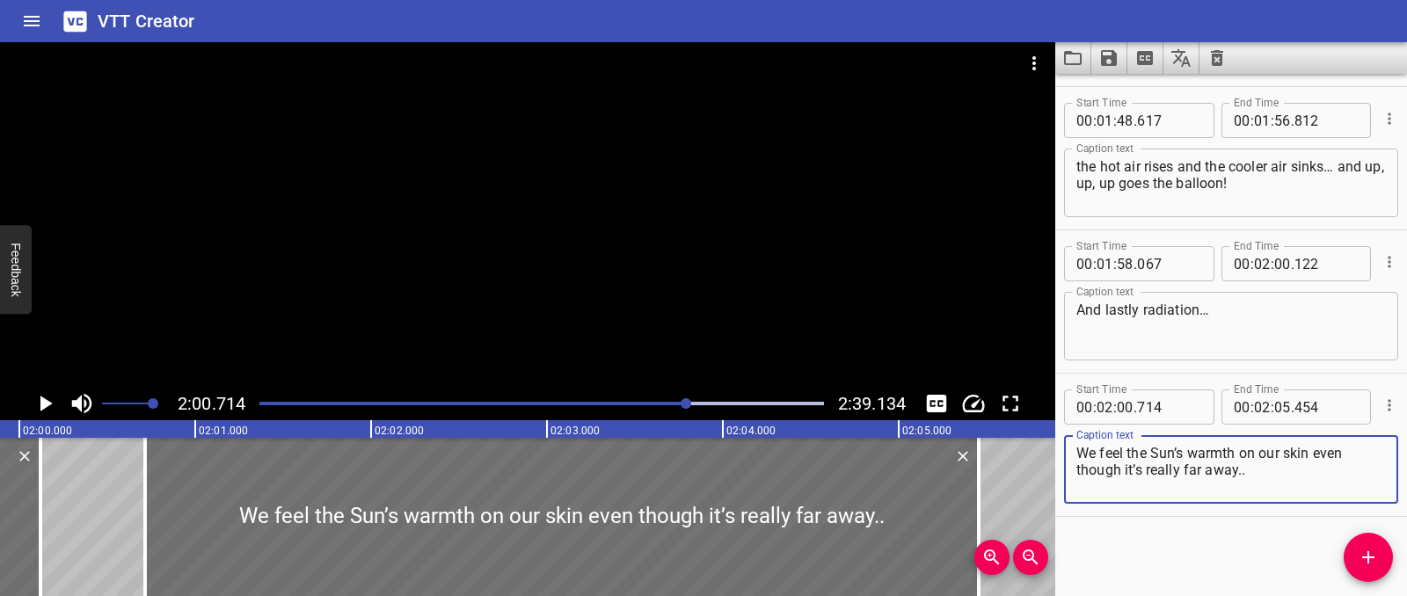
scroll to position [0, 21058]
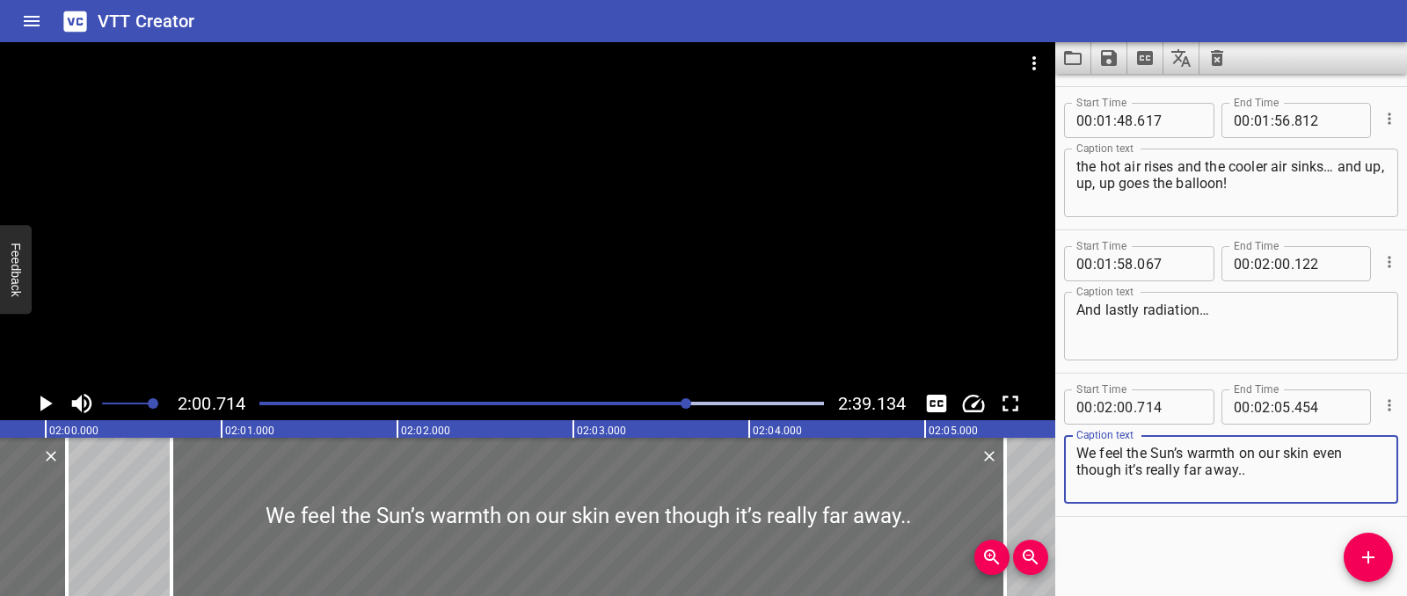
type textarea "We feel the Sun’s warmth on our skin even though it’s really far away.."
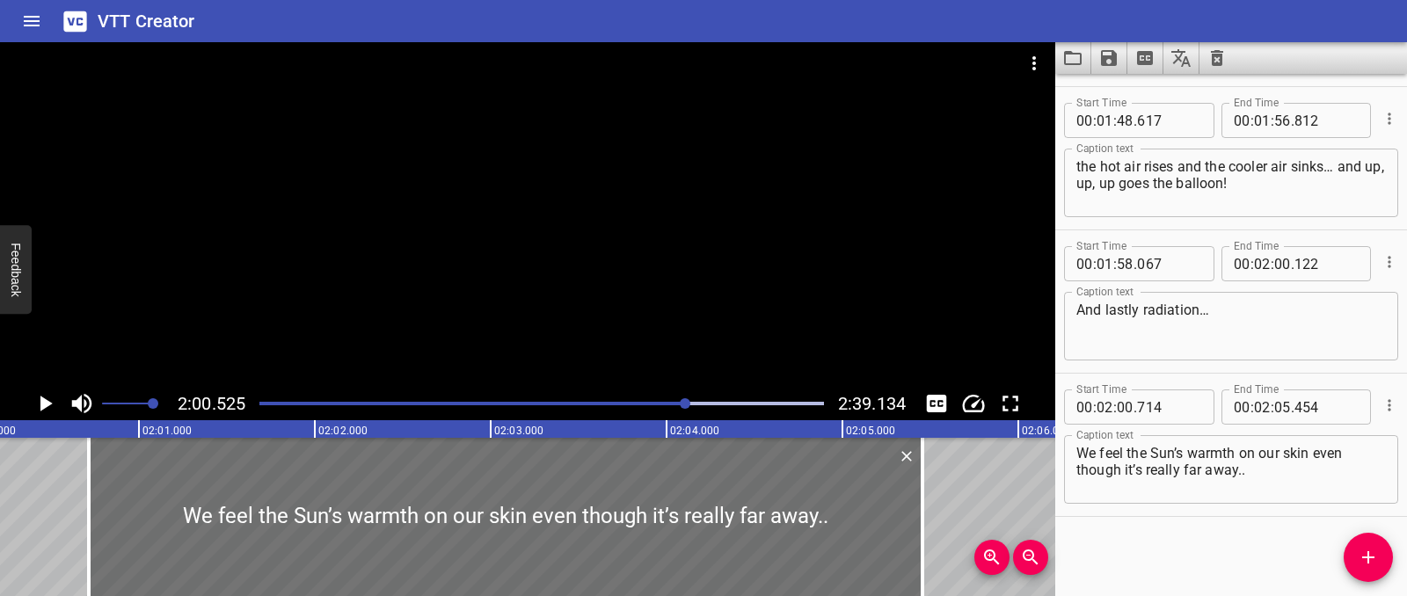
scroll to position [0, 21196]
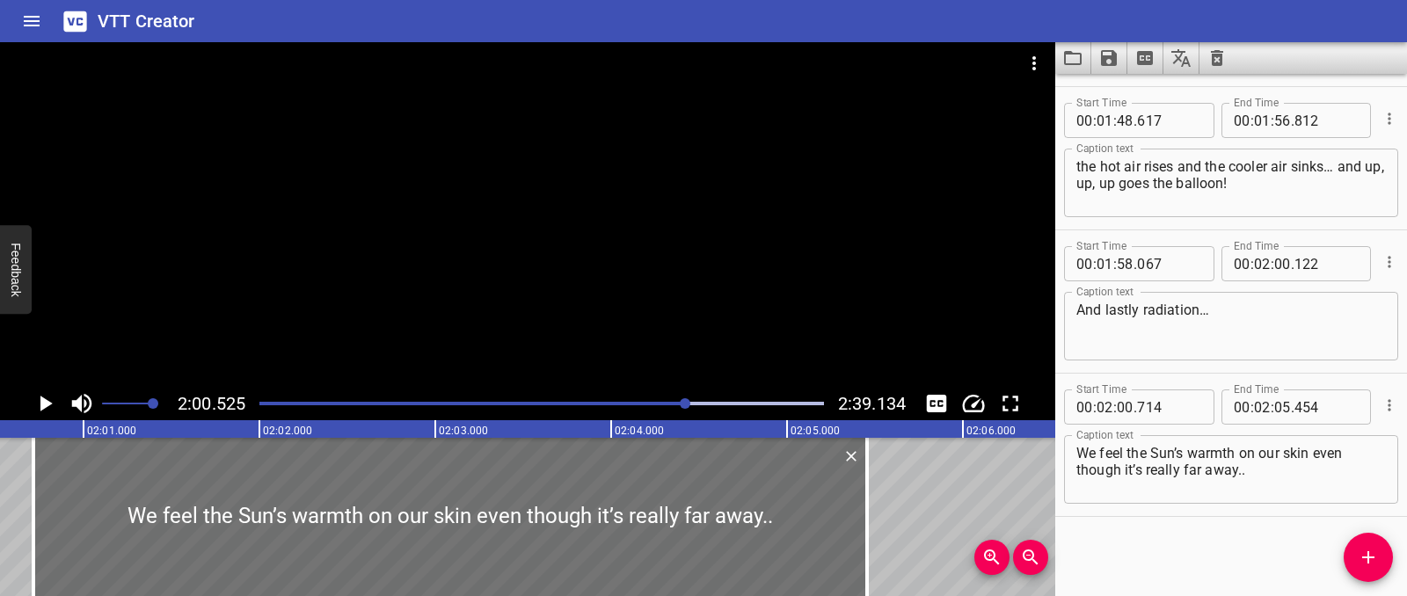
click at [56, 402] on icon "Play/Pause" at bounding box center [45, 403] width 26 height 26
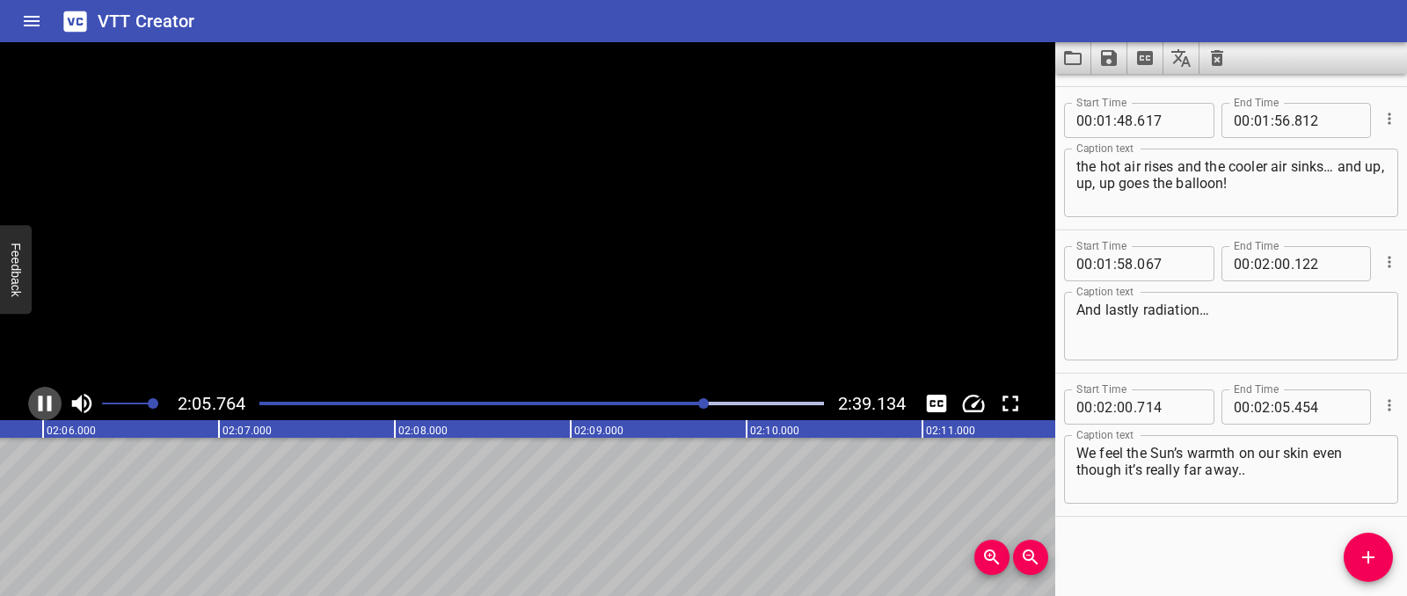
click at [56, 402] on icon "Play/Pause" at bounding box center [45, 403] width 26 height 26
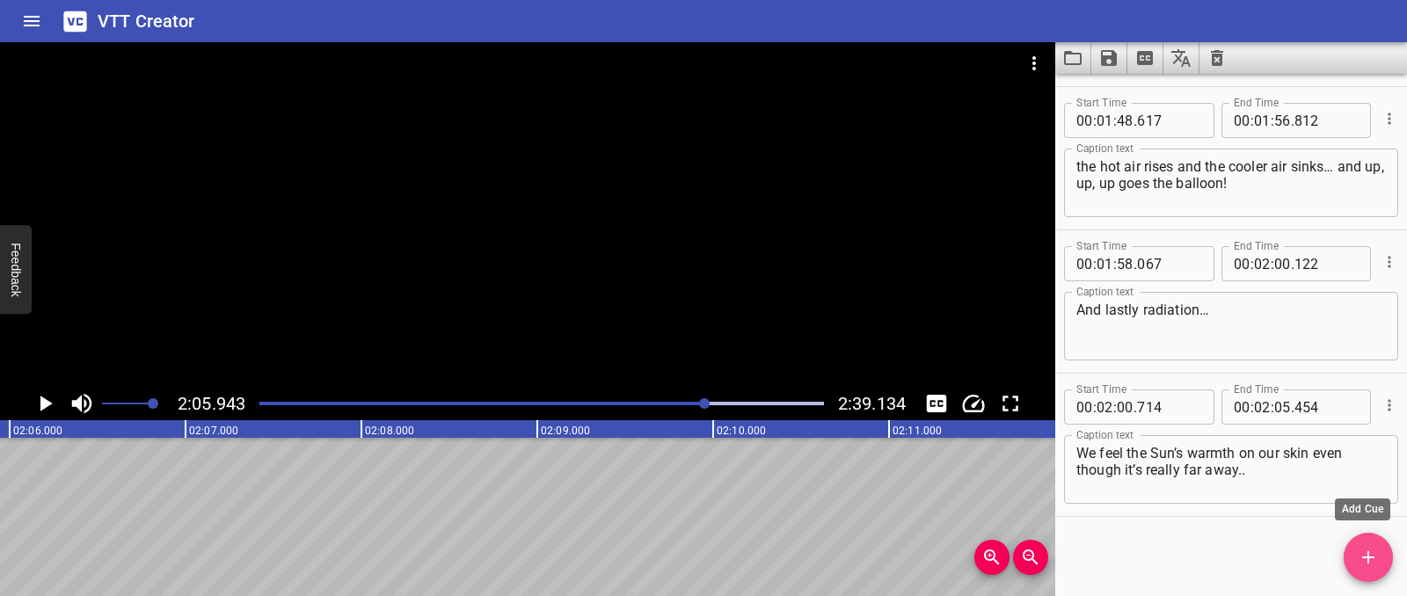
click at [1388, 560] on span "Add Cue" at bounding box center [1368, 557] width 49 height 21
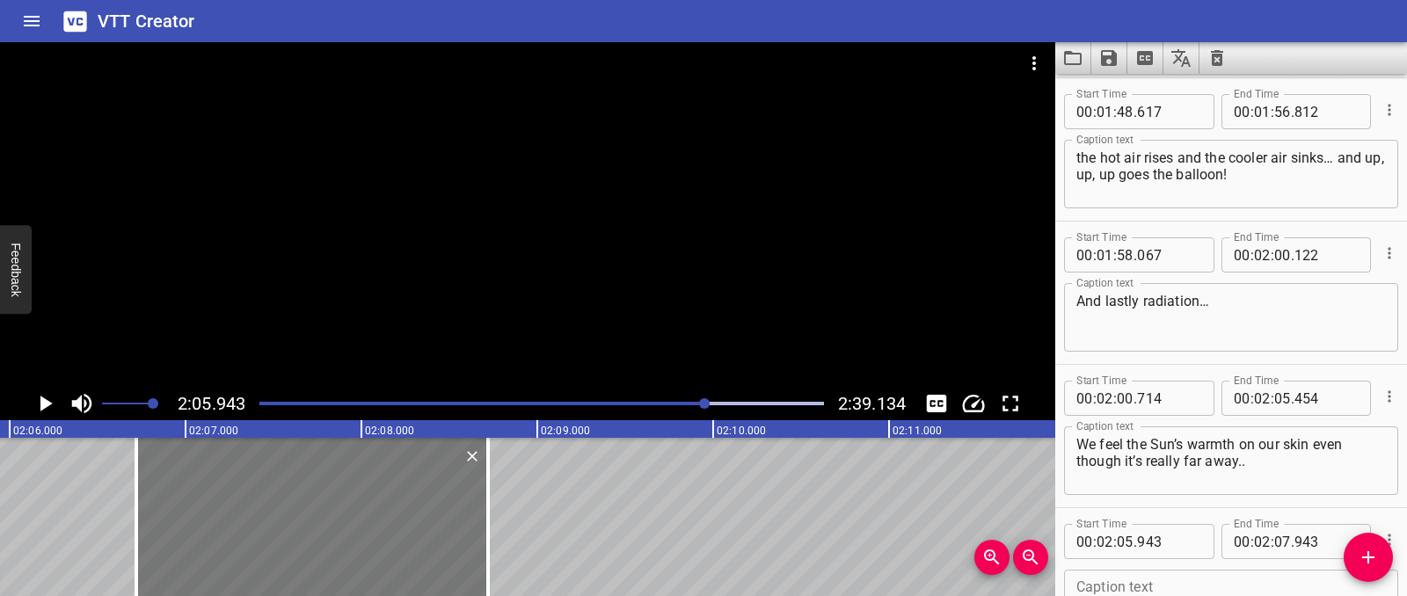
drag, startPoint x: 216, startPoint y: 519, endPoint x: 335, endPoint y: 518, distance: 118.7
click at [317, 516] on div at bounding box center [312, 517] width 352 height 158
type input "06"
type input "718"
type input "08"
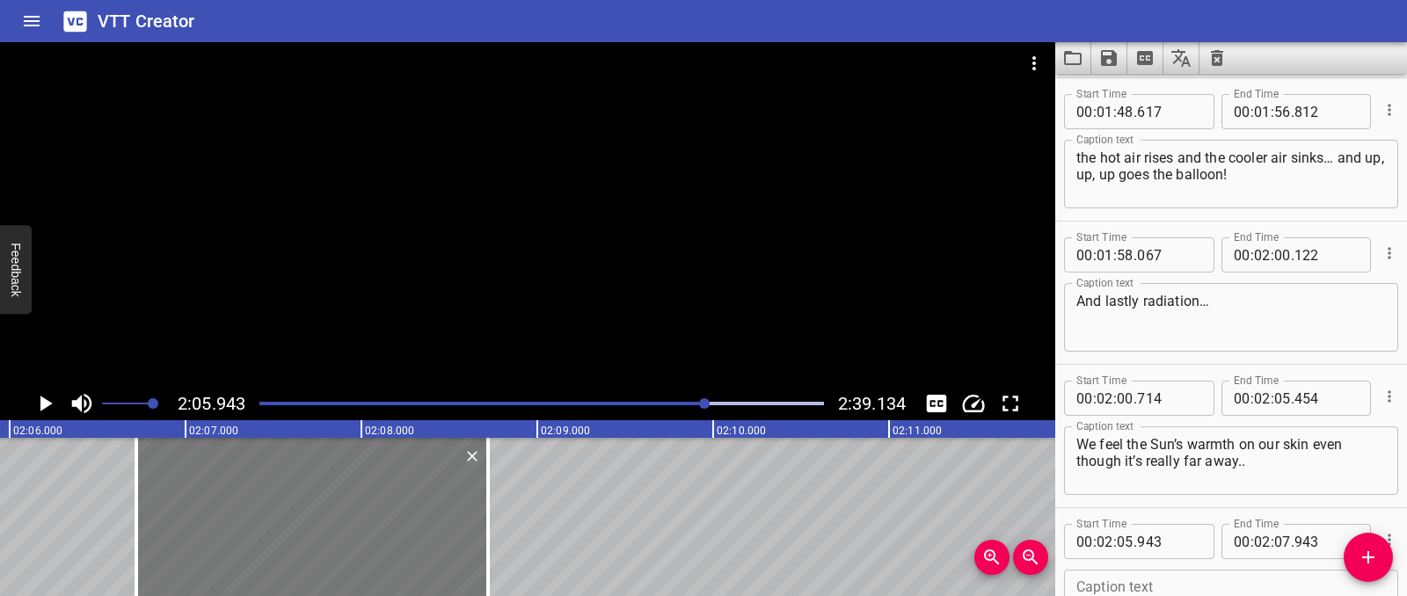
type input "718"
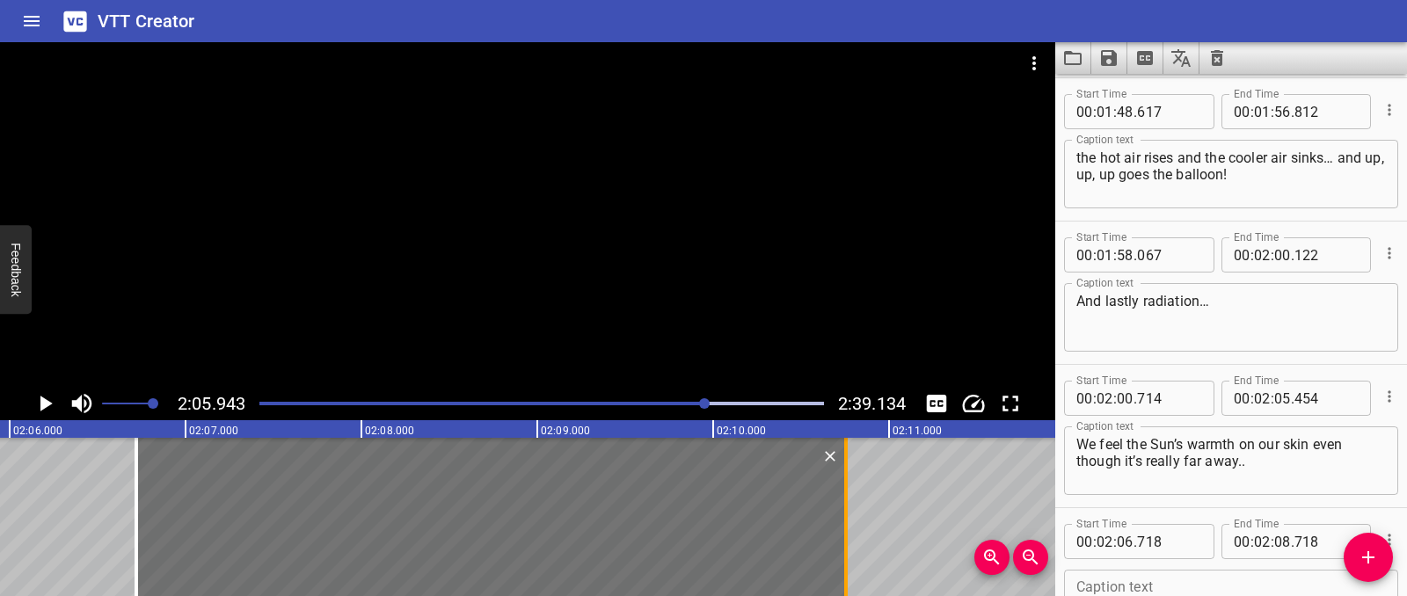
drag, startPoint x: 506, startPoint y: 516, endPoint x: 842, endPoint y: 525, distance: 336.0
click at [842, 525] on div at bounding box center [846, 517] width 18 height 158
type input "10"
type input "753"
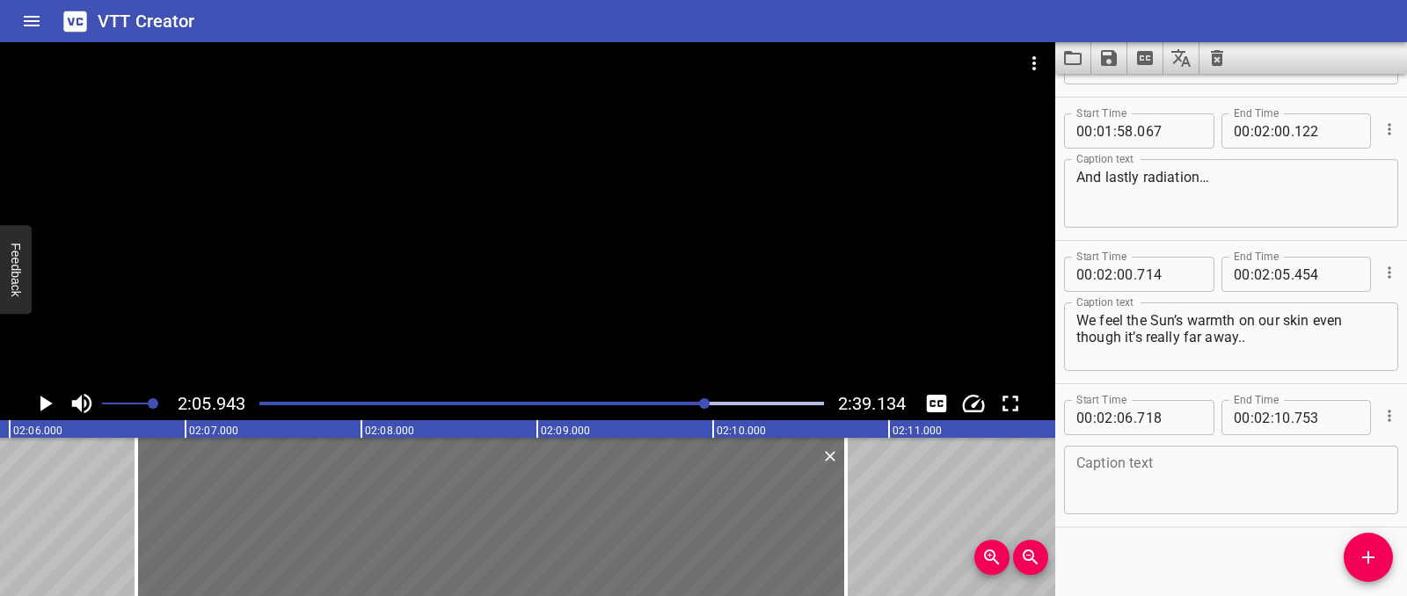
scroll to position [3574, 0]
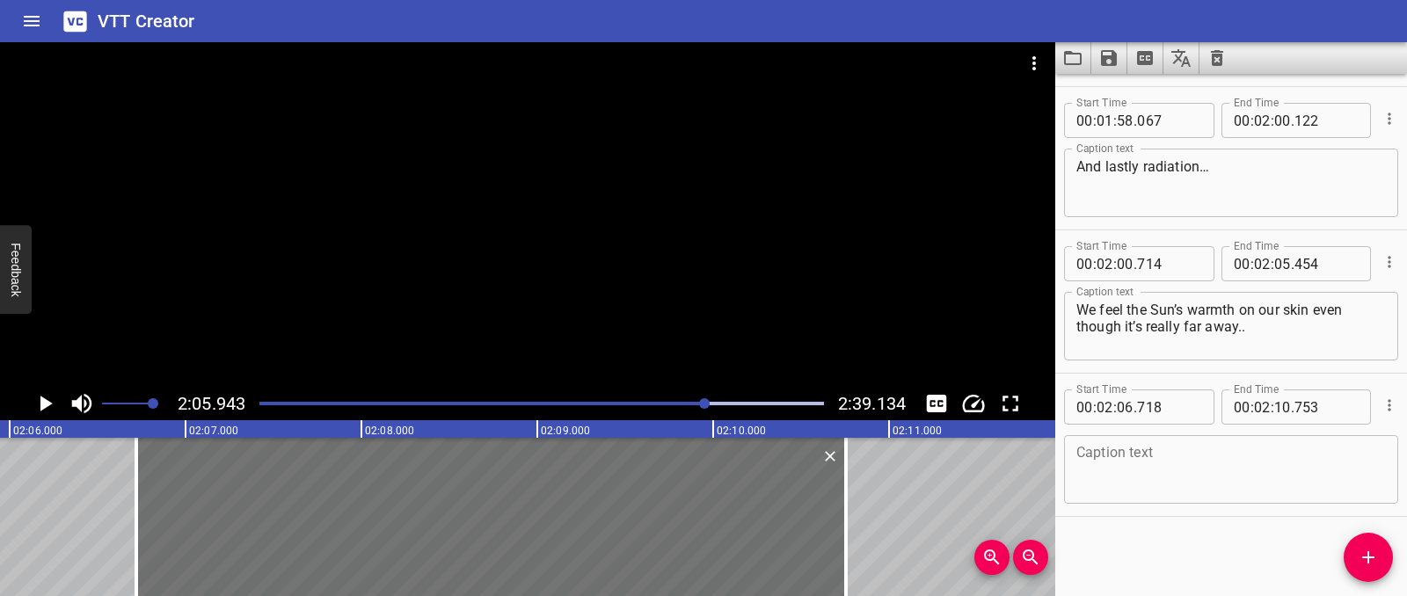
click at [1144, 457] on textarea at bounding box center [1231, 470] width 310 height 50
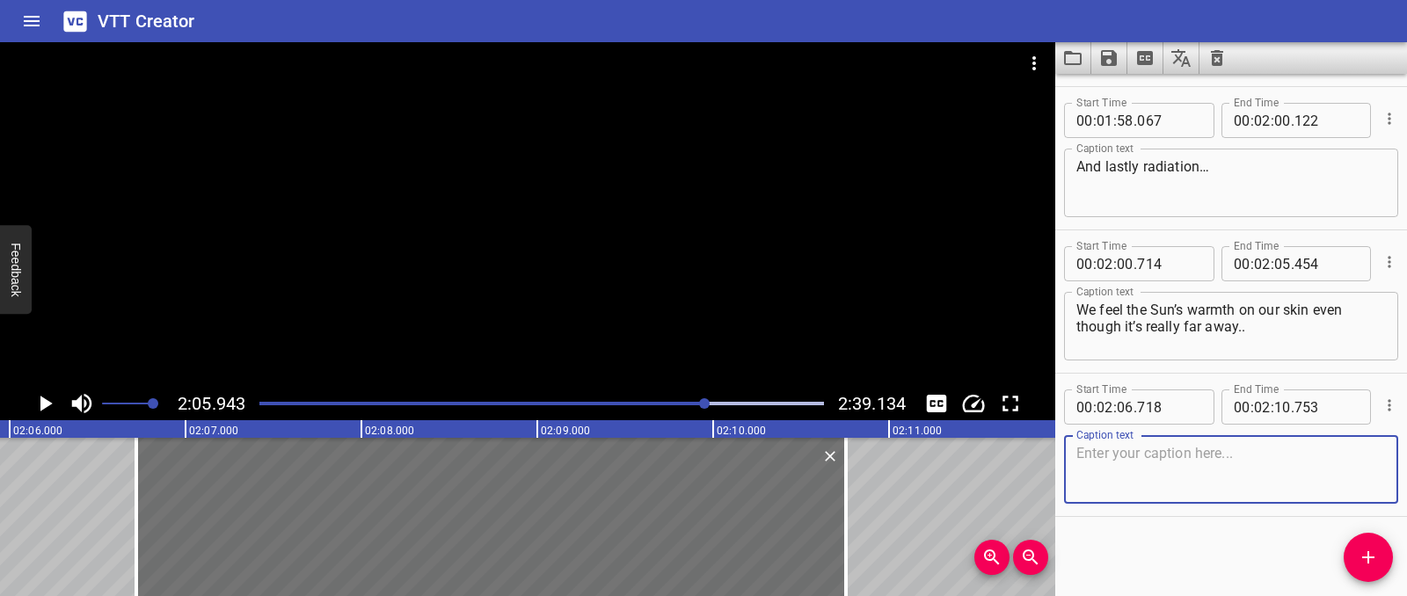
paste textarea "Radiation is the transfer of thermal energy by waves."
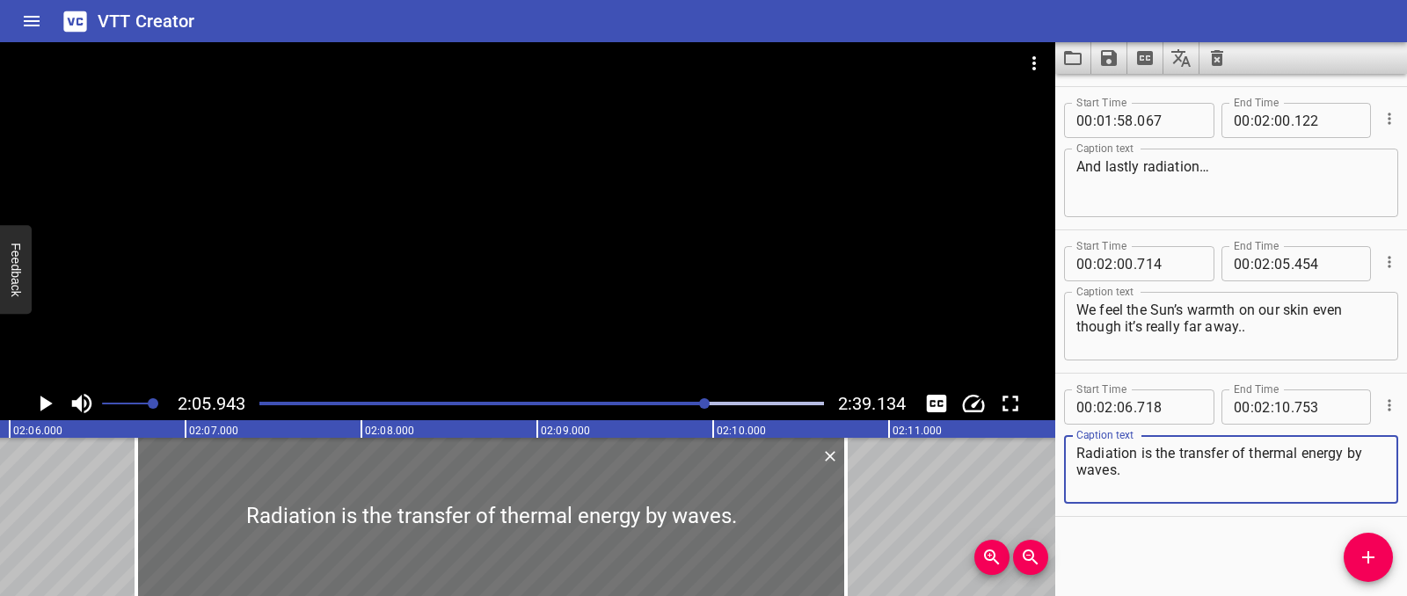
type textarea "Radiation is the transfer of thermal energy by waves."
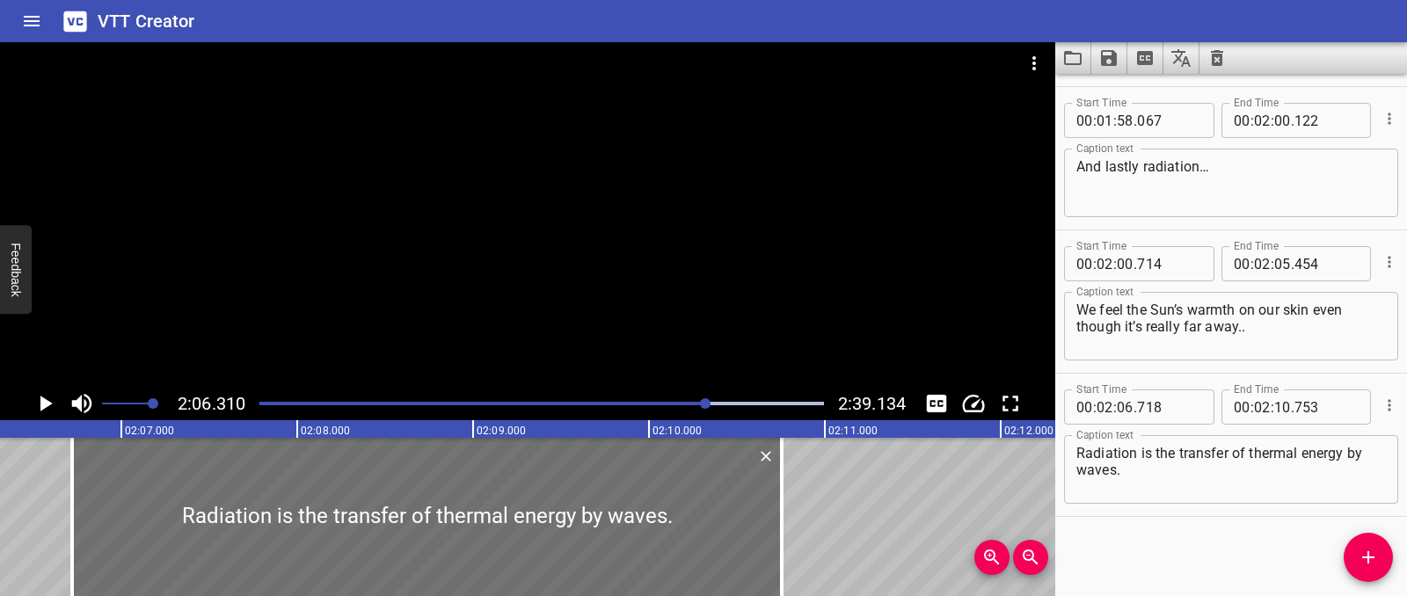
click at [40, 394] on icon "Play/Pause" at bounding box center [45, 403] width 26 height 26
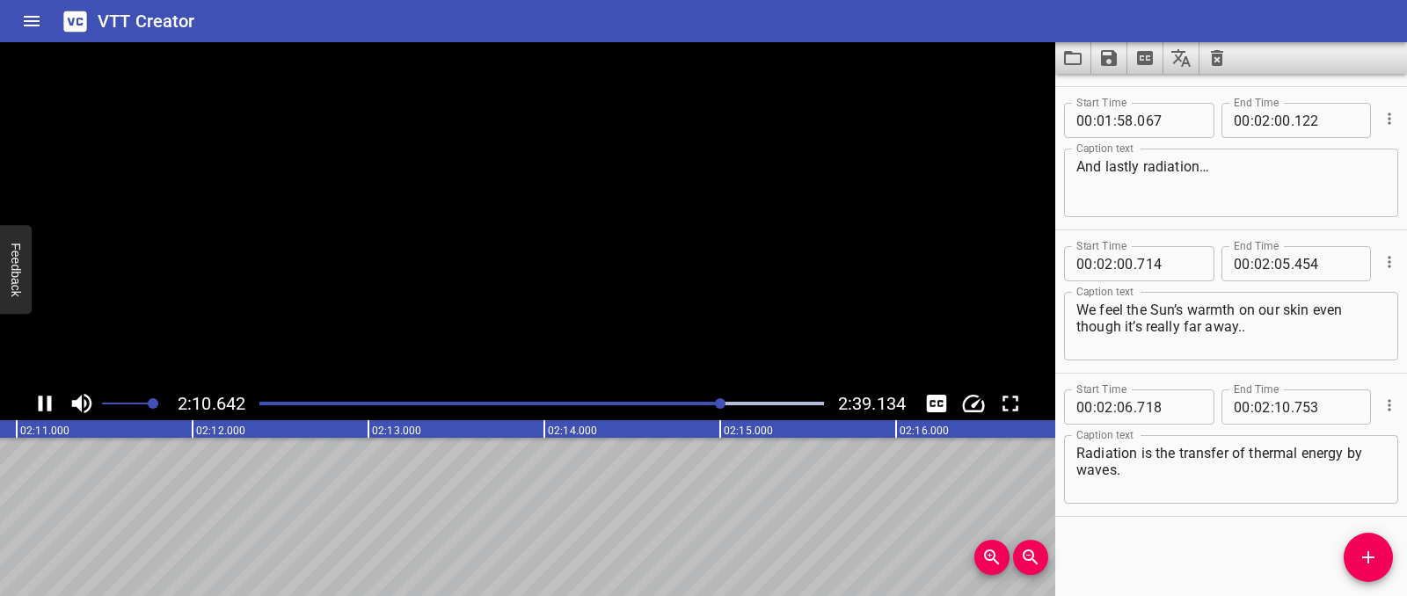
click at [40, 394] on icon "Play/Pause" at bounding box center [45, 403] width 26 height 26
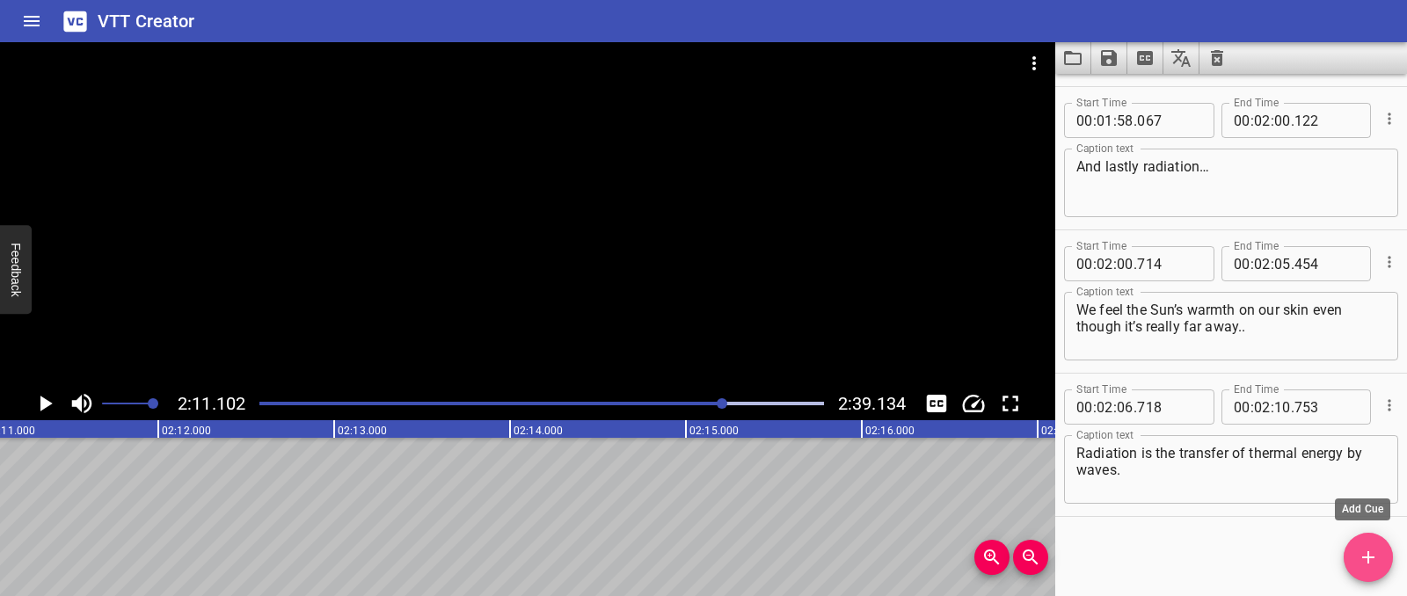
click at [1352, 565] on span "Add Cue" at bounding box center [1368, 557] width 49 height 21
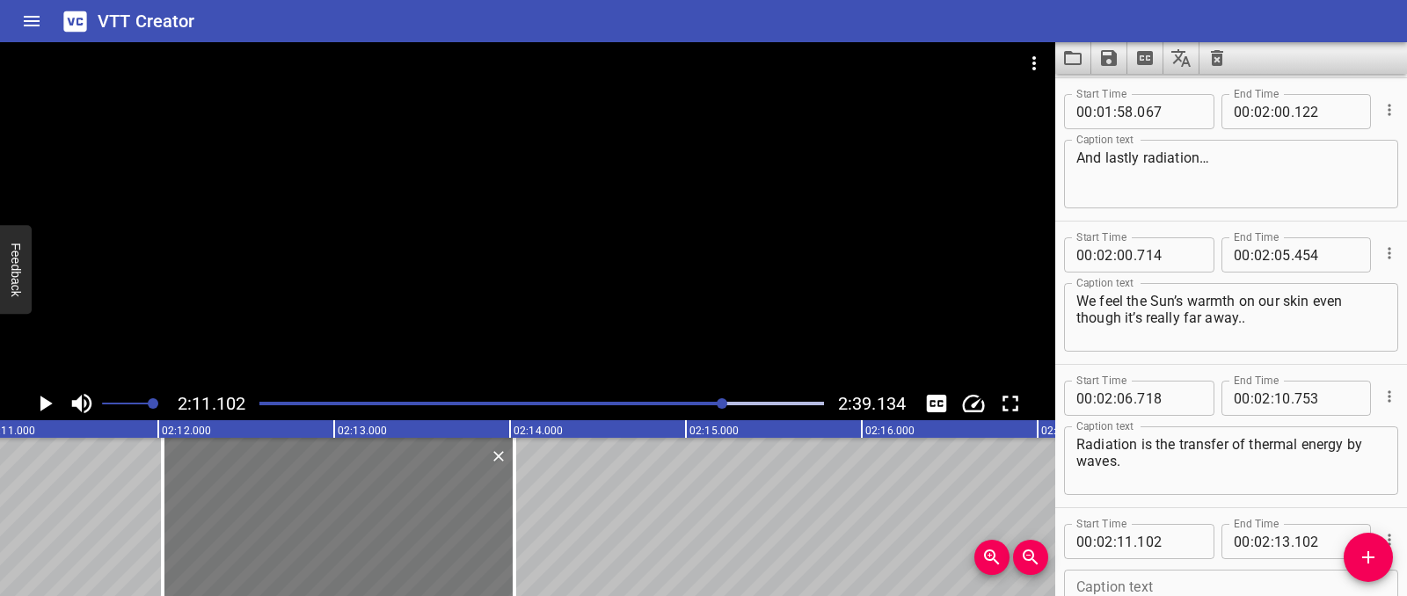
drag, startPoint x: 300, startPoint y: 523, endPoint x: 463, endPoint y: 522, distance: 162.7
click at [463, 522] on div at bounding box center [339, 517] width 352 height 158
type input "12"
type input "027"
type input "14"
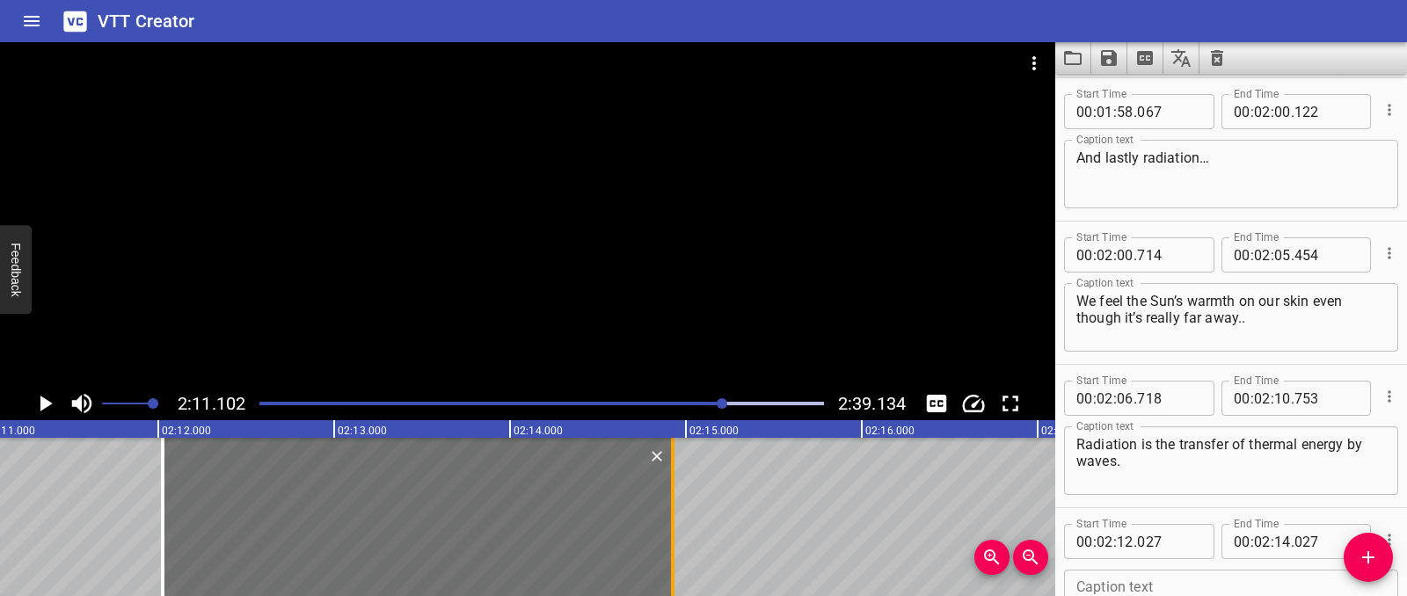
drag, startPoint x: 517, startPoint y: 521, endPoint x: 675, endPoint y: 523, distance: 158.3
click at [675, 522] on div at bounding box center [673, 517] width 18 height 158
type input "927"
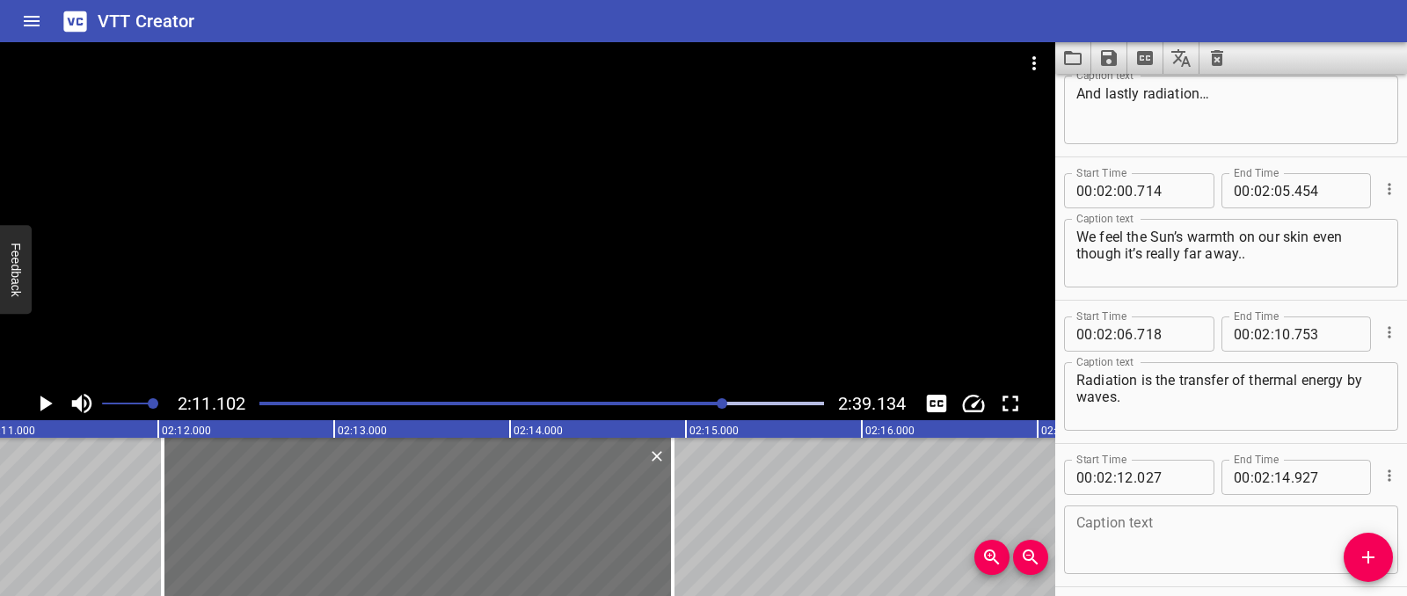
scroll to position [3717, 0]
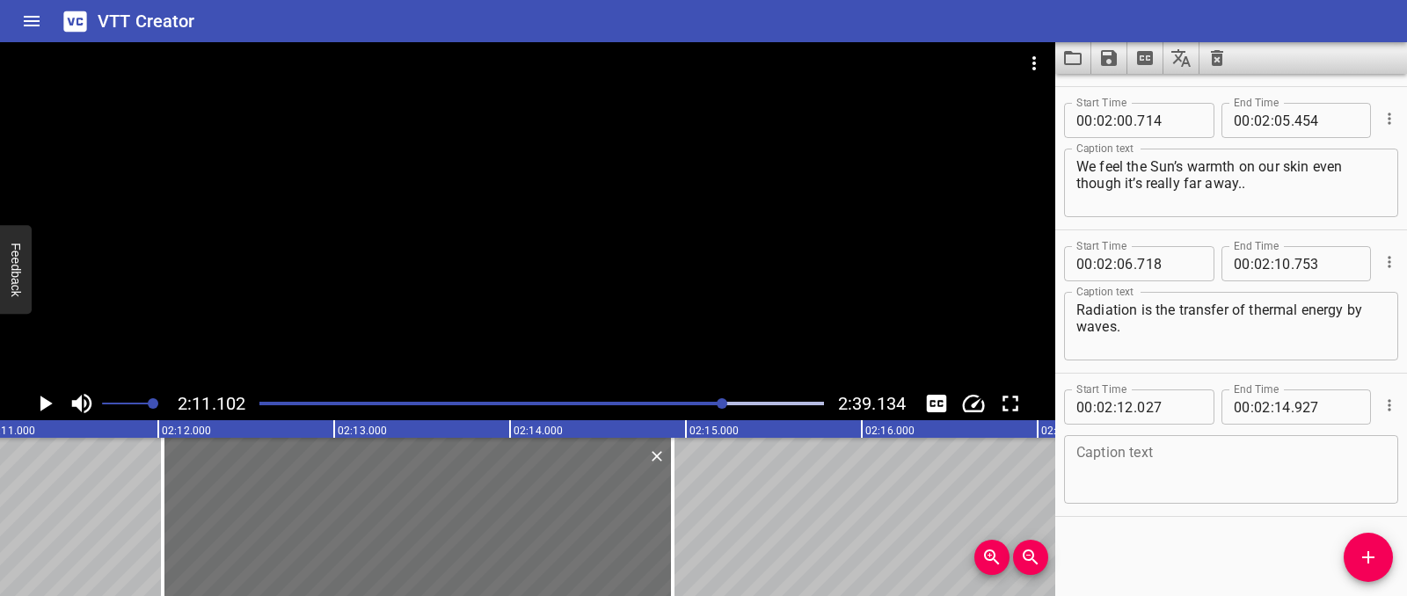
click at [1127, 458] on textarea at bounding box center [1231, 470] width 310 height 50
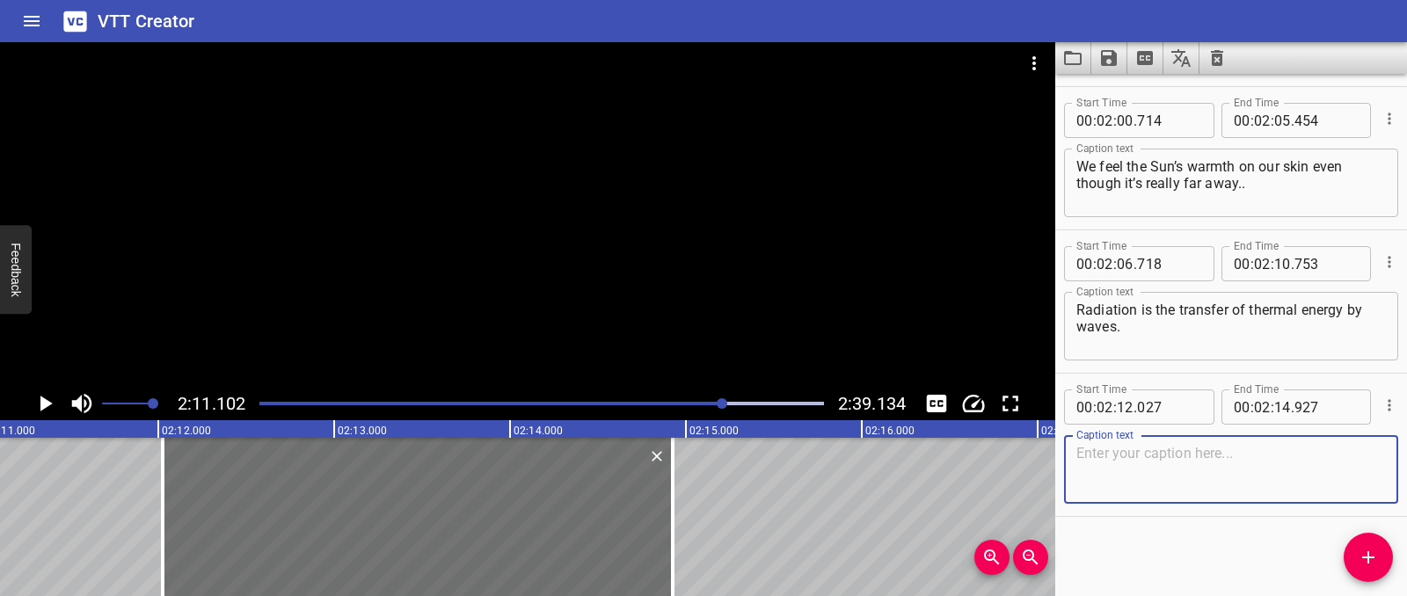
paste textarea "Unlike conduction and convection, radiation can travel through empty space… no …"
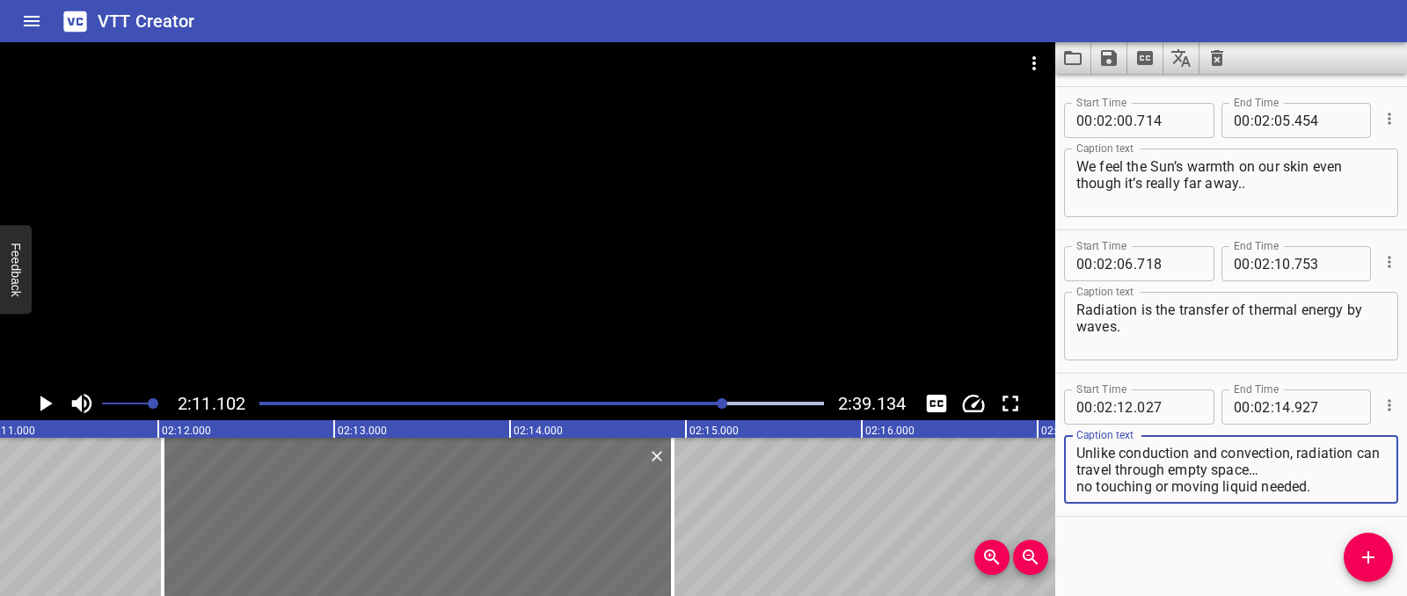
scroll to position [17, 0]
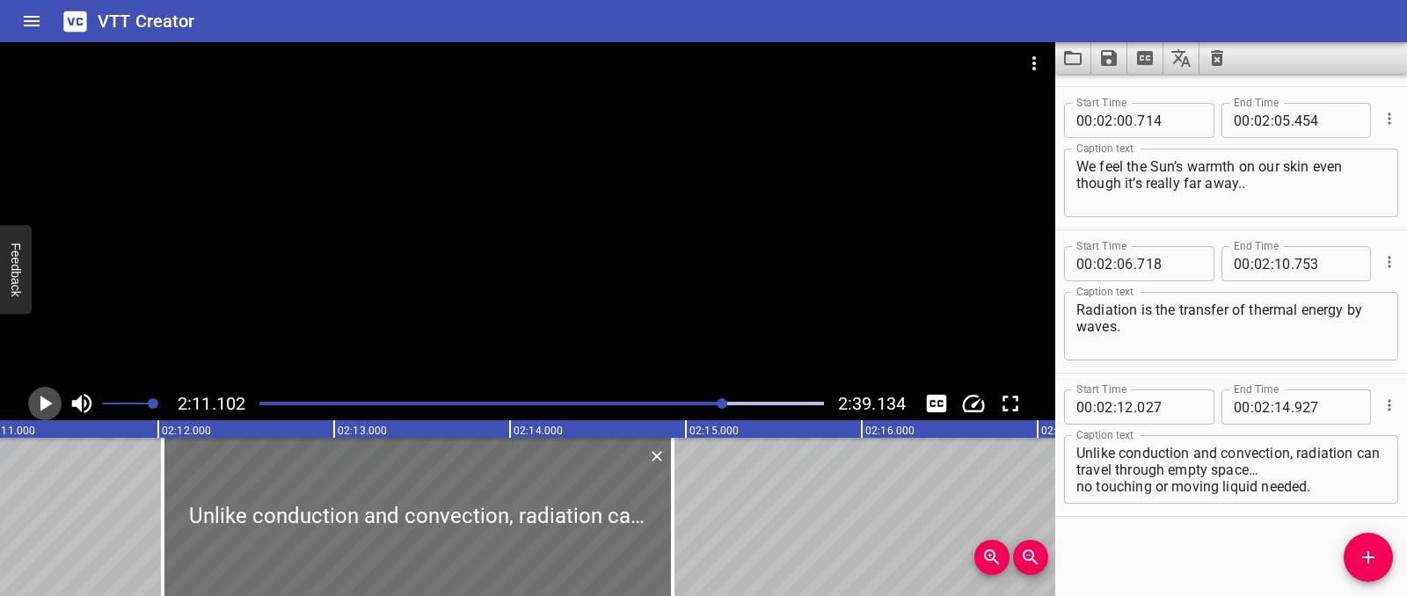
click at [47, 409] on icon "Play/Pause" at bounding box center [45, 403] width 26 height 26
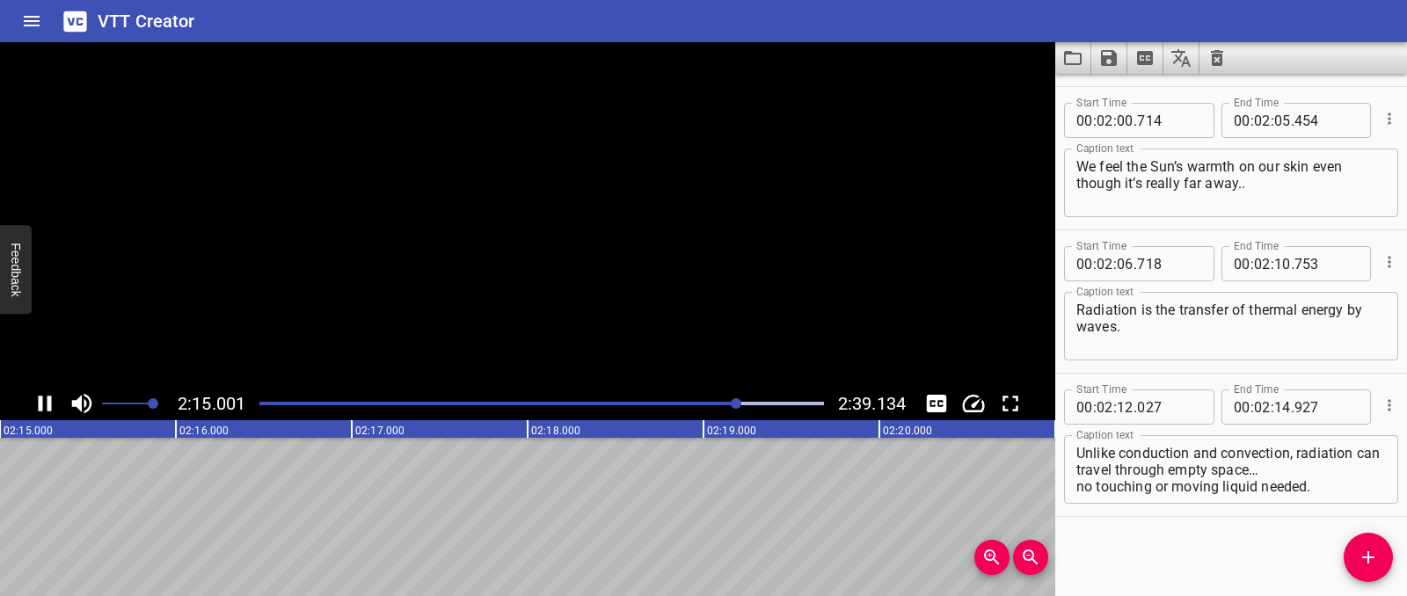
click at [47, 409] on icon "Play/Pause" at bounding box center [45, 404] width 13 height 16
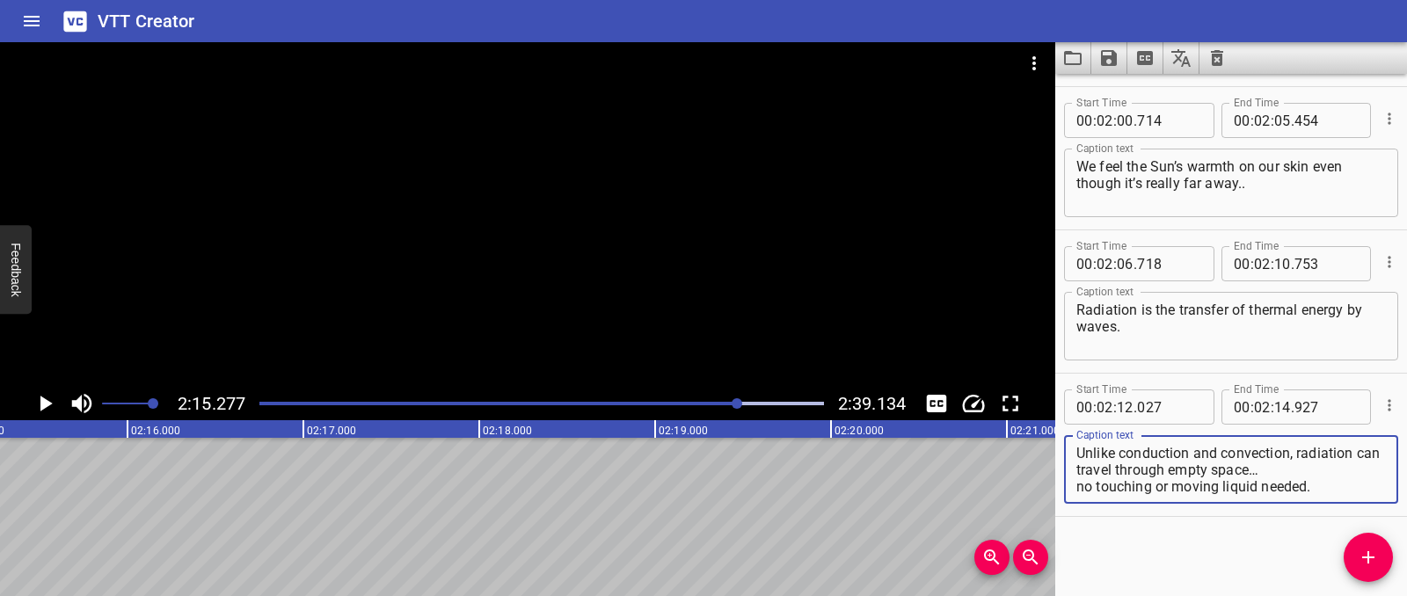
drag, startPoint x: 1300, startPoint y: 455, endPoint x: 1308, endPoint y: 482, distance: 28.4
click at [1308, 499] on div "Unlike conduction and convection, radiation can travel through empty space… no …" at bounding box center [1231, 469] width 334 height 69
drag, startPoint x: 1300, startPoint y: 456, endPoint x: 1322, endPoint y: 499, distance: 48.0
click at [1322, 499] on div "Unlike conduction and convection, radiation can travel through empty space… no …" at bounding box center [1231, 469] width 334 height 69
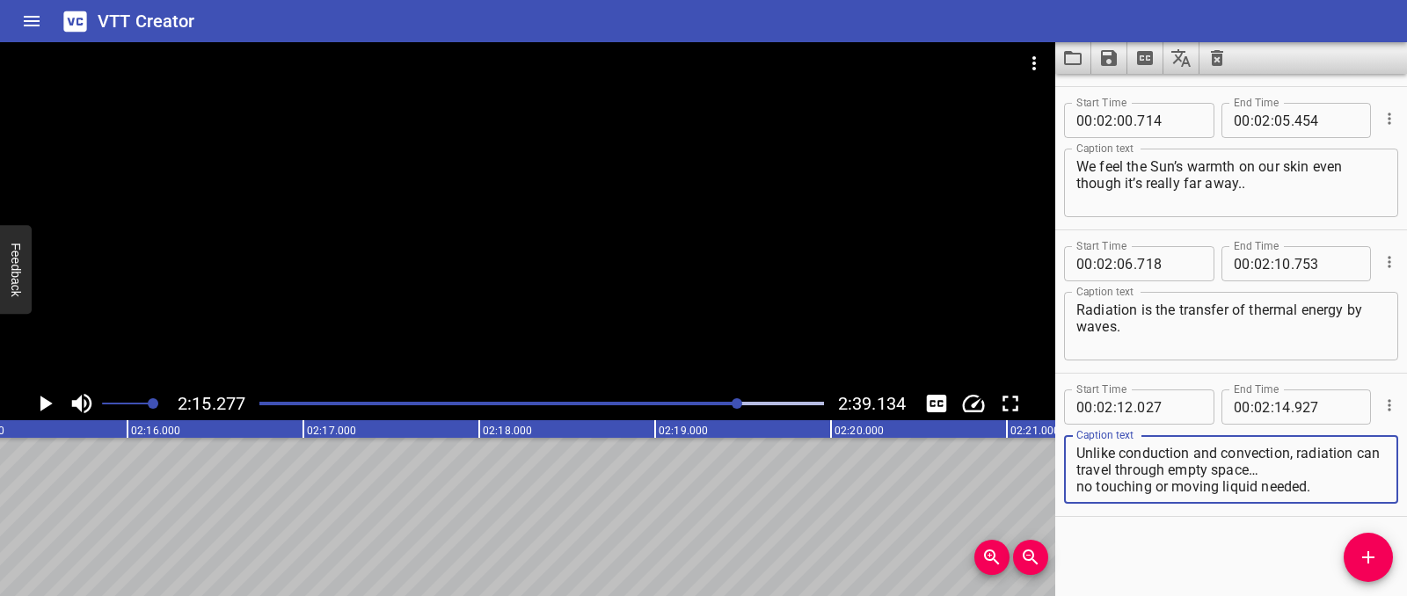
drag, startPoint x: 1299, startPoint y: 455, endPoint x: 1337, endPoint y: 506, distance: 64.0
click at [1337, 506] on div "Caption text Unlike conduction and convection, radiation can travel through emp…" at bounding box center [1231, 467] width 334 height 79
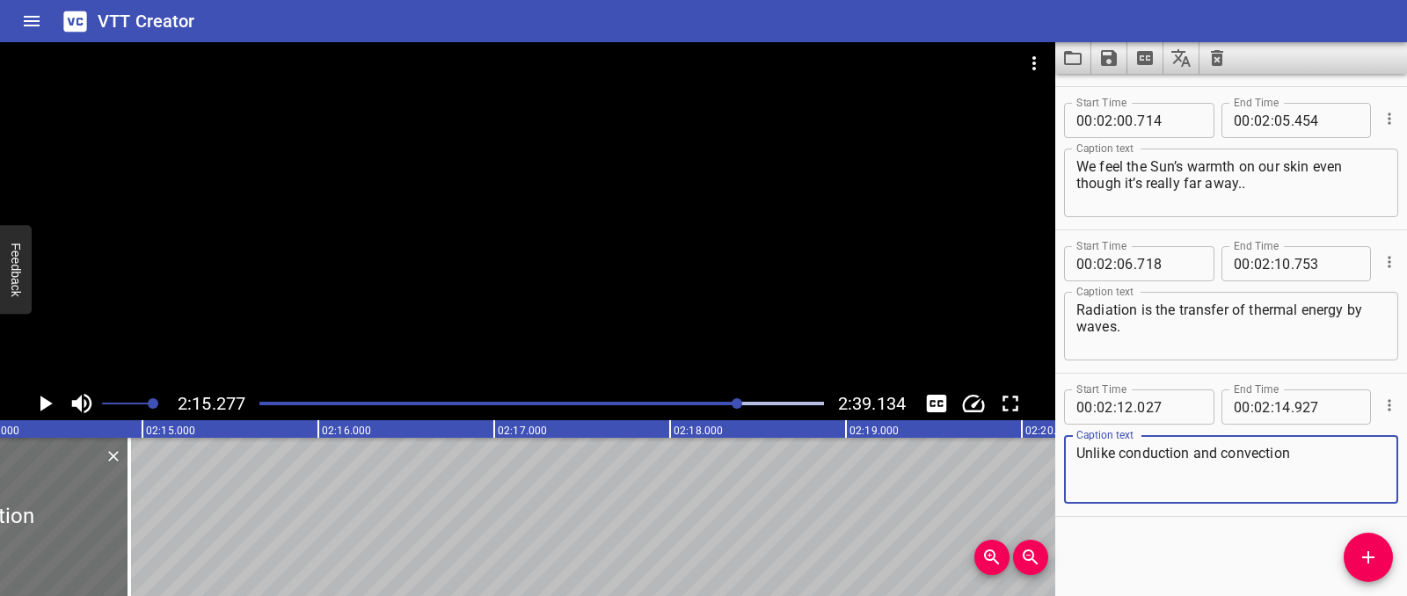
scroll to position [0, 23494]
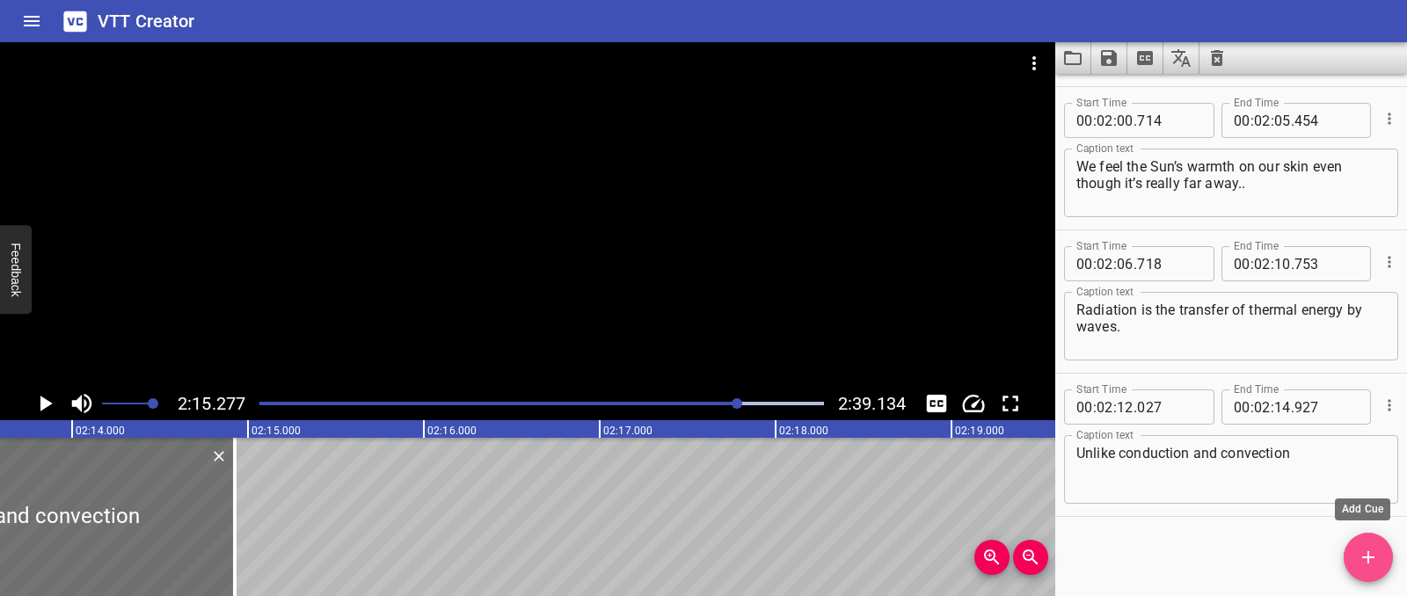
click at [1369, 564] on icon "Add Cue" at bounding box center [1368, 557] width 21 height 21
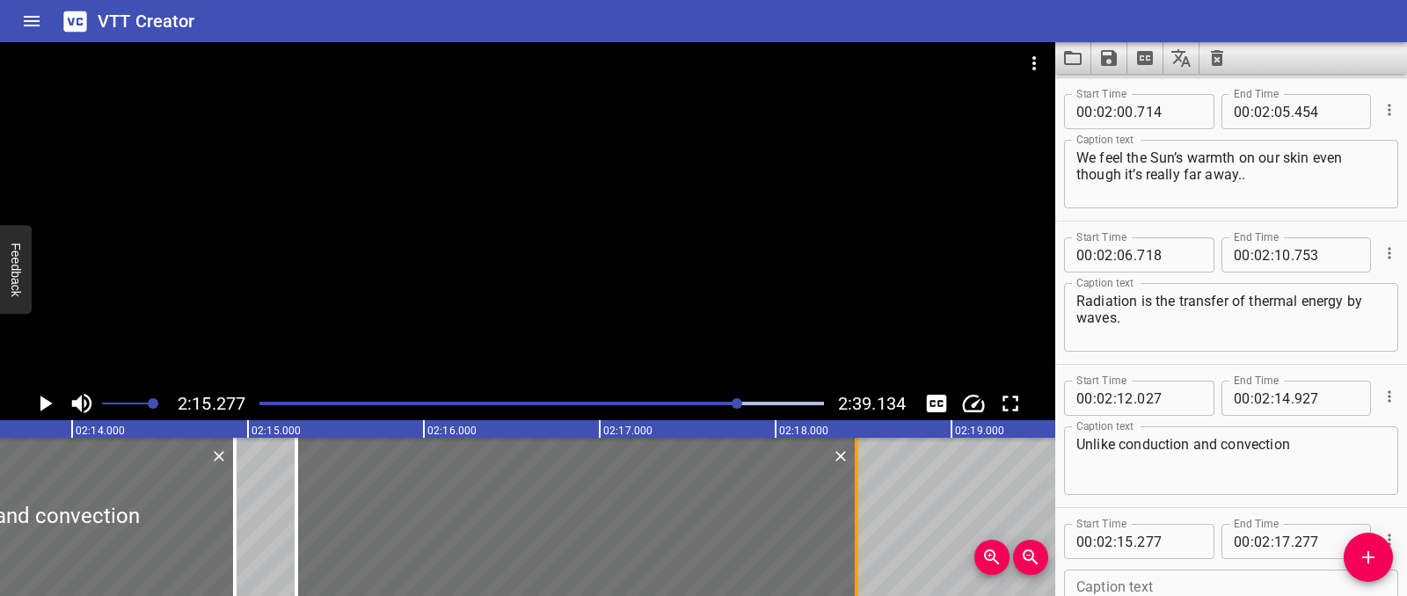
drag, startPoint x: 645, startPoint y: 537, endPoint x: 854, endPoint y: 531, distance: 208.5
click at [855, 531] on div at bounding box center [857, 517] width 4 height 158
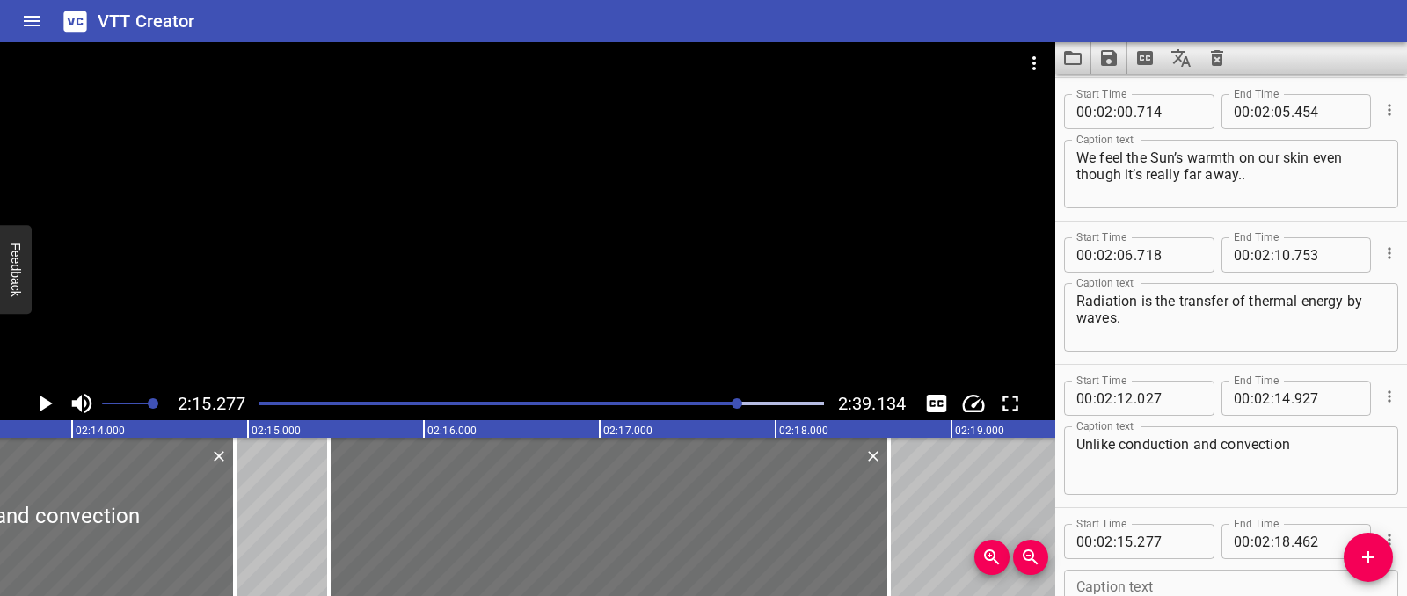
drag, startPoint x: 657, startPoint y: 529, endPoint x: 1106, endPoint y: 513, distance: 449.6
click at [691, 528] on div at bounding box center [609, 517] width 560 height 158
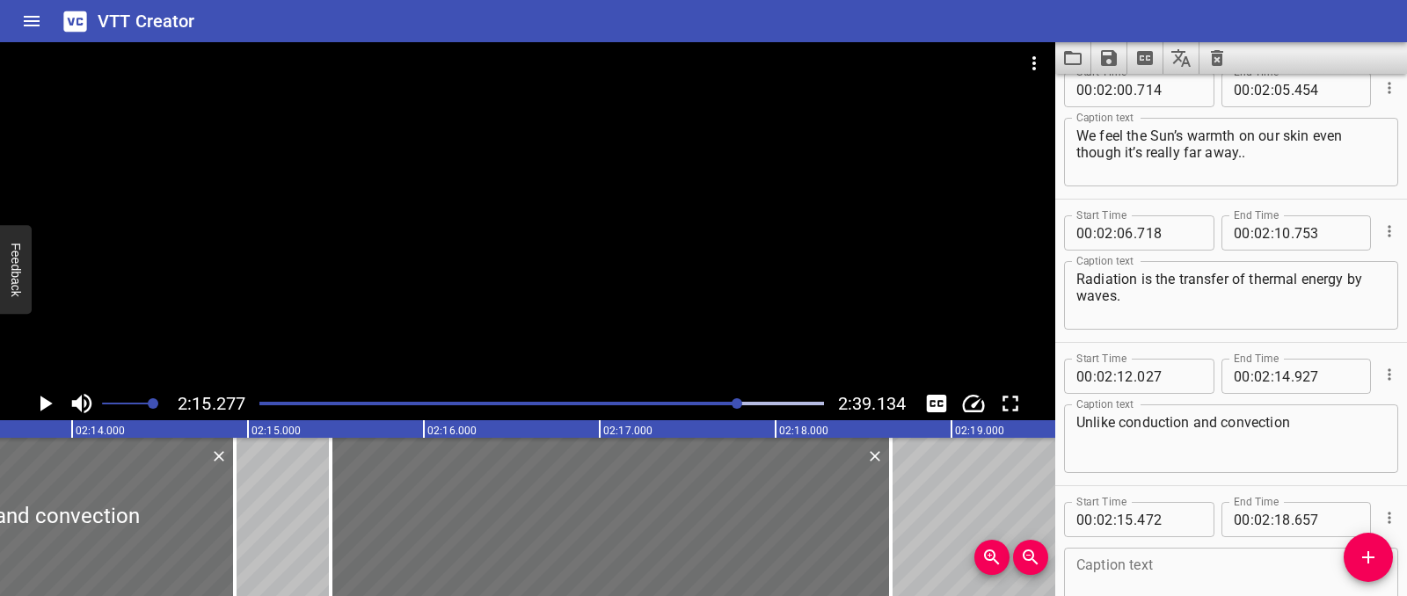
scroll to position [3759, 0]
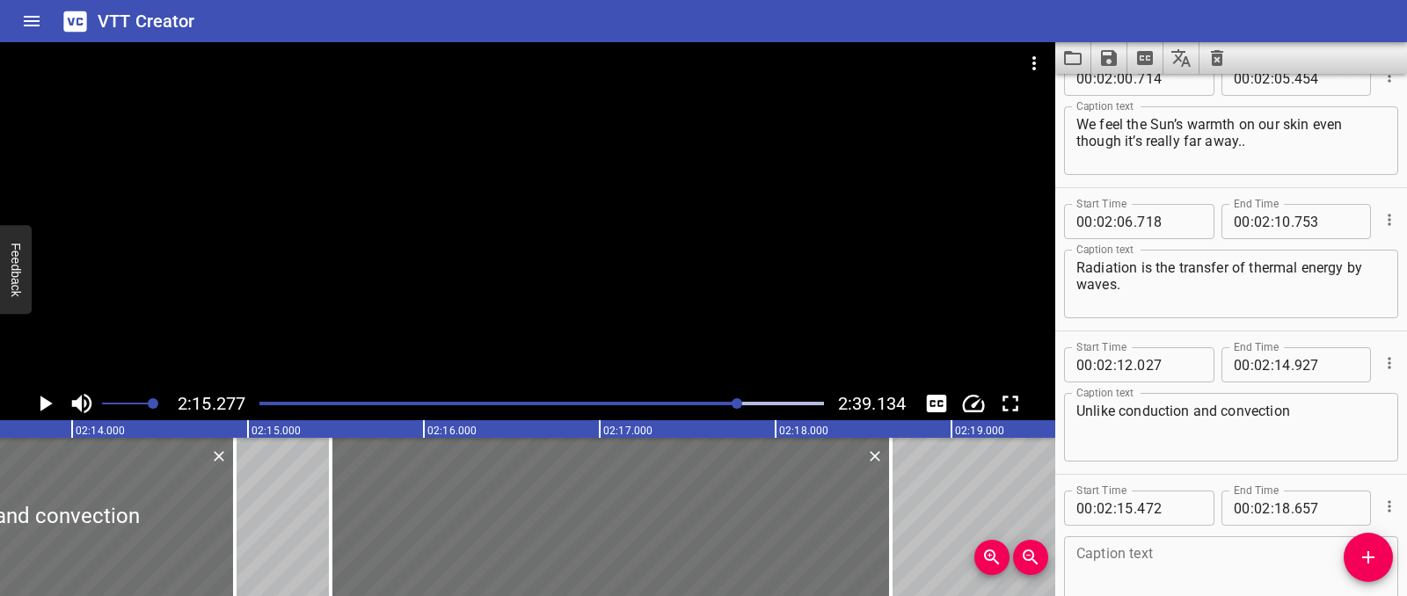
click at [1113, 557] on textarea at bounding box center [1231, 571] width 310 height 50
paste textarea "radiation can travel through empty space… no touching or moving liquid needed."
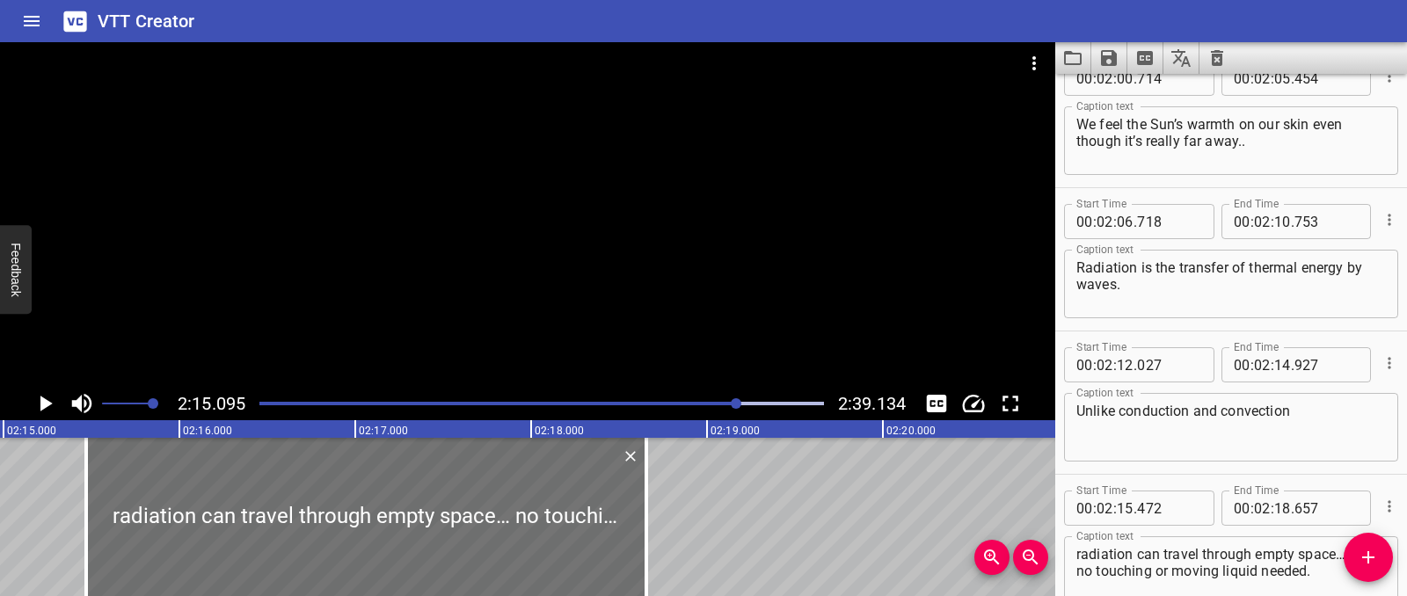
scroll to position [0, 23758]
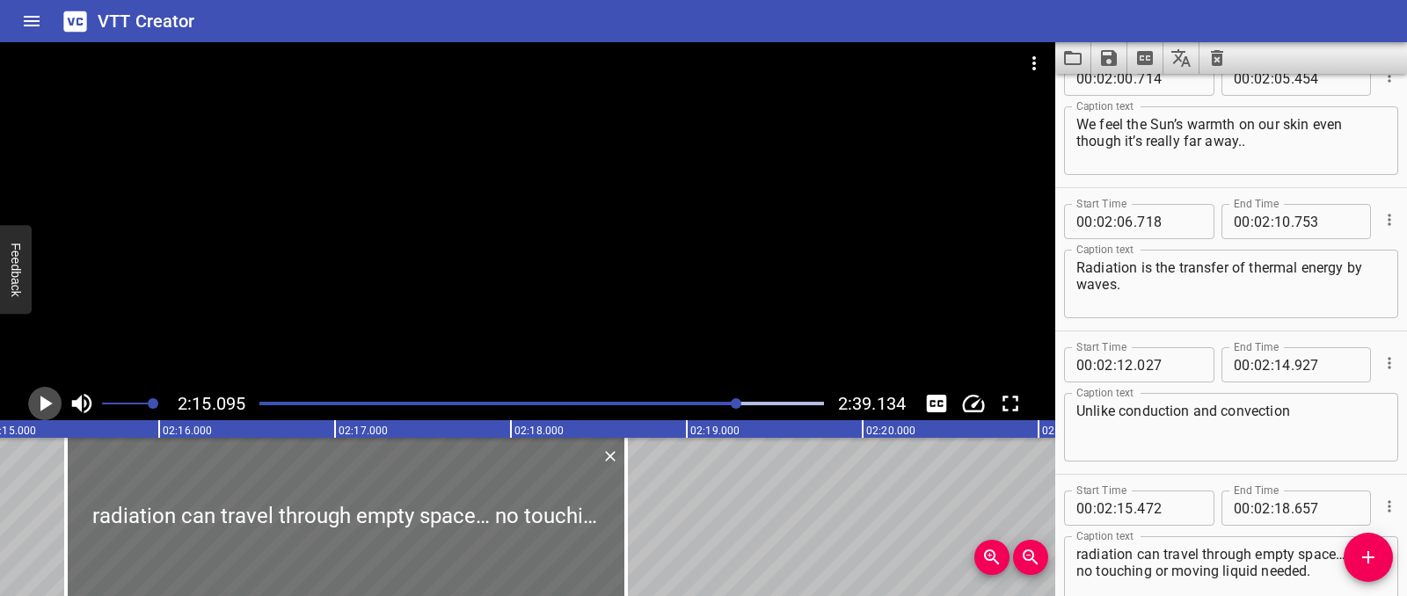
click at [52, 397] on icon "Play/Pause" at bounding box center [45, 403] width 26 height 26
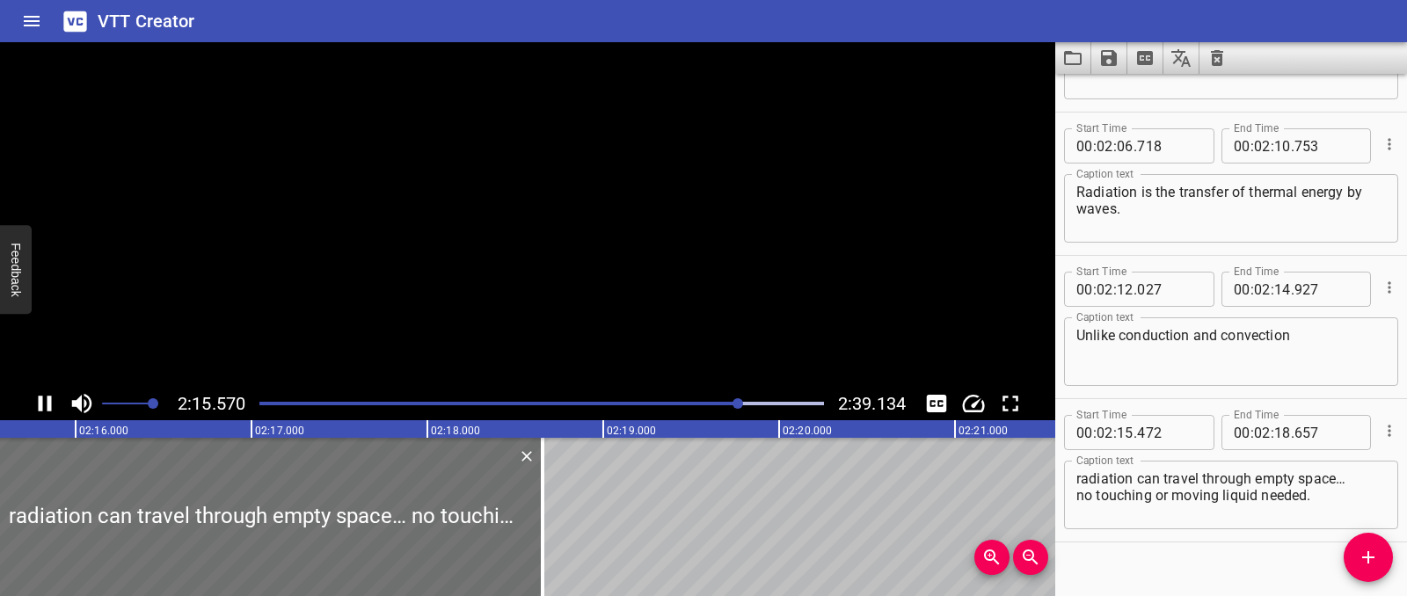
scroll to position [3860, 0]
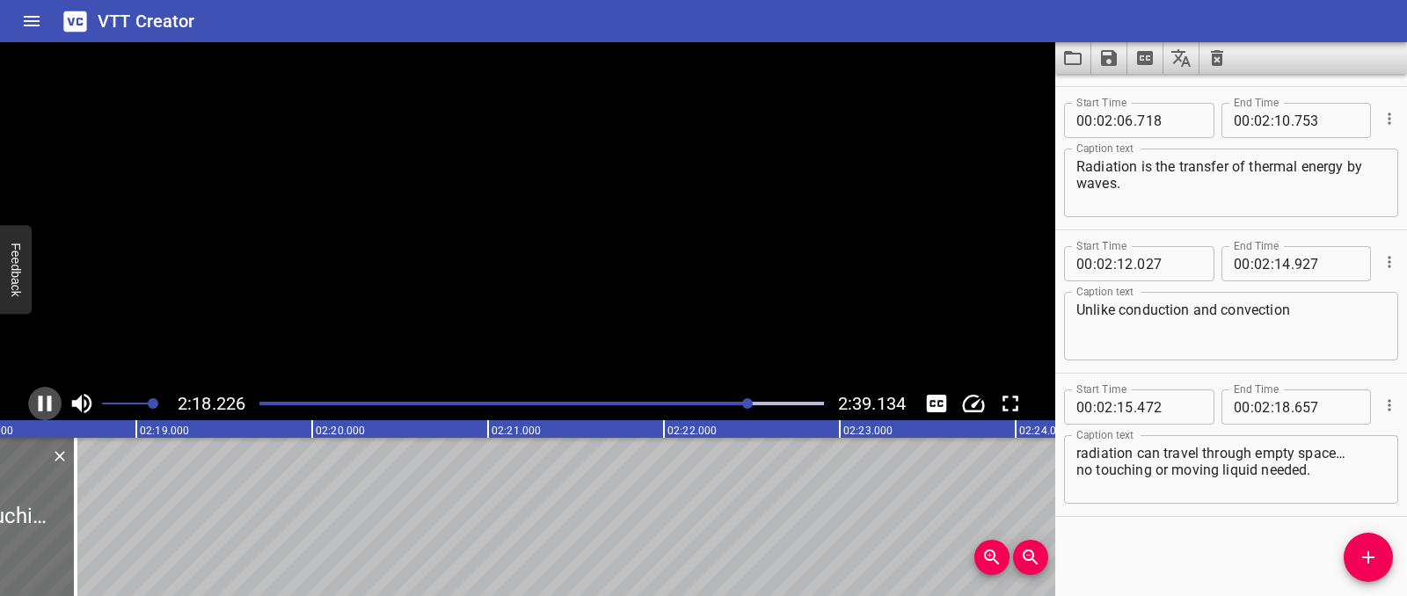
click at [52, 397] on icon "Play/Pause" at bounding box center [45, 403] width 26 height 26
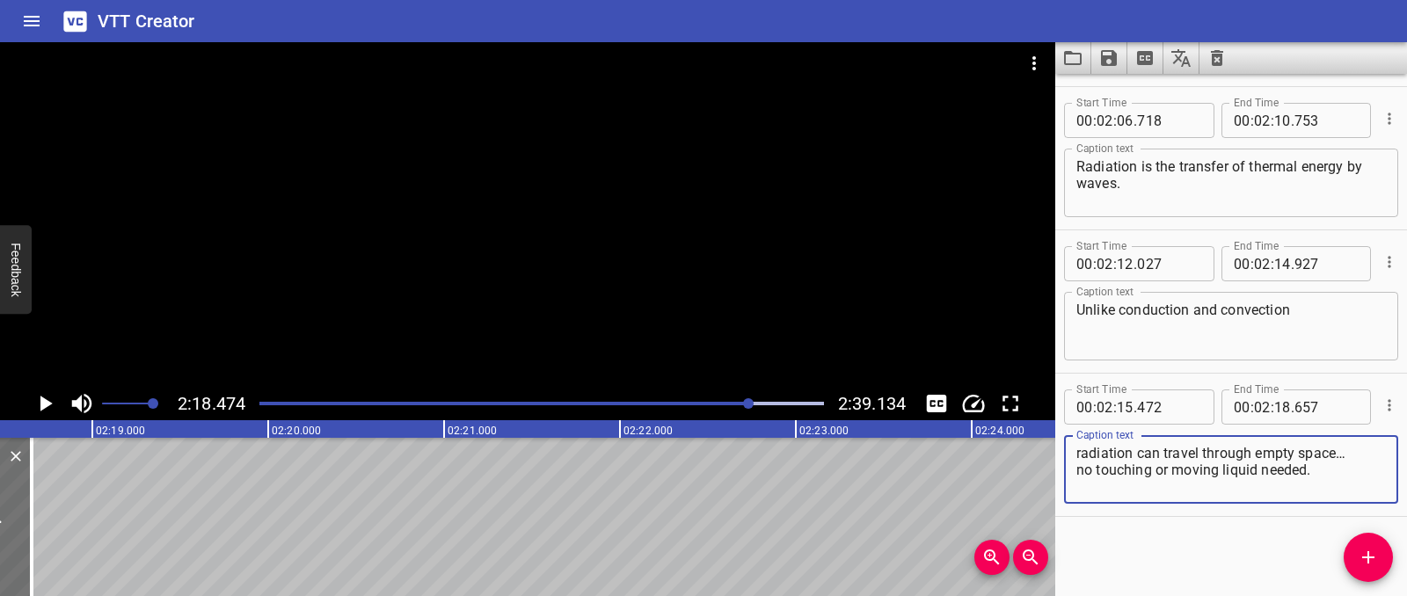
drag, startPoint x: 1076, startPoint y: 472, endPoint x: 1311, endPoint y: 473, distance: 234.8
click at [1311, 473] on textarea "radiation can travel through empty space… no touching or moving liquid needed." at bounding box center [1231, 470] width 310 height 50
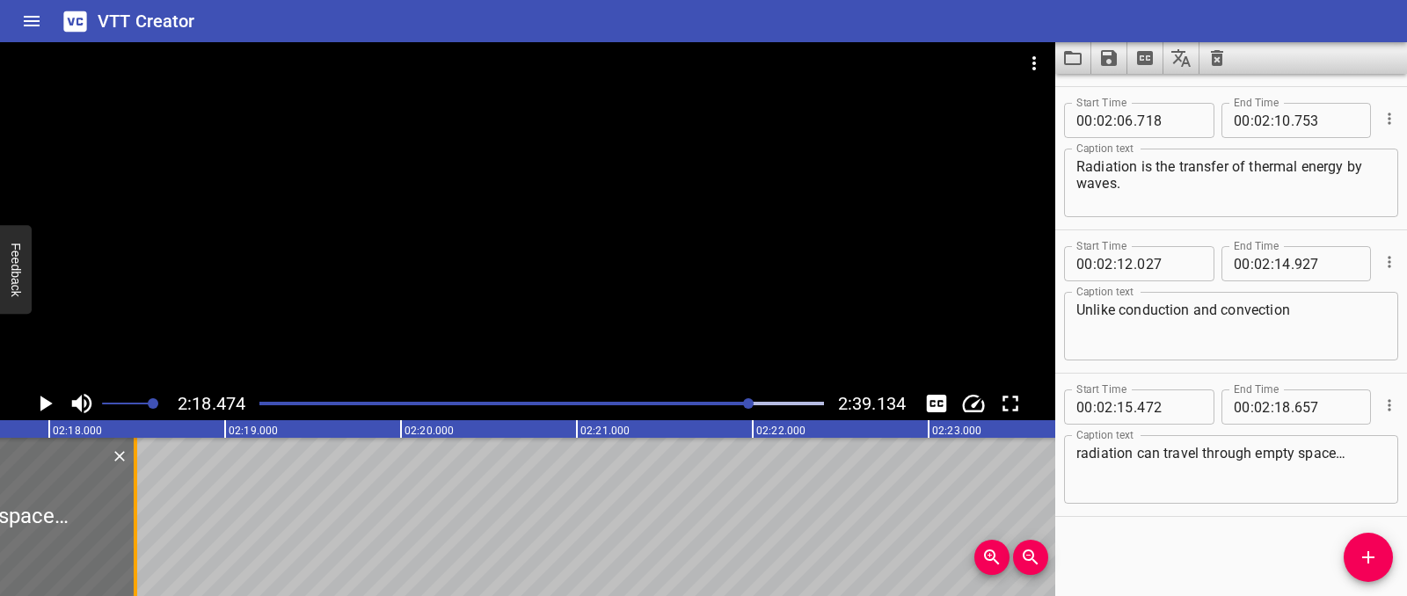
drag, startPoint x: 159, startPoint y: 501, endPoint x: 128, endPoint y: 503, distance: 30.8
click at [135, 500] on div at bounding box center [136, 517] width 4 height 158
click at [1352, 552] on span "Add Cue" at bounding box center [1368, 557] width 49 height 21
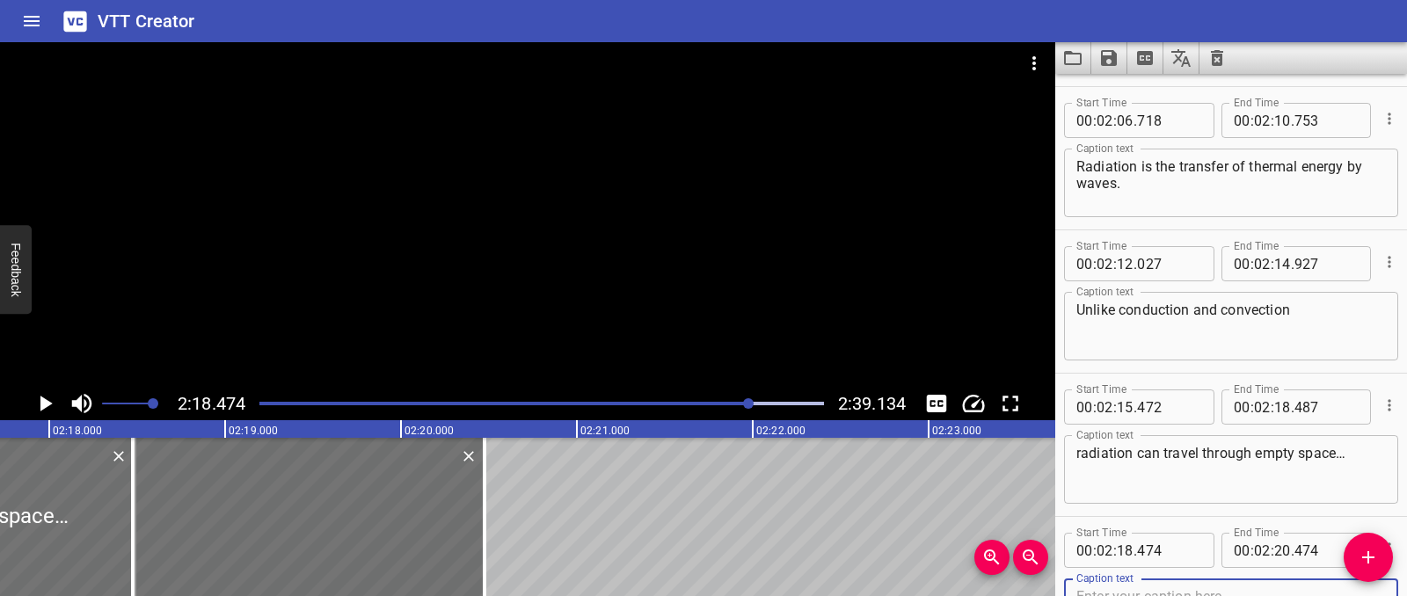
scroll to position [3869, 0]
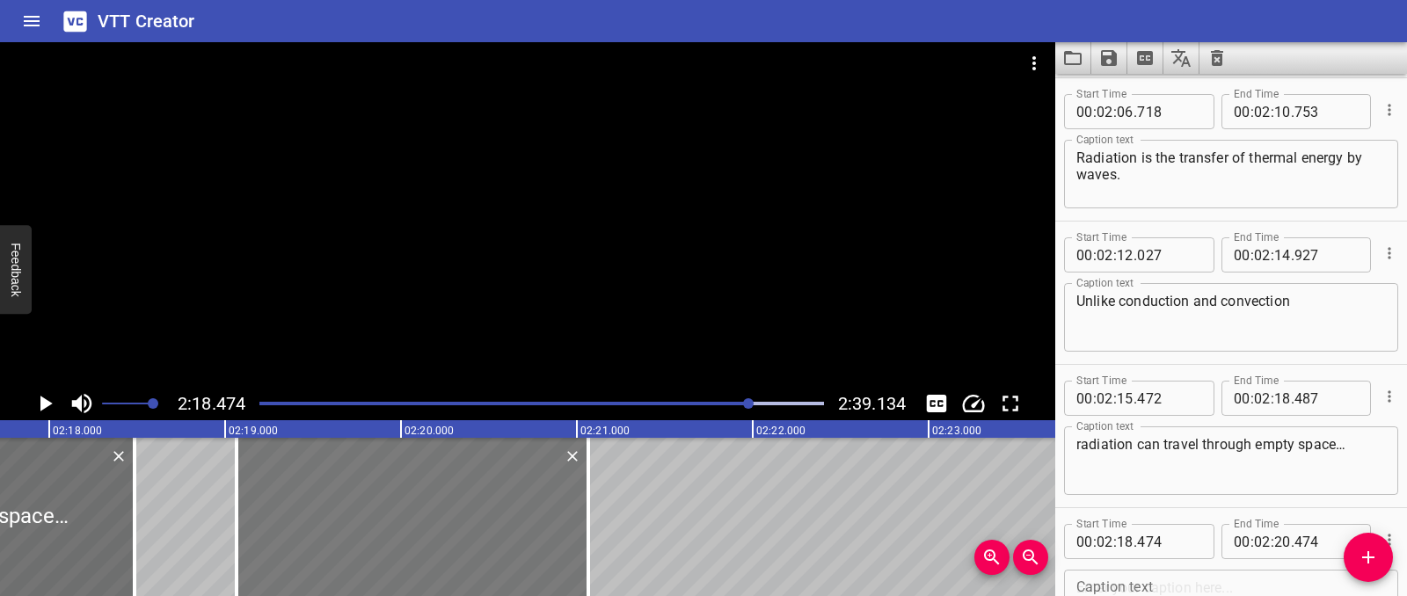
drag, startPoint x: 318, startPoint y: 499, endPoint x: 422, endPoint y: 496, distance: 103.8
click at [422, 496] on div at bounding box center [413, 517] width 352 height 158
click at [415, 495] on div at bounding box center [406, 517] width 352 height 158
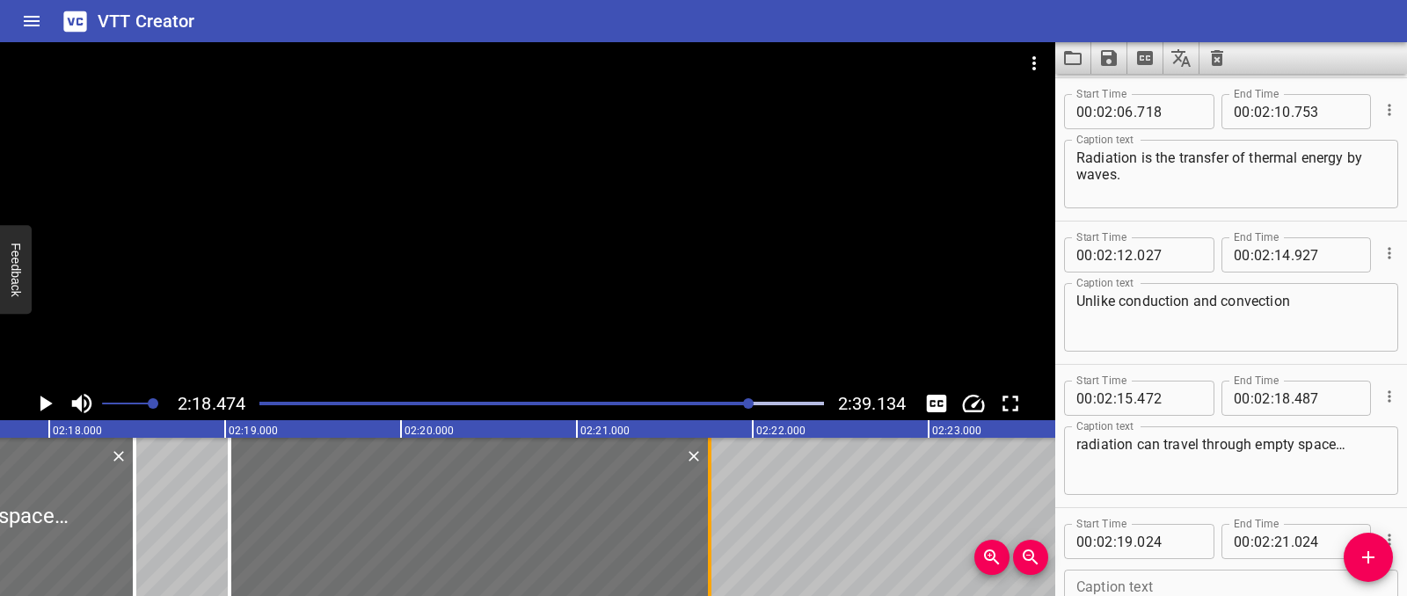
drag, startPoint x: 579, startPoint y: 505, endPoint x: 709, endPoint y: 503, distance: 129.3
click at [709, 503] on div at bounding box center [710, 517] width 4 height 158
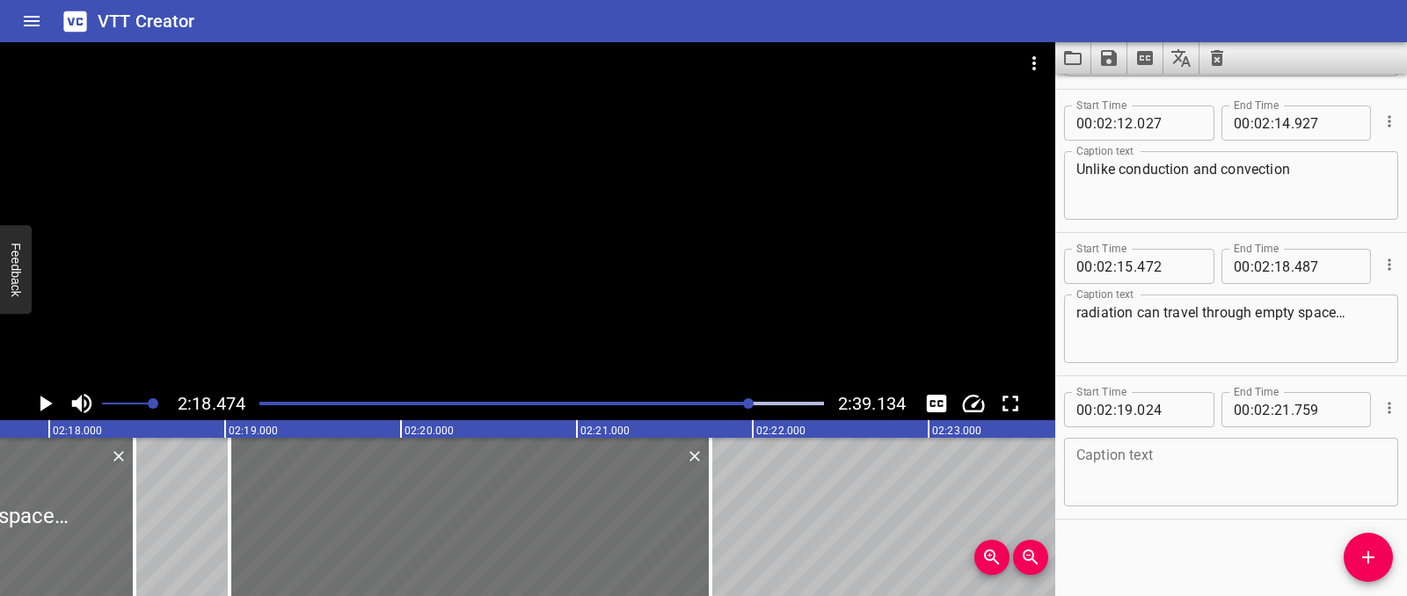
scroll to position [4004, 0]
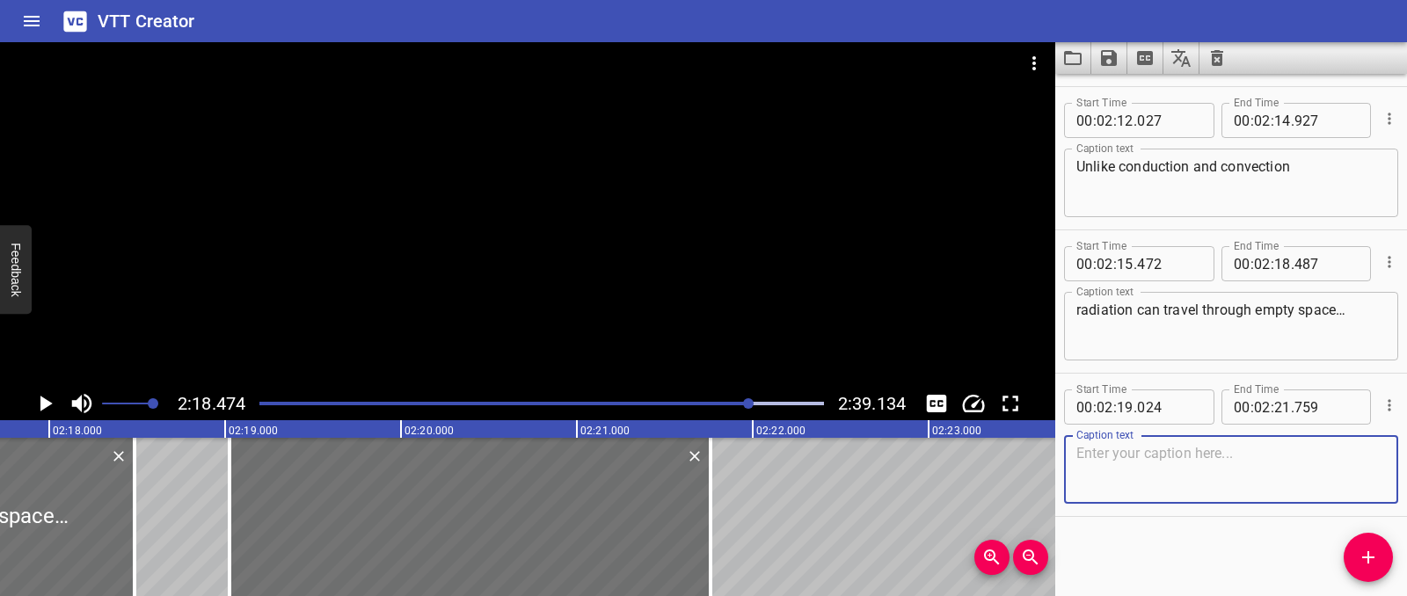
click at [1085, 478] on textarea at bounding box center [1231, 470] width 310 height 50
paste textarea "no touching or moving liquid needed."
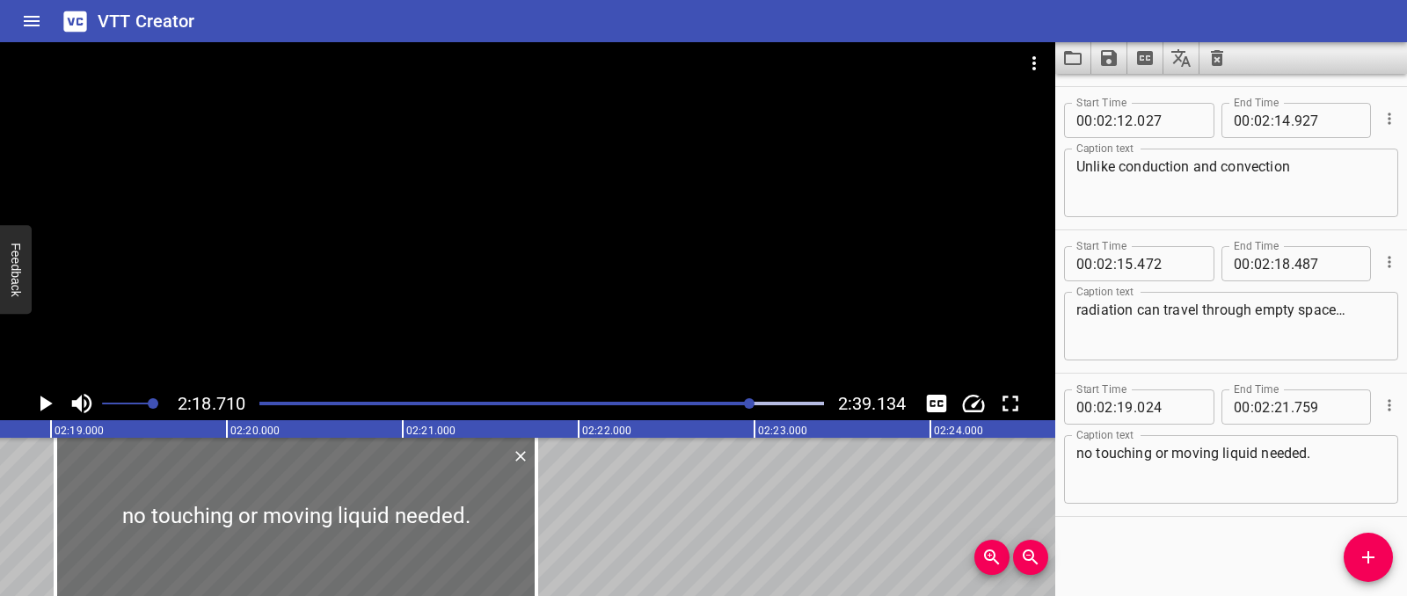
click at [48, 412] on icon "Play/Pause" at bounding box center [45, 403] width 26 height 26
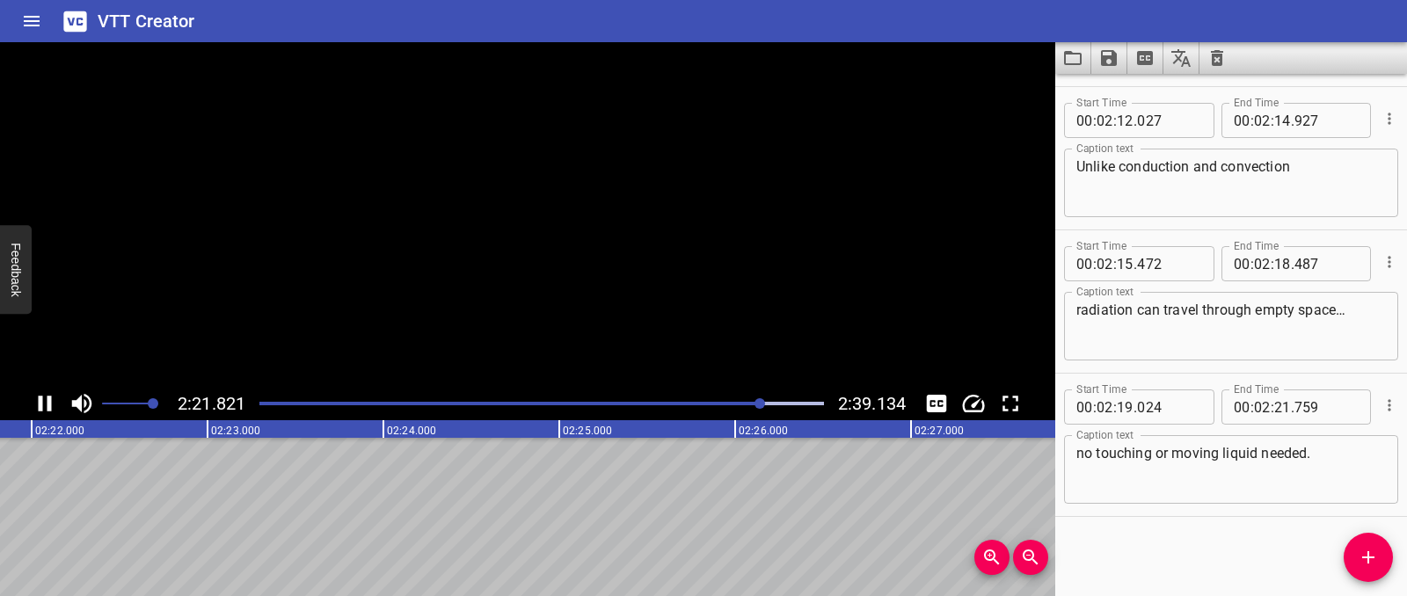
click at [48, 412] on icon "Play/Pause" at bounding box center [45, 403] width 26 height 26
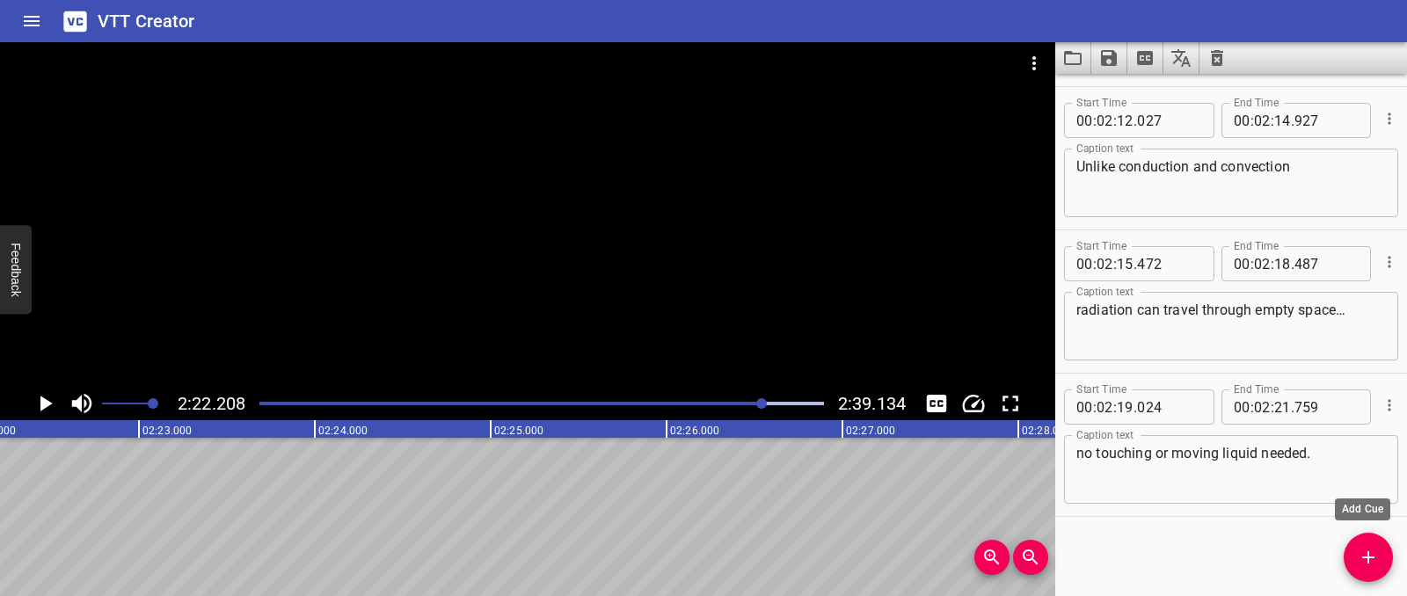
click at [1384, 555] on span "Add Cue" at bounding box center [1368, 557] width 49 height 21
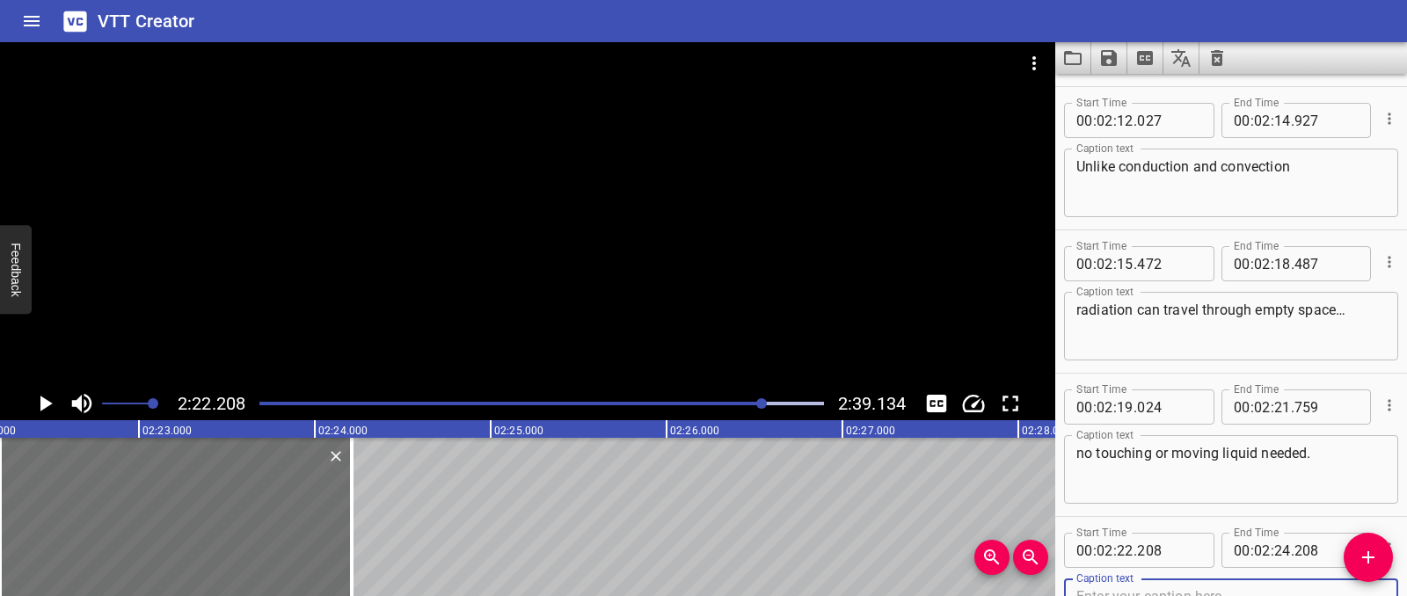
scroll to position [4012, 0]
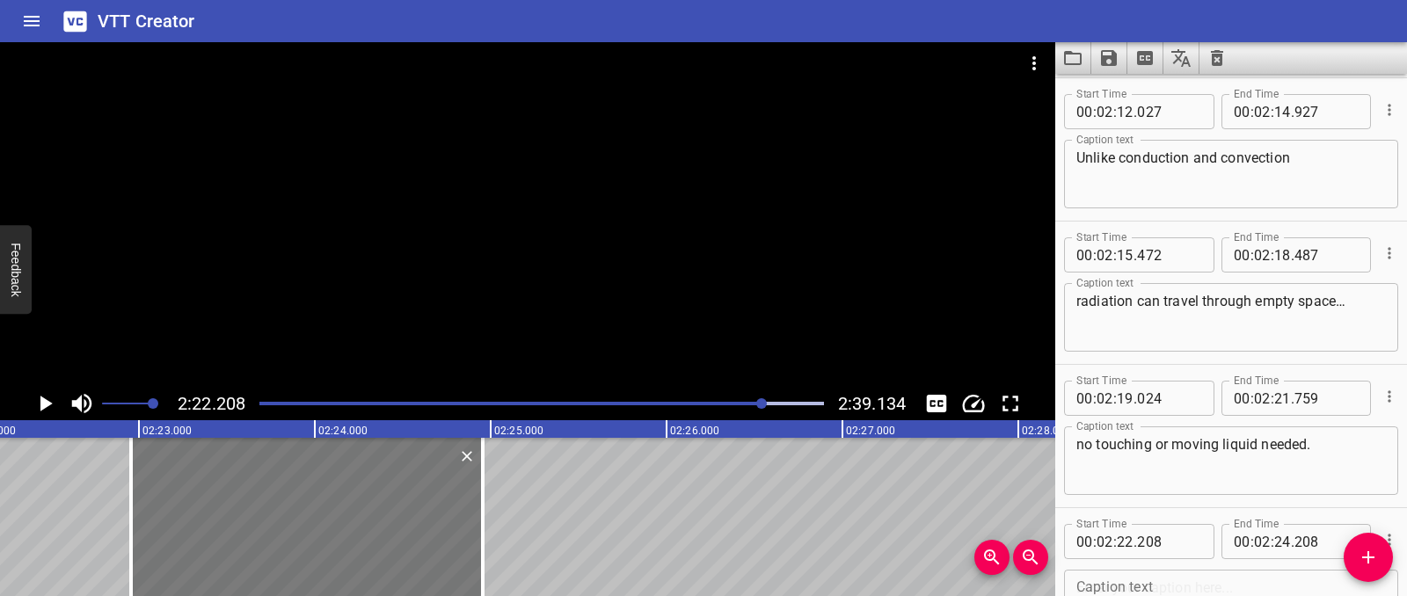
drag, startPoint x: 200, startPoint y: 529, endPoint x: 331, endPoint y: 519, distance: 131.4
click at [331, 519] on div at bounding box center [307, 517] width 352 height 158
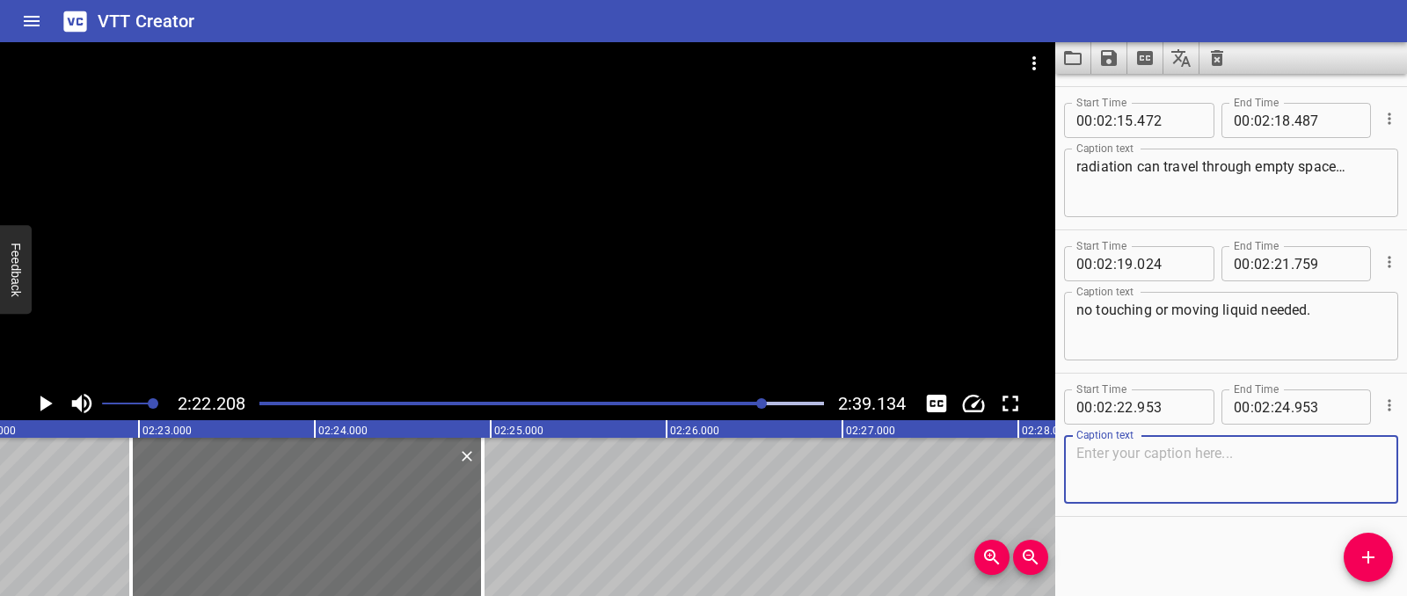
click at [1132, 450] on textarea at bounding box center [1231, 470] width 310 height 50
paste textarea "Thermal energy never sits still! It travels by bumping through solids,"
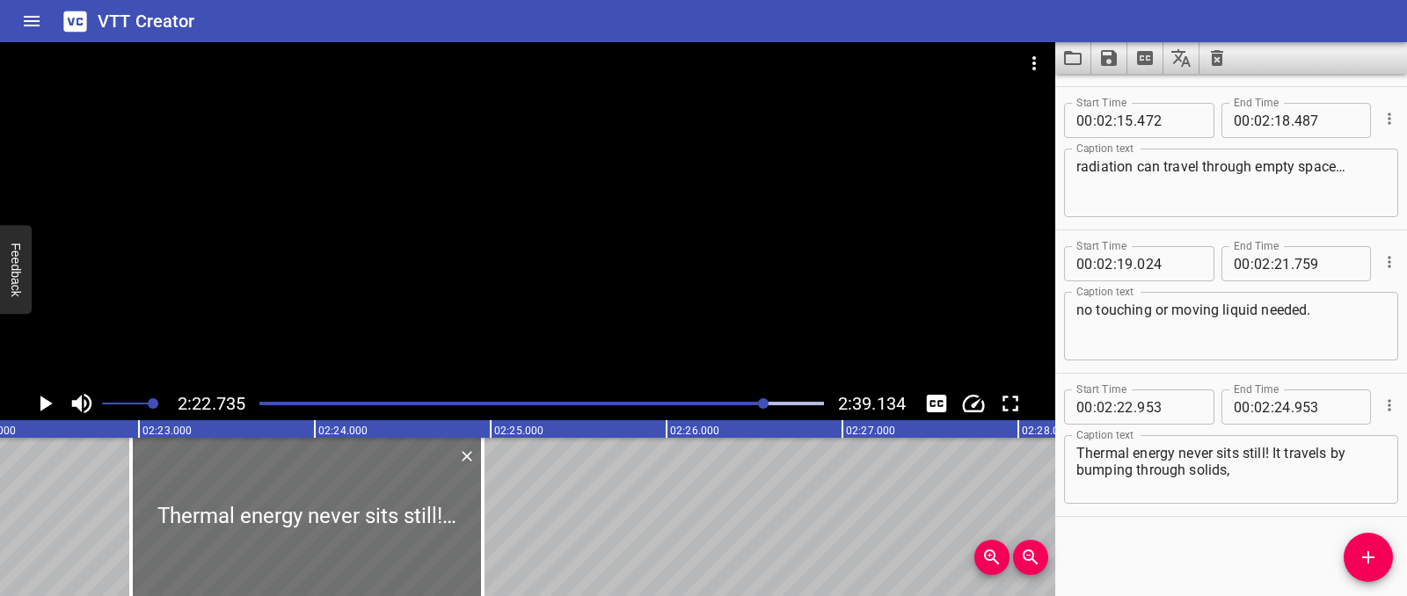
scroll to position [0, 25102]
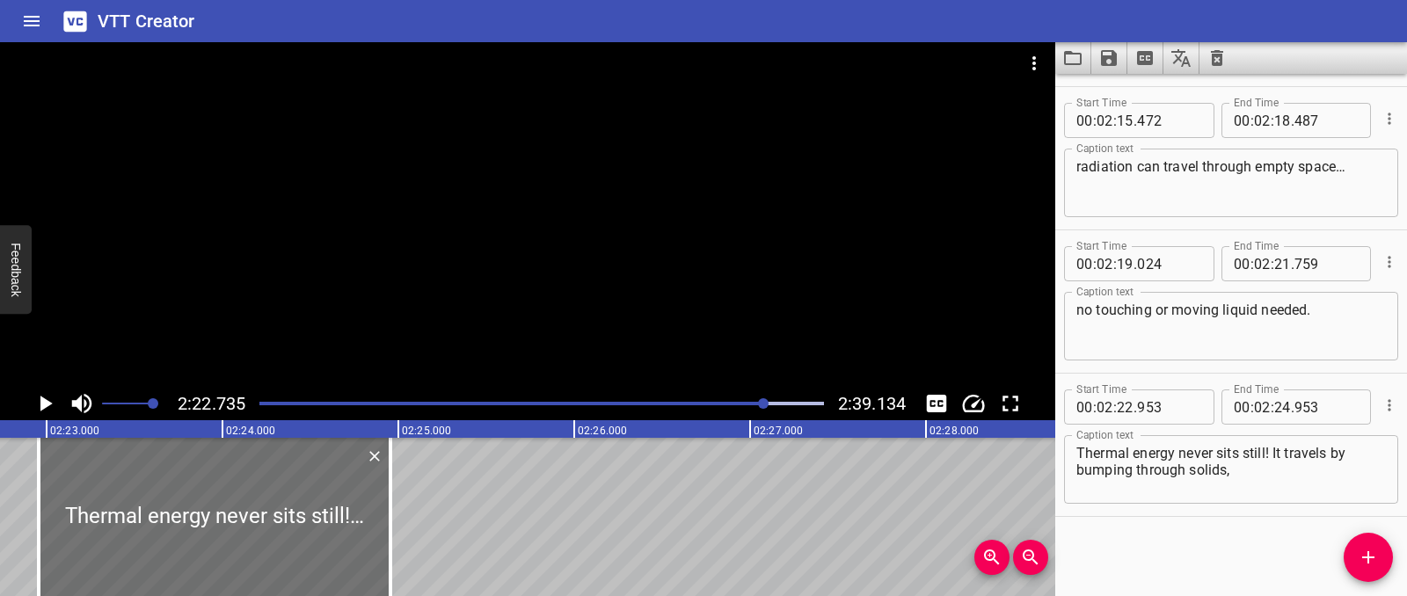
click at [47, 411] on icon "Play/Pause" at bounding box center [45, 403] width 26 height 26
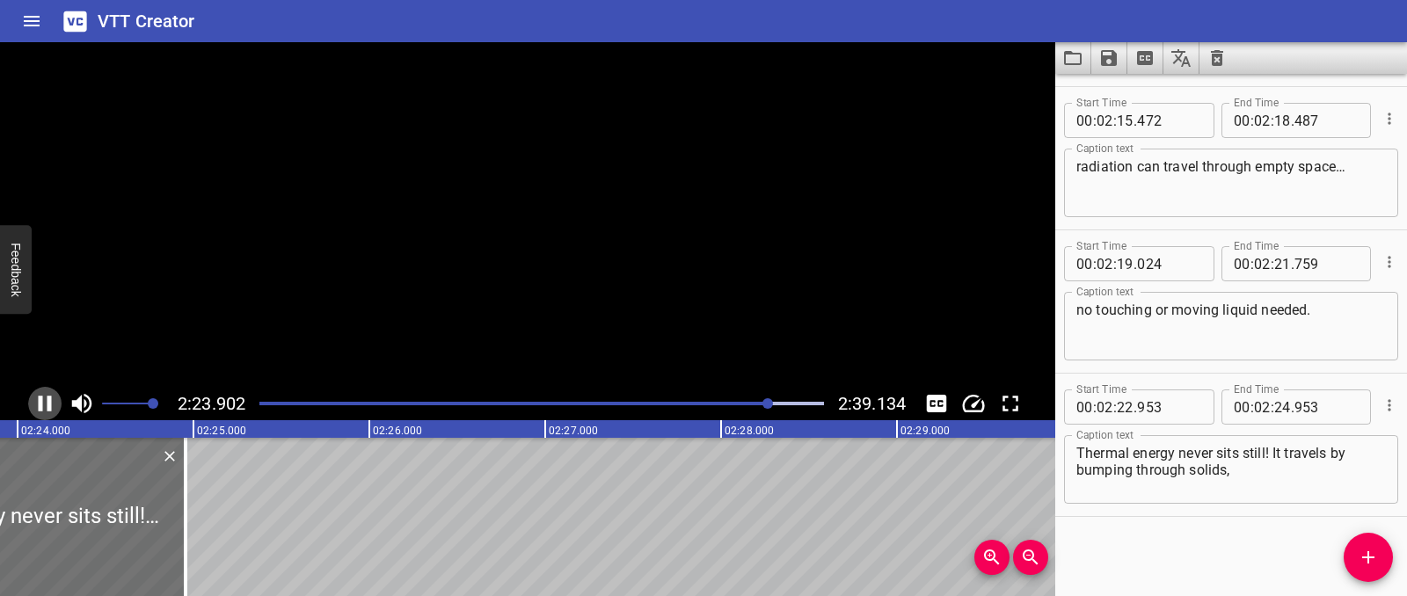
click at [47, 411] on icon "Play/Pause" at bounding box center [45, 404] width 13 height 16
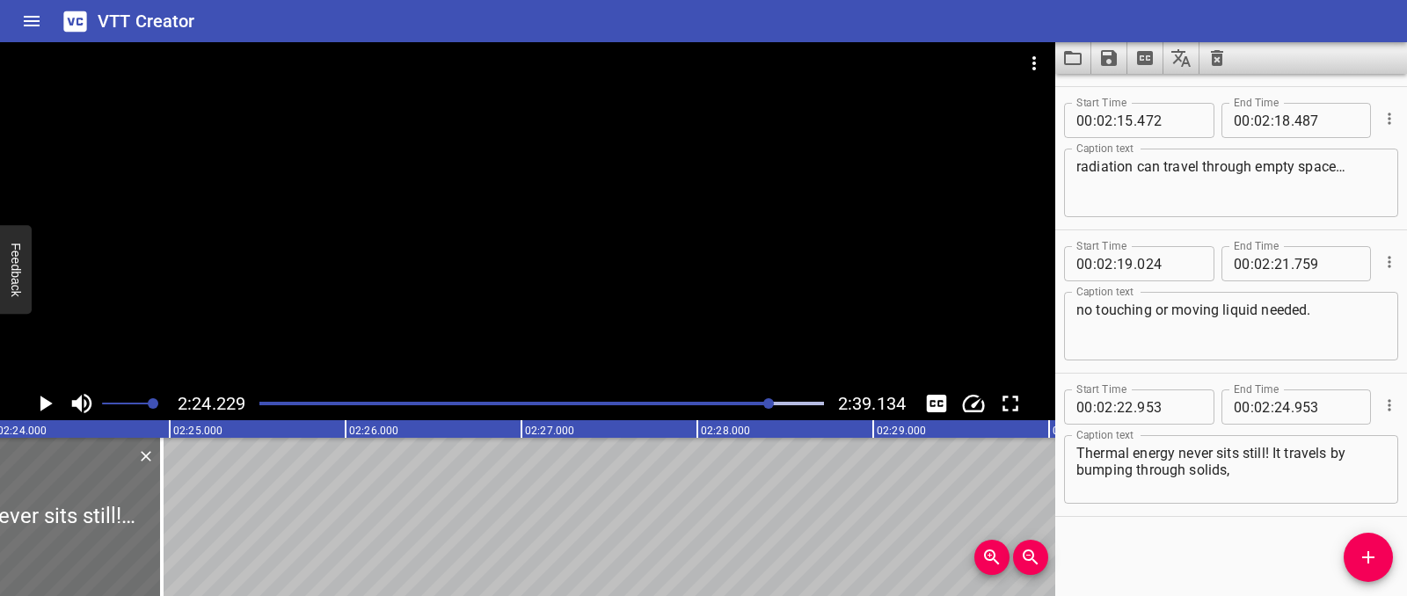
scroll to position [0, 25365]
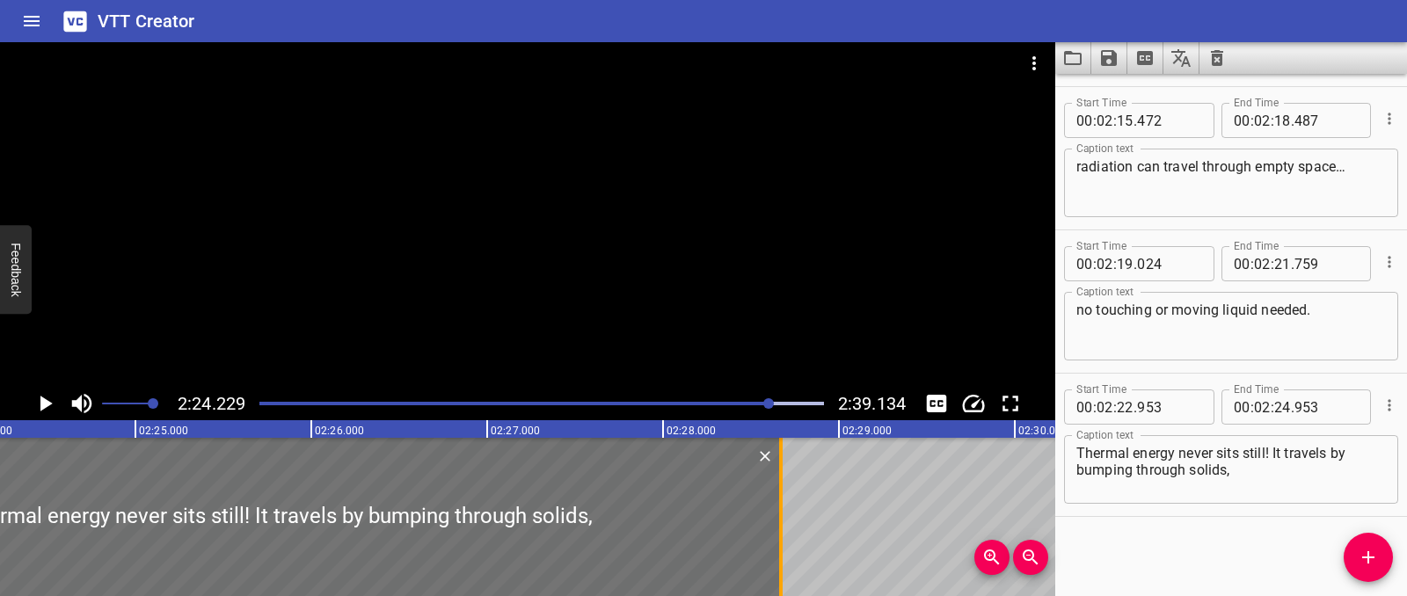
drag, startPoint x: 132, startPoint y: 506, endPoint x: 788, endPoint y: 510, distance: 656.0
click at [788, 510] on div at bounding box center [781, 517] width 18 height 158
click at [43, 410] on icon "Play/Pause" at bounding box center [45, 403] width 26 height 26
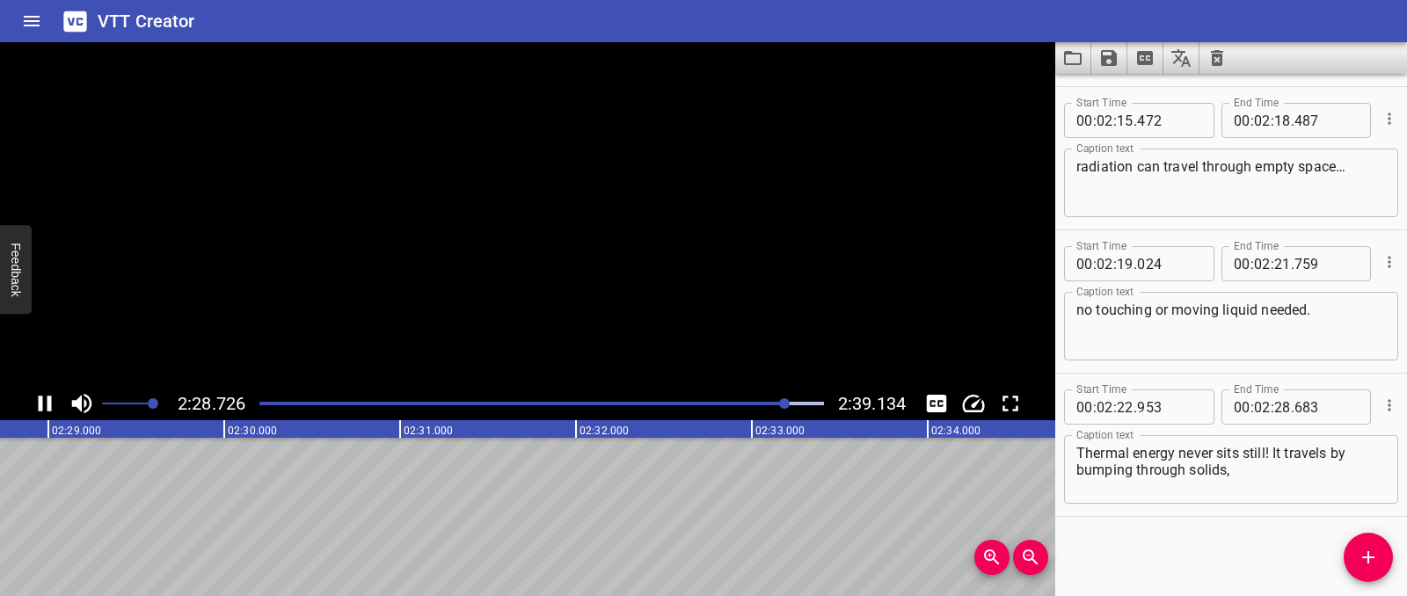
click at [43, 410] on icon "Play/Pause" at bounding box center [45, 403] width 26 height 26
click at [1235, 477] on textarea "Thermal energy never sits still! It travels by bumping through solids," at bounding box center [1231, 470] width 310 height 50
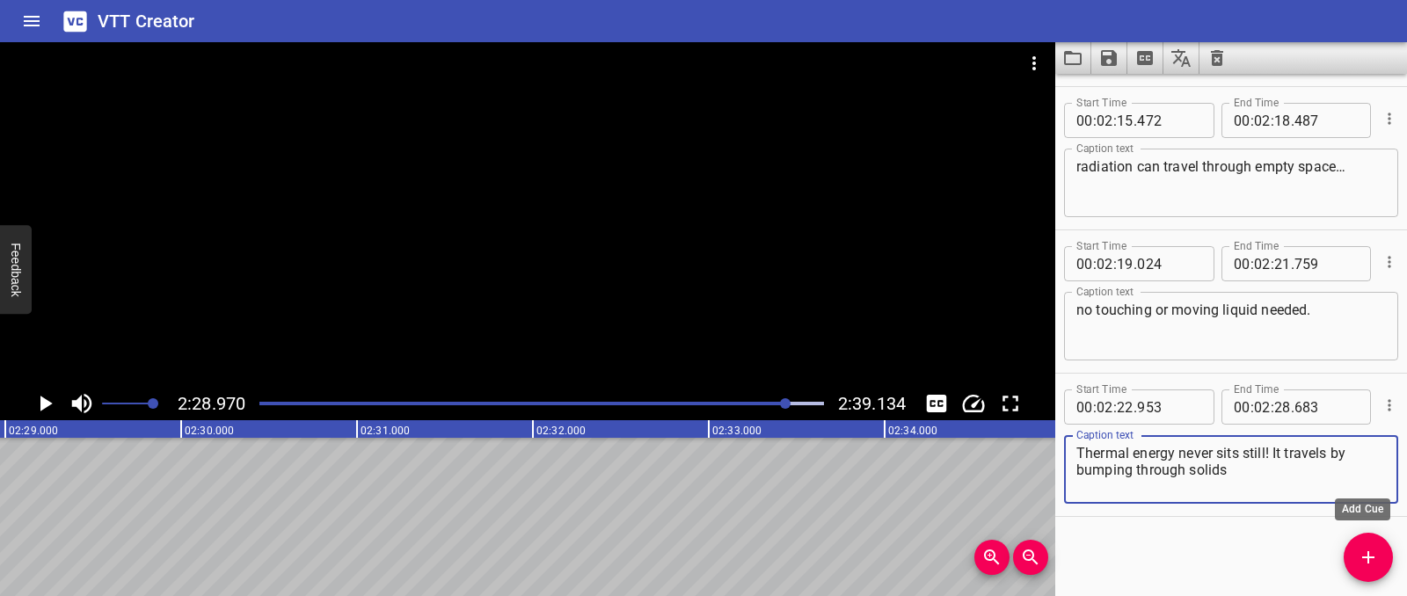
click at [1365, 554] on icon "Add Cue" at bounding box center [1368, 557] width 21 height 21
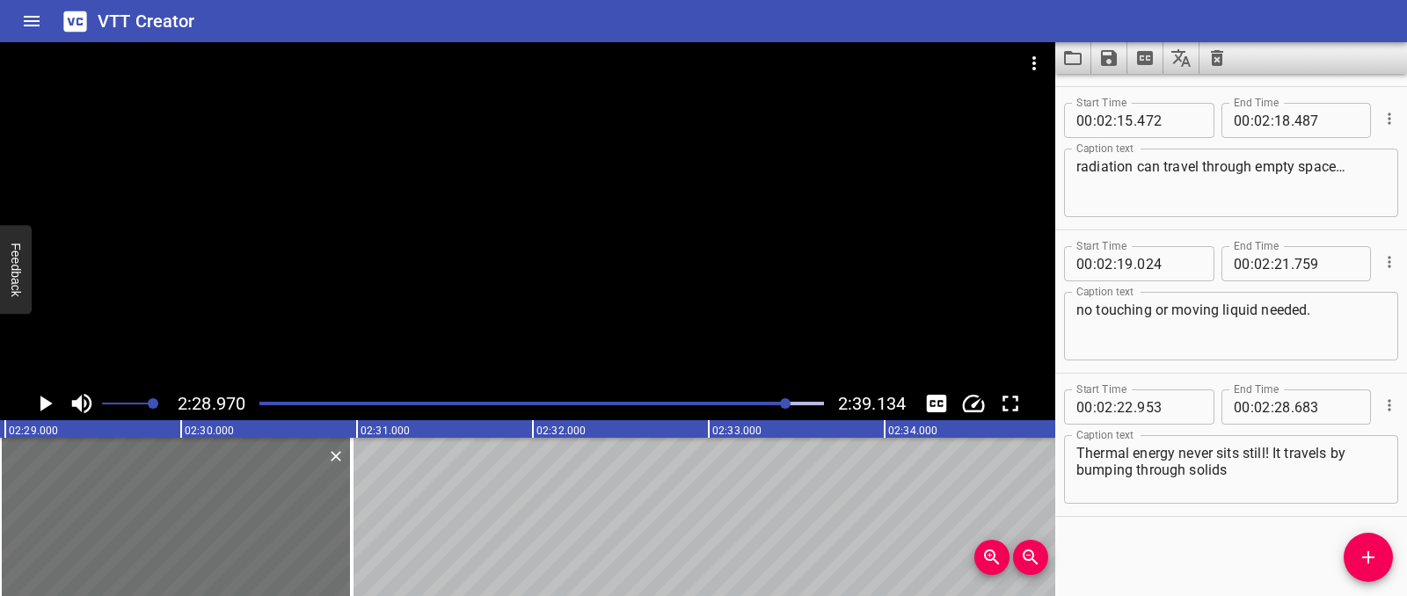
scroll to position [4156, 0]
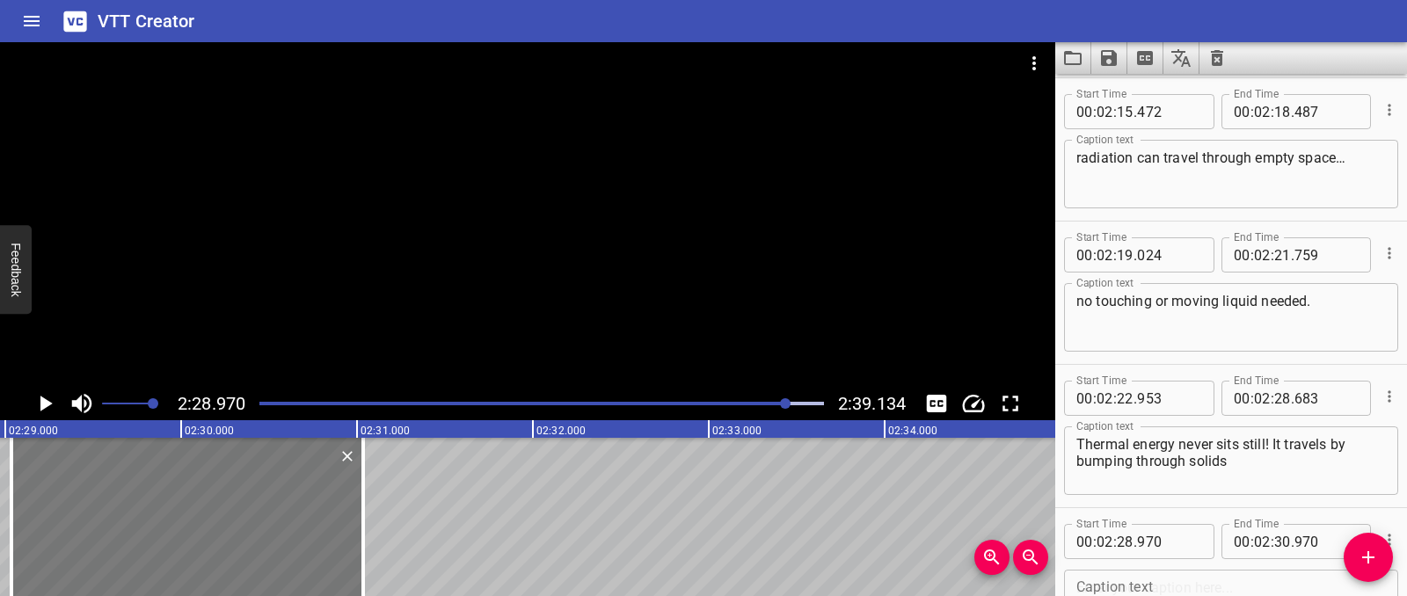
drag, startPoint x: 204, startPoint y: 458, endPoint x: 195, endPoint y: 457, distance: 8.8
click at [195, 457] on div at bounding box center [187, 517] width 352 height 158
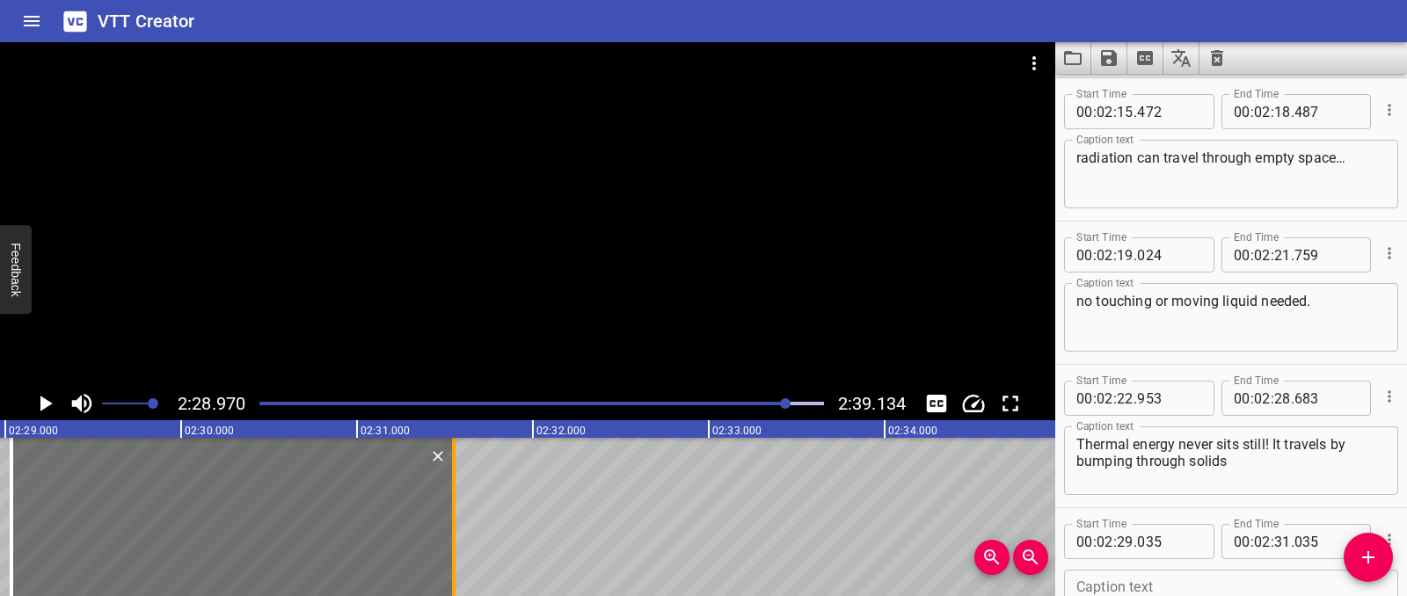
drag, startPoint x: 361, startPoint y: 483, endPoint x: 452, endPoint y: 489, distance: 90.8
click at [452, 489] on div at bounding box center [454, 517] width 4 height 158
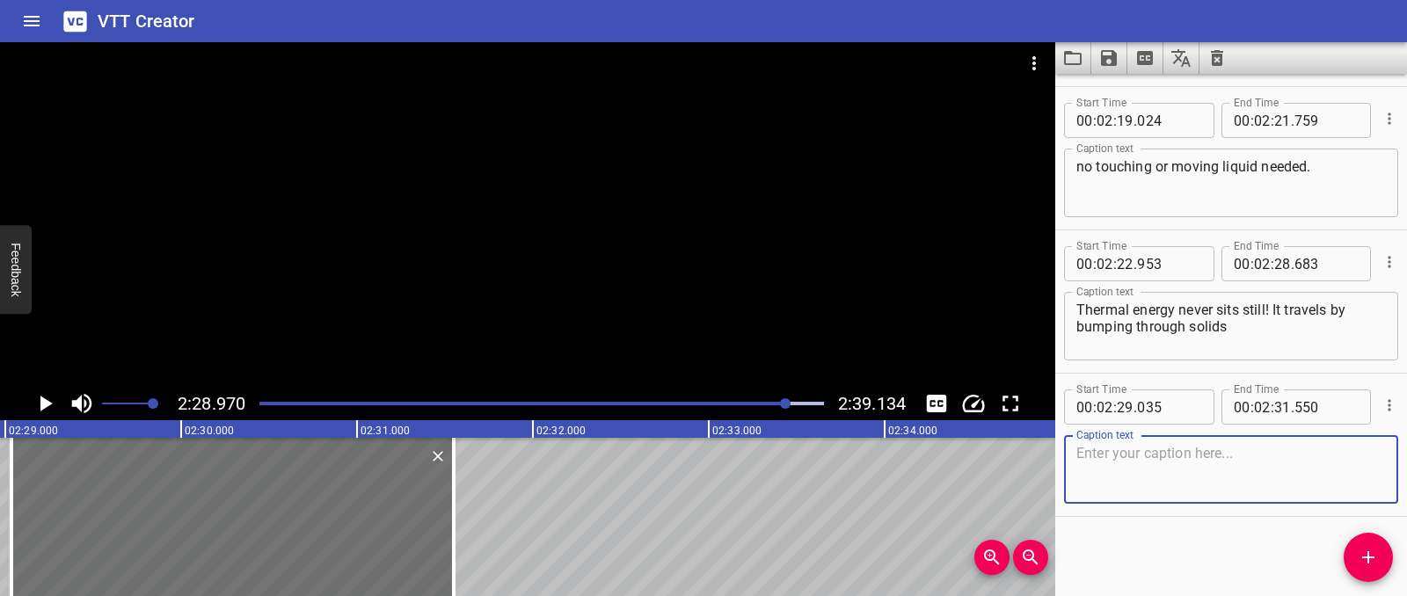
click at [1119, 477] on textarea at bounding box center [1231, 470] width 310 height 50
paste textarea "flowing through liquids and gases,"
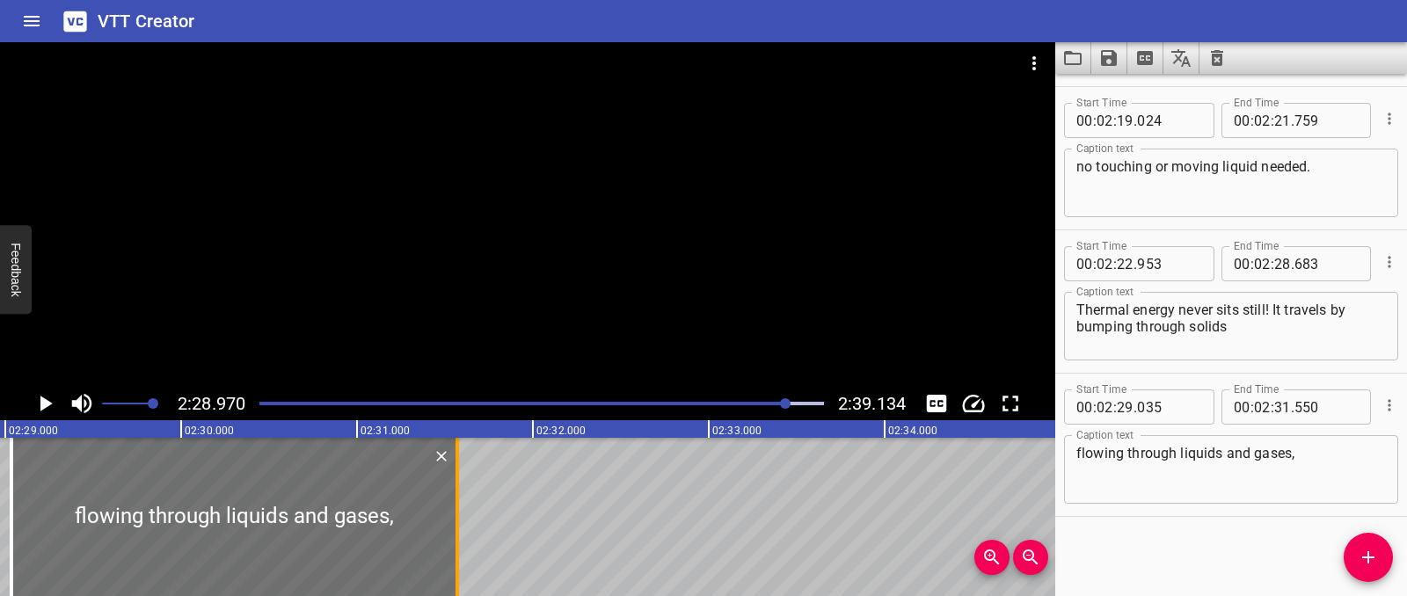
click at [459, 488] on div at bounding box center [457, 517] width 18 height 158
click at [1239, 337] on textarea "Thermal energy never sits still! It travels by bumping through solids" at bounding box center [1231, 327] width 310 height 50
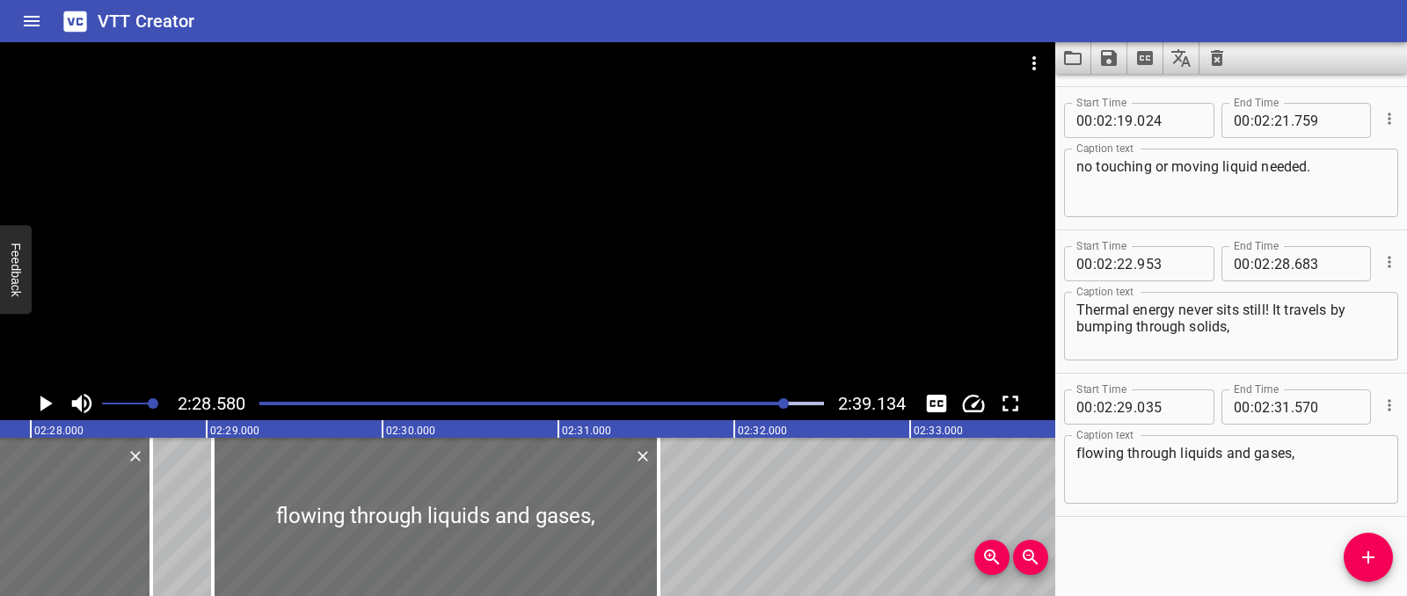
scroll to position [0, 26130]
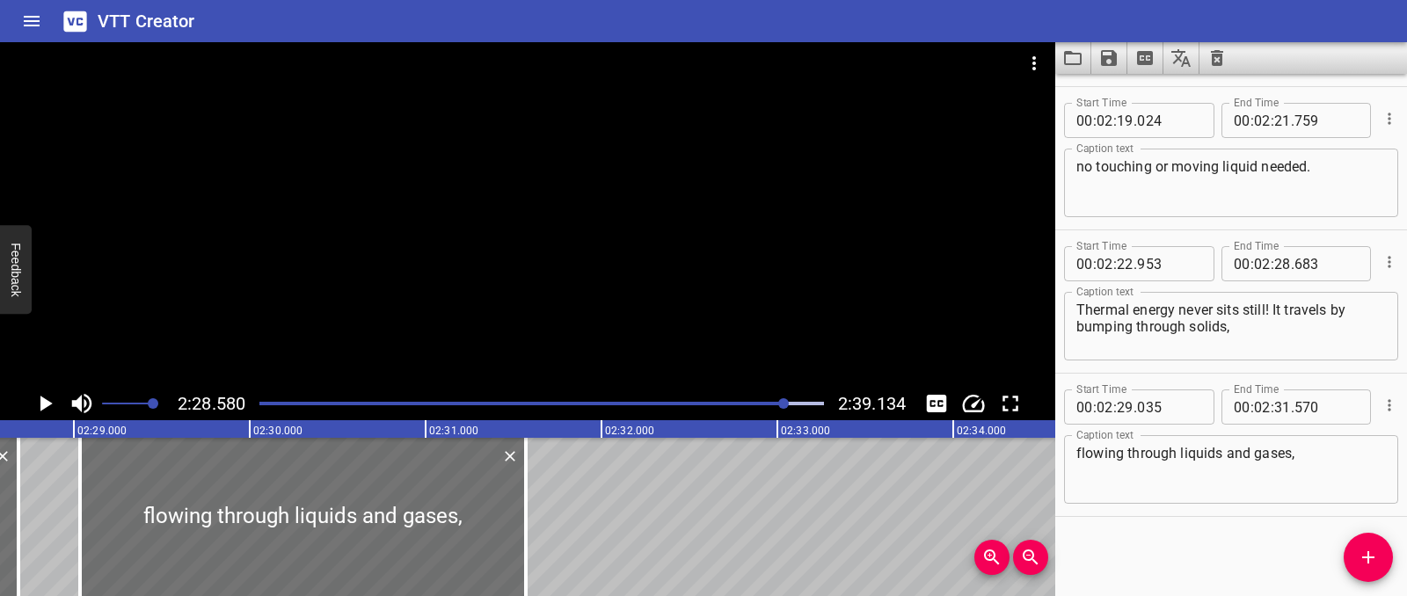
click at [35, 409] on icon "Play/Pause" at bounding box center [45, 403] width 26 height 26
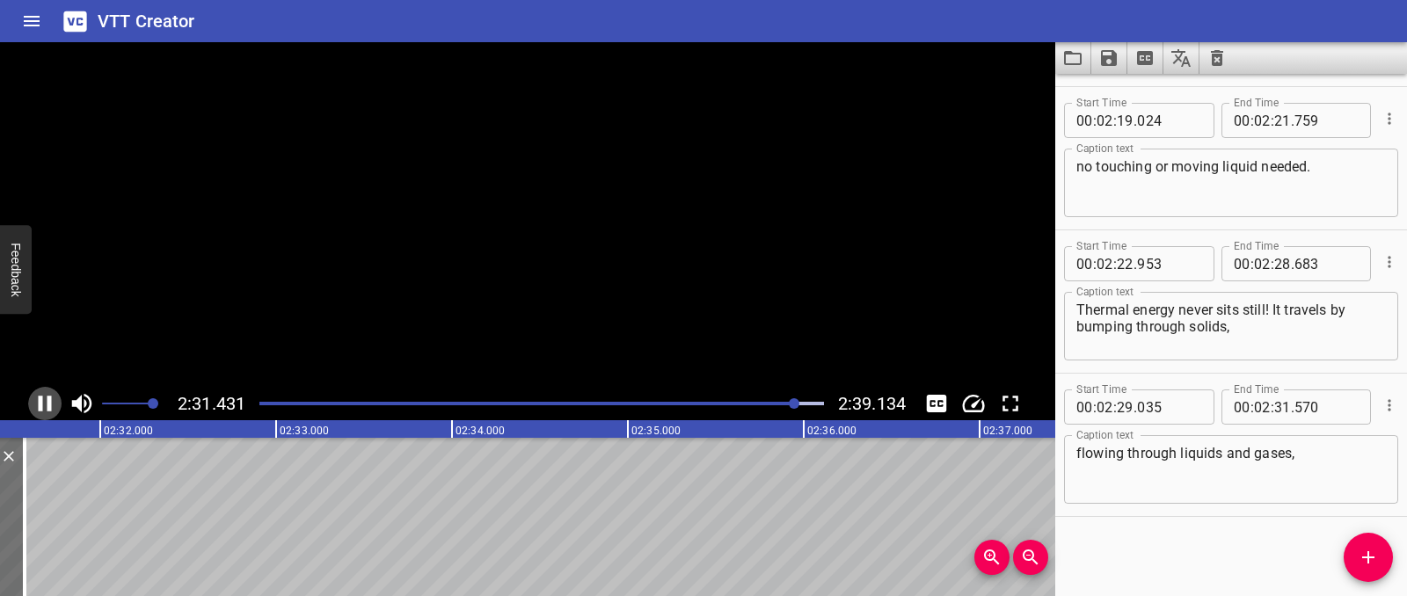
click at [35, 409] on icon "Play/Pause" at bounding box center [45, 403] width 26 height 26
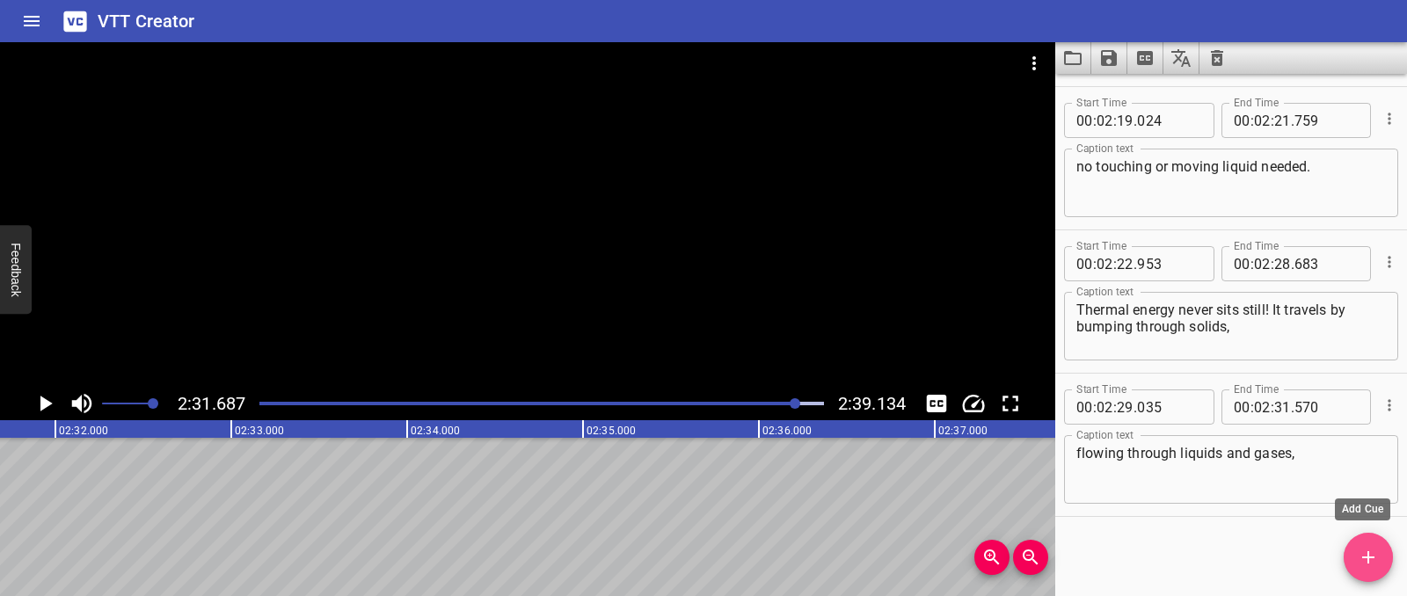
click at [1384, 575] on button "Add Cue" at bounding box center [1368, 557] width 49 height 49
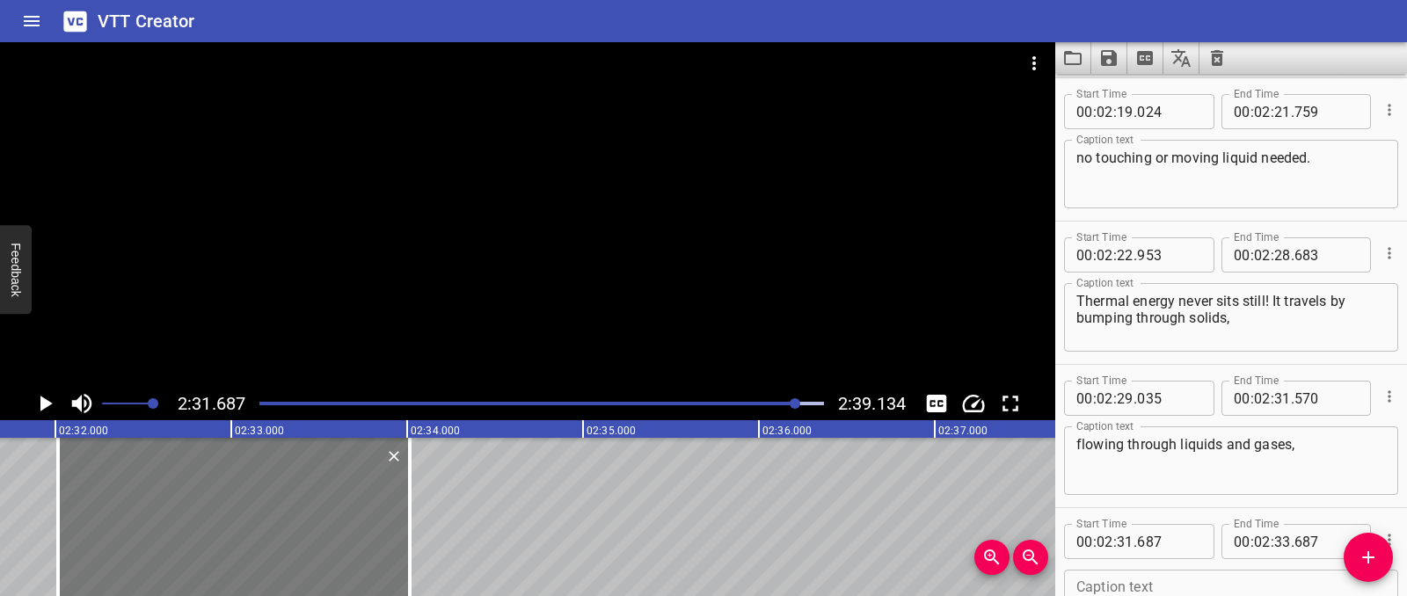
drag, startPoint x: 198, startPoint y: 521, endPoint x: 256, endPoint y: 524, distance: 58.1
click at [256, 524] on div at bounding box center [234, 517] width 352 height 158
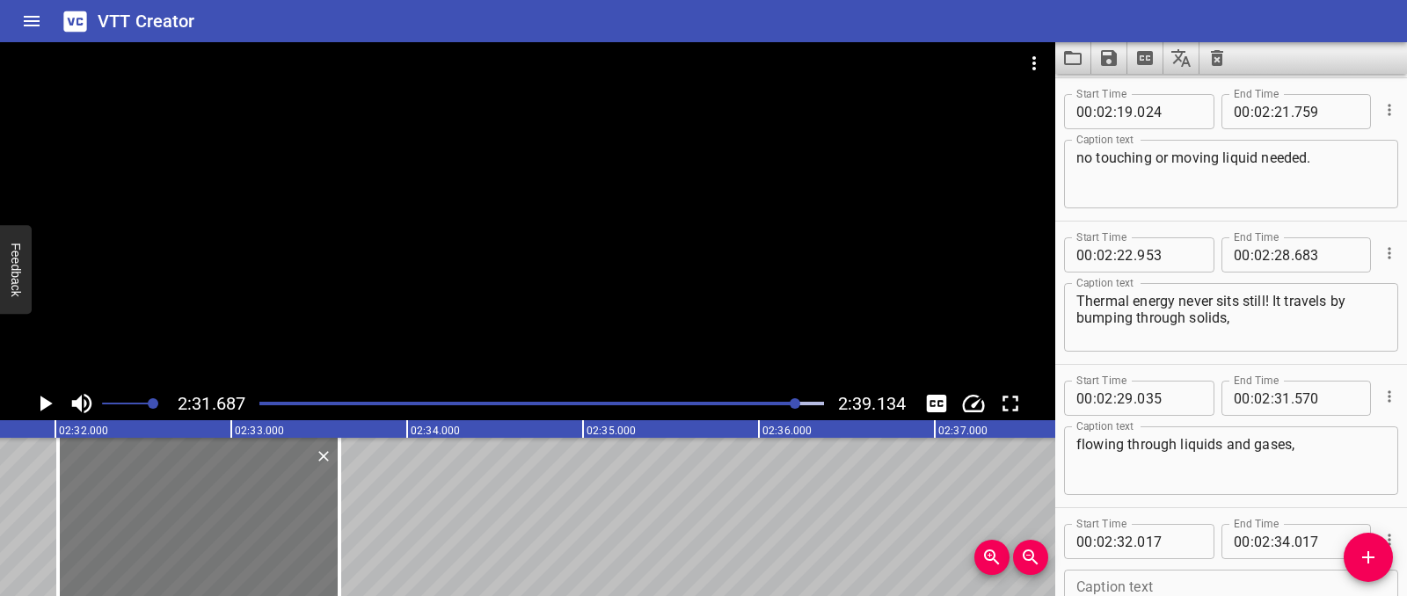
drag, startPoint x: 400, startPoint y: 521, endPoint x: 330, endPoint y: 521, distance: 70.3
click at [330, 521] on div at bounding box center [198, 517] width 281 height 158
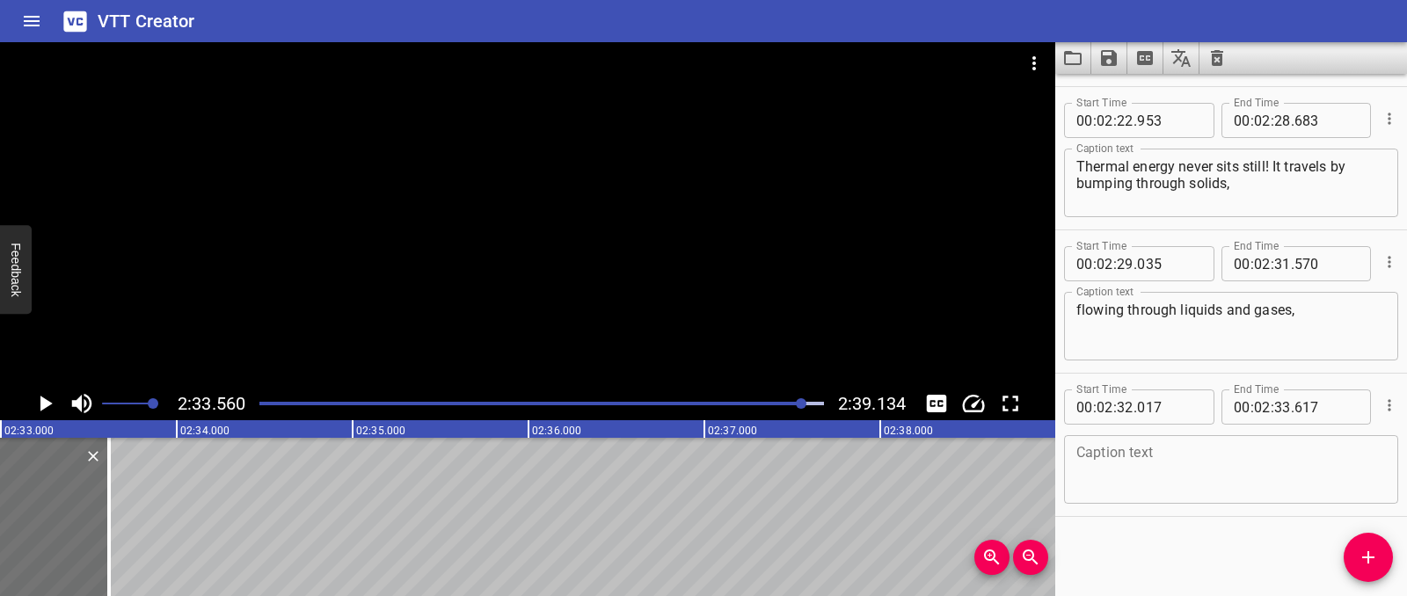
scroll to position [0, 27006]
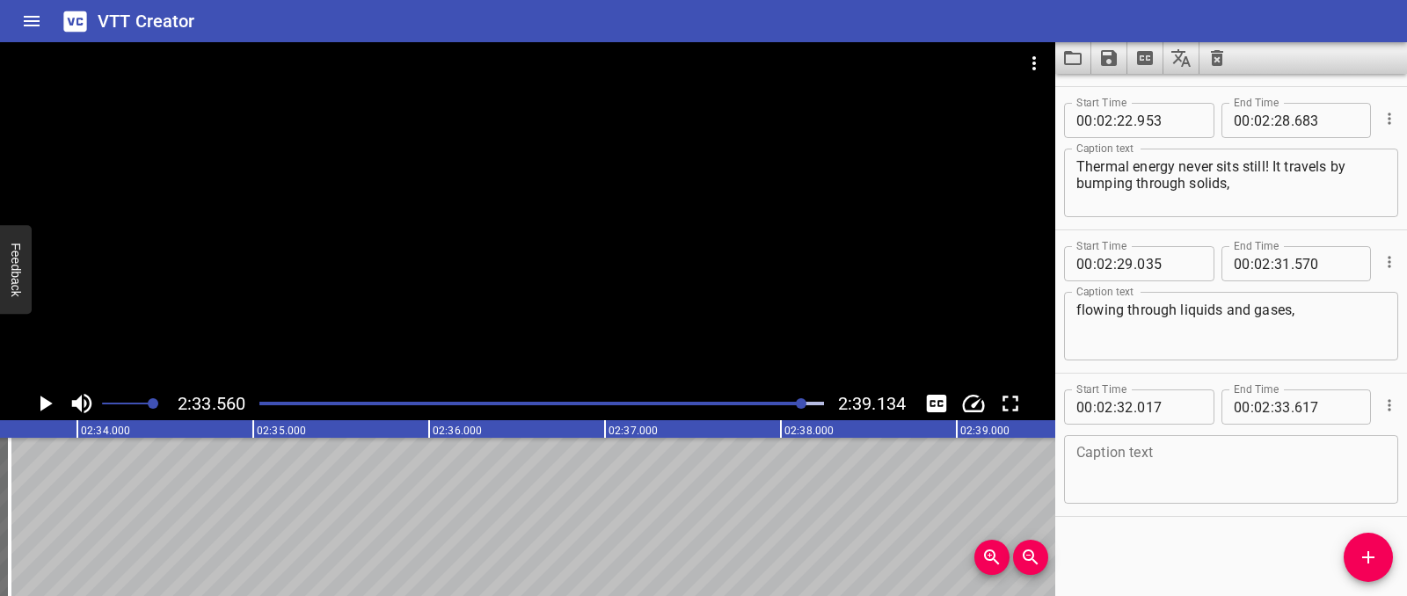
click at [1093, 467] on textarea at bounding box center [1231, 470] width 310 height 50
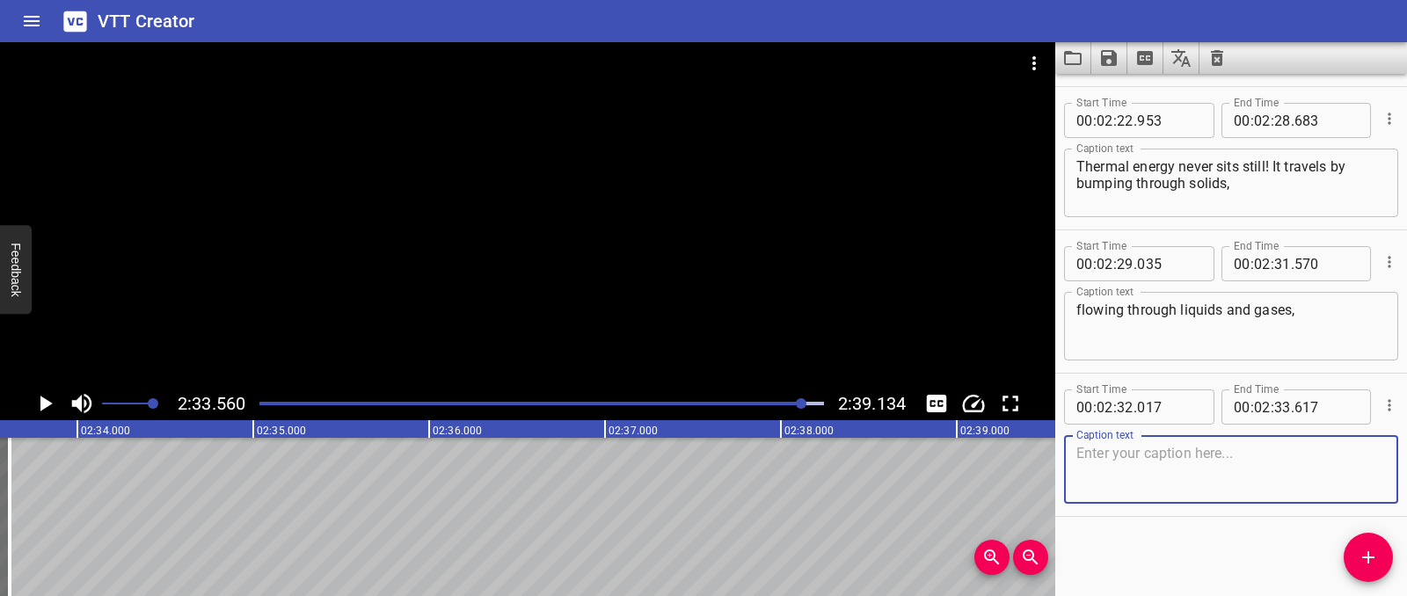
paste textarea "Or moving as waves. No matter where you look, it’s always on the move!"
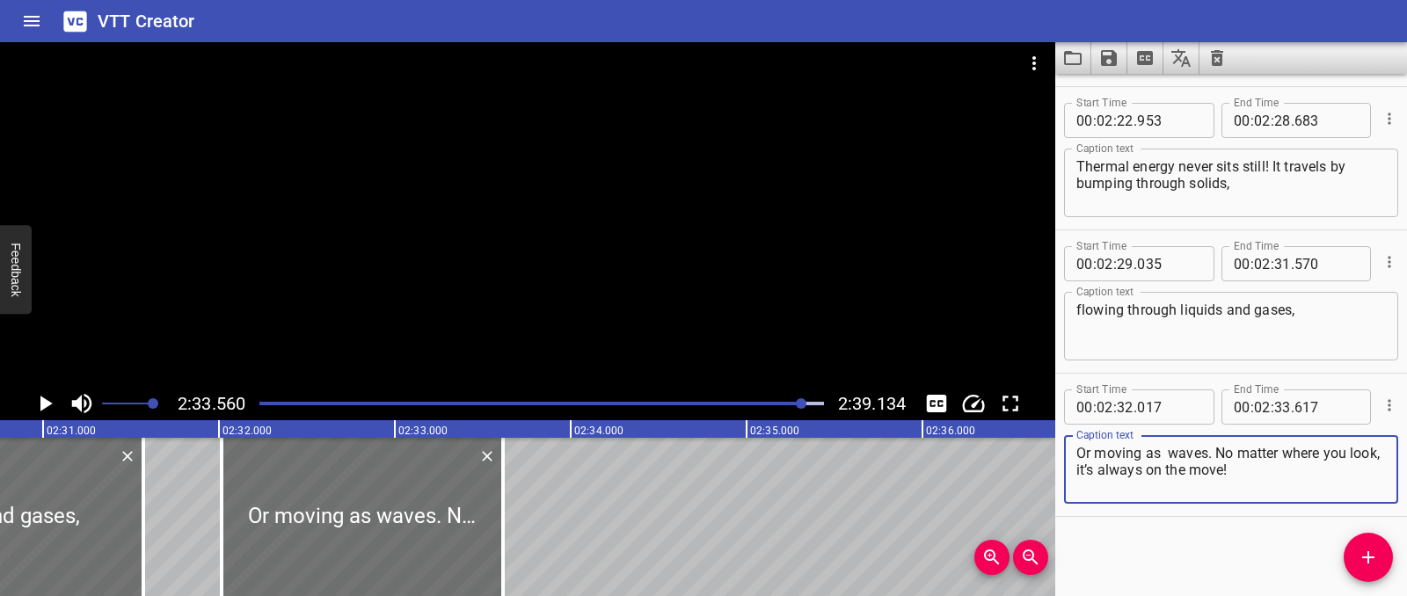
scroll to position [0, 26486]
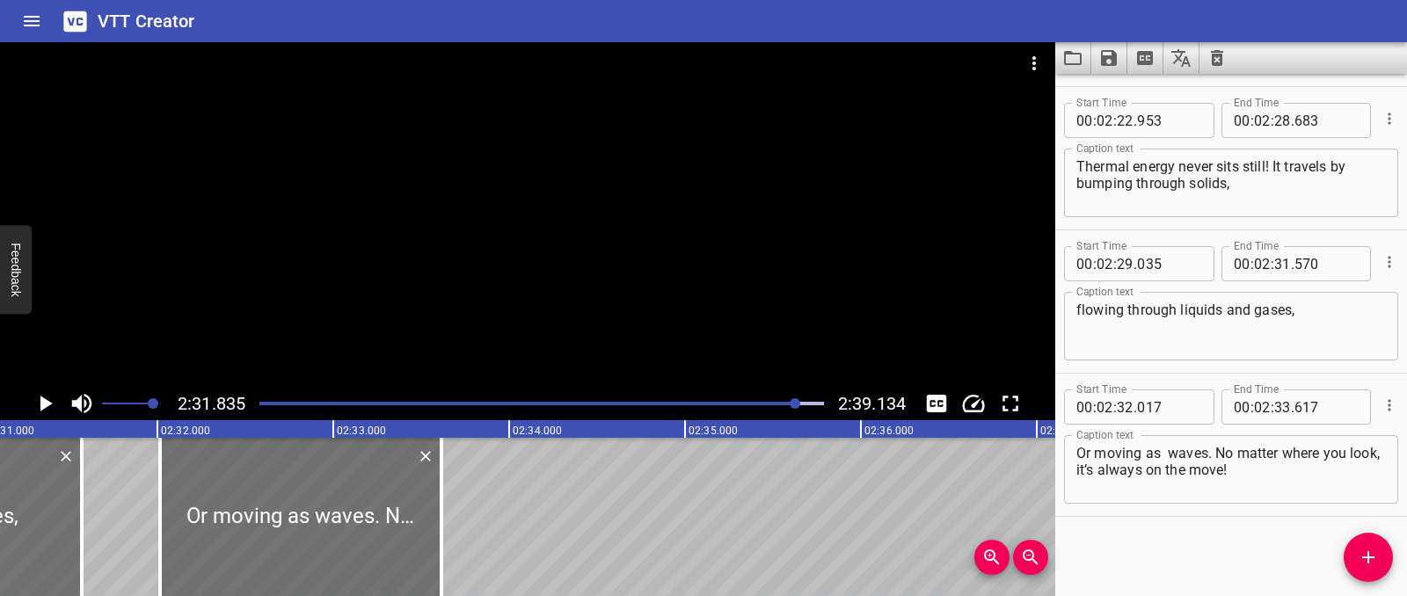
scroll to position [0, 26702]
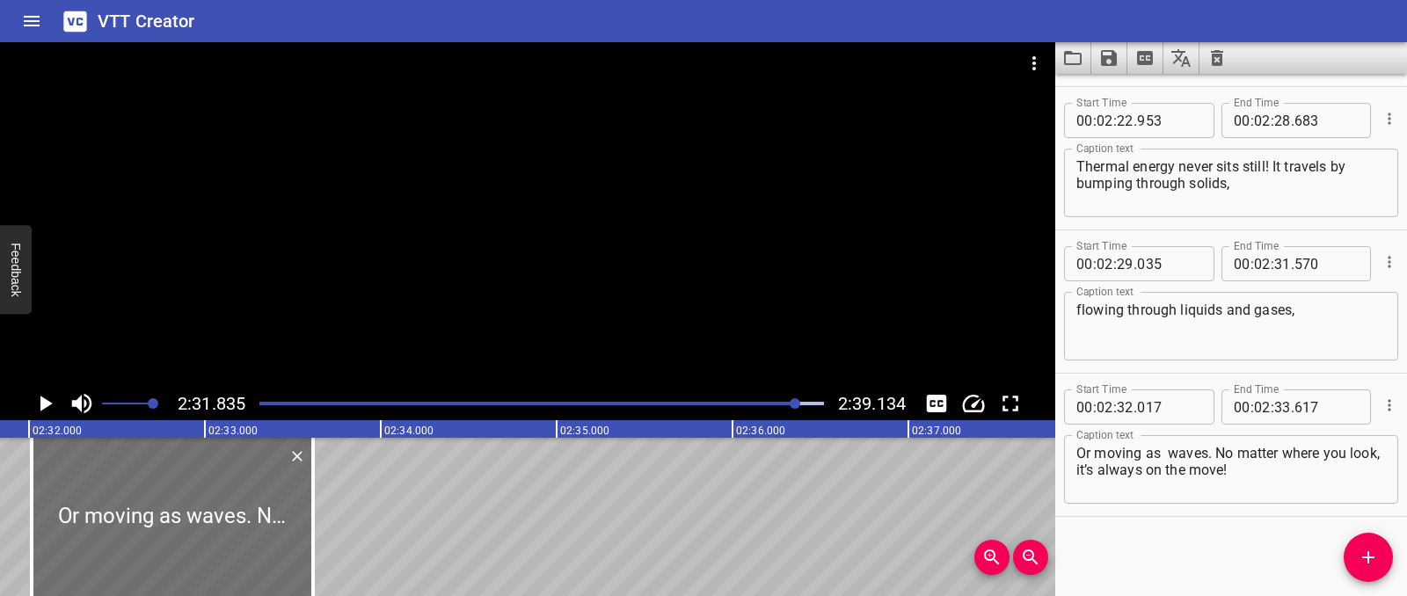
click at [39, 397] on icon "Play/Pause" at bounding box center [45, 403] width 26 height 26
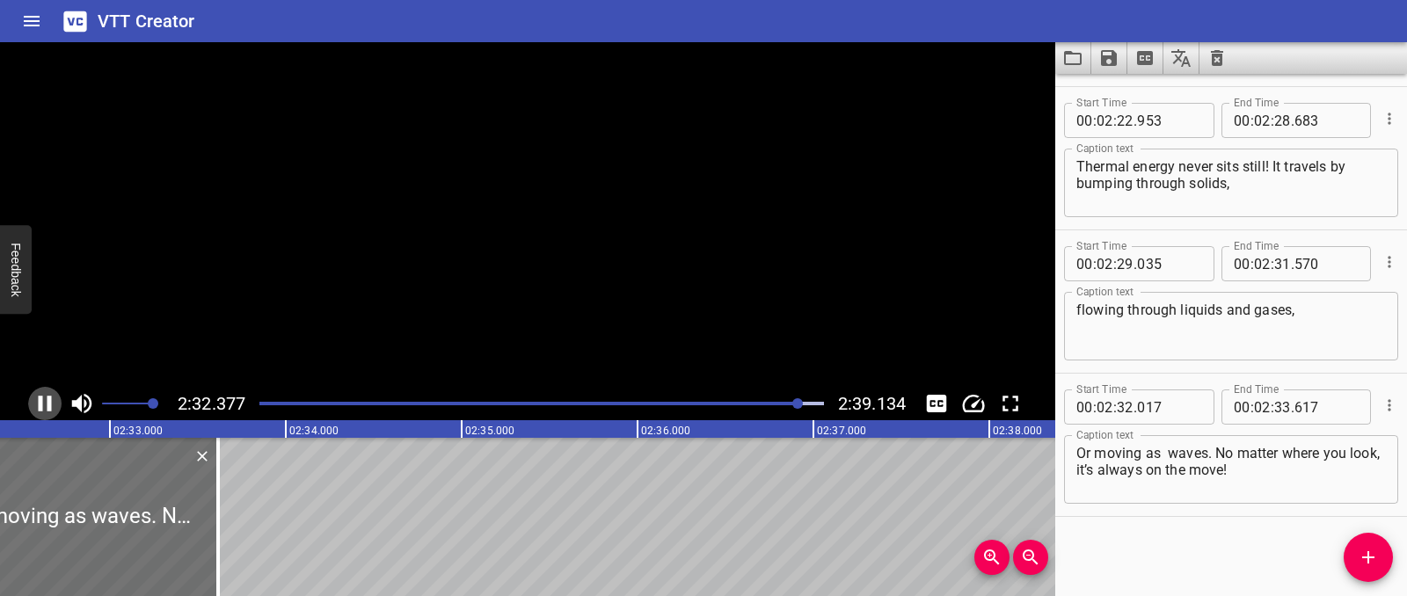
click at [39, 397] on icon "Play/Pause" at bounding box center [45, 404] width 13 height 16
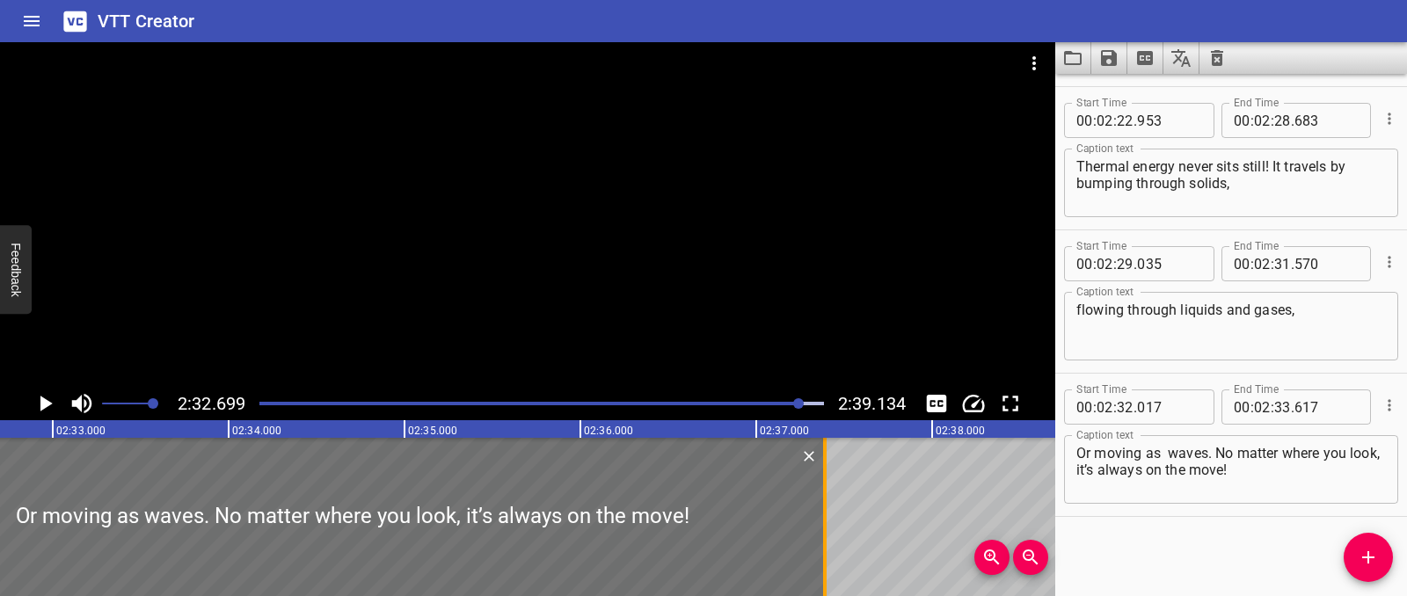
drag, startPoint x: 162, startPoint y: 492, endPoint x: 826, endPoint y: 504, distance: 664.0
click at [826, 504] on div at bounding box center [825, 517] width 4 height 158
click at [43, 408] on icon "Play/Pause" at bounding box center [46, 404] width 12 height 16
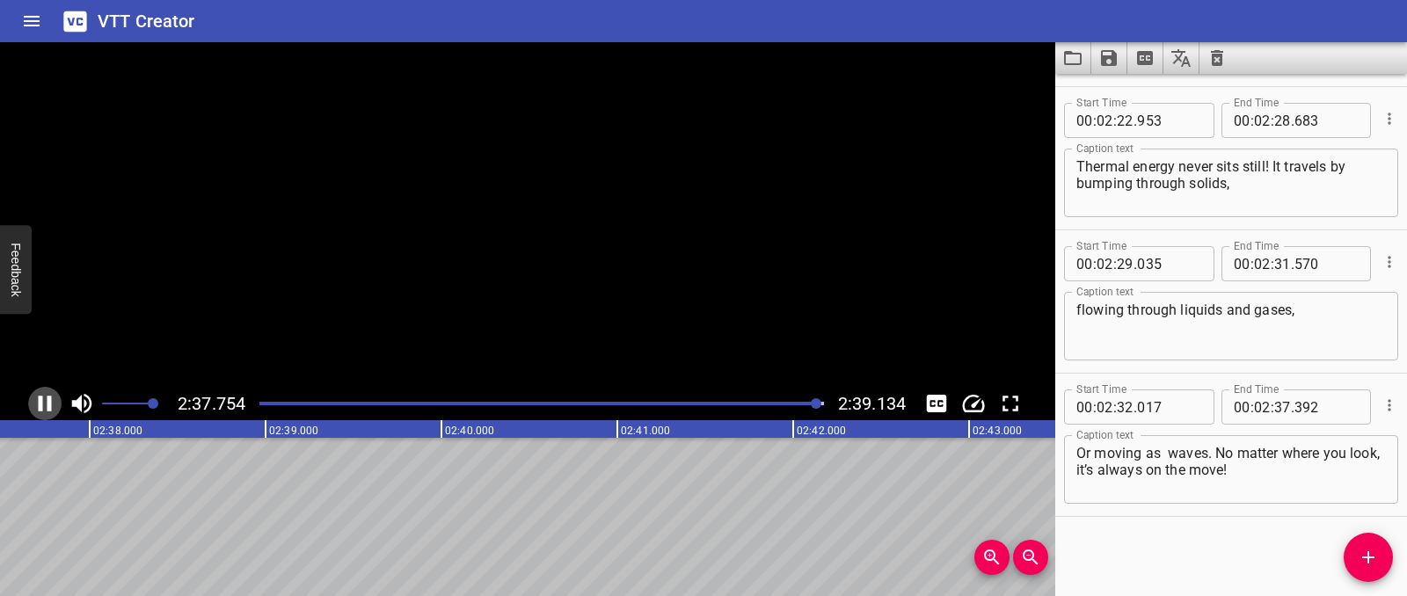
click at [43, 408] on icon "Play/Pause" at bounding box center [45, 403] width 26 height 26
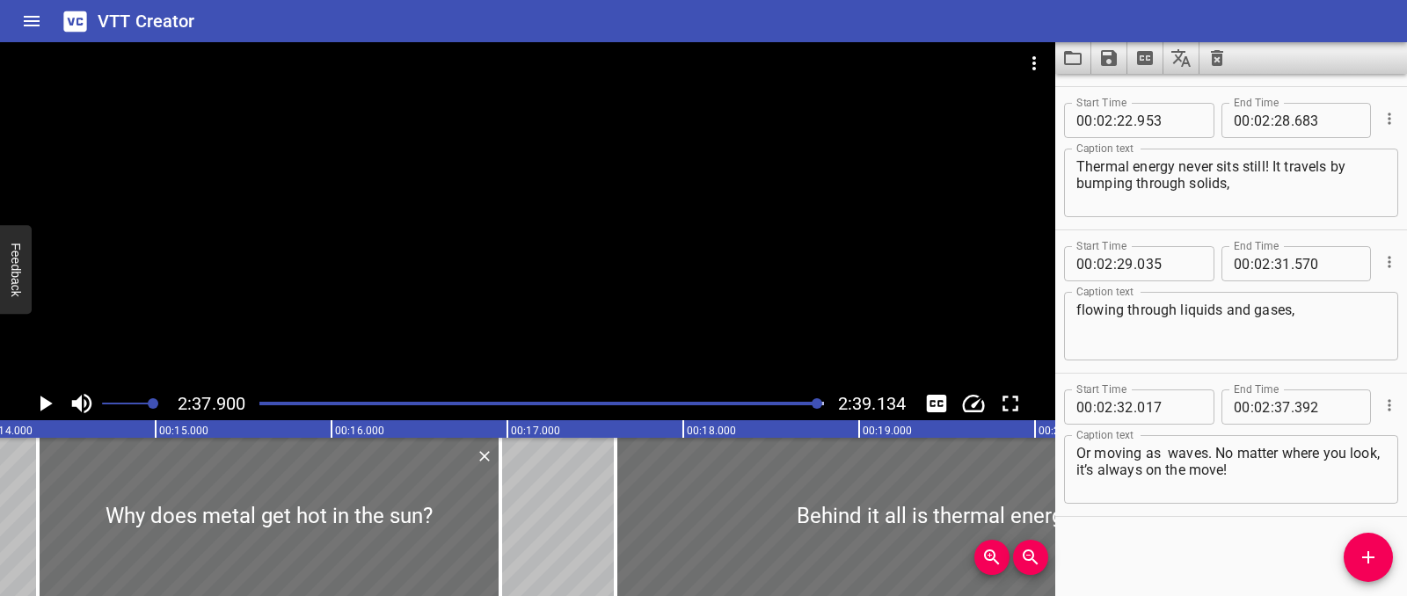
scroll to position [0, 0]
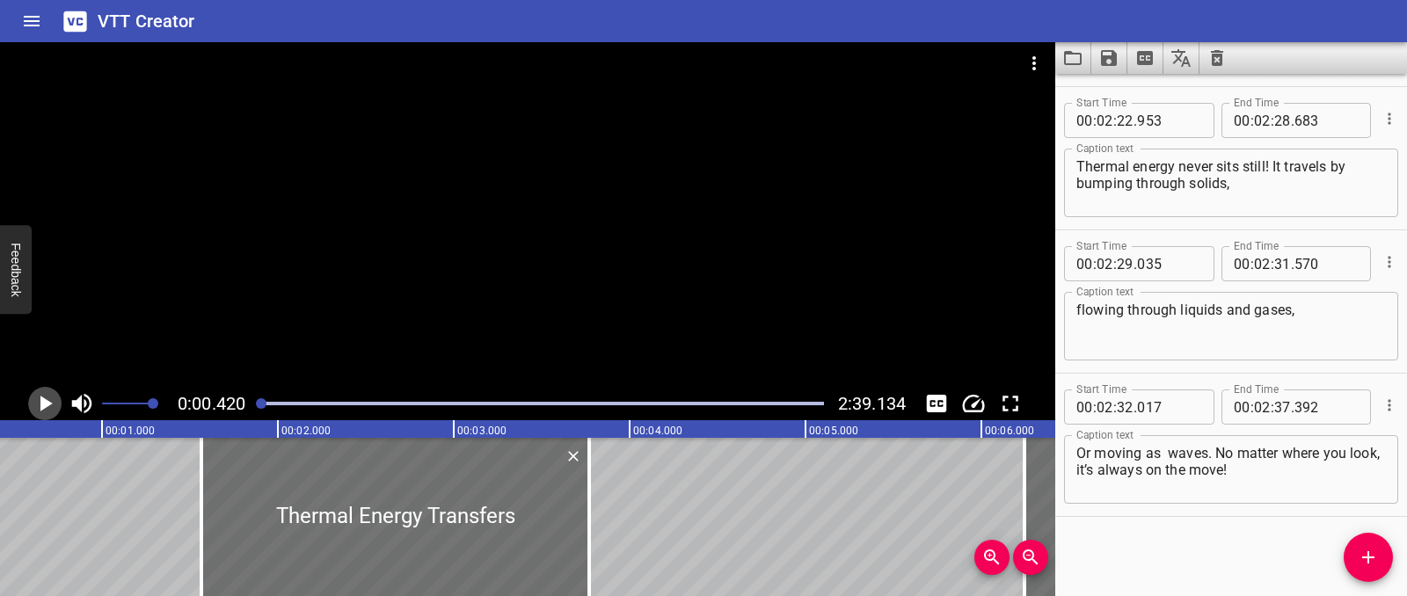
click at [40, 408] on icon "Play/Pause" at bounding box center [45, 403] width 26 height 26
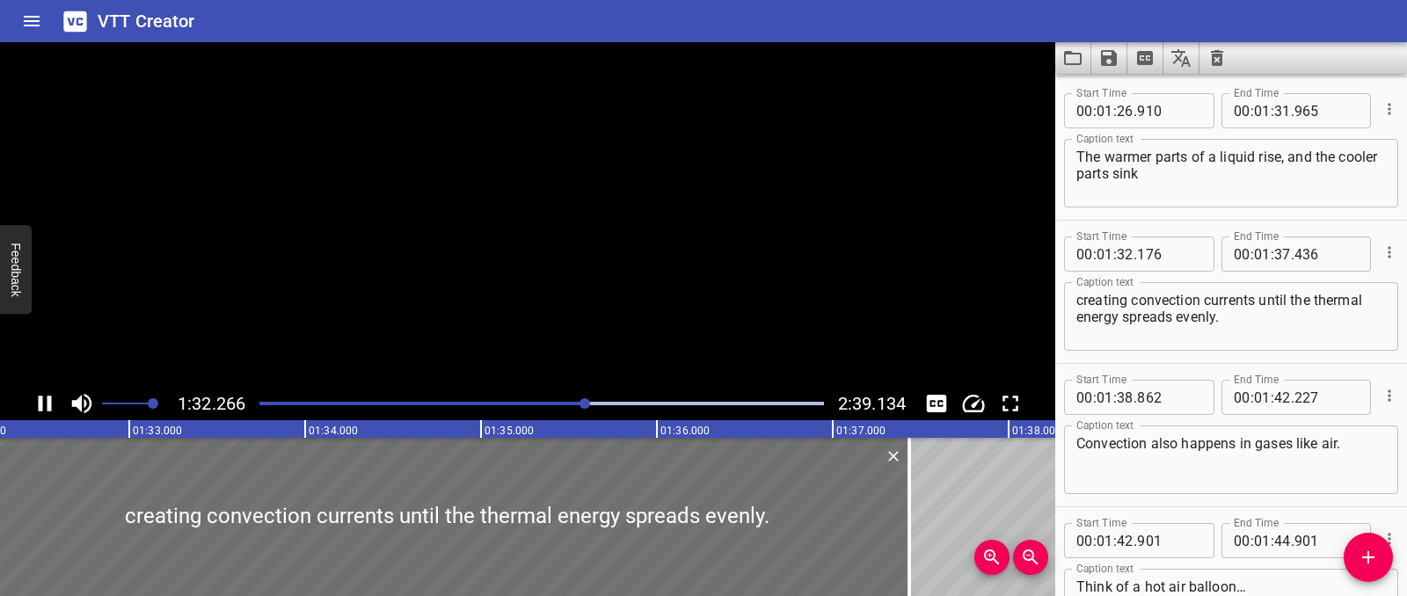
scroll to position [2867, 0]
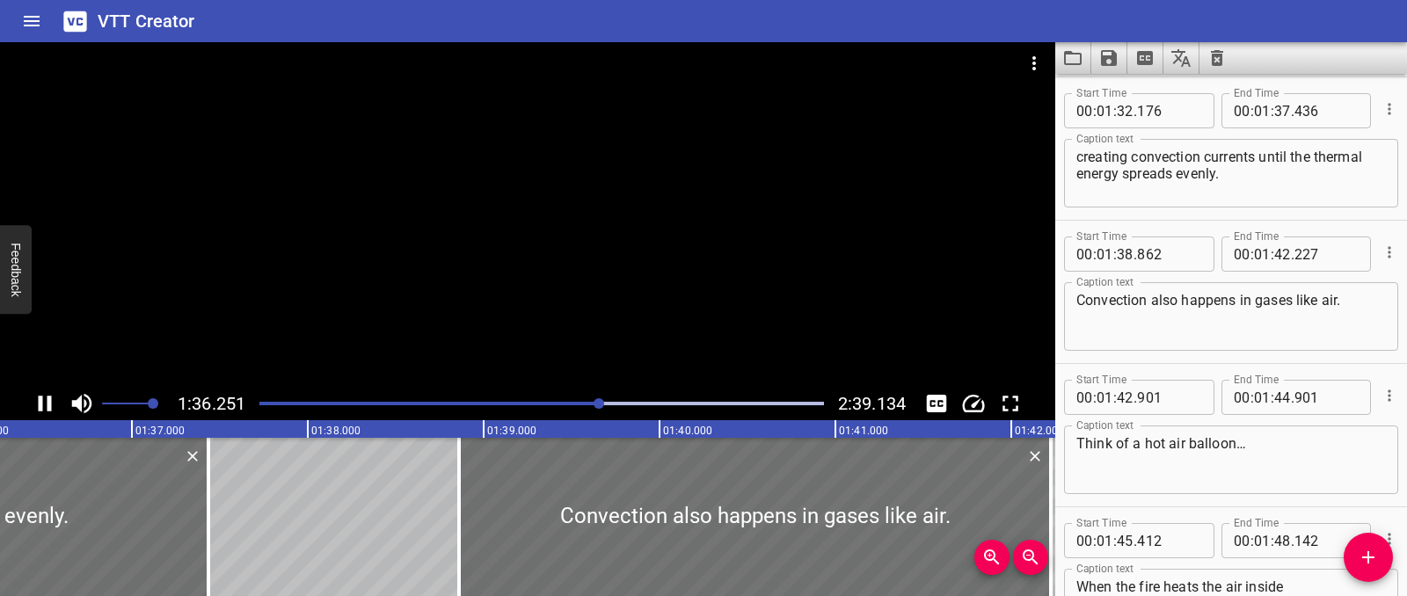
click at [273, 263] on div at bounding box center [527, 214] width 1055 height 345
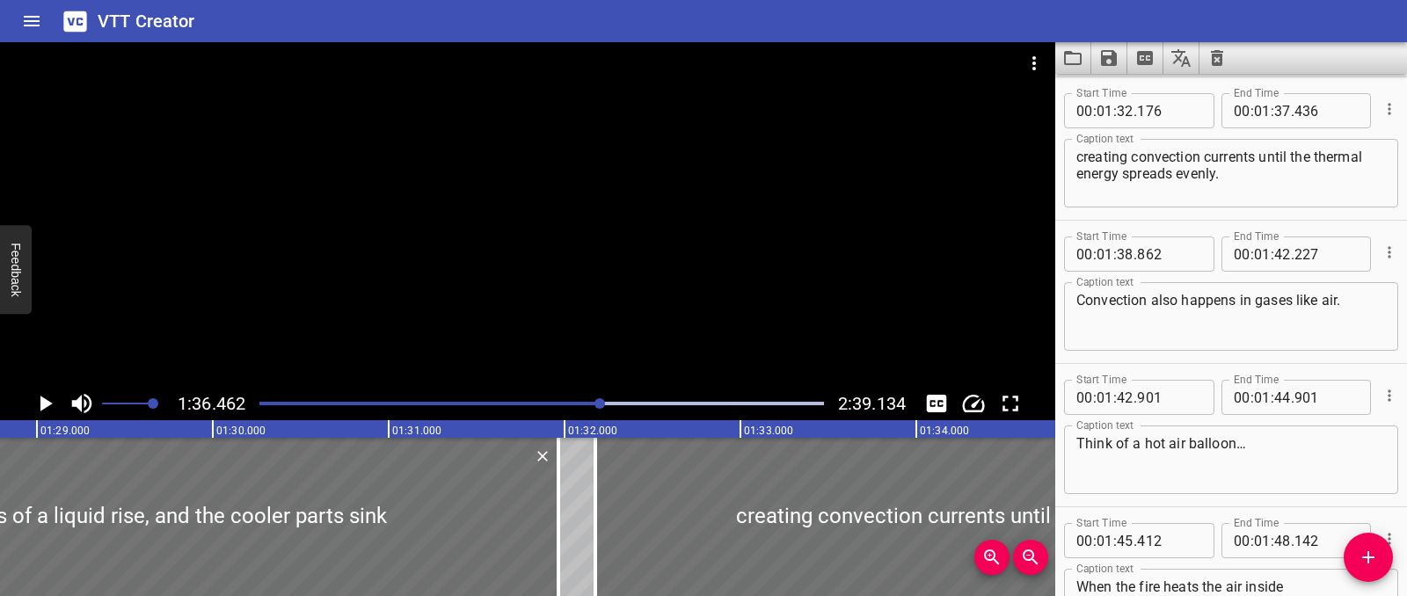
scroll to position [0, 15536]
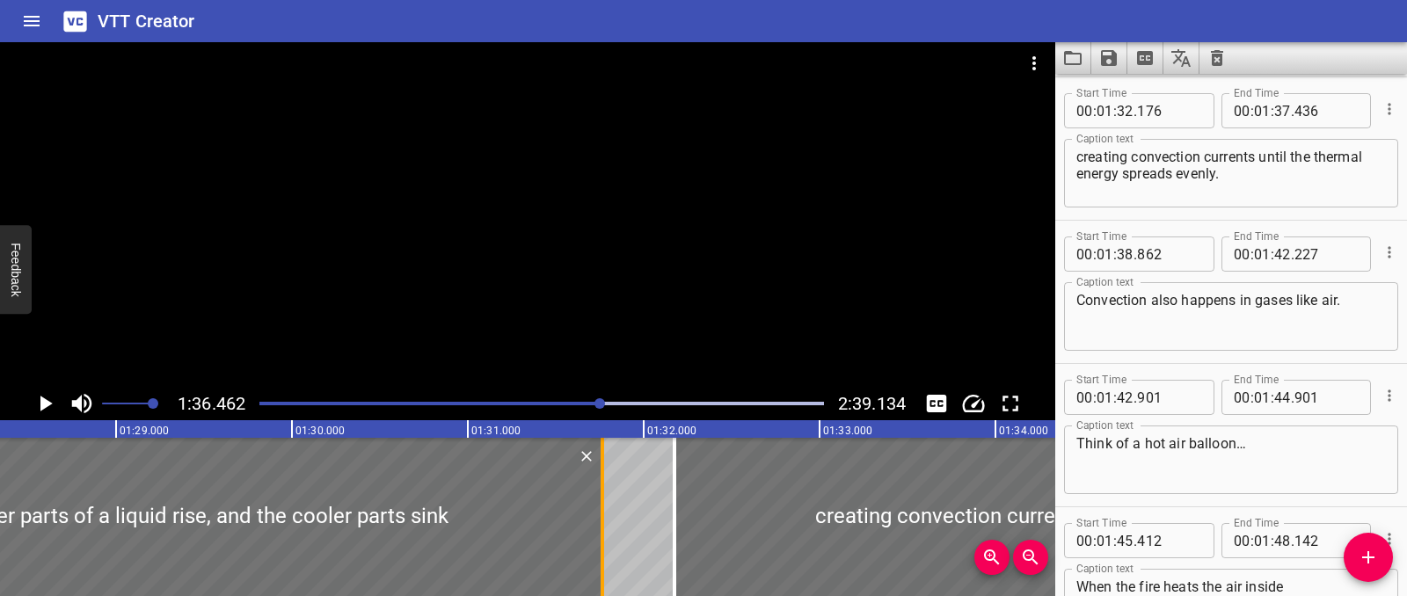
drag, startPoint x: 635, startPoint y: 525, endPoint x: 605, endPoint y: 525, distance: 29.9
click at [605, 525] on div at bounding box center [603, 517] width 18 height 158
click at [742, 505] on div at bounding box center [1136, 517] width 925 height 158
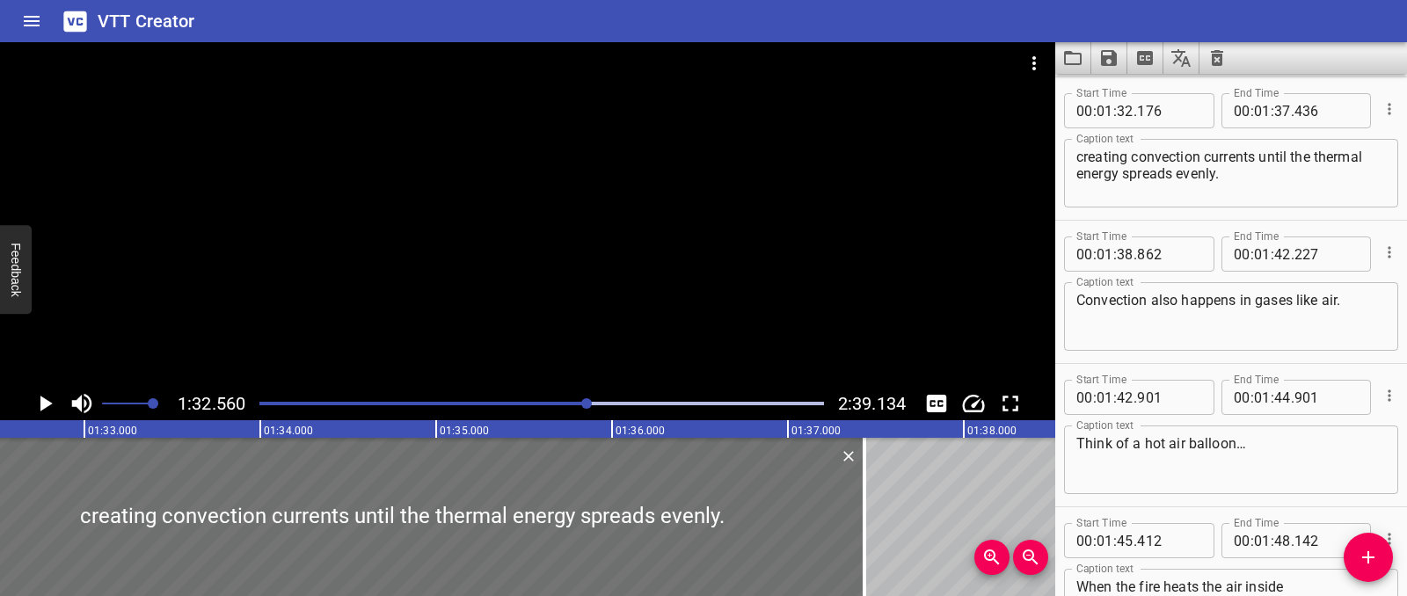
scroll to position [0, 16278]
click at [47, 397] on icon "Play/Pause" at bounding box center [45, 403] width 26 height 26
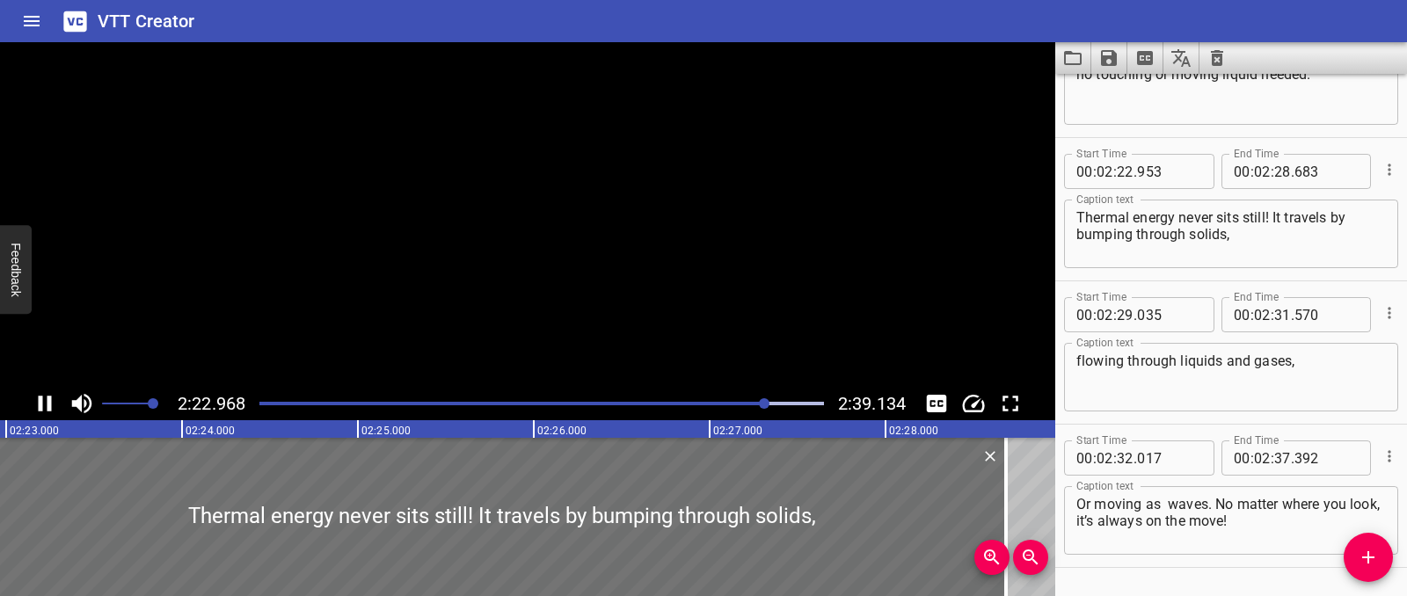
scroll to position [4434, 0]
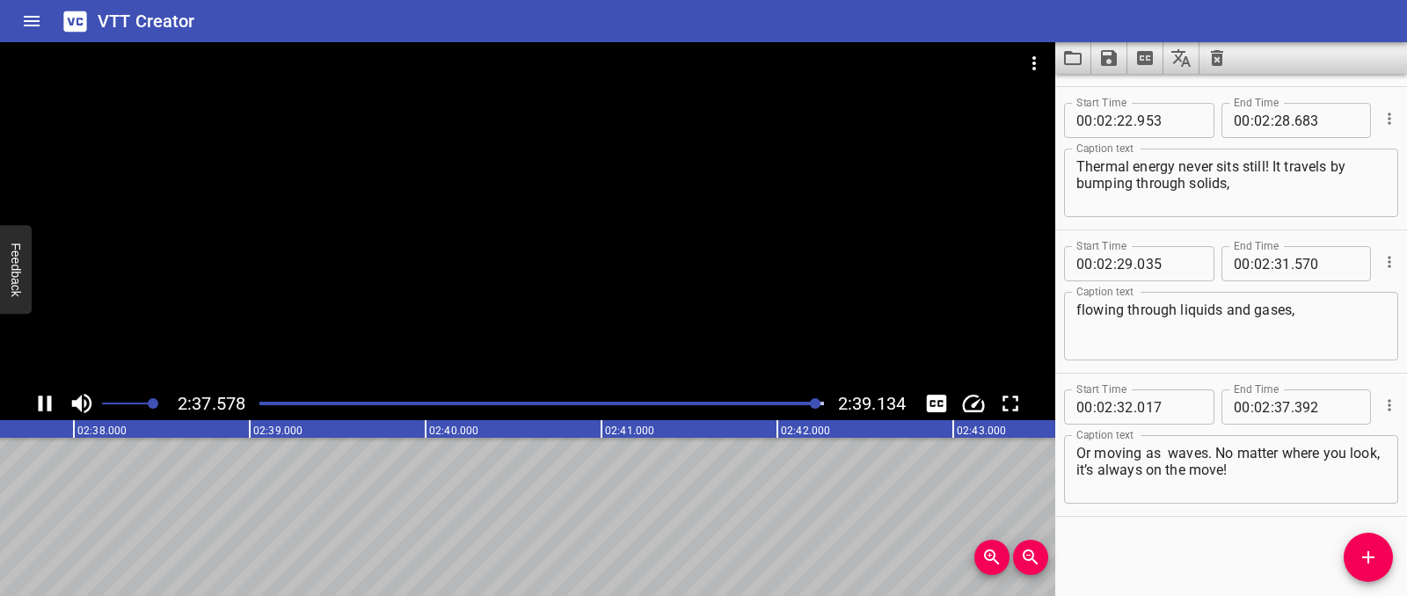
click at [511, 251] on div at bounding box center [527, 214] width 1055 height 345
click at [1118, 55] on icon "Save captions to file" at bounding box center [1108, 57] width 21 height 21
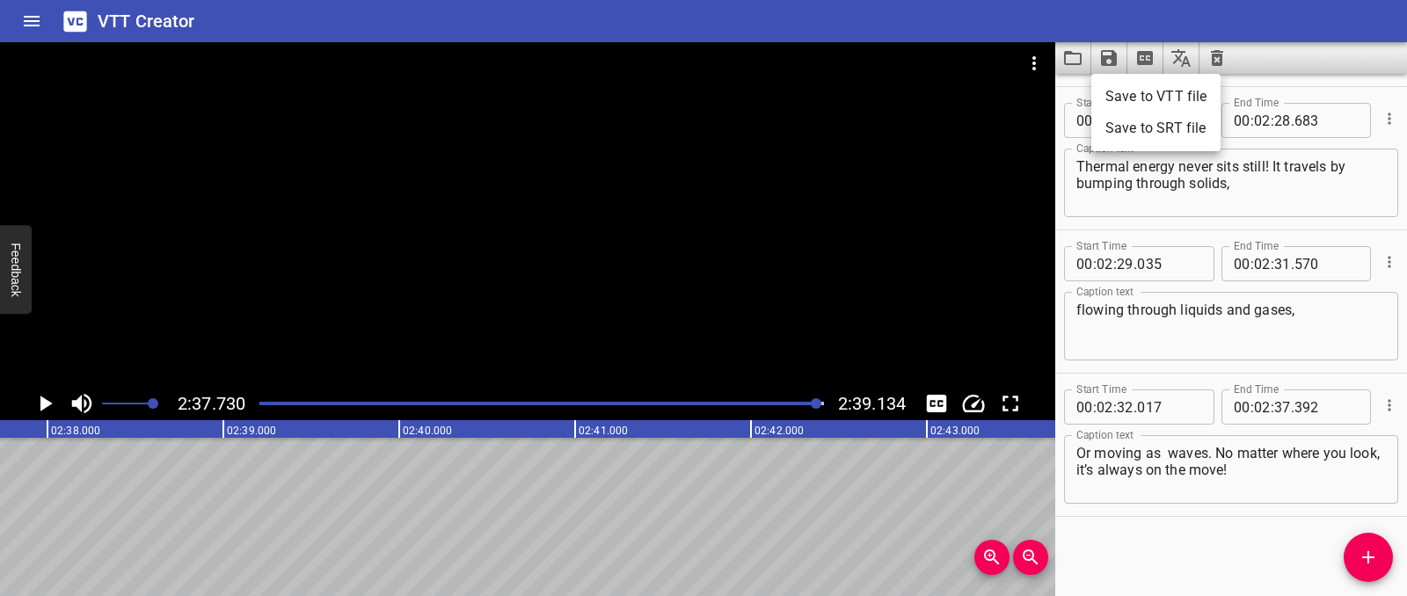
click at [1147, 96] on li "Save to VTT file" at bounding box center [1155, 97] width 129 height 32
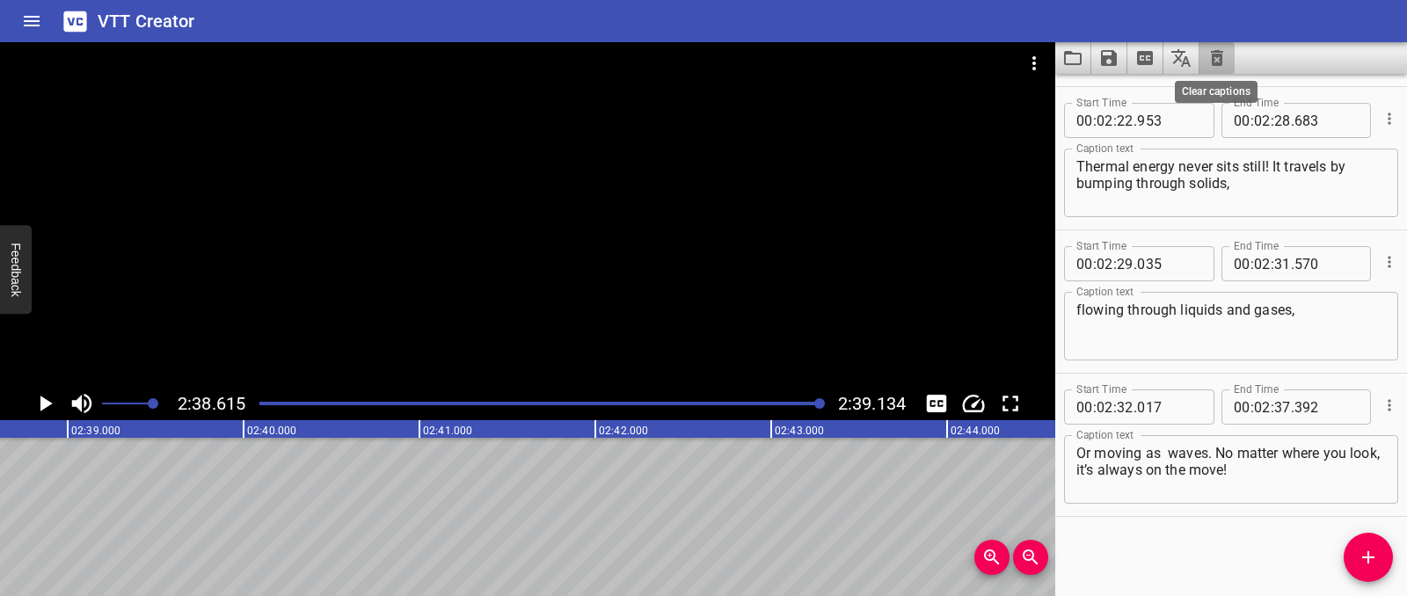
click at [1216, 65] on icon "Clear captions" at bounding box center [1217, 58] width 12 height 16
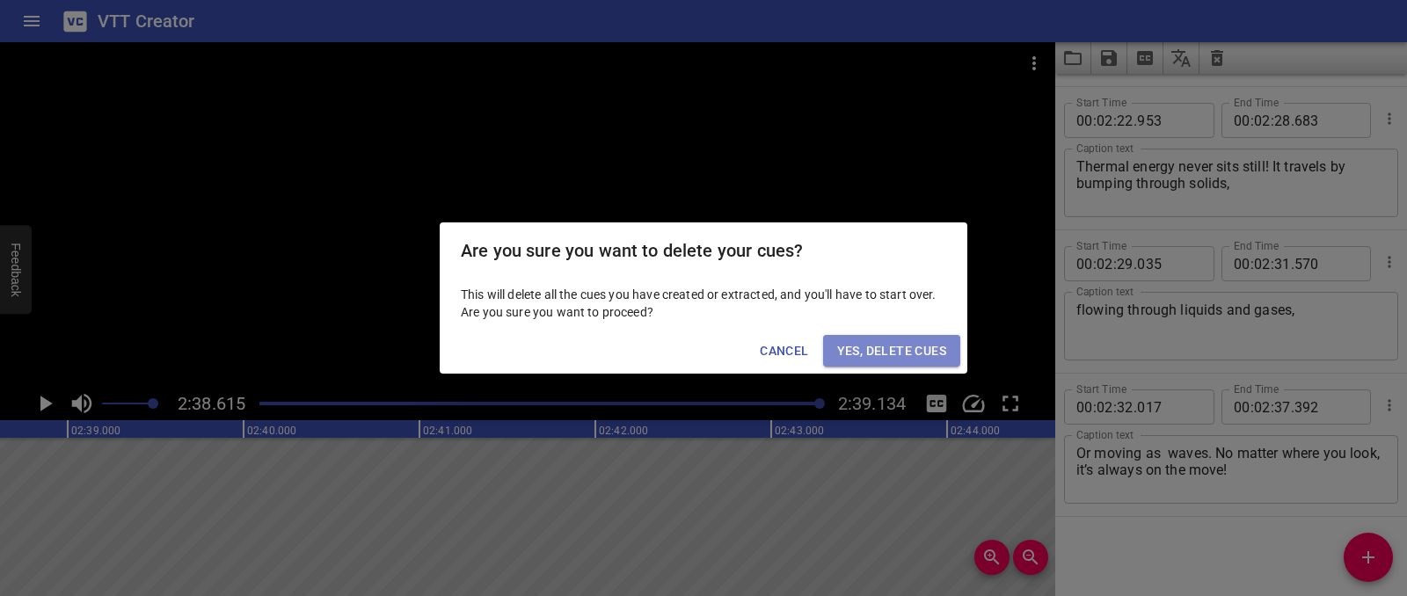
click at [938, 354] on span "Yes, Delete Cues" at bounding box center [891, 351] width 109 height 22
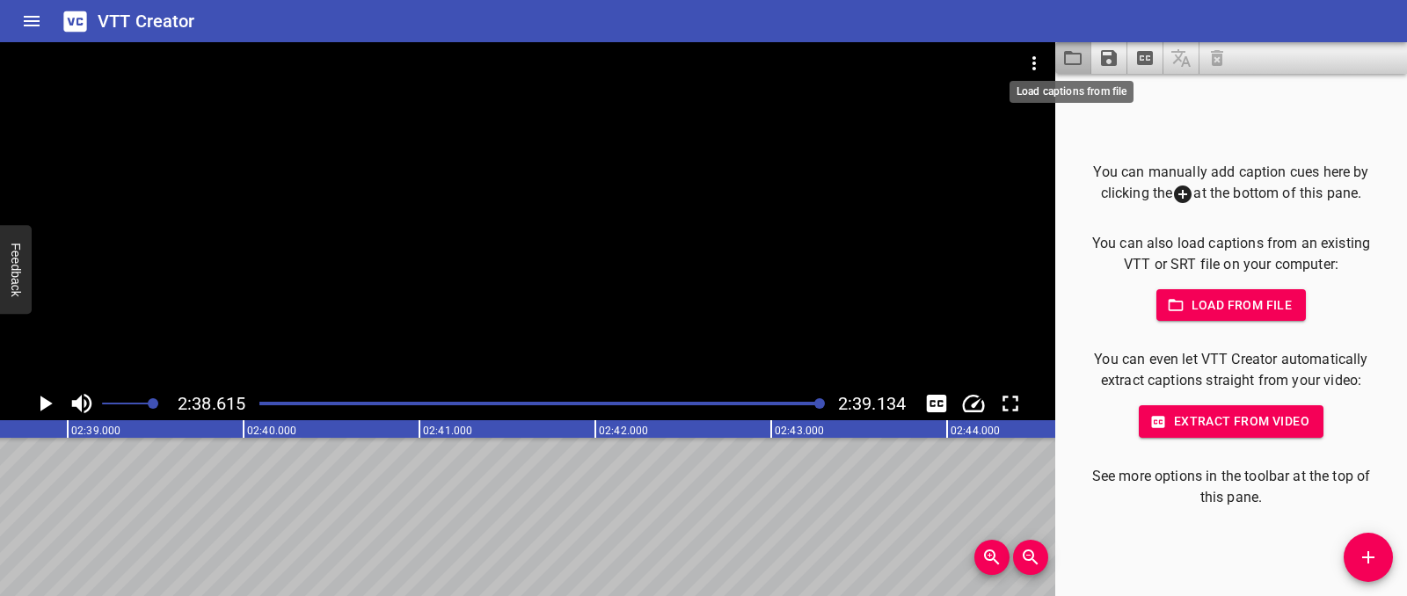
click at [1075, 60] on icon "Load captions from file" at bounding box center [1072, 57] width 21 height 21
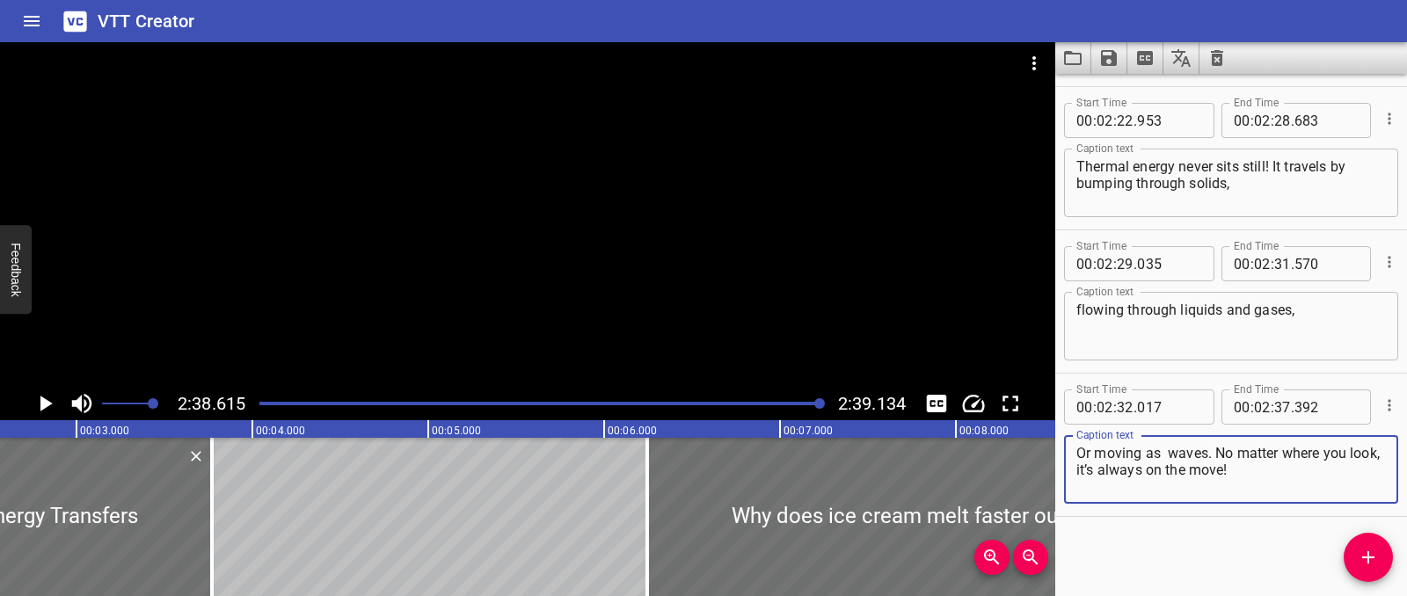
scroll to position [0, 0]
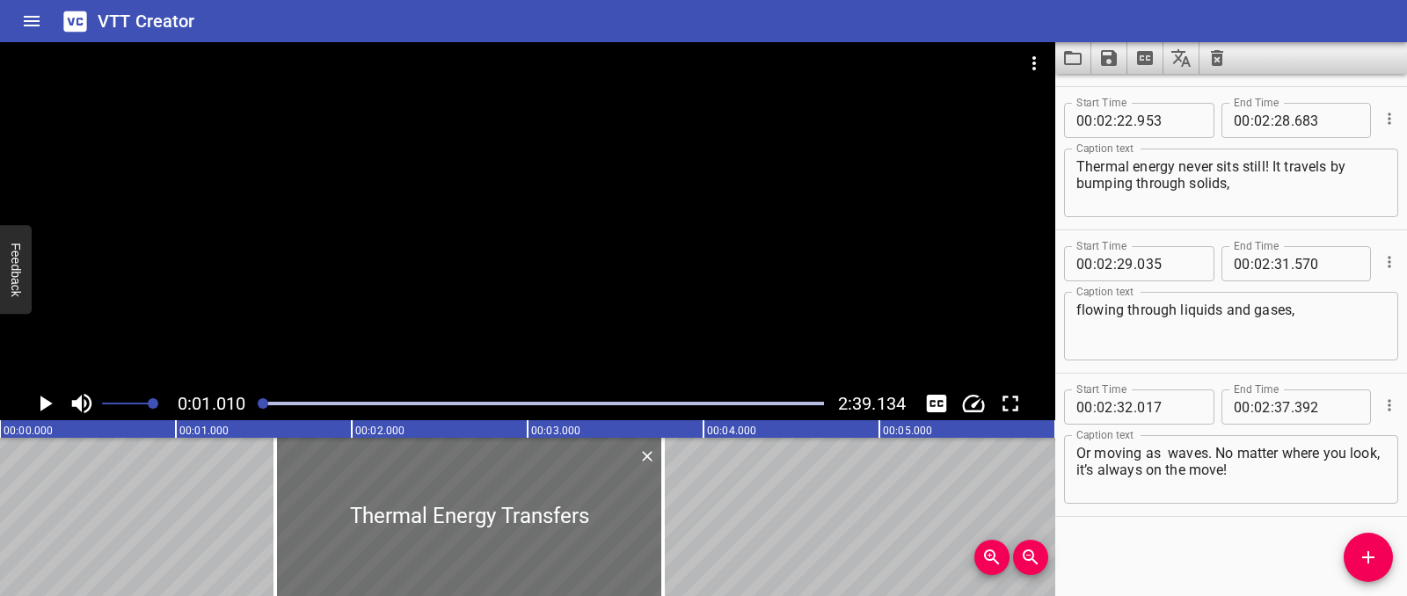
scroll to position [0, 178]
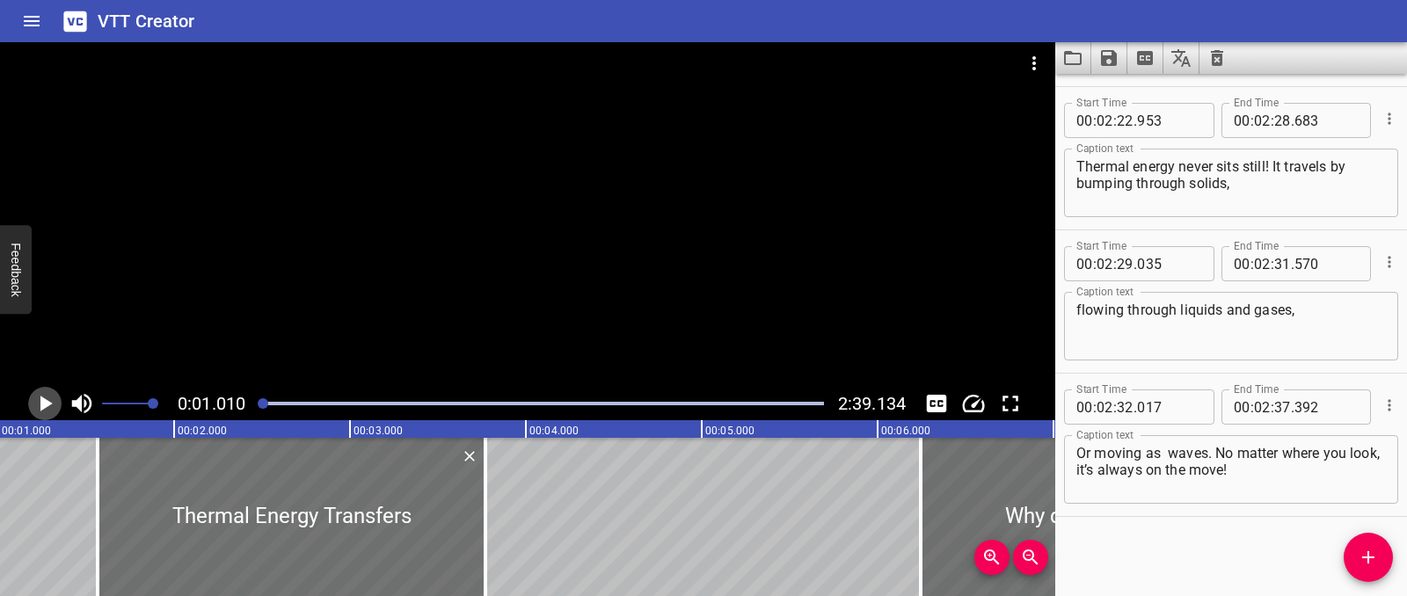
click at [34, 395] on icon "Play/Pause" at bounding box center [45, 403] width 26 height 26
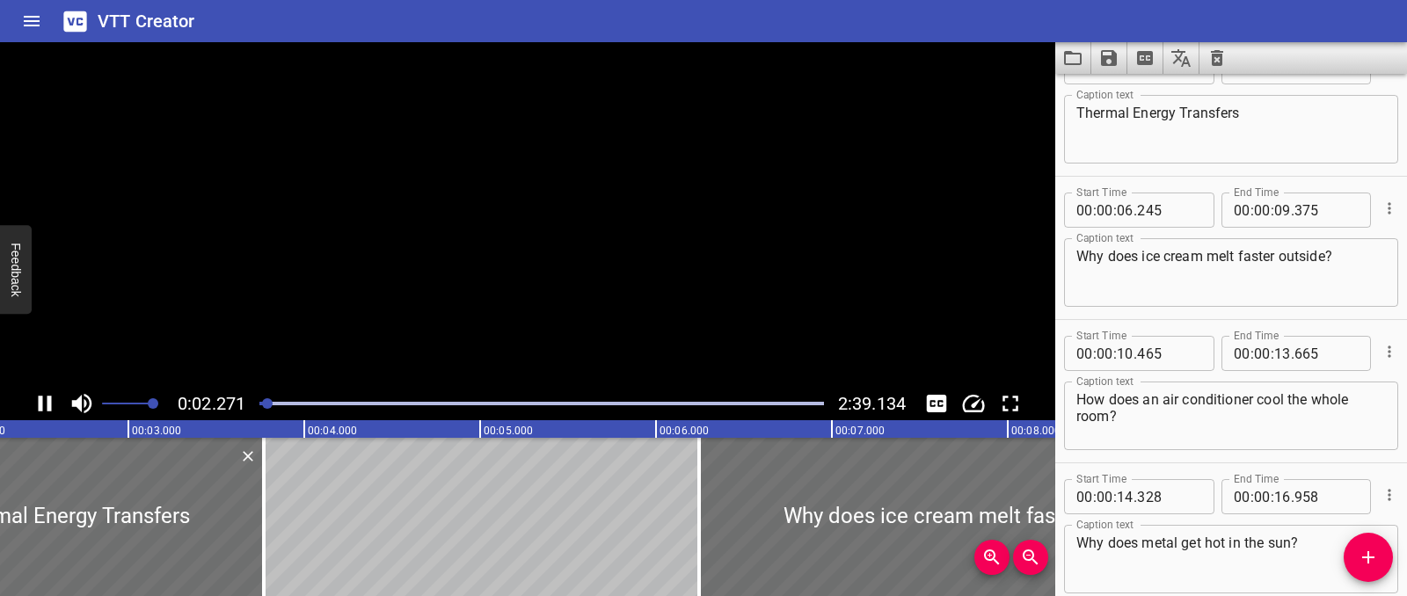
scroll to position [0, 0]
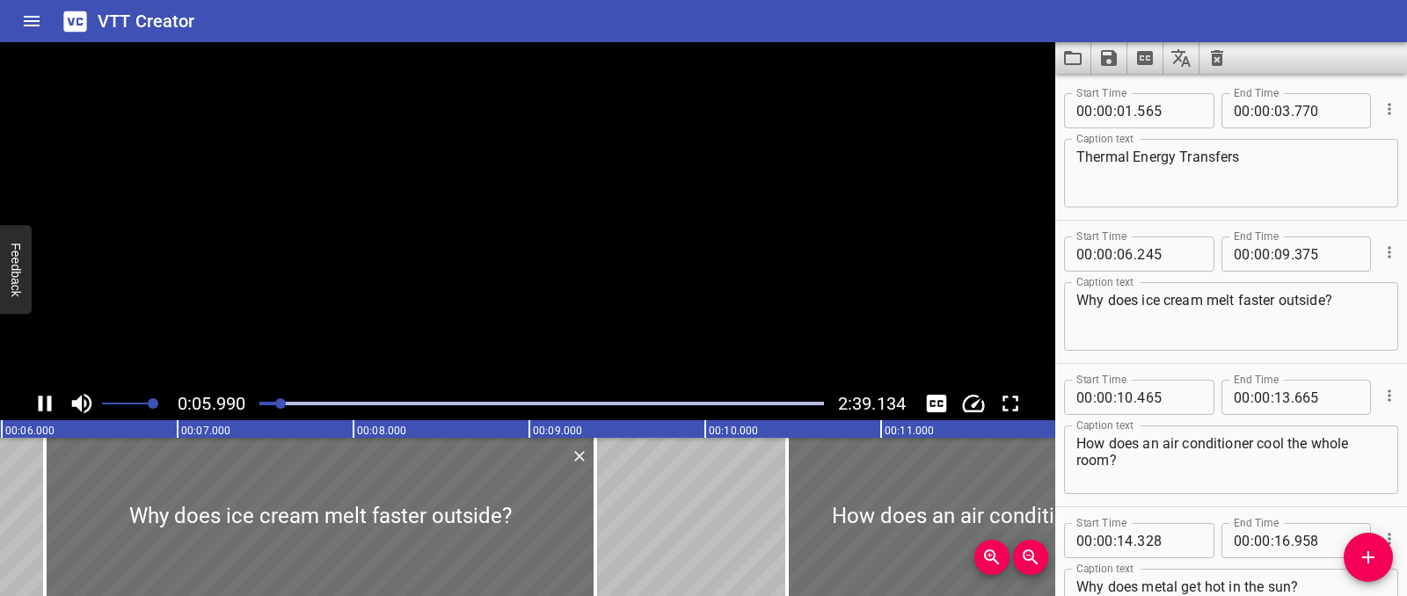
click at [34, 394] on icon "Play/Pause" at bounding box center [45, 403] width 26 height 26
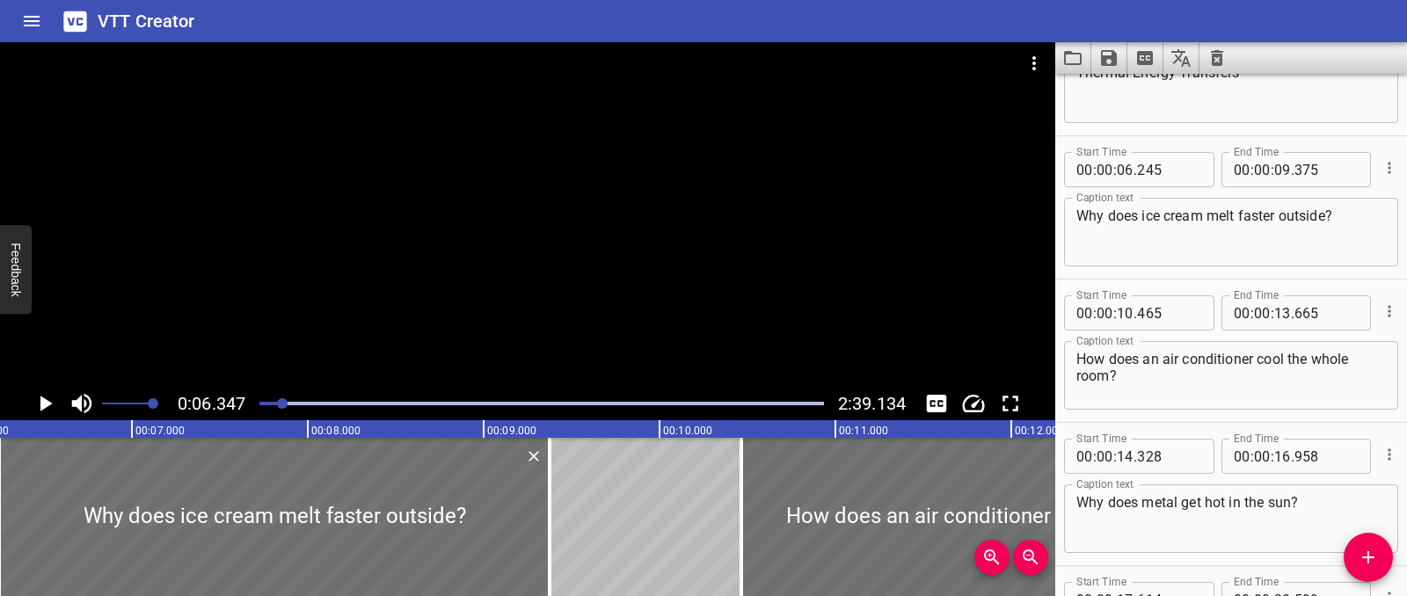
scroll to position [143, 0]
